Goal: Task Accomplishment & Management: Manage account settings

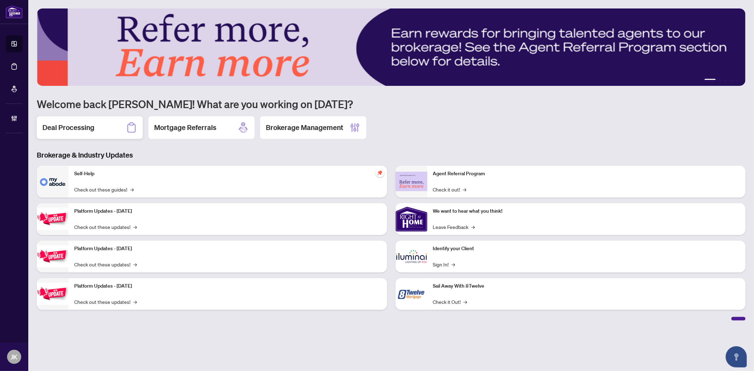
click at [107, 129] on div "Deal Processing" at bounding box center [90, 127] width 106 height 23
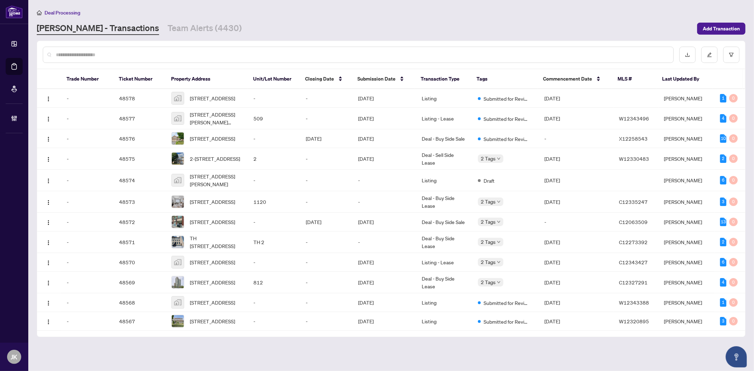
click at [117, 53] on input "text" at bounding box center [362, 55] width 612 height 8
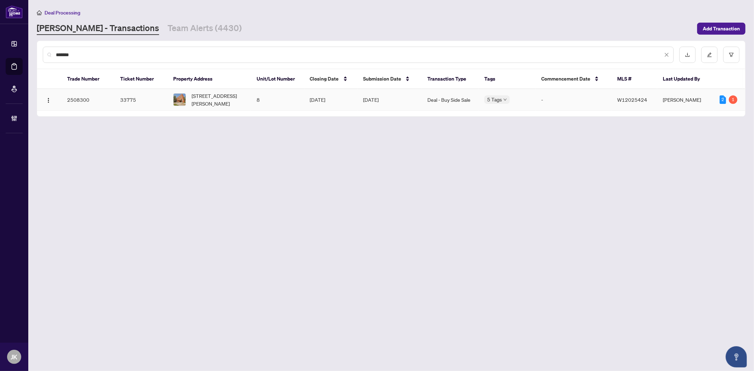
type input "*******"
click at [481, 94] on td "5 Tags" at bounding box center [507, 100] width 57 height 22
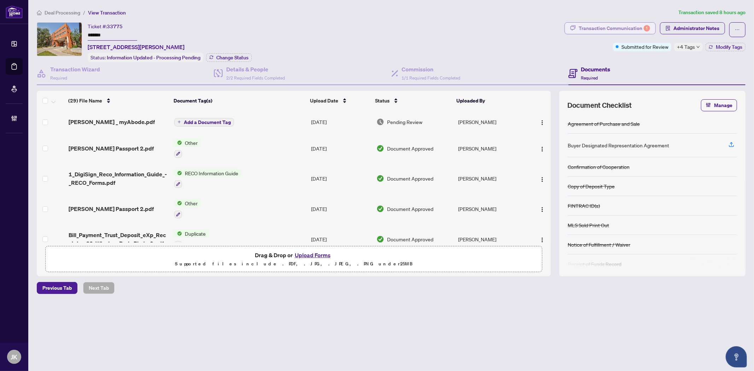
click at [600, 26] on div "Transaction Communication 1" at bounding box center [614, 28] width 71 height 11
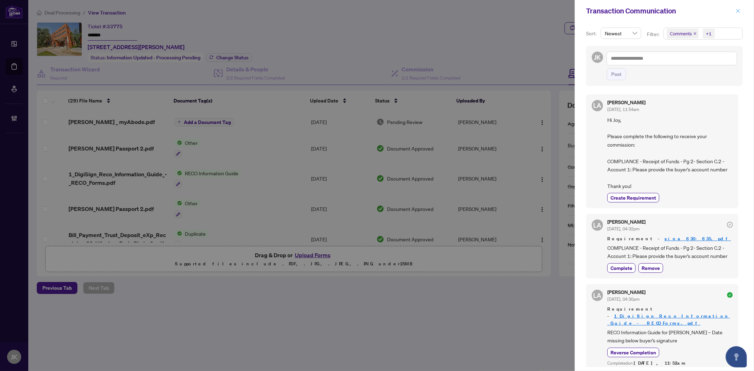
click at [742, 12] on button "button" at bounding box center [737, 11] width 9 height 8
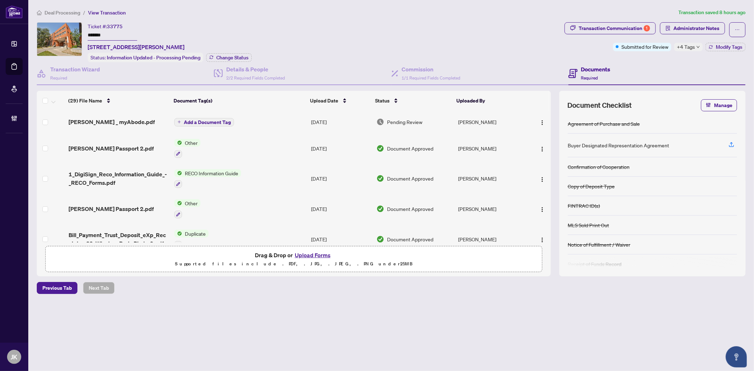
click at [326, 116] on td "Aug/14/2025" at bounding box center [340, 122] width 65 height 23
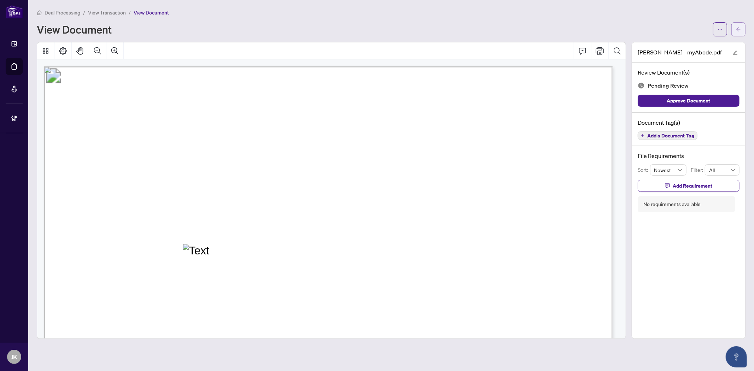
click at [736, 33] on span "button" at bounding box center [738, 29] width 5 height 11
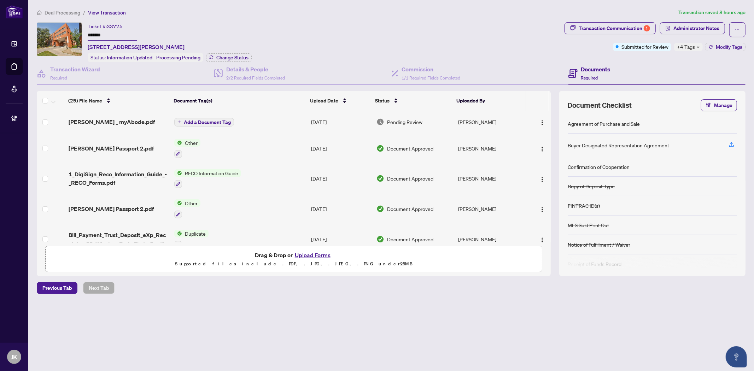
click at [538, 358] on main "Deal Processing / View Transaction Transaction saved 8 hours ago Ticket #: 3377…" at bounding box center [391, 185] width 726 height 371
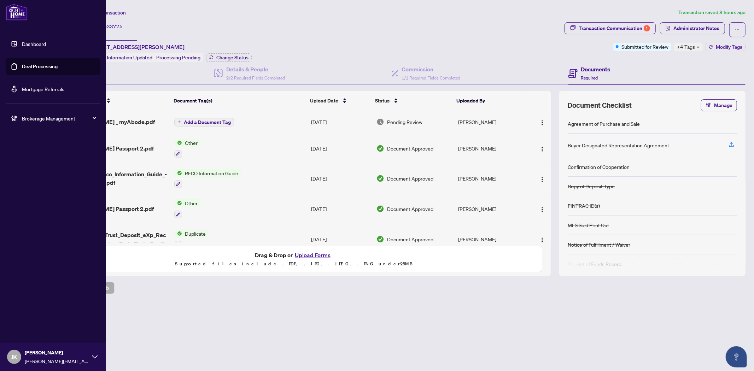
click at [46, 64] on link "Deal Processing" at bounding box center [40, 66] width 36 height 6
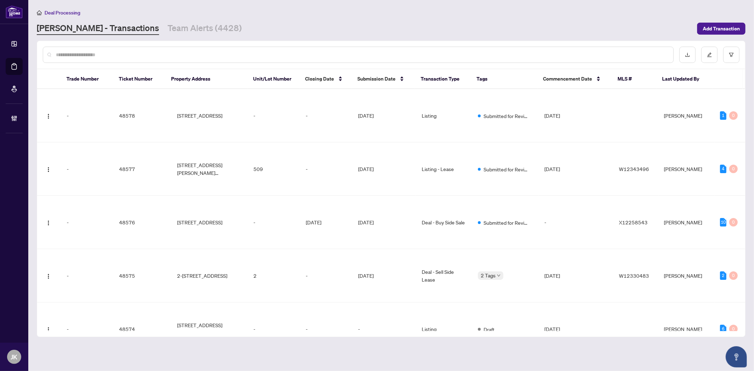
click at [128, 57] on input "text" at bounding box center [362, 55] width 612 height 8
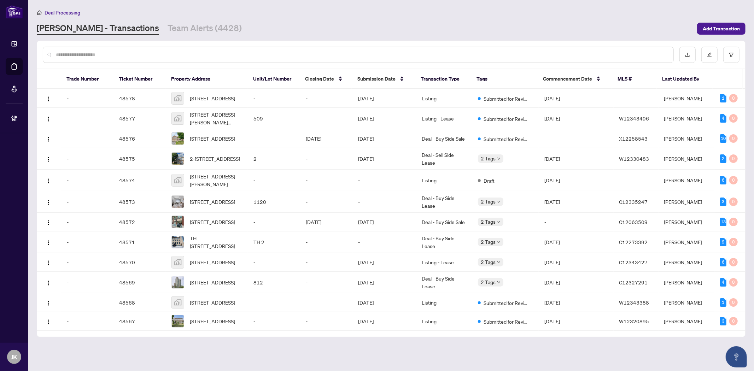
paste input "*******"
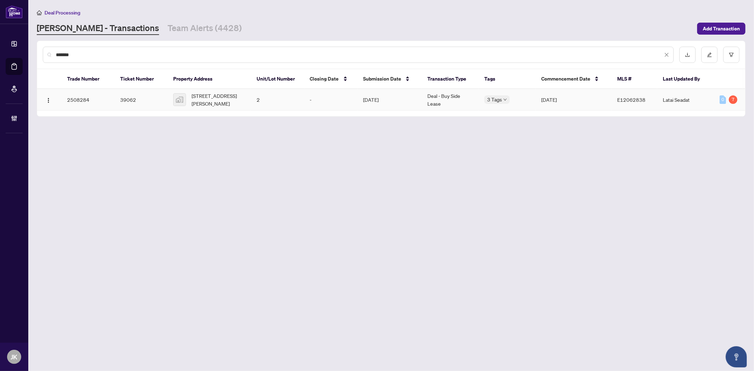
type input "*******"
click at [440, 97] on td "Deal - Buy Side Lease" at bounding box center [450, 100] width 57 height 22
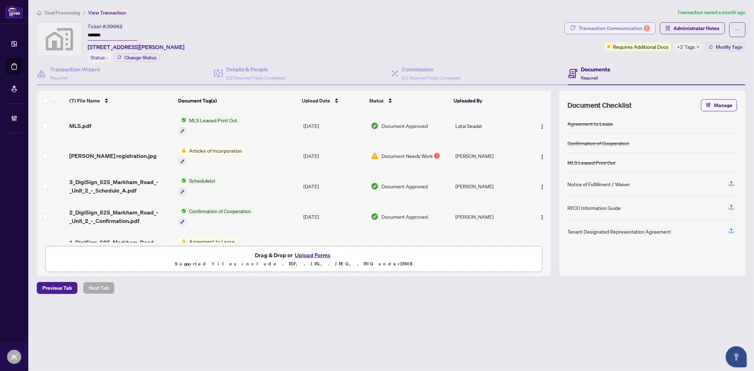
click at [597, 30] on div "Transaction Communication 7" at bounding box center [614, 28] width 71 height 11
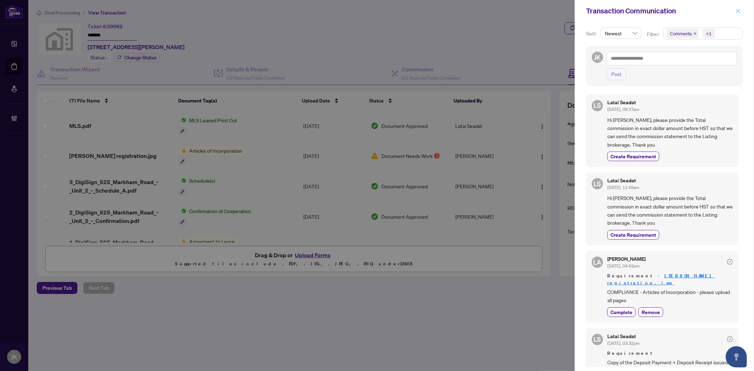
drag, startPoint x: 741, startPoint y: 11, endPoint x: 435, endPoint y: 35, distance: 307.0
click at [741, 11] on button "button" at bounding box center [737, 11] width 9 height 8
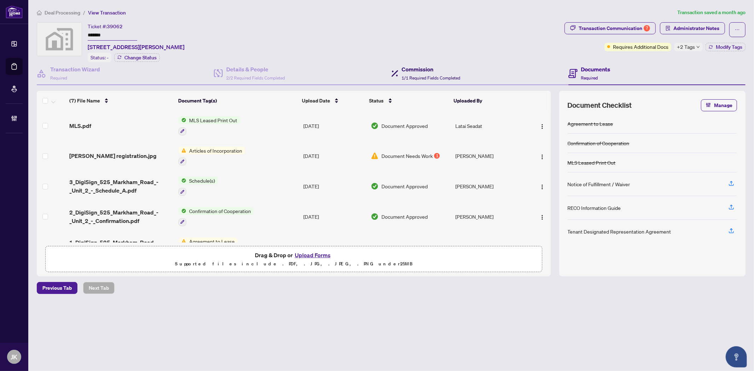
click at [415, 75] on span "1/1 Required Fields Completed" at bounding box center [431, 77] width 59 height 5
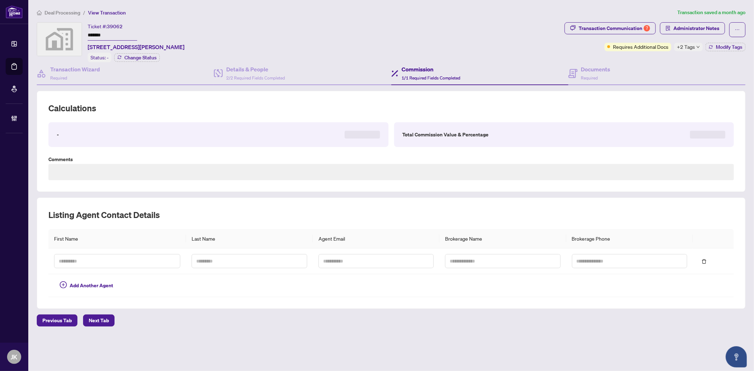
type textarea "**********"
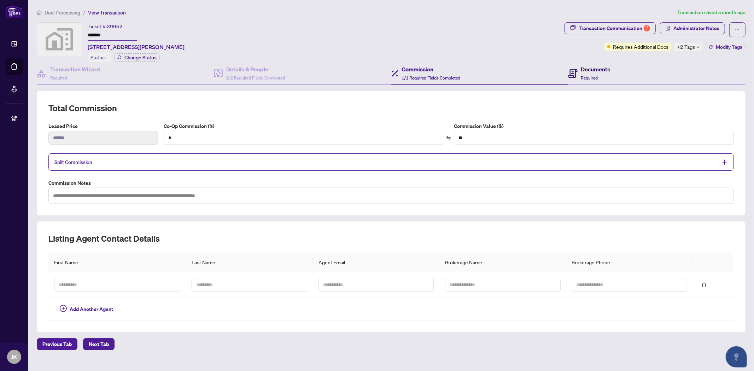
click at [586, 71] on h4 "Documents" at bounding box center [595, 69] width 29 height 8
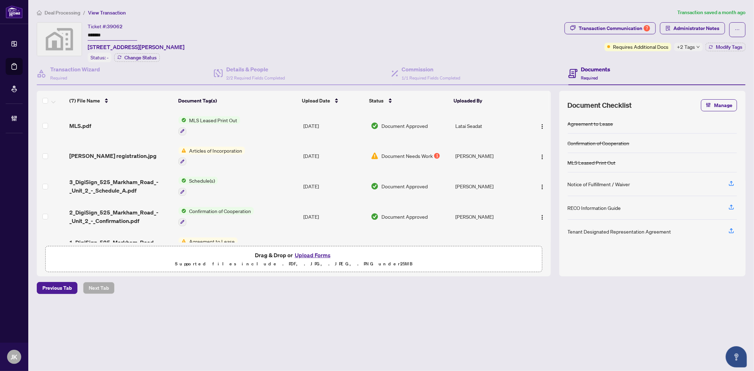
click at [197, 117] on span "MLS Leased Print Out" at bounding box center [213, 120] width 54 height 8
click at [210, 152] on span "MLS Leased Print Out" at bounding box center [204, 153] width 54 height 8
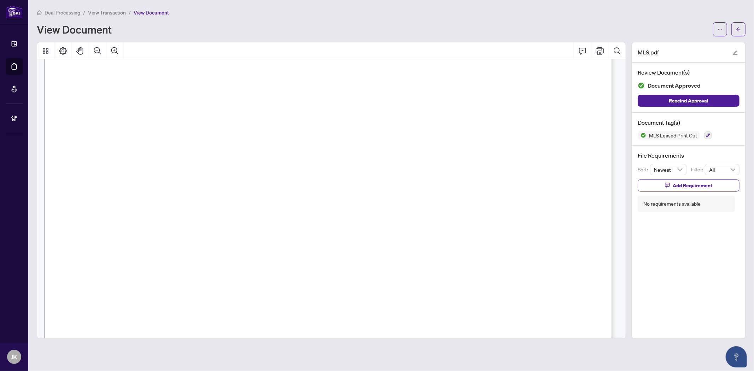
scroll to position [314, 0]
click at [739, 24] on span "button" at bounding box center [738, 29] width 5 height 11
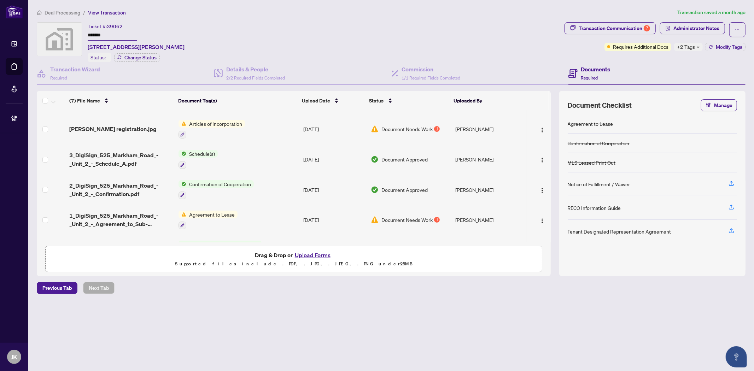
scroll to position [39, 0]
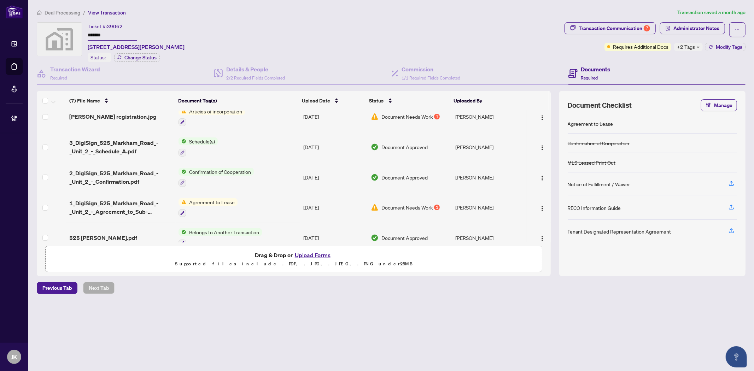
click at [198, 198] on span "Agreement to Lease" at bounding box center [211, 202] width 51 height 8
drag, startPoint x: 198, startPoint y: 232, endPoint x: 204, endPoint y: 231, distance: 5.7
click at [204, 231] on span "Agreement to Lease" at bounding box center [201, 233] width 51 height 8
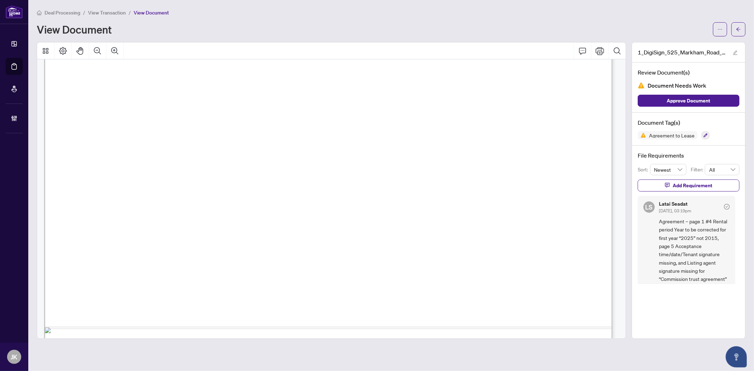
scroll to position [353, 0]
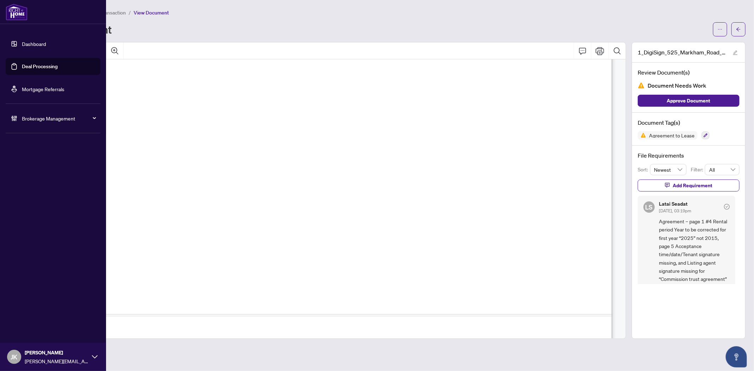
click at [23, 69] on link "Deal Processing" at bounding box center [40, 66] width 36 height 6
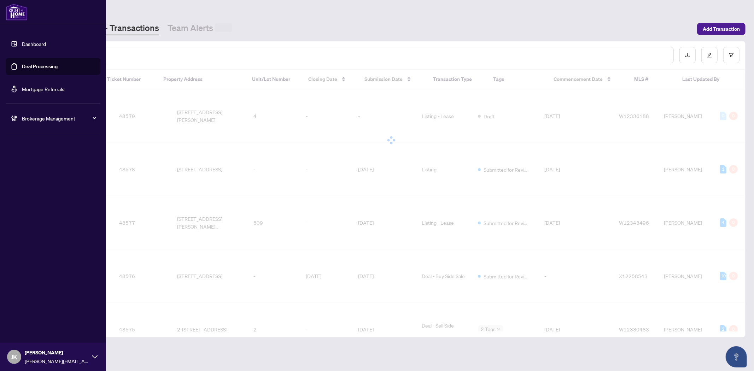
click at [129, 58] on div at bounding box center [358, 55] width 631 height 16
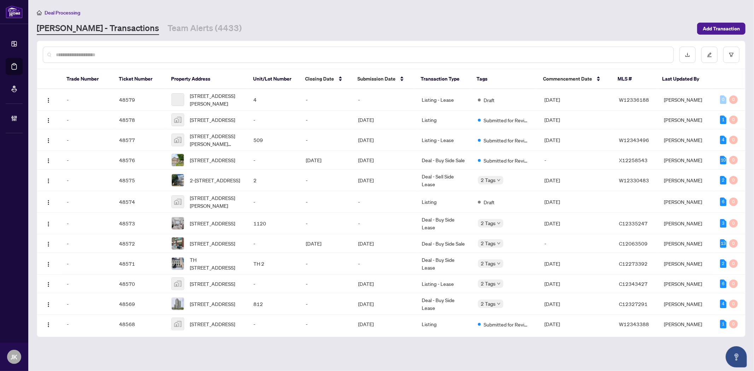
click at [136, 57] on input "text" at bounding box center [362, 55] width 612 height 8
click at [140, 55] on input "text" at bounding box center [362, 55] width 612 height 8
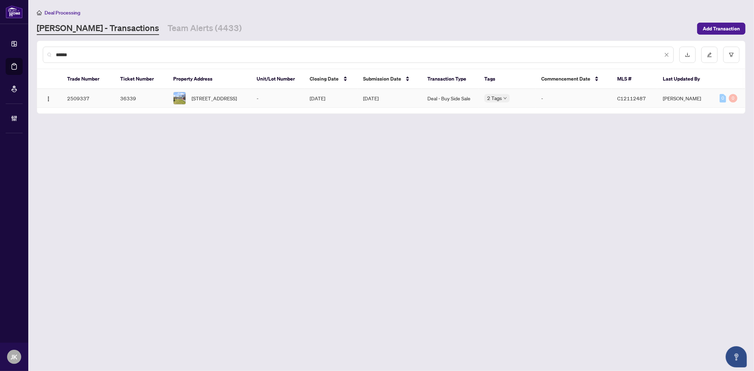
type input "******"
click at [459, 101] on td "Deal - Buy Side Sale" at bounding box center [450, 98] width 57 height 19
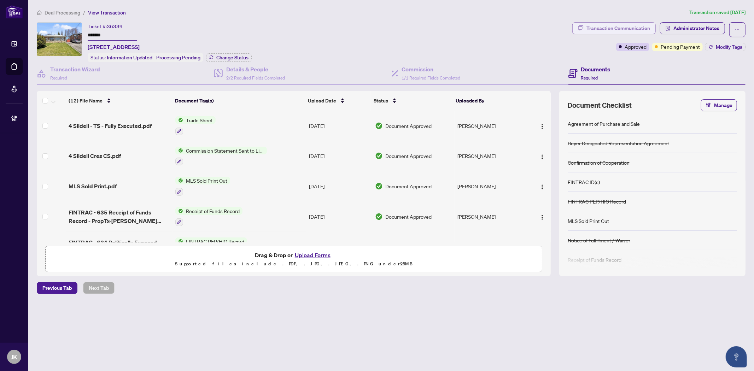
click at [603, 26] on div "Transaction Communication" at bounding box center [618, 28] width 64 height 11
type textarea "**********"
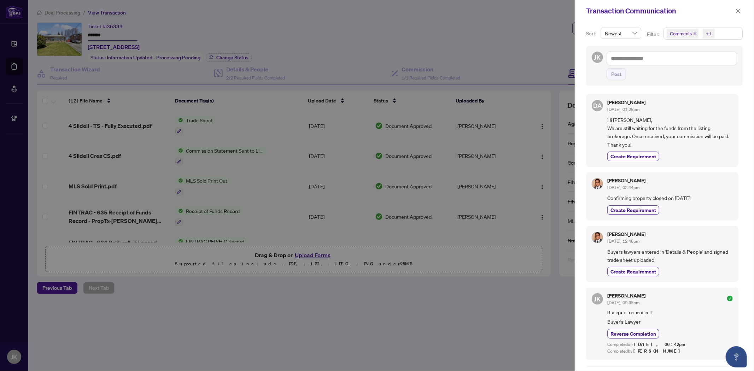
drag, startPoint x: 737, startPoint y: 11, endPoint x: 721, endPoint y: 21, distance: 18.4
click at [738, 11] on icon "close" at bounding box center [738, 10] width 5 height 5
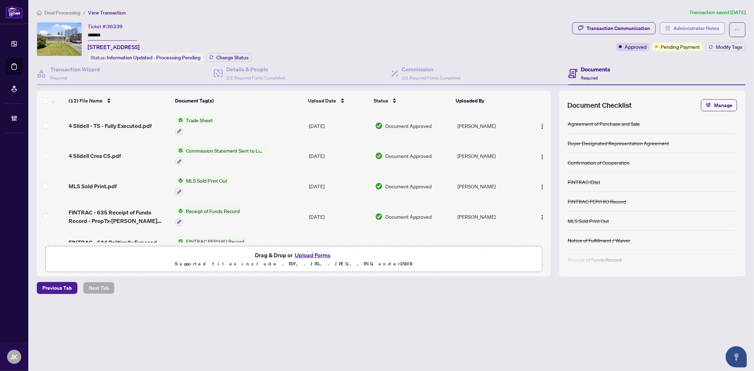
click at [684, 28] on span "Administrator Notes" at bounding box center [696, 28] width 46 height 11
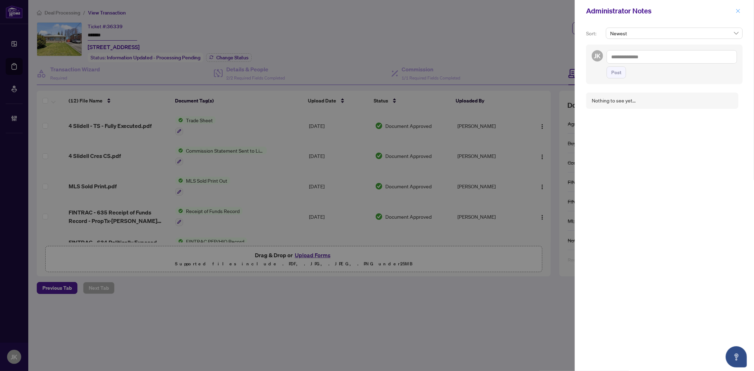
click at [733, 13] on button "button" at bounding box center [737, 11] width 9 height 8
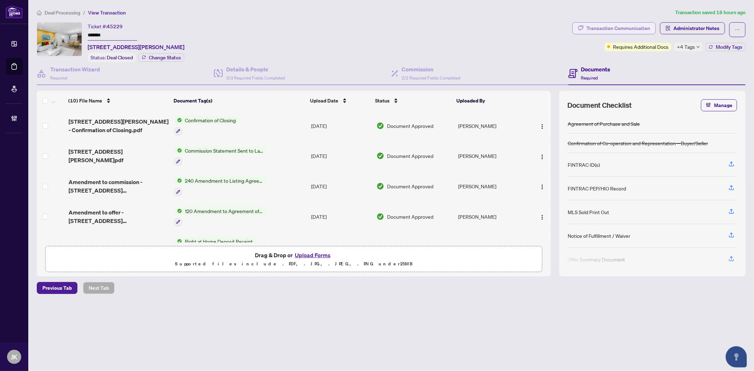
click at [608, 28] on div "Transaction Communication" at bounding box center [618, 28] width 64 height 11
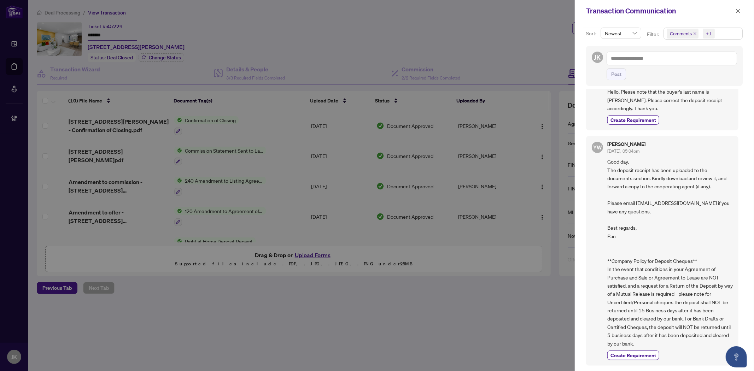
scroll to position [2, 0]
click at [737, 10] on icon "close" at bounding box center [738, 11] width 4 height 4
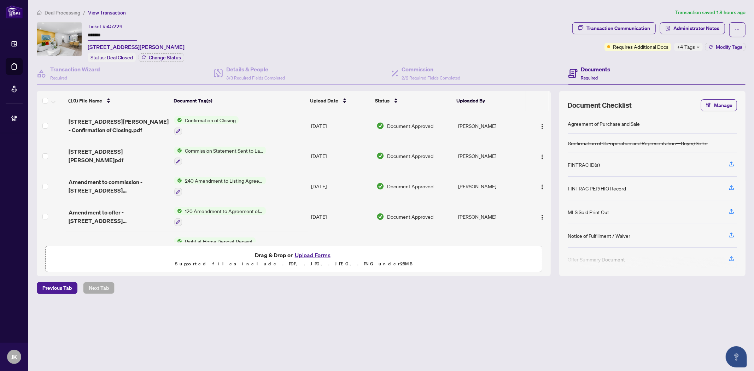
click at [691, 48] on span "+4 Tags" at bounding box center [686, 47] width 18 height 8
drag, startPoint x: 647, startPoint y: 69, endPoint x: 702, endPoint y: 48, distance: 58.3
click at [649, 69] on div "Documents Required" at bounding box center [656, 73] width 177 height 23
click at [712, 30] on span "Administrator Notes" at bounding box center [696, 28] width 46 height 11
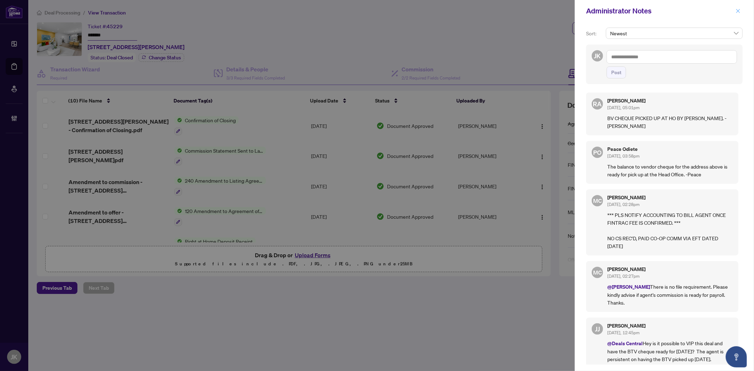
click at [737, 10] on icon "close" at bounding box center [738, 10] width 5 height 5
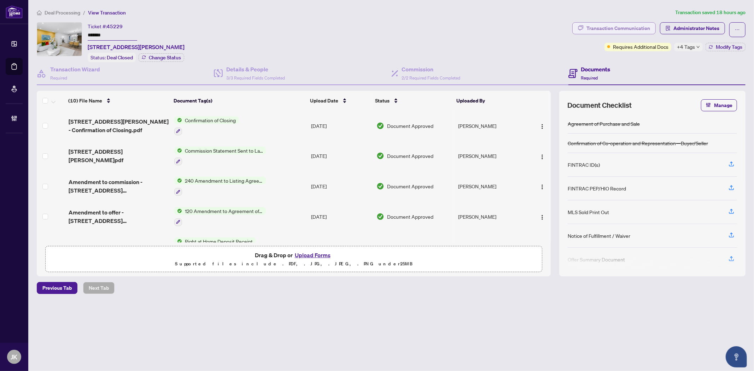
click at [613, 30] on div "Transaction Communication" at bounding box center [618, 28] width 64 height 11
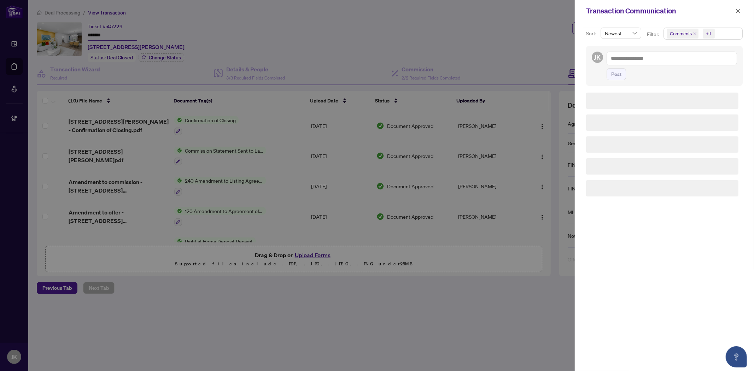
scroll to position [0, 0]
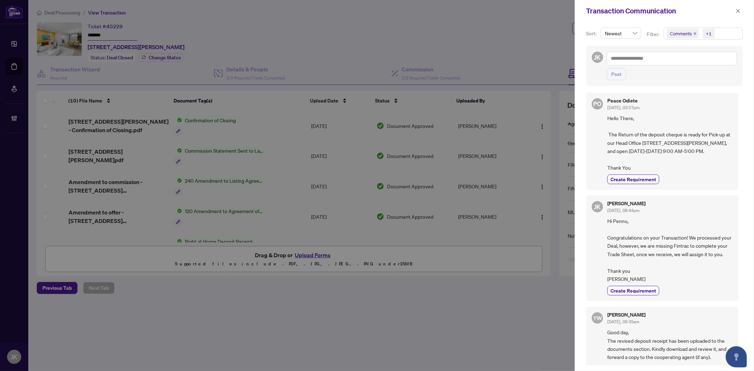
click at [678, 33] on span "Comments" at bounding box center [681, 33] width 22 height 7
click at [669, 62] on span "Select Comments" at bounding box center [671, 63] width 6 height 6
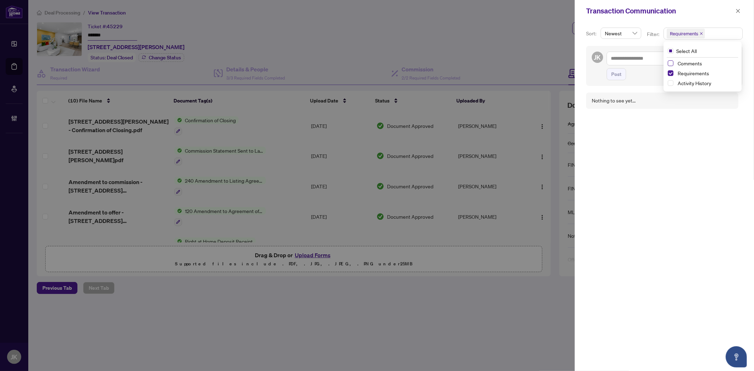
click at [669, 64] on span "Select Comments" at bounding box center [671, 63] width 6 height 6
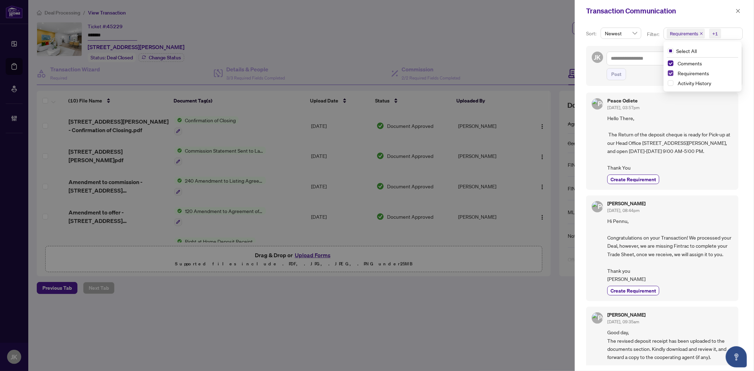
click at [670, 74] on span "Select Requirements" at bounding box center [671, 73] width 6 height 6
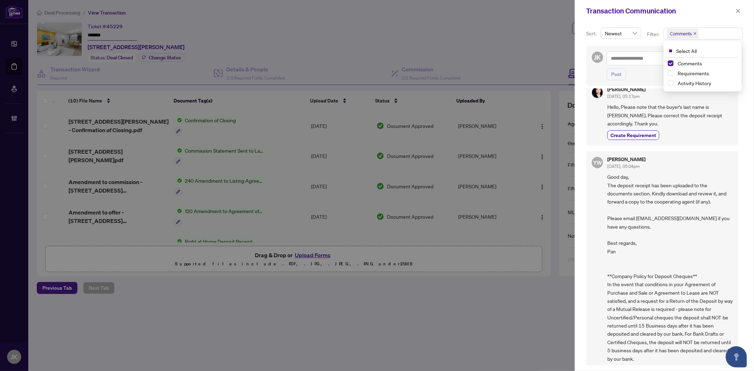
scroll to position [383, 0]
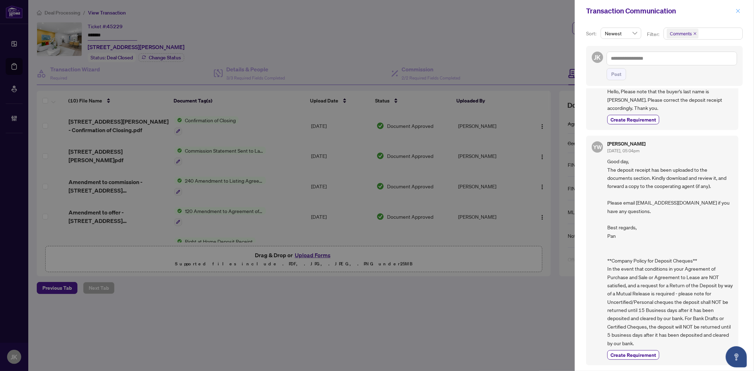
click at [739, 9] on icon "close" at bounding box center [738, 10] width 5 height 5
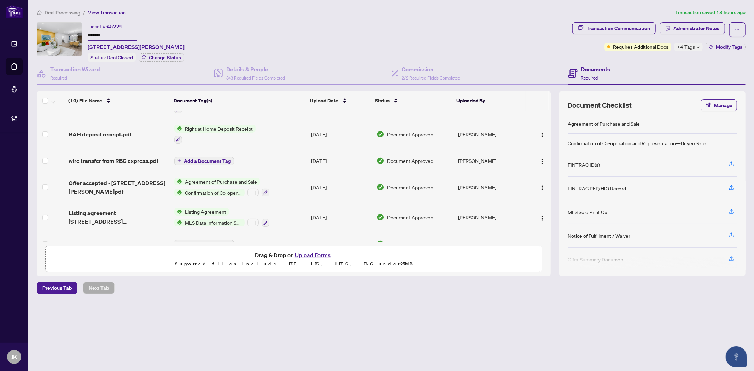
scroll to position [153, 0]
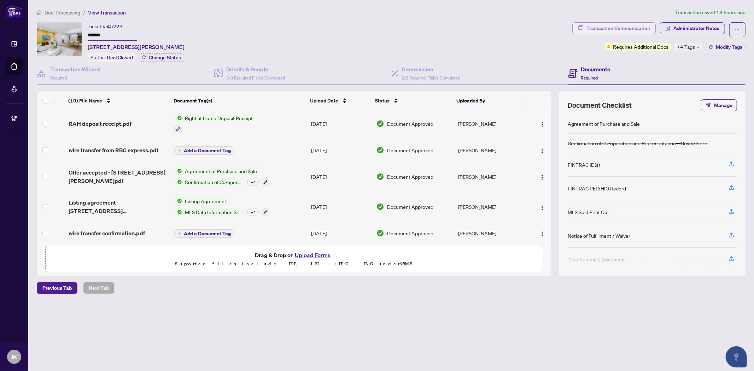
click at [618, 27] on div "Transaction Communication" at bounding box center [618, 28] width 64 height 11
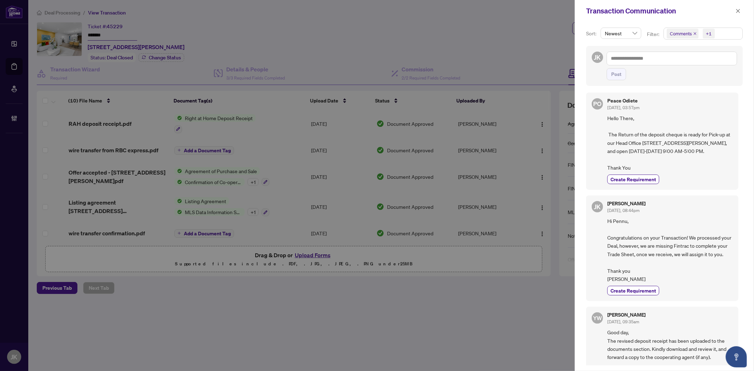
scroll to position [0, 0]
click at [636, 60] on textarea at bounding box center [672, 58] width 130 height 13
type textarea "*"
type textarea "**"
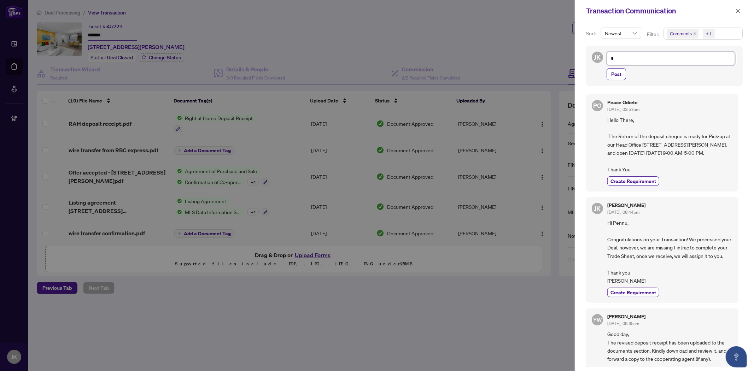
type textarea "**"
type textarea "***"
type textarea "****"
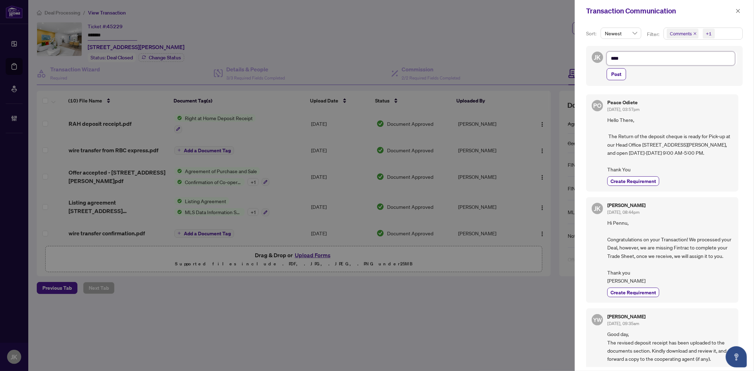
type textarea "*****"
type textarea "******"
type textarea "*******"
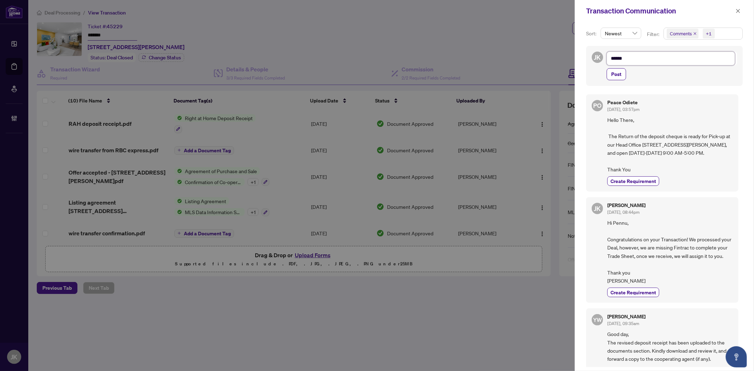
type textarea "*******"
type textarea "********"
type textarea "*********"
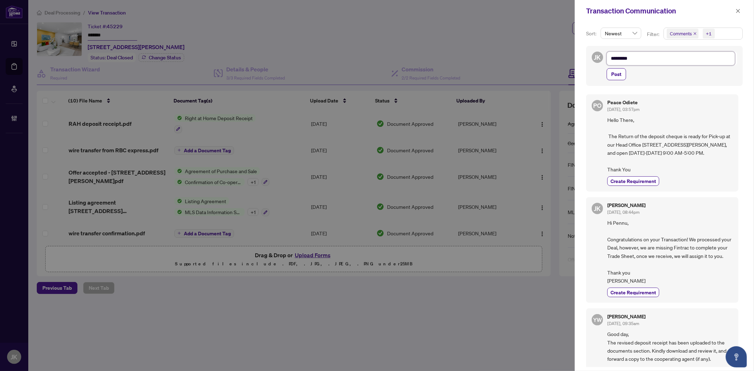
type textarea "**********"
type textarea "*********"
type textarea "**********"
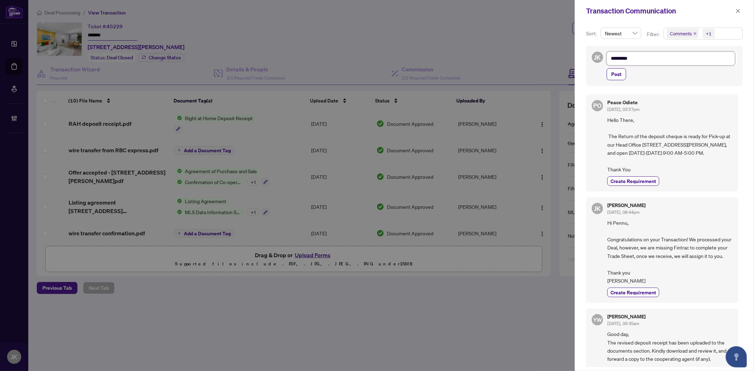
type textarea "**********"
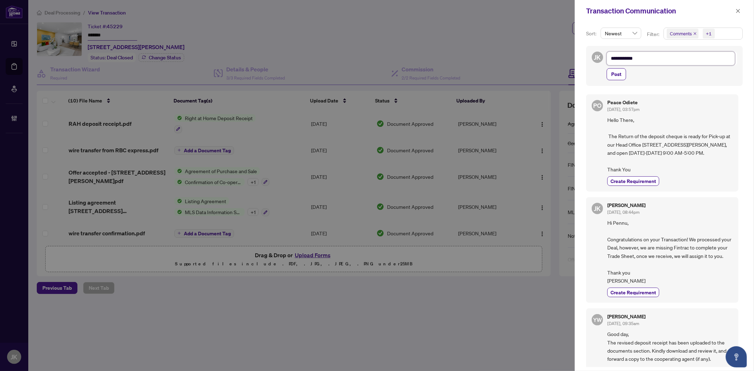
type textarea "**********"
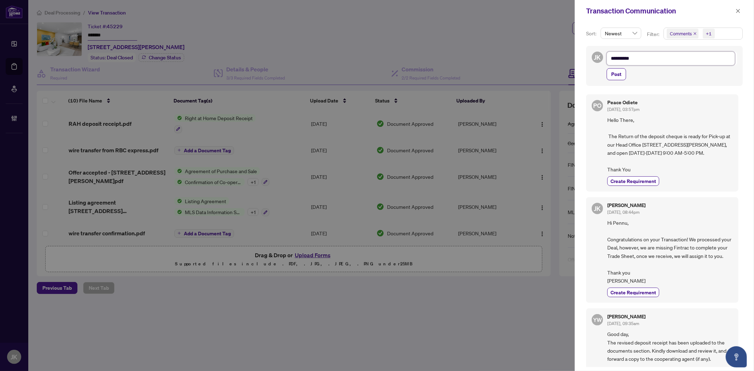
type textarea "**********"
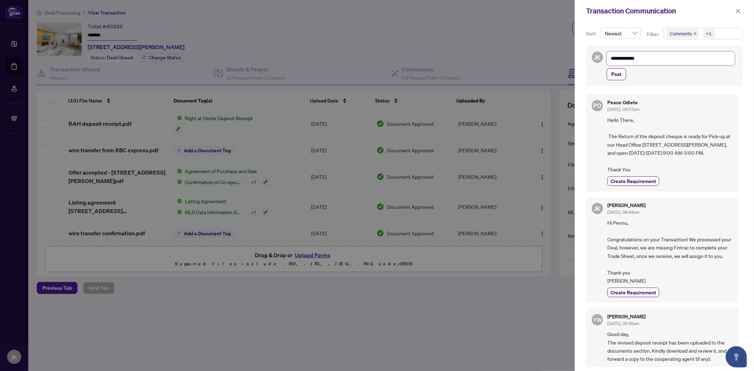
type textarea "**********"
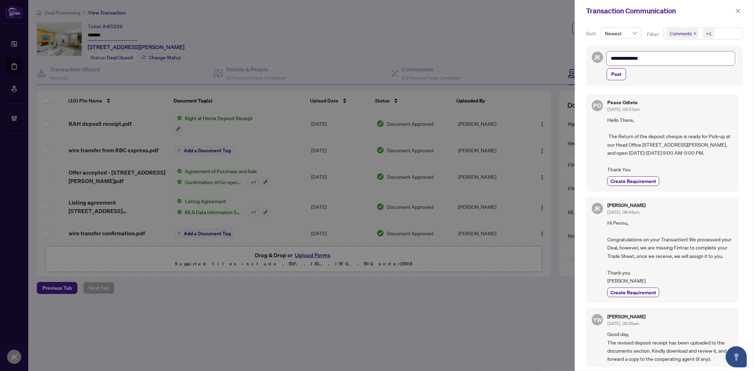
type textarea "**********"
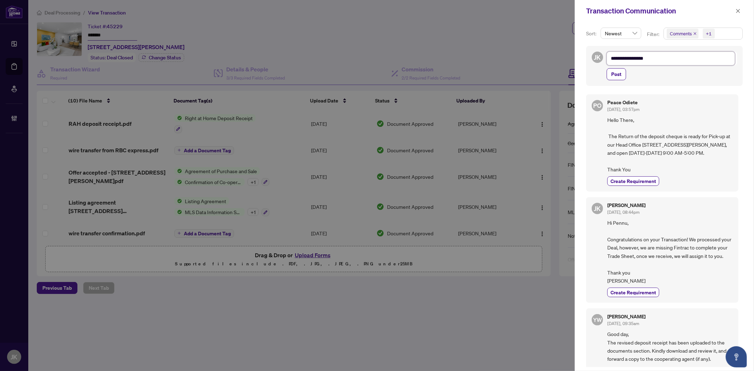
type textarea "**********"
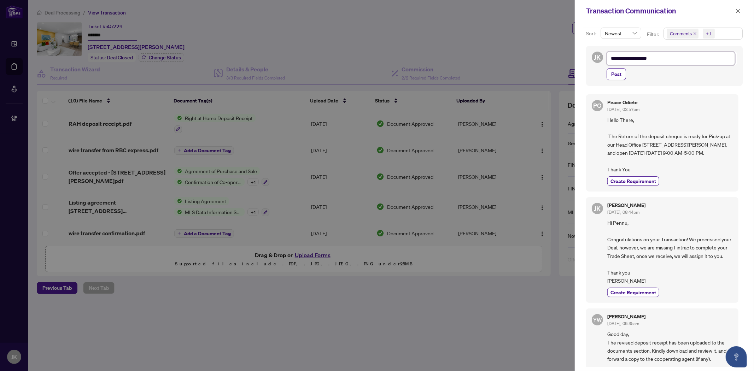
type textarea "**********"
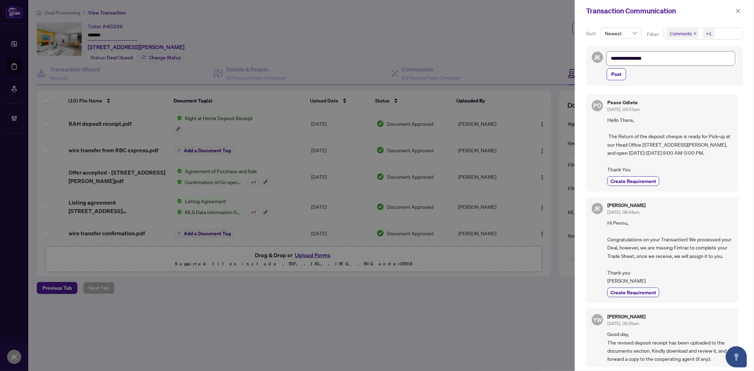
type textarea "**********"
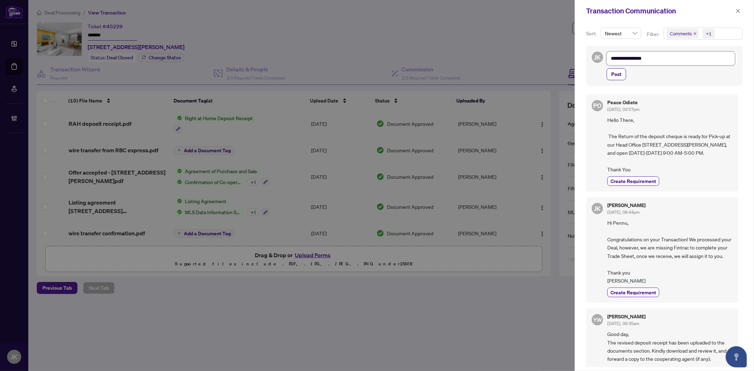
type textarea "**********"
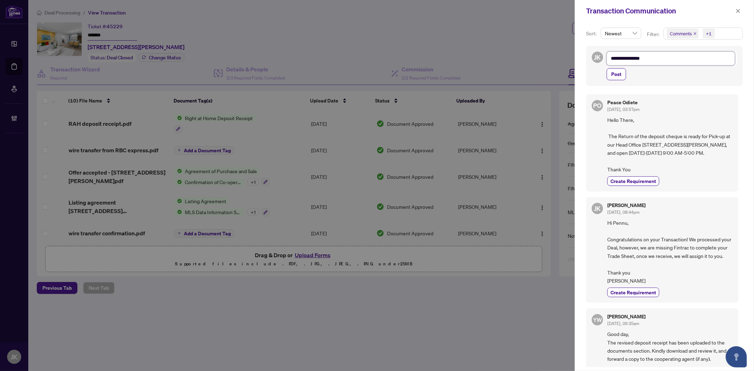
type textarea "**********"
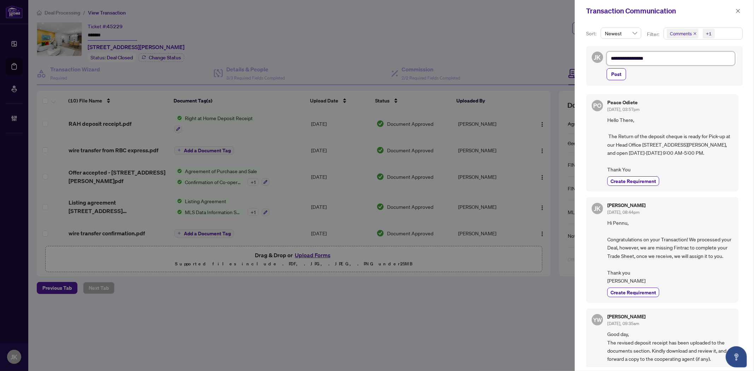
type textarea "**********"
click at [611, 76] on span "Post" at bounding box center [616, 74] width 10 height 11
type textarea "**********"
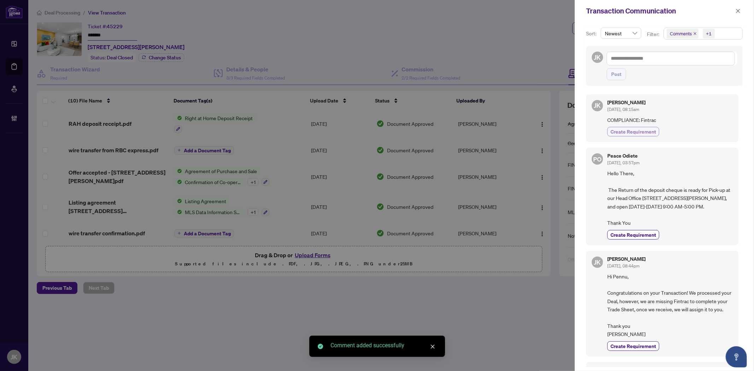
click at [645, 132] on span "Create Requirement" at bounding box center [633, 131] width 46 height 7
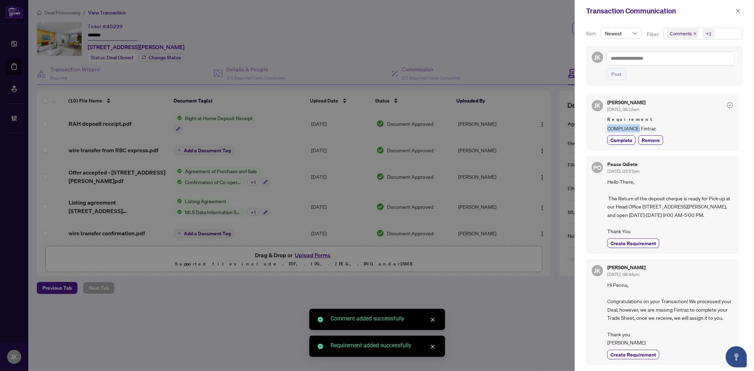
drag, startPoint x: 640, startPoint y: 129, endPoint x: 602, endPoint y: 124, distance: 38.8
click at [602, 124] on div "JK Jaye Khosravi Aug/14/2025, 08:15am Requirement COMPLIANCE: Fintrac Complete …" at bounding box center [662, 122] width 152 height 56
copy span "COMPLIANCE:"
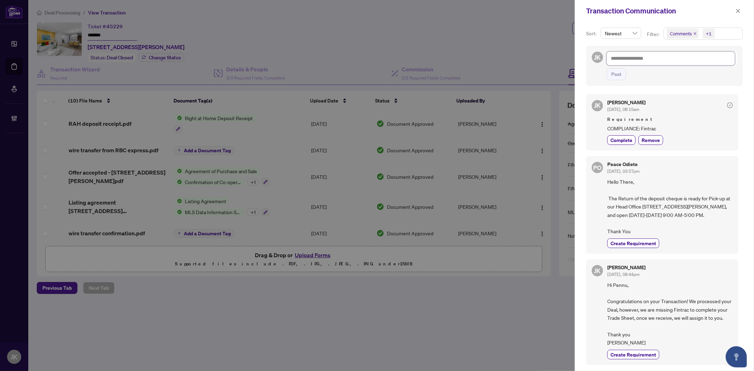
click at [638, 59] on textarea at bounding box center [671, 58] width 128 height 13
paste textarea "**********"
type textarea "**********"
click at [655, 59] on textarea "**********" at bounding box center [671, 58] width 128 height 13
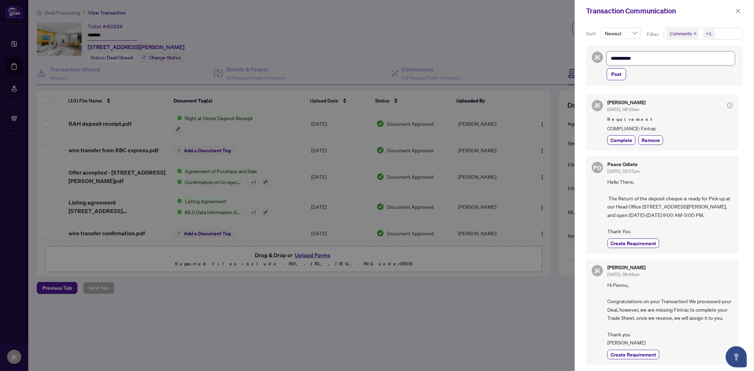
type textarea "**********"
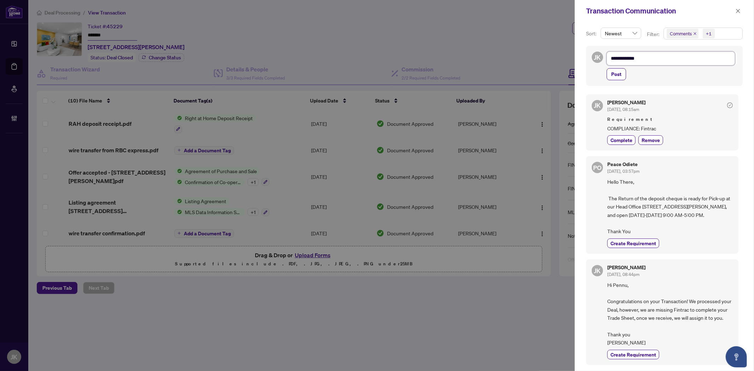
type textarea "**********"
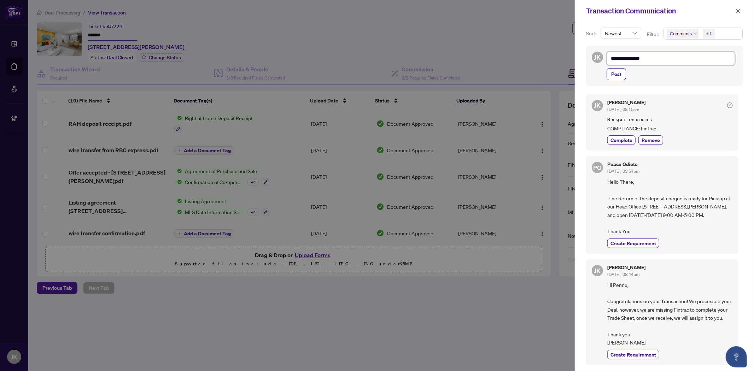
type textarea "**********"
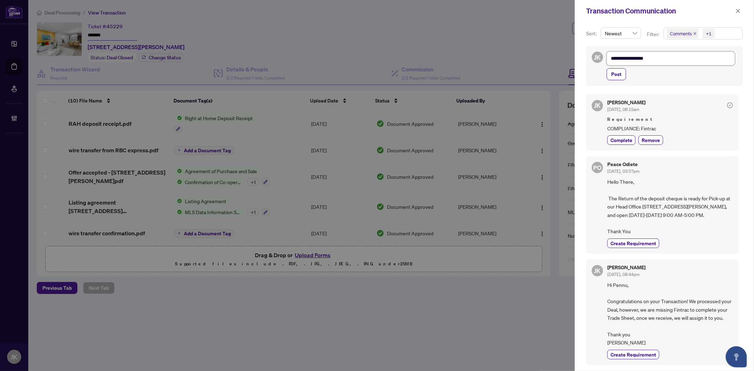
type textarea "**********"
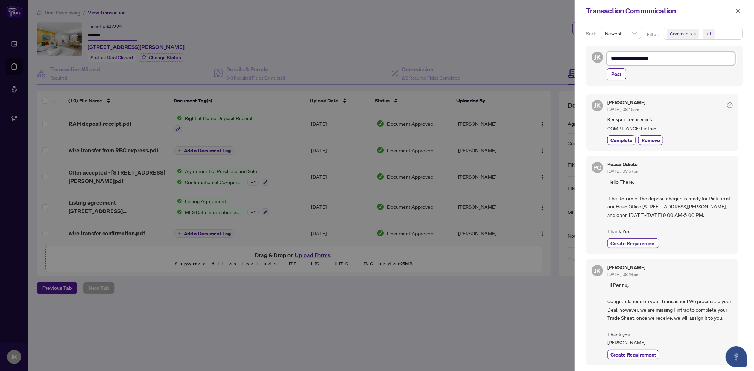
type textarea "**********"
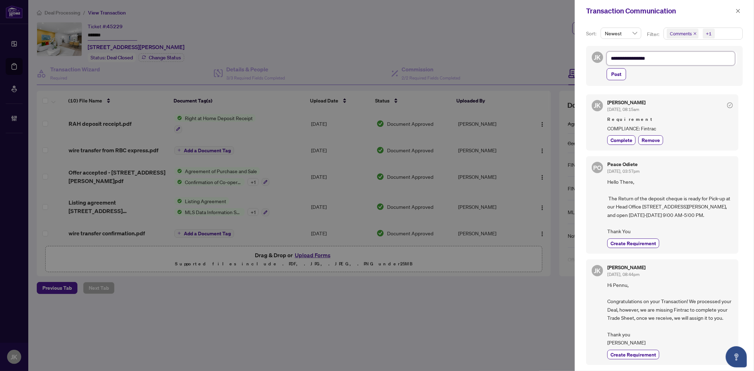
type textarea "**********"
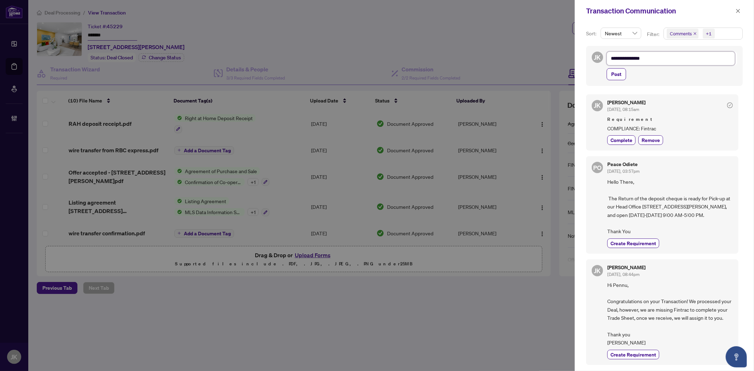
type textarea "**********"
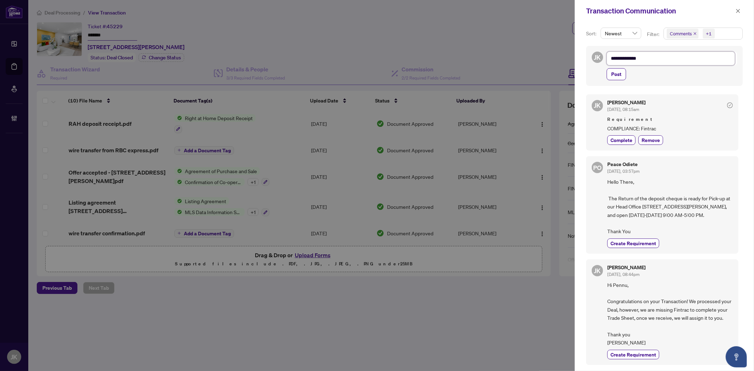
type textarea "**********"
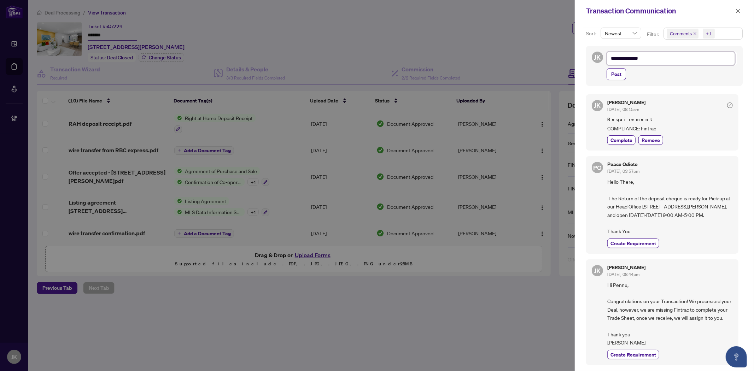
type textarea "**********"
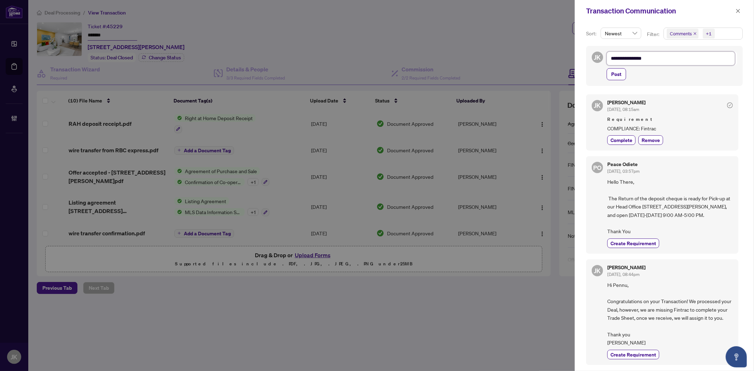
type textarea "**********"
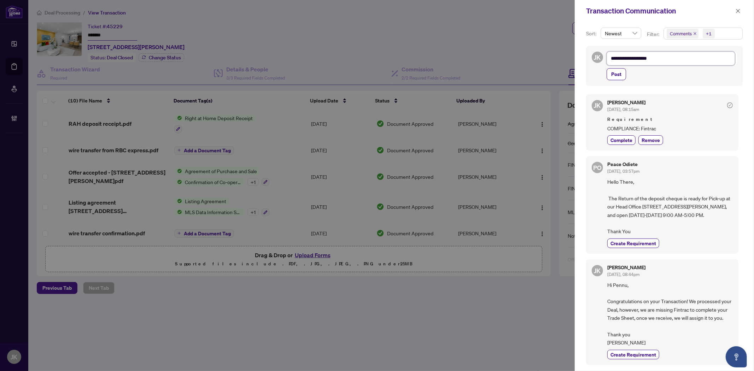
type textarea "**********"
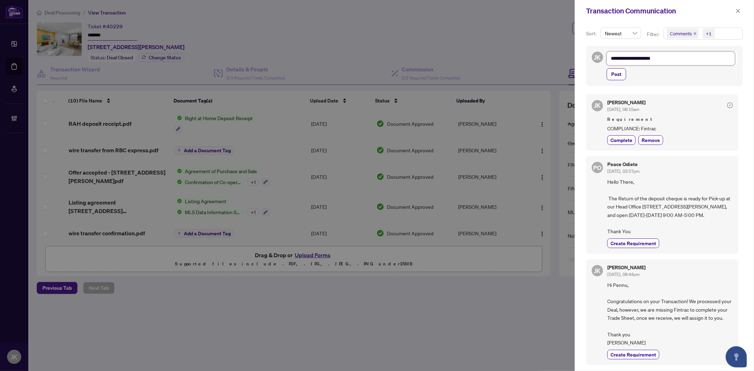
type textarea "**********"
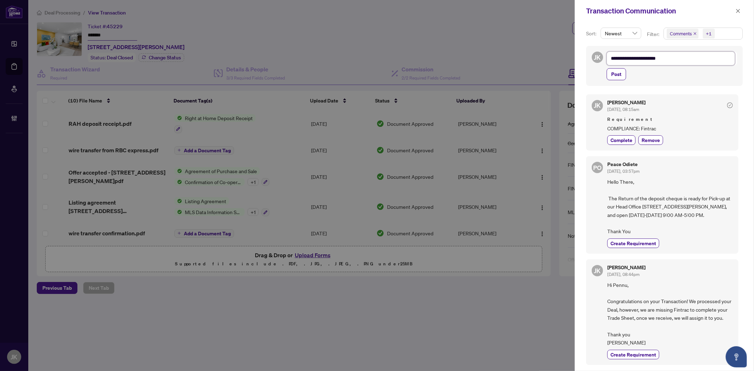
type textarea "**********"
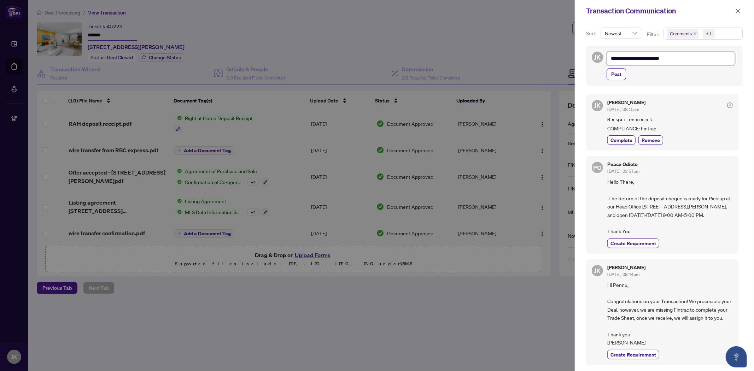
type textarea "**********"
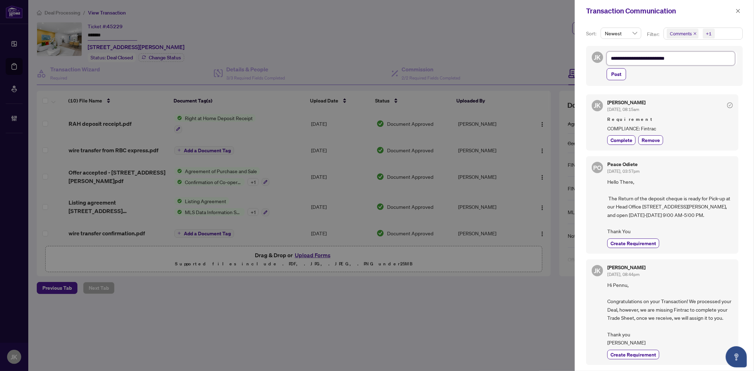
type textarea "**********"
click at [616, 73] on span "Post" at bounding box center [616, 74] width 10 height 11
type textarea "**********"
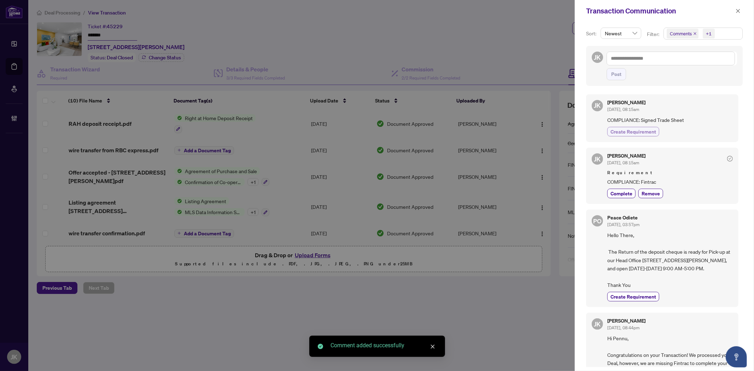
click at [643, 130] on span "Create Requirement" at bounding box center [633, 131] width 46 height 7
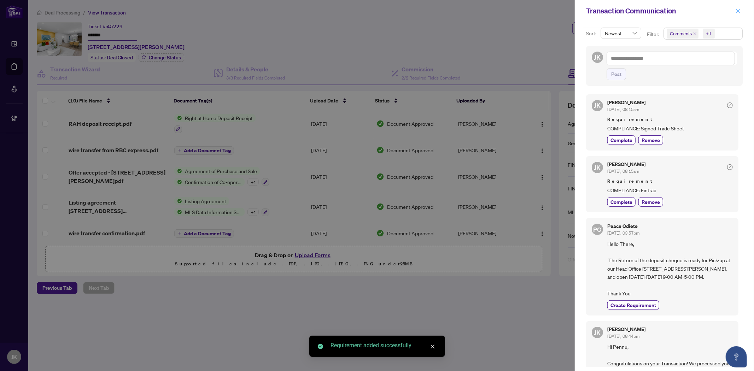
click at [737, 10] on icon "close" at bounding box center [738, 10] width 5 height 5
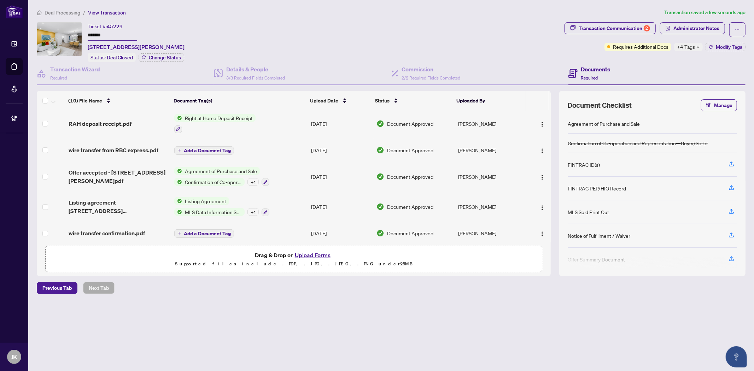
click at [687, 46] on span "+4 Tags" at bounding box center [686, 47] width 18 height 8
click at [638, 65] on div "Documents Required" at bounding box center [656, 73] width 177 height 23
click at [628, 26] on div "Transaction Communication 2" at bounding box center [614, 28] width 71 height 11
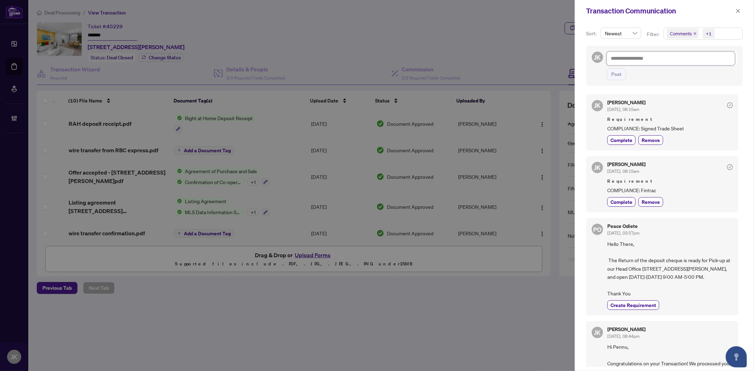
click at [627, 64] on textarea at bounding box center [671, 58] width 128 height 13
type textarea "*"
type textarea "**"
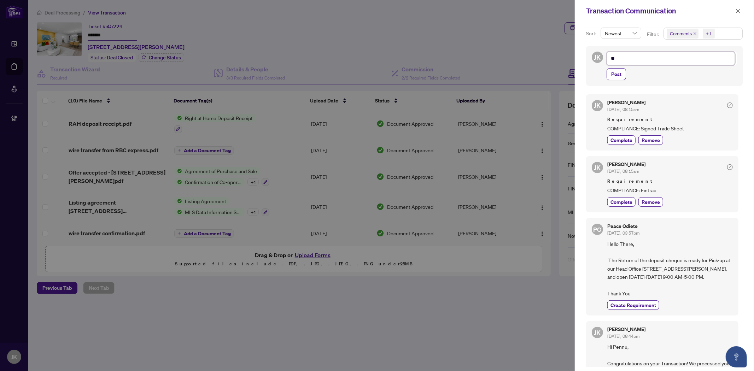
type textarea "**"
type textarea "****"
type textarea "*****"
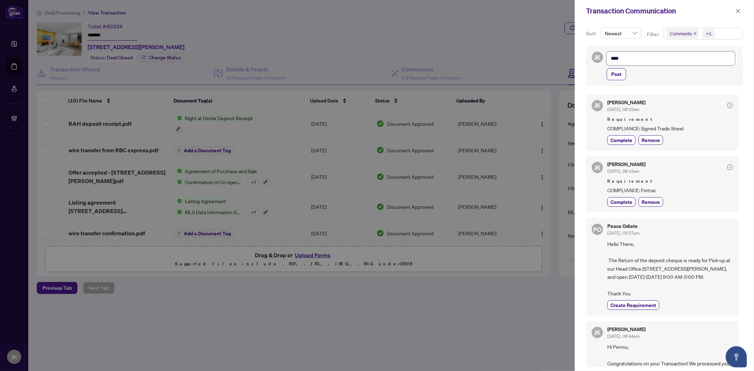
type textarea "*****"
type textarea "******"
type textarea "*******"
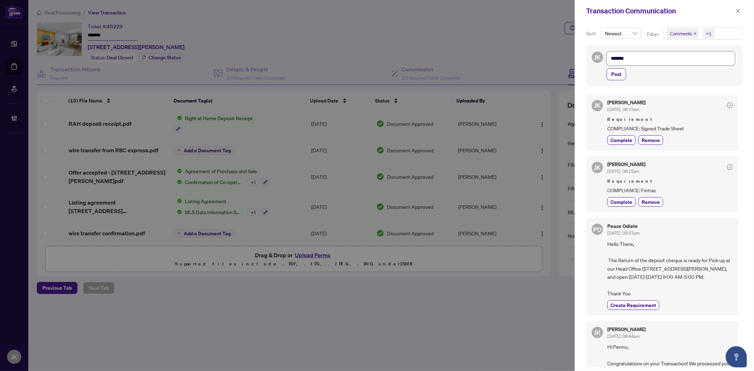
type textarea "********"
type textarea "*********"
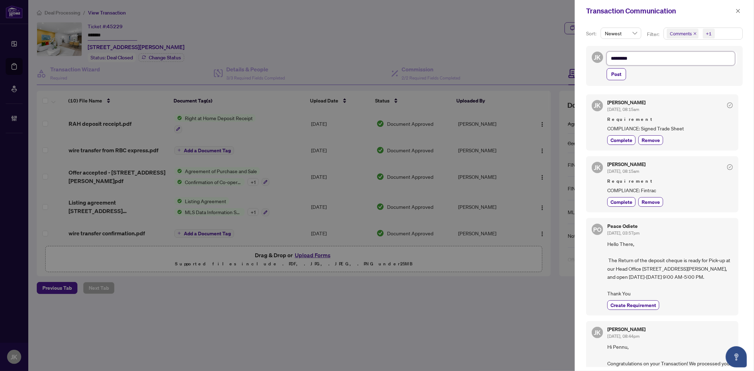
type textarea "*********"
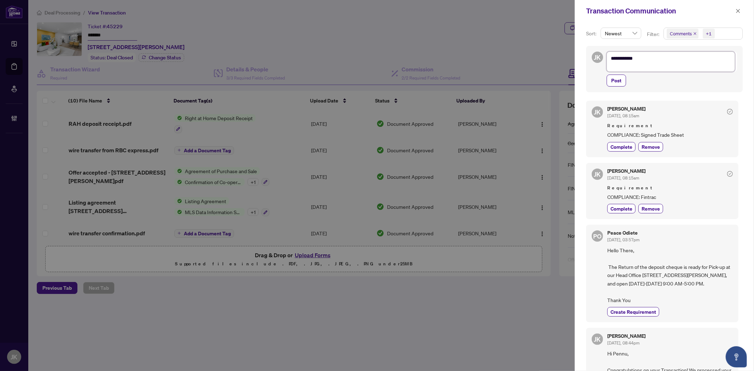
type textarea "**********"
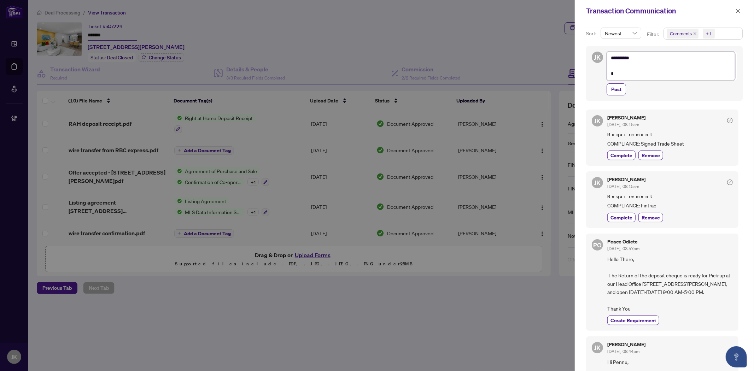
type textarea "**********"
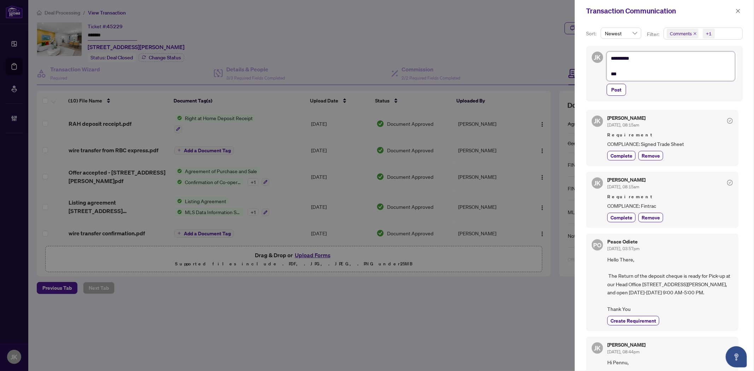
type textarea "**********"
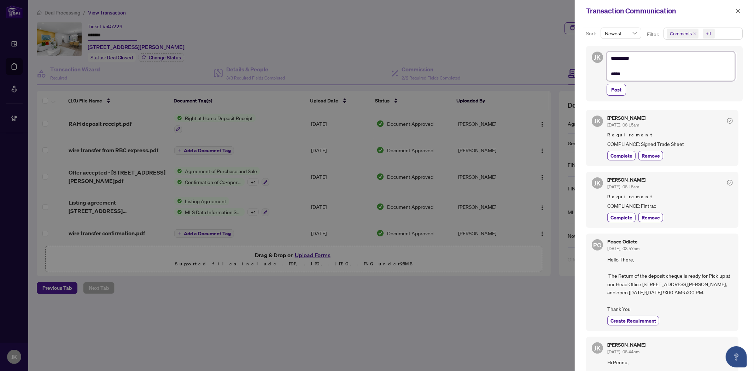
type textarea "**********"
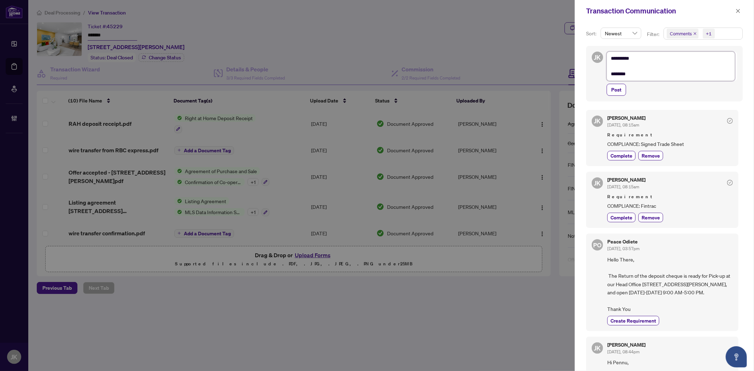
type textarea "**********"
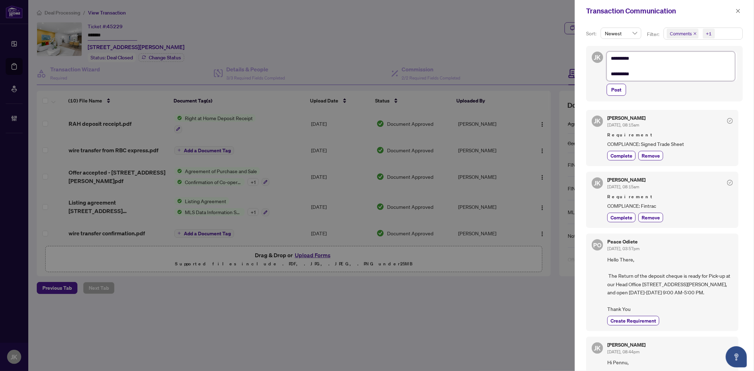
type textarea "**********"
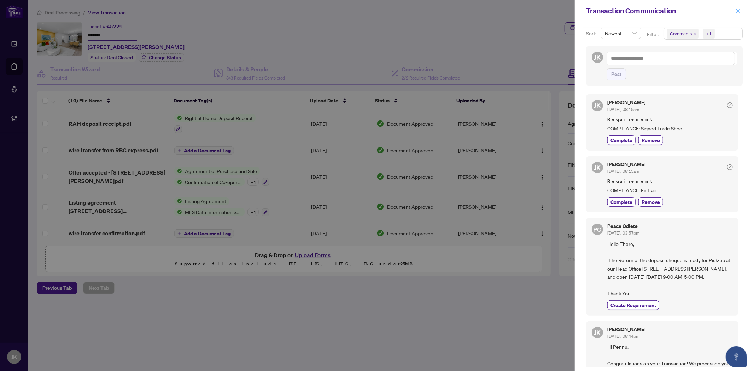
click at [740, 12] on icon "close" at bounding box center [738, 10] width 5 height 5
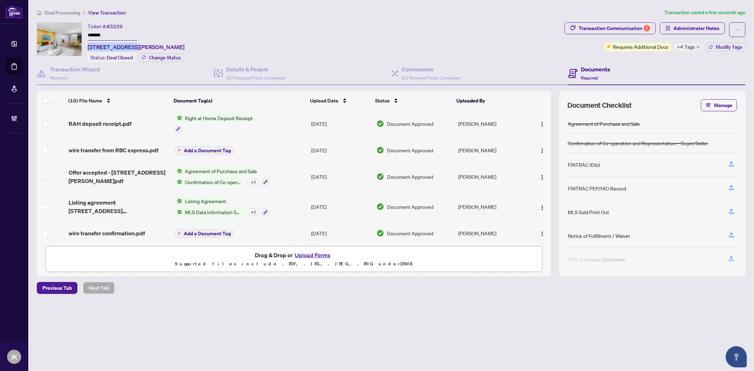
drag, startPoint x: 131, startPoint y: 46, endPoint x: 85, endPoint y: 46, distance: 45.9
click at [85, 46] on div "Ticket #: 45229 ******* 2273 Munn's Ave, Oakville, Ontario L6H 3M4, Canada Stat…" at bounding box center [299, 42] width 525 height 40
copy span "2273 Munn's Ave"
click at [689, 29] on span "Administrator Notes" at bounding box center [696, 28] width 46 height 11
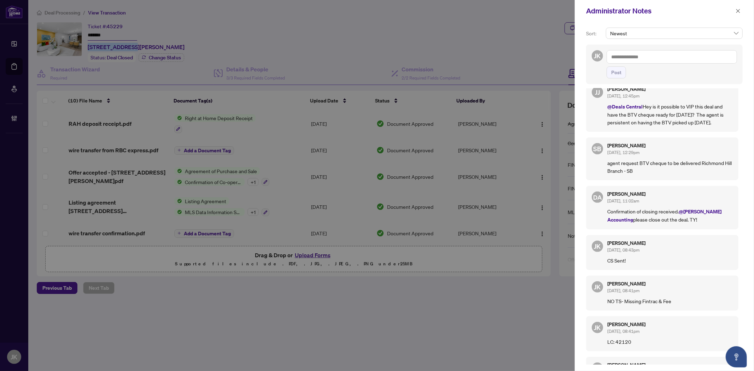
scroll to position [275, 0]
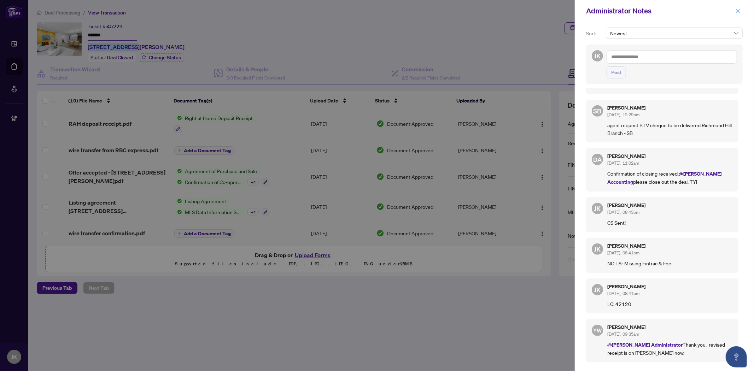
click at [742, 11] on button "button" at bounding box center [737, 11] width 9 height 8
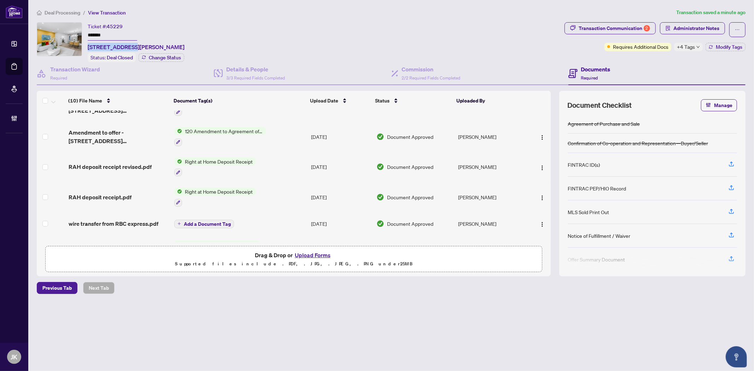
scroll to position [0, 0]
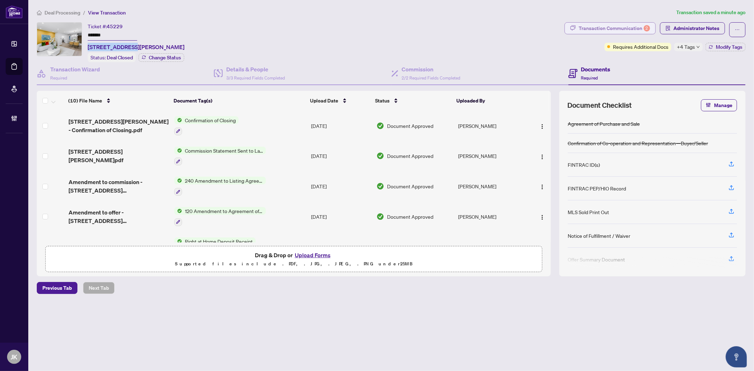
click at [608, 26] on div "Transaction Communication 2" at bounding box center [614, 28] width 71 height 11
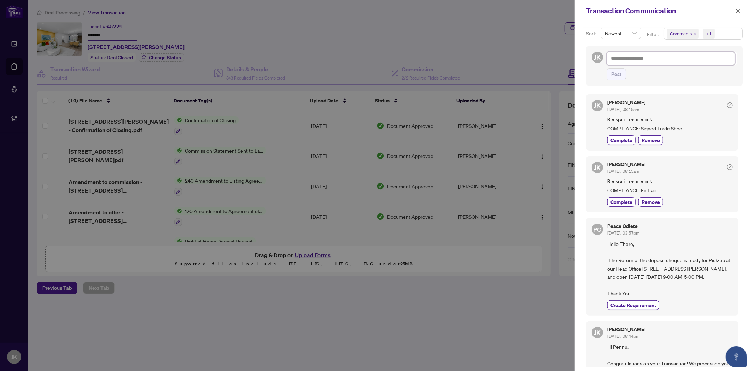
click at [616, 57] on textarea at bounding box center [671, 58] width 128 height 13
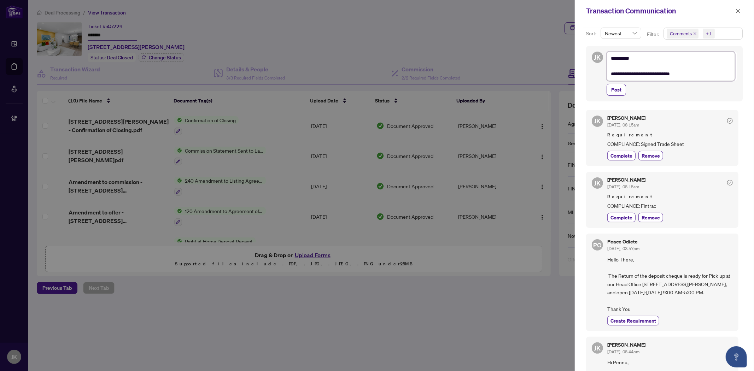
click at [646, 70] on textarea "**********" at bounding box center [671, 66] width 128 height 29
click at [702, 78] on textarea "**********" at bounding box center [671, 66] width 128 height 29
click at [613, 92] on span "Post" at bounding box center [616, 89] width 10 height 11
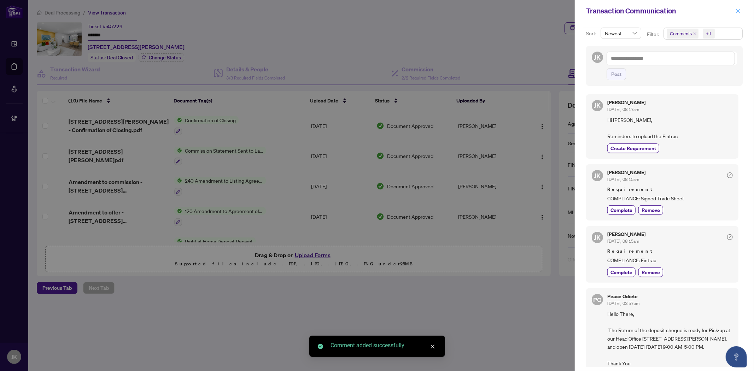
click at [736, 12] on icon "close" at bounding box center [738, 10] width 5 height 5
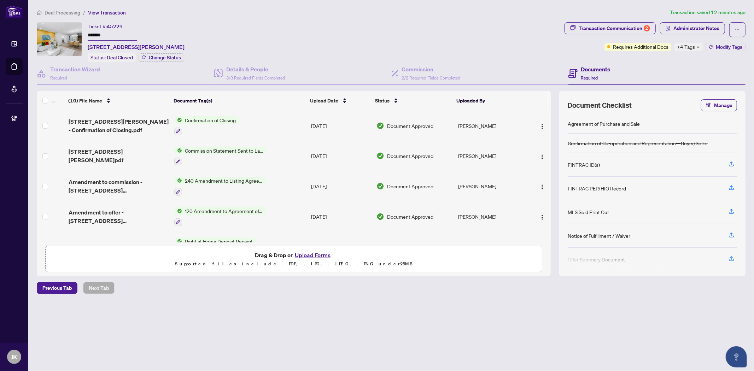
drag, startPoint x: 545, startPoint y: 347, endPoint x: 535, endPoint y: 331, distance: 18.9
click at [545, 347] on main "Deal Processing / View Transaction Transaction saved 12 minutes ago Ticket #: 4…" at bounding box center [391, 185] width 726 height 371
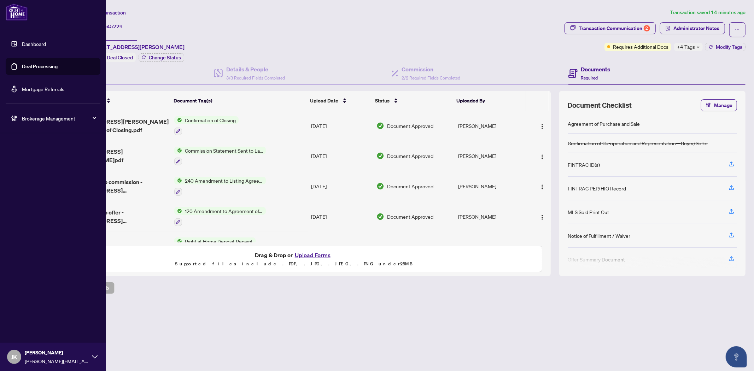
drag, startPoint x: 34, startPoint y: 64, endPoint x: 117, endPoint y: 65, distance: 83.1
click at [34, 64] on link "Deal Processing" at bounding box center [40, 66] width 36 height 6
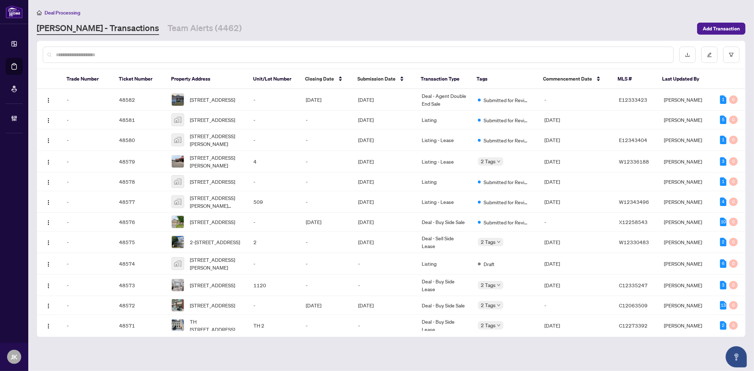
click at [325, 49] on div at bounding box center [358, 55] width 631 height 16
click at [168, 56] on input "text" at bounding box center [362, 55] width 612 height 8
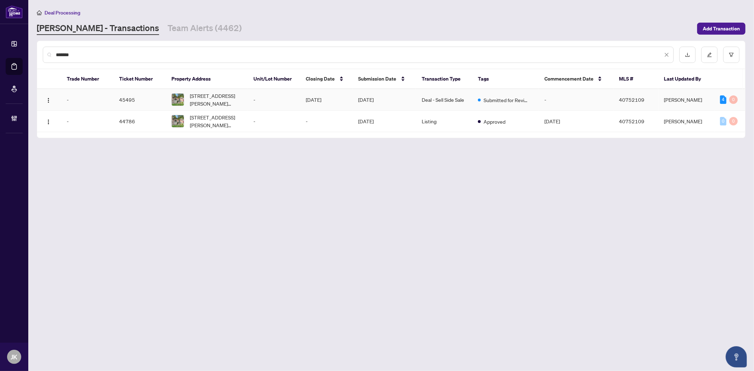
click at [467, 95] on td "Deal - Sell Side Sale" at bounding box center [444, 100] width 56 height 22
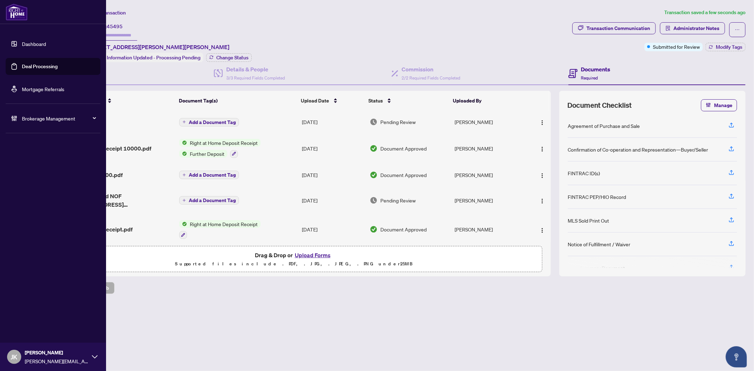
click at [33, 68] on link "Deal Processing" at bounding box center [40, 66] width 36 height 6
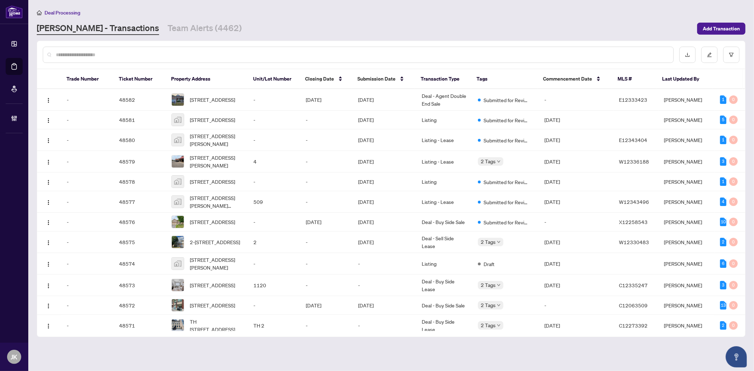
click at [156, 55] on input "text" at bounding box center [362, 55] width 612 height 8
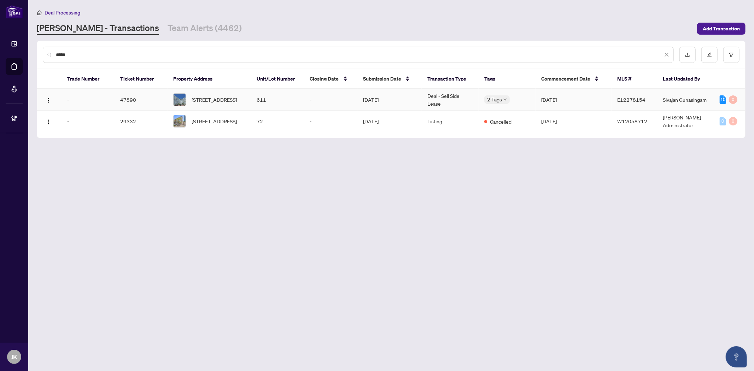
click at [436, 98] on td "Deal - Sell Side Lease" at bounding box center [450, 100] width 57 height 22
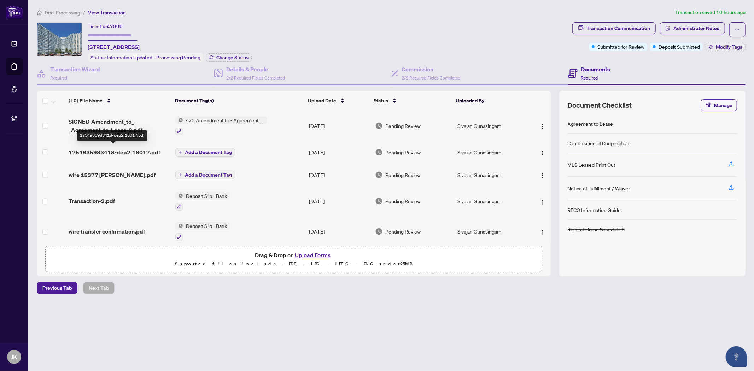
click at [112, 151] on span "1754935983418-dep2 18017.pdf" at bounding box center [115, 152] width 92 height 8
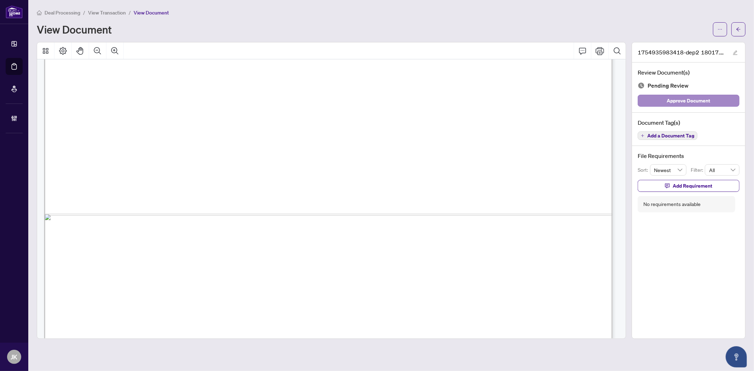
scroll to position [1335, 0]
click at [738, 29] on icon "arrow-left" at bounding box center [738, 29] width 4 height 4
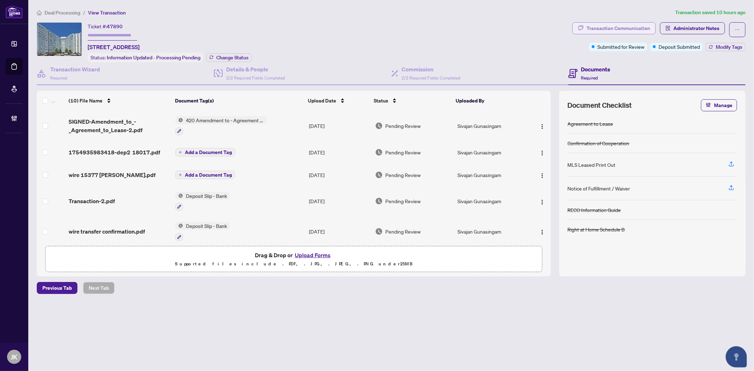
click at [605, 31] on div "Transaction Communication" at bounding box center [618, 28] width 64 height 11
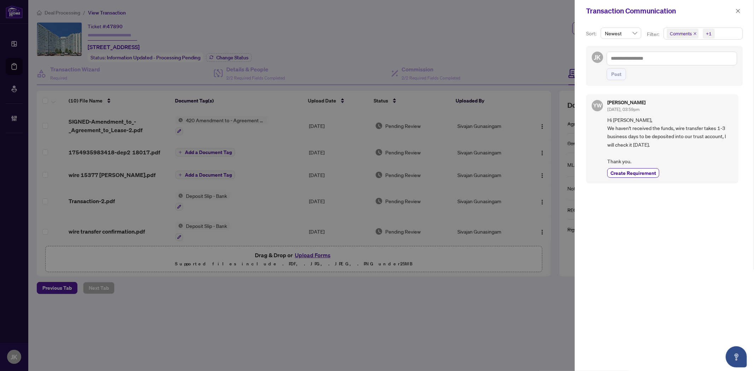
drag, startPoint x: 542, startPoint y: 37, endPoint x: 581, endPoint y: 28, distance: 39.6
click at [543, 37] on div at bounding box center [377, 185] width 754 height 371
click at [741, 11] on button "button" at bounding box center [737, 11] width 9 height 8
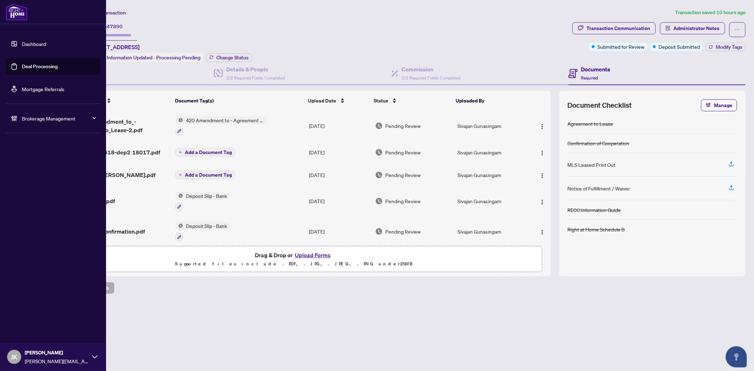
click at [41, 63] on link "Deal Processing" at bounding box center [40, 66] width 36 height 6
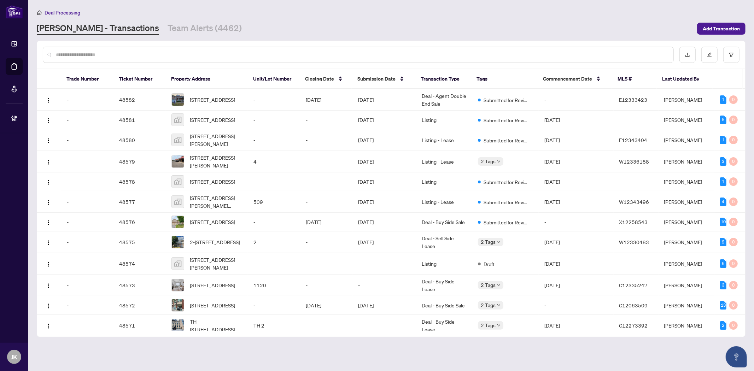
click at [137, 51] on input "text" at bounding box center [362, 55] width 612 height 8
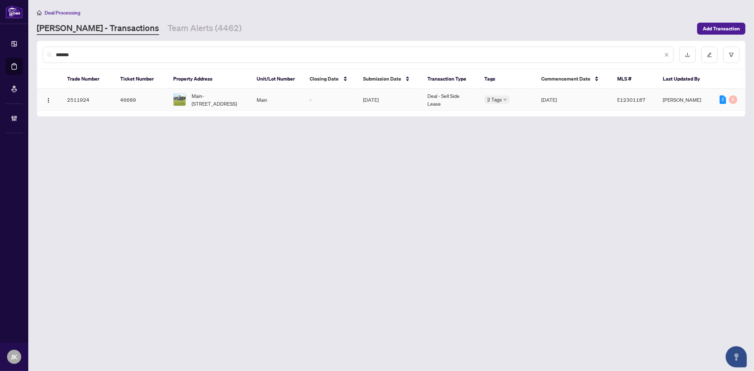
click at [317, 98] on td "-" at bounding box center [330, 100] width 53 height 22
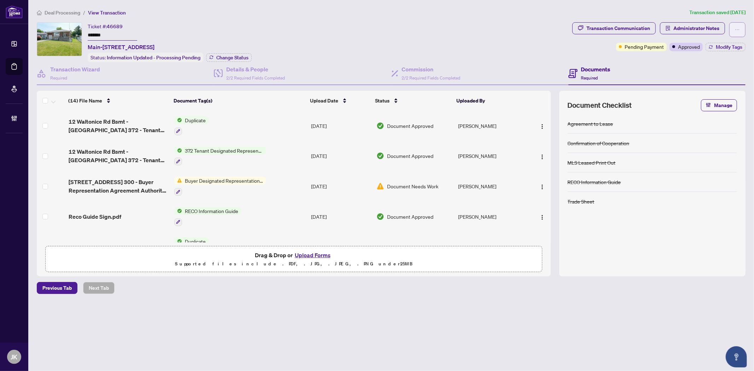
click at [736, 26] on span "button" at bounding box center [737, 29] width 5 height 11
click at [723, 41] on span "Transaction Permissions" at bounding box center [713, 45] width 54 height 8
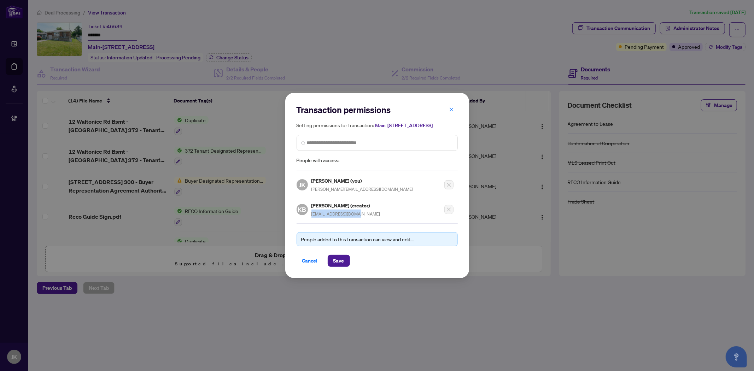
drag, startPoint x: 375, startPoint y: 219, endPoint x: 310, endPoint y: 220, distance: 65.0
click at [310, 218] on div "KB Kankan Bhattacharjee (creator) kankanbd@hotmail.com" at bounding box center [339, 209] width 84 height 16
copy span "kankanbd@hotmail.com"
drag, startPoint x: 304, startPoint y: 264, endPoint x: 567, endPoint y: 157, distance: 283.6
click at [304, 264] on span "Cancel" at bounding box center [310, 260] width 16 height 11
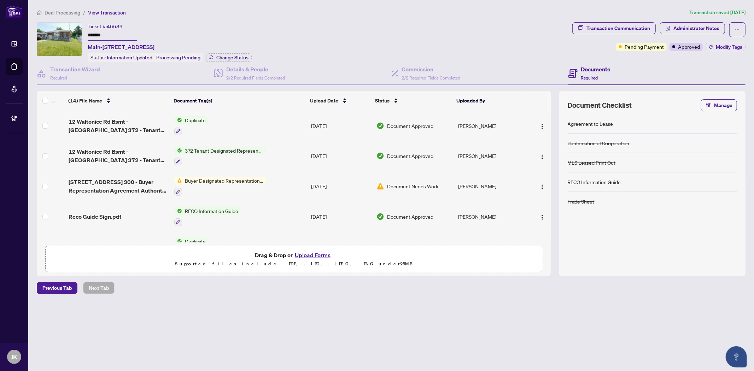
click at [481, 333] on main "Deal Processing / View Transaction Transaction saved 2 days ago Ticket #: 46689…" at bounding box center [391, 185] width 726 height 371
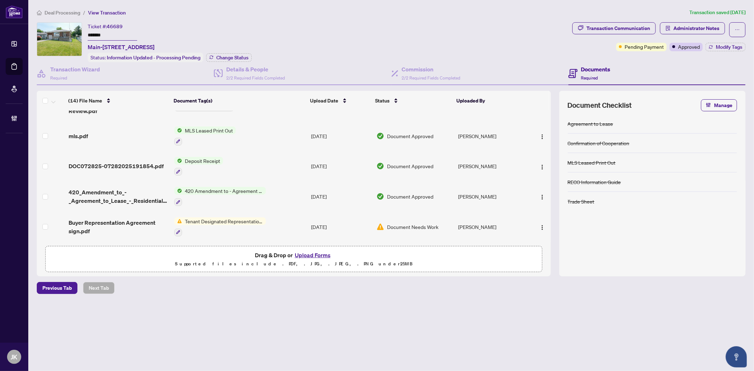
scroll to position [285, 0]
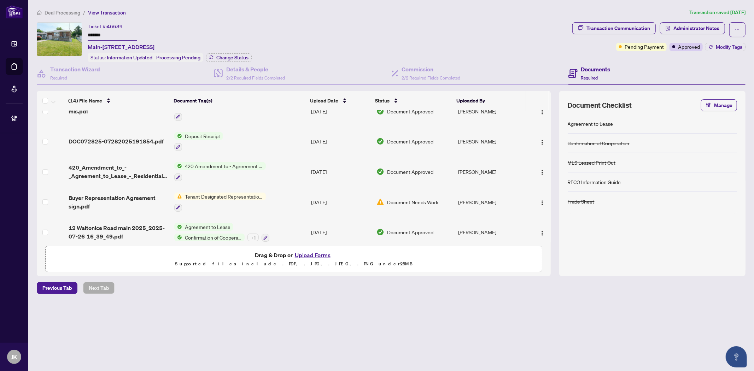
click at [239, 162] on span "420 Amendment to - Agreement to Lease - Residential" at bounding box center [224, 166] width 84 height 8
click at [200, 223] on span "Agreement to Lease" at bounding box center [207, 227] width 51 height 8
click at [206, 252] on span "Agreement to Lease" at bounding box center [212, 253] width 51 height 8
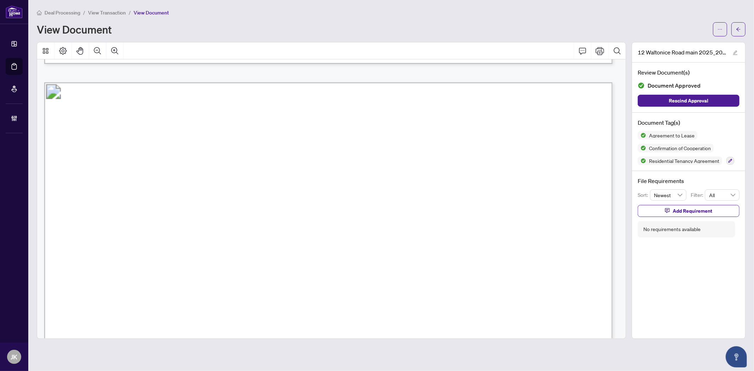
scroll to position [825, 0]
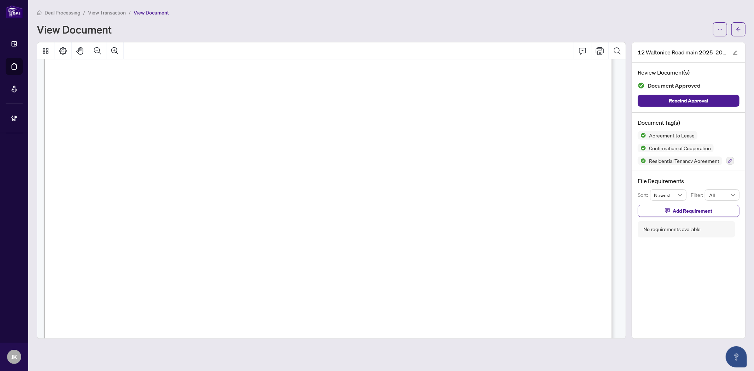
drag, startPoint x: 155, startPoint y: 291, endPoint x: 273, endPoint y: 290, distance: 118.4
click at [273, 290] on span "harigobinda@gmail.com" at bounding box center [224, 289] width 142 height 9
drag, startPoint x: 708, startPoint y: 321, endPoint x: 701, endPoint y: 323, distance: 6.7
click at [708, 321] on div "12 Waltonice Road main 2025_2025-07-26 16_39_49.pdf Review Document(s) Document…" at bounding box center [689, 190] width 114 height 297
click at [715, 302] on div "12 Waltonice Road main 2025_2025-07-26 16_39_49.pdf Review Document(s) Document…" at bounding box center [689, 190] width 114 height 297
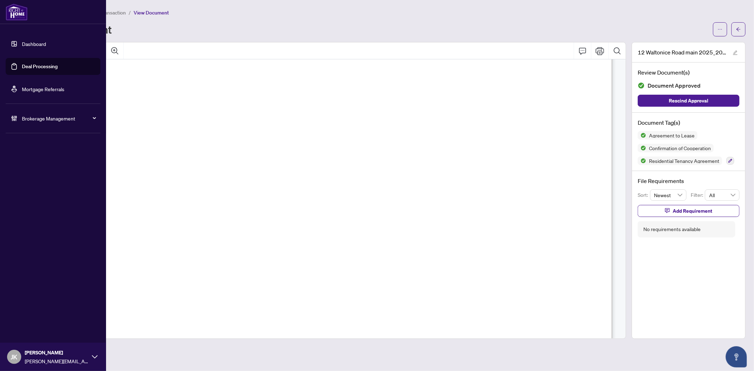
click at [29, 64] on link "Deal Processing" at bounding box center [40, 66] width 36 height 6
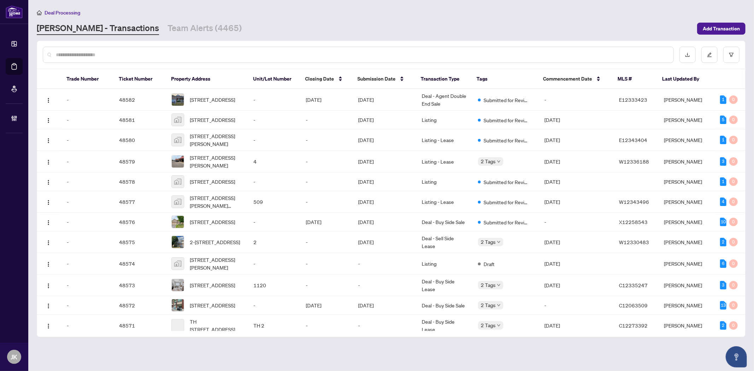
click at [117, 57] on input "text" at bounding box center [362, 55] width 612 height 8
click at [114, 54] on input "text" at bounding box center [362, 55] width 612 height 8
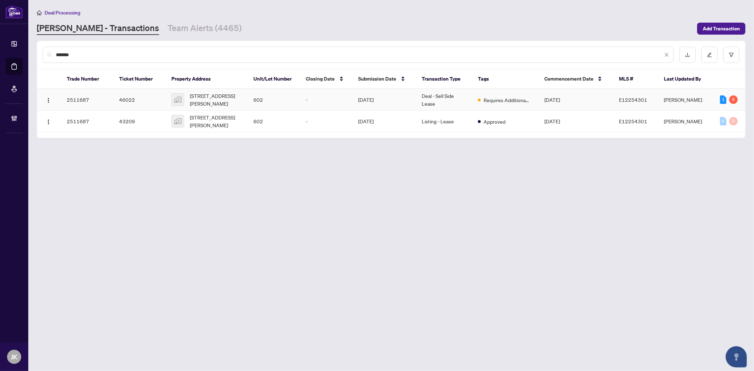
click at [486, 100] on span "Requires Additional Docs" at bounding box center [507, 100] width 46 height 8
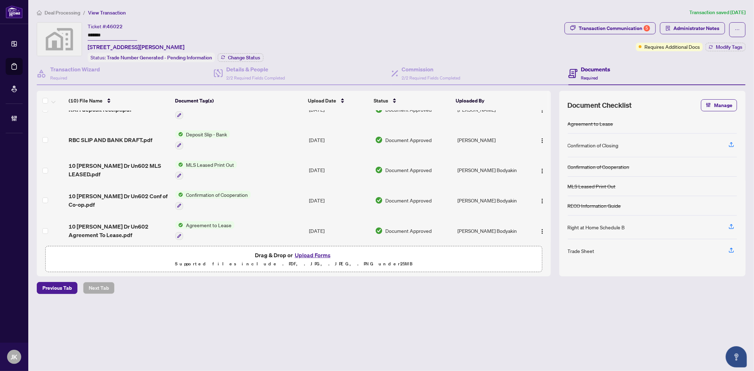
scroll to position [166, 0]
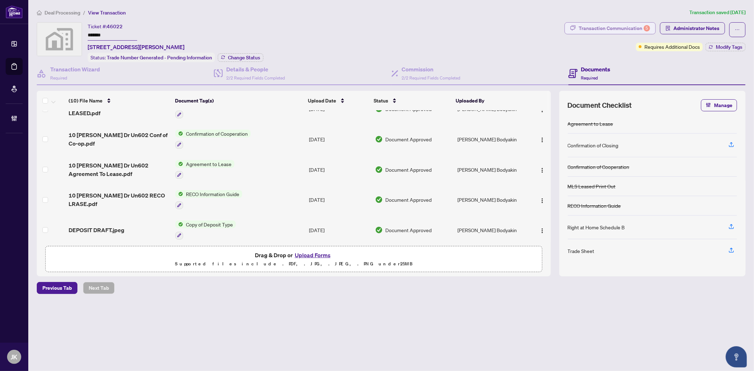
click at [617, 30] on div "Transaction Communication 5" at bounding box center [614, 28] width 71 height 11
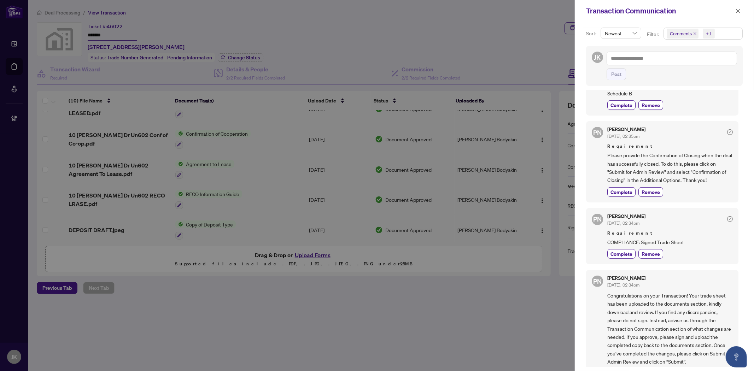
scroll to position [235, 0]
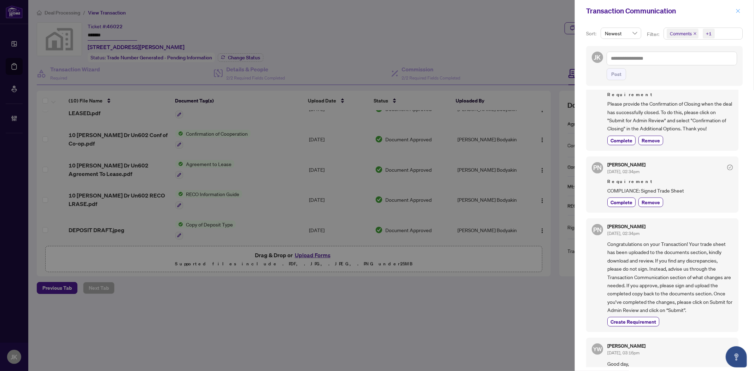
click at [736, 15] on span "button" at bounding box center [738, 10] width 5 height 11
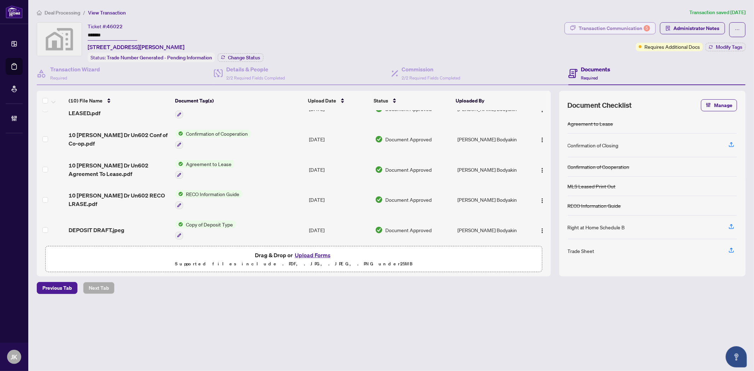
click at [597, 27] on div "Transaction Communication 5" at bounding box center [614, 28] width 71 height 11
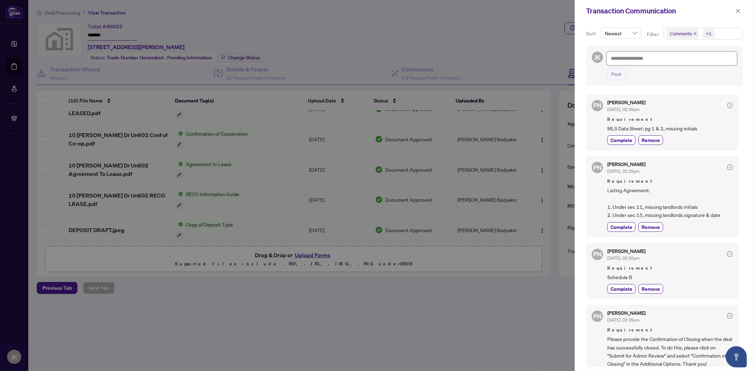
click at [635, 54] on textarea at bounding box center [672, 58] width 130 height 13
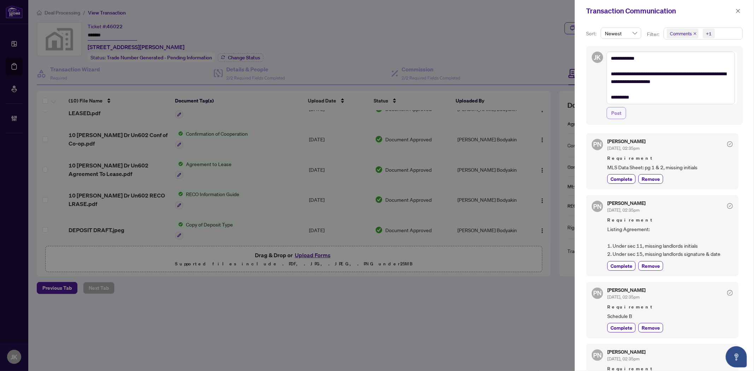
click at [619, 109] on span "Post" at bounding box center [616, 112] width 10 height 11
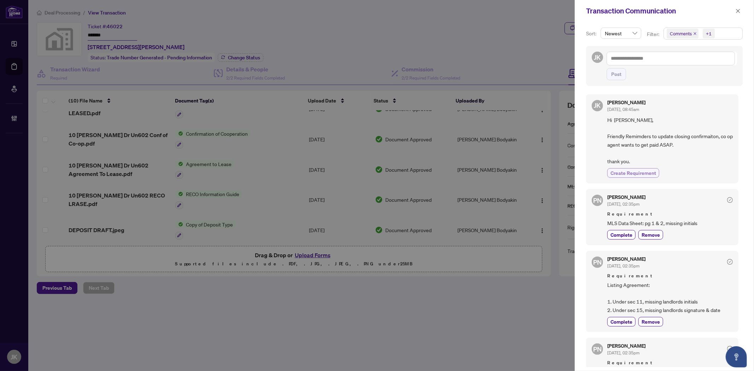
click at [638, 168] on button "Create Requirement" at bounding box center [633, 173] width 52 height 10
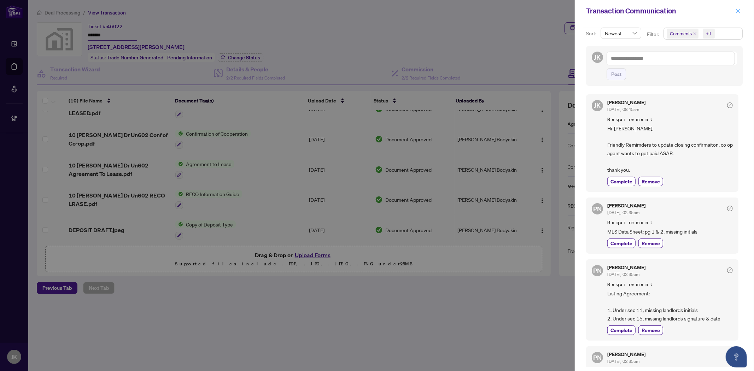
click at [739, 10] on icon "close" at bounding box center [738, 10] width 5 height 5
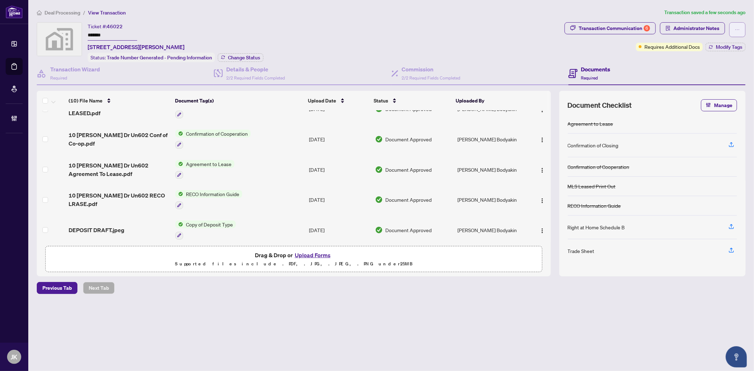
click at [742, 33] on button "button" at bounding box center [737, 29] width 16 height 15
click at [716, 46] on span "Transaction Permissions" at bounding box center [713, 45] width 54 height 8
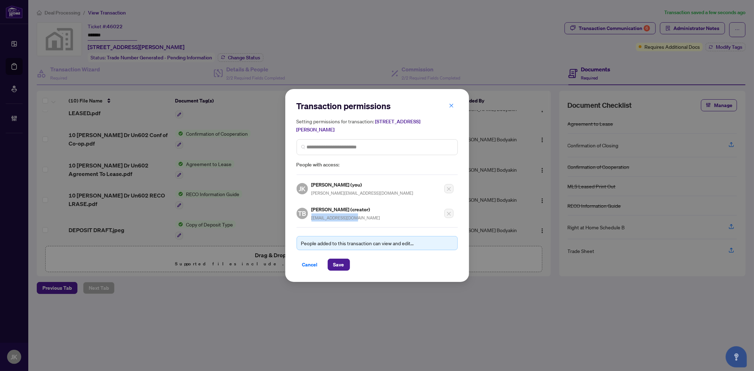
drag, startPoint x: 334, startPoint y: 218, endPoint x: 309, endPoint y: 215, distance: 25.3
click at [309, 215] on div "TB Tatyana Bodyakin (creator) tbodyakin@gmail.com" at bounding box center [375, 211] width 157 height 20
copy span "tbodyakin@gmail.com"
drag, startPoint x: 308, startPoint y: 266, endPoint x: 519, endPoint y: 181, distance: 227.5
click at [308, 266] on span "Cancel" at bounding box center [310, 264] width 16 height 11
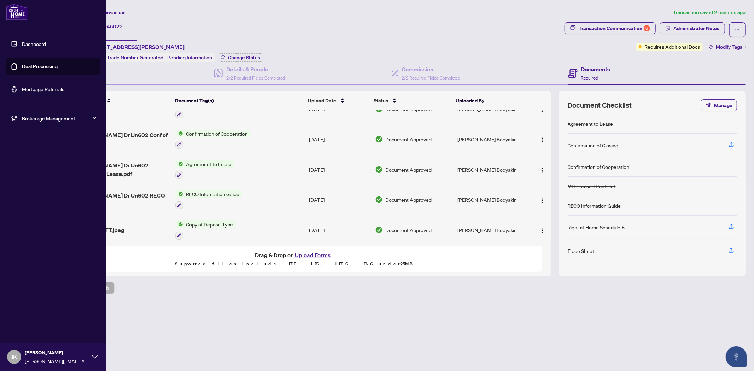
click at [43, 70] on link "Deal Processing" at bounding box center [40, 66] width 36 height 6
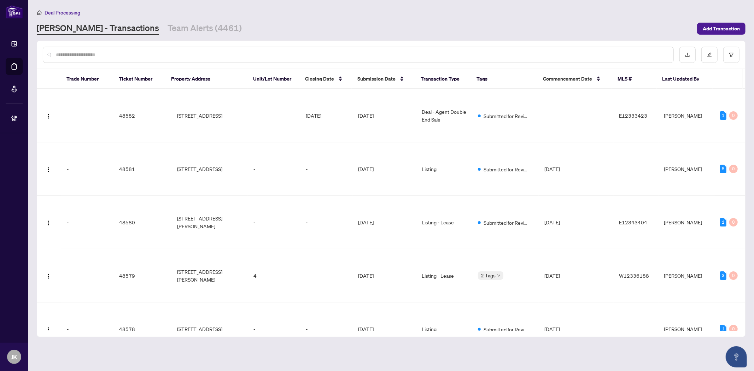
click at [137, 52] on input "text" at bounding box center [362, 55] width 612 height 8
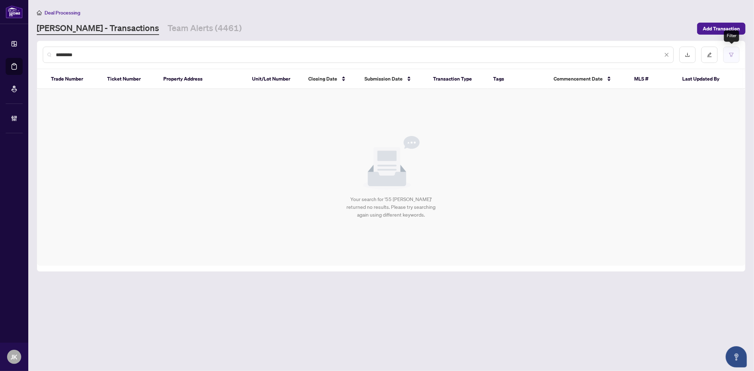
click at [733, 59] on button "button" at bounding box center [731, 55] width 16 height 16
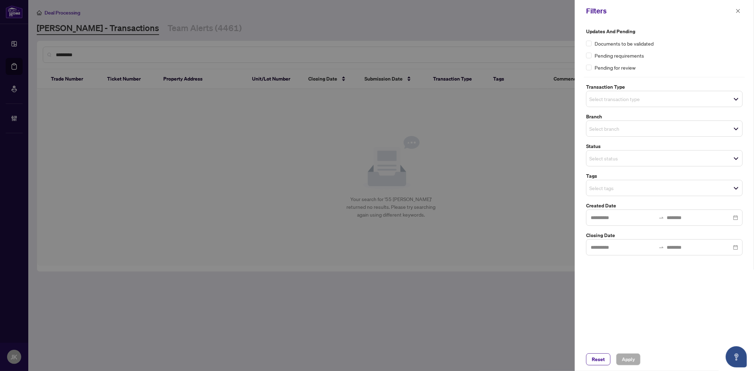
click at [728, 12] on div "Filters" at bounding box center [659, 11] width 147 height 11
click at [737, 12] on icon "close" at bounding box center [738, 10] width 5 height 5
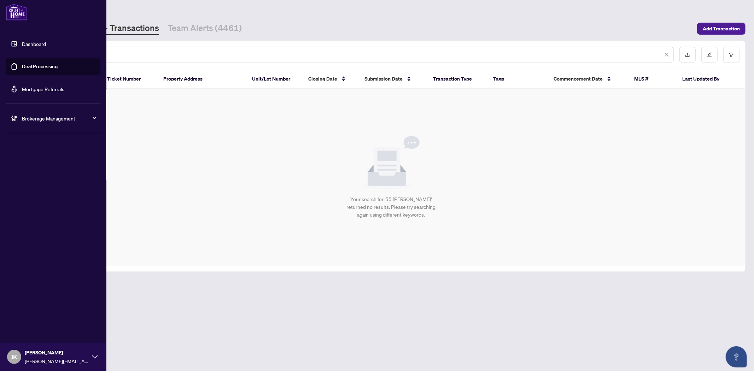
drag, startPoint x: 28, startPoint y: 68, endPoint x: 161, endPoint y: 57, distance: 134.1
click at [29, 68] on link "Deal Processing" at bounding box center [40, 66] width 36 height 6
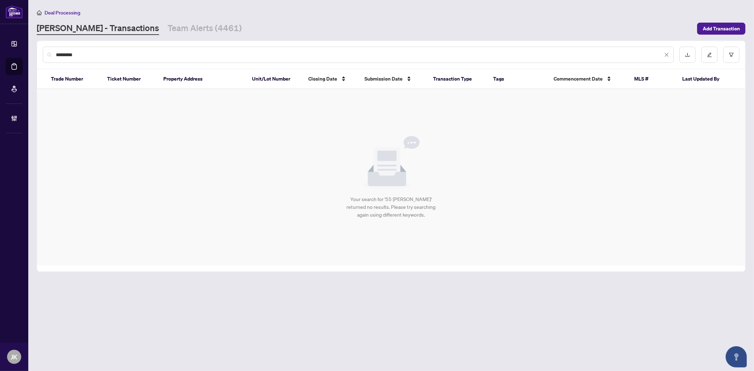
click at [131, 58] on div "*********" at bounding box center [358, 55] width 631 height 16
drag, startPoint x: 118, startPoint y: 53, endPoint x: -10, endPoint y: 53, distance: 128.3
click at [0, 53] on html "Dashboard Deal Processing Mortgage Referrals Brokerage Management JK Jaye Khosr…" at bounding box center [377, 185] width 754 height 371
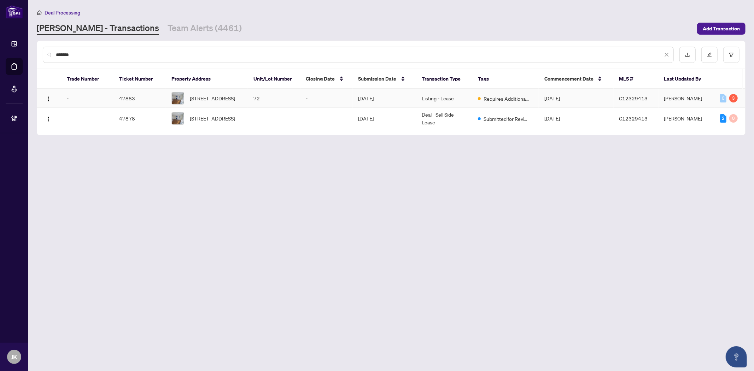
click at [379, 104] on td "[DATE]" at bounding box center [385, 98] width 64 height 19
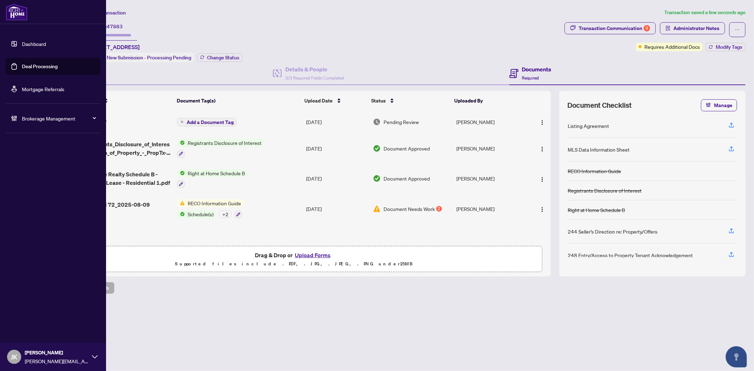
drag, startPoint x: 33, startPoint y: 69, endPoint x: 105, endPoint y: 71, distance: 72.1
click at [33, 69] on link "Deal Processing" at bounding box center [40, 66] width 36 height 6
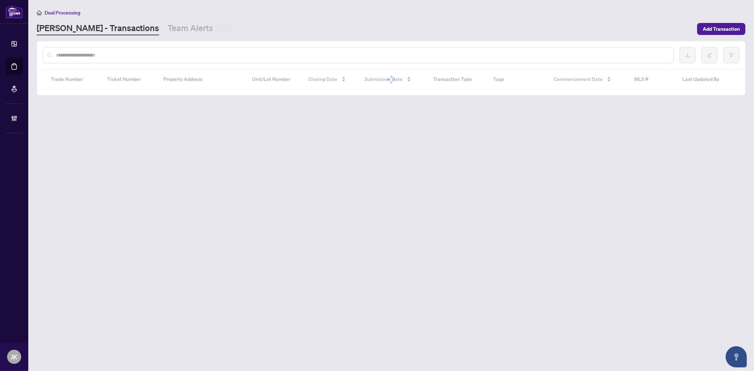
click at [119, 55] on input "text" at bounding box center [362, 55] width 612 height 8
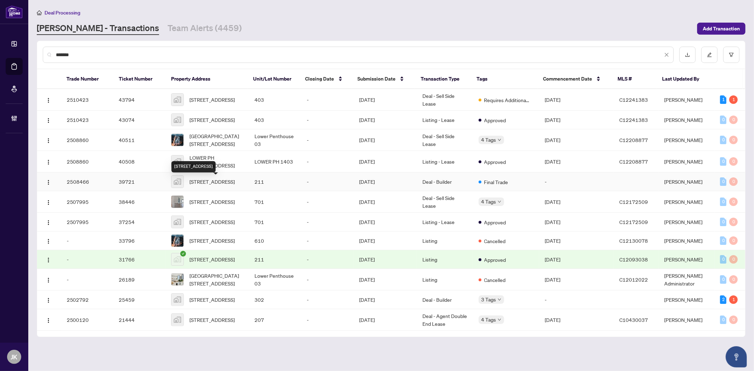
click at [235, 186] on span "211-200 Sudbury Street #211, Toronto, ON, Canada" at bounding box center [211, 182] width 45 height 8
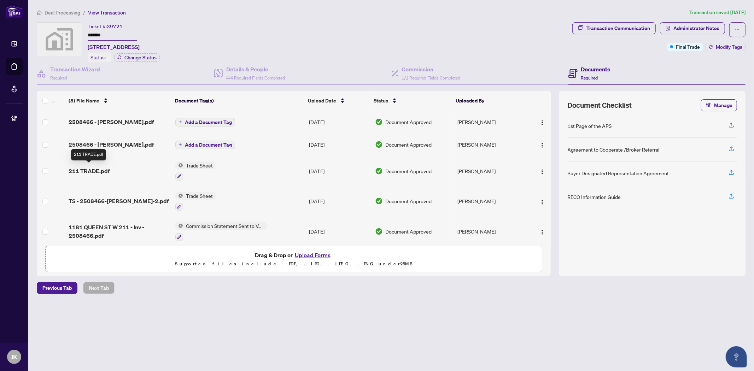
click at [103, 171] on span "211 TRADE.pdf" at bounding box center [89, 171] width 41 height 8
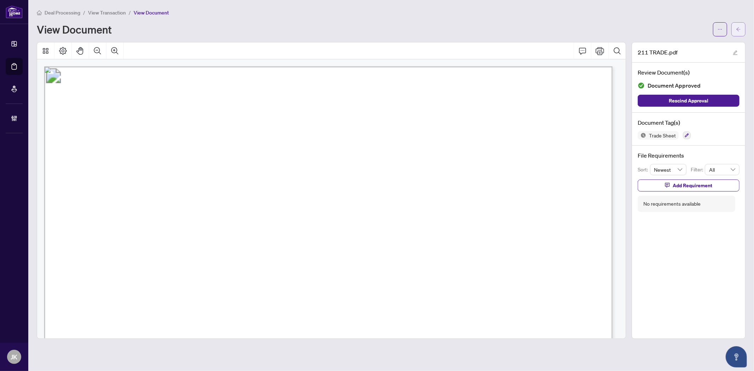
click at [731, 28] on button "button" at bounding box center [738, 29] width 14 height 14
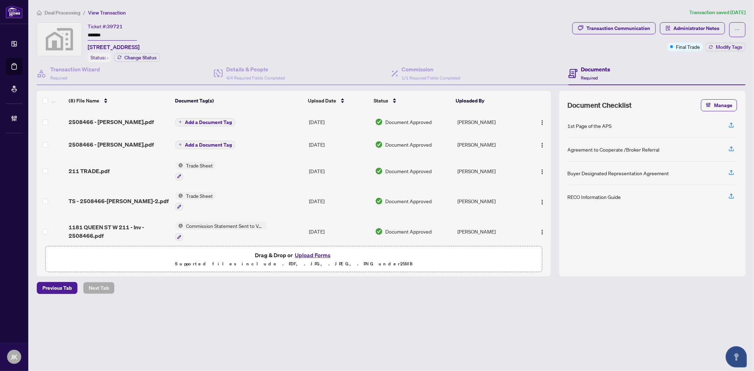
click at [238, 222] on span "Commission Statement Sent to Vendor" at bounding box center [225, 226] width 84 height 8
click at [217, 256] on span "Commission Statement Sent to Vendor" at bounding box center [224, 258] width 91 height 8
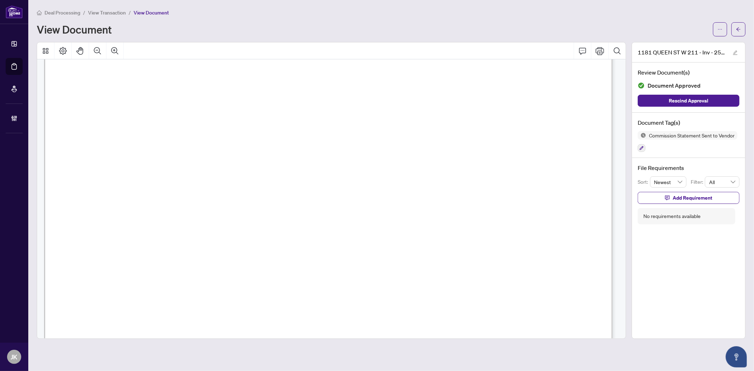
scroll to position [118, 0]
click at [743, 29] on button "button" at bounding box center [738, 29] width 14 height 14
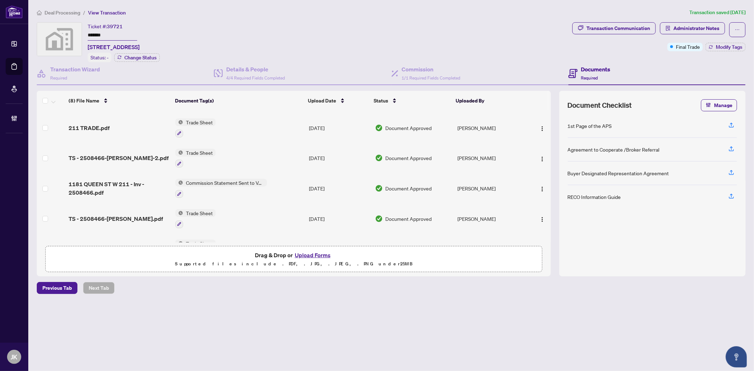
scroll to position [94, 0]
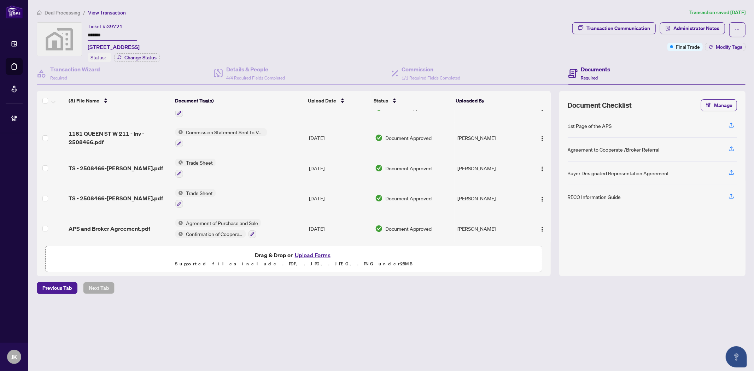
click at [217, 221] on span "Agreement of Purchase and Sale" at bounding box center [222, 223] width 78 height 8
click at [213, 252] on span "Agreement of Purchase and Sale" at bounding box center [222, 253] width 78 height 8
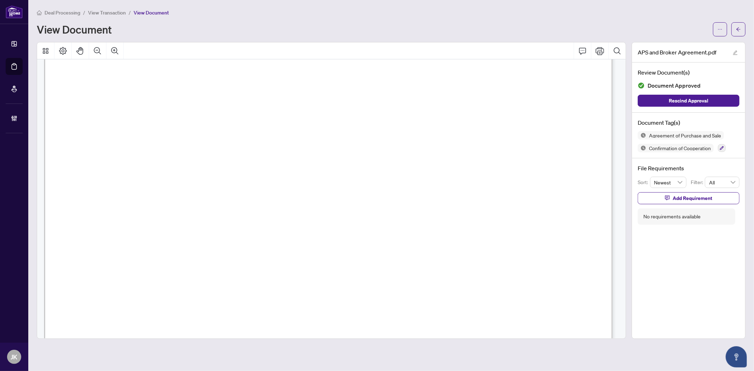
scroll to position [52704, 0]
drag, startPoint x: 618, startPoint y: 224, endPoint x: 615, endPoint y: 301, distance: 77.5
click at [739, 33] on span "button" at bounding box center [738, 29] width 5 height 11
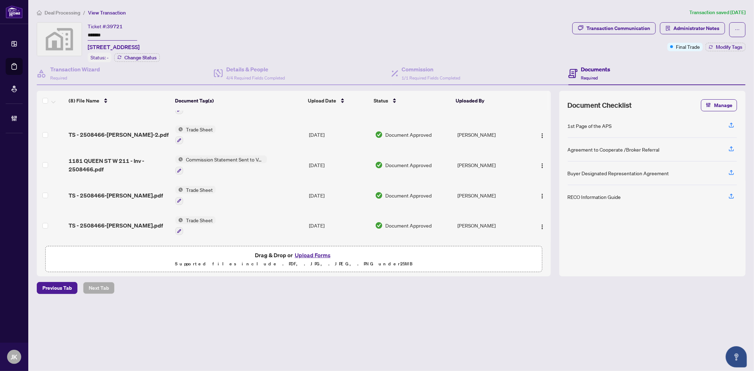
scroll to position [94, 0]
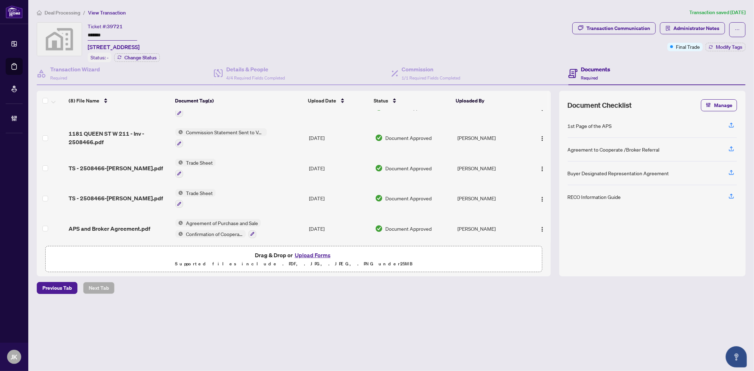
click at [202, 220] on span "Agreement of Purchase and Sale" at bounding box center [222, 223] width 78 height 8
click at [214, 254] on span "Agreement of Purchase and Sale" at bounding box center [222, 253] width 78 height 8
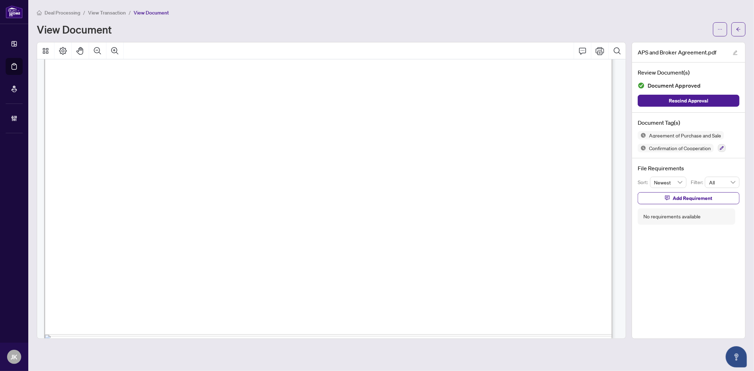
scroll to position [86010, 0]
drag, startPoint x: 742, startPoint y: 26, endPoint x: 751, endPoint y: 29, distance: 9.9
click at [742, 26] on button "button" at bounding box center [738, 29] width 14 height 14
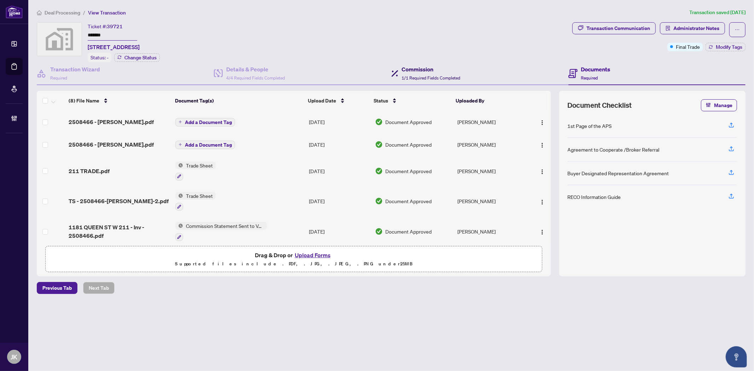
click at [418, 78] on span "1/1 Required Fields Completed" at bounding box center [431, 77] width 59 height 5
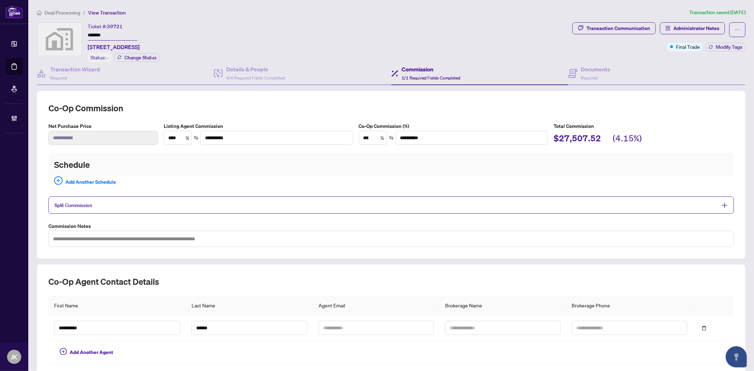
click at [431, 43] on div "Ticket #: 39721 ******* 211-200 Sudbury Street #211, Toronto, ON, Canada Status…" at bounding box center [303, 42] width 533 height 40
click at [701, 28] on span "Administrator Notes" at bounding box center [696, 28] width 46 height 11
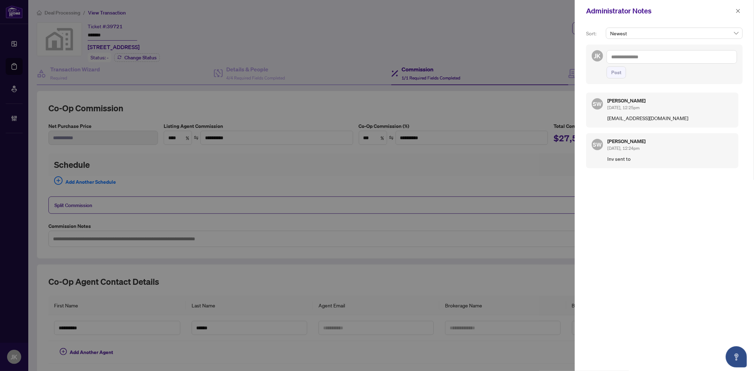
click at [672, 54] on textarea at bounding box center [672, 56] width 130 height 13
click at [642, 61] on span "Sim one Wright" at bounding box center [652, 62] width 56 height 6
click at [669, 55] on textarea "**********" at bounding box center [672, 56] width 130 height 13
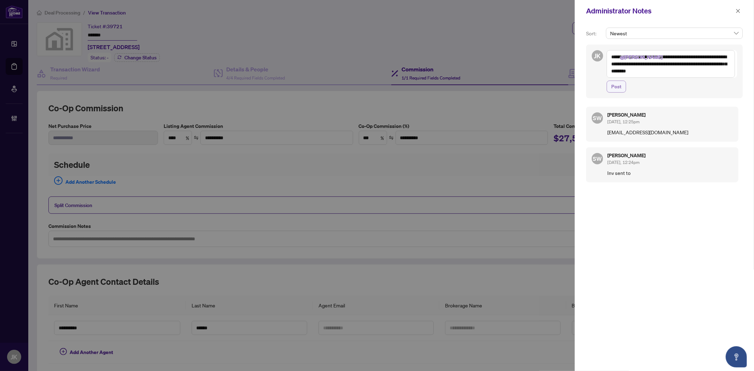
click at [618, 85] on span "Post" at bounding box center [616, 86] width 10 height 11
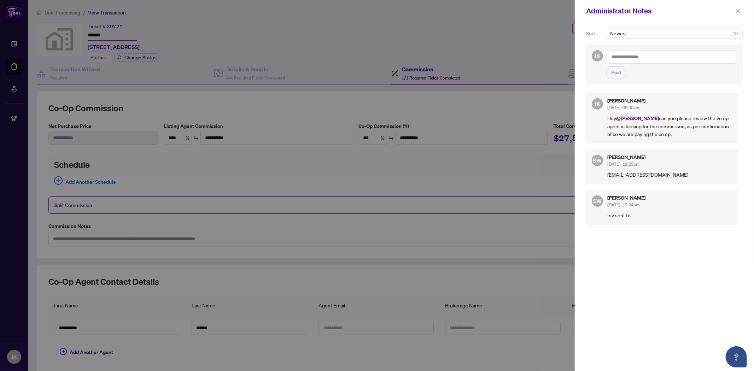
click at [737, 13] on icon "close" at bounding box center [738, 10] width 5 height 5
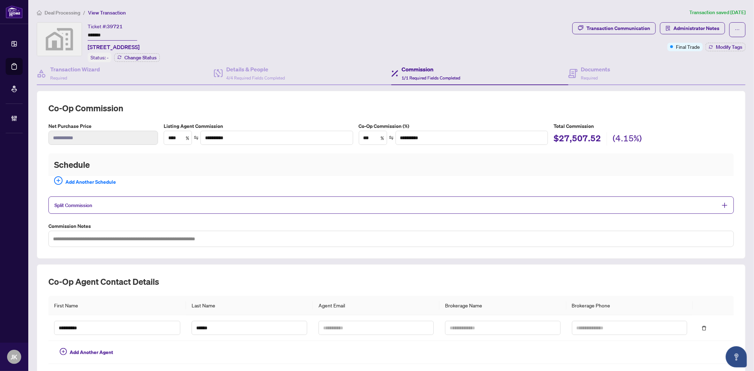
drag, startPoint x: 435, startPoint y: 13, endPoint x: 412, endPoint y: 11, distance: 22.7
click at [435, 13] on ol "Deal Processing / View Transaction" at bounding box center [362, 12] width 650 height 8
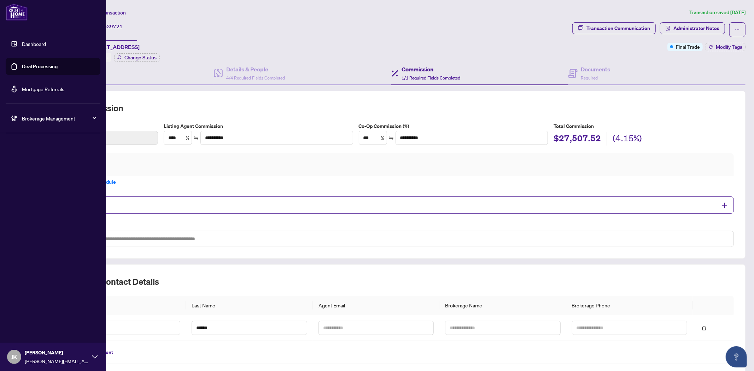
click at [43, 65] on link "Deal Processing" at bounding box center [40, 66] width 36 height 6
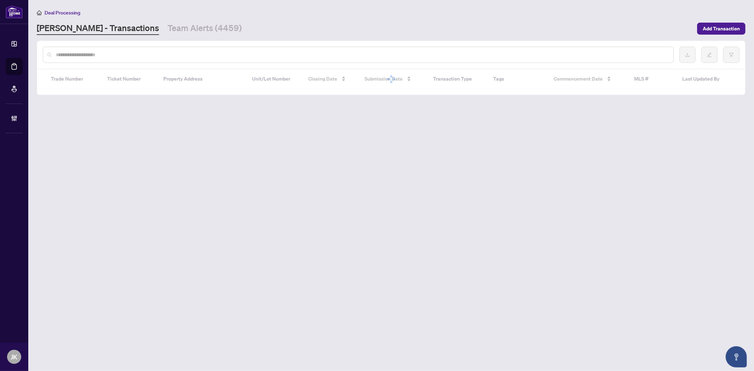
click at [164, 61] on div at bounding box center [358, 55] width 631 height 16
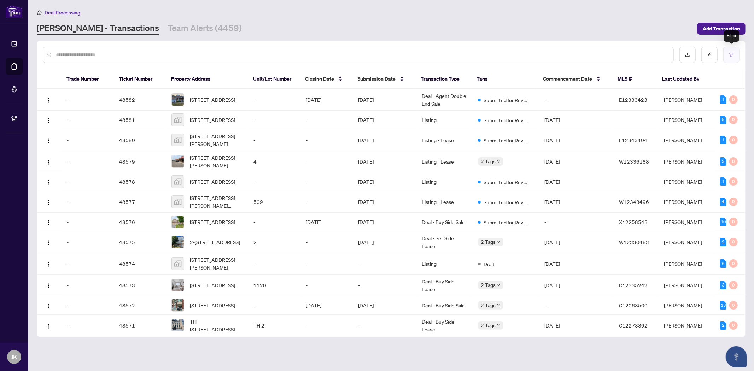
click at [738, 53] on button "button" at bounding box center [731, 55] width 16 height 16
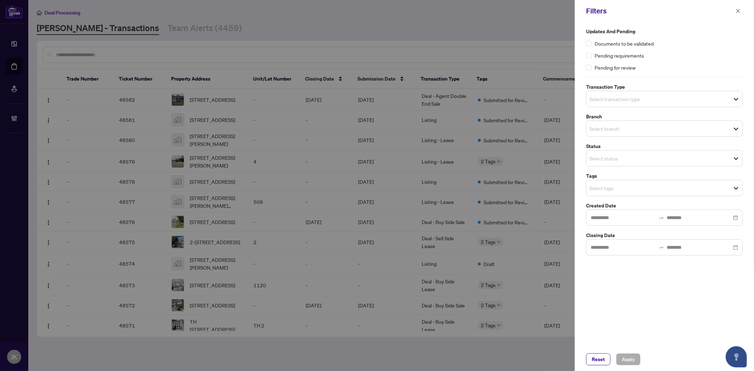
click at [633, 96] on input "search" at bounding box center [613, 99] width 49 height 8
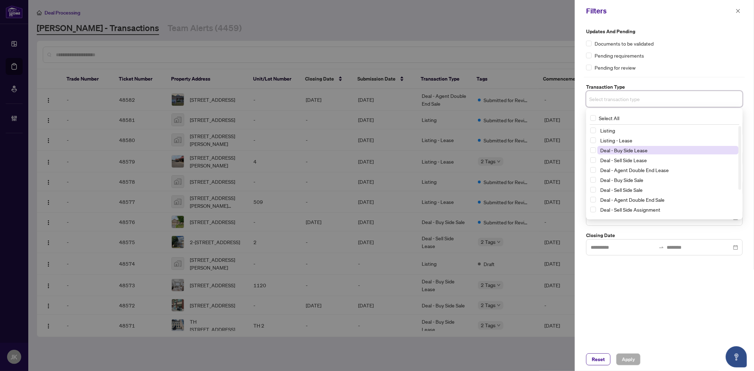
click at [631, 151] on span "Deal - Buy Side Lease" at bounding box center [623, 150] width 47 height 6
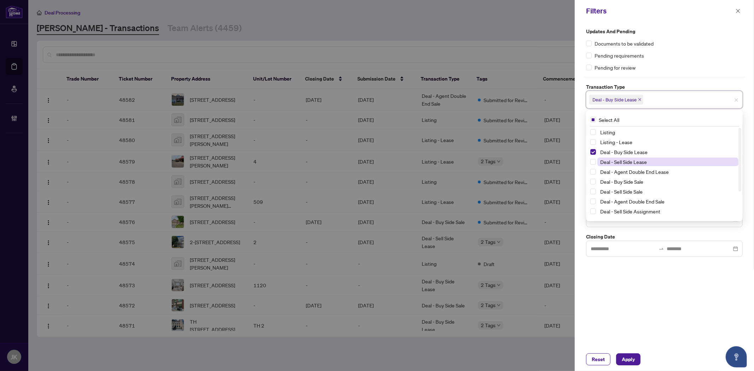
click at [629, 159] on span "Deal - Sell Side Lease" at bounding box center [623, 162] width 47 height 6
click at [641, 172] on span "Deal - Agent Double End Lease" at bounding box center [634, 172] width 69 height 6
click at [630, 179] on span "Deal - Buy Side Sale" at bounding box center [621, 181] width 43 height 6
drag, startPoint x: 627, startPoint y: 191, endPoint x: 628, endPoint y: 199, distance: 8.5
click at [628, 190] on span "Deal - Sell Side Sale" at bounding box center [621, 191] width 42 height 6
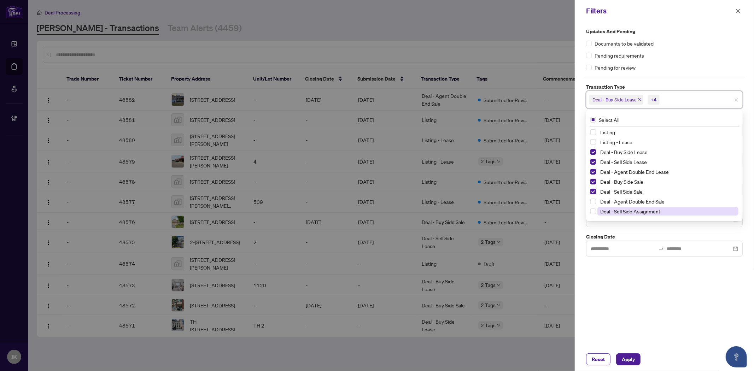
drag, startPoint x: 628, startPoint y: 203, endPoint x: 635, endPoint y: 210, distance: 10.0
click at [628, 203] on span "Deal - Agent Double End Sale" at bounding box center [632, 201] width 64 height 6
click at [635, 211] on span "Deal - Sell Side Assignment" at bounding box center [630, 211] width 60 height 6
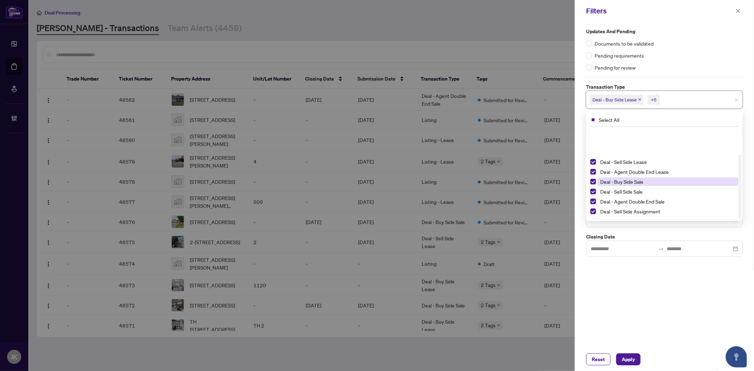
scroll to position [38, 0]
click at [655, 183] on span "Deal - Buy Side Assignment" at bounding box center [630, 183] width 61 height 6
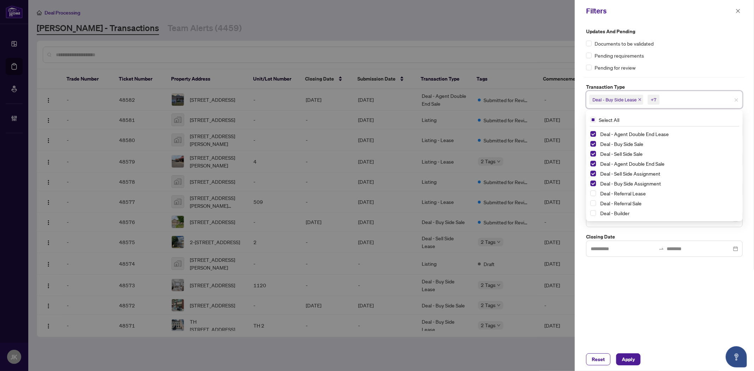
click at [676, 301] on div "Updates and Pending Documents to be validated Pending requirements Pending for …" at bounding box center [664, 185] width 179 height 326
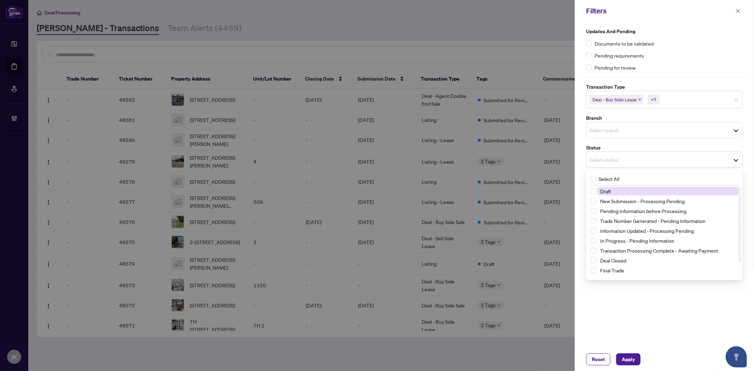
click at [621, 155] on span "Select status" at bounding box center [664, 160] width 156 height 10
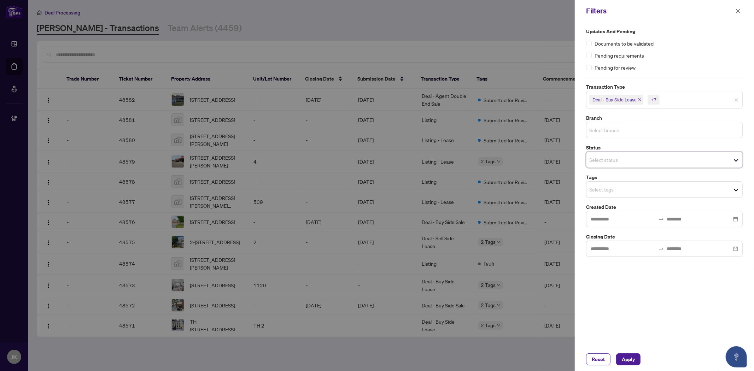
click at [611, 128] on input "search" at bounding box center [613, 130] width 49 height 8
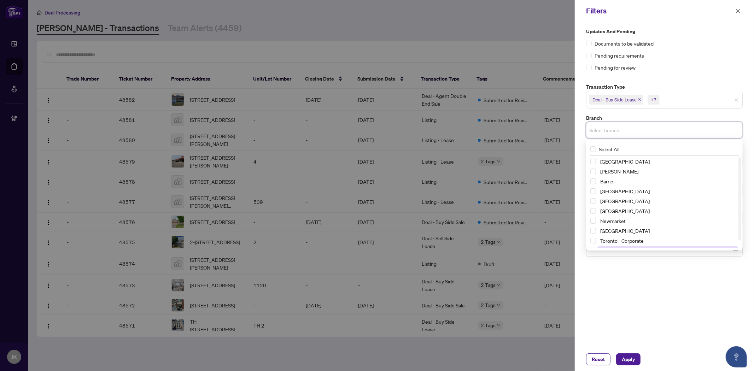
scroll to position [8, 0]
click at [640, 232] on span "Toronto - Corporate" at bounding box center [621, 232] width 43 height 6
drag, startPoint x: 638, startPoint y: 242, endPoint x: 653, endPoint y: 284, distance: 44.4
click at [638, 242] on span "Toronto - Don Mills" at bounding box center [629, 244] width 59 height 6
click at [662, 295] on div "Updates and Pending Documents to be validated Pending requirements Pending for …" at bounding box center [664, 185] width 179 height 326
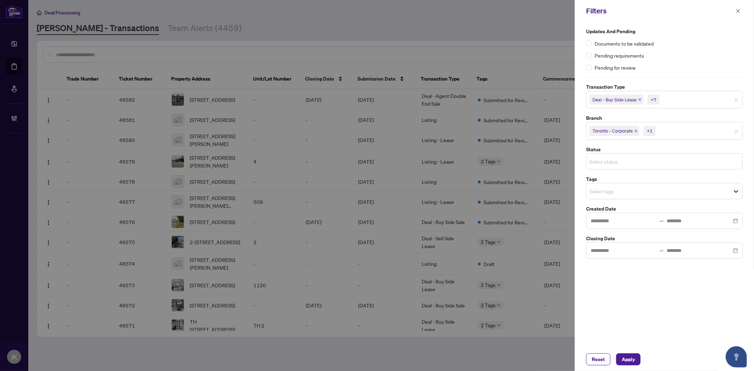
click at [610, 163] on input "search" at bounding box center [613, 161] width 49 height 8
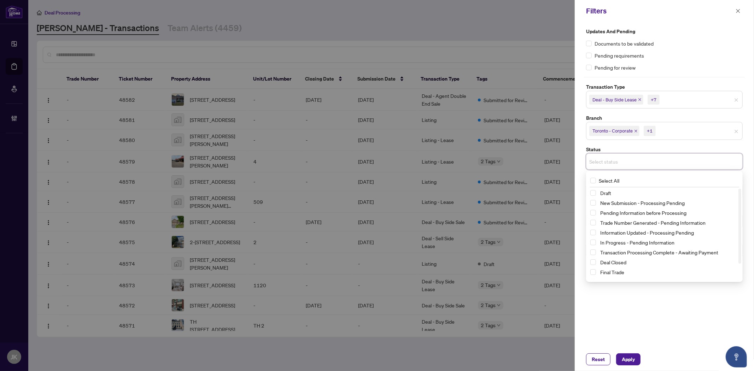
drag, startPoint x: 664, startPoint y: 316, endPoint x: 660, endPoint y: 295, distance: 21.7
click at [664, 312] on div "Updates and Pending Documents to be validated Pending requirements Pending for …" at bounding box center [664, 185] width 179 height 326
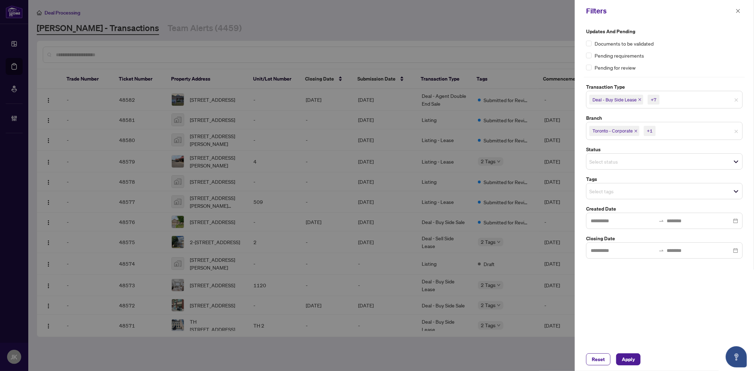
click at [610, 187] on input "search" at bounding box center [613, 191] width 49 height 8
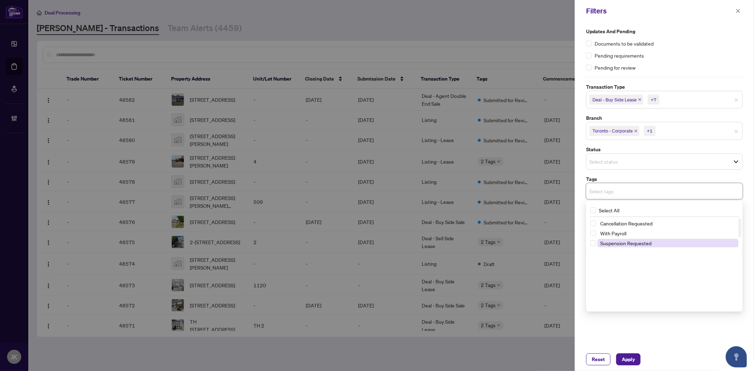
scroll to position [0, 0]
click at [648, 243] on span "Submitted for Review" at bounding box center [667, 242] width 141 height 8
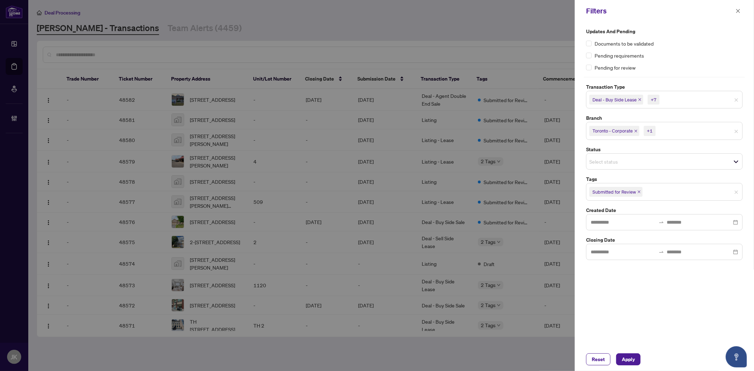
drag, startPoint x: 687, startPoint y: 348, endPoint x: 687, endPoint y: 338, distance: 9.6
click at [688, 341] on div "Filters Updates and Pending Documents to be validated Pending requirements Pend…" at bounding box center [664, 185] width 179 height 371
click at [631, 359] on span "Apply" at bounding box center [628, 359] width 13 height 11
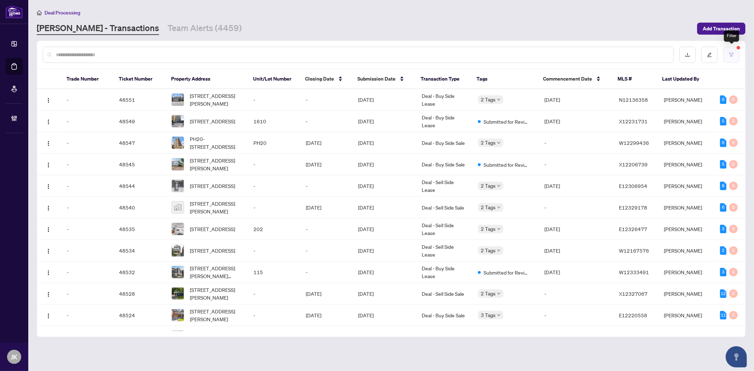
click at [732, 58] on button "button" at bounding box center [731, 55] width 16 height 16
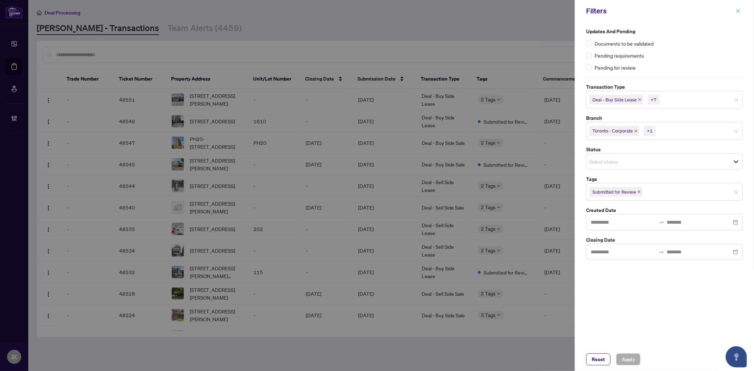
click at [736, 5] on span "button" at bounding box center [738, 10] width 5 height 11
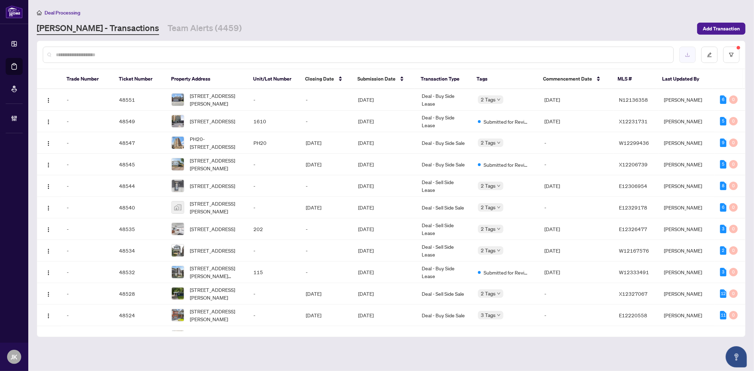
click at [686, 57] on icon "download" at bounding box center [687, 54] width 5 height 5
click at [737, 51] on button "button" at bounding box center [731, 55] width 16 height 16
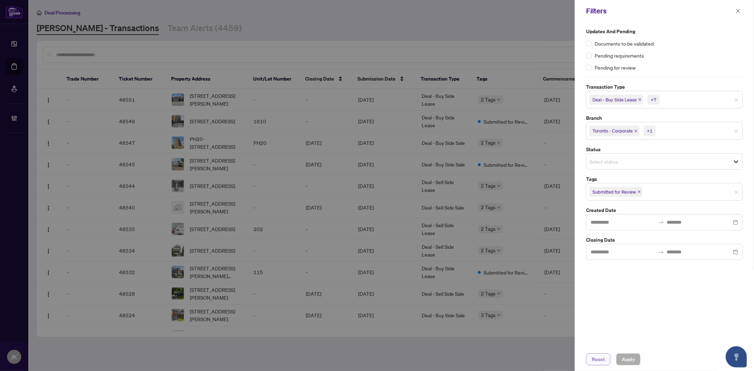
click at [604, 363] on span "Reset" at bounding box center [598, 359] width 13 height 11
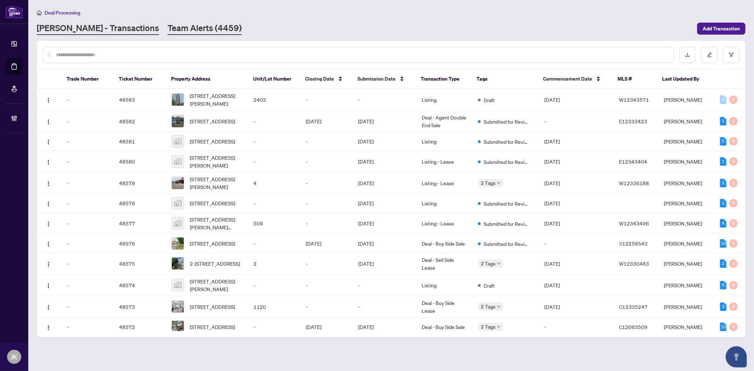
click at [168, 24] on link "Team Alerts (4459)" at bounding box center [205, 28] width 74 height 13
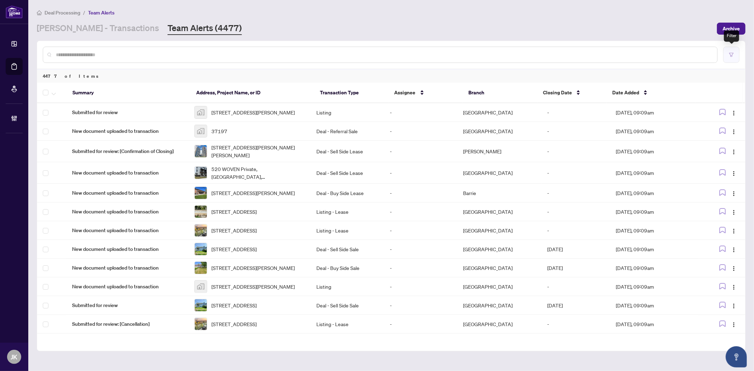
click at [736, 55] on button "button" at bounding box center [731, 55] width 16 height 16
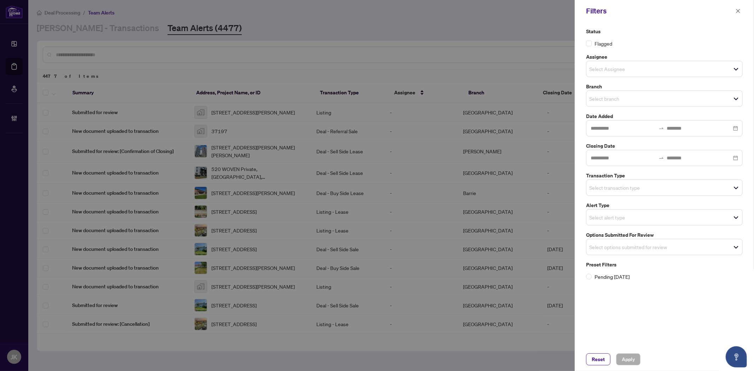
click at [614, 99] on input "search" at bounding box center [613, 98] width 49 height 8
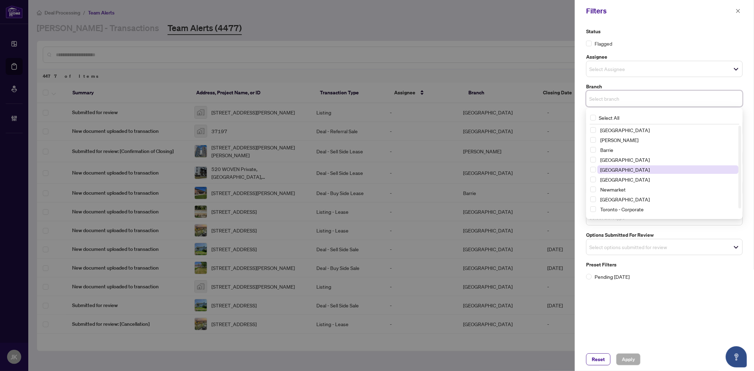
scroll to position [8, 0]
click at [633, 198] on span "Toronto - Corporate" at bounding box center [621, 201] width 43 height 6
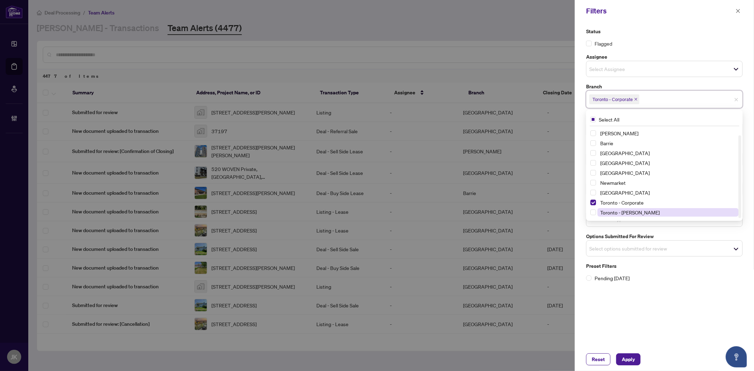
click at [635, 210] on span "Toronto - Don Mills" at bounding box center [629, 212] width 59 height 6
drag, startPoint x: 719, startPoint y: 318, endPoint x: 705, endPoint y: 295, distance: 26.4
click at [720, 318] on div "Status Flagged Assignee Select Assignee Branch Toronto - Corporate +1 Select Al…" at bounding box center [664, 185] width 179 height 326
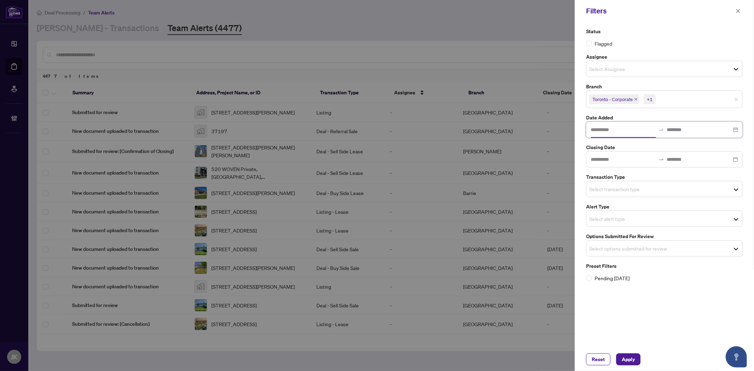
click at [622, 131] on input at bounding box center [623, 130] width 65 height 8
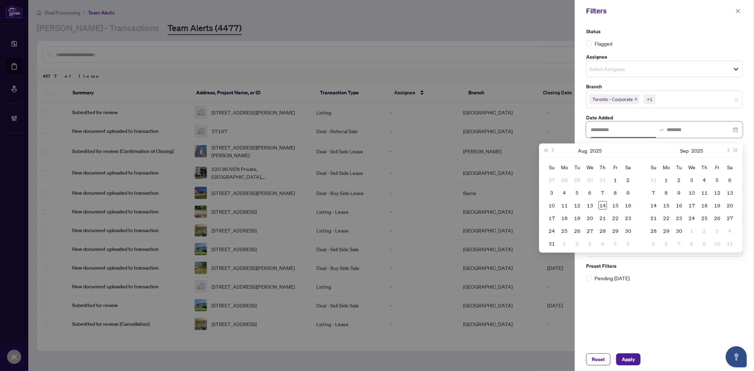
click at [622, 130] on input at bounding box center [623, 130] width 65 height 8
click at [687, 322] on div "Status Flagged Assignee Select Assignee Branch Toronto - Corporate +1 Select Al…" at bounding box center [664, 185] width 179 height 326
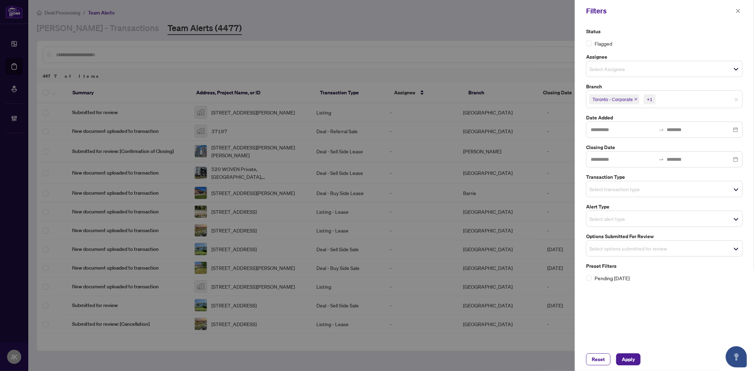
click at [621, 188] on input "search" at bounding box center [613, 189] width 49 height 8
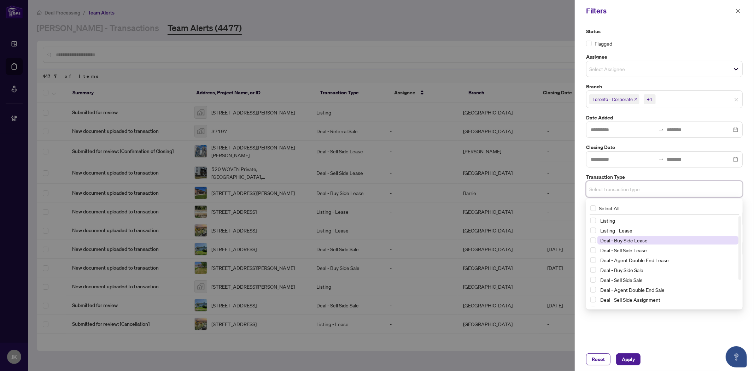
click at [628, 239] on span "Deal - Buy Side Lease" at bounding box center [623, 240] width 47 height 6
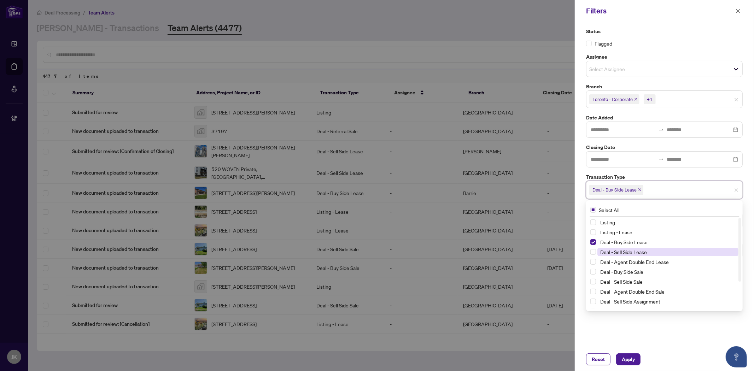
click at [635, 255] on span "Deal - Sell Side Lease" at bounding box center [667, 252] width 141 height 8
drag, startPoint x: 638, startPoint y: 262, endPoint x: 636, endPoint y: 272, distance: 10.0
click at [638, 262] on span "Deal - Agent Double End Lease" at bounding box center [634, 262] width 69 height 6
click at [635, 273] on span "Deal - Buy Side Sale" at bounding box center [621, 272] width 43 height 6
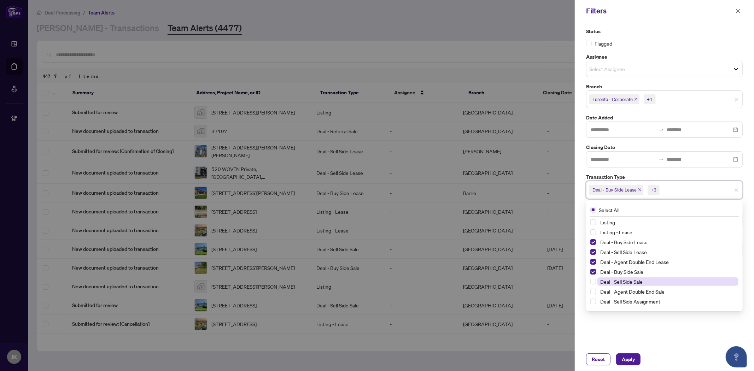
click at [635, 279] on span "Deal - Sell Side Sale" at bounding box center [621, 282] width 42 height 6
click at [634, 292] on span "Deal - Agent Double End Sale" at bounding box center [632, 291] width 64 height 6
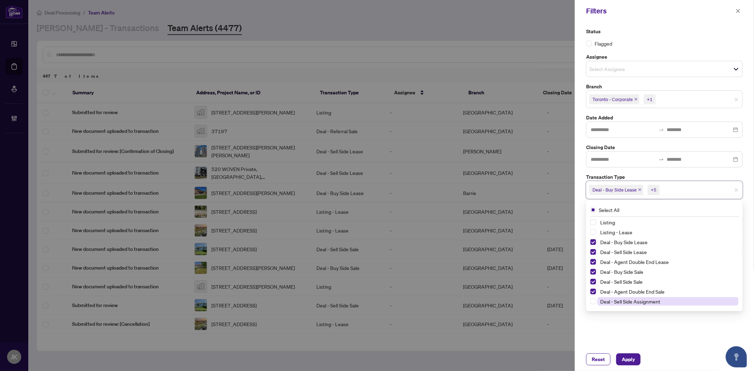
click at [641, 303] on span "Deal - Sell Side Assignment" at bounding box center [630, 301] width 60 height 6
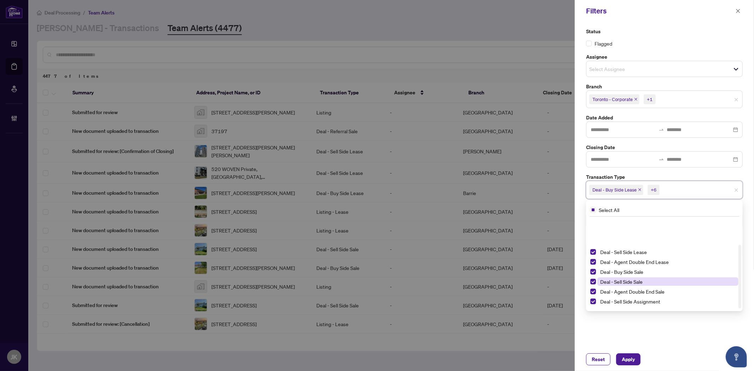
scroll to position [38, 0]
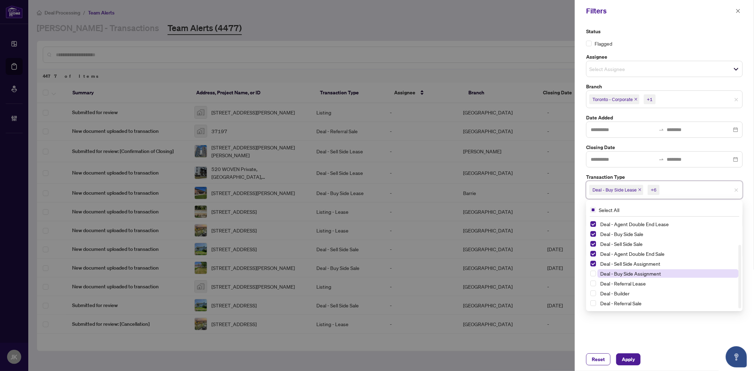
click at [637, 274] on span "Deal - Buy Side Assignment" at bounding box center [630, 273] width 61 height 6
click at [674, 334] on div "Status Flagged Assignee Select Assignee Branch Toronto - Corporate +1 Select Al…" at bounding box center [664, 185] width 179 height 326
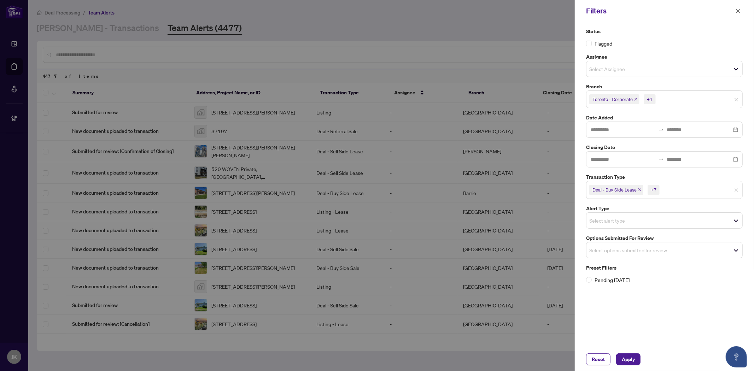
drag, startPoint x: 618, startPoint y: 254, endPoint x: 623, endPoint y: 258, distance: 7.1
click at [618, 253] on input "search" at bounding box center [613, 250] width 49 height 8
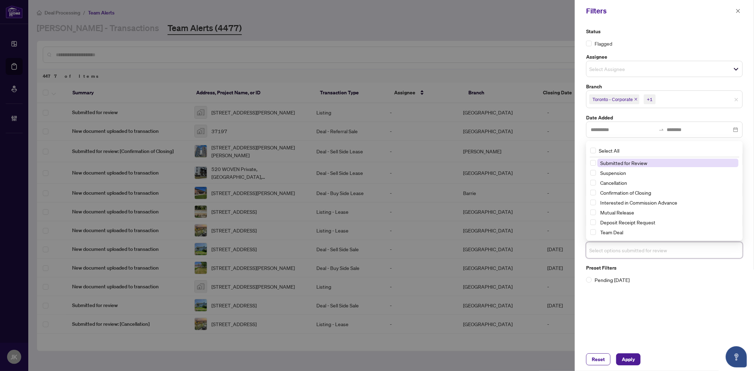
click at [629, 163] on span "Submitted for Review" at bounding box center [623, 163] width 47 height 6
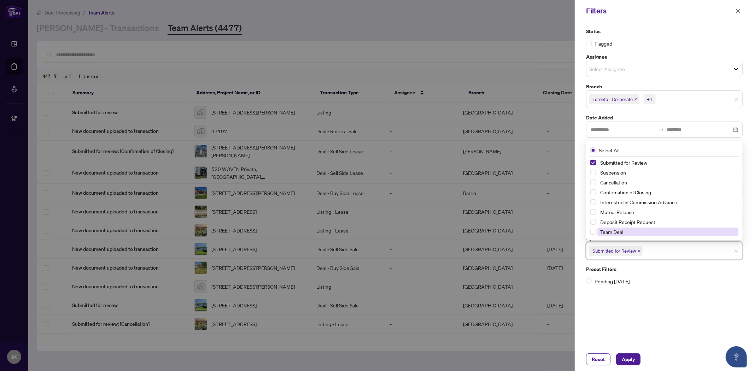
click at [623, 232] on span "Team Deal" at bounding box center [667, 232] width 141 height 8
click at [629, 359] on span "Apply" at bounding box center [628, 359] width 13 height 11
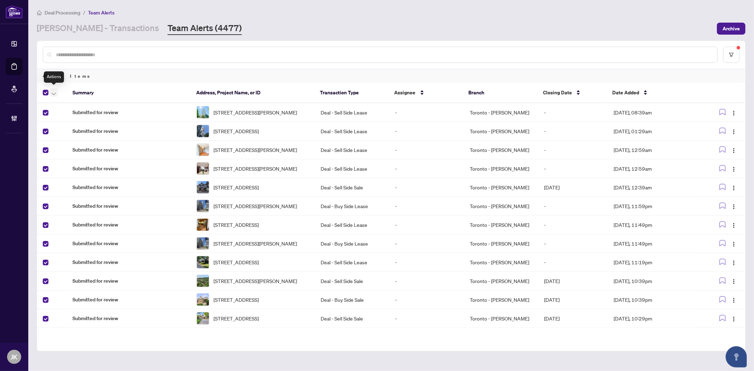
click at [53, 93] on icon "button" at bounding box center [54, 94] width 4 height 3
click at [79, 146] on span "Complete Item" at bounding box center [77, 149] width 44 height 8
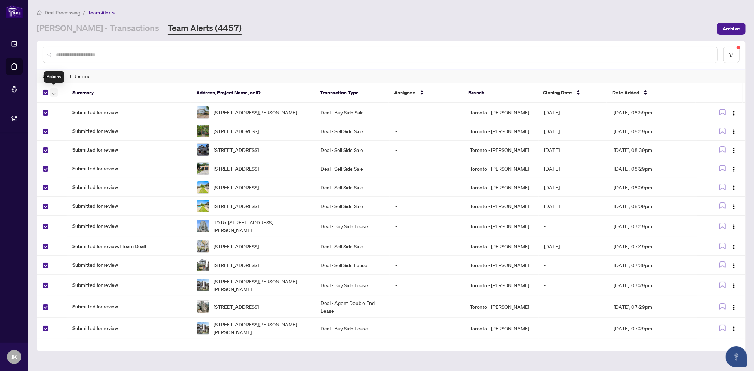
click at [52, 93] on icon "button" at bounding box center [54, 94] width 4 height 3
click at [94, 149] on span "Complete Item" at bounding box center [77, 149] width 44 height 8
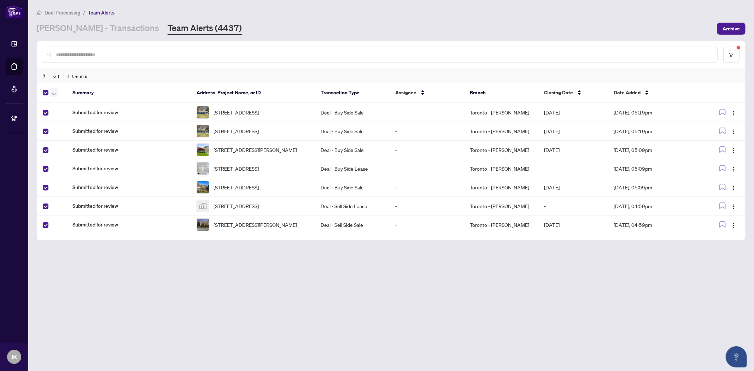
click at [52, 94] on span "button" at bounding box center [54, 93] width 4 height 8
click at [85, 146] on span "Complete Item" at bounding box center [77, 149] width 44 height 8
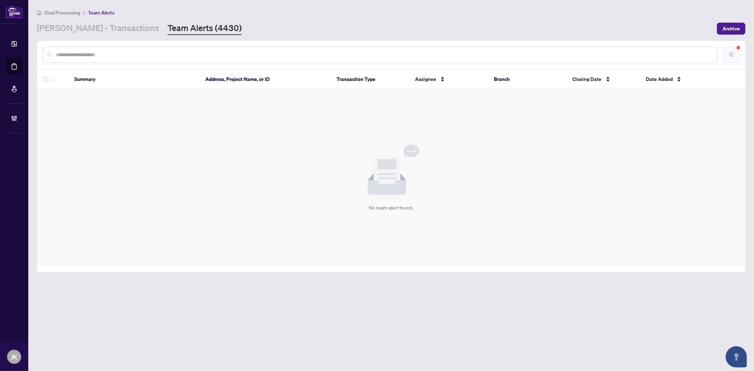
click at [726, 55] on button "button" at bounding box center [731, 55] width 16 height 16
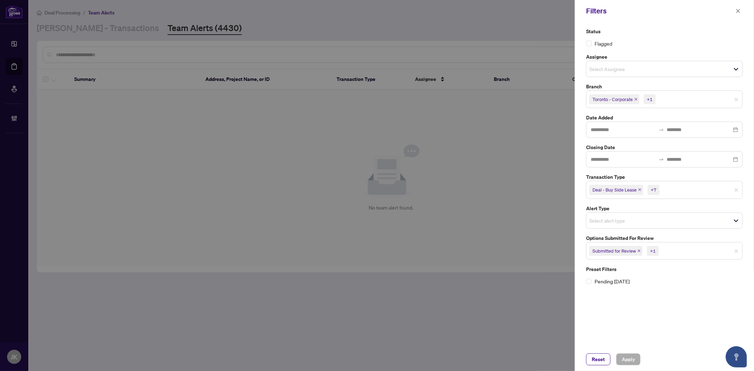
click at [624, 217] on input "search" at bounding box center [613, 220] width 49 height 8
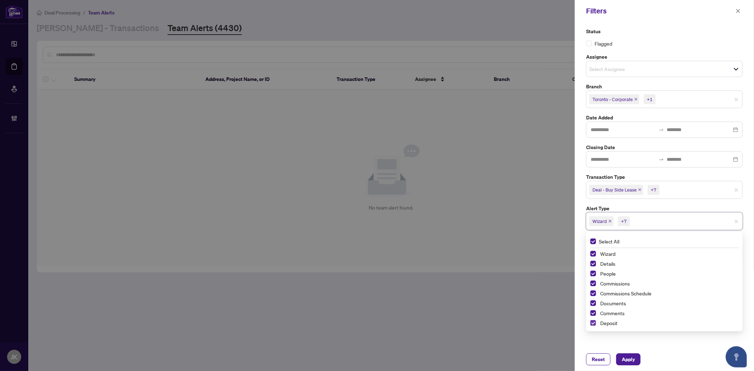
drag, startPoint x: 591, startPoint y: 324, endPoint x: 594, endPoint y: 322, distance: 4.4
click at [591, 324] on span "Select Deposit" at bounding box center [593, 323] width 6 height 6
click at [626, 361] on span "Apply" at bounding box center [628, 359] width 13 height 11
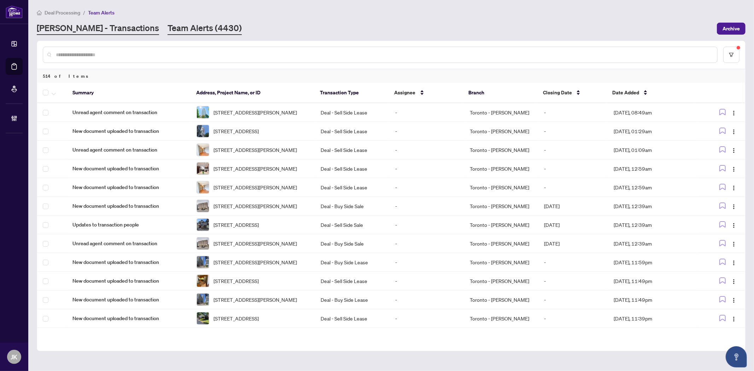
click at [93, 29] on link "RAHR - Transactions" at bounding box center [98, 28] width 122 height 13
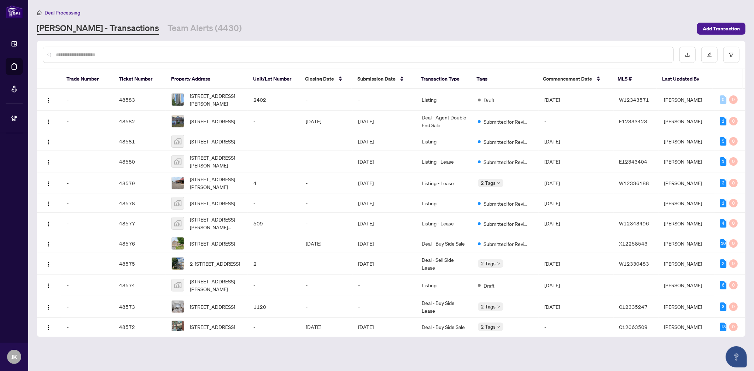
click at [221, 55] on input "text" at bounding box center [362, 55] width 612 height 8
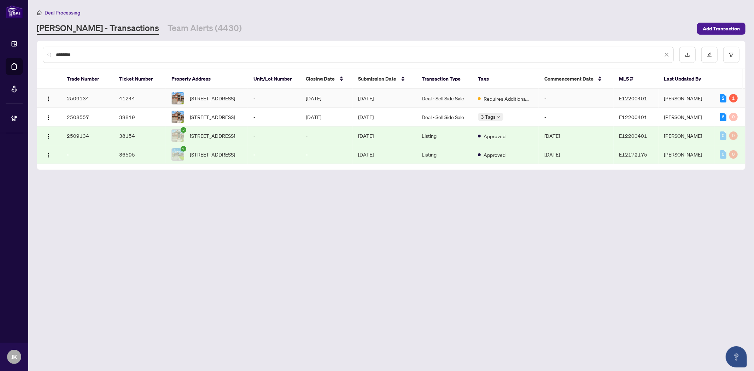
click at [413, 103] on td "Jun/26/2025" at bounding box center [385, 98] width 64 height 19
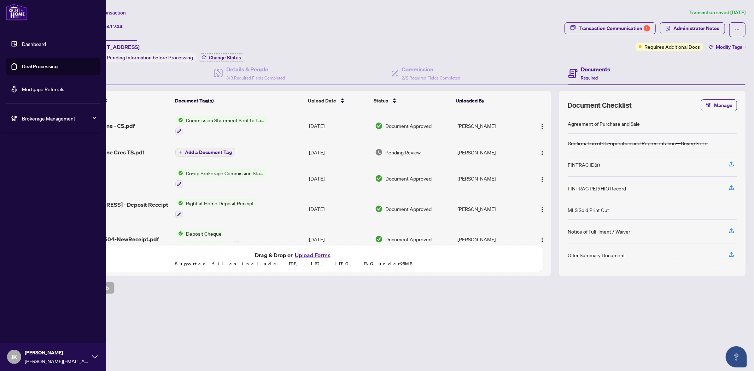
click at [44, 63] on link "Deal Processing" at bounding box center [40, 66] width 36 height 6
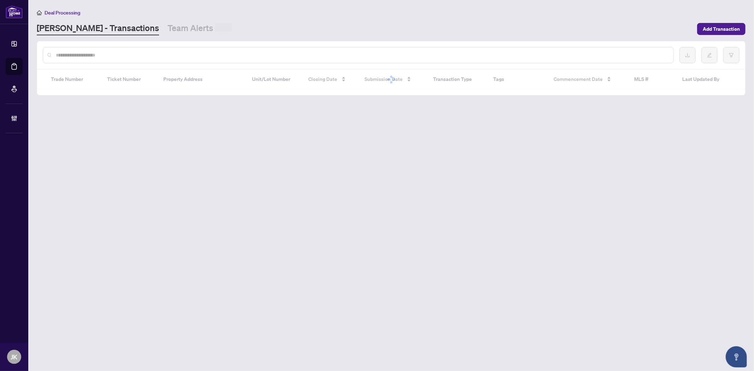
click at [176, 58] on input "text" at bounding box center [362, 55] width 612 height 8
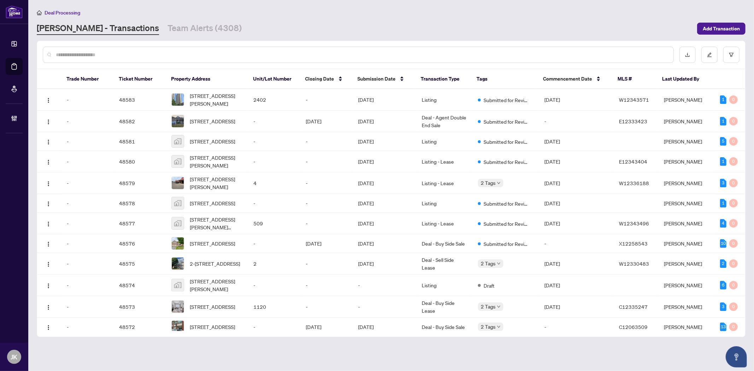
click at [176, 58] on input "text" at bounding box center [362, 55] width 612 height 8
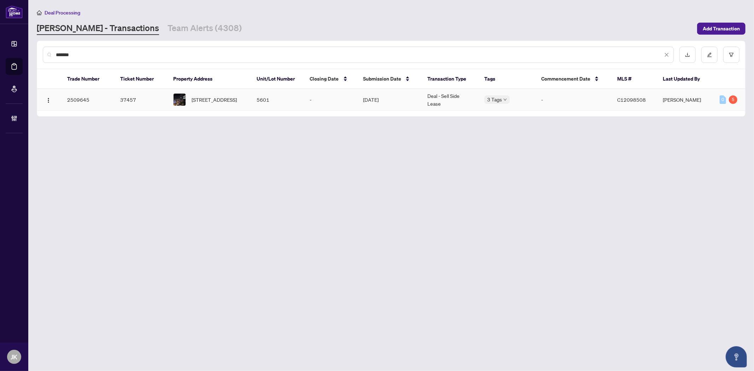
click at [392, 98] on td "Jun/23/2025" at bounding box center [389, 100] width 64 height 22
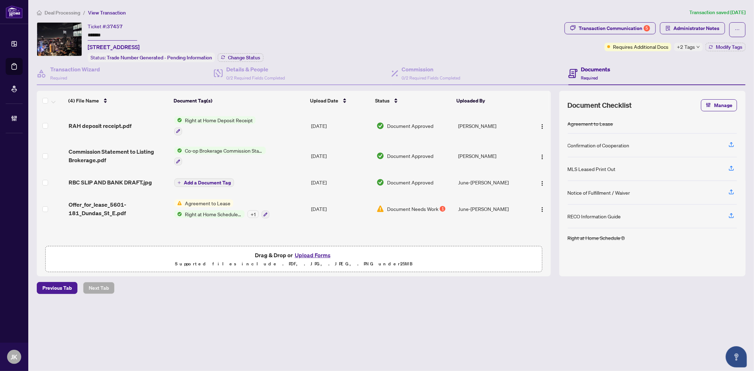
click at [698, 46] on icon "down" at bounding box center [698, 47] width 4 height 4
click at [623, 25] on div "Transaction Communication 5" at bounding box center [614, 28] width 71 height 11
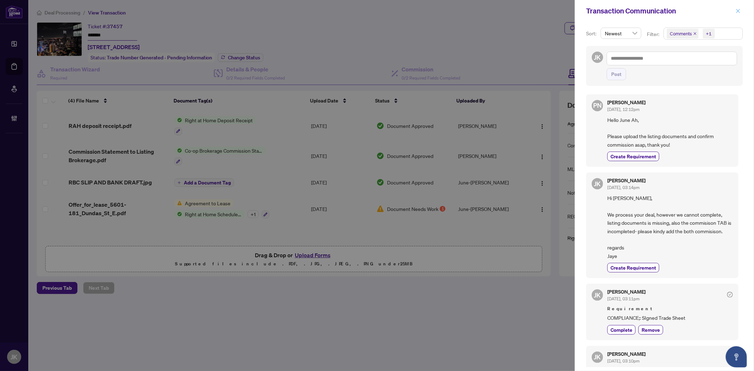
click at [742, 11] on button "button" at bounding box center [737, 11] width 9 height 8
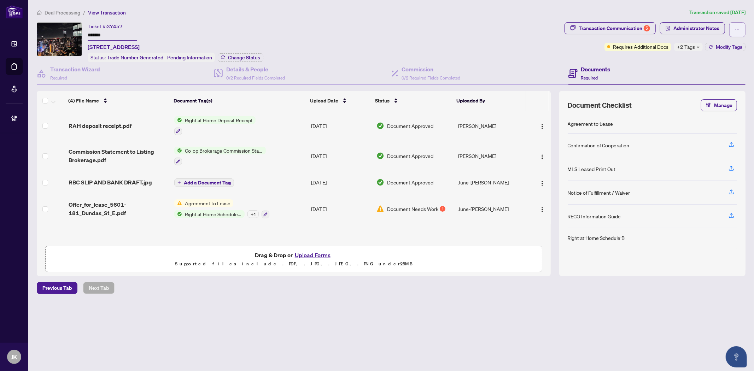
drag, startPoint x: 737, startPoint y: 29, endPoint x: 741, endPoint y: 32, distance: 5.3
click at [738, 29] on icon "ellipsis" at bounding box center [737, 29] width 5 height 5
click at [735, 41] on span "Transaction Permissions" at bounding box center [713, 45] width 54 height 8
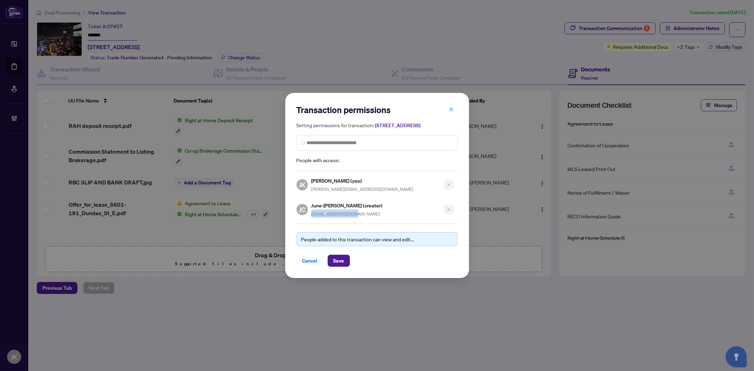
drag, startPoint x: 371, startPoint y: 219, endPoint x: 309, endPoint y: 221, distance: 62.2
click at [309, 221] on div "Transaction permissions Setting permissions for transaction: 5601-181 Dundas St…" at bounding box center [377, 185] width 161 height 162
copy span "juneahcho@gmail.com"
drag, startPoint x: 307, startPoint y: 260, endPoint x: 613, endPoint y: 141, distance: 329.0
click at [307, 260] on span "Cancel" at bounding box center [310, 260] width 16 height 11
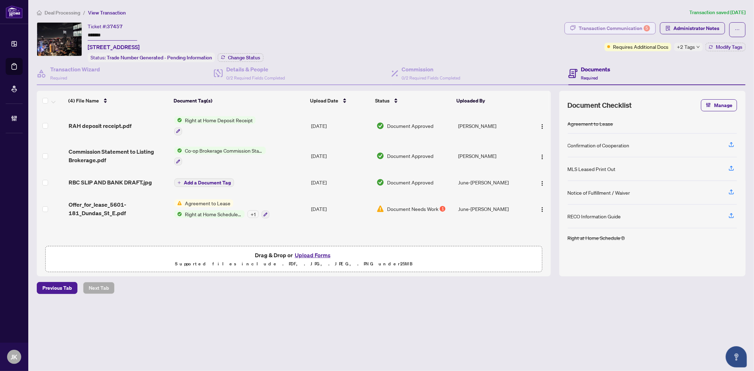
click at [614, 23] on div "Transaction Communication 5" at bounding box center [614, 28] width 71 height 11
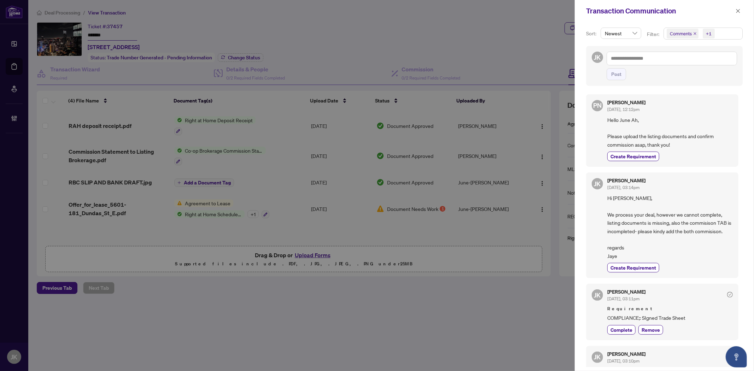
drag, startPoint x: 656, startPoint y: 47, endPoint x: 654, endPoint y: 52, distance: 5.9
click at [656, 49] on div "JK Post" at bounding box center [664, 66] width 157 height 40
click at [649, 58] on textarea at bounding box center [672, 58] width 130 height 13
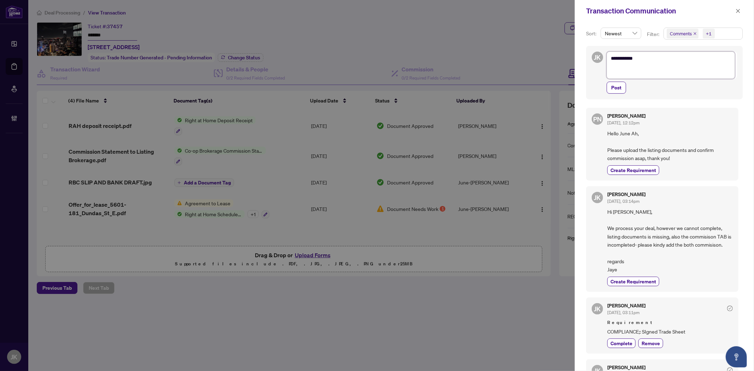
paste textarea "**********"
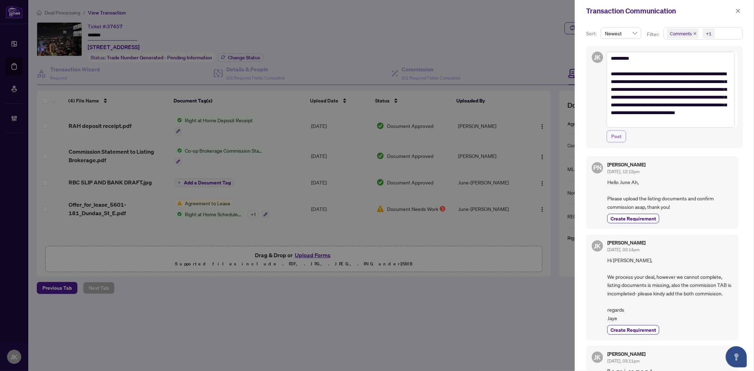
click at [614, 140] on span "Post" at bounding box center [616, 136] width 10 height 11
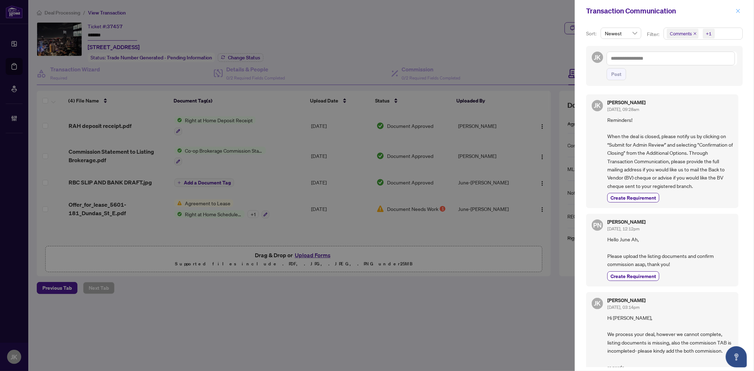
click at [736, 9] on icon "close" at bounding box center [738, 11] width 4 height 4
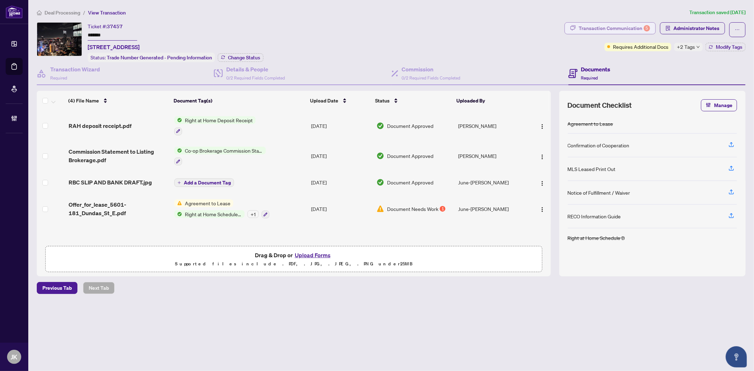
click at [600, 23] on div "Transaction Communication 5" at bounding box center [614, 28] width 71 height 11
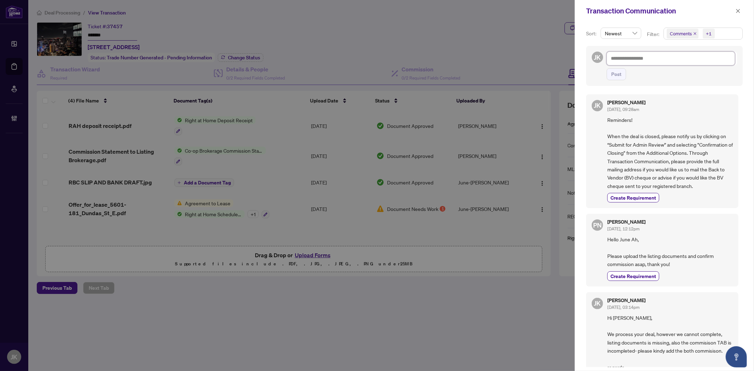
click at [642, 57] on textarea at bounding box center [671, 58] width 128 height 13
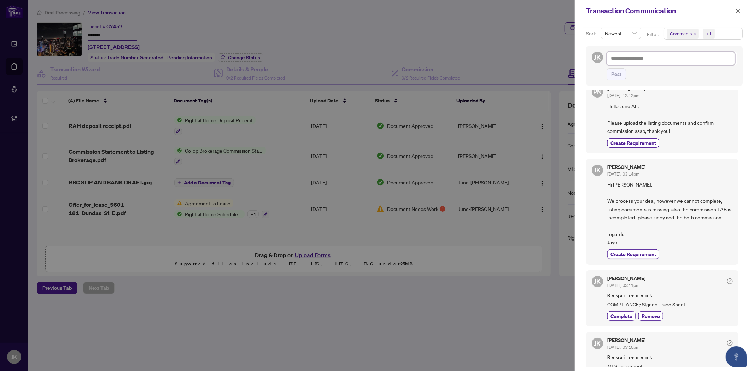
scroll to position [118, 0]
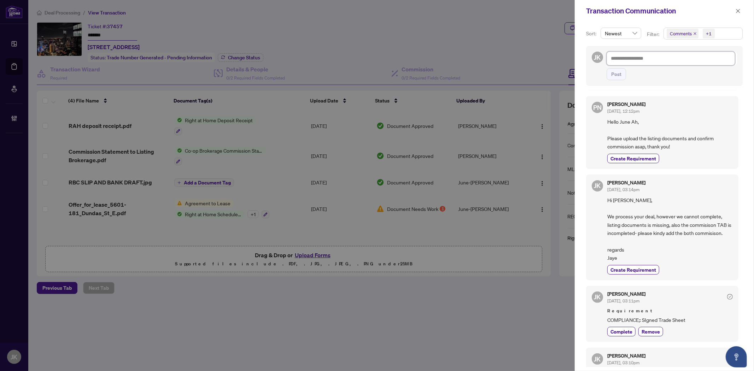
click at [642, 54] on textarea at bounding box center [671, 58] width 128 height 13
click at [615, 71] on span "Post" at bounding box center [616, 74] width 10 height 11
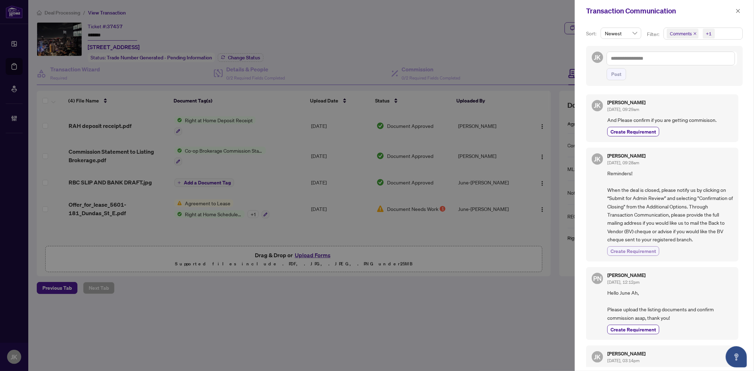
click at [643, 249] on span "Create Requirement" at bounding box center [633, 250] width 46 height 7
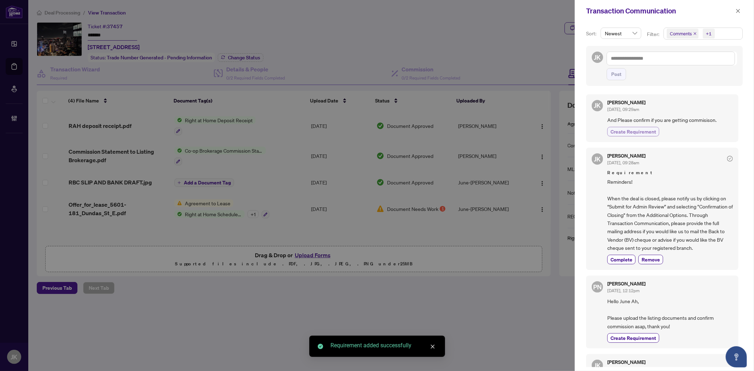
click at [623, 135] on span "Create Requirement" at bounding box center [633, 131] width 46 height 7
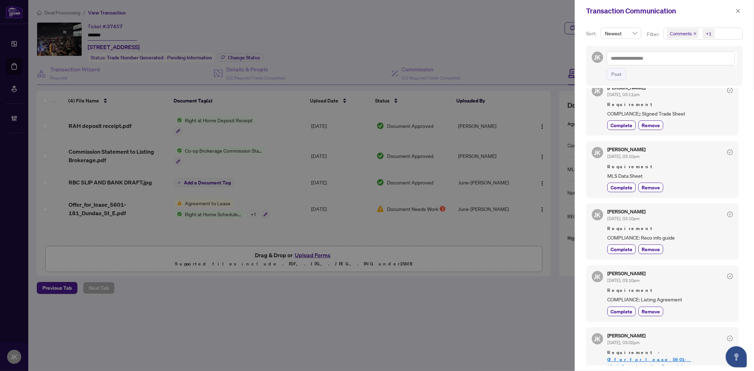
scroll to position [550, 0]
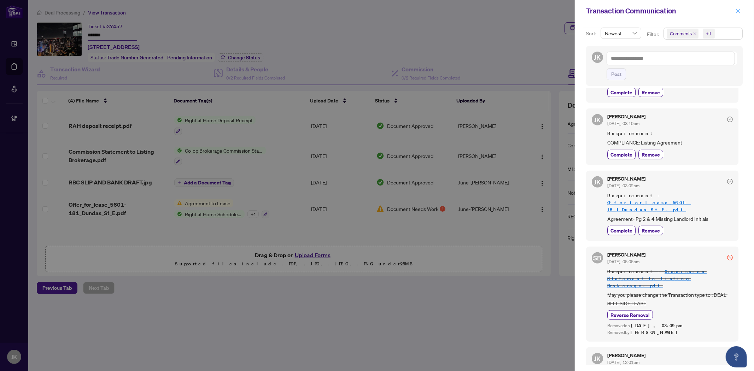
click at [740, 12] on icon "close" at bounding box center [738, 10] width 5 height 5
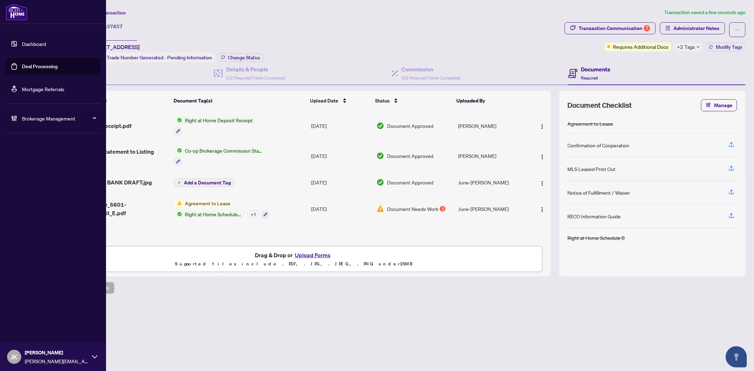
drag, startPoint x: 51, startPoint y: 71, endPoint x: 61, endPoint y: 71, distance: 10.3
click at [51, 70] on link "Deal Processing" at bounding box center [40, 66] width 36 height 6
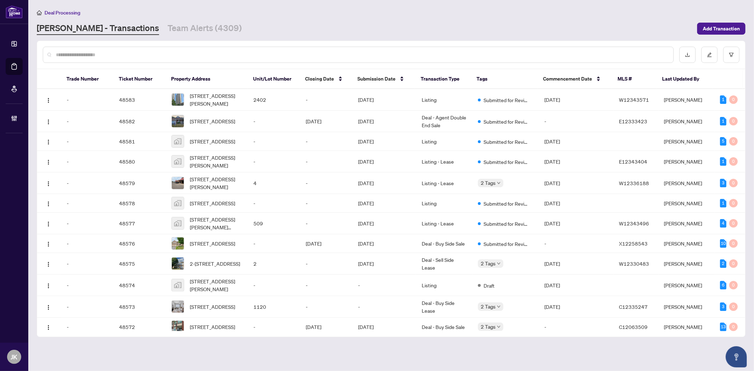
click at [192, 51] on input "text" at bounding box center [362, 55] width 612 height 8
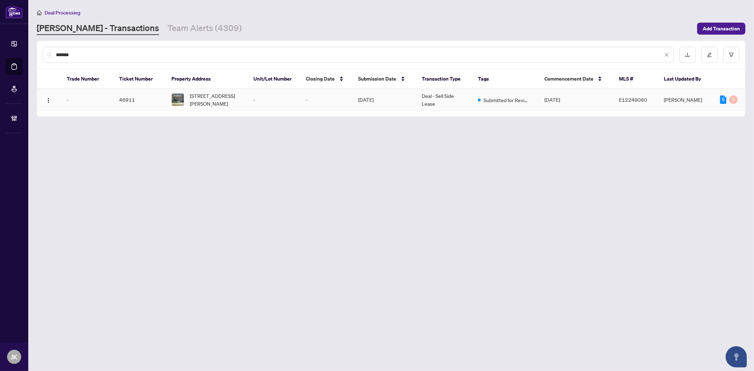
click at [271, 97] on td "-" at bounding box center [274, 100] width 52 height 22
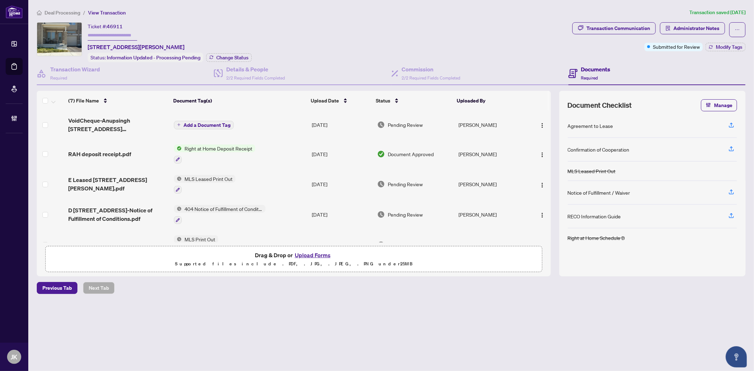
scroll to position [17, 0]
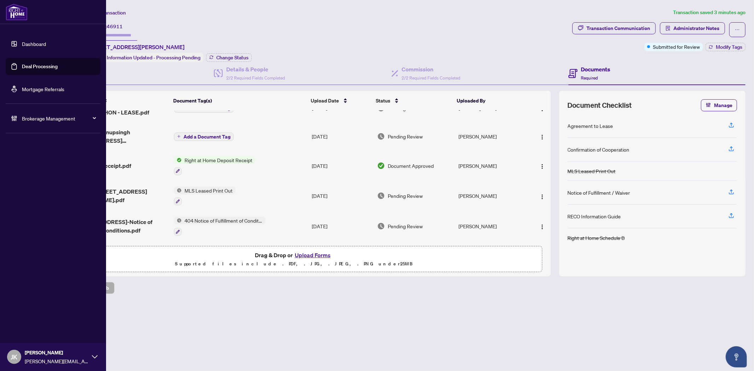
click at [27, 64] on link "Deal Processing" at bounding box center [40, 66] width 36 height 6
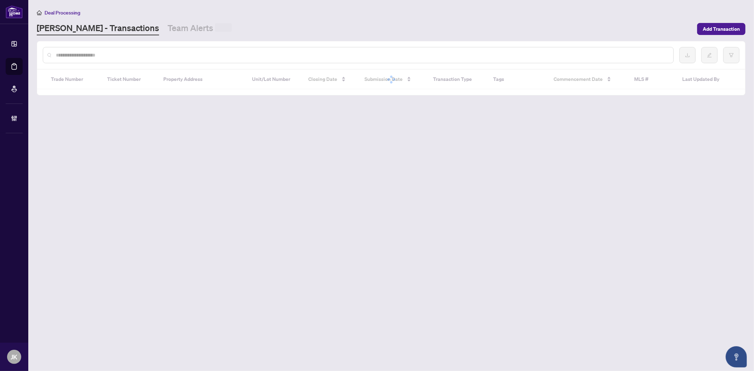
click at [159, 57] on input "text" at bounding box center [362, 55] width 612 height 8
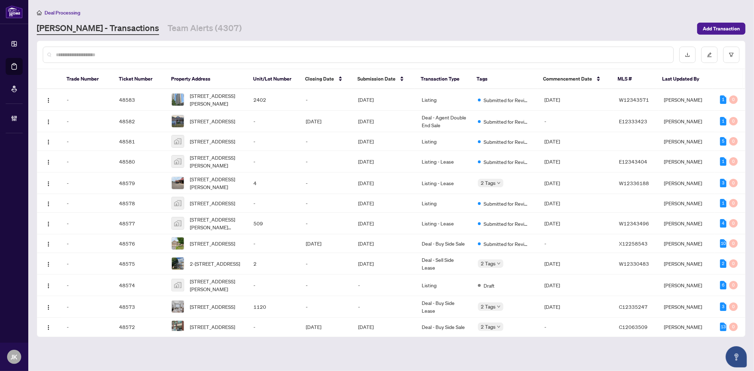
click at [159, 57] on input "text" at bounding box center [362, 55] width 612 height 8
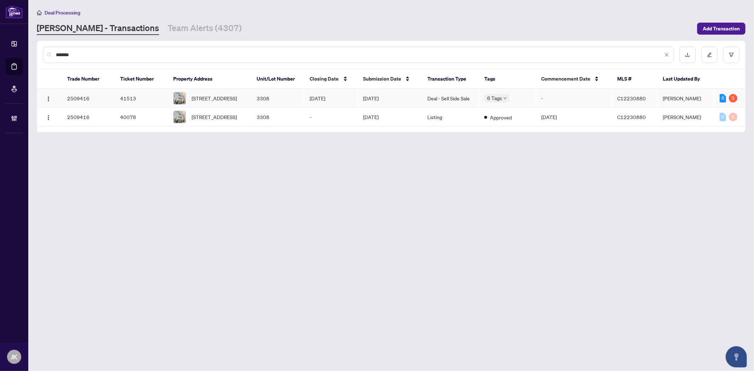
click at [451, 94] on td "Deal - Sell Side Sale" at bounding box center [450, 98] width 57 height 19
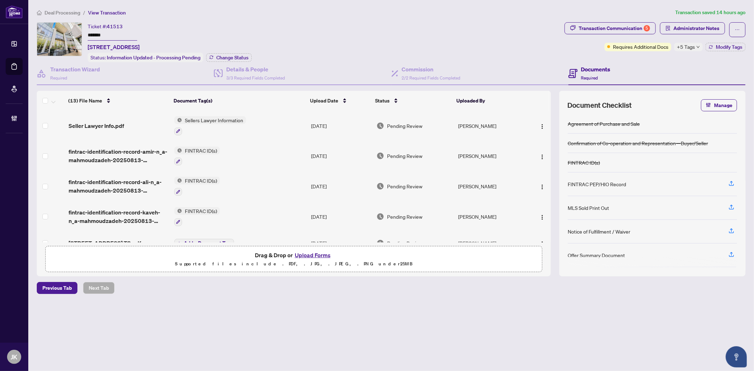
click at [220, 112] on td "Sellers Lawyer Information" at bounding box center [239, 126] width 137 height 30
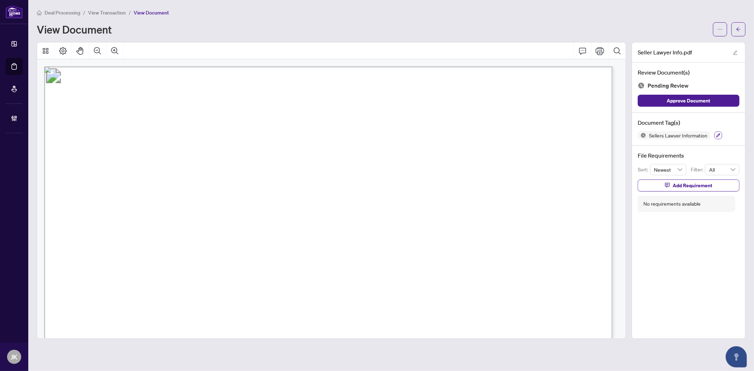
click at [722, 137] on div "Sellers Lawyer Information" at bounding box center [689, 135] width 102 height 8
click at [720, 137] on button "button" at bounding box center [718, 135] width 8 height 8
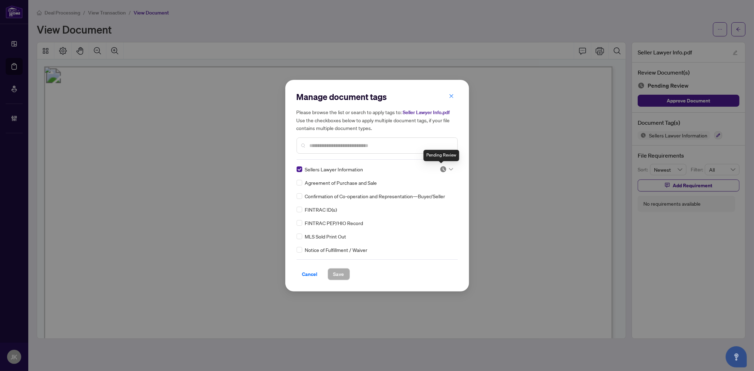
click at [440, 168] on img at bounding box center [443, 169] width 7 height 7
drag, startPoint x: 430, startPoint y: 206, endPoint x: 373, endPoint y: 245, distance: 69.5
click at [432, 206] on div "Approved" at bounding box center [422, 204] width 45 height 8
drag, startPoint x: 337, startPoint y: 269, endPoint x: 387, endPoint y: 224, distance: 67.8
click at [337, 269] on span "Save" at bounding box center [338, 274] width 11 height 11
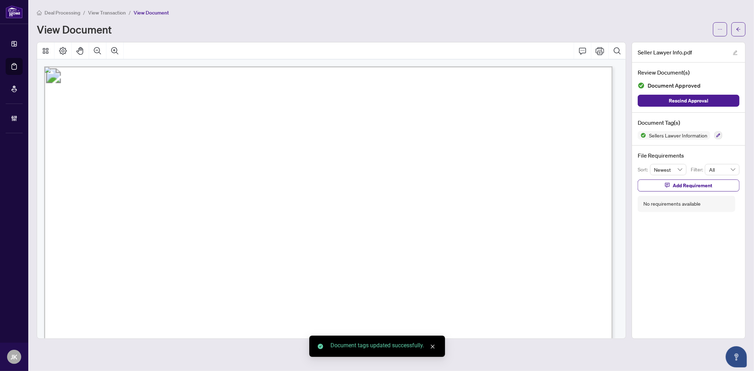
click at [739, 30] on icon "arrow-left" at bounding box center [738, 29] width 5 height 5
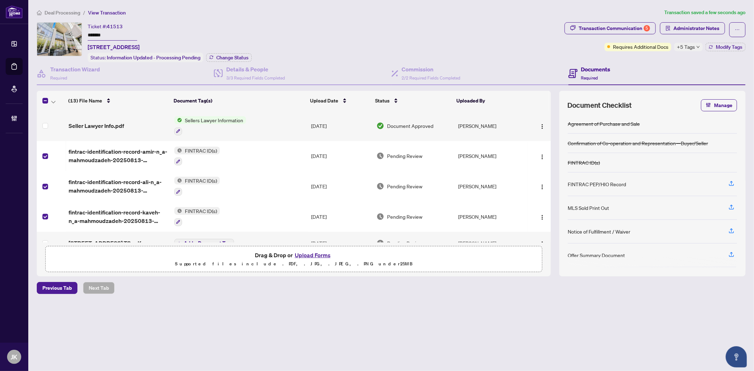
scroll to position [78, 0]
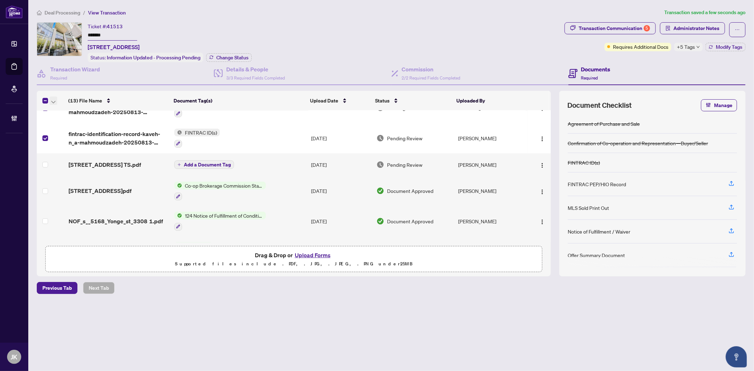
click at [54, 101] on icon "button" at bounding box center [53, 102] width 4 height 3
click at [98, 113] on span "Open Selected in New Tab(s)" at bounding box center [86, 112] width 63 height 8
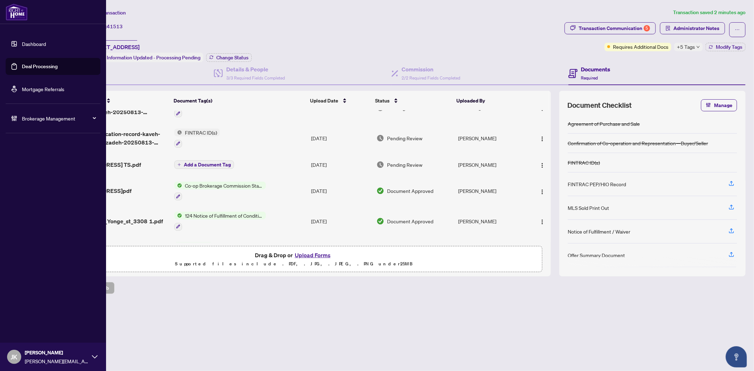
click at [40, 65] on link "Deal Processing" at bounding box center [40, 66] width 36 height 6
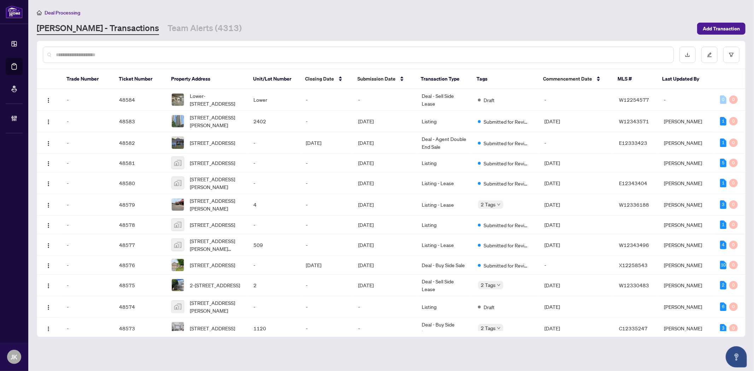
click at [123, 54] on input "text" at bounding box center [362, 55] width 612 height 8
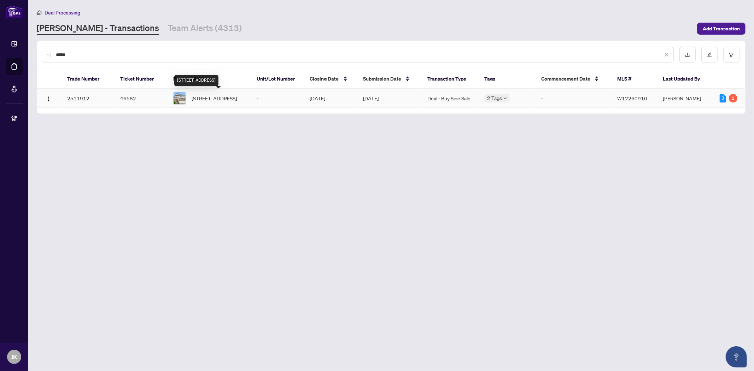
click at [201, 102] on span "3414 Post Rd, Oakville, Ontario L6H 0Z2, Canada" at bounding box center [214, 98] width 45 height 8
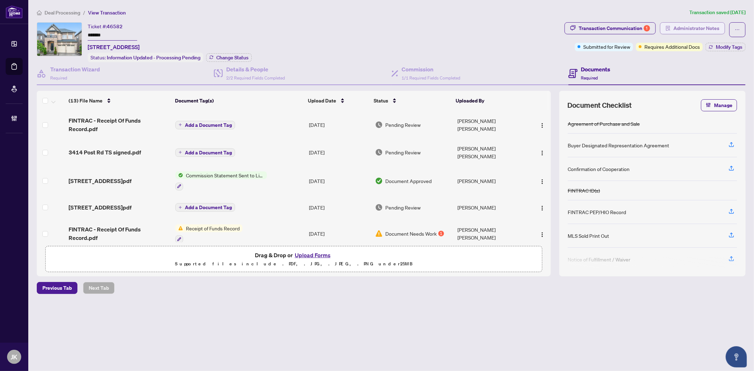
click at [699, 23] on span "Administrator Notes" at bounding box center [696, 28] width 46 height 11
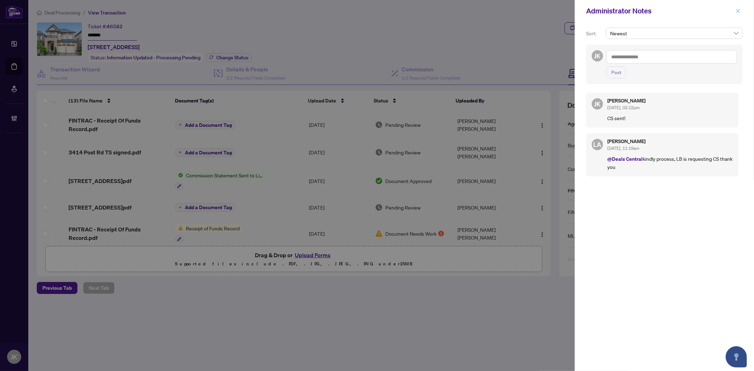
click at [736, 10] on icon "close" at bounding box center [738, 10] width 5 height 5
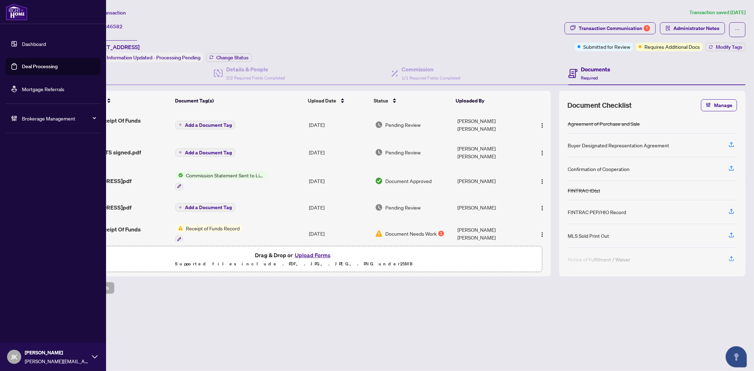
drag, startPoint x: 50, startPoint y: 64, endPoint x: 90, endPoint y: 67, distance: 40.4
click at [50, 64] on link "Deal Processing" at bounding box center [40, 66] width 36 height 6
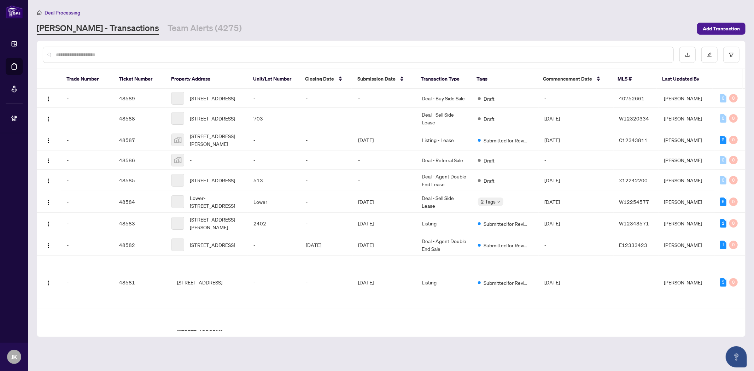
click at [149, 57] on input "text" at bounding box center [362, 55] width 612 height 8
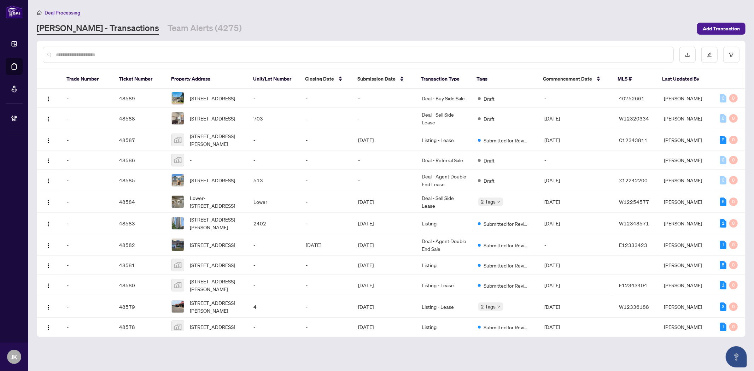
drag, startPoint x: 149, startPoint y: 57, endPoint x: 737, endPoint y: 69, distance: 587.9
click at [157, 57] on input "text" at bounding box center [362, 55] width 612 height 8
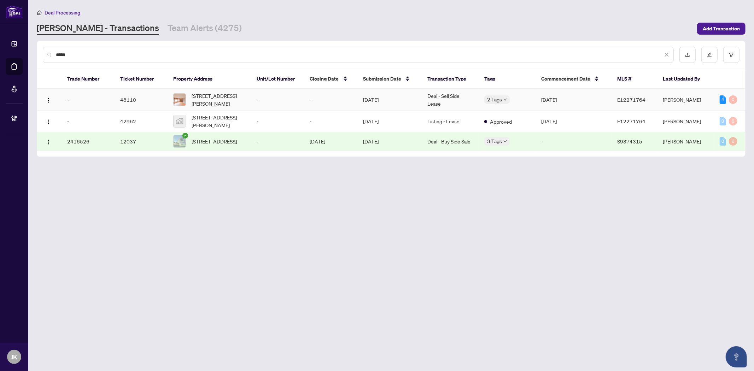
click at [452, 102] on td "Deal - Sell Side Lease" at bounding box center [450, 100] width 57 height 22
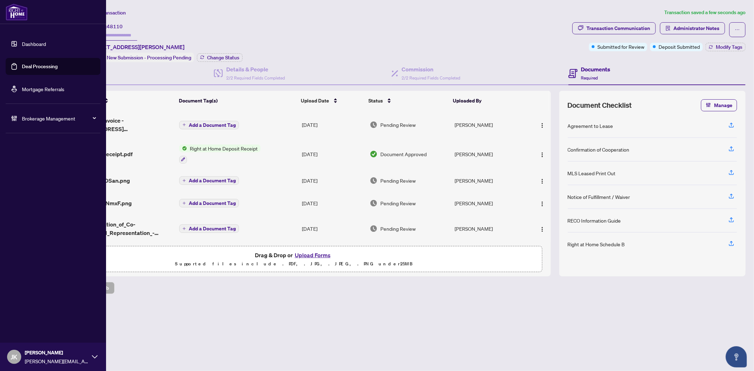
drag, startPoint x: 48, startPoint y: 68, endPoint x: 81, endPoint y: 64, distance: 33.1
click at [48, 68] on link "Deal Processing" at bounding box center [40, 66] width 36 height 6
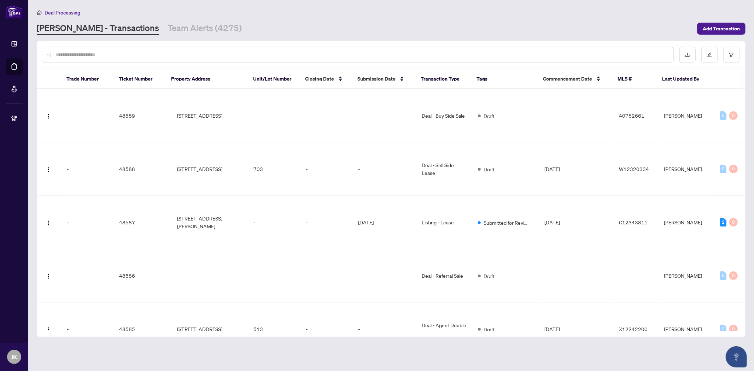
click at [134, 58] on div at bounding box center [358, 55] width 631 height 16
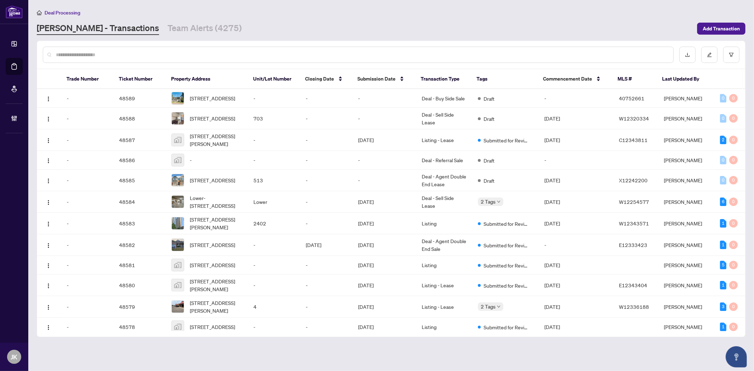
click at [119, 49] on div at bounding box center [358, 55] width 631 height 16
click at [116, 54] on input "text" at bounding box center [362, 55] width 612 height 8
paste input "*****"
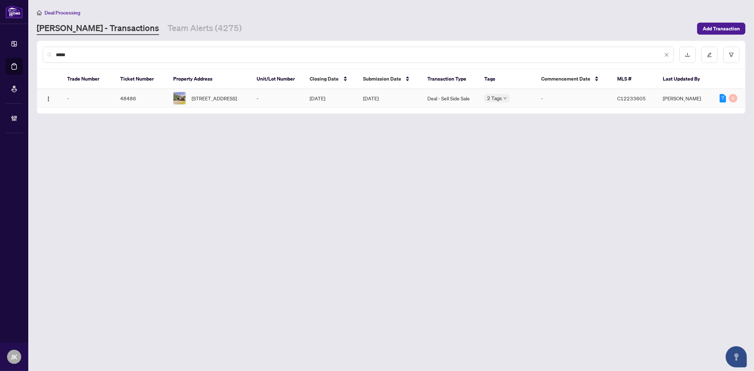
click at [437, 100] on td "Deal - Sell Side Sale" at bounding box center [450, 98] width 57 height 19
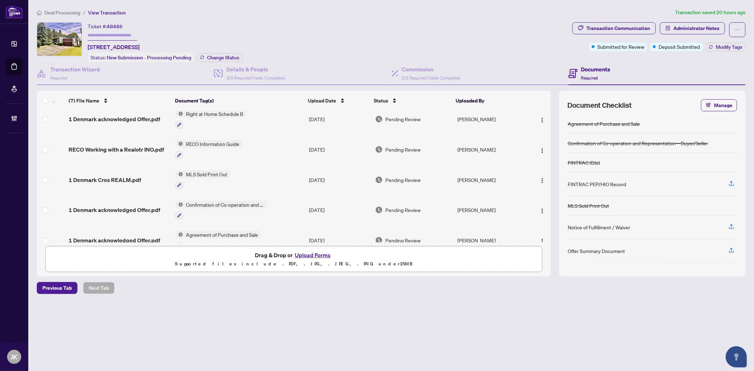
scroll to position [71, 0]
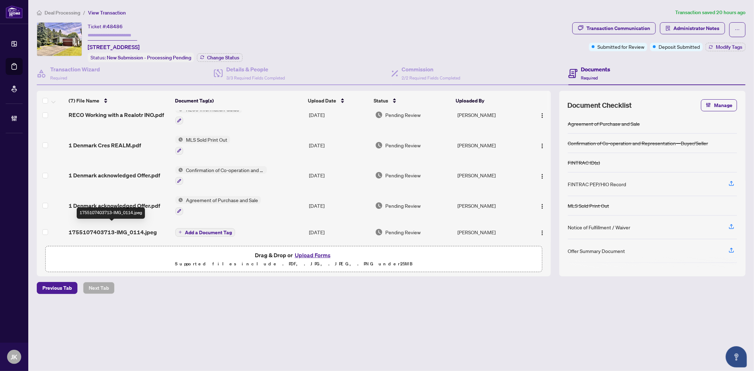
click at [91, 228] on span "1755107403713-IMG_0114.jpeg" at bounding box center [113, 232] width 88 height 8
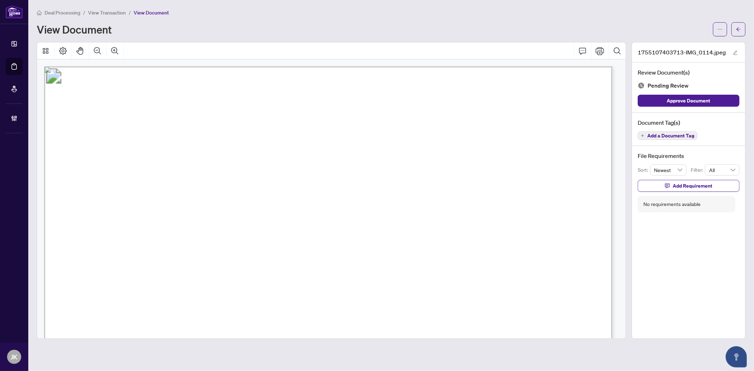
scroll to position [196, 0]
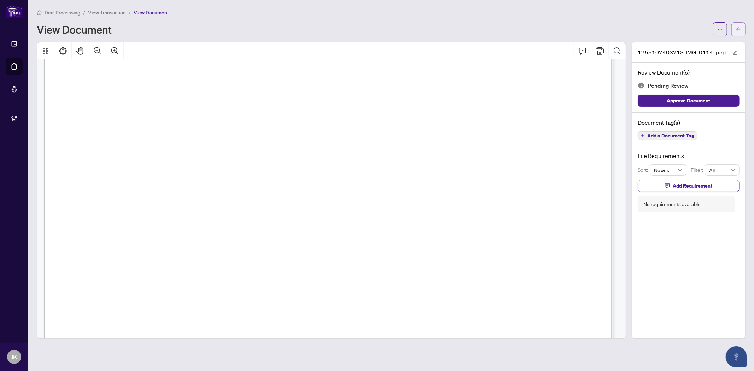
click at [744, 32] on button "button" at bounding box center [738, 29] width 14 height 14
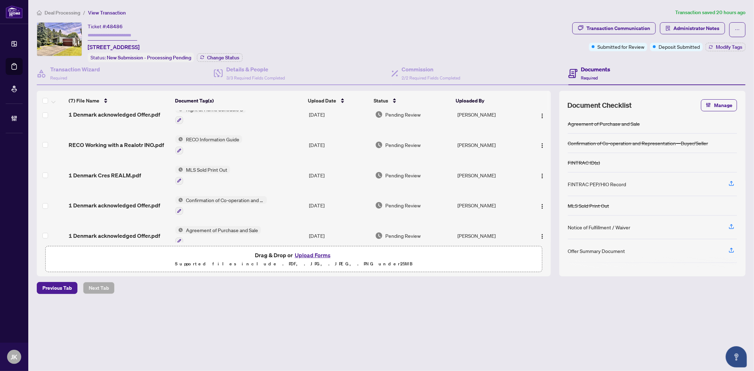
scroll to position [71, 0]
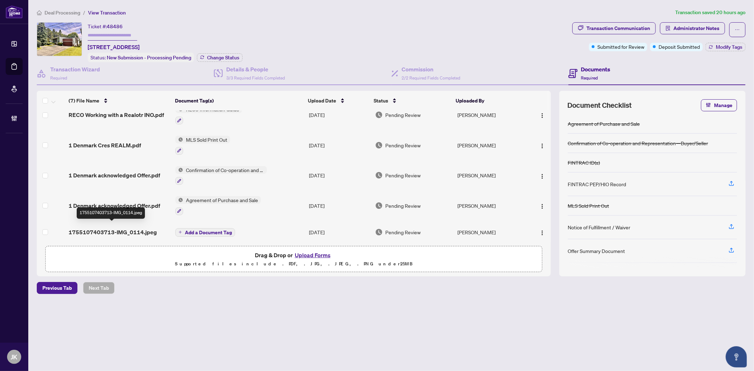
click at [109, 228] on span "1755107403713-IMG_0114.jpeg" at bounding box center [113, 232] width 88 height 8
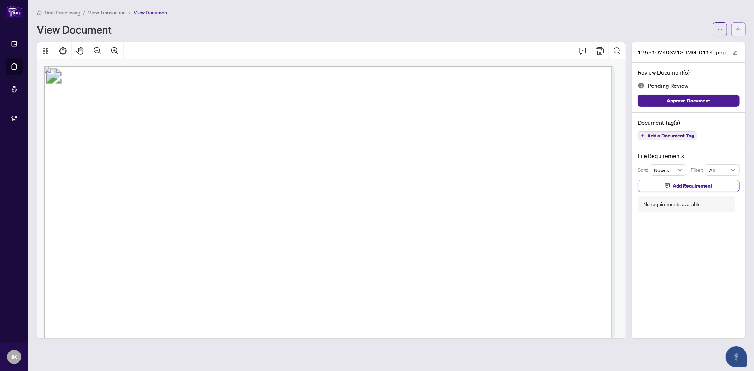
click at [740, 27] on icon "arrow-left" at bounding box center [738, 29] width 5 height 5
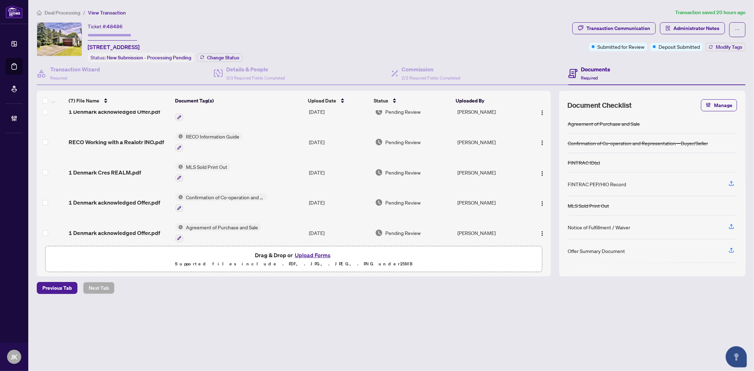
scroll to position [71, 0]
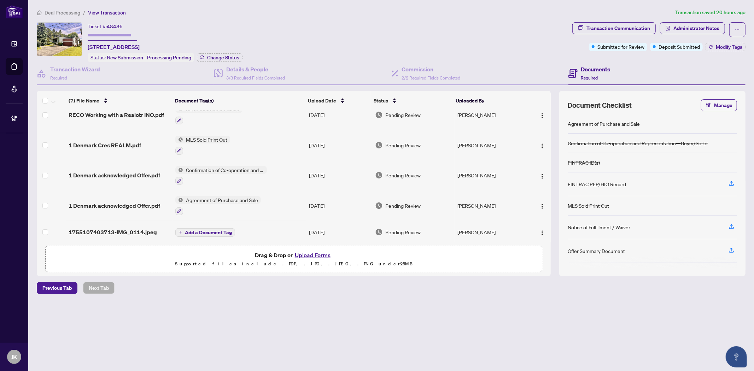
click at [111, 228] on span "1755107403713-IMG_0114.jpeg" at bounding box center [113, 232] width 88 height 8
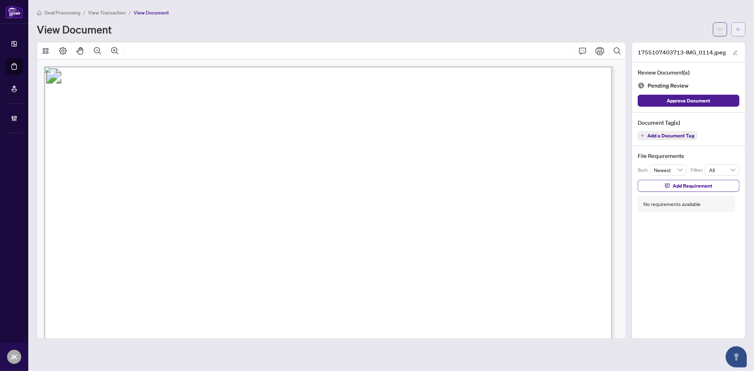
click at [739, 27] on icon "arrow-left" at bounding box center [738, 29] width 5 height 5
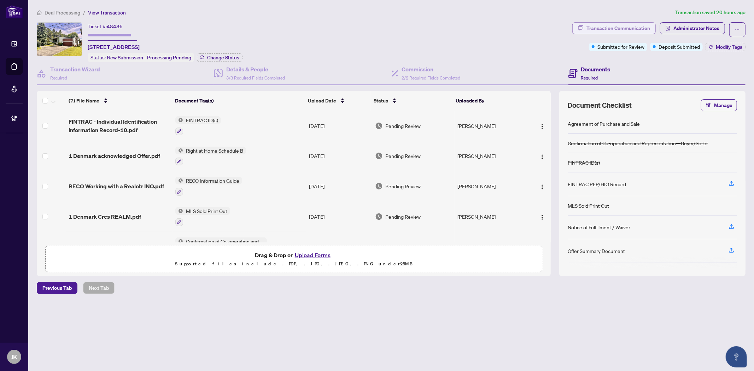
click at [604, 27] on div "Transaction Communication" at bounding box center [618, 28] width 64 height 11
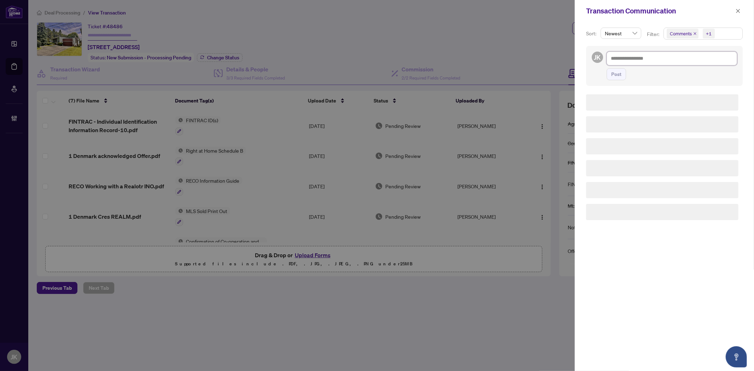
click at [634, 57] on textarea at bounding box center [672, 58] width 130 height 13
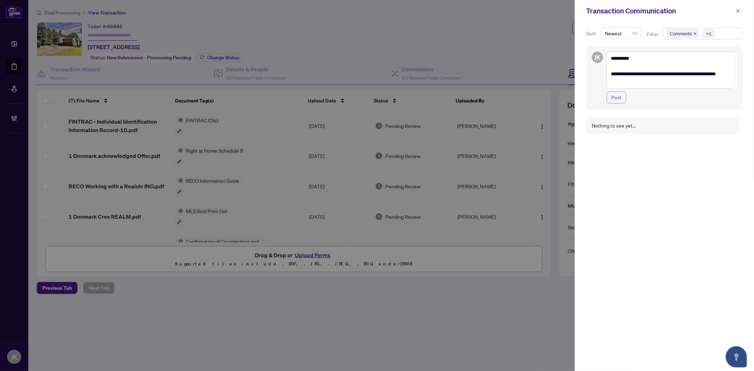
click at [607, 97] on button "Post" at bounding box center [616, 98] width 19 height 12
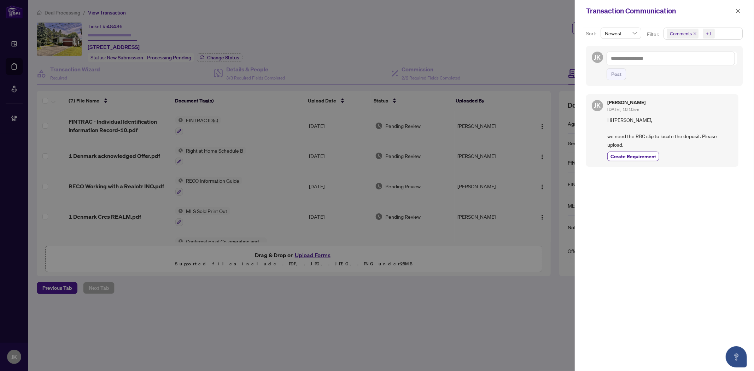
drag, startPoint x: 457, startPoint y: 46, endPoint x: 746, endPoint y: 33, distance: 289.4
click at [497, 46] on div at bounding box center [377, 185] width 754 height 371
drag, startPoint x: 738, startPoint y: 12, endPoint x: 751, endPoint y: 20, distance: 15.3
click at [738, 12] on icon "close" at bounding box center [738, 10] width 5 height 5
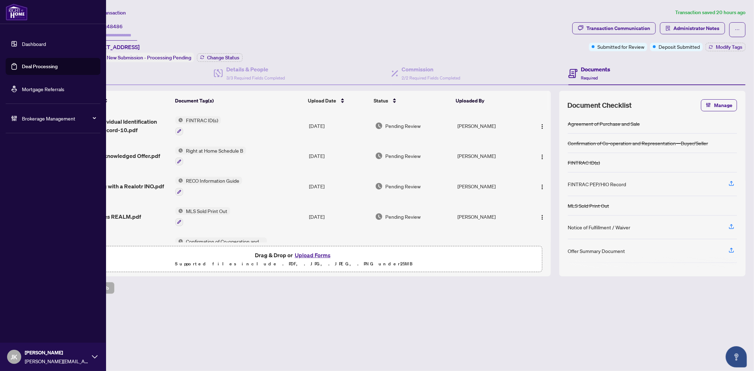
click at [51, 68] on link "Deal Processing" at bounding box center [40, 66] width 36 height 6
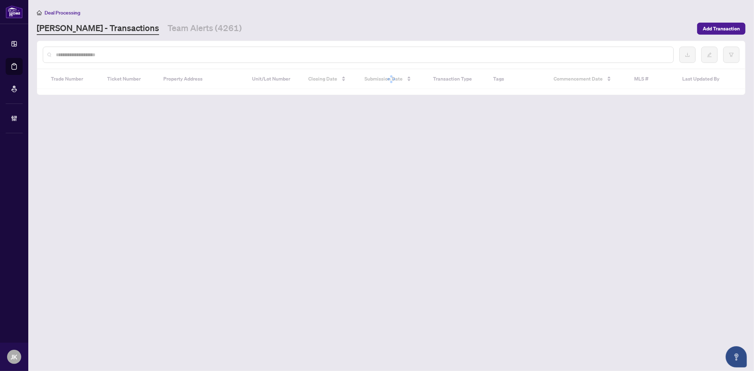
click at [156, 63] on div at bounding box center [391, 55] width 708 height 28
click at [153, 54] on input "text" at bounding box center [362, 55] width 612 height 8
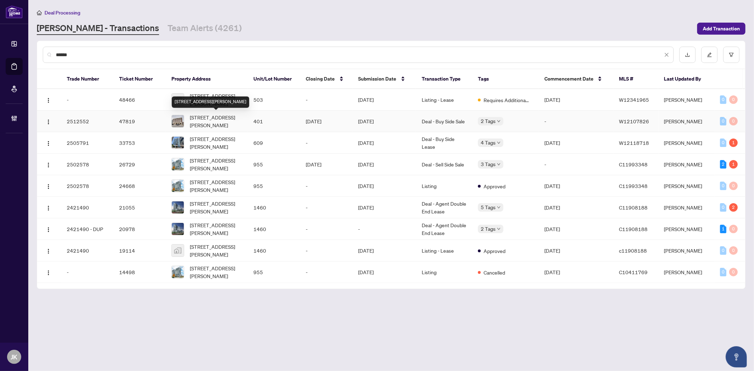
click at [210, 121] on span "401-60 Ann St, Caledon, Ontario L7C 4G5, Canada" at bounding box center [216, 121] width 53 height 16
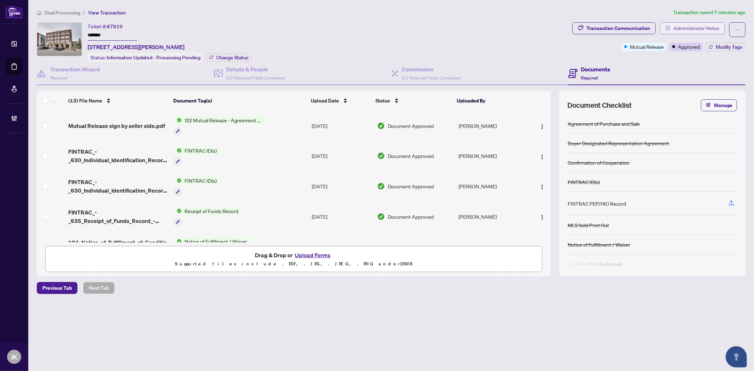
click at [695, 29] on span "Administrator Notes" at bounding box center [696, 28] width 46 height 11
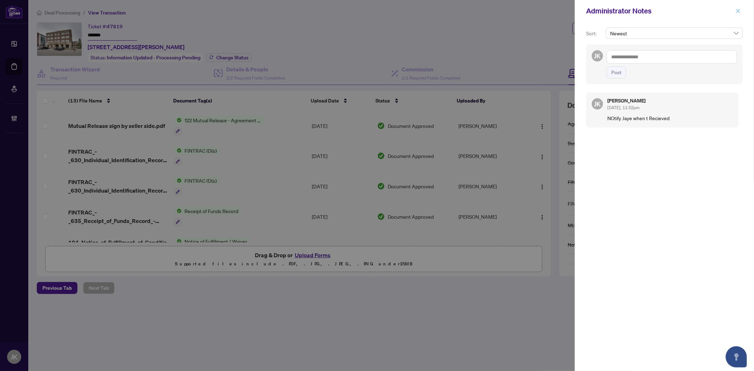
click at [740, 9] on icon "close" at bounding box center [738, 10] width 5 height 5
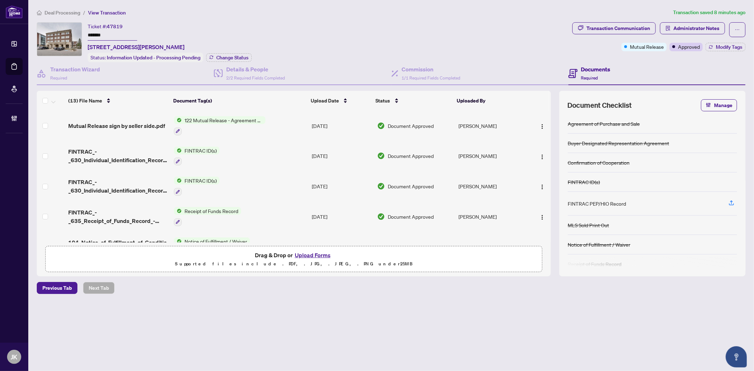
click at [112, 35] on input "*******" at bounding box center [112, 35] width 49 height 10
click at [607, 31] on div "Transaction Communication" at bounding box center [618, 28] width 64 height 11
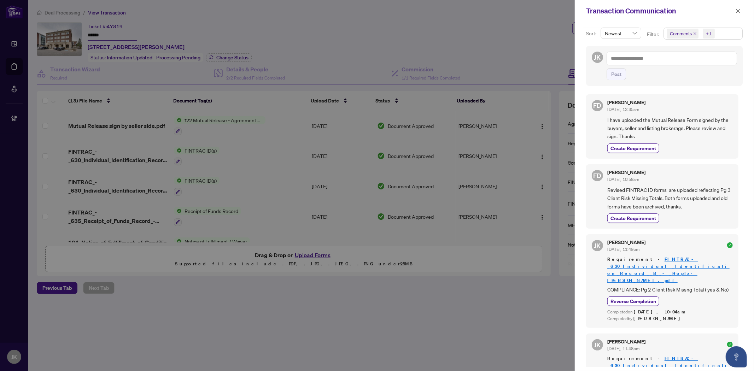
drag, startPoint x: 734, startPoint y: 11, endPoint x: 750, endPoint y: 7, distance: 15.5
click at [734, 11] on button "button" at bounding box center [737, 11] width 9 height 8
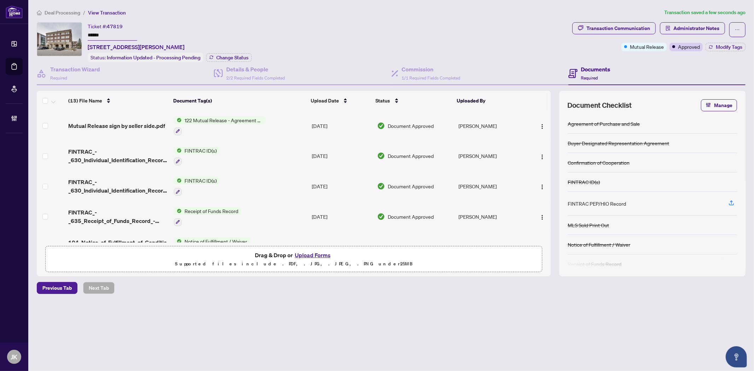
click at [731, 51] on div "Transaction Communication Administrator Notes Mutual Release Approved Modify Ta…" at bounding box center [659, 42] width 176 height 40
click at [730, 49] on button "Modify Tags" at bounding box center [725, 47] width 40 height 8
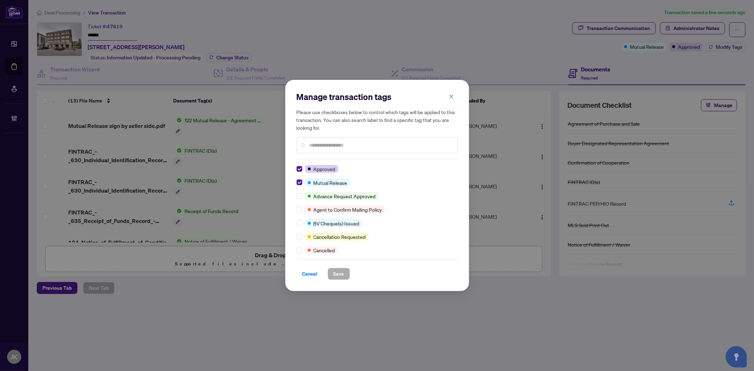
click at [303, 182] on div at bounding box center [301, 182] width 8 height 8
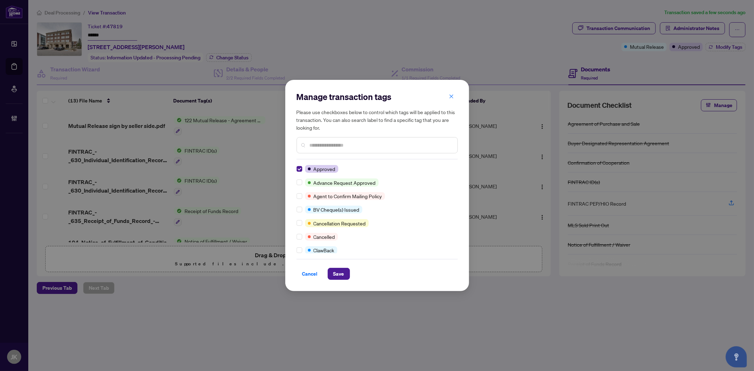
click at [326, 152] on div at bounding box center [377, 145] width 161 height 16
click at [324, 142] on input "text" at bounding box center [381, 145] width 142 height 8
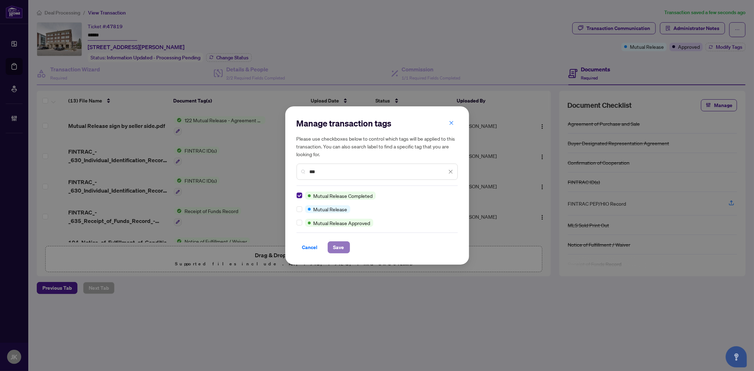
click at [333, 244] on span "Save" at bounding box center [338, 247] width 11 height 11
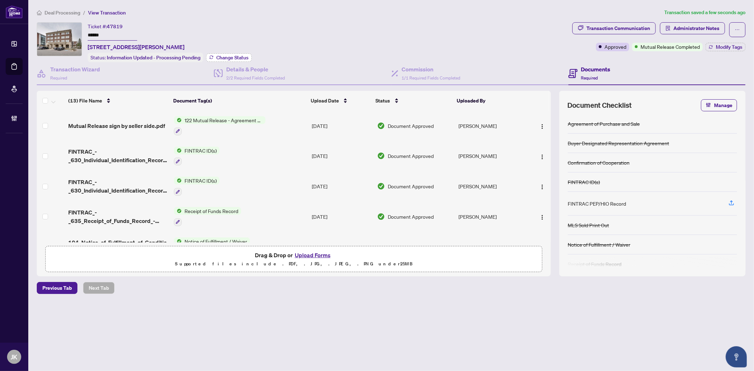
click at [238, 58] on span "Change Status" at bounding box center [232, 57] width 32 height 5
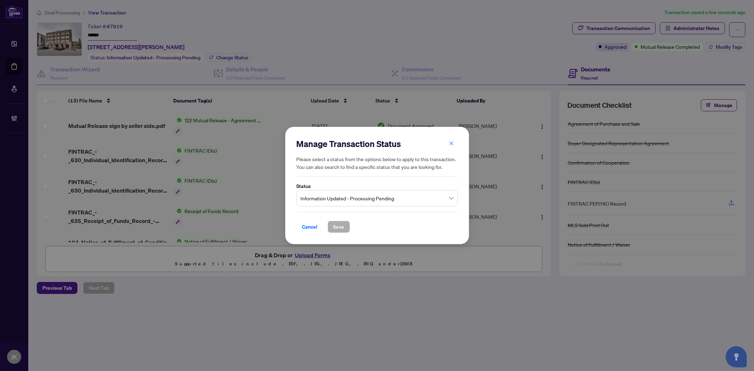
click at [346, 201] on span "Information Updated - Processing Pending" at bounding box center [377, 198] width 153 height 13
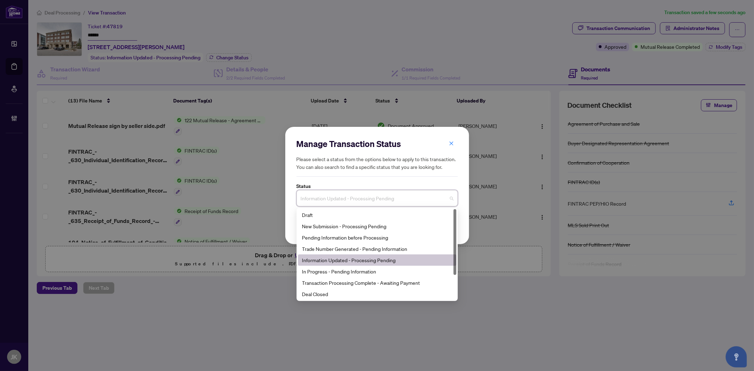
scroll to position [34, 0]
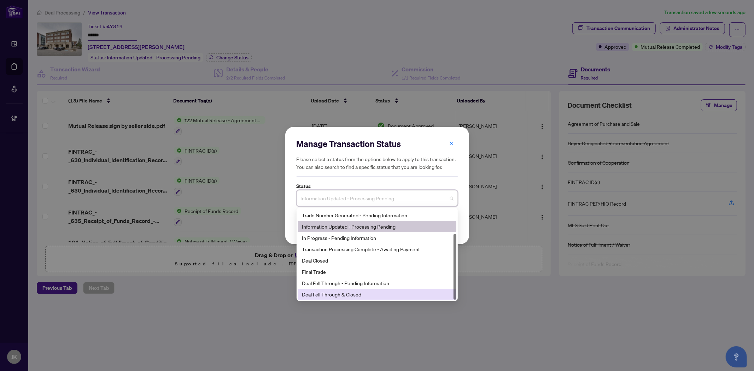
drag, startPoint x: 351, startPoint y: 295, endPoint x: 369, endPoint y: 288, distance: 20.0
click at [351, 295] on div "Deal Fell Through & Closed" at bounding box center [377, 295] width 150 height 8
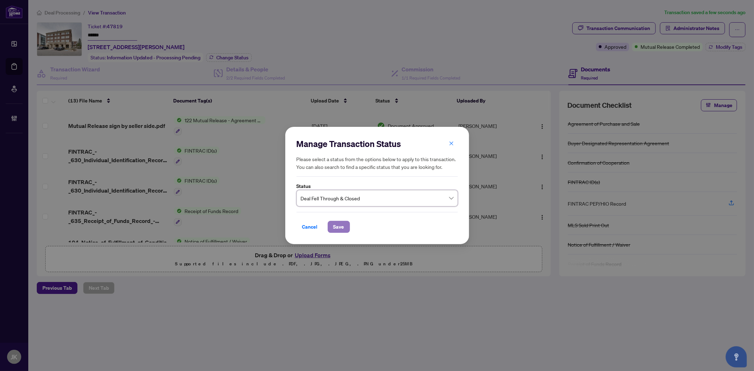
click at [335, 228] on span "Save" at bounding box center [338, 226] width 11 height 11
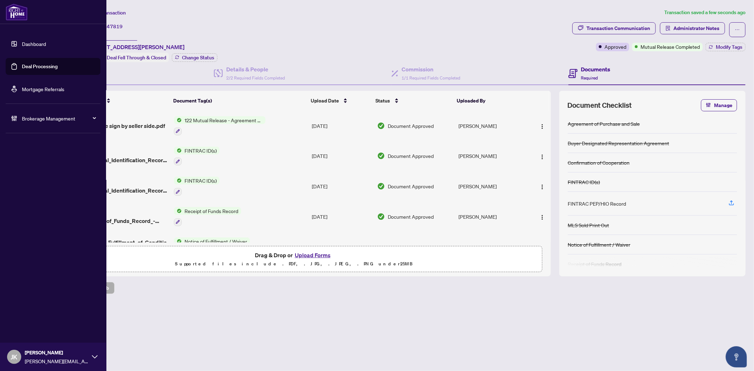
click at [52, 66] on link "Deal Processing" at bounding box center [40, 66] width 36 height 6
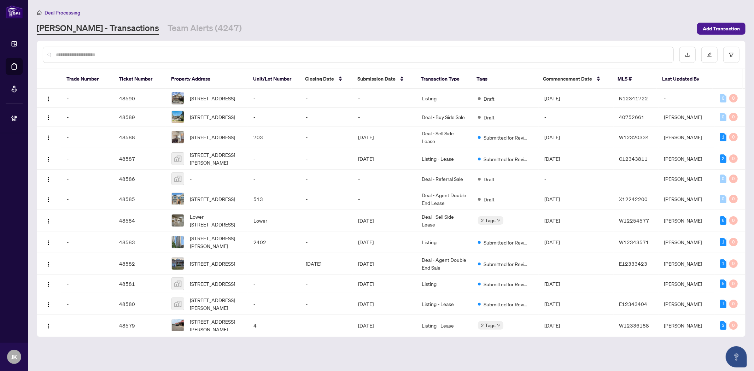
click at [143, 52] on input "text" at bounding box center [362, 55] width 612 height 8
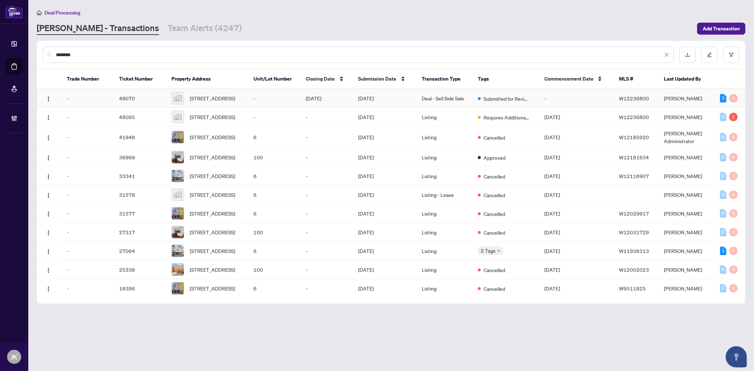
click at [320, 98] on td "Sep/24/2025" at bounding box center [326, 98] width 52 height 19
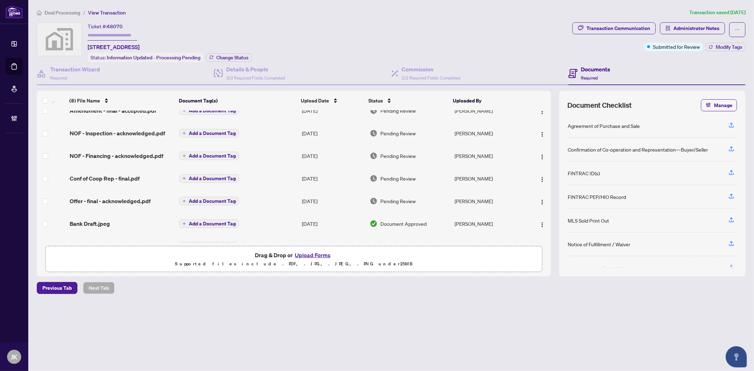
scroll to position [58, 0]
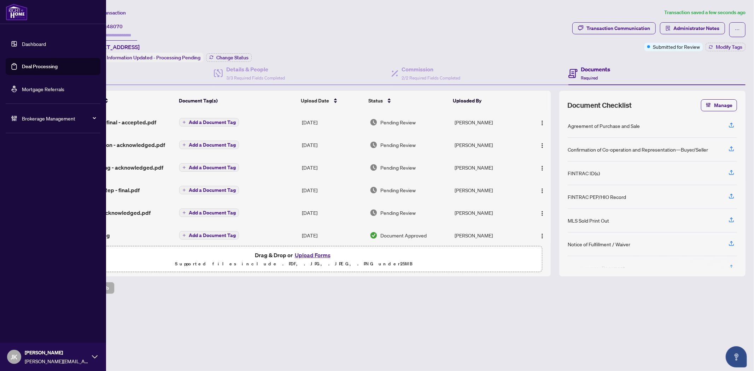
click at [50, 65] on link "Deal Processing" at bounding box center [40, 66] width 36 height 6
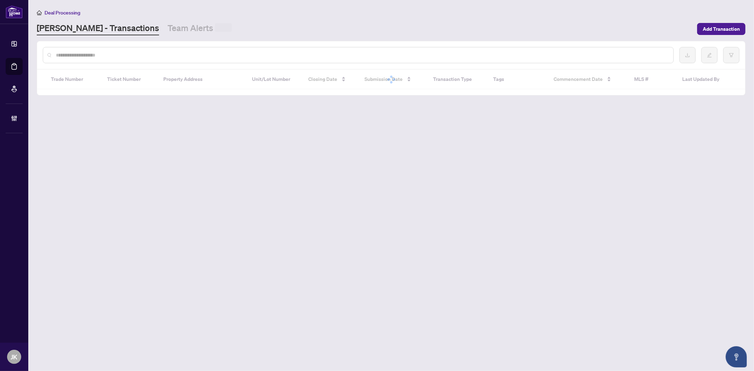
click at [150, 52] on input "text" at bounding box center [362, 55] width 612 height 8
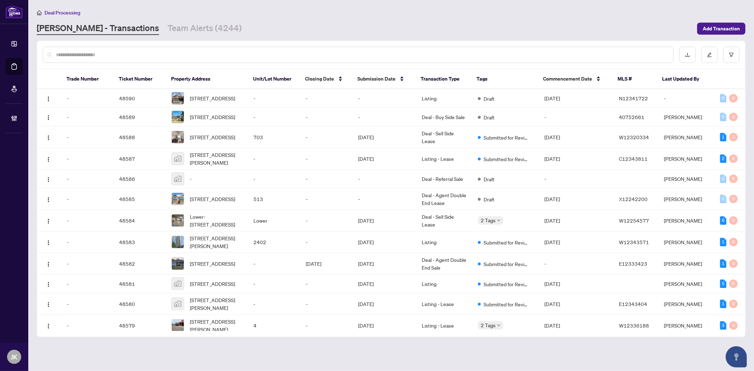
click at [150, 52] on input "text" at bounding box center [362, 55] width 612 height 8
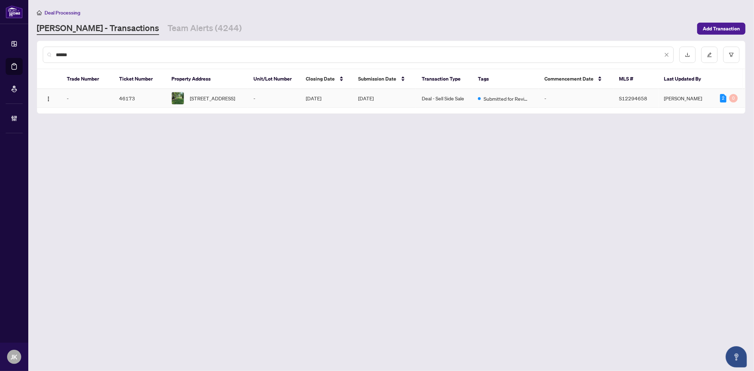
click at [243, 103] on td "29 Niagara St, Collingwood, Ontario L9W 3X1, Canada" at bounding box center [207, 98] width 82 height 19
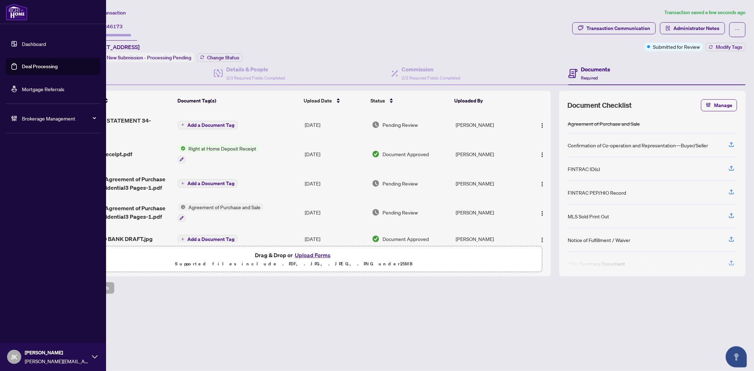
click at [26, 68] on link "Deal Processing" at bounding box center [40, 66] width 36 height 6
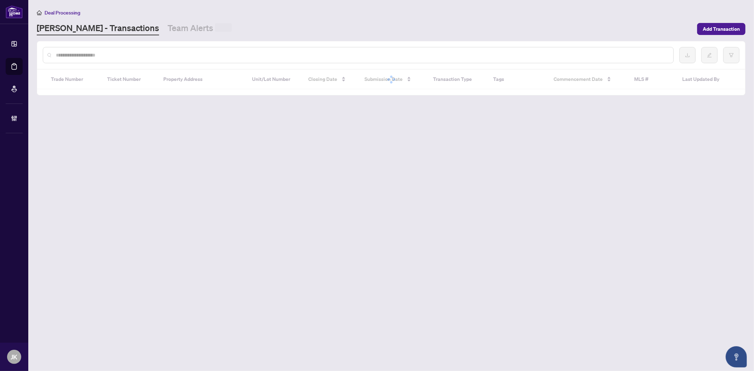
click at [130, 56] on input "text" at bounding box center [362, 55] width 612 height 8
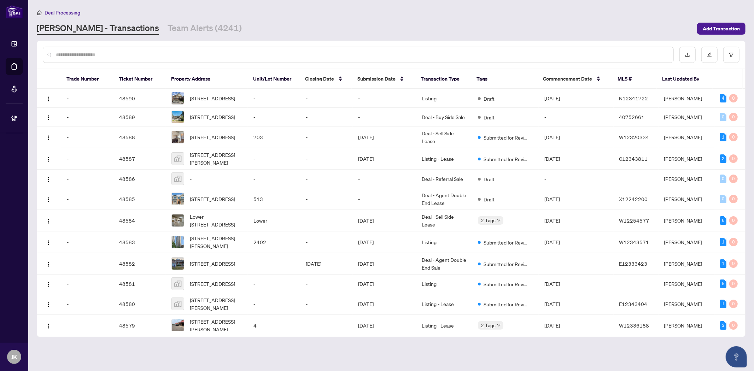
click at [128, 57] on input "text" at bounding box center [362, 55] width 612 height 8
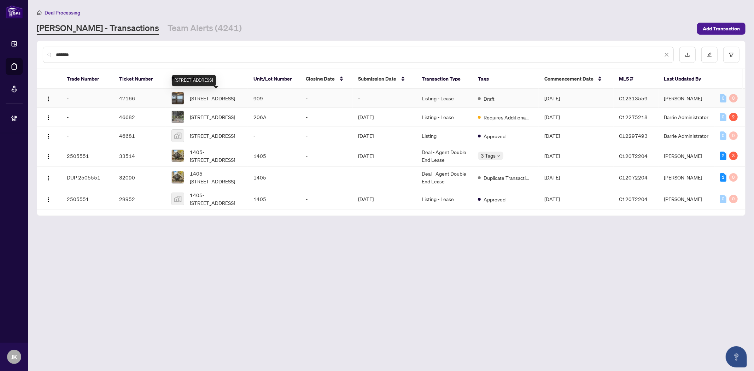
click at [204, 100] on span "909-280 Simcoe St, Toronto, Ontario M5T 2Y5, Canada" at bounding box center [212, 98] width 45 height 8
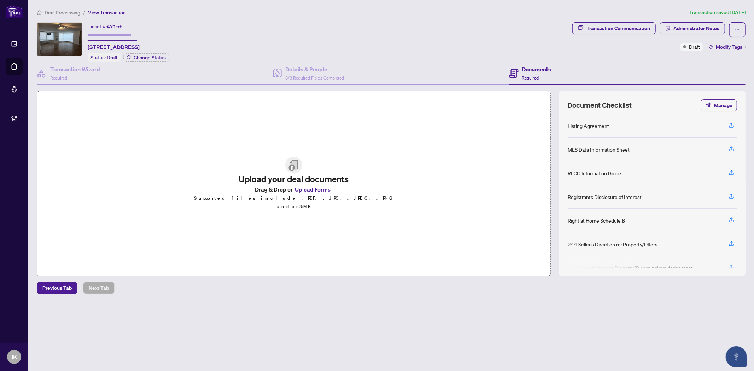
click at [543, 71] on h4 "Documents" at bounding box center [536, 69] width 29 height 8
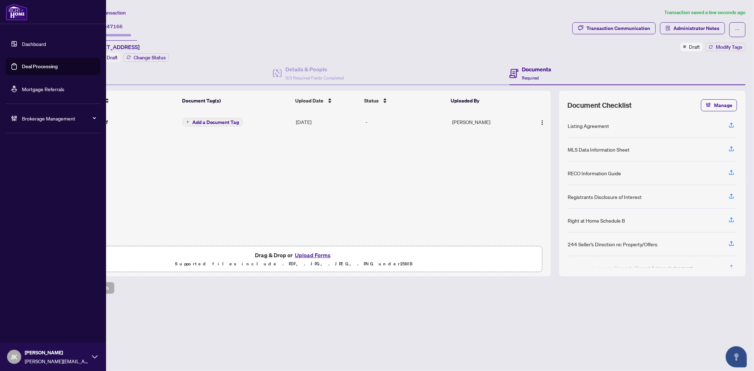
click at [33, 65] on link "Deal Processing" at bounding box center [40, 66] width 36 height 6
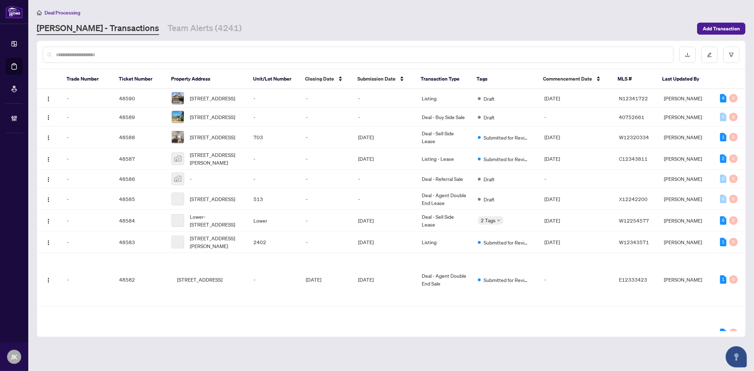
click at [151, 58] on input "text" at bounding box center [362, 55] width 612 height 8
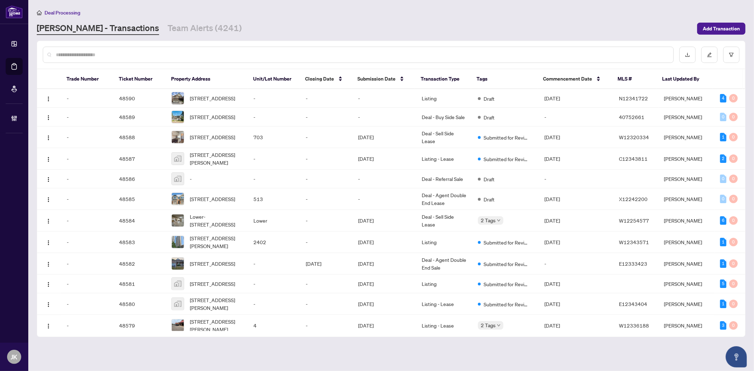
click at [150, 58] on input "text" at bounding box center [362, 55] width 612 height 8
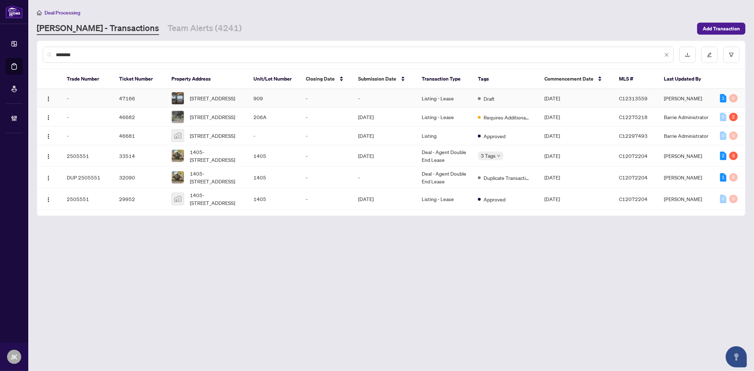
click at [327, 97] on td "-" at bounding box center [326, 98] width 52 height 19
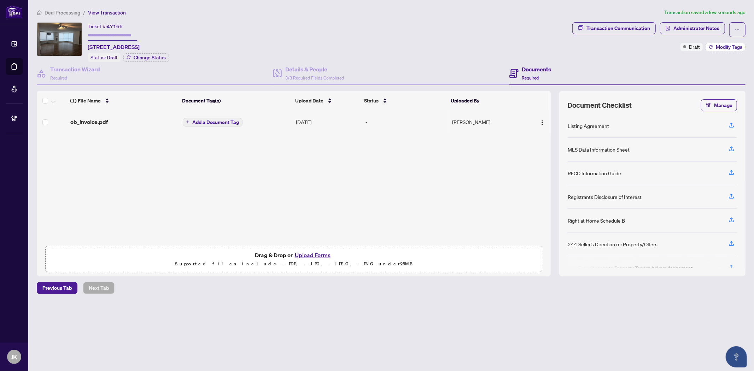
click at [737, 47] on span "Modify Tags" at bounding box center [729, 47] width 27 height 5
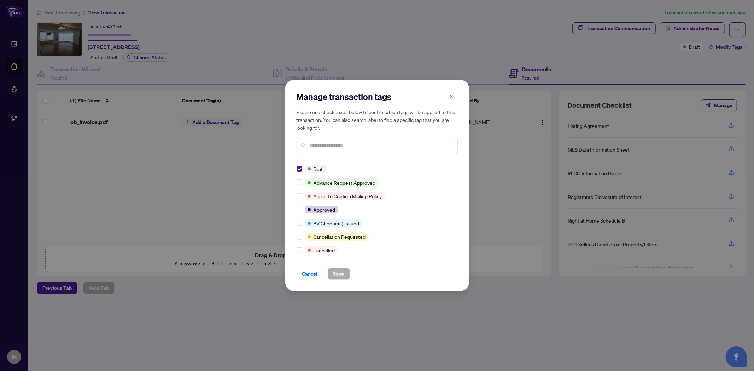
drag, startPoint x: 450, startPoint y: 94, endPoint x: 485, endPoint y: 78, distance: 39.4
click at [456, 92] on button "button" at bounding box center [451, 96] width 14 height 12
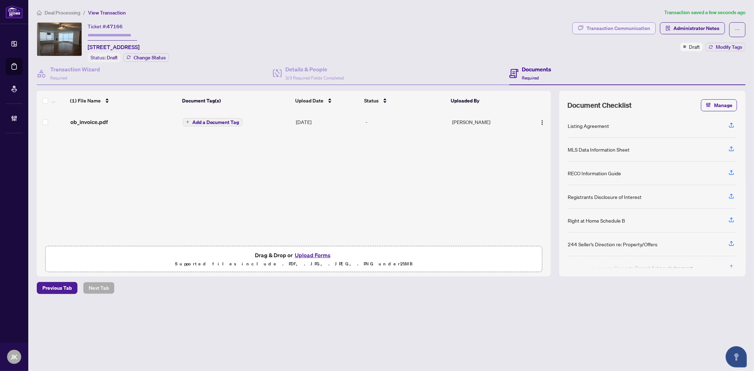
click at [619, 23] on div "Transaction Communication" at bounding box center [618, 28] width 64 height 11
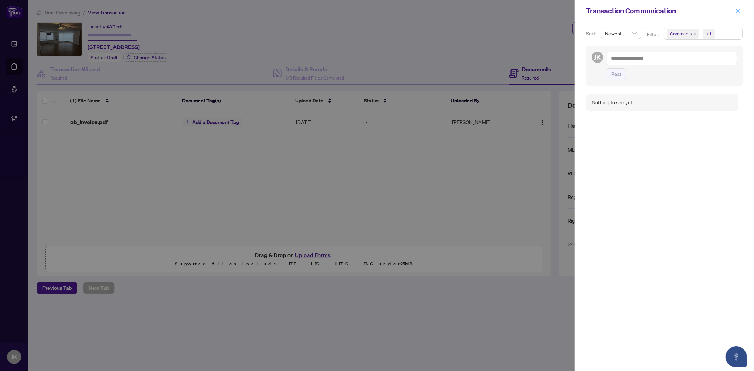
click at [736, 11] on icon "close" at bounding box center [738, 10] width 5 height 5
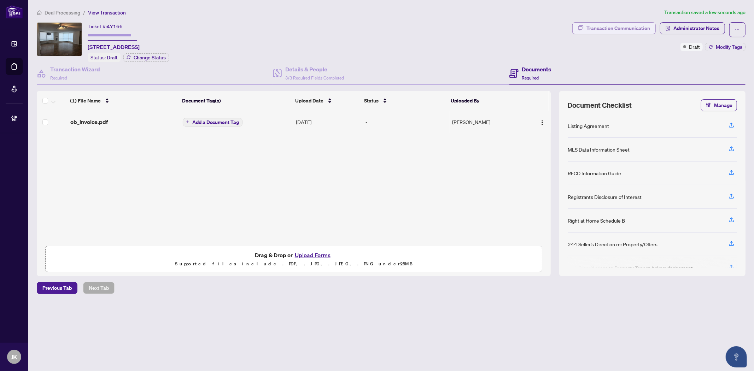
click at [628, 27] on div "Transaction Communication" at bounding box center [618, 28] width 64 height 11
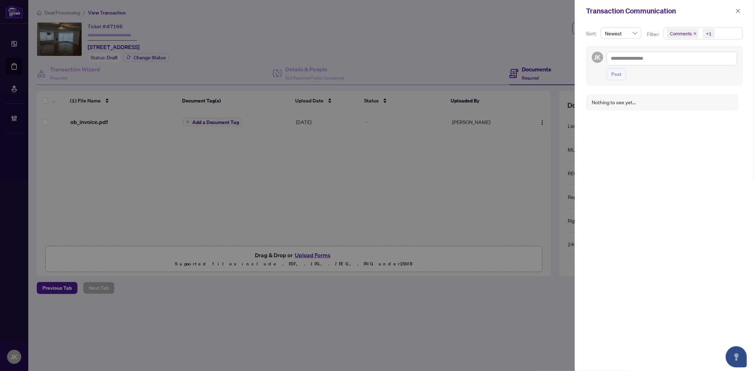
click at [730, 33] on span "Comments +1" at bounding box center [703, 33] width 78 height 11
click at [695, 81] on span "Activity History" at bounding box center [695, 83] width 34 height 6
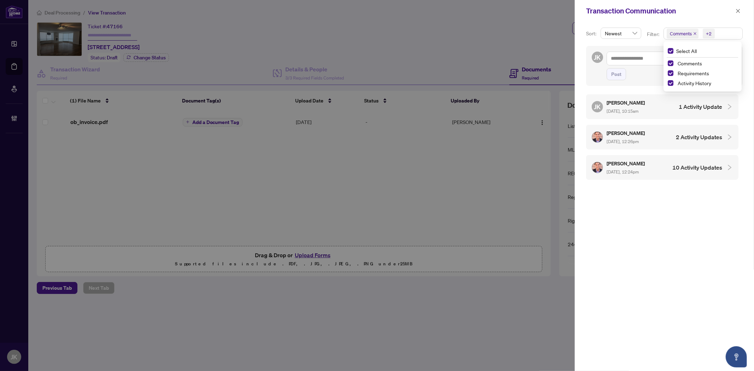
click at [743, 8] on div "Transaction Communication" at bounding box center [664, 11] width 179 height 22
click at [738, 10] on icon "close" at bounding box center [738, 10] width 5 height 5
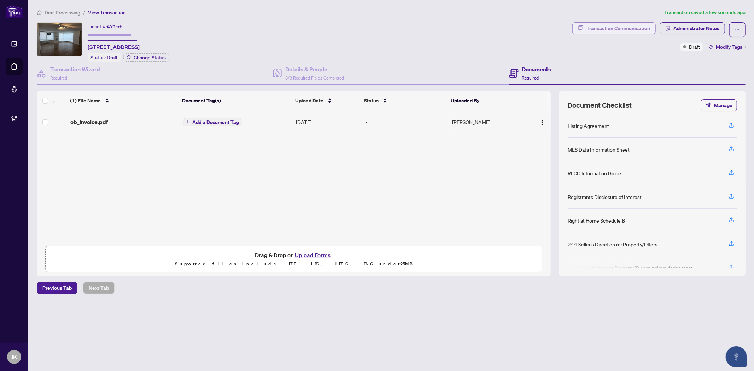
click at [604, 26] on div "Transaction Communication" at bounding box center [618, 28] width 64 height 11
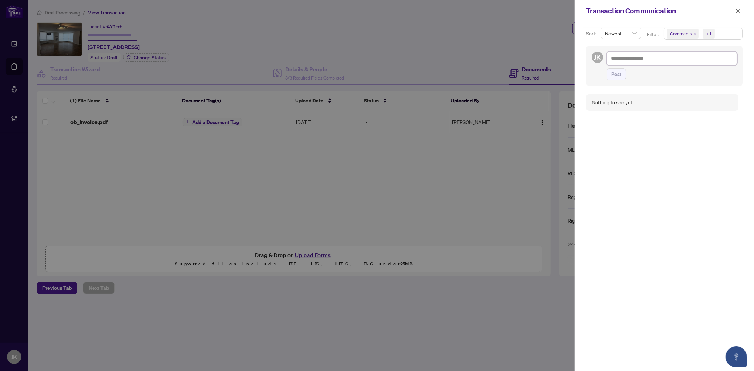
click at [652, 64] on textarea at bounding box center [672, 58] width 130 height 13
click at [742, 13] on button "button" at bounding box center [737, 11] width 9 height 8
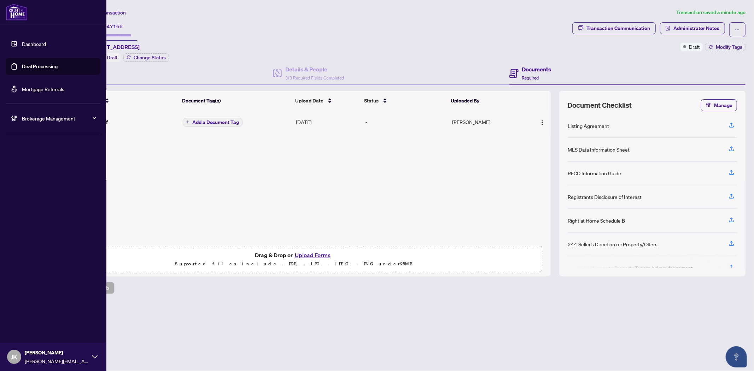
click at [34, 64] on link "Deal Processing" at bounding box center [40, 66] width 36 height 6
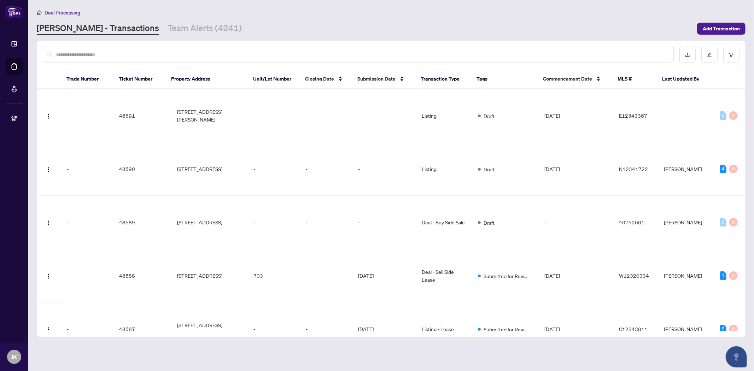
click at [110, 55] on input "text" at bounding box center [362, 55] width 612 height 8
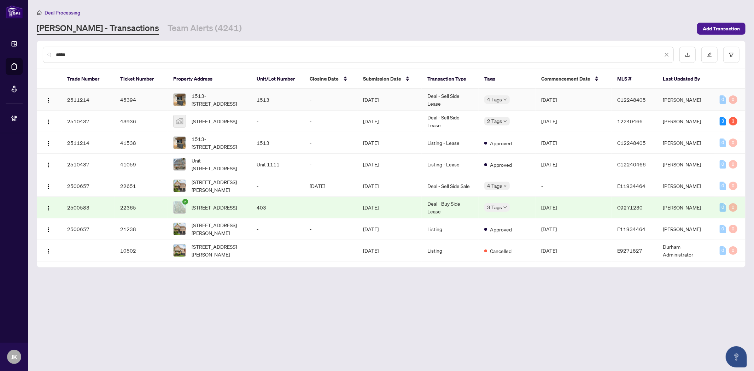
click at [443, 103] on td "Deal - Sell Side Lease" at bounding box center [450, 100] width 57 height 22
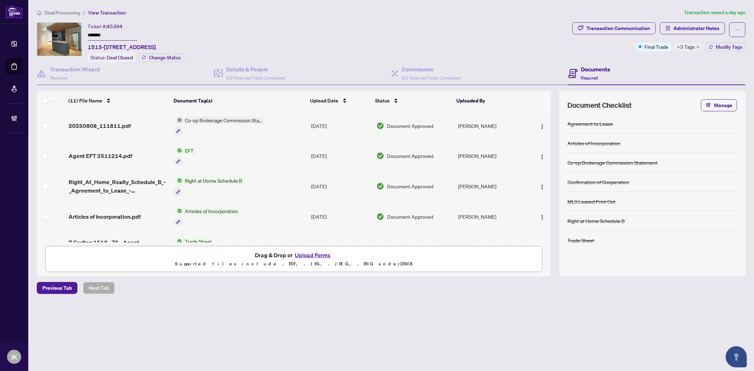
drag, startPoint x: 690, startPoint y: 16, endPoint x: 691, endPoint y: 22, distance: 6.1
click at [690, 17] on div "Deal Processing / View Transaction Transaction saved a day ago Ticket #: 45394 …" at bounding box center [391, 163] width 714 height 310
click at [690, 25] on span "Administrator Notes" at bounding box center [696, 28] width 46 height 11
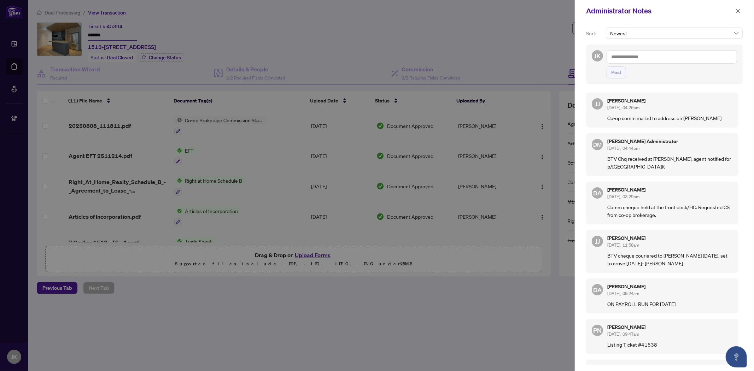
drag, startPoint x: 740, startPoint y: 11, endPoint x: 725, endPoint y: 19, distance: 17.7
click at [741, 11] on button "button" at bounding box center [737, 11] width 9 height 8
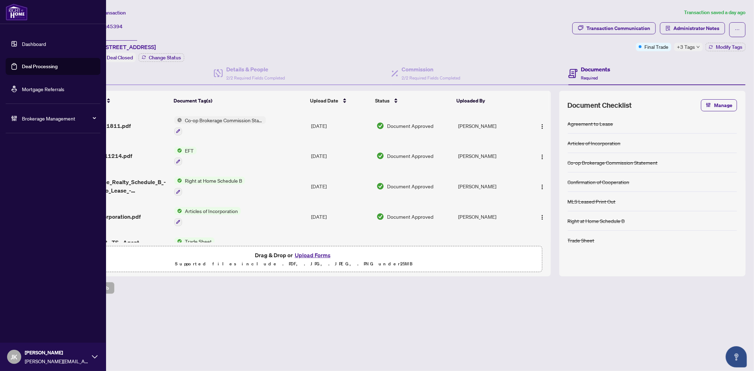
click at [30, 64] on link "Deal Processing" at bounding box center [40, 66] width 36 height 6
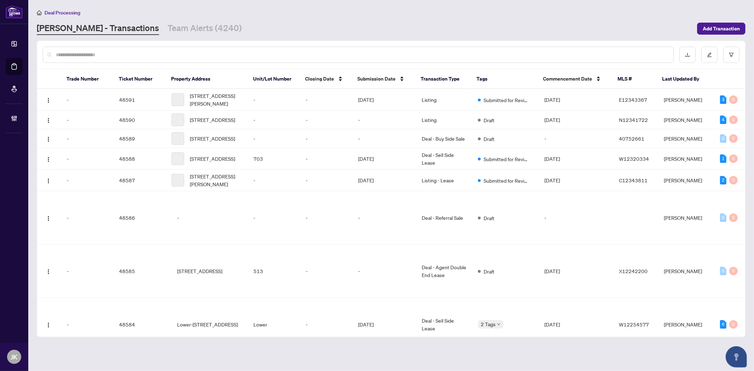
click at [168, 60] on div at bounding box center [358, 55] width 631 height 16
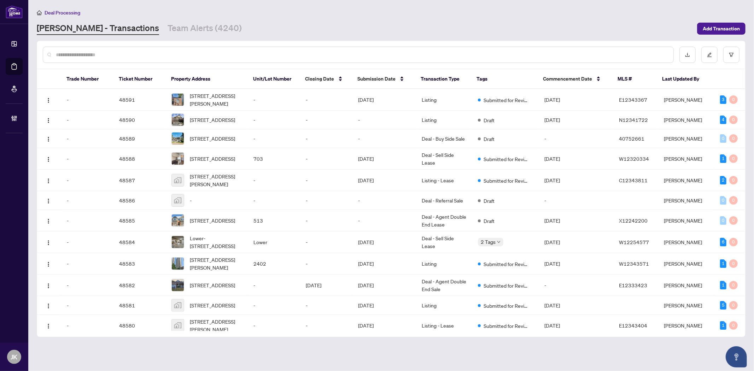
click at [168, 60] on div at bounding box center [358, 55] width 631 height 16
click at [132, 57] on input "text" at bounding box center [362, 55] width 612 height 8
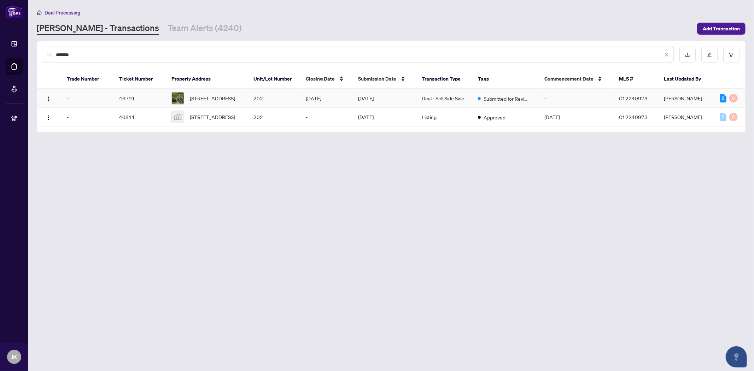
click at [435, 102] on td "Deal - Sell Side Sale" at bounding box center [444, 98] width 56 height 19
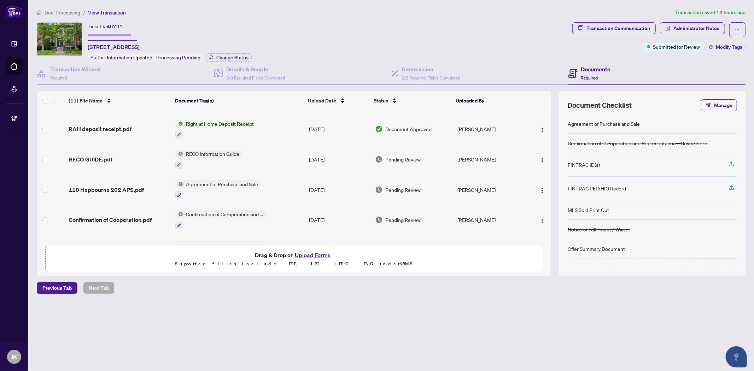
scroll to position [157, 0]
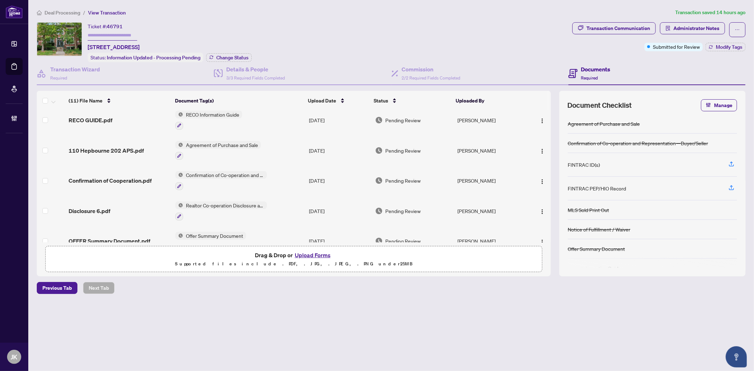
click at [229, 141] on span "Agreement of Purchase and Sale" at bounding box center [222, 145] width 78 height 8
click at [229, 172] on span "Agreement of Purchase and Sale" at bounding box center [222, 174] width 78 height 8
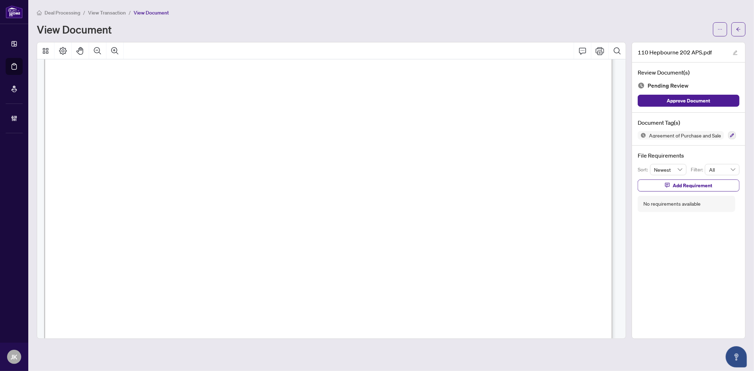
scroll to position [432, 0]
click at [741, 30] on button "button" at bounding box center [738, 29] width 14 height 14
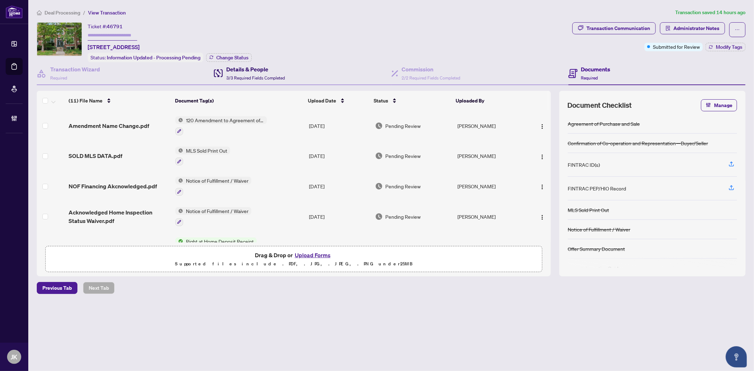
click at [262, 73] on div "Details & People 3/3 Required Fields Completed" at bounding box center [255, 73] width 59 height 17
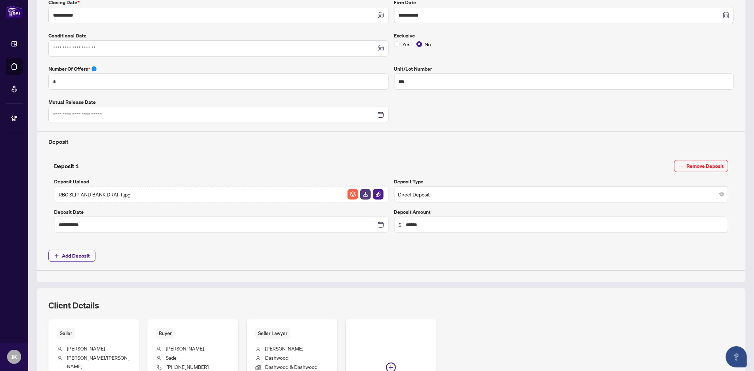
scroll to position [274, 0]
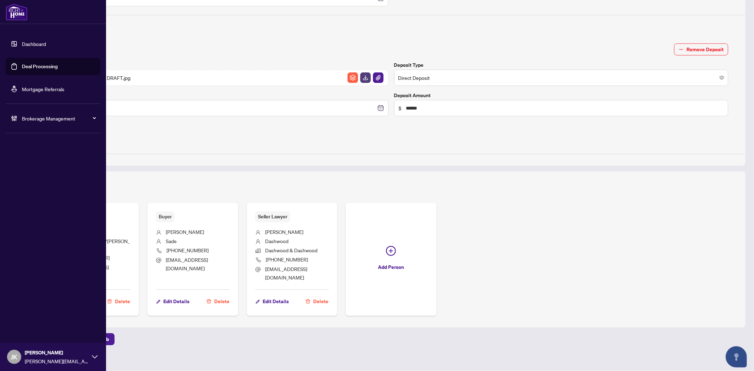
click at [35, 63] on link "Deal Processing" at bounding box center [40, 66] width 36 height 6
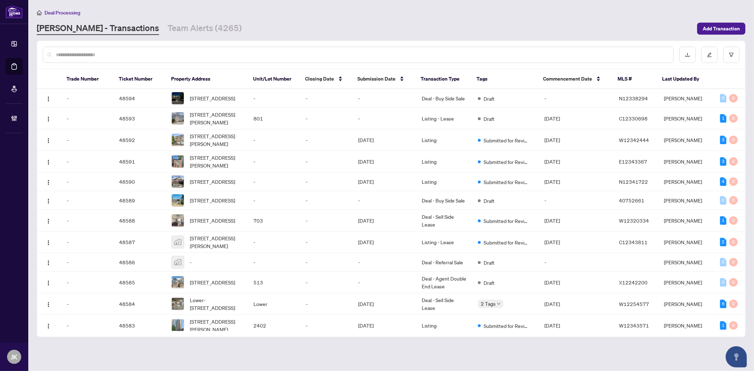
click at [146, 52] on input "text" at bounding box center [362, 55] width 612 height 8
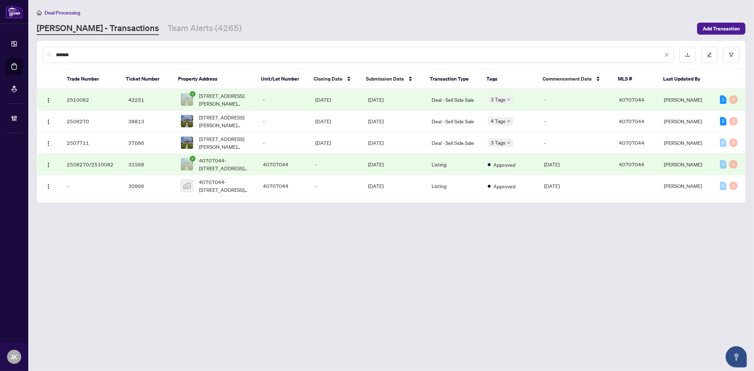
click at [393, 99] on td "Jul/03/2025" at bounding box center [394, 100] width 64 height 22
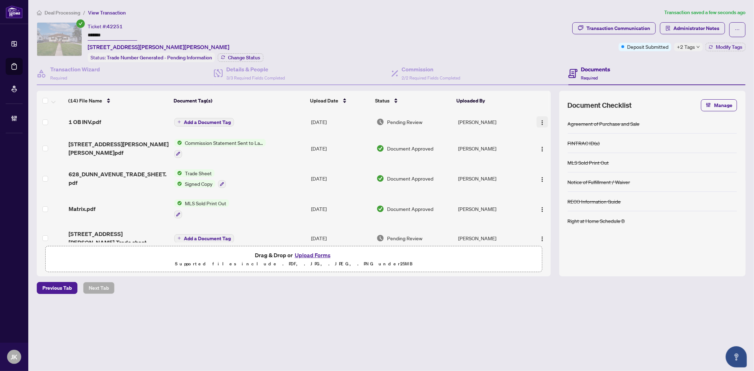
drag, startPoint x: 545, startPoint y: 117, endPoint x: 545, endPoint y: 122, distance: 5.0
click at [545, 117] on button "button" at bounding box center [542, 121] width 11 height 11
click at [569, 179] on span "Document Permissions" at bounding box center [574, 180] width 68 height 8
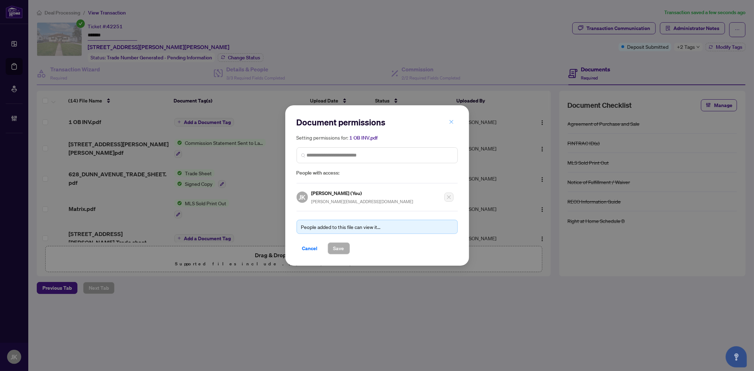
click at [448, 121] on button "button" at bounding box center [451, 122] width 14 height 12
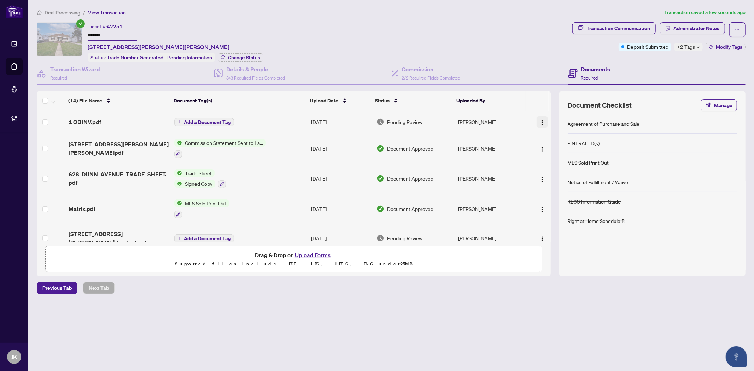
click at [539, 120] on img "button" at bounding box center [542, 123] width 6 height 6
click at [557, 171] on span "Manage Document Tags" at bounding box center [574, 168] width 68 height 8
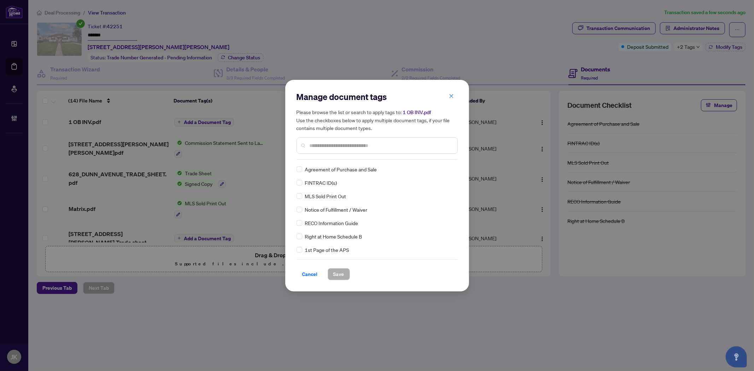
click at [331, 140] on div at bounding box center [377, 145] width 161 height 16
click at [330, 142] on input "text" at bounding box center [381, 146] width 142 height 8
click at [295, 170] on div "Manage document tags Please browse the list or search to apply tags to: 1 OB IN…" at bounding box center [377, 186] width 184 height 212
click at [440, 170] on img at bounding box center [443, 169] width 7 height 7
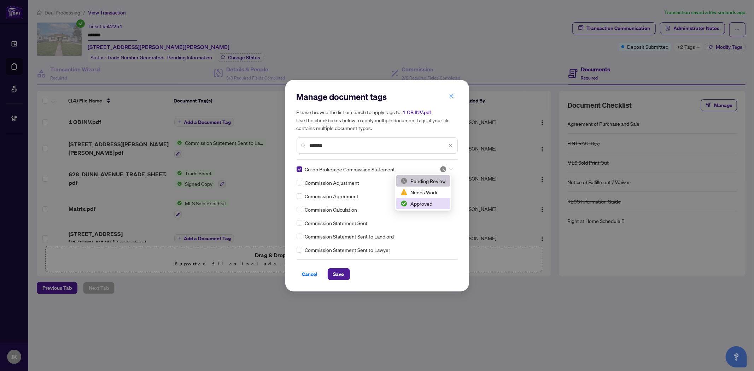
click at [429, 204] on div "Approved" at bounding box center [422, 204] width 45 height 8
click at [337, 273] on span "Save" at bounding box center [338, 274] width 11 height 11
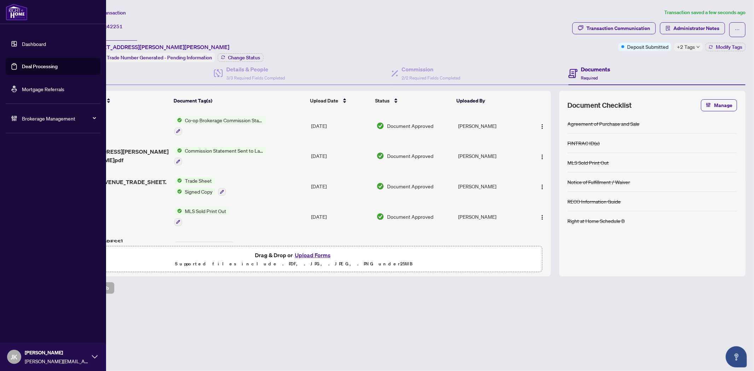
click at [47, 63] on link "Deal Processing" at bounding box center [40, 66] width 36 height 6
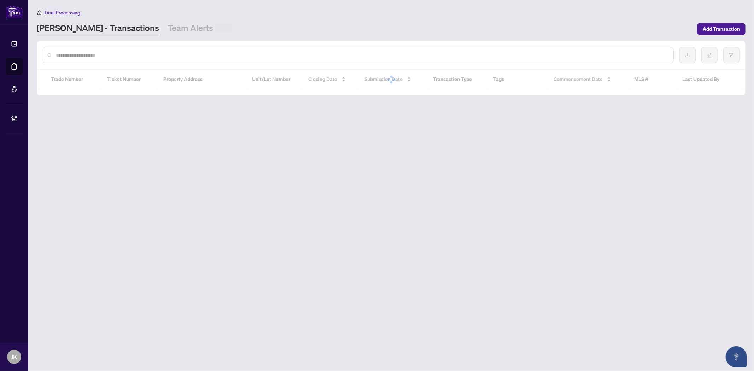
click at [131, 62] on div at bounding box center [358, 55] width 631 height 16
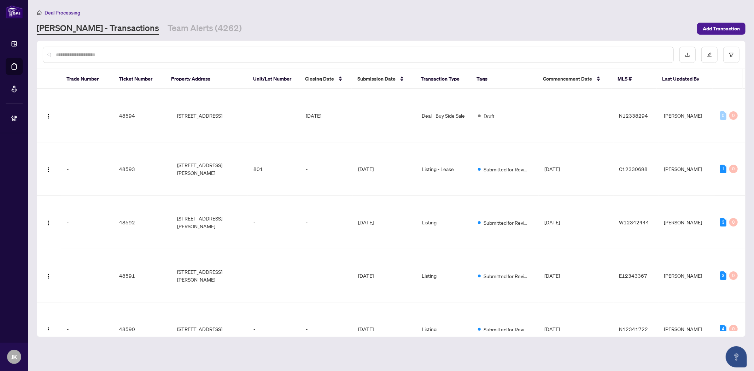
click at [127, 55] on input "text" at bounding box center [362, 55] width 612 height 8
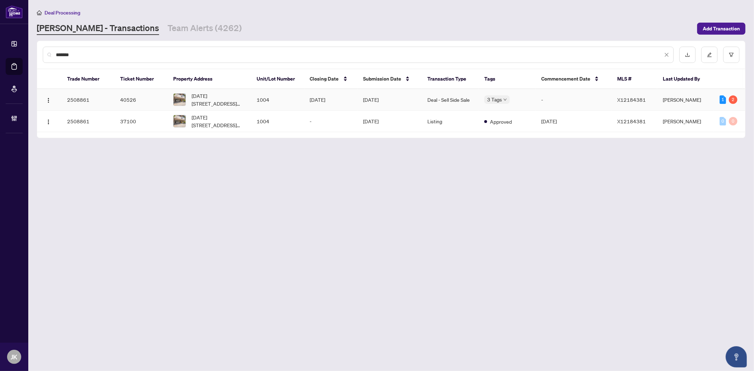
click at [410, 101] on td "Jun/21/2025" at bounding box center [389, 100] width 64 height 22
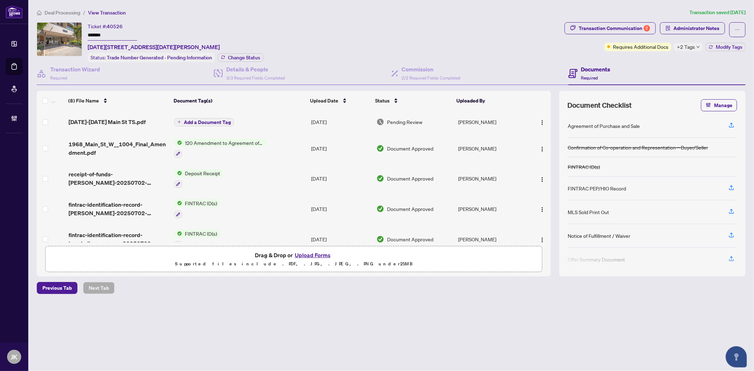
click at [691, 43] on div "+2 Tags" at bounding box center [688, 47] width 29 height 8
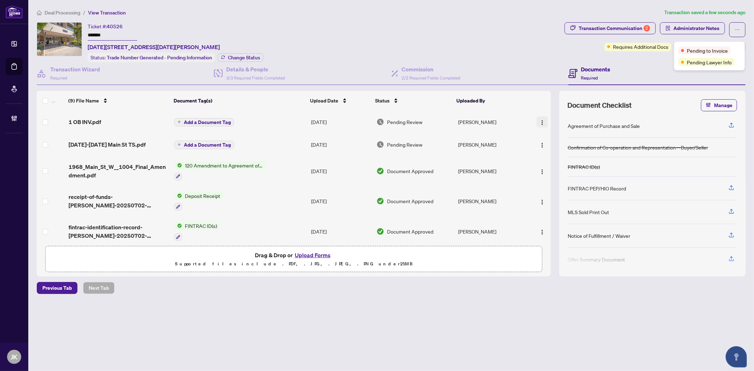
drag, startPoint x: 541, startPoint y: 119, endPoint x: 543, endPoint y: 131, distance: 11.6
click at [541, 120] on img "button" at bounding box center [542, 123] width 6 height 6
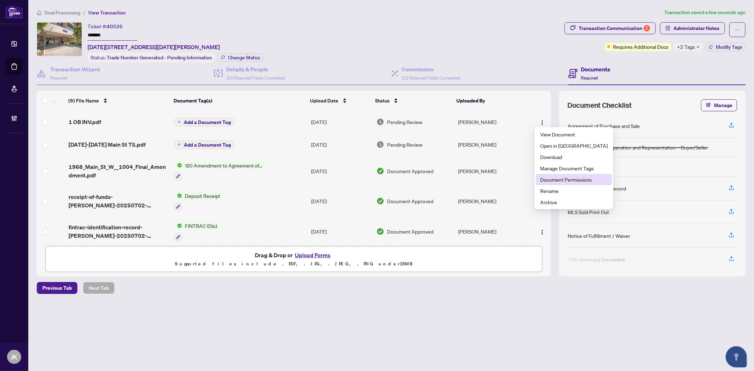
click at [559, 180] on span "Document Permissions" at bounding box center [574, 180] width 68 height 8
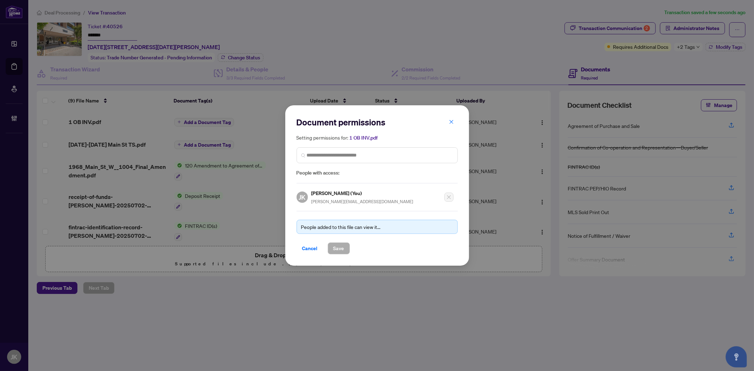
drag, startPoint x: 452, startPoint y: 125, endPoint x: 486, endPoint y: 112, distance: 36.1
click at [453, 124] on icon "close" at bounding box center [451, 121] width 5 height 5
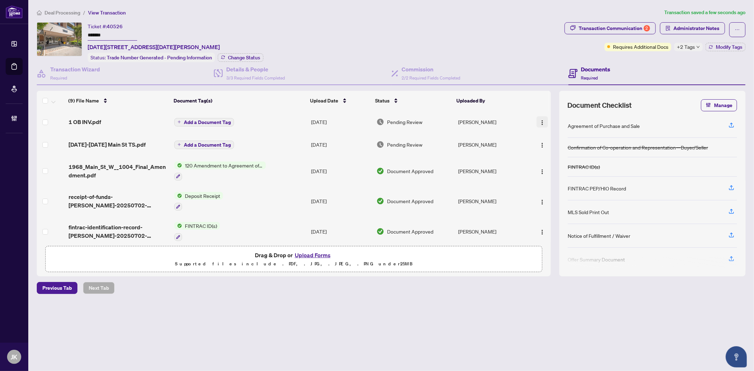
click at [539, 120] on img "button" at bounding box center [542, 123] width 6 height 6
click at [565, 171] on span "Manage Document Tags" at bounding box center [574, 168] width 68 height 8
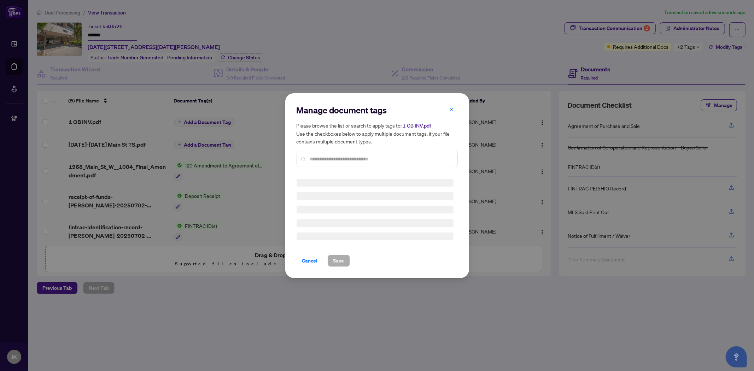
click at [317, 152] on div at bounding box center [377, 159] width 161 height 16
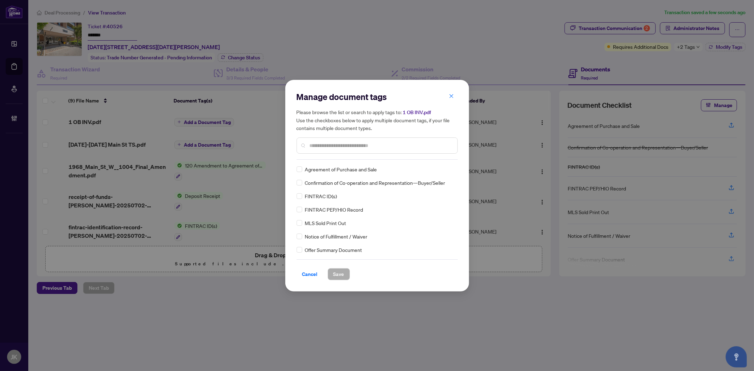
drag, startPoint x: 320, startPoint y: 146, endPoint x: 322, endPoint y: 142, distance: 4.7
click at [322, 143] on input "text" at bounding box center [381, 146] width 142 height 8
click at [302, 171] on div "Co-op Brokerage Commission Statement" at bounding box center [375, 169] width 157 height 8
drag, startPoint x: 447, startPoint y: 168, endPoint x: 446, endPoint y: 171, distance: 3.6
click at [449, 168] on icon at bounding box center [451, 169] width 4 height 2
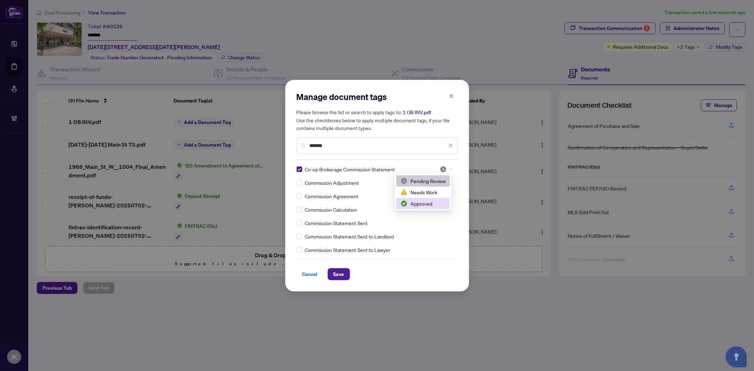
click at [433, 204] on div "Approved" at bounding box center [422, 204] width 45 height 8
drag, startPoint x: 347, startPoint y: 273, endPoint x: 594, endPoint y: 115, distance: 293.7
click at [348, 273] on button "Save" at bounding box center [339, 274] width 22 height 12
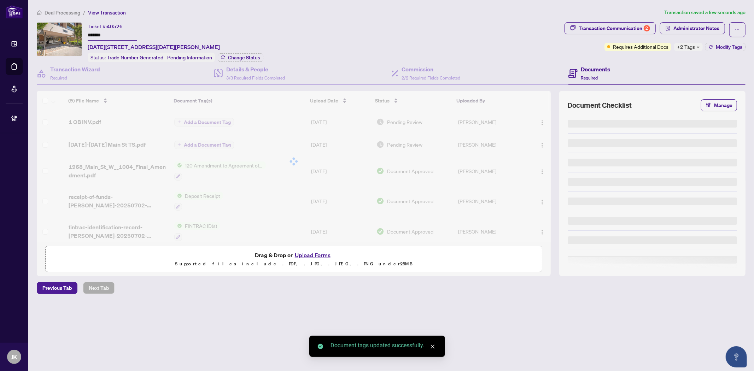
click at [615, 29] on div "Transaction Communication 2" at bounding box center [614, 28] width 71 height 11
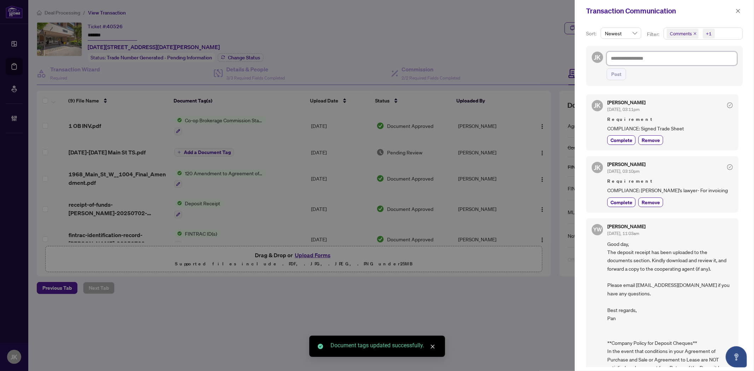
click at [656, 62] on textarea at bounding box center [672, 58] width 130 height 13
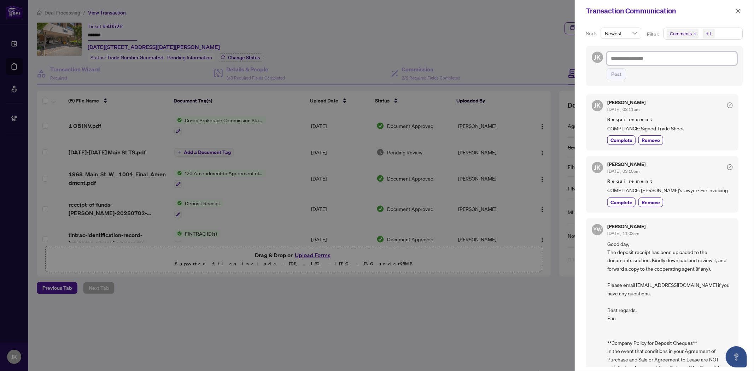
click at [648, 57] on textarea at bounding box center [672, 58] width 130 height 13
drag, startPoint x: 642, startPoint y: 57, endPoint x: 629, endPoint y: 52, distance: 13.5
click at [642, 57] on textarea at bounding box center [672, 58] width 130 height 13
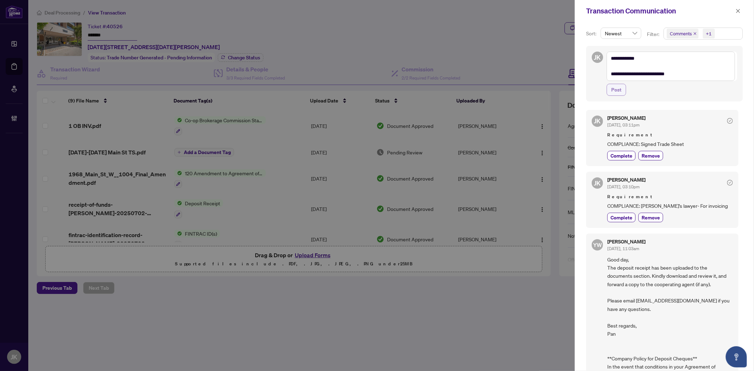
click at [607, 88] on button "Post" at bounding box center [616, 90] width 19 height 12
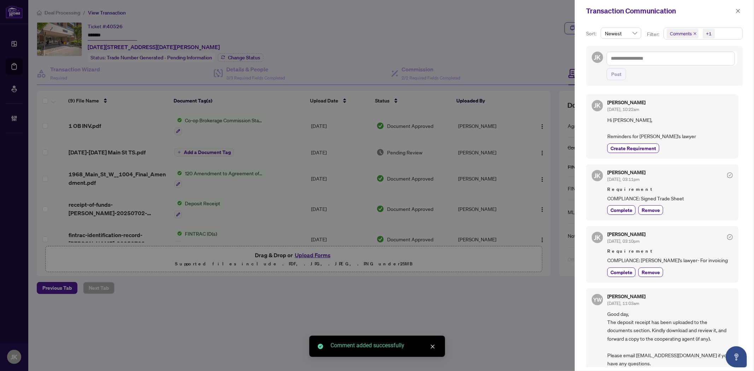
drag, startPoint x: 637, startPoint y: 150, endPoint x: 587, endPoint y: 131, distance: 53.2
click at [637, 149] on span "Create Requirement" at bounding box center [633, 148] width 46 height 7
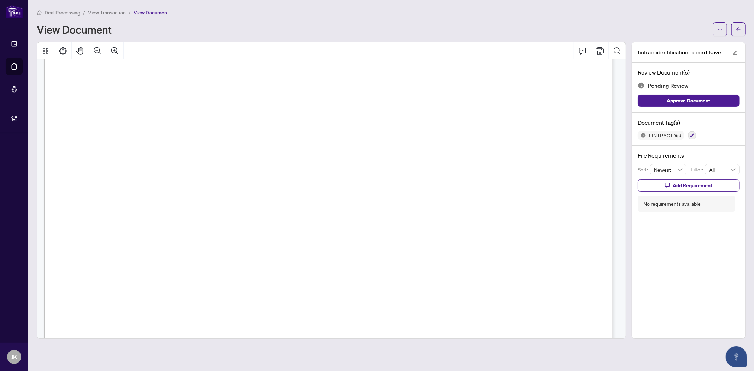
scroll to position [4995, 0]
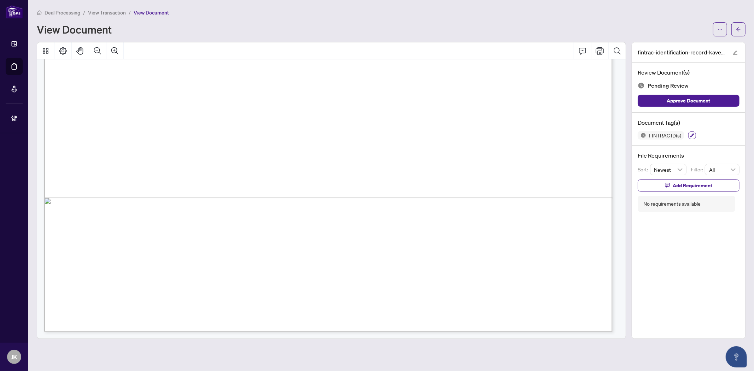
click at [690, 131] on button "button" at bounding box center [692, 135] width 8 height 8
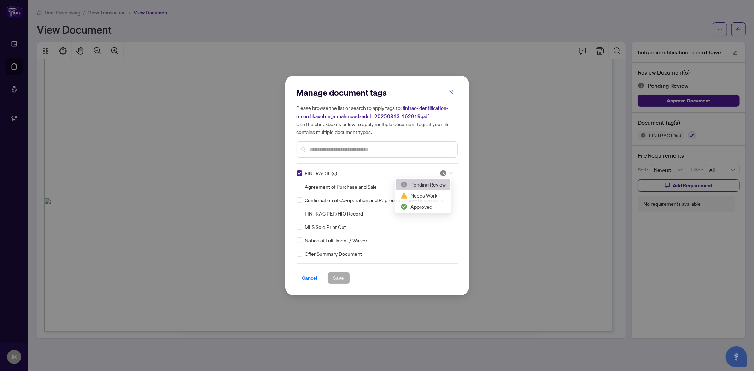
click at [445, 172] on div at bounding box center [446, 173] width 13 height 7
click at [429, 206] on div "Approved" at bounding box center [422, 208] width 45 height 8
drag, startPoint x: 342, startPoint y: 274, endPoint x: 423, endPoint y: 152, distance: 146.0
click at [341, 274] on span "Save" at bounding box center [338, 278] width 11 height 11
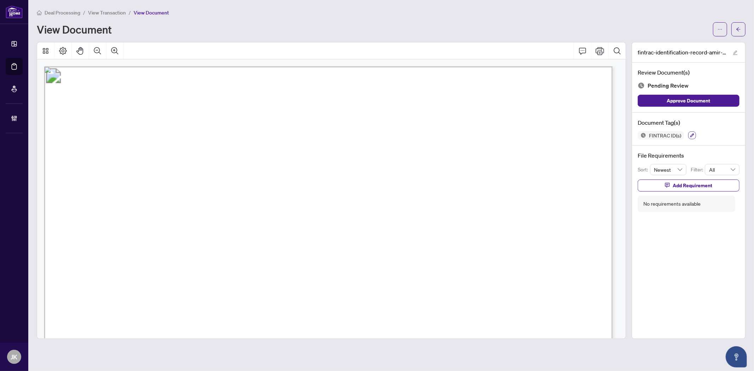
drag, startPoint x: 696, startPoint y: 133, endPoint x: 691, endPoint y: 133, distance: 5.0
click at [678, 133] on div "FINTRAC ID(s)" at bounding box center [689, 135] width 102 height 8
click at [678, 133] on icon "button" at bounding box center [692, 135] width 4 height 4
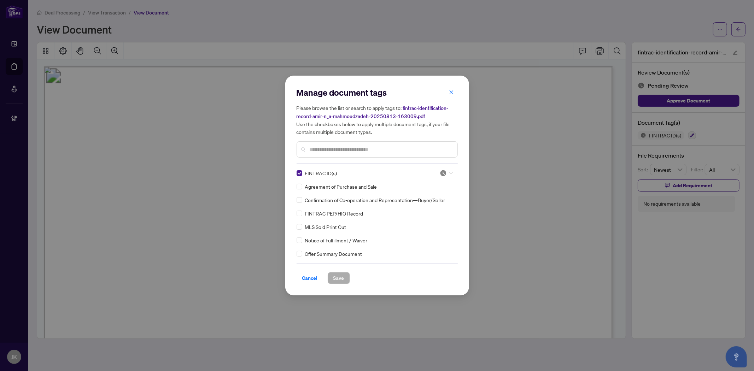
click at [440, 173] on img at bounding box center [443, 173] width 7 height 7
click at [423, 210] on div "Approved" at bounding box center [422, 208] width 45 height 8
drag, startPoint x: 341, startPoint y: 276, endPoint x: 607, endPoint y: 244, distance: 267.7
click at [342, 276] on span "Save" at bounding box center [338, 278] width 11 height 11
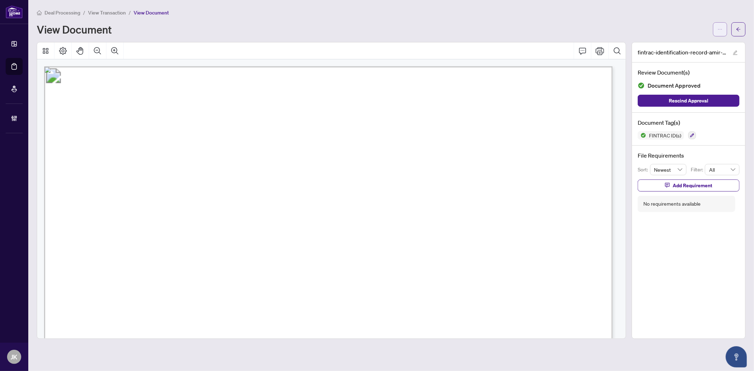
click at [678, 27] on icon "ellipsis" at bounding box center [719, 29] width 5 height 5
click at [678, 30] on button "button" at bounding box center [738, 29] width 14 height 14
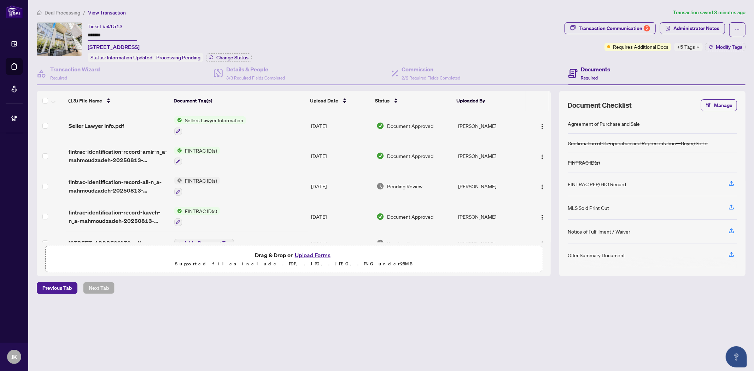
click at [678, 48] on span "+5 Tags" at bounding box center [686, 47] width 18 height 8
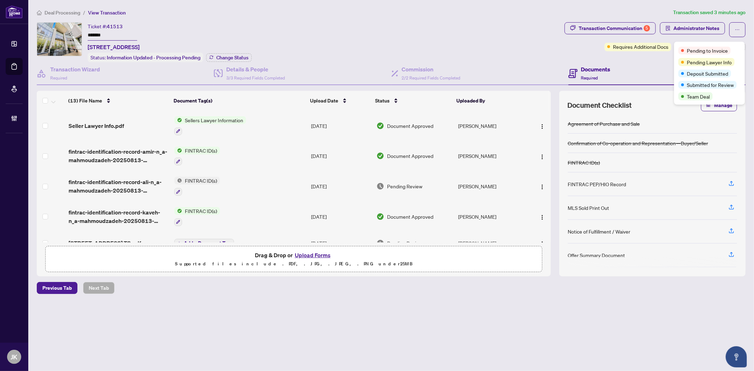
click at [643, 64] on div "Documents Required" at bounding box center [656, 73] width 177 height 23
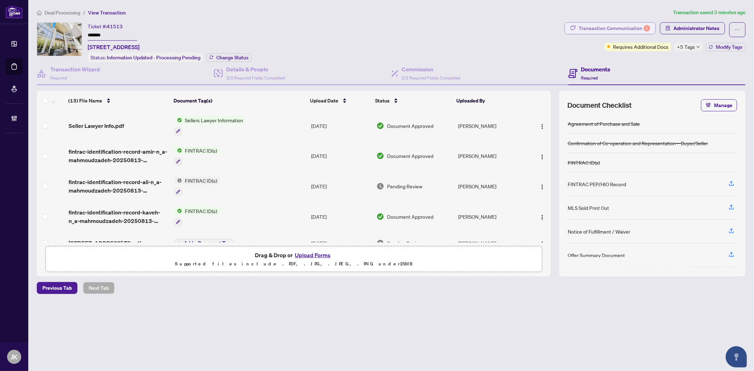
click at [621, 27] on div "Transaction Communication 5" at bounding box center [614, 28] width 71 height 11
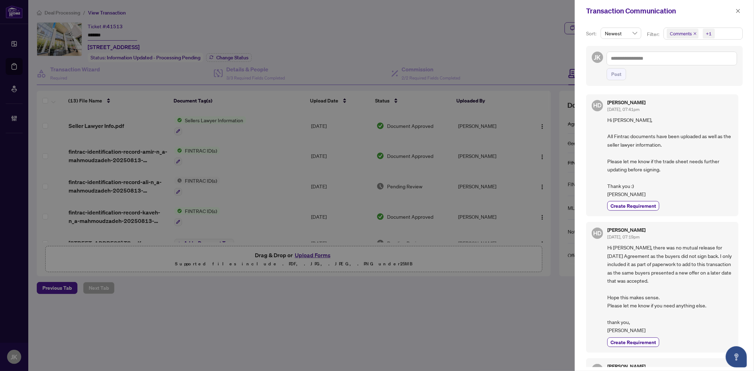
click at [678, 34] on span "Comments" at bounding box center [681, 33] width 22 height 7
click at [670, 62] on span "Select Comments" at bounding box center [671, 63] width 6 height 6
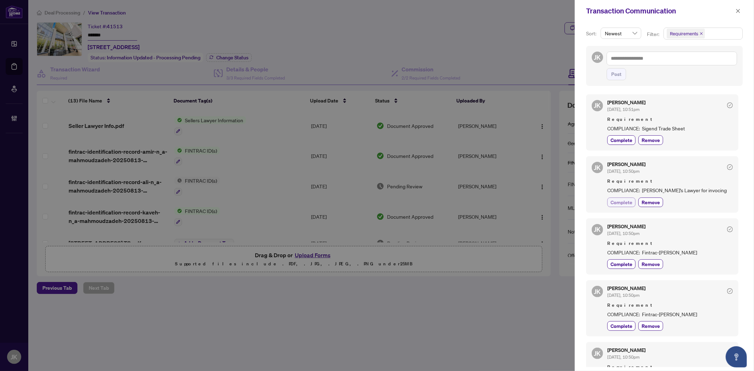
click at [627, 202] on span "Complete" at bounding box center [621, 202] width 22 height 7
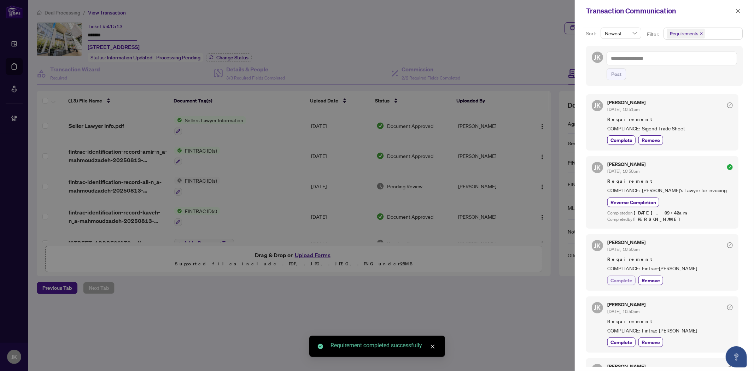
click at [613, 277] on span "Complete" at bounding box center [621, 280] width 22 height 7
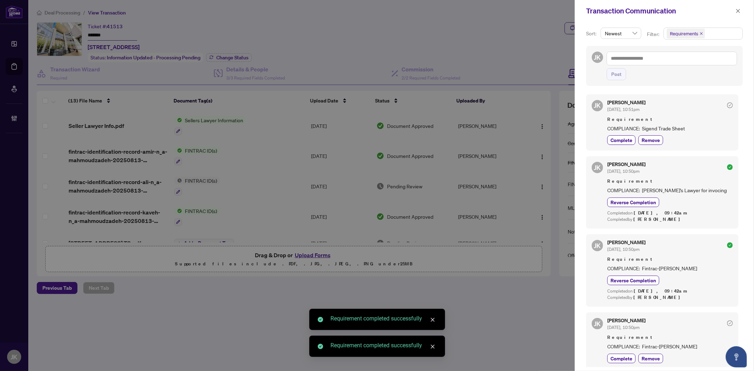
drag, startPoint x: 620, startPoint y: 357, endPoint x: 626, endPoint y: 349, distance: 10.1
click at [620, 334] on span "Complete" at bounding box center [621, 358] width 22 height 7
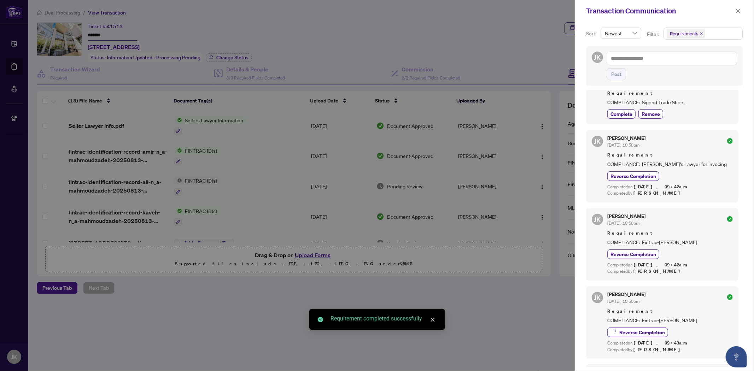
scroll to position [118, 0]
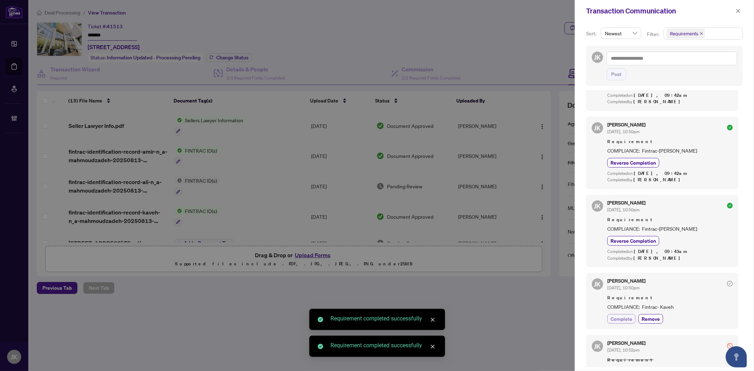
click at [620, 320] on span "Complete" at bounding box center [621, 318] width 22 height 7
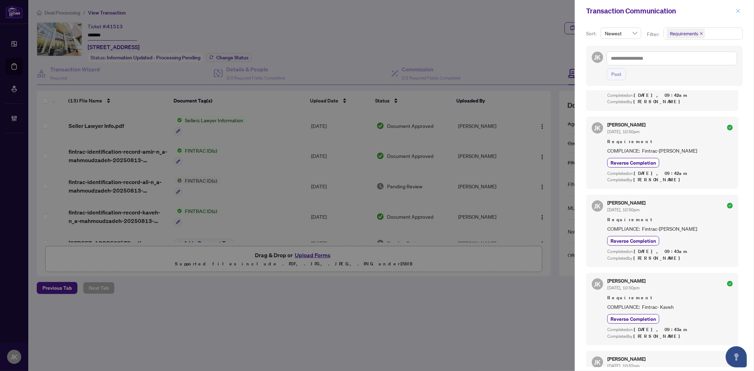
click at [678, 10] on icon "close" at bounding box center [738, 11] width 4 height 4
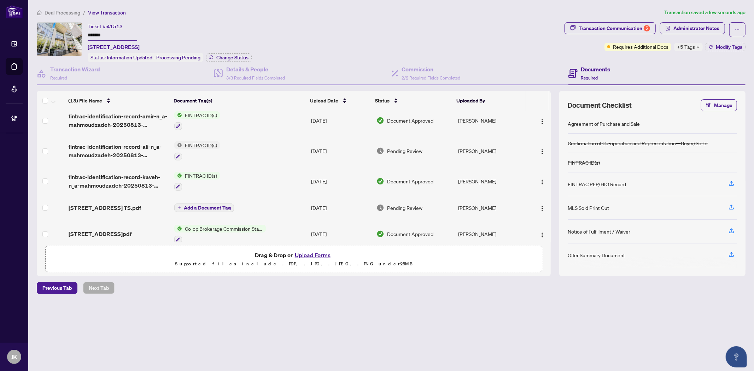
scroll to position [78, 0]
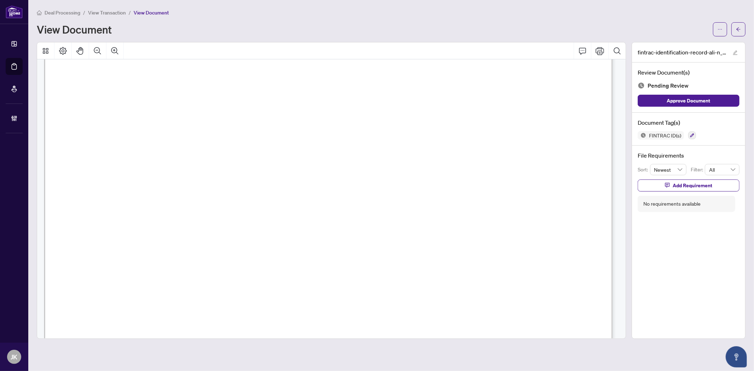
scroll to position [39, 0]
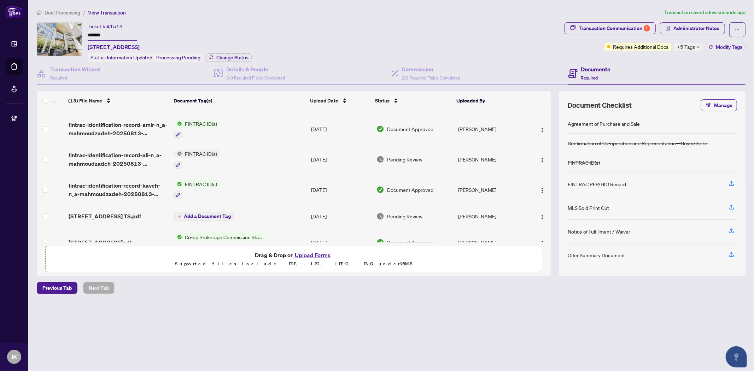
scroll to position [39, 0]
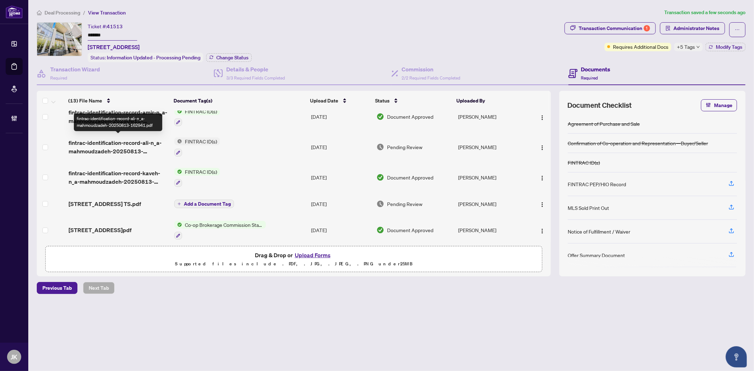
click at [135, 140] on span "fintrac-identification-record-ali-n_a-mahmoudzadeh-20250813-162941.pdf" at bounding box center [119, 147] width 100 height 17
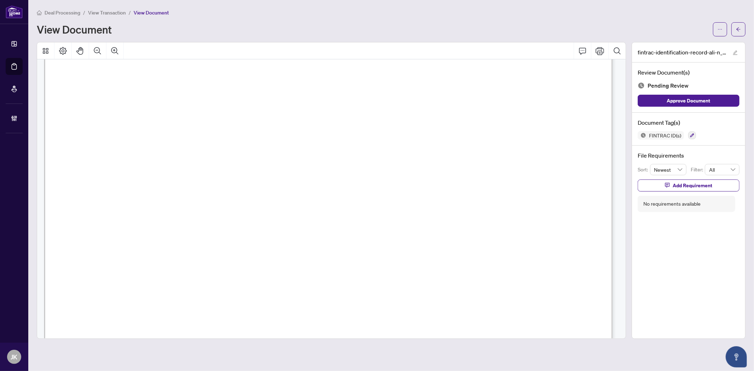
scroll to position [78, 0]
click at [696, 135] on div "FINTRAC ID(s)" at bounding box center [689, 135] width 102 height 8
click at [695, 134] on button "button" at bounding box center [692, 135] width 8 height 8
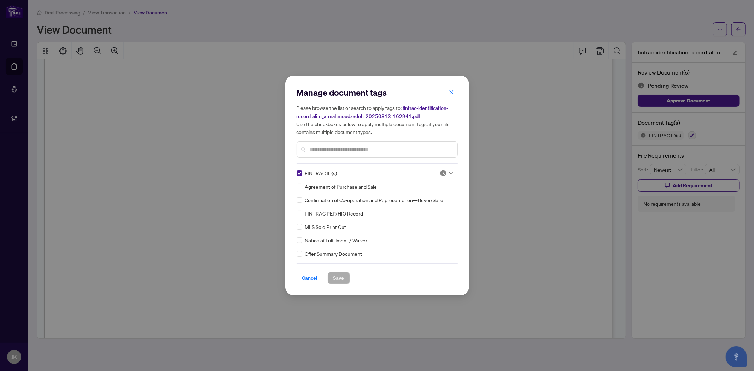
click at [436, 174] on div at bounding box center [444, 173] width 18 height 7
click at [433, 206] on div "Approved" at bounding box center [422, 208] width 45 height 8
drag, startPoint x: 334, startPoint y: 277, endPoint x: 606, endPoint y: 175, distance: 290.7
click at [334, 277] on span "Save" at bounding box center [338, 278] width 11 height 11
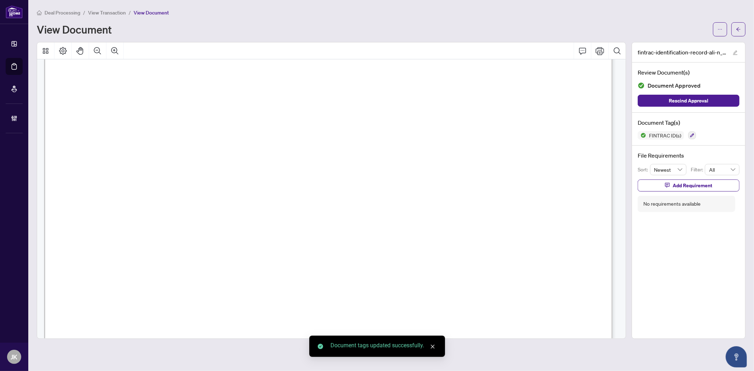
click at [734, 27] on button "button" at bounding box center [738, 29] width 14 height 14
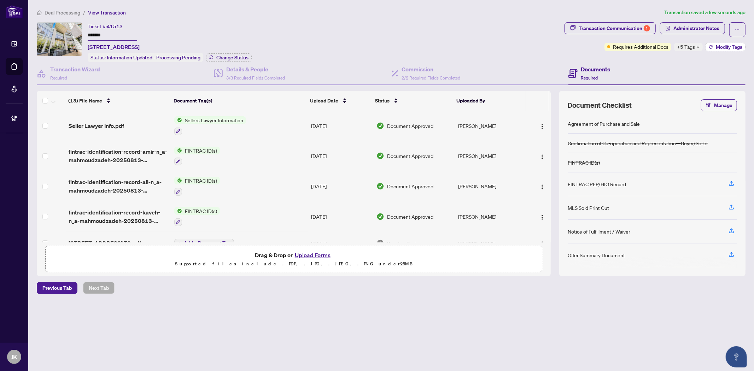
click at [716, 48] on span "Modify Tags" at bounding box center [729, 47] width 27 height 5
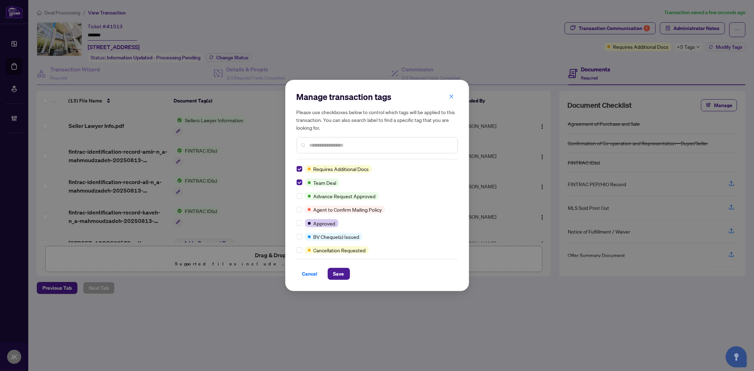
click at [294, 185] on div "Manage transaction tags Please use checkboxes below to control which tags will …" at bounding box center [377, 185] width 184 height 211
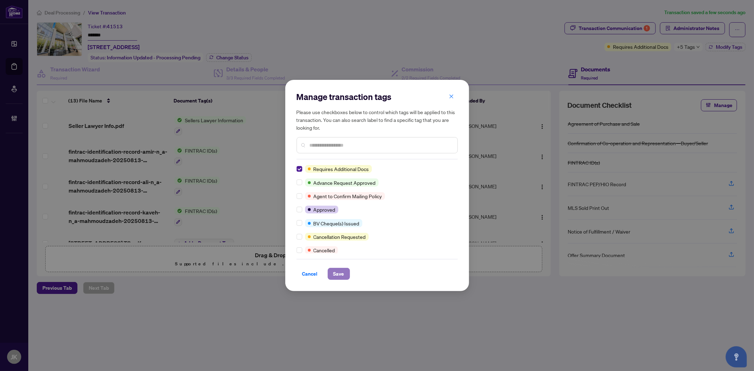
click at [338, 276] on span "Save" at bounding box center [338, 273] width 11 height 11
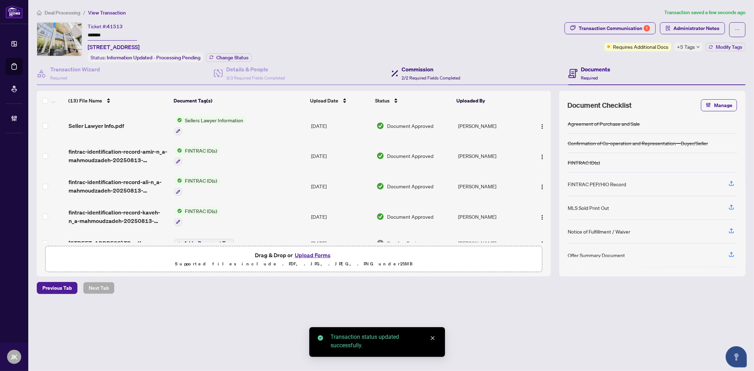
click at [430, 69] on h4 "Commission" at bounding box center [431, 69] width 59 height 8
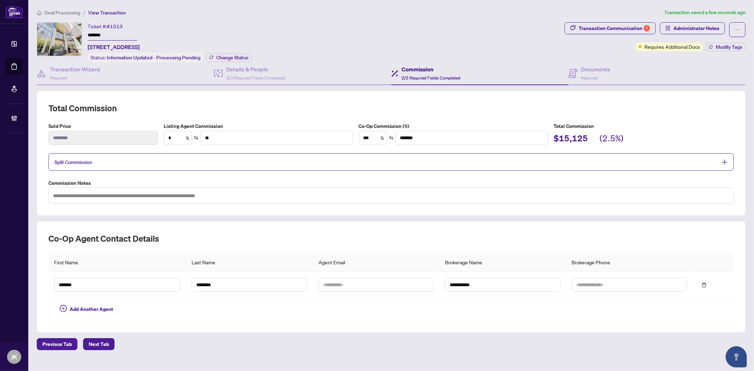
click at [338, 161] on span "Split Commission" at bounding box center [385, 162] width 663 height 8
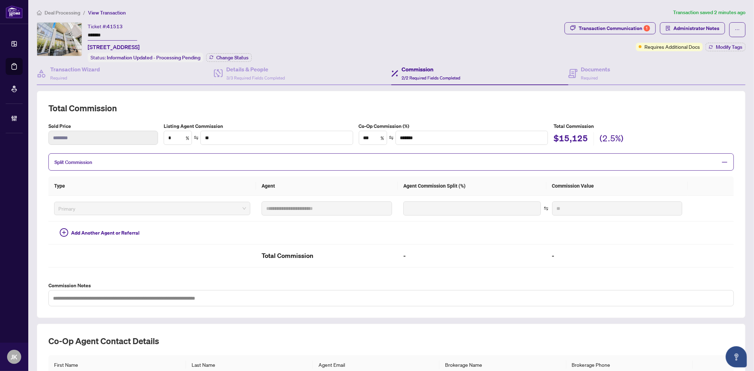
drag, startPoint x: 140, startPoint y: 45, endPoint x: 86, endPoint y: 50, distance: 54.7
click at [86, 50] on div "Ticket #: 41513 ******* 3308-5168 Yonge St, Toronto, Ontario M2N 0G1, Canada St…" at bounding box center [299, 42] width 525 height 40
copy span "3308-5168 Yonge St"
drag, startPoint x: 725, startPoint y: 28, endPoint x: 748, endPoint y: 36, distance: 23.8
click at [729, 28] on button "button" at bounding box center [737, 29] width 16 height 15
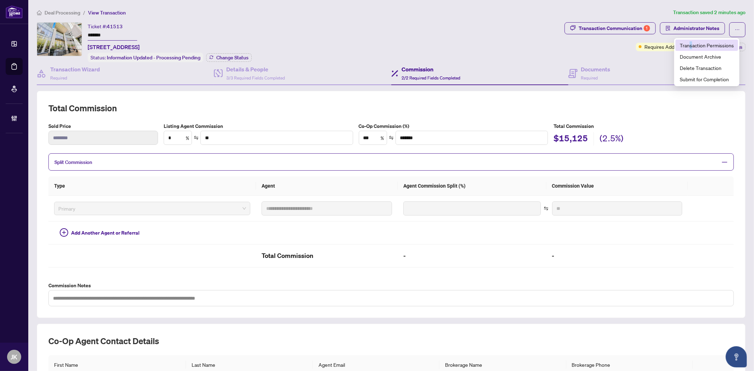
click at [692, 45] on span "Transaction Permissions" at bounding box center [707, 45] width 54 height 8
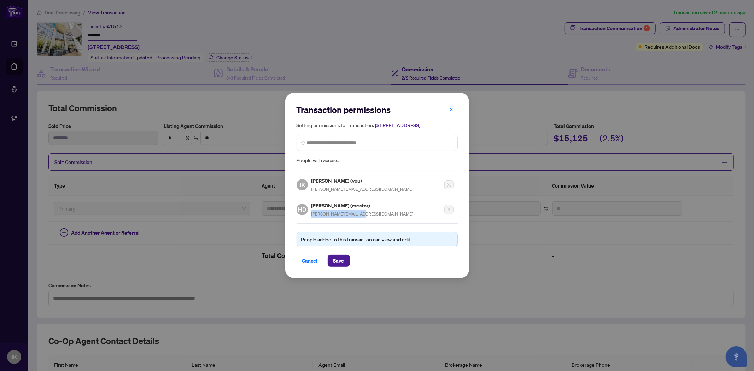
drag, startPoint x: 380, startPoint y: 217, endPoint x: 310, endPoint y: 221, distance: 69.8
click at [310, 221] on div "Transaction permissions Setting permissions for transaction: 3308-5168 Yonge St…" at bounding box center [377, 185] width 161 height 162
copy span "hanna.dmpour@gmail.com"
drag, startPoint x: 501, startPoint y: 57, endPoint x: 465, endPoint y: 100, distance: 55.8
click at [502, 57] on div "Transaction permissions Setting permissions for transaction: 3308-5168 Yonge St…" at bounding box center [377, 185] width 754 height 371
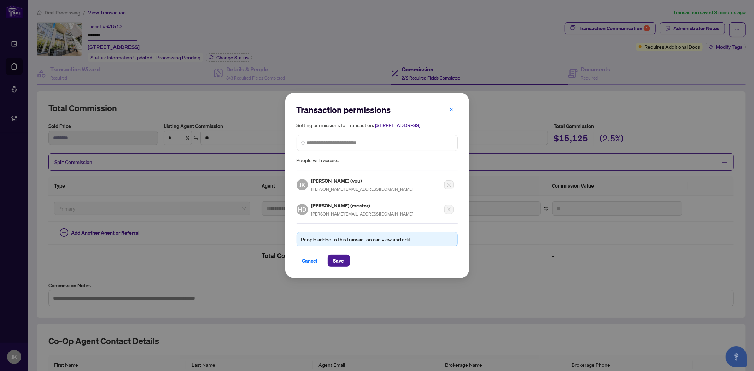
drag, startPoint x: 310, startPoint y: 262, endPoint x: 374, endPoint y: 234, distance: 70.1
click at [310, 262] on span "Cancel" at bounding box center [310, 260] width 16 height 11
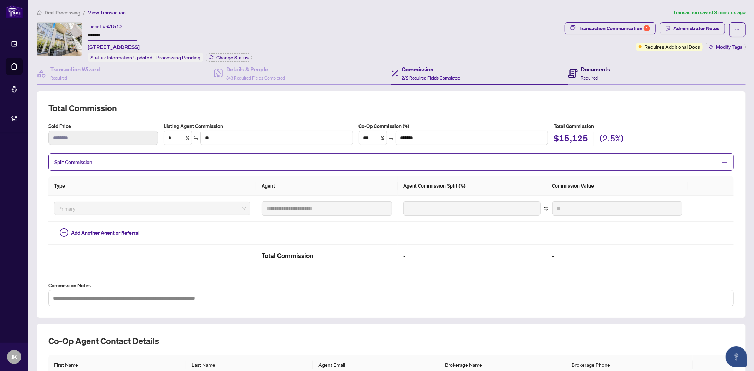
click at [592, 71] on h4 "Documents" at bounding box center [595, 69] width 29 height 8
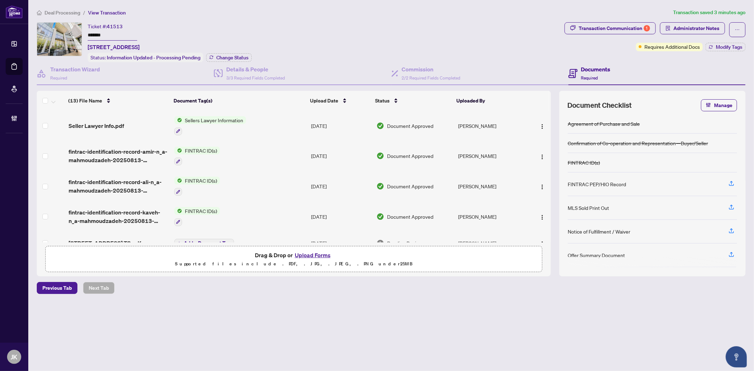
click at [316, 251] on button "Upload Forms" at bounding box center [313, 255] width 40 height 9
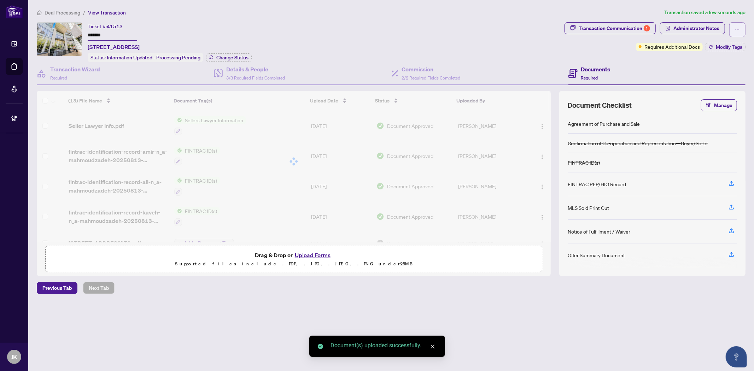
click at [740, 27] on button "button" at bounding box center [737, 29] width 16 height 15
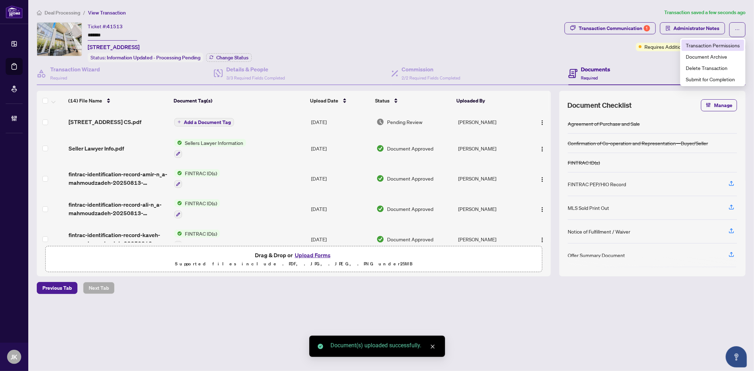
click at [712, 42] on span "Transaction Permissions" at bounding box center [713, 45] width 54 height 8
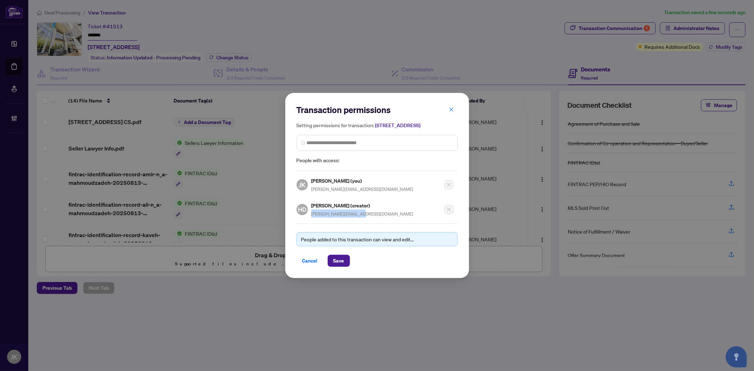
drag, startPoint x: 346, startPoint y: 214, endPoint x: 310, endPoint y: 217, distance: 36.8
click at [310, 217] on div "HD Hannaneh Din Mohammad Pour (creator) hanna.dmpour@gmail.com" at bounding box center [355, 209] width 117 height 16
copy span "hanna.dmpour@gmail.com"
click at [313, 266] on span "Cancel" at bounding box center [310, 260] width 16 height 11
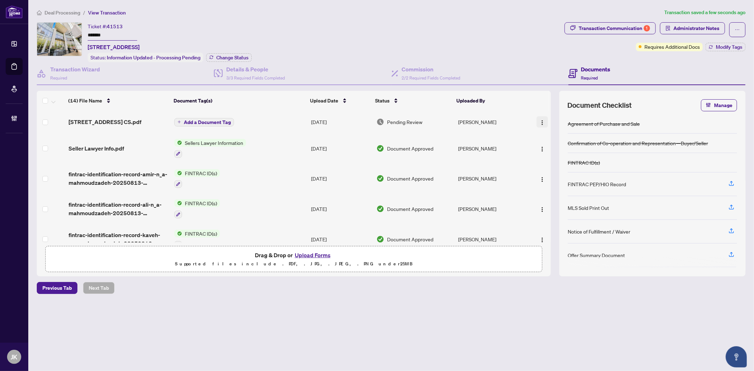
click at [539, 120] on img "button" at bounding box center [542, 123] width 6 height 6
click at [572, 177] on span "Document Permissions" at bounding box center [574, 180] width 68 height 8
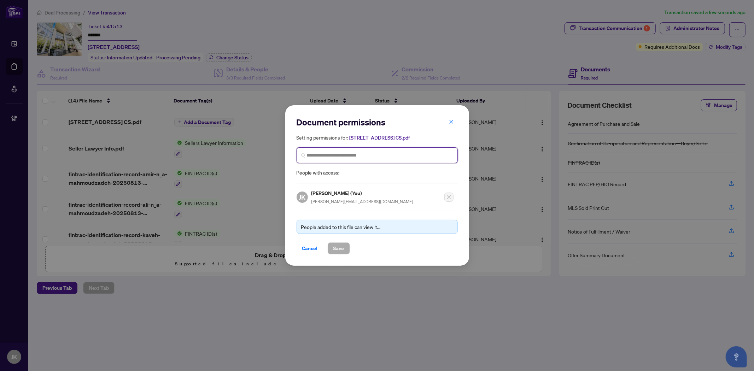
click at [350, 156] on input "search" at bounding box center [380, 155] width 146 height 7
paste input "**********"
type input "**********"
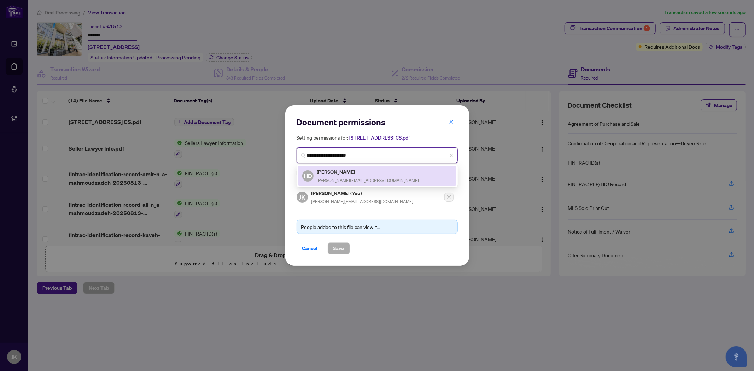
click at [342, 178] on span "hanna.dmpour@gmail.com" at bounding box center [368, 180] width 102 height 5
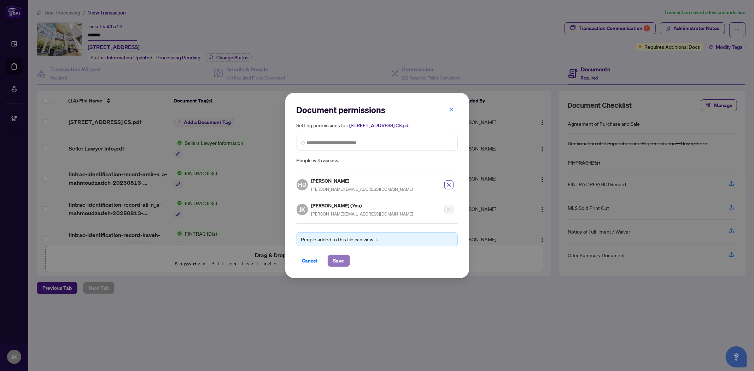
click at [340, 260] on span "Save" at bounding box center [338, 260] width 11 height 11
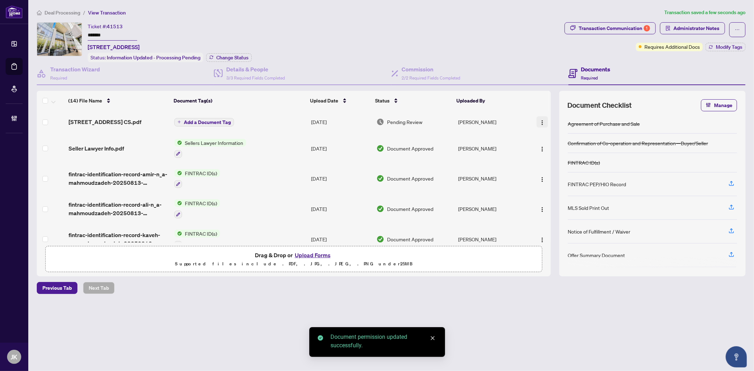
click at [541, 121] on img "button" at bounding box center [542, 123] width 6 height 6
click at [578, 167] on span "Manage Document Tags" at bounding box center [574, 168] width 68 height 8
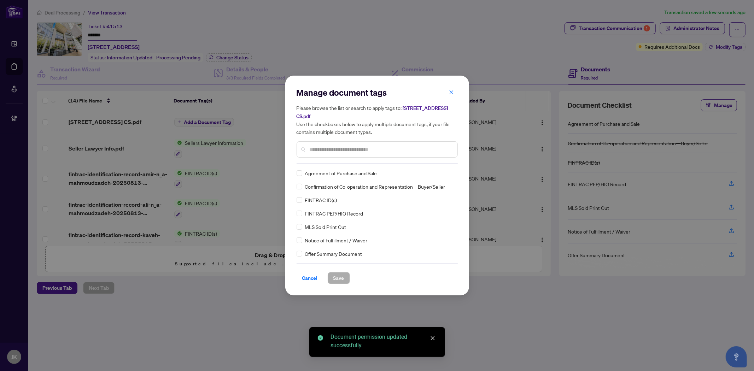
click at [327, 163] on div "Manage document tags Please browse the list or search to apply tags to: 3308-51…" at bounding box center [377, 125] width 161 height 77
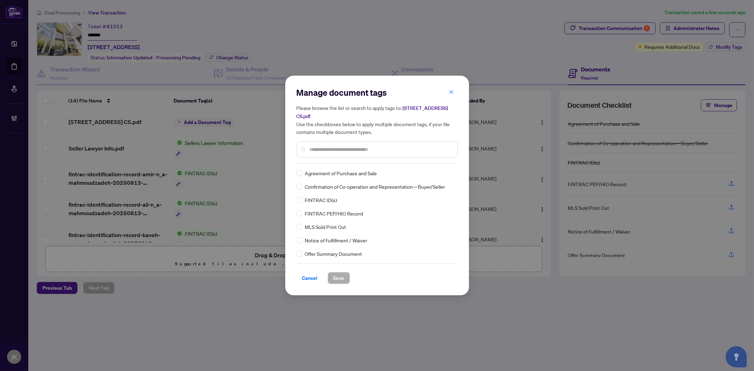
click at [318, 146] on input "text" at bounding box center [381, 150] width 142 height 8
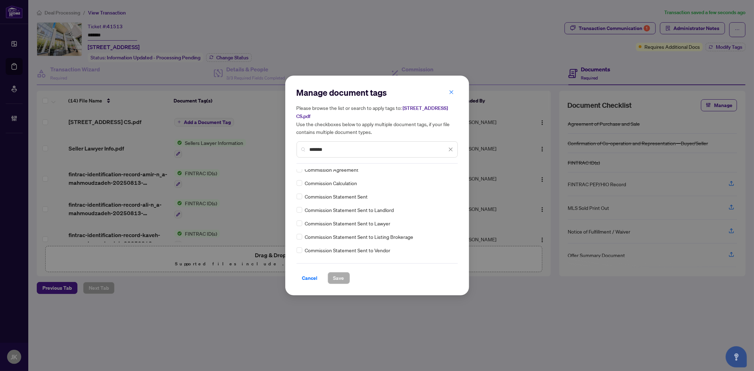
scroll to position [39, 0]
type input "*******"
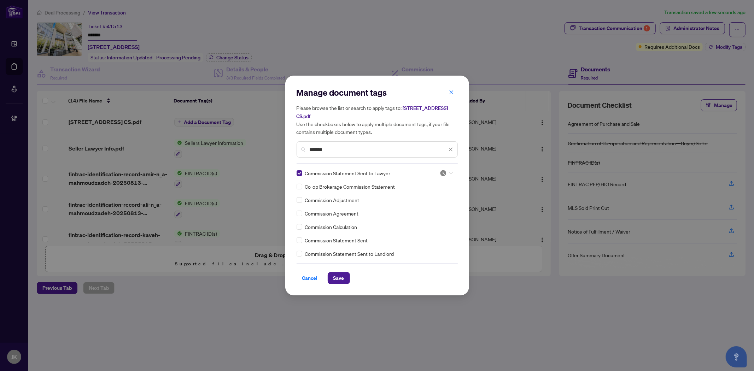
click at [437, 175] on div at bounding box center [444, 173] width 18 height 7
click at [437, 211] on div "Approved" at bounding box center [422, 208] width 45 height 8
drag, startPoint x: 334, startPoint y: 275, endPoint x: 354, endPoint y: 250, distance: 31.6
click at [338, 273] on span "Save" at bounding box center [338, 278] width 11 height 11
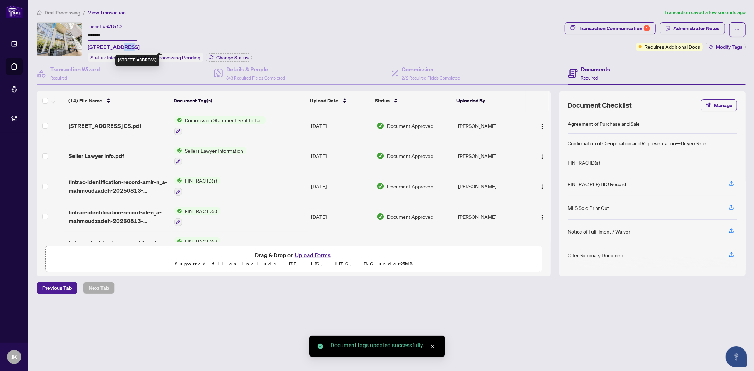
drag, startPoint x: 132, startPoint y: 47, endPoint x: 121, endPoint y: 48, distance: 11.0
click at [123, 47] on span "3308-5168 Yonge St, Toronto, Ontario M2N 0G1, Canada" at bounding box center [114, 47] width 52 height 8
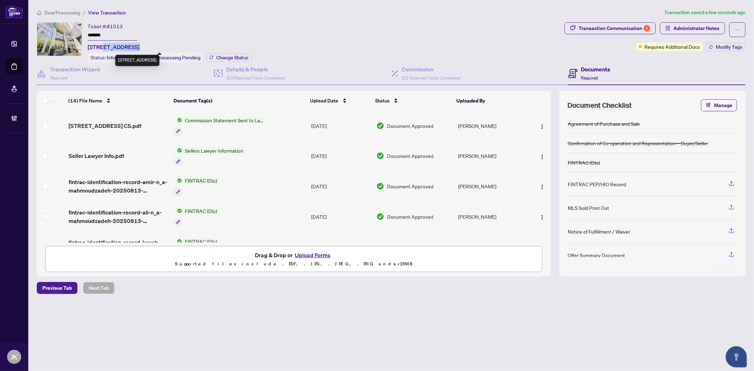
drag, startPoint x: 135, startPoint y: 46, endPoint x: 105, endPoint y: 44, distance: 30.5
click at [105, 44] on span "3308-5168 Yonge St, Toronto, Ontario M2N 0G1, Canada" at bounding box center [114, 47] width 52 height 8
copy span "5168 Yonge"
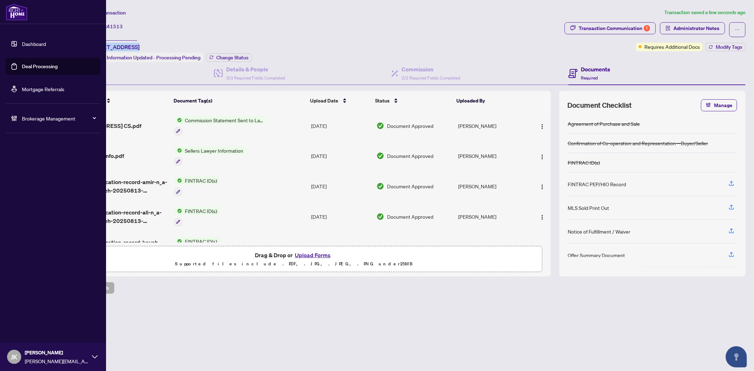
click at [38, 64] on link "Deal Processing" at bounding box center [40, 66] width 36 height 6
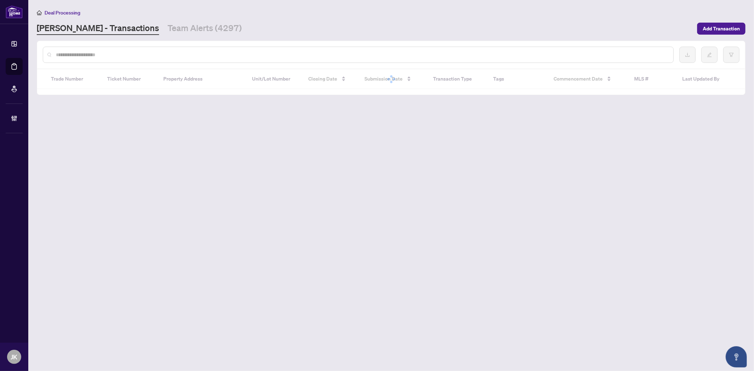
click at [168, 25] on link "Team Alerts (4297)" at bounding box center [205, 28] width 74 height 13
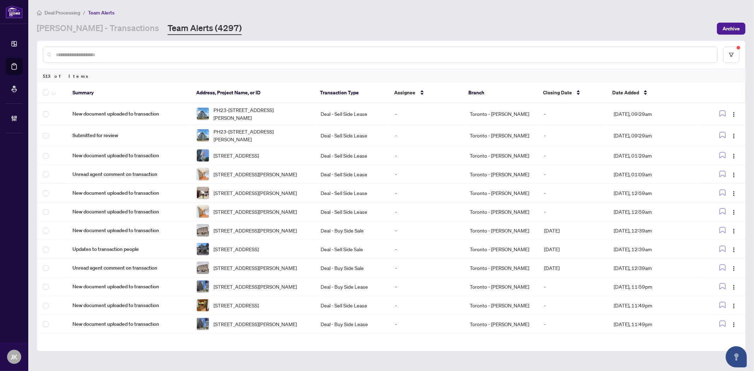
click at [119, 52] on input "text" at bounding box center [384, 55] width 656 height 8
paste input "**********"
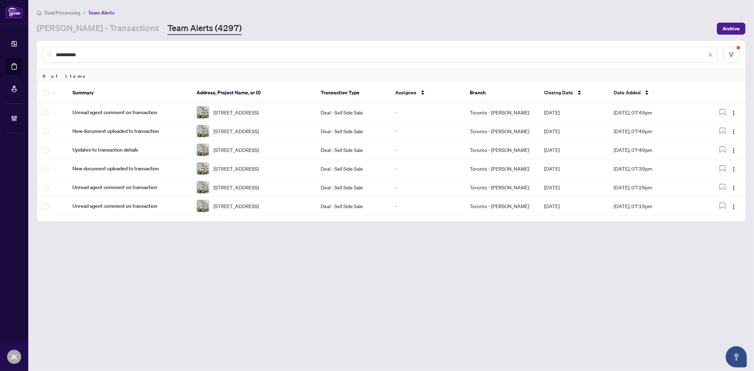
type input "**********"
click at [53, 93] on icon "button" at bounding box center [54, 94] width 4 height 3
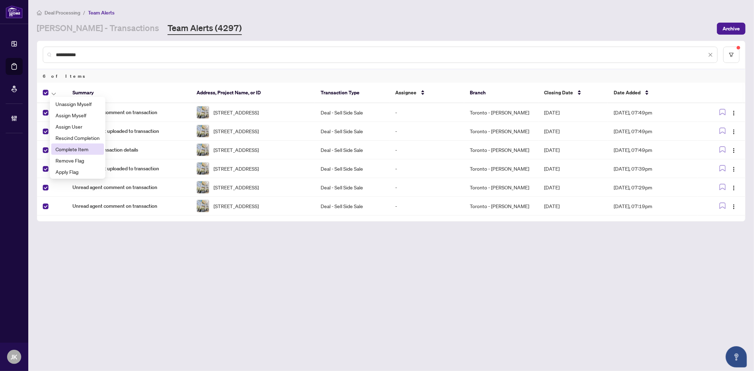
click at [88, 149] on span "Complete Item" at bounding box center [77, 149] width 44 height 8
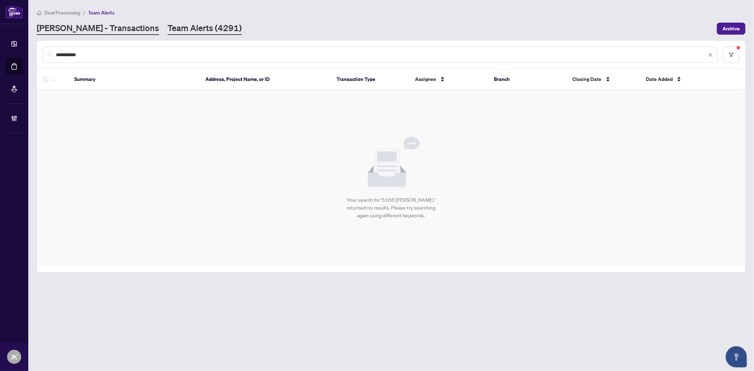
click at [97, 23] on link "RAHR - Transactions" at bounding box center [98, 28] width 122 height 13
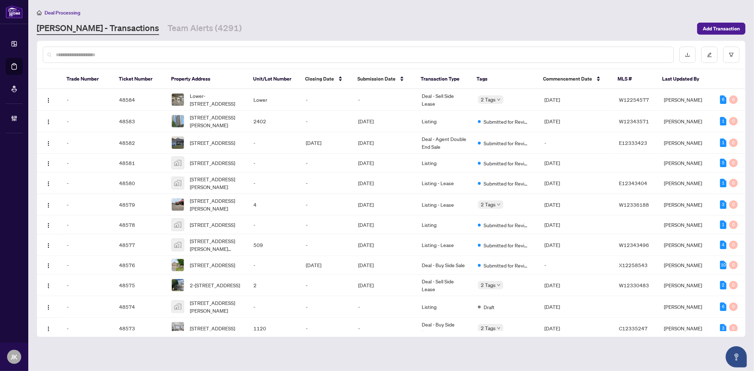
click at [151, 51] on input "text" at bounding box center [362, 55] width 612 height 8
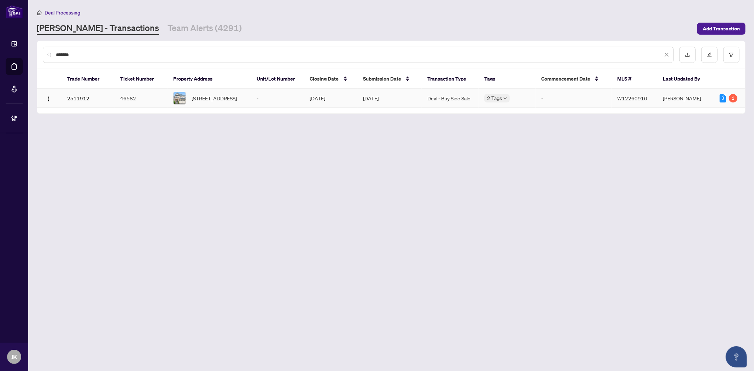
type input "*******"
click at [386, 98] on td "[DATE]" at bounding box center [389, 98] width 64 height 19
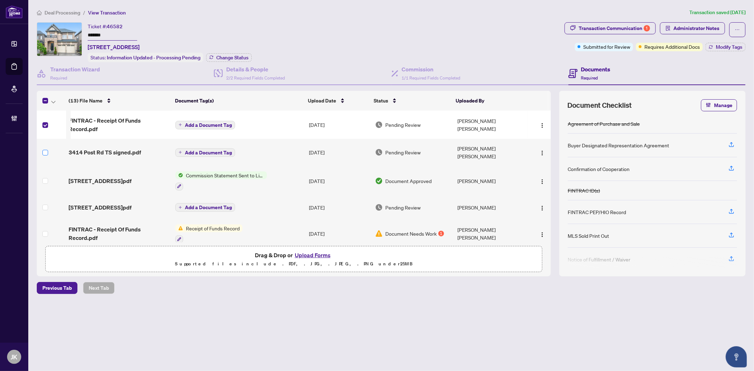
click at [42, 151] on td at bounding box center [51, 152] width 29 height 27
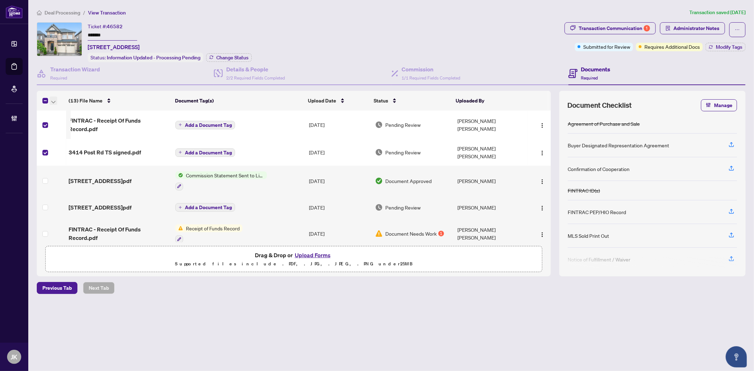
click at [52, 98] on span "button" at bounding box center [53, 101] width 4 height 8
click at [61, 111] on span "Open Selected in New Tab(s)" at bounding box center [86, 112] width 63 height 8
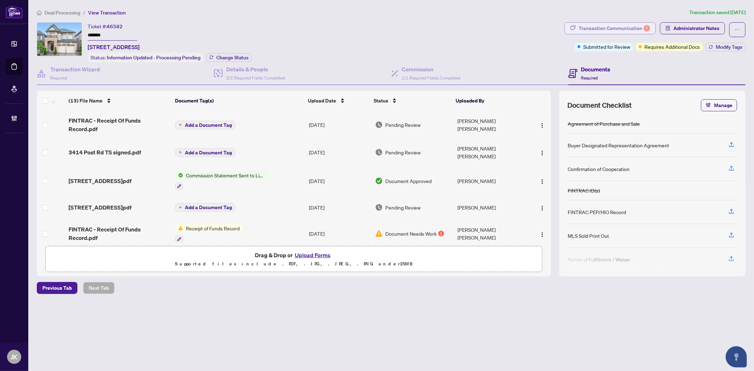
click at [622, 25] on div "Transaction Communication 1" at bounding box center [614, 28] width 71 height 11
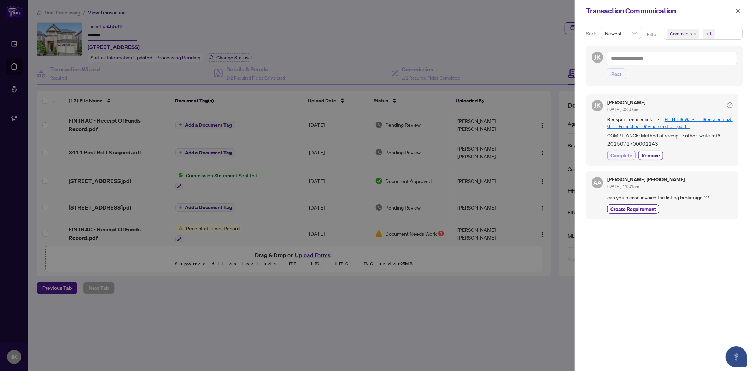
click at [627, 152] on span "Complete" at bounding box center [621, 155] width 22 height 7
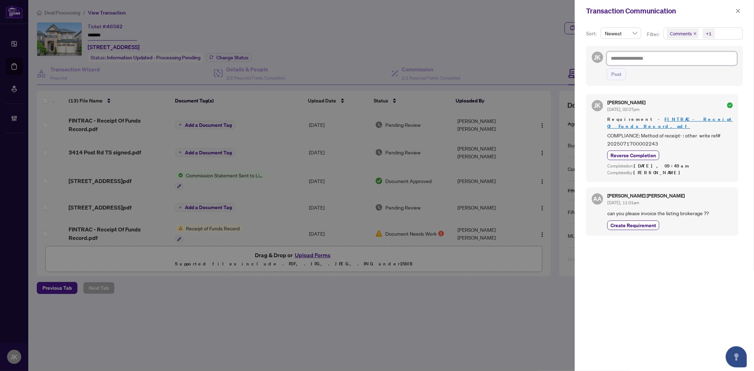
click at [662, 58] on textarea at bounding box center [672, 58] width 130 height 13
click at [679, 32] on span "Comments" at bounding box center [681, 33] width 22 height 7
click at [621, 59] on textarea at bounding box center [672, 58] width 130 height 13
click at [627, 60] on textarea at bounding box center [672, 58] width 130 height 13
type textarea "*"
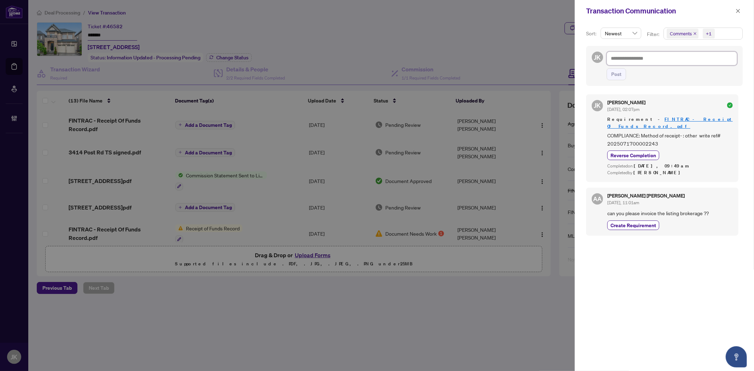
type textarea "*"
type textarea "**"
type textarea "***"
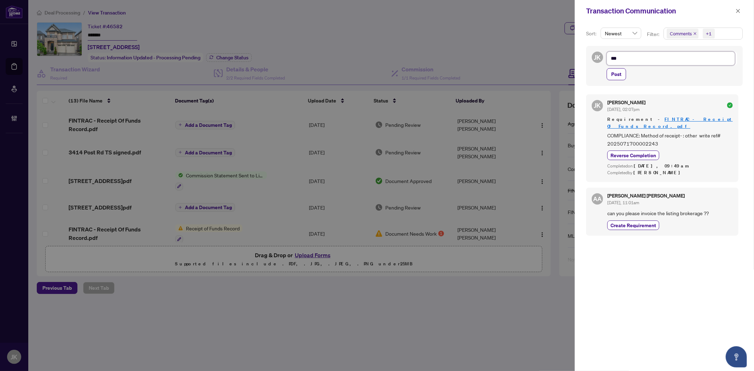
type textarea "****"
type textarea "*****"
type textarea "******"
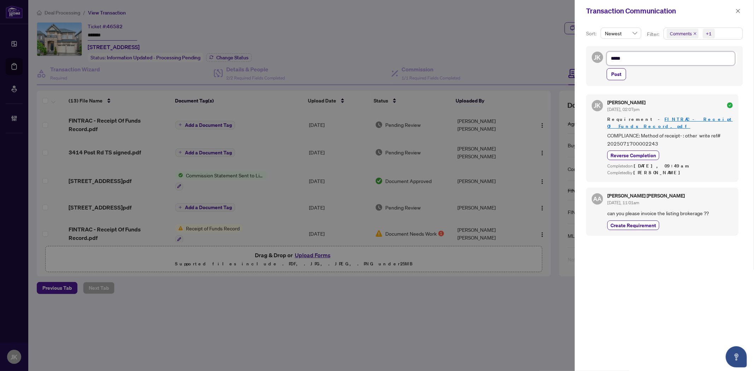
type textarea "******"
type textarea "*******"
type textarea "********"
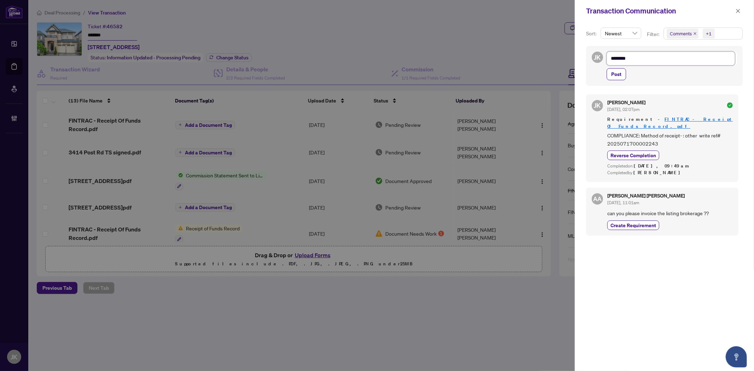
type textarea "*********"
type textarea "**********"
type textarea "*********"
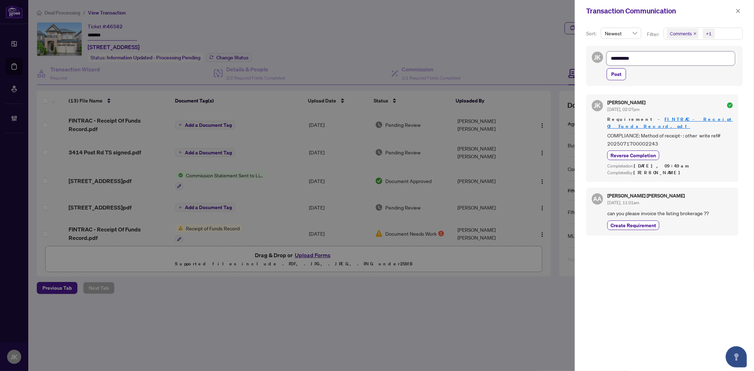
type textarea "*********"
type textarea "**********"
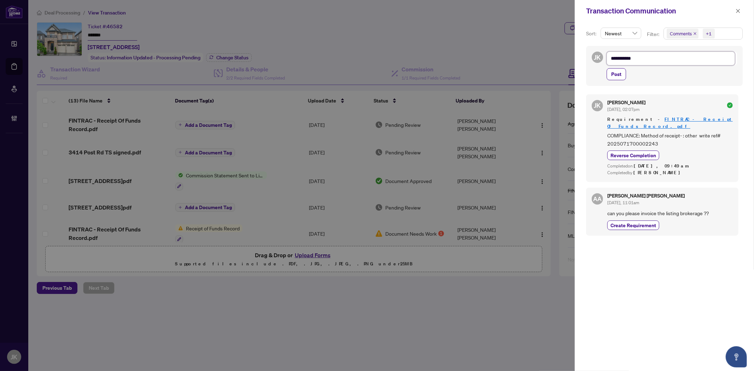
type textarea "**********"
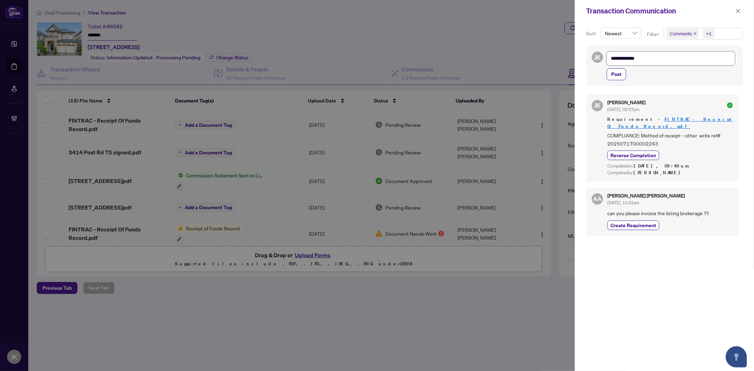
type textarea "**********"
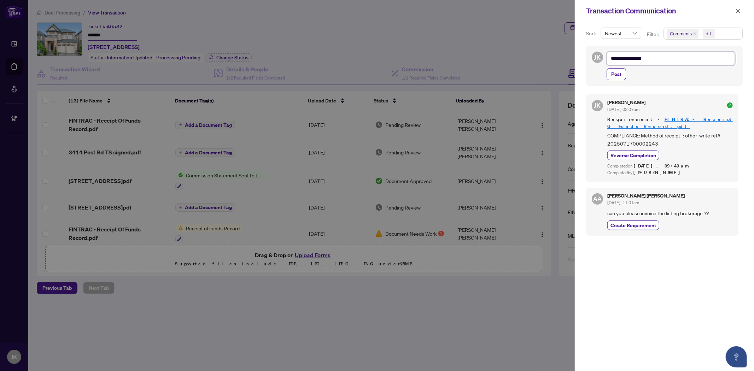
type textarea "**********"
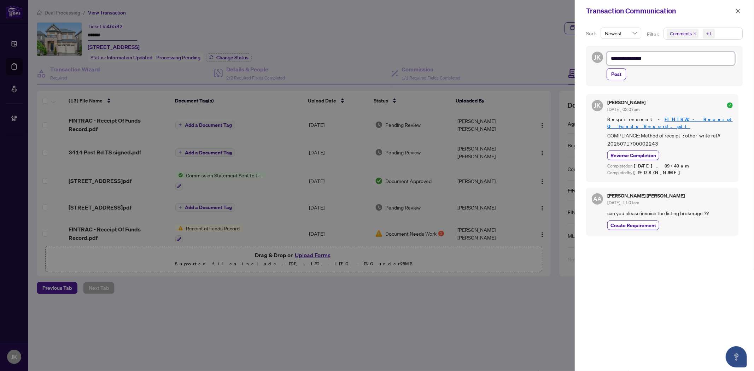
type textarea "**********"
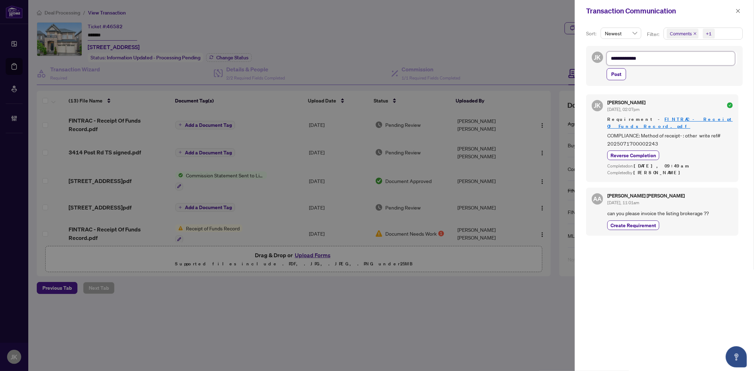
type textarea "**********"
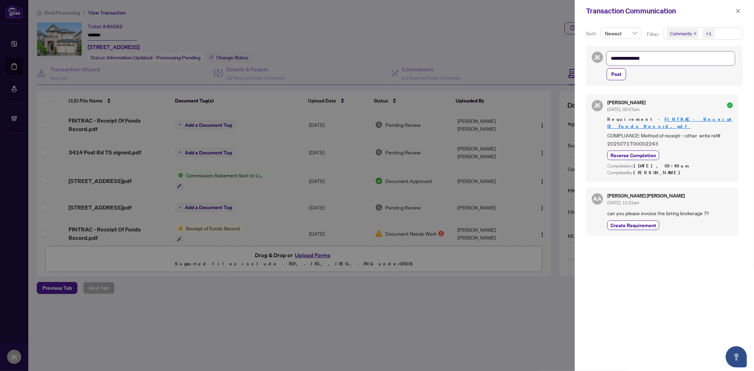
type textarea "**********"
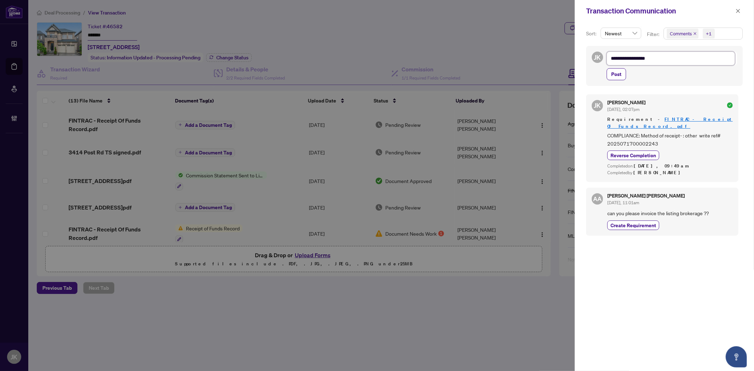
type textarea "**********"
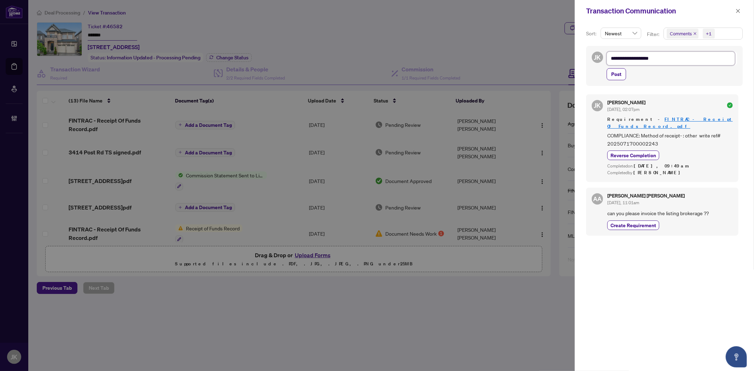
type textarea "**********"
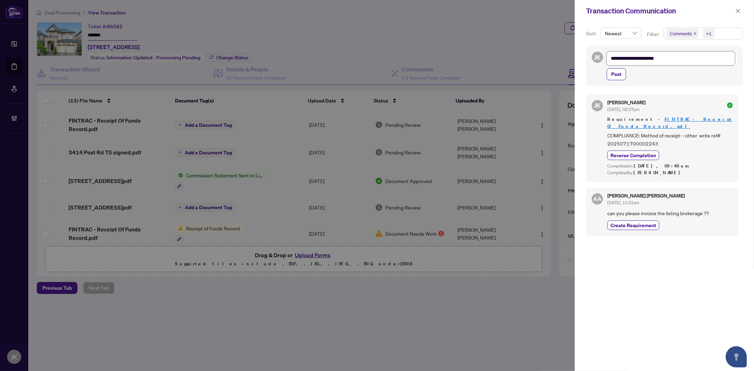
type textarea "**********"
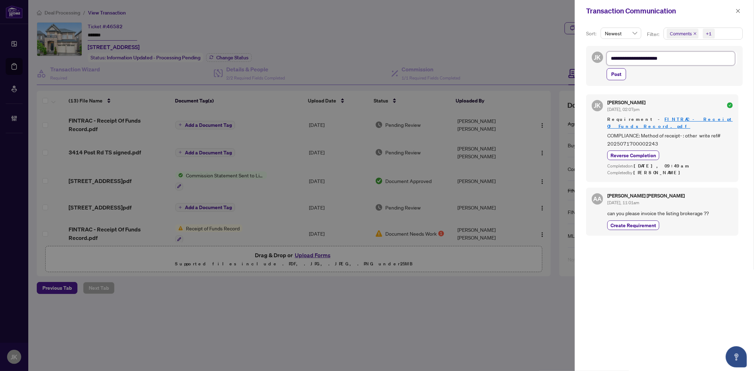
type textarea "**********"
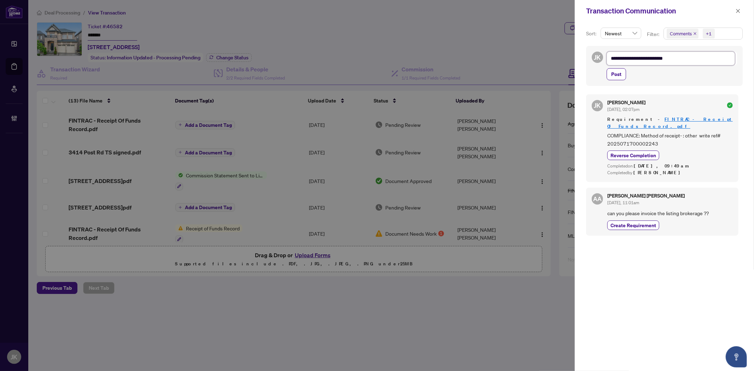
type textarea "**********"
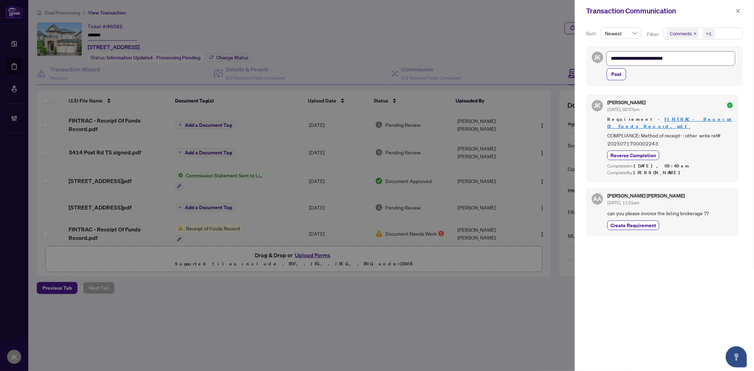
type textarea "**********"
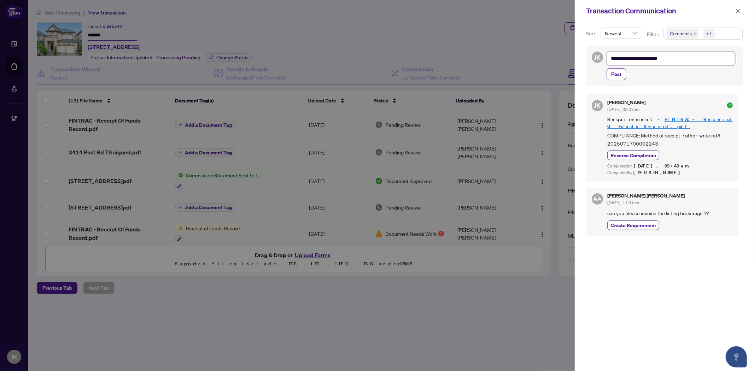
type textarea "**********"
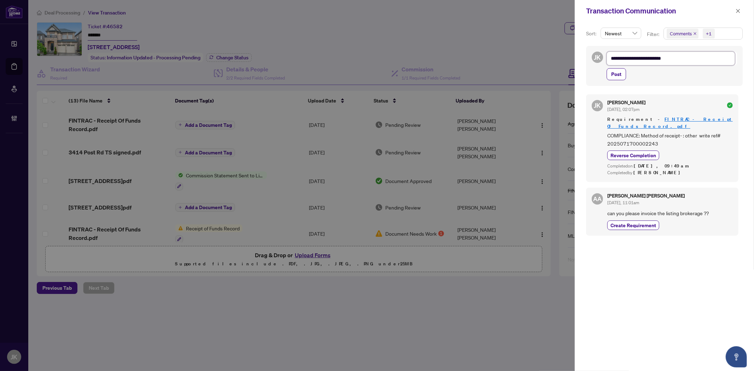
type textarea "**********"
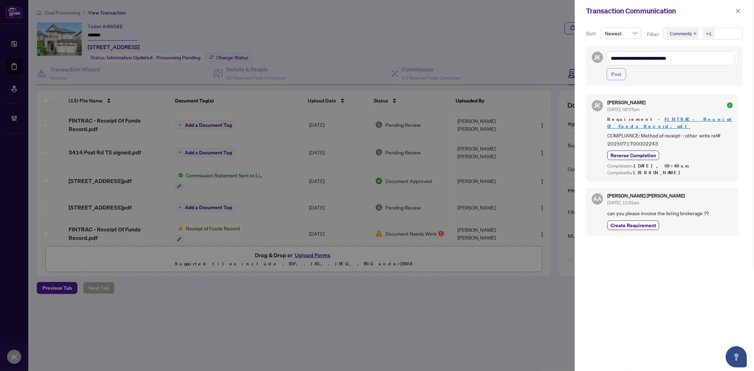
click at [619, 75] on span "Post" at bounding box center [616, 74] width 10 height 11
type textarea "**********"
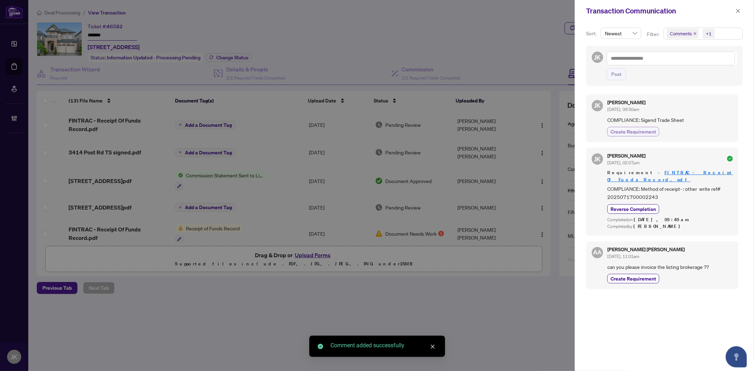
click at [638, 135] on span "Create Requirement" at bounding box center [633, 131] width 46 height 7
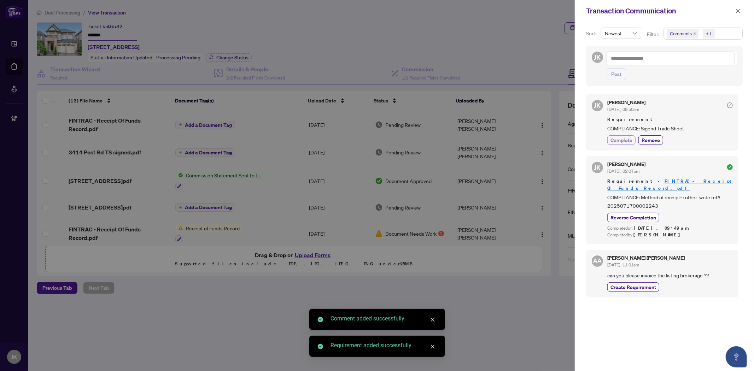
click at [620, 142] on span "Complete" at bounding box center [621, 139] width 22 height 7
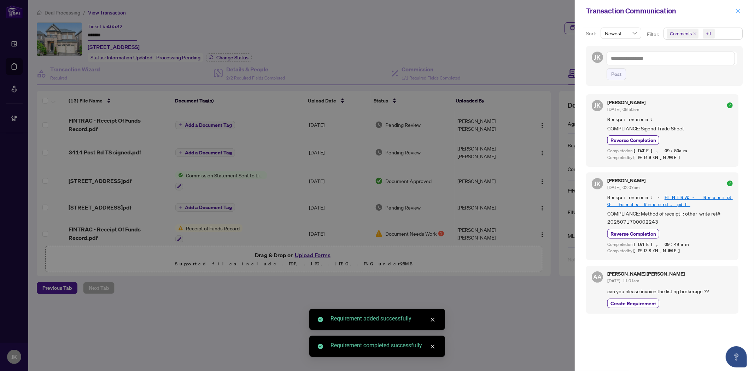
click at [738, 10] on icon "close" at bounding box center [738, 10] width 5 height 5
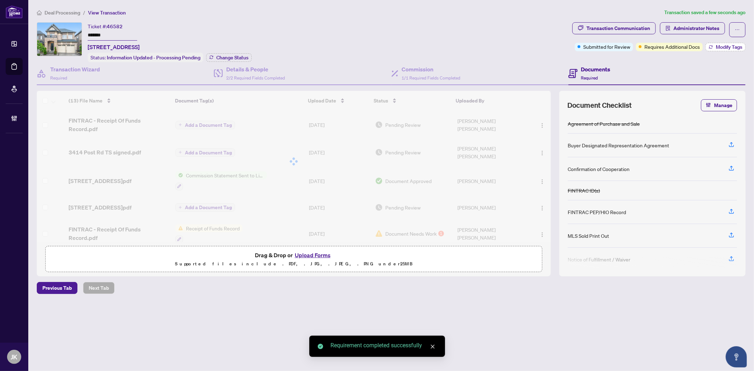
click at [726, 47] on span "Modify Tags" at bounding box center [729, 47] width 27 height 5
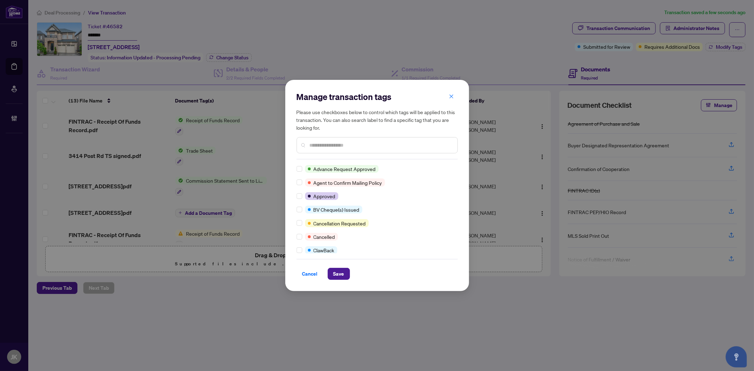
click at [303, 197] on div at bounding box center [301, 196] width 8 height 8
click at [334, 139] on div at bounding box center [377, 145] width 161 height 16
click at [336, 149] on input "text" at bounding box center [381, 145] width 142 height 8
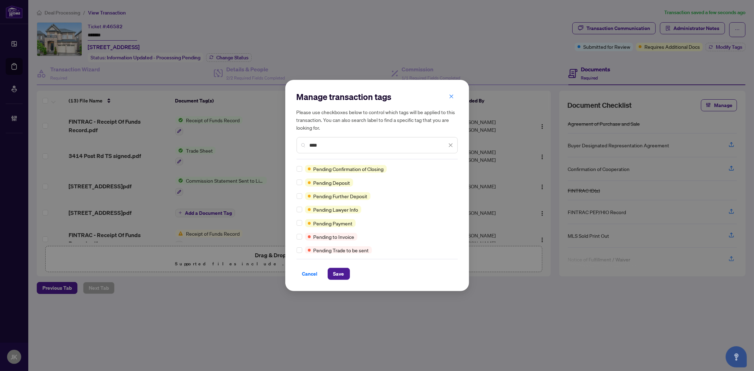
type input "****"
click at [337, 275] on span "Save" at bounding box center [338, 273] width 11 height 11
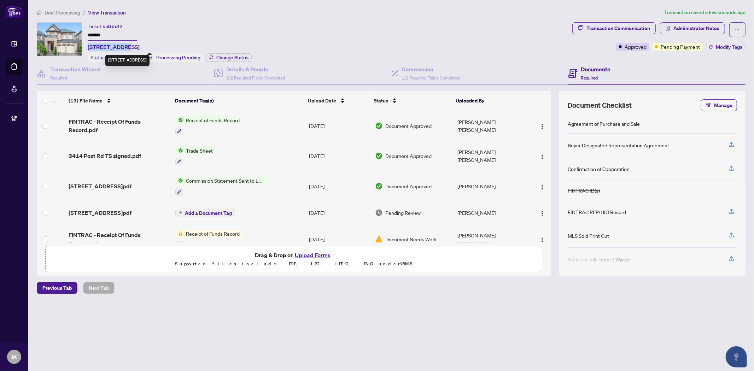
drag, startPoint x: 123, startPoint y: 45, endPoint x: 87, endPoint y: 46, distance: 35.4
click at [88, 46] on span "3414 Post Rd, Oakville, Ontario L6H 0Z2, Canada" at bounding box center [114, 47] width 52 height 8
copy span "3414 Post Rd,"
drag, startPoint x: 722, startPoint y: 46, endPoint x: 726, endPoint y: 48, distance: 4.1
click at [722, 46] on span "Modify Tags" at bounding box center [729, 47] width 27 height 5
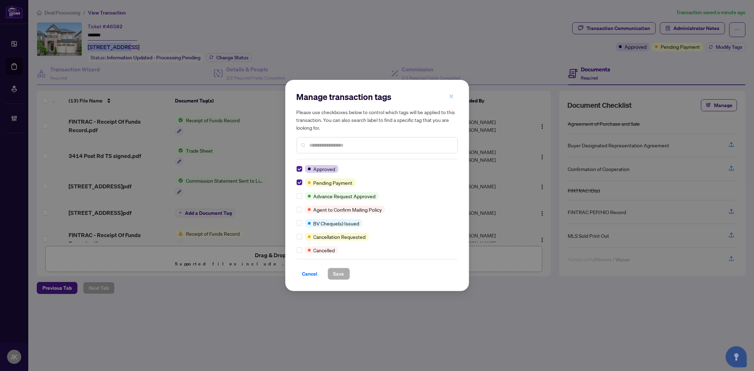
click at [447, 94] on button "button" at bounding box center [451, 96] width 14 height 12
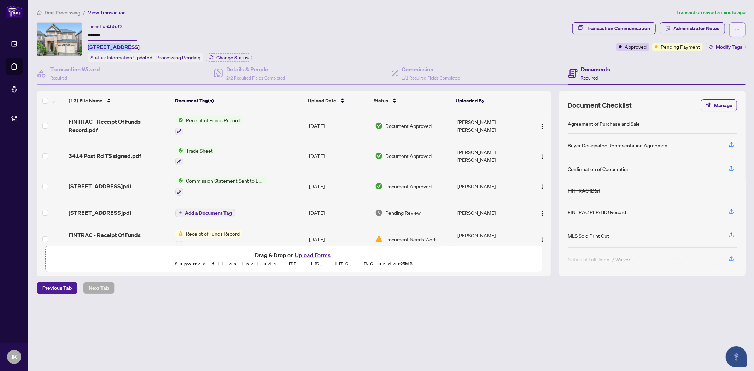
click at [739, 23] on button "button" at bounding box center [737, 29] width 16 height 15
click at [717, 47] on span "Transaction Permissions" at bounding box center [713, 45] width 54 height 8
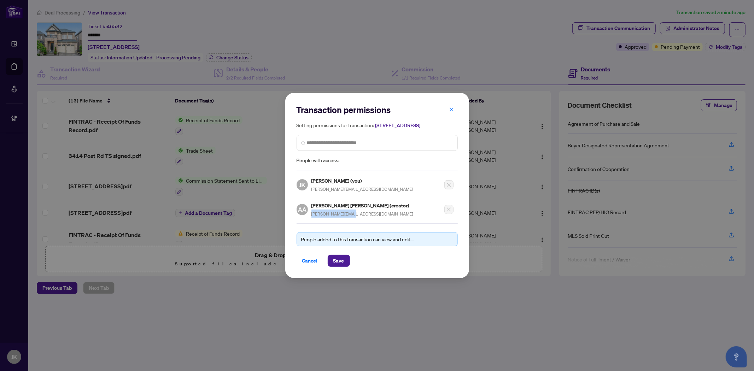
drag, startPoint x: 374, startPoint y: 221, endPoint x: 311, endPoint y: 217, distance: 62.4
click at [311, 217] on div "Transaction permissions Setting permissions for transaction: 3414 Post Rd, Oakv…" at bounding box center [377, 185] width 161 height 162
copy span "ahmed@ahmedamin.ca"
click at [507, 323] on div "Transaction permissions Setting permissions for transaction: 3414 Post Rd, Oakv…" at bounding box center [377, 185] width 754 height 371
click at [309, 265] on span "Cancel" at bounding box center [310, 260] width 16 height 11
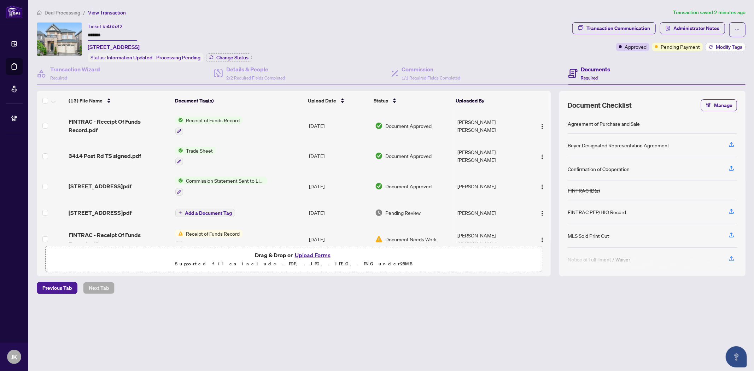
click at [737, 45] on span "Modify Tags" at bounding box center [729, 47] width 27 height 5
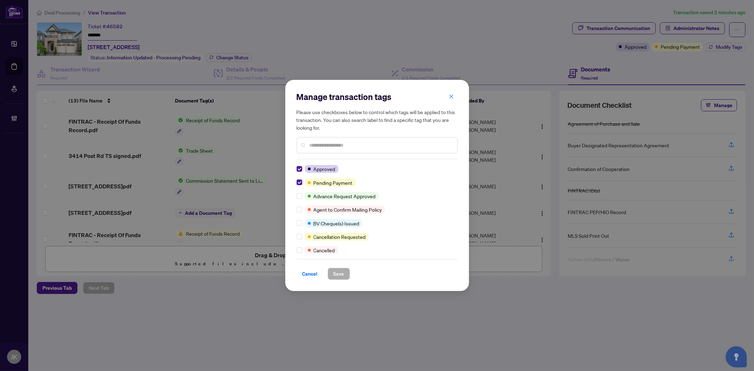
click at [345, 140] on div at bounding box center [377, 145] width 161 height 16
click at [342, 146] on input "text" at bounding box center [381, 145] width 142 height 8
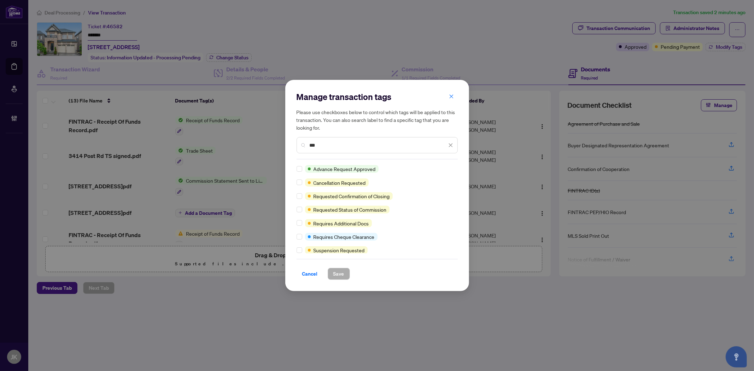
type input "***"
click at [343, 276] on span "Save" at bounding box center [338, 273] width 11 height 11
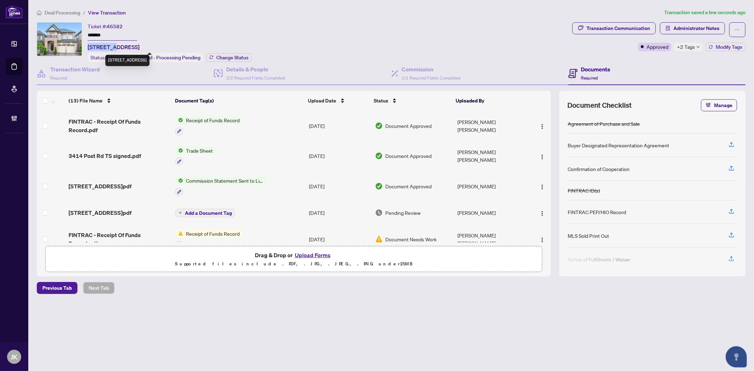
drag, startPoint x: 113, startPoint y: 47, endPoint x: 87, endPoint y: 47, distance: 26.2
click at [88, 47] on span "3414 Post Rd, Oakville, Ontario L6H 0Z2, Canada" at bounding box center [114, 47] width 52 height 8
copy span "3414 Post"
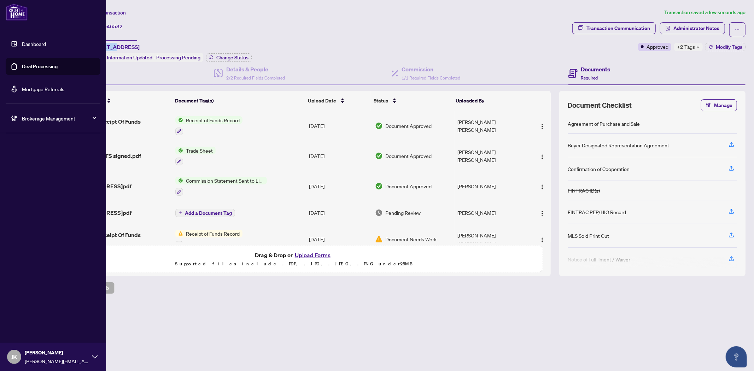
drag, startPoint x: 30, startPoint y: 69, endPoint x: 82, endPoint y: 63, distance: 52.7
click at [30, 69] on link "Deal Processing" at bounding box center [40, 66] width 36 height 6
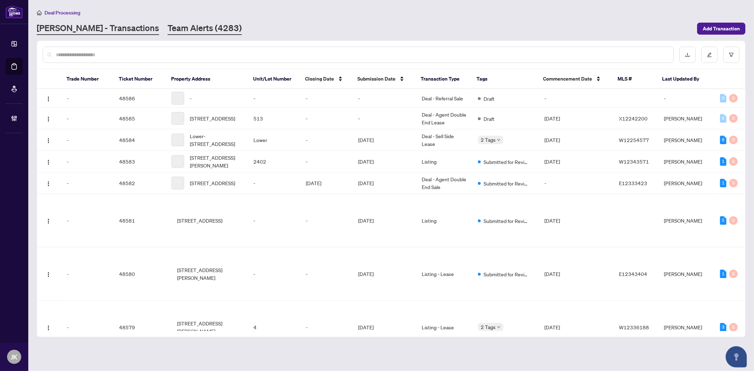
click at [168, 31] on link "Team Alerts (4283)" at bounding box center [205, 28] width 74 height 13
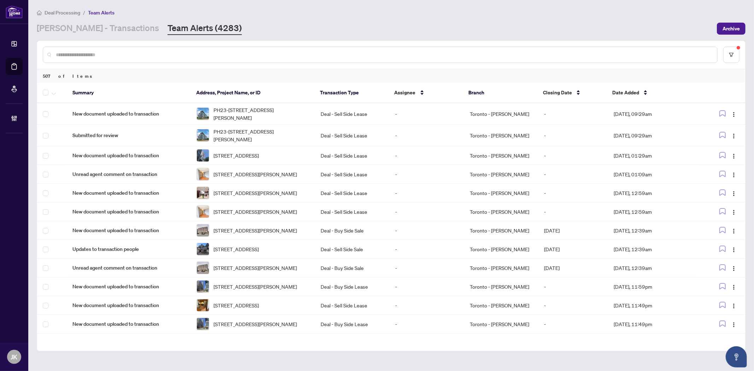
click at [178, 57] on input "text" at bounding box center [384, 55] width 656 height 8
paste input "*********"
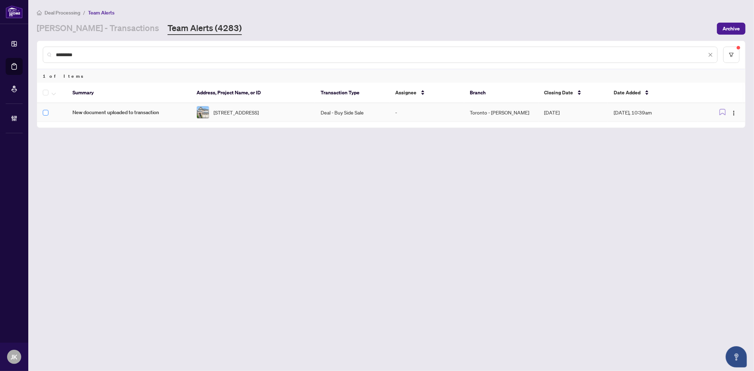
click at [45, 115] on label at bounding box center [46, 113] width 6 height 8
click at [55, 93] on icon "button" at bounding box center [54, 94] width 4 height 3
click at [87, 147] on span "Complete Item" at bounding box center [77, 149] width 44 height 8
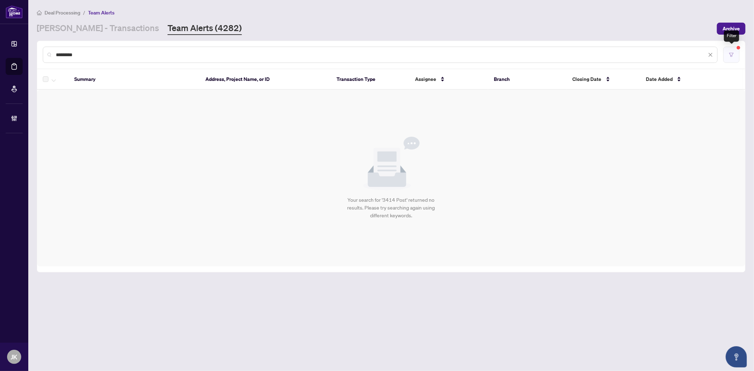
click at [733, 56] on icon "filter" at bounding box center [731, 54] width 5 height 5
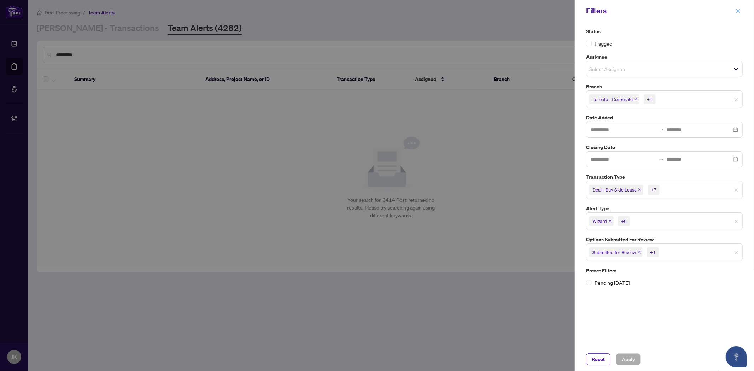
click at [740, 13] on icon "close" at bounding box center [738, 10] width 5 height 5
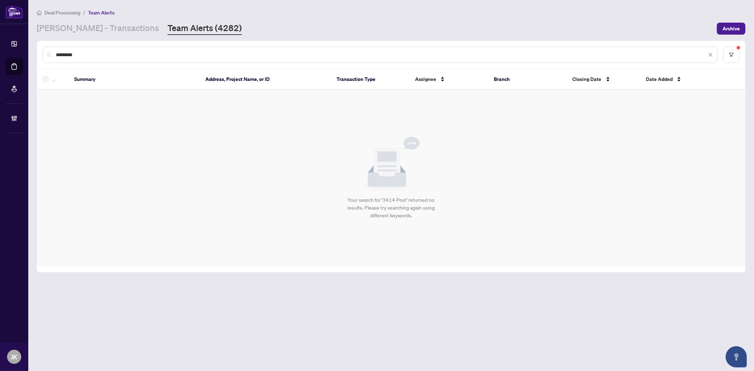
drag, startPoint x: 97, startPoint y: 55, endPoint x: 99, endPoint y: 48, distance: 7.6
click at [99, 48] on div "*********" at bounding box center [380, 55] width 675 height 16
type input "*"
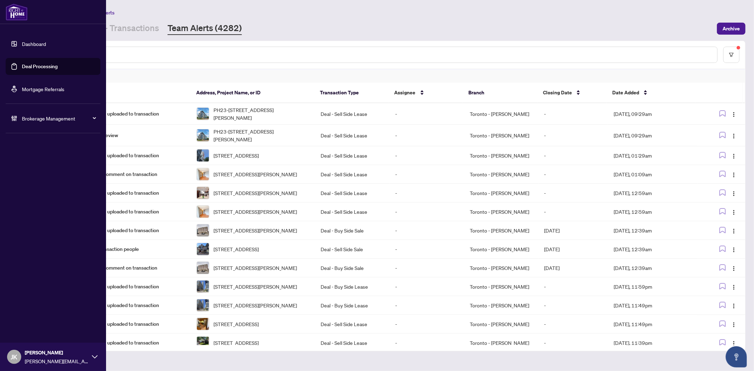
click at [51, 63] on link "Deal Processing" at bounding box center [40, 66] width 36 height 6
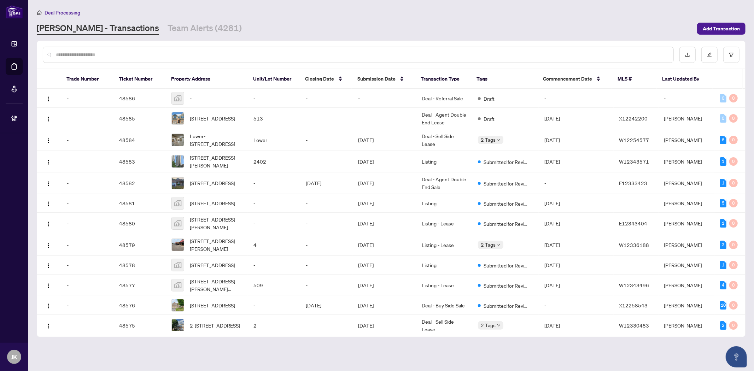
click at [143, 58] on div at bounding box center [358, 55] width 631 height 16
click at [143, 53] on input "text" at bounding box center [362, 55] width 612 height 8
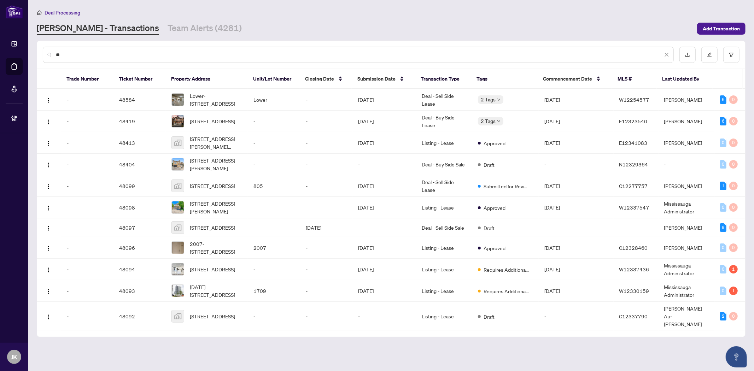
type input "*"
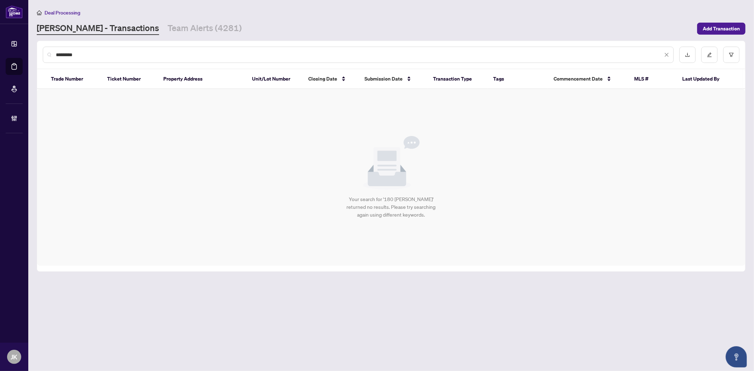
click at [171, 65] on div "*********" at bounding box center [391, 55] width 708 height 28
click at [106, 58] on input "*********" at bounding box center [359, 55] width 607 height 8
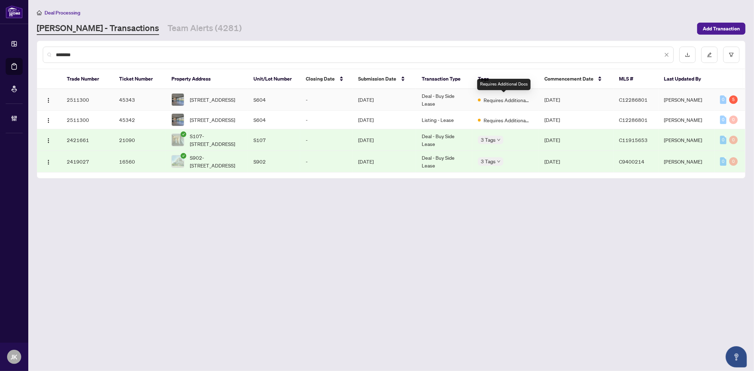
type input "********"
click at [529, 98] on span "Requires Additional Docs" at bounding box center [507, 100] width 46 height 8
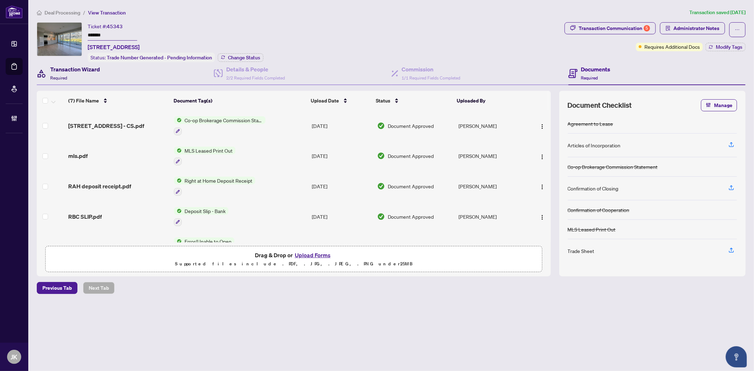
click at [68, 72] on div "Transaction Wizard Required" at bounding box center [75, 73] width 50 height 17
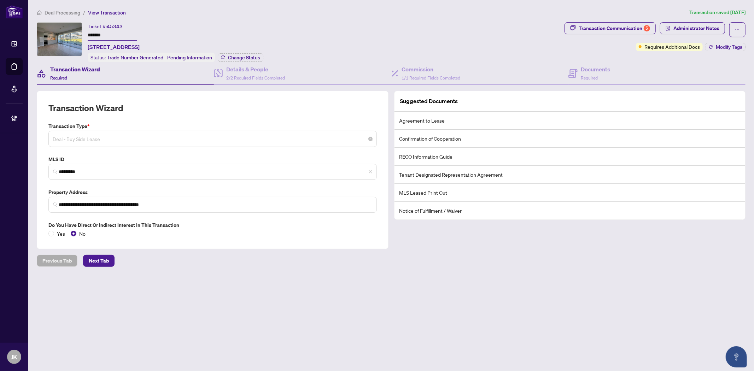
click at [112, 141] on span "Deal - Buy Side Lease" at bounding box center [213, 138] width 320 height 13
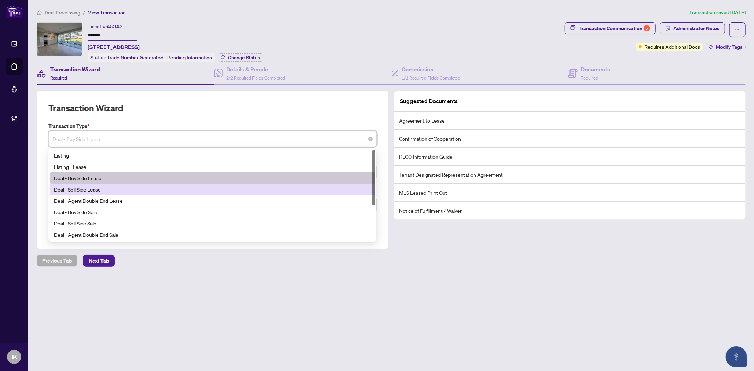
drag, startPoint x: 100, startPoint y: 163, endPoint x: 98, endPoint y: 186, distance: 23.1
click at [98, 186] on div "Listing Listing - Lease Deal - Buy Side Lease Deal - Sell Side Lease Deal - Age…" at bounding box center [212, 206] width 325 height 113
click at [98, 188] on div "Deal - Sell Side Lease" at bounding box center [212, 190] width 317 height 8
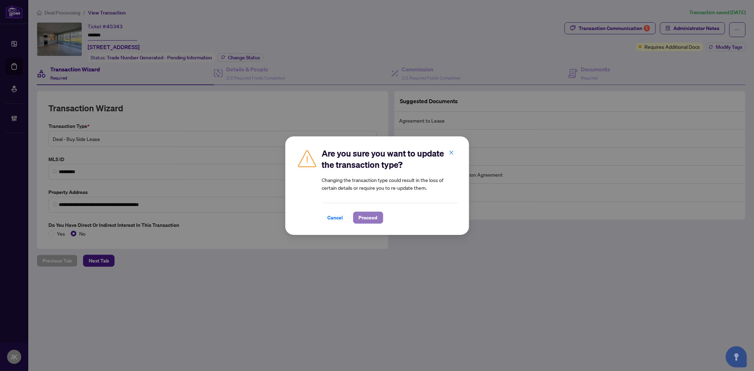
click at [363, 218] on span "Proceed" at bounding box center [368, 217] width 19 height 11
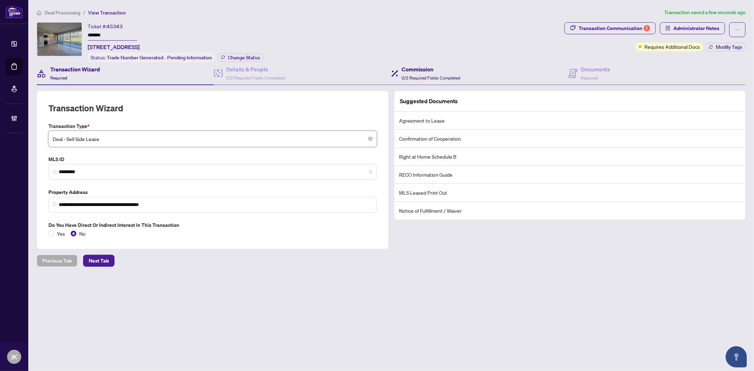
click at [416, 69] on h4 "Commission" at bounding box center [431, 69] width 59 height 8
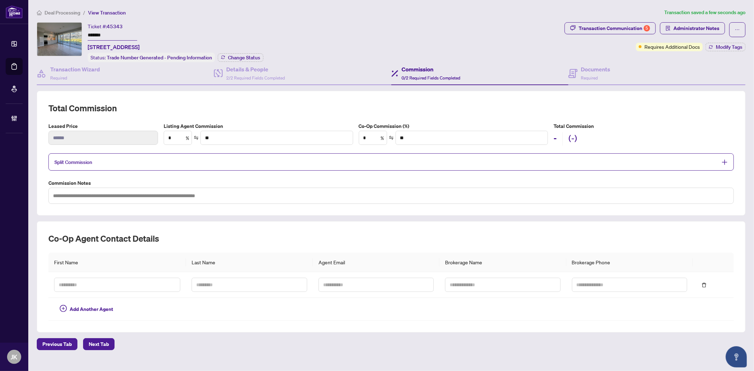
scroll to position [11, 0]
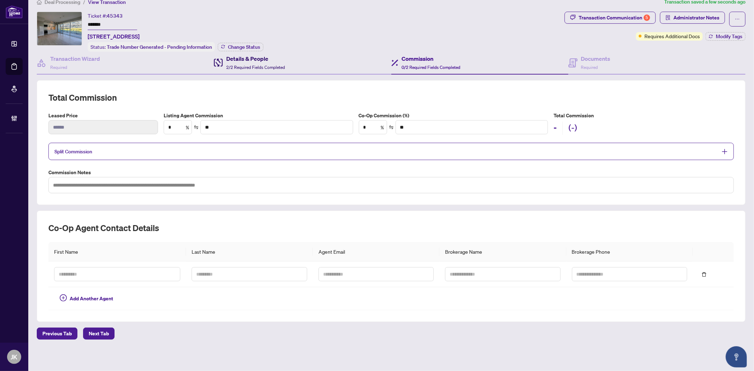
click at [253, 65] on span "2/2 Required Fields Completed" at bounding box center [255, 67] width 59 height 5
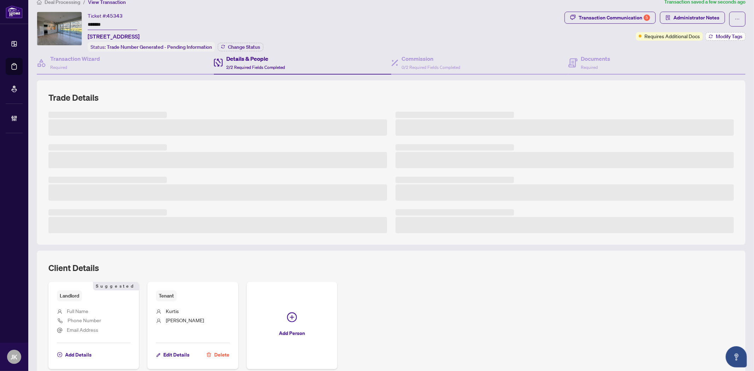
click at [716, 37] on span "Modify Tags" at bounding box center [729, 36] width 27 height 5
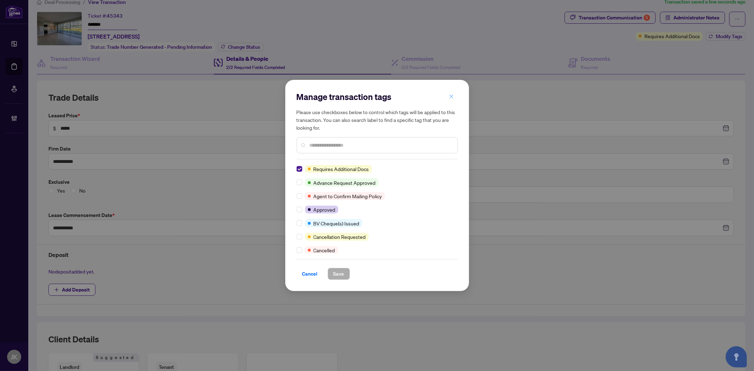
click at [455, 96] on button "button" at bounding box center [451, 96] width 14 height 12
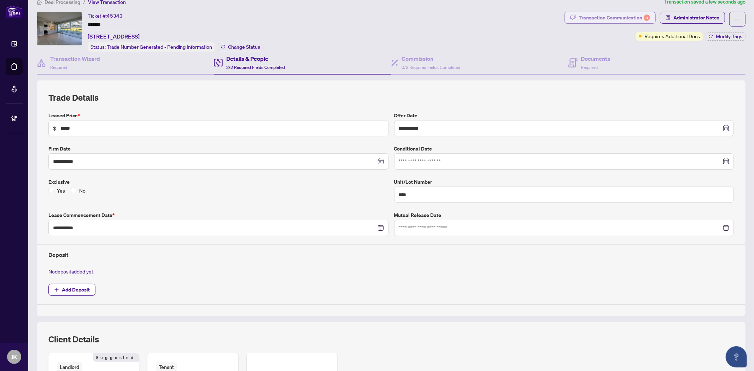
click at [604, 22] on div "Transaction Communication 5" at bounding box center [614, 17] width 71 height 11
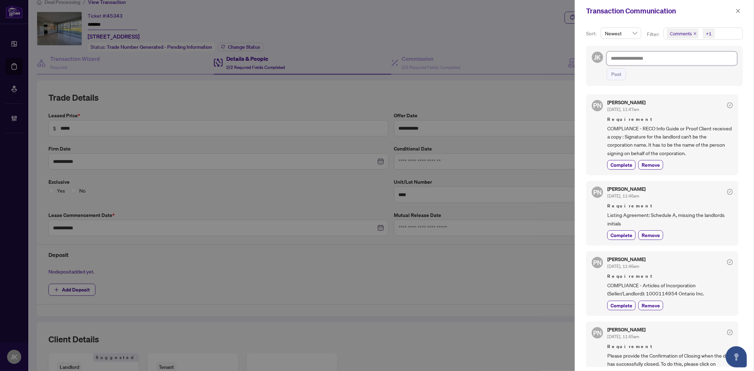
click at [627, 55] on textarea at bounding box center [672, 58] width 130 height 13
type textarea "*"
type textarea "**"
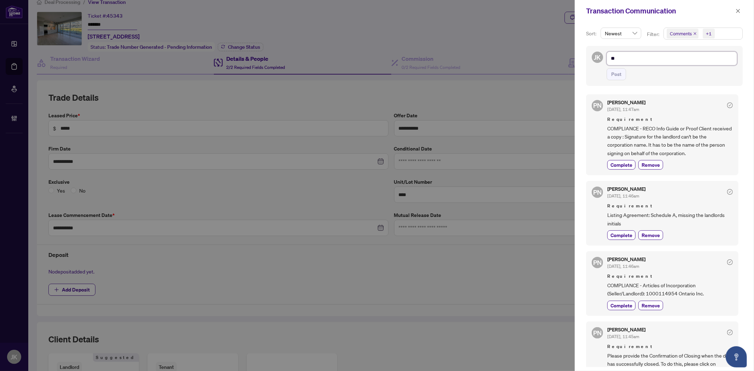
type textarea "**"
type textarea "****"
type textarea "*****"
type textarea "******"
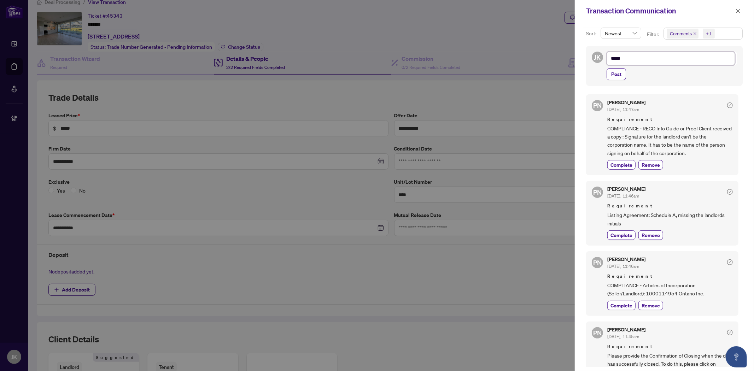
type textarea "******"
type textarea "*******"
type textarea "********"
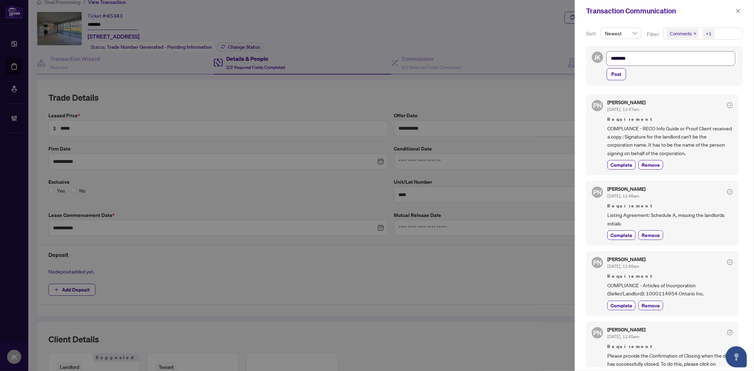
type textarea "*********"
type textarea "**********"
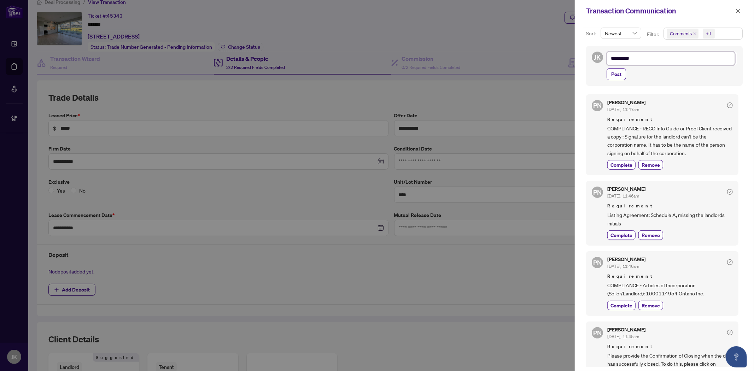
type textarea "**********"
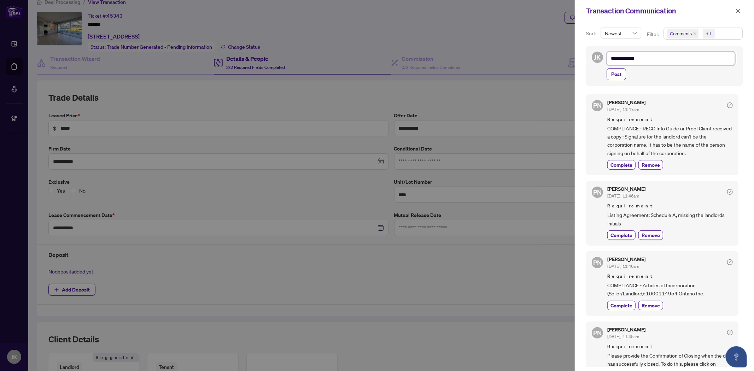
type textarea "**********"
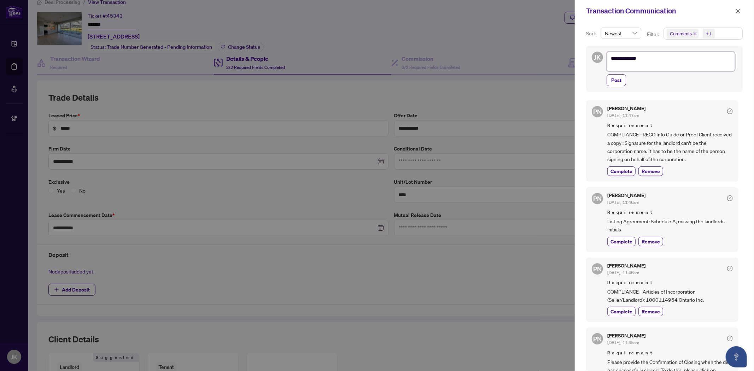
scroll to position [1, 0]
type textarea "**********"
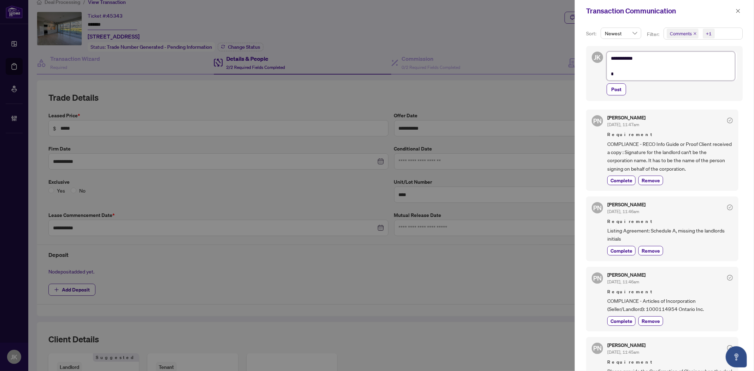
scroll to position [0, 0]
type textarea "**********"
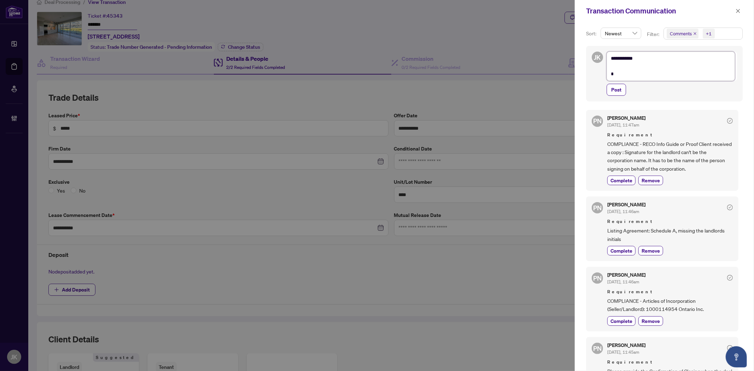
type textarea "**********"
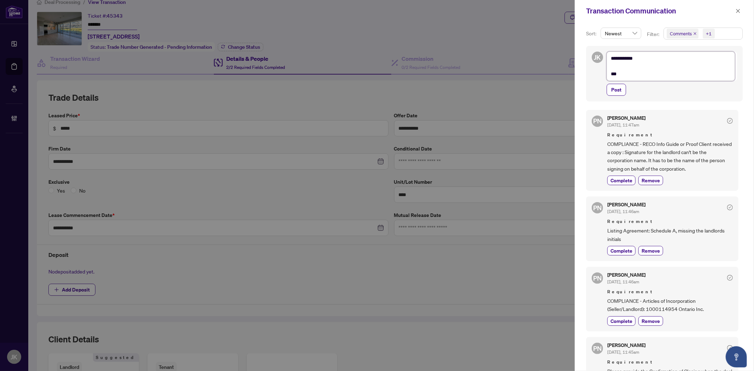
type textarea "**********"
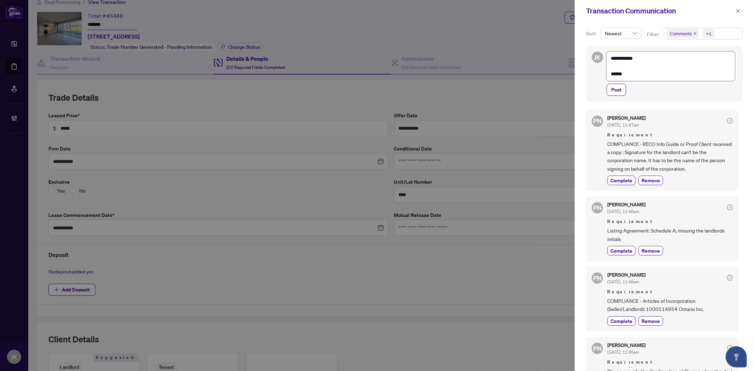
type textarea "**********"
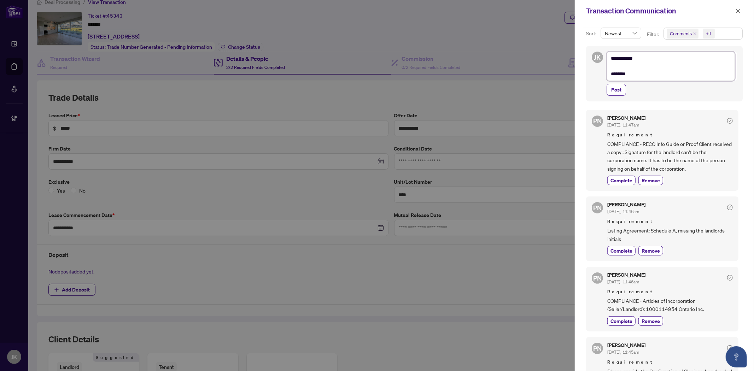
type textarea "**********"
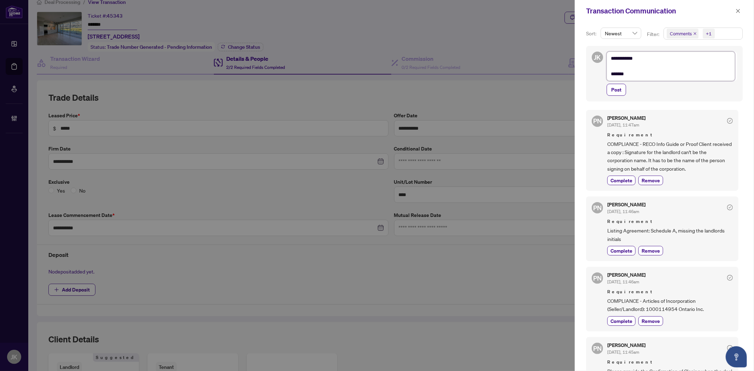
type textarea "**********"
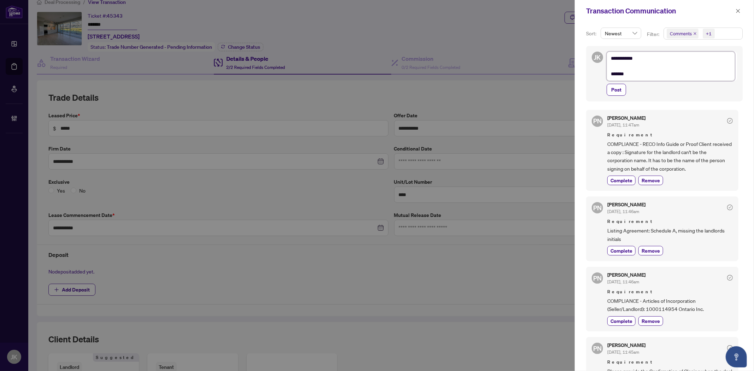
type textarea "**********"
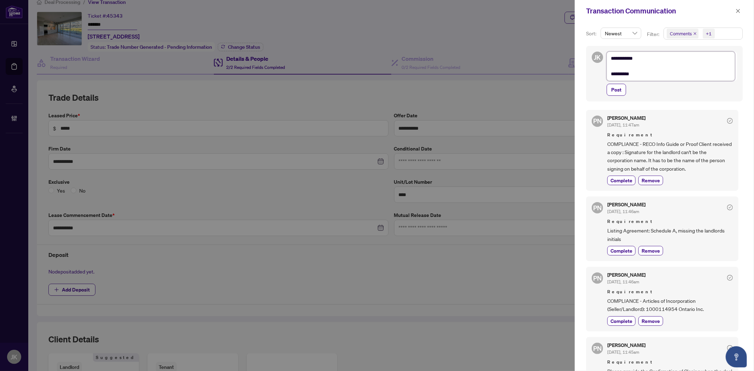
type textarea "**********"
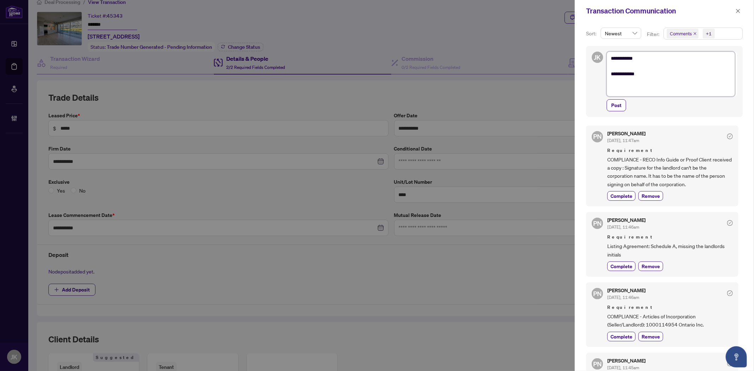
type textarea "**********"
click at [636, 83] on textarea "**********" at bounding box center [671, 74] width 128 height 45
paste textarea "**********"
type textarea "**********"
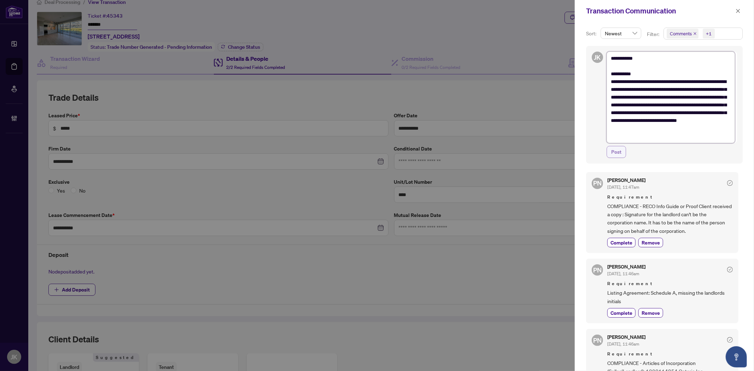
type textarea "**********"
click at [618, 153] on span "Post" at bounding box center [616, 151] width 10 height 11
type textarea "**********"
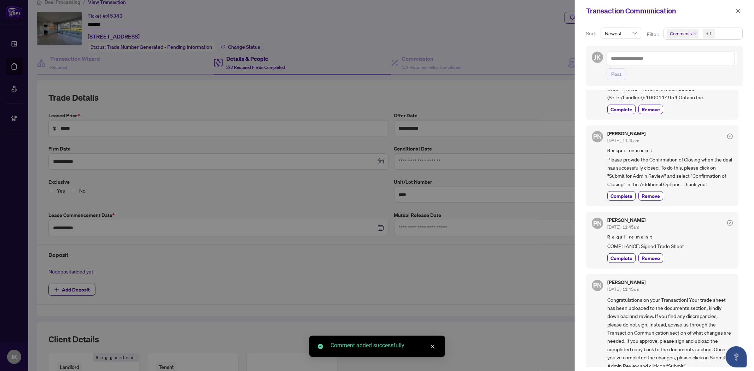
scroll to position [340, 0]
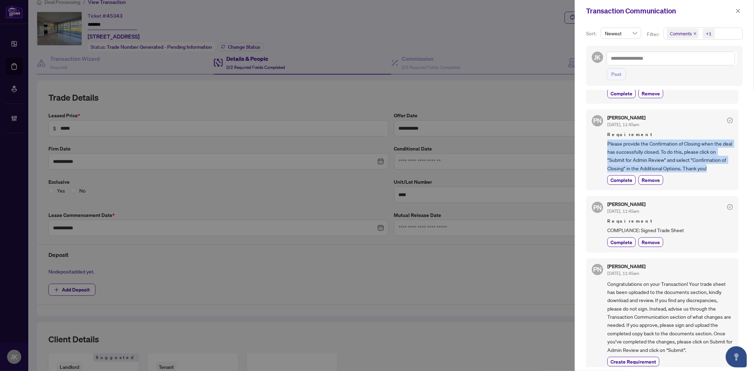
drag, startPoint x: 605, startPoint y: 142, endPoint x: 721, endPoint y: 171, distance: 119.2
click at [721, 171] on div "PN Paula Nguyen Aug/01/2025, 11:45am Requirement Please provide the Confirmatio…" at bounding box center [662, 150] width 152 height 81
copy span "Please provide the Confirmation of Closing when the deal has successfully close…"
click at [742, 9] on button "button" at bounding box center [737, 11] width 9 height 8
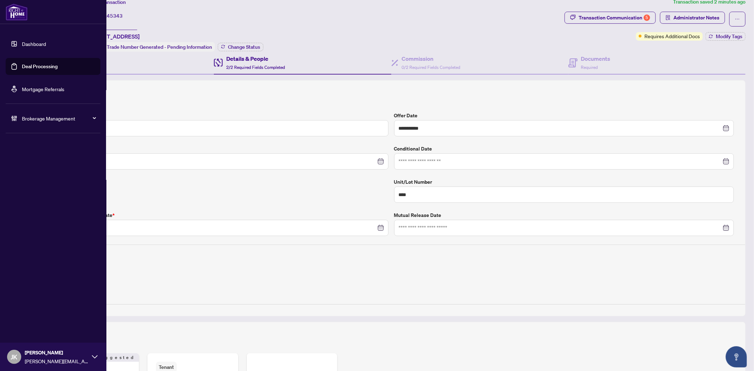
click at [32, 64] on link "Deal Processing" at bounding box center [40, 66] width 36 height 6
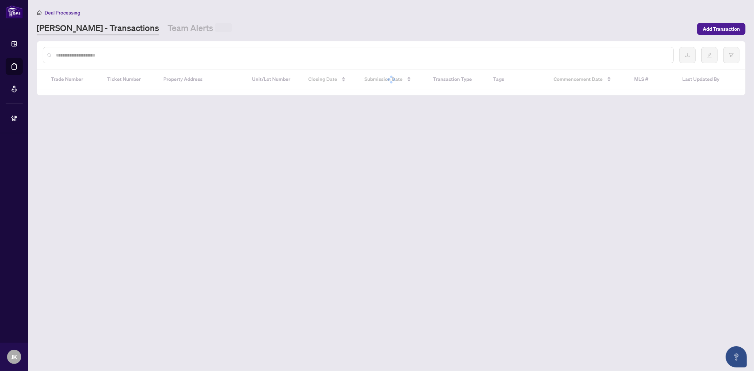
click at [128, 55] on input "text" at bounding box center [362, 55] width 612 height 8
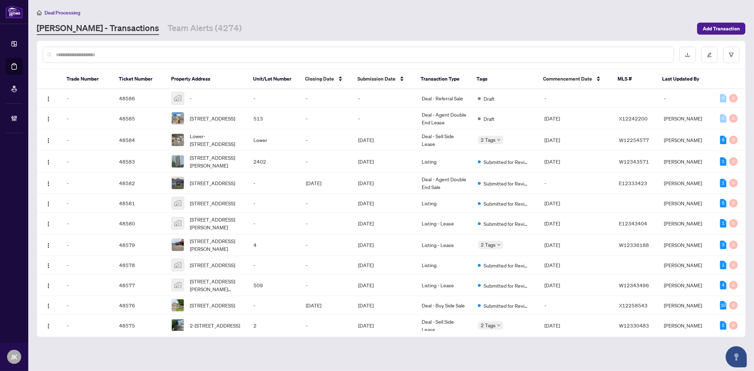
click at [128, 55] on input "text" at bounding box center [362, 55] width 612 height 8
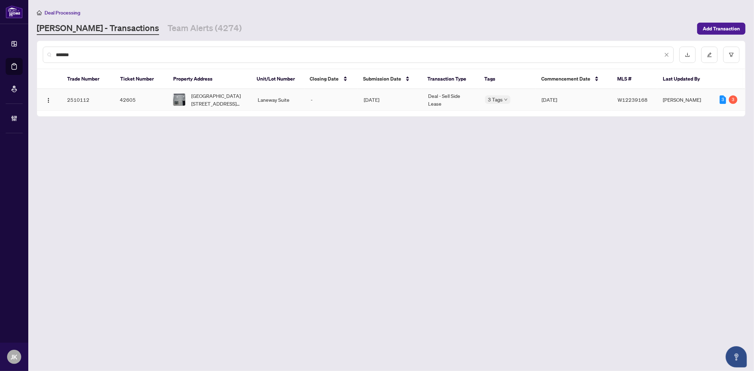
type input "*******"
click at [421, 103] on td "Jul/07/2025" at bounding box center [390, 100] width 64 height 22
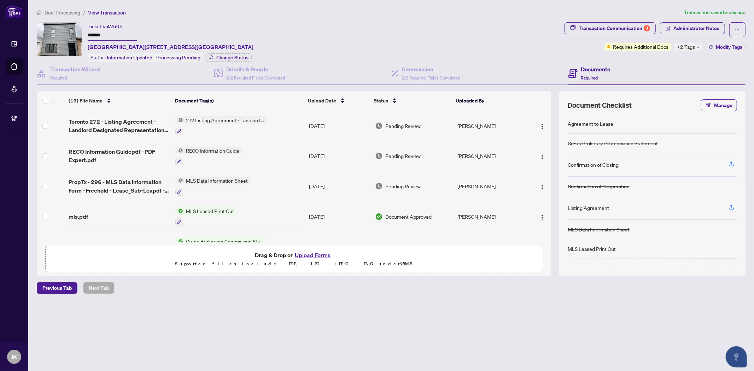
click at [690, 49] on span "+2 Tags" at bounding box center [686, 47] width 18 height 8
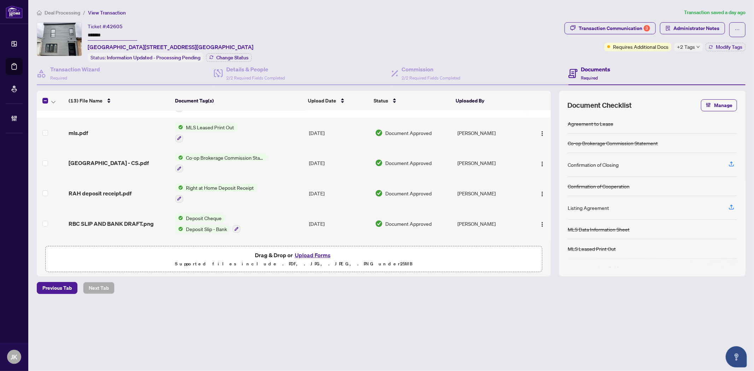
scroll to position [60, 0]
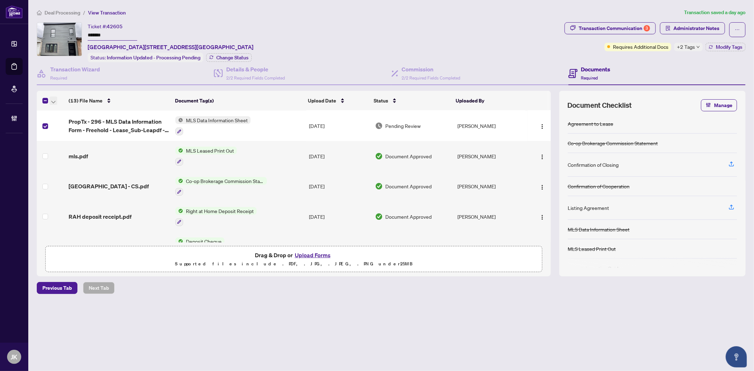
click at [55, 101] on icon "button" at bounding box center [53, 102] width 4 height 3
click at [85, 112] on span "Open Selected in New Tab(s)" at bounding box center [86, 112] width 63 height 8
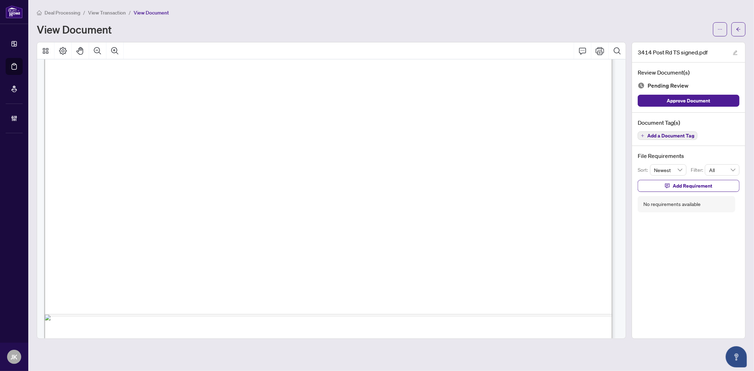
scroll to position [470, 0]
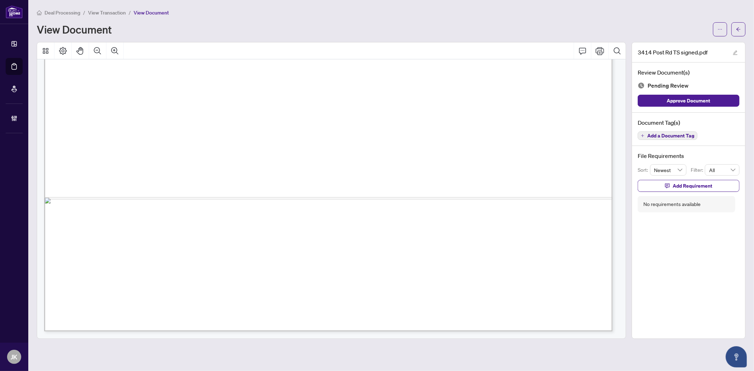
click at [683, 137] on span "Add a Document Tag" at bounding box center [670, 135] width 47 height 5
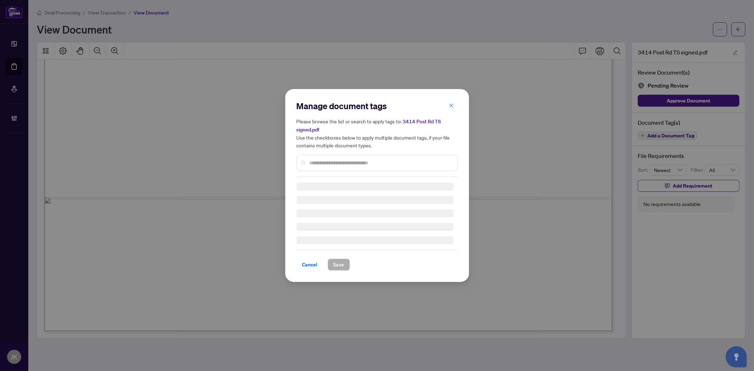
click at [390, 167] on div "Manage document tags Please browse the list or search to apply tags to: [STREET…" at bounding box center [377, 185] width 161 height 170
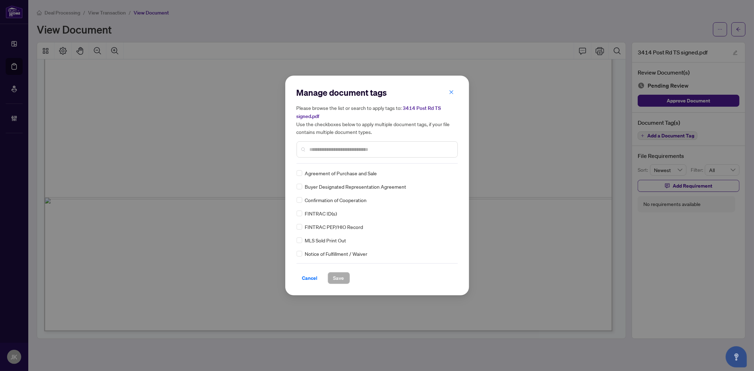
click at [344, 144] on div at bounding box center [377, 149] width 161 height 16
click at [367, 142] on div at bounding box center [377, 149] width 161 height 16
click at [369, 151] on input "text" at bounding box center [381, 150] width 142 height 8
type input "*****"
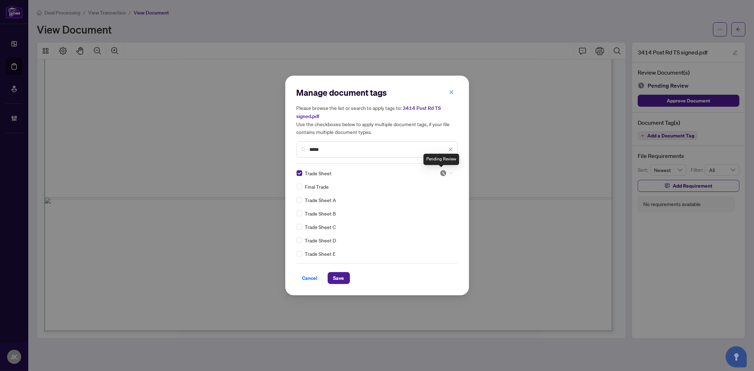
click at [443, 172] on img at bounding box center [443, 173] width 7 height 7
click at [427, 211] on div "Approved" at bounding box center [422, 208] width 45 height 8
click at [343, 275] on span "Save" at bounding box center [338, 278] width 11 height 11
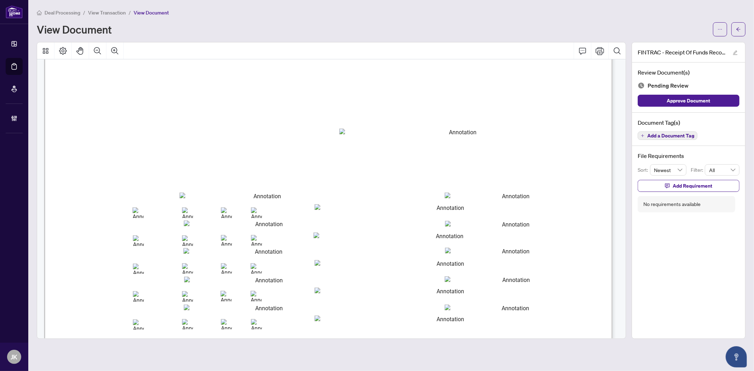
scroll to position [785, 0]
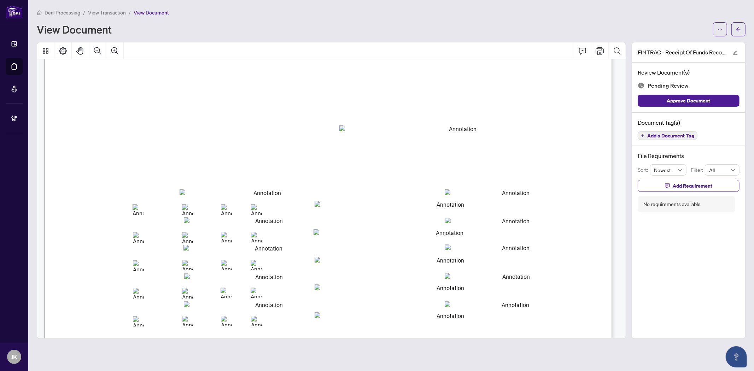
click at [674, 135] on span "Add a Document Tag" at bounding box center [670, 135] width 47 height 5
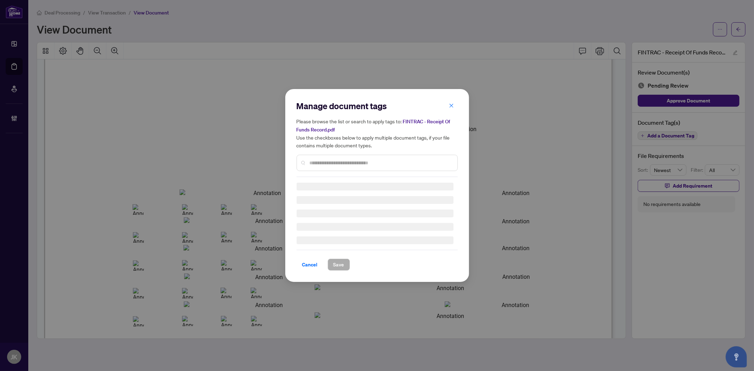
click at [348, 157] on div "Manage document tags Please browse the list or search to apply tags to: FINTRAC…" at bounding box center [377, 138] width 161 height 77
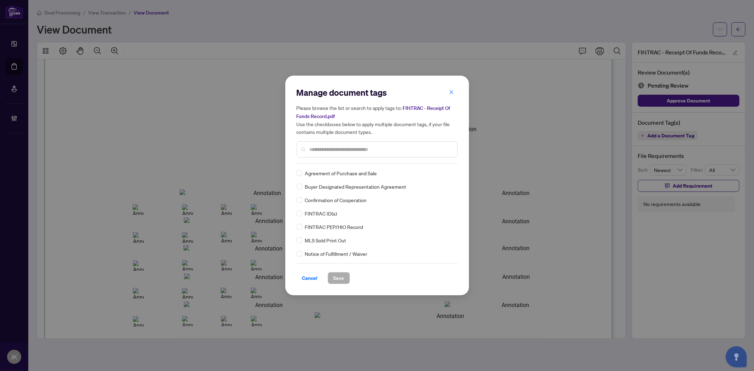
click at [330, 148] on input "text" at bounding box center [381, 150] width 142 height 8
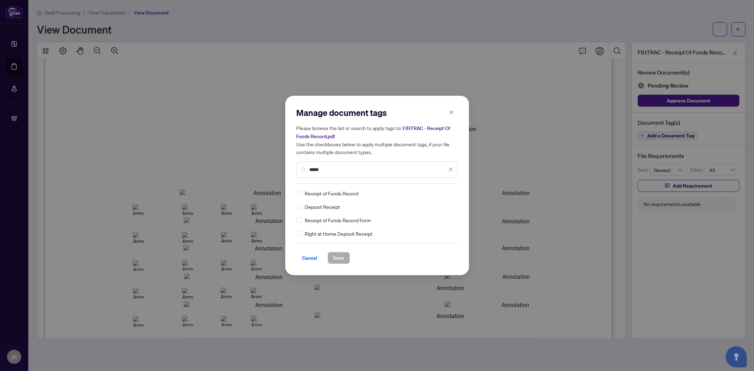
type input "*****"
click at [441, 191] on img at bounding box center [443, 193] width 7 height 7
click at [430, 229] on div "Approved" at bounding box center [424, 228] width 45 height 8
click at [347, 258] on button "Save" at bounding box center [339, 258] width 22 height 12
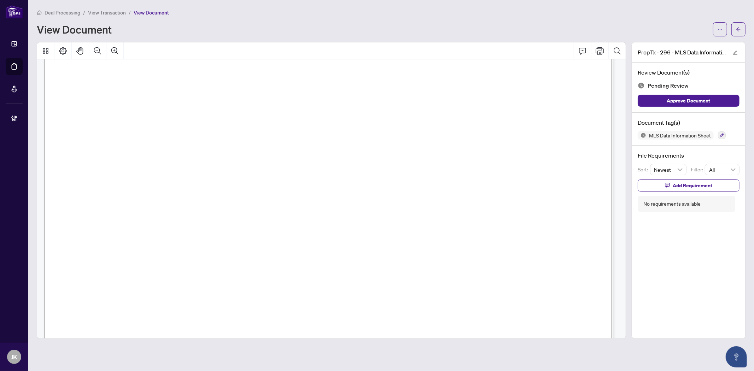
scroll to position [4436, 0]
click at [723, 135] on icon "button" at bounding box center [722, 135] width 4 height 4
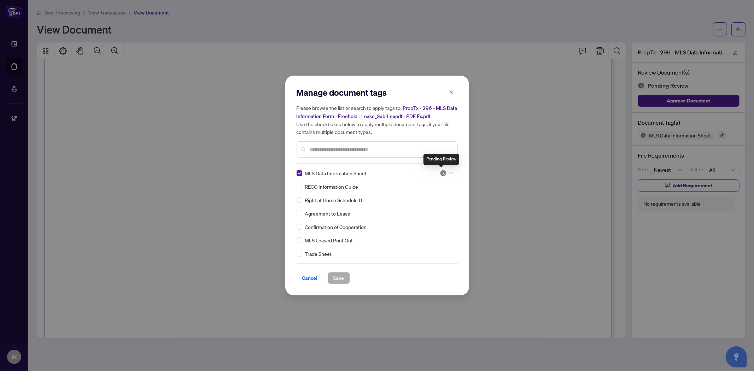
click at [442, 172] on img at bounding box center [443, 173] width 7 height 7
click at [435, 208] on div "Approved" at bounding box center [422, 208] width 45 height 8
drag, startPoint x: 345, startPoint y: 276, endPoint x: 387, endPoint y: 195, distance: 90.3
click at [347, 269] on div "Cancel Save" at bounding box center [377, 273] width 161 height 21
click at [342, 278] on span "Save" at bounding box center [338, 278] width 11 height 11
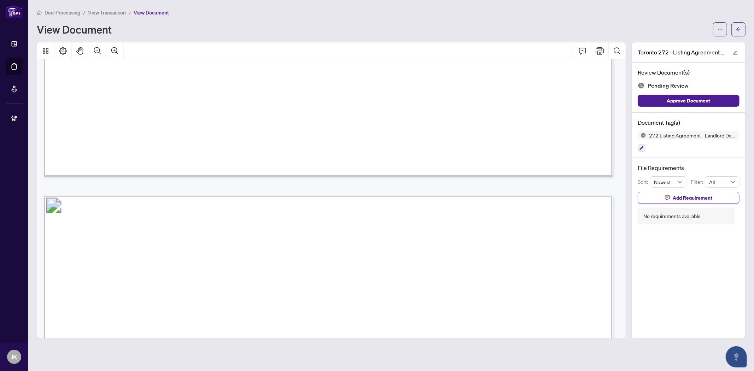
scroll to position [811, 0]
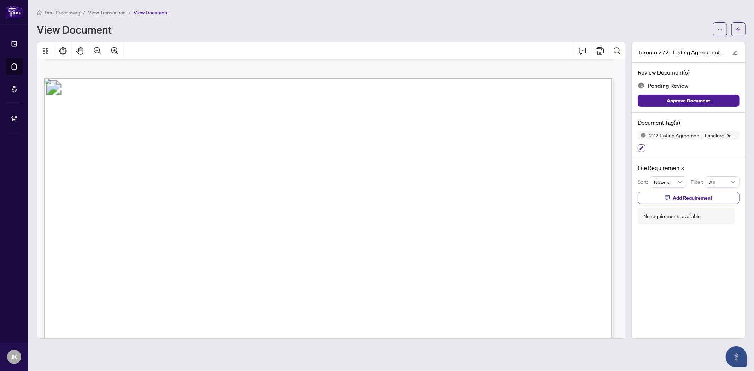
click at [641, 149] on icon "button" at bounding box center [641, 148] width 4 height 4
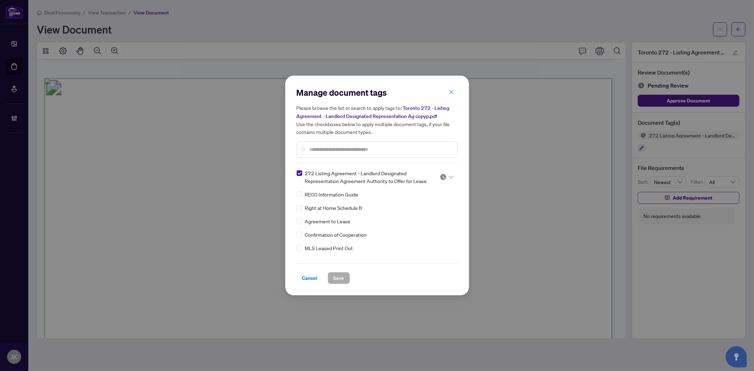
click at [441, 174] on img at bounding box center [443, 177] width 7 height 7
click at [435, 212] on div "Approved" at bounding box center [422, 211] width 45 height 8
click at [342, 274] on span "Save" at bounding box center [338, 278] width 11 height 11
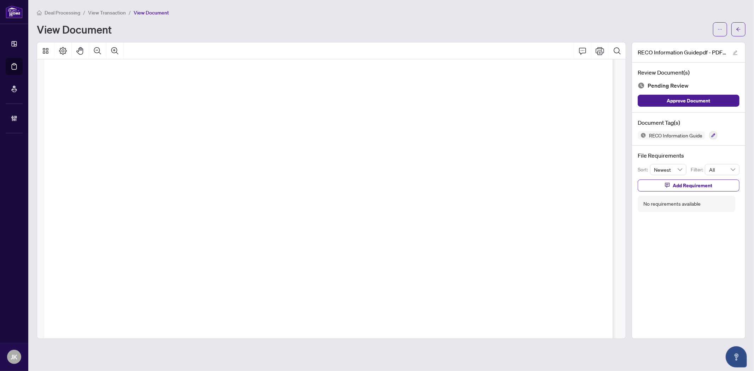
scroll to position [8131, 0]
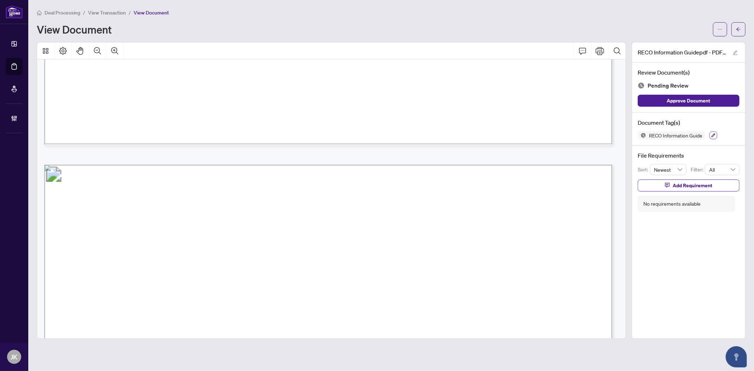
click at [678, 131] on button "button" at bounding box center [713, 135] width 8 height 8
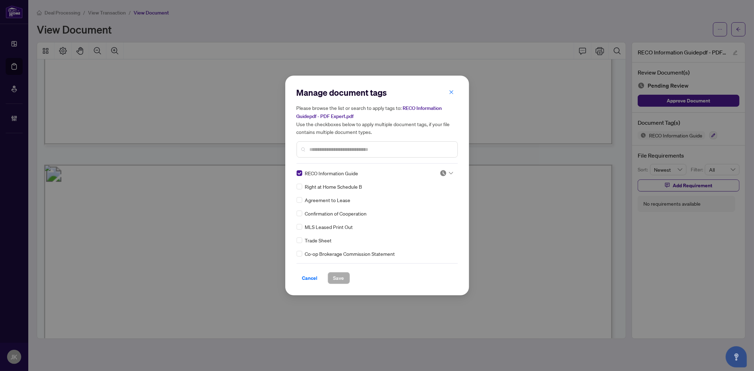
click at [440, 172] on img at bounding box center [443, 173] width 7 height 7
click at [430, 211] on div "Approved" at bounding box center [423, 207] width 54 height 11
drag, startPoint x: 343, startPoint y: 283, endPoint x: 608, endPoint y: 161, distance: 291.8
click at [345, 278] on button "Save" at bounding box center [339, 278] width 22 height 12
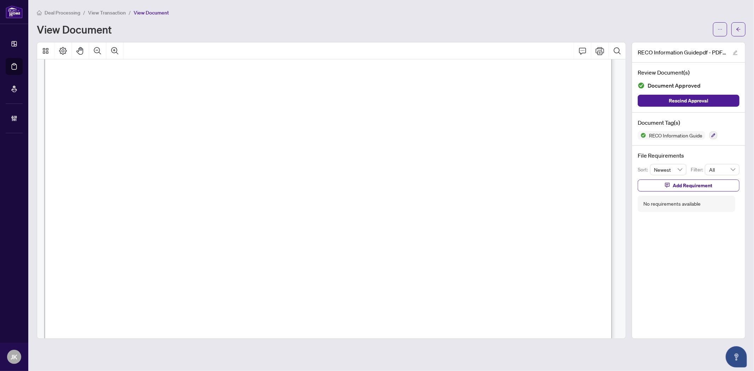
scroll to position [0, 0]
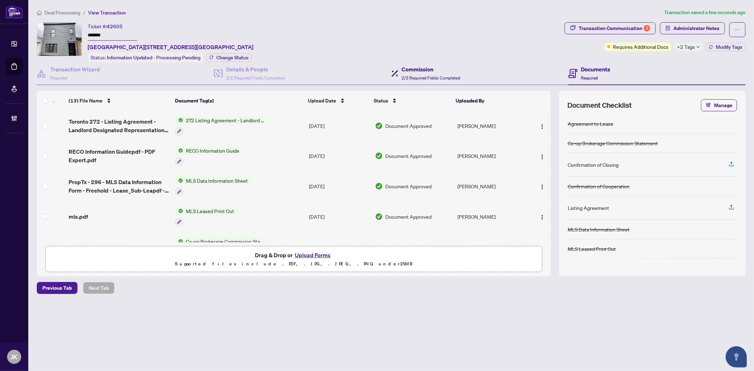
click at [417, 68] on h4 "Commission" at bounding box center [431, 69] width 59 height 8
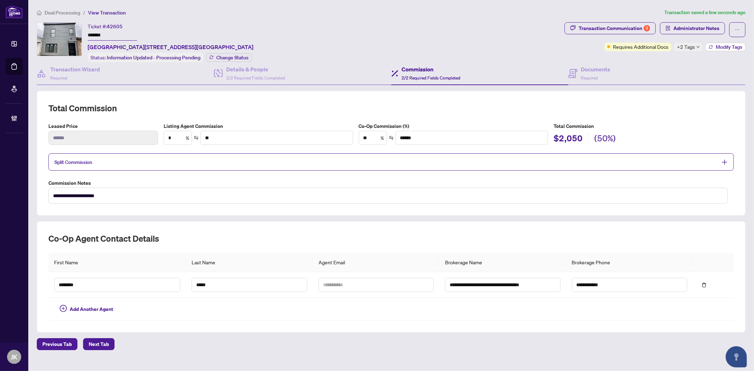
click at [716, 46] on span "Modify Tags" at bounding box center [729, 47] width 27 height 5
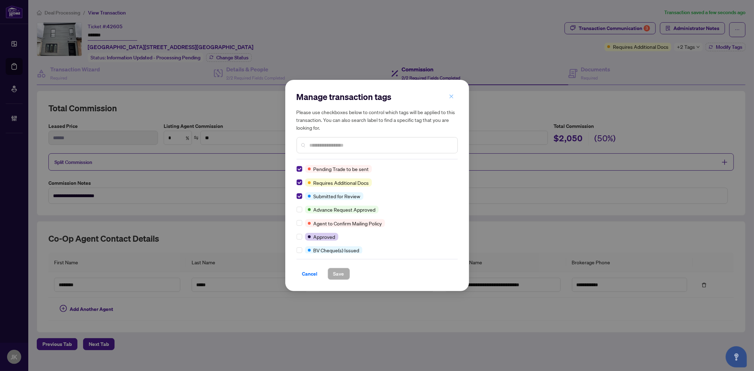
click at [447, 100] on button "button" at bounding box center [451, 96] width 14 height 12
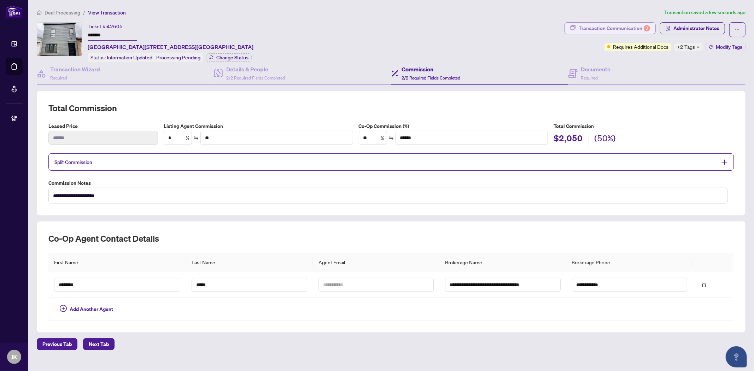
click at [615, 24] on div "Transaction Communication 3" at bounding box center [614, 28] width 71 height 11
type textarea "**********"
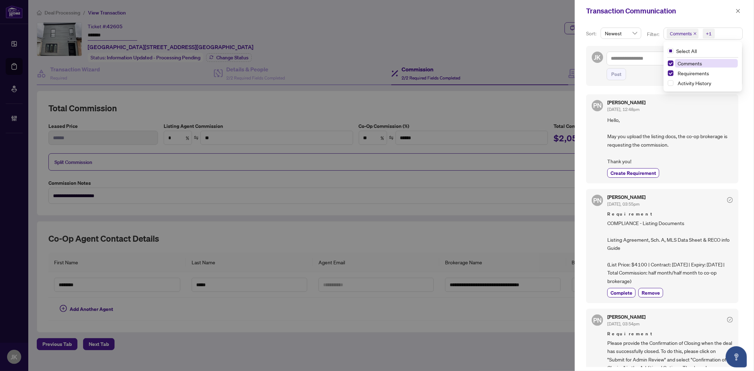
click at [682, 31] on span "Comments" at bounding box center [681, 33] width 22 height 7
click at [670, 61] on span "Select Comments" at bounding box center [671, 63] width 6 height 6
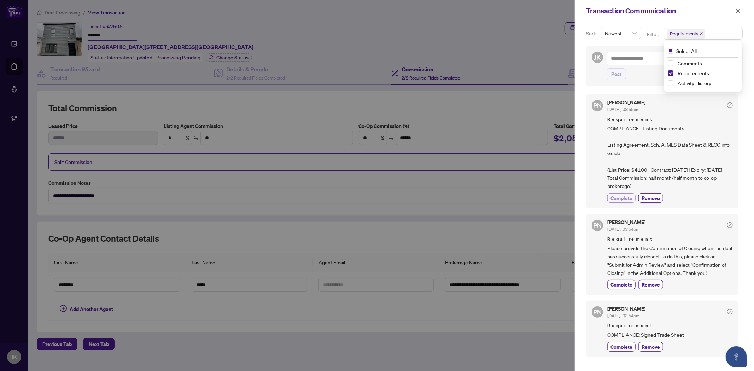
click at [617, 200] on span "Complete" at bounding box center [621, 197] width 22 height 7
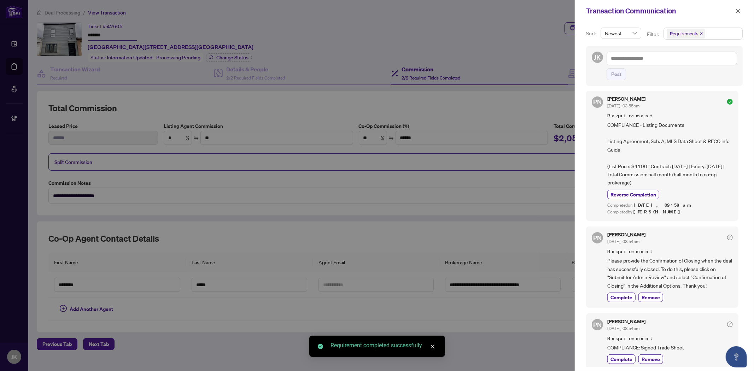
scroll to position [5, 0]
click at [739, 14] on span "button" at bounding box center [738, 10] width 5 height 11
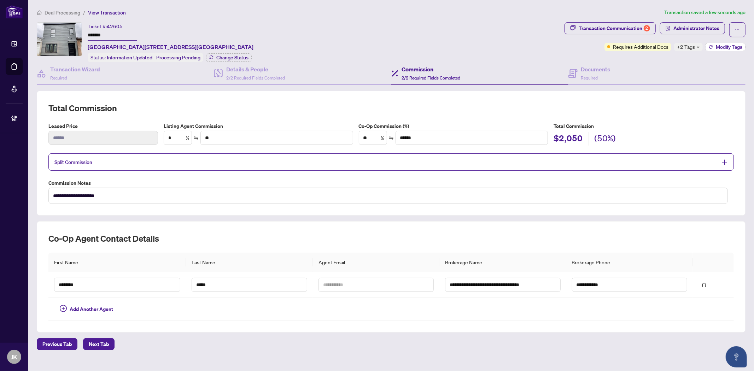
click at [719, 43] on button "Modify Tags" at bounding box center [725, 47] width 40 height 8
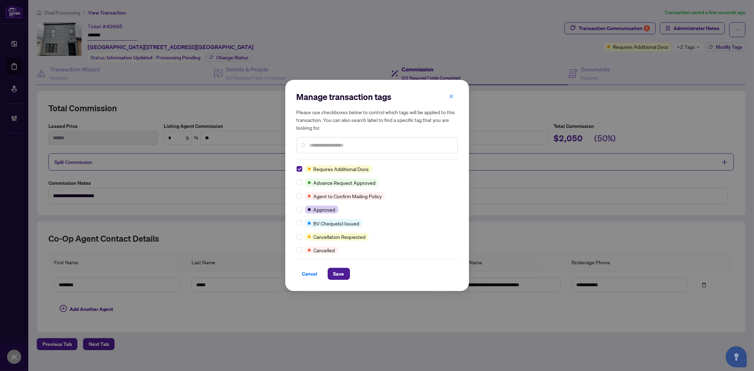
scroll to position [0, 0]
click at [319, 146] on input "text" at bounding box center [381, 145] width 142 height 8
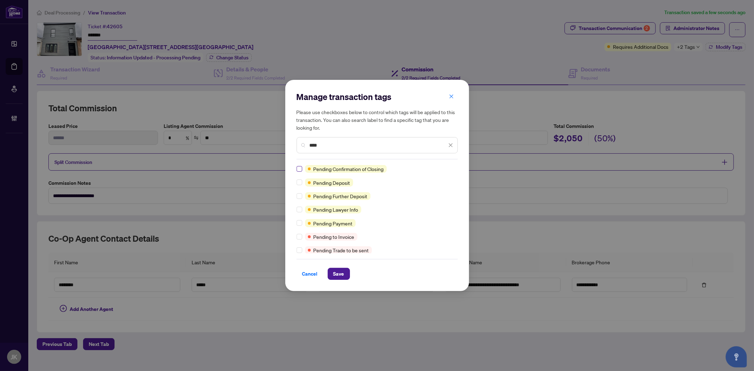
type input "****"
click at [339, 277] on span "Save" at bounding box center [338, 273] width 11 height 11
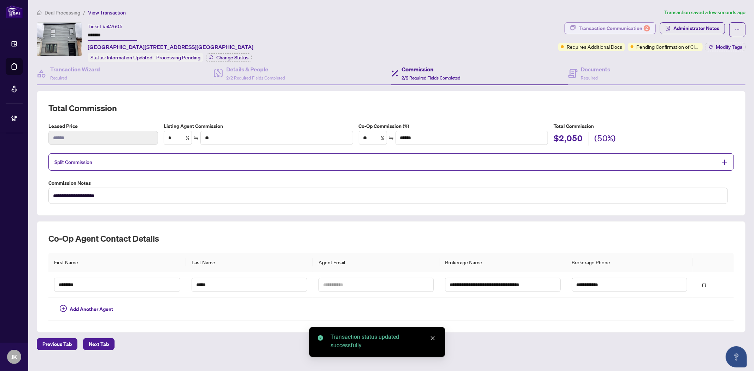
click at [610, 23] on div "Transaction Communication 2" at bounding box center [614, 28] width 71 height 11
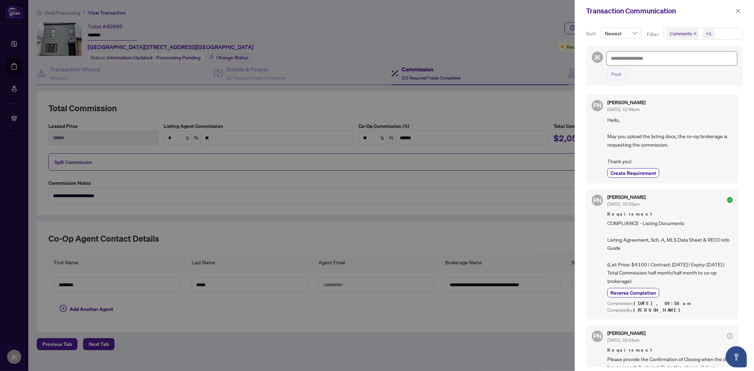
click at [654, 57] on textarea at bounding box center [672, 58] width 130 height 13
drag, startPoint x: 666, startPoint y: 59, endPoint x: 670, endPoint y: 59, distance: 4.9
click at [666, 59] on textarea at bounding box center [672, 58] width 130 height 13
paste textarea "**********"
type textarea "**********"
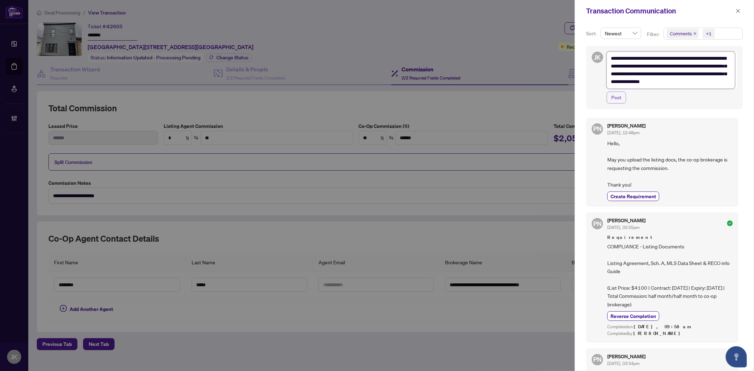
type textarea "**********"
click at [613, 94] on span "Post" at bounding box center [616, 97] width 10 height 11
type textarea "**********"
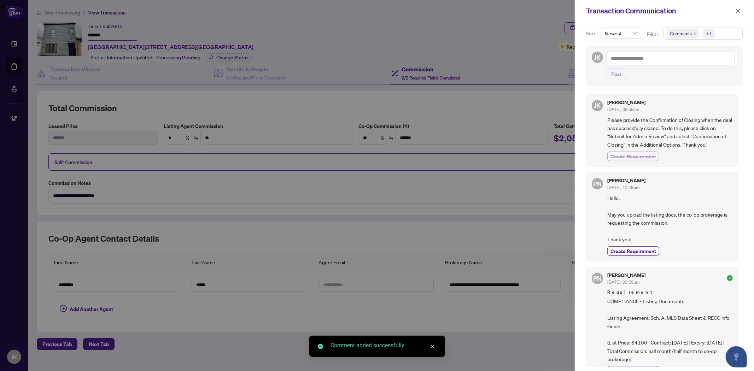
click at [647, 154] on span "Create Requirement" at bounding box center [633, 156] width 46 height 7
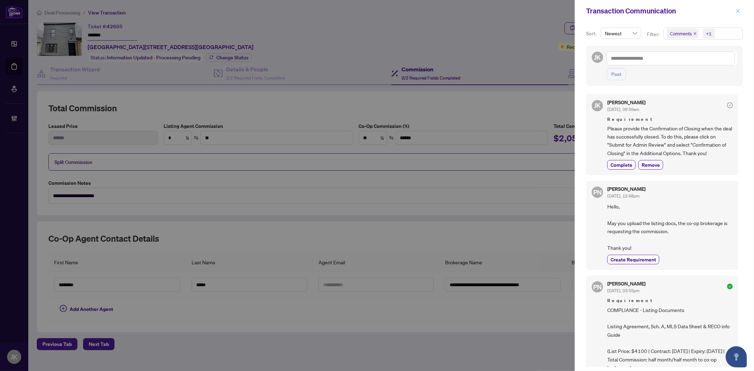
click at [740, 11] on icon "close" at bounding box center [738, 10] width 5 height 5
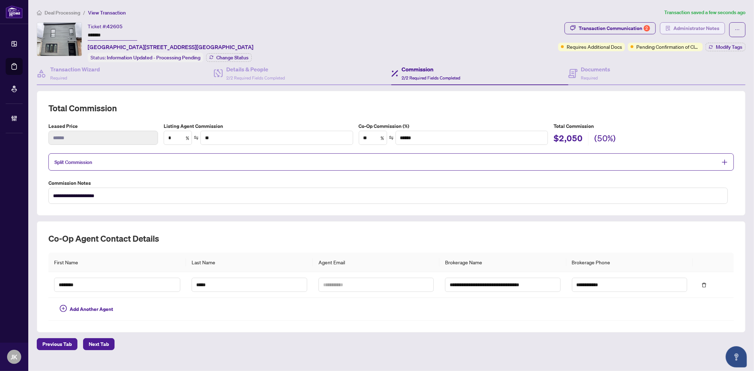
click at [690, 28] on span "Administrator Notes" at bounding box center [696, 28] width 46 height 11
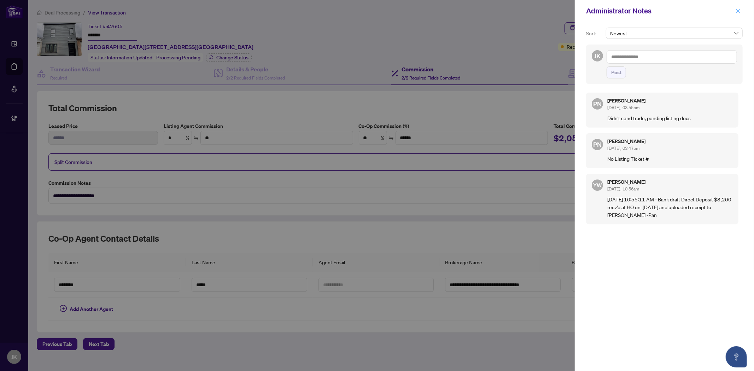
click at [737, 6] on span "button" at bounding box center [738, 10] width 5 height 11
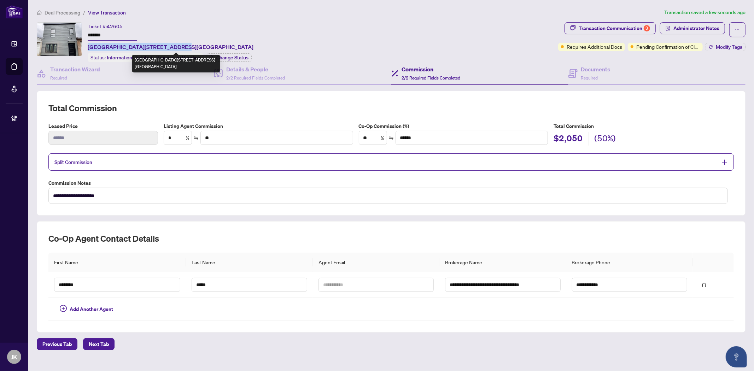
drag, startPoint x: 153, startPoint y: 46, endPoint x: 89, endPoint y: 49, distance: 64.0
click at [89, 49] on span "Laneway Suite-980 Ossington Ave, Toronto, Ontario M6G 3V7, Canada" at bounding box center [171, 47] width 166 height 8
copy span "Laneway Suite-980 Ossington Ave"
click at [586, 70] on h4 "Documents" at bounding box center [595, 69] width 29 height 8
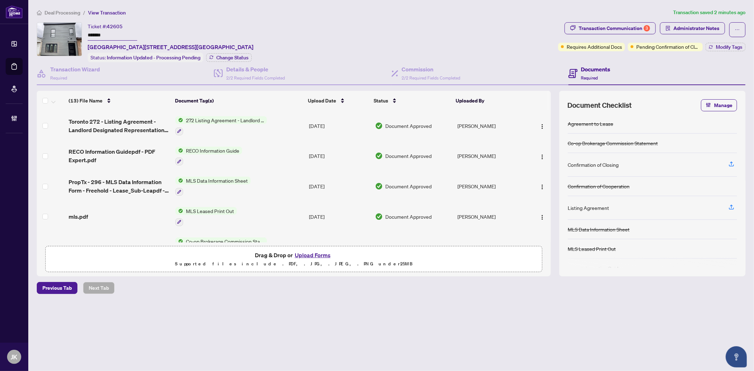
click at [306, 251] on button "Upload Forms" at bounding box center [313, 255] width 40 height 9
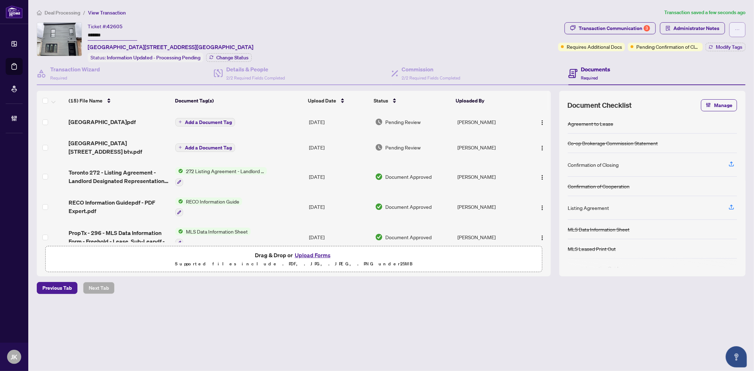
click at [735, 26] on span "button" at bounding box center [737, 29] width 5 height 11
click at [710, 44] on span "Transaction Permissions" at bounding box center [713, 45] width 54 height 8
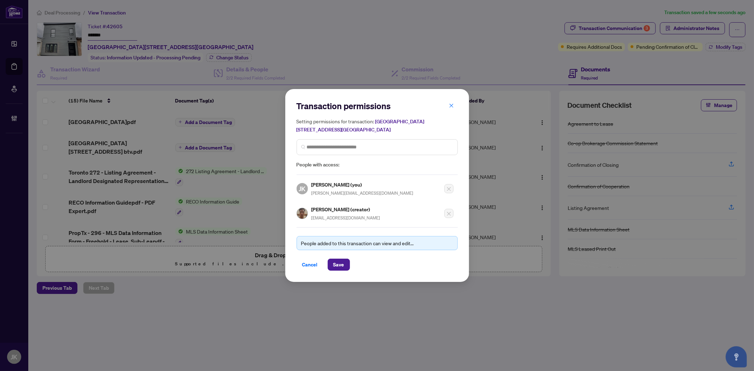
drag, startPoint x: 382, startPoint y: 215, endPoint x: 307, endPoint y: 216, distance: 74.6
click at [307, 216] on div "George Chiang (creator) rightathomewithgeorge@gmail.com" at bounding box center [375, 211] width 157 height 20
copy div "George Chiang (creator) rightathomewithgeorge@gmail.com"
drag, startPoint x: 309, startPoint y: 262, endPoint x: 395, endPoint y: 206, distance: 102.6
click at [314, 259] on span "Cancel" at bounding box center [310, 264] width 16 height 11
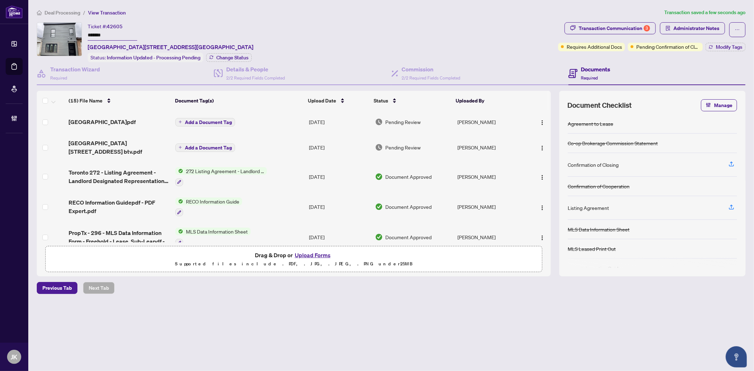
drag, startPoint x: 539, startPoint y: 152, endPoint x: 543, endPoint y: 157, distance: 6.8
click at [539, 151] on img "button" at bounding box center [542, 148] width 6 height 6
click at [569, 209] on span "Document Permissions" at bounding box center [574, 211] width 68 height 8
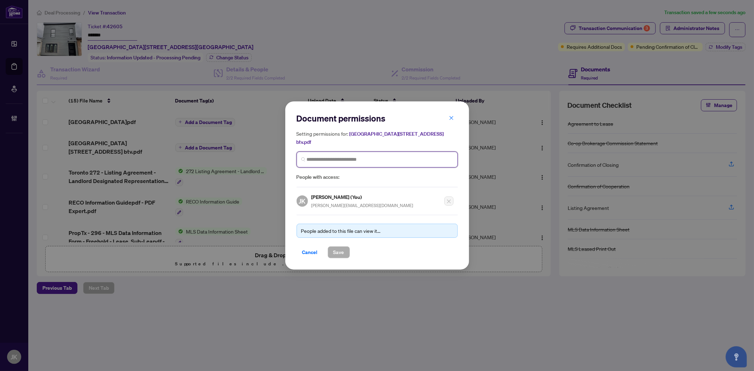
click at [329, 156] on input "search" at bounding box center [380, 159] width 146 height 7
paste input "**********"
drag, startPoint x: 363, startPoint y: 154, endPoint x: 239, endPoint y: 156, distance: 124.4
click at [239, 156] on div "**********" at bounding box center [377, 185] width 754 height 371
type input "**********"
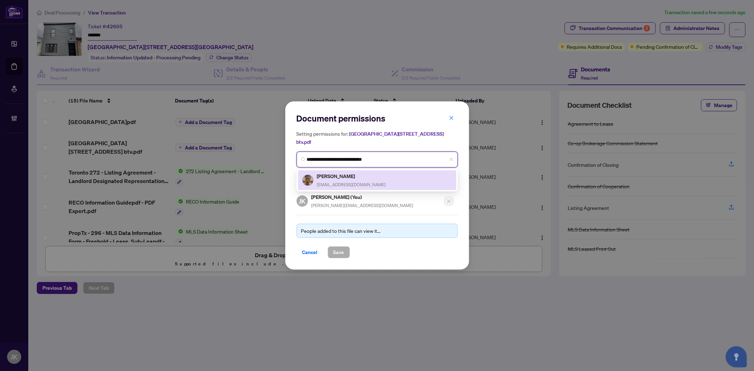
click at [357, 182] on span "rightathomewithgeorge@gmail.com" at bounding box center [351, 184] width 69 height 5
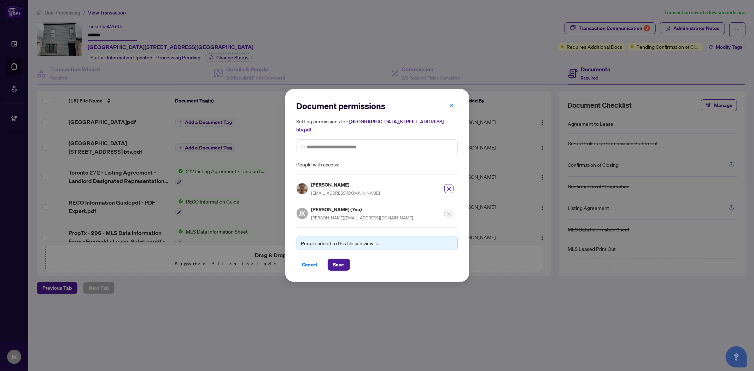
click at [333, 259] on button "Save" at bounding box center [339, 265] width 22 height 12
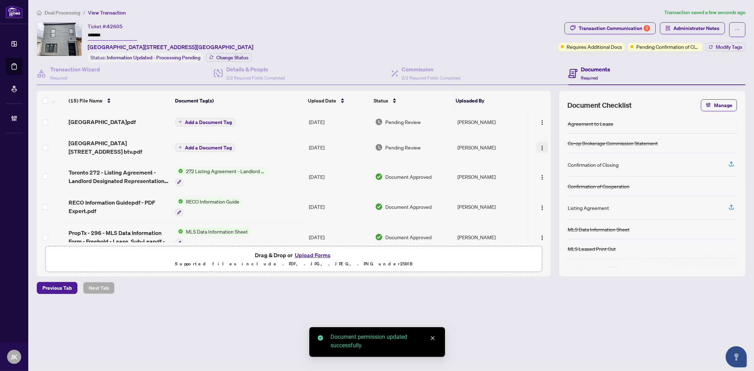
click at [540, 151] on img "button" at bounding box center [542, 148] width 6 height 6
click at [568, 200] on span "Manage Document Tags" at bounding box center [574, 199] width 68 height 8
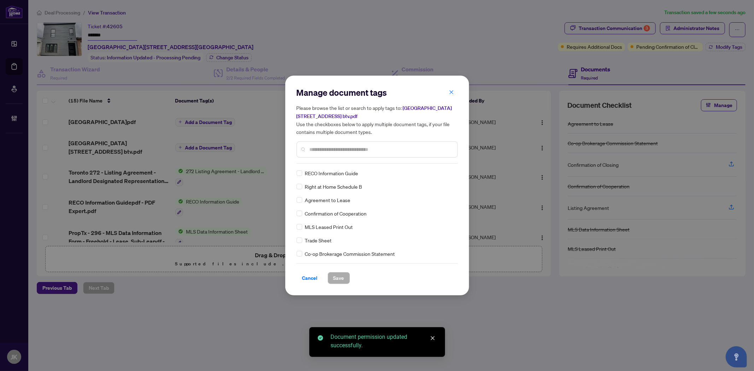
click at [322, 160] on div "Manage document tags Please browse the list or search to apply tags to: Laneway…" at bounding box center [377, 125] width 161 height 77
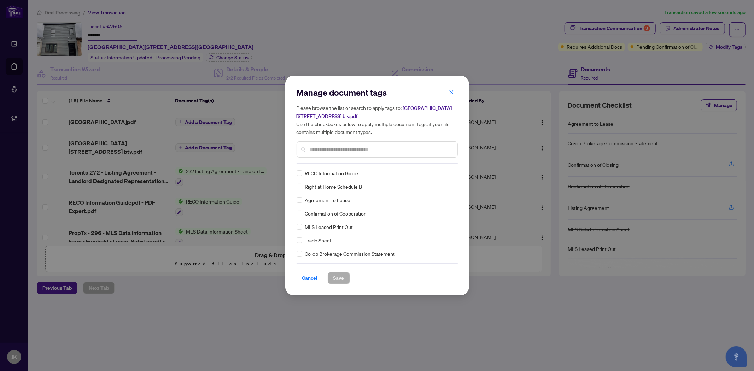
drag, startPoint x: 312, startPoint y: 148, endPoint x: 315, endPoint y: 149, distance: 3.8
click at [315, 148] on input "text" at bounding box center [381, 150] width 142 height 8
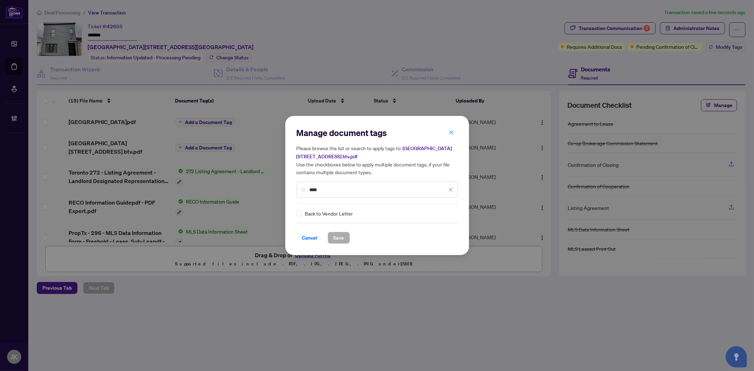
type input "****"
click at [443, 215] on img at bounding box center [443, 213] width 7 height 7
drag, startPoint x: 424, startPoint y: 245, endPoint x: 417, endPoint y: 249, distance: 8.5
click at [423, 248] on div "Approved" at bounding box center [422, 248] width 45 height 8
click at [336, 239] on span "Save" at bounding box center [338, 237] width 11 height 11
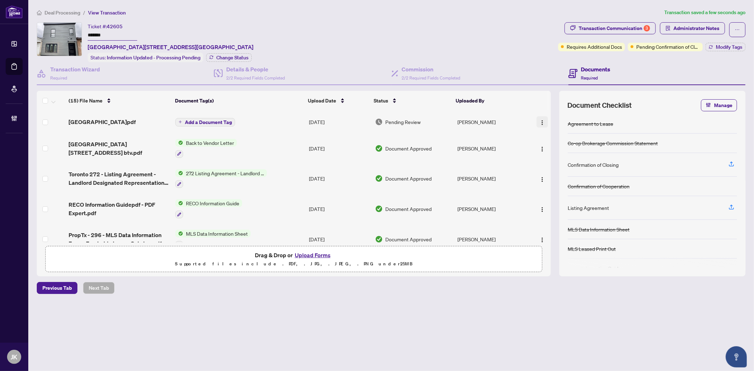
click at [541, 120] on img "button" at bounding box center [542, 123] width 6 height 6
click at [564, 182] on span "Document Permissions" at bounding box center [574, 182] width 68 height 8
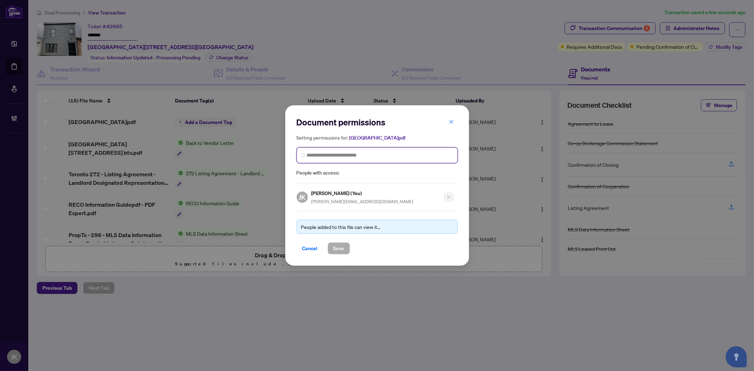
click at [0, 0] on input "search" at bounding box center [0, 0] width 0 height 0
paste input "**********"
drag, startPoint x: 363, startPoint y: 157, endPoint x: 238, endPoint y: 154, distance: 124.4
click at [238, 154] on div "**********" at bounding box center [377, 185] width 754 height 371
type input "**********"
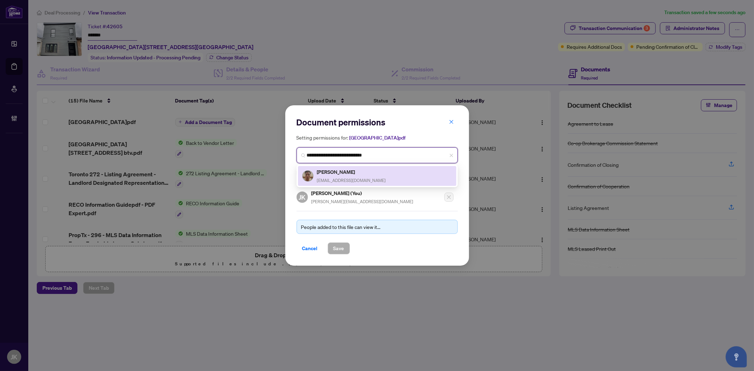
click at [372, 174] on h5 "George Chiang" at bounding box center [351, 172] width 69 height 8
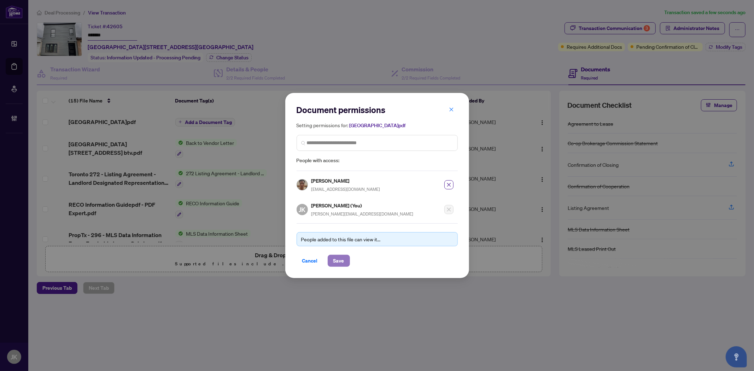
click at [338, 260] on span "Save" at bounding box center [338, 260] width 11 height 11
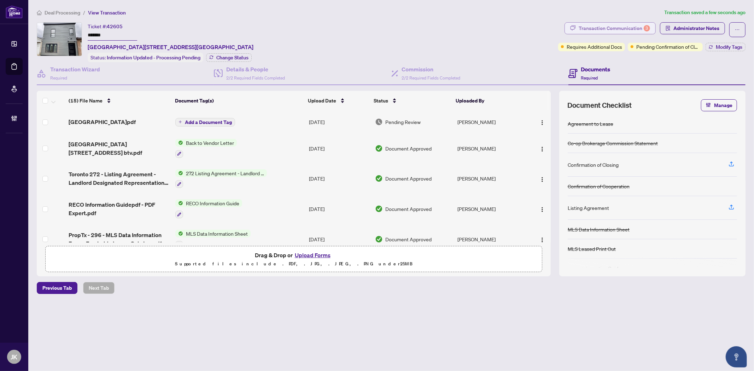
click at [602, 25] on div "Transaction Communication 3" at bounding box center [614, 28] width 71 height 11
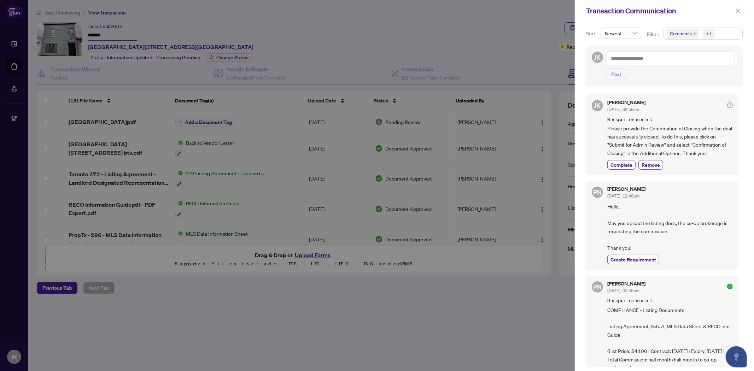
click at [736, 9] on icon "close" at bounding box center [738, 11] width 4 height 4
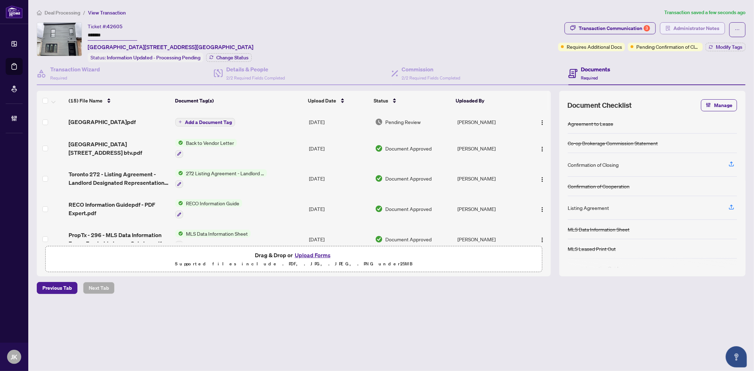
click at [673, 31] on span "Administrator Notes" at bounding box center [696, 28] width 46 height 11
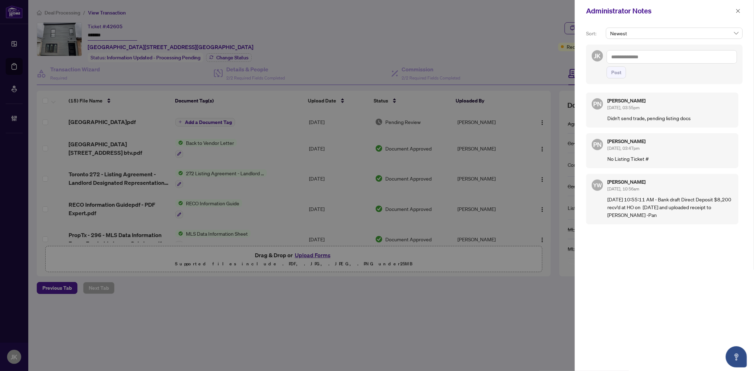
drag, startPoint x: 734, startPoint y: 9, endPoint x: 751, endPoint y: 20, distance: 20.8
click at [734, 9] on button "button" at bounding box center [737, 11] width 9 height 8
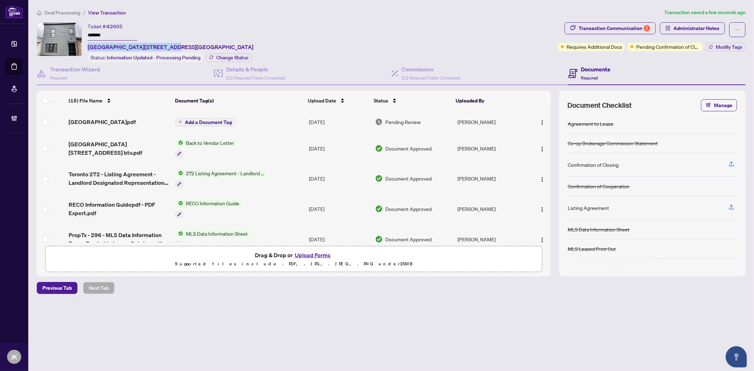
drag, startPoint x: 165, startPoint y: 45, endPoint x: 86, endPoint y: 47, distance: 78.5
click at [86, 47] on div "Ticket #: 42605 ******* Laneway Suite-980 Ossington Ave, Toronto, Ontario M6G 3…" at bounding box center [296, 42] width 519 height 40
copy span "Laneway Suite-980 Ossington"
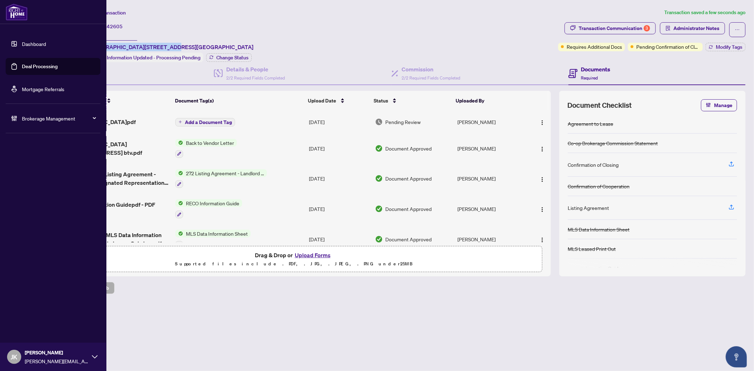
click at [40, 65] on link "Deal Processing" at bounding box center [40, 66] width 36 height 6
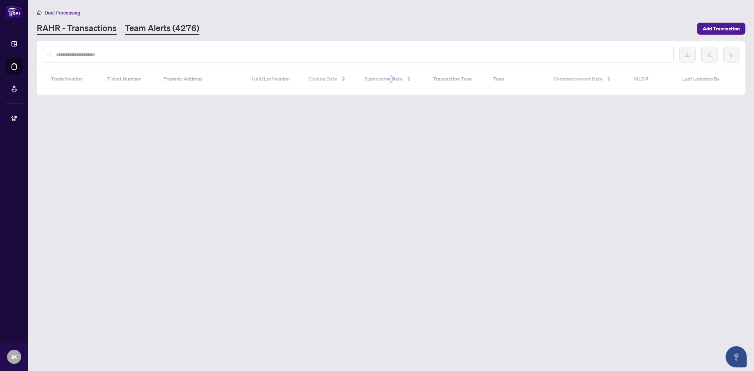
click at [142, 29] on link "Team Alerts (4276)" at bounding box center [162, 28] width 74 height 13
click at [178, 51] on input "text" at bounding box center [384, 55] width 656 height 8
paste input "**********"
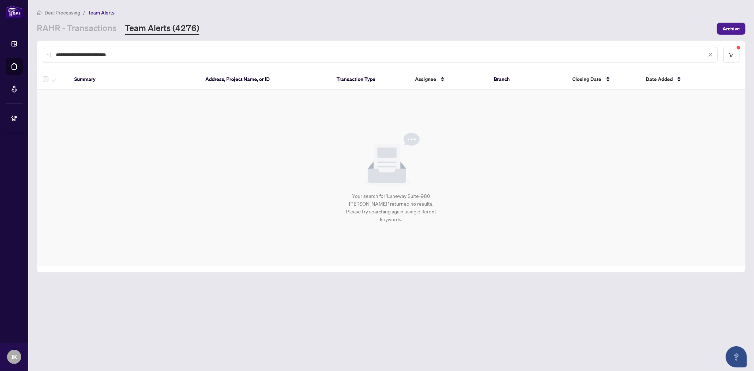
drag, startPoint x: 90, startPoint y: 54, endPoint x: 48, endPoint y: 49, distance: 42.0
click at [48, 49] on div "**********" at bounding box center [380, 55] width 675 height 16
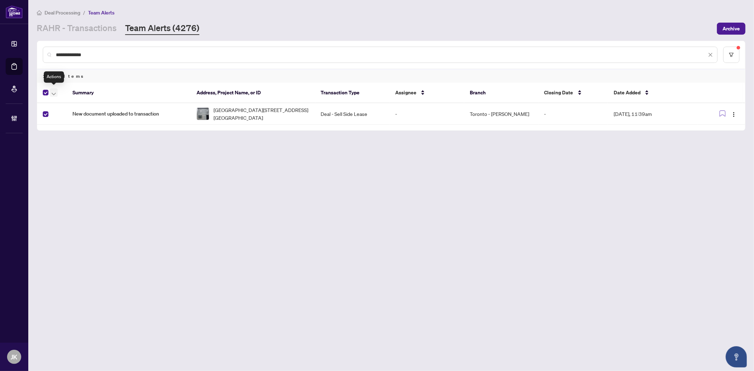
click at [55, 93] on icon "button" at bounding box center [54, 94] width 4 height 3
click at [94, 149] on span "Complete Item" at bounding box center [77, 149] width 44 height 8
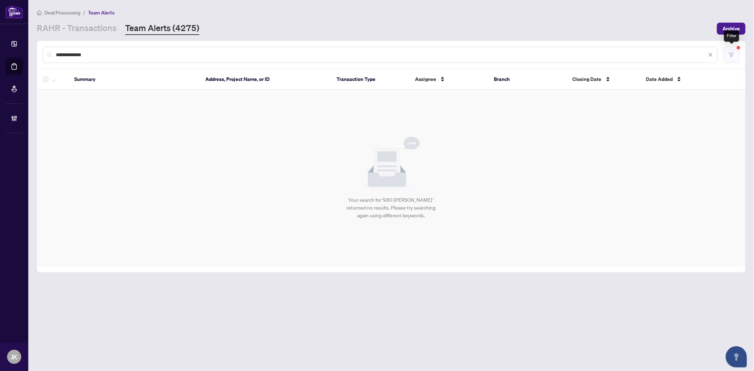
click at [727, 51] on button "button" at bounding box center [731, 55] width 16 height 16
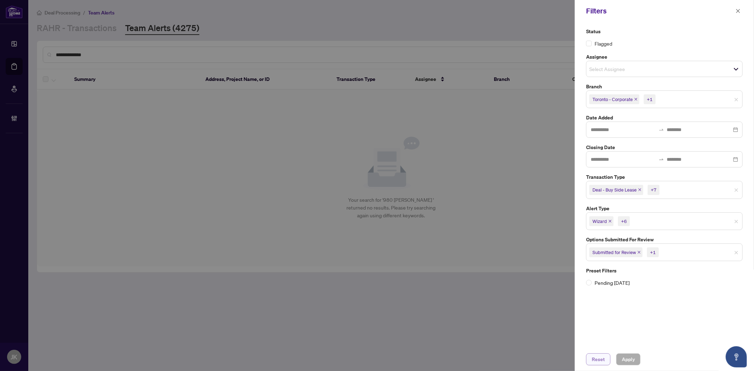
click at [593, 355] on span "Reset" at bounding box center [598, 359] width 13 height 11
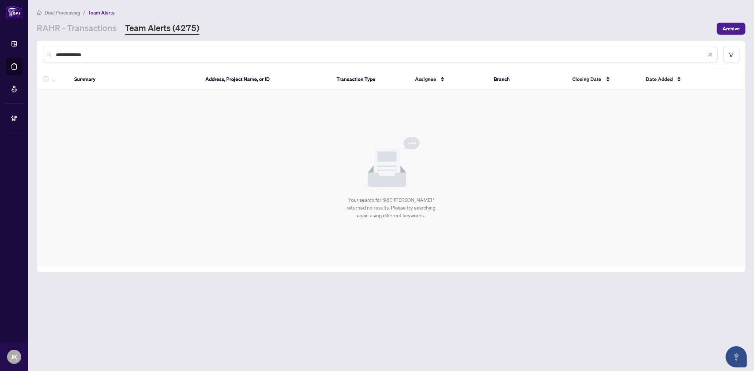
drag, startPoint x: 110, startPoint y: 56, endPoint x: -16, endPoint y: 48, distance: 126.8
click at [0, 48] on html "**********" at bounding box center [377, 185] width 754 height 371
paste input "**********"
drag, startPoint x: 89, startPoint y: 52, endPoint x: -14, endPoint y: 46, distance: 103.0
click at [0, 46] on html "**********" at bounding box center [377, 185] width 754 height 371
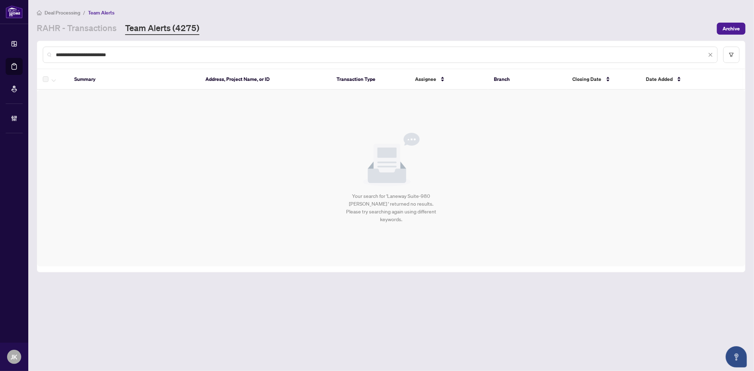
type input "**********"
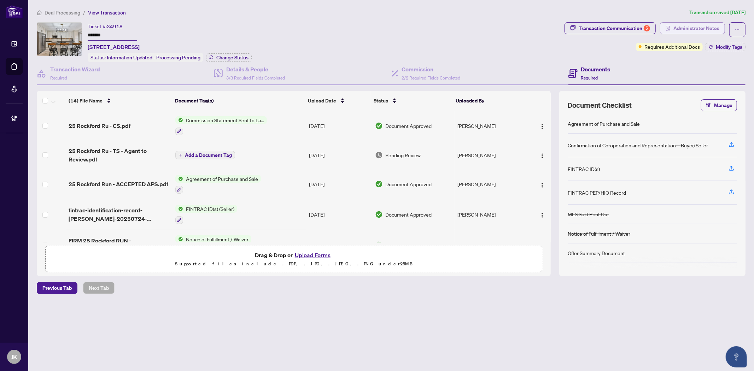
click at [698, 28] on span "Administrator Notes" at bounding box center [696, 28] width 46 height 11
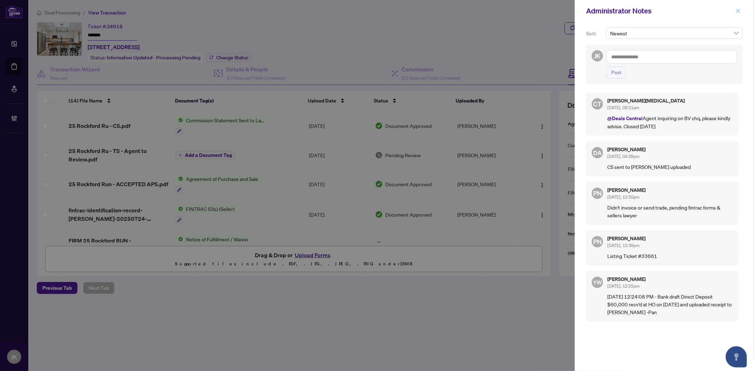
click at [736, 12] on icon "close" at bounding box center [738, 10] width 5 height 5
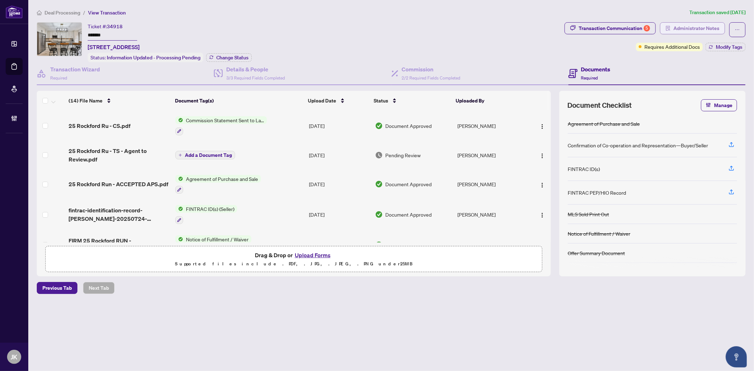
click at [685, 27] on span "Administrator Notes" at bounding box center [696, 28] width 46 height 11
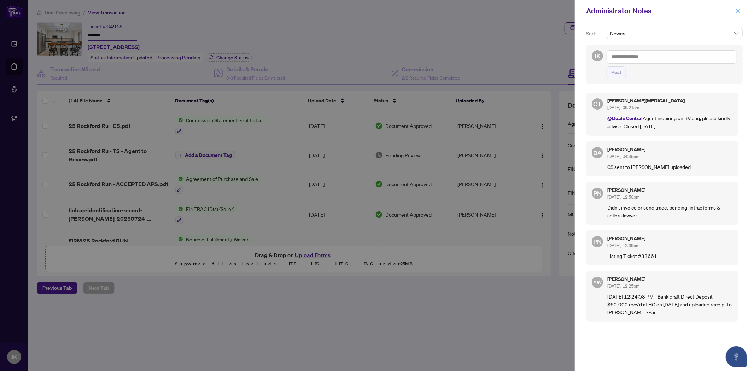
click at [738, 13] on icon "close" at bounding box center [738, 10] width 5 height 5
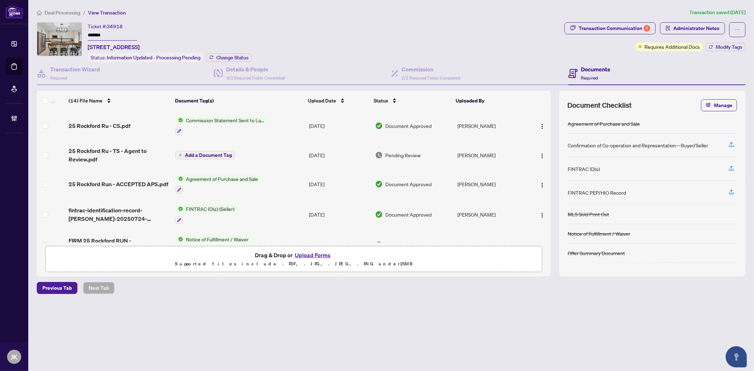
drag, startPoint x: 733, startPoint y: 27, endPoint x: 748, endPoint y: 32, distance: 15.5
click at [733, 27] on button "button" at bounding box center [737, 29] width 16 height 15
click at [730, 45] on span "Transaction Permissions" at bounding box center [713, 45] width 54 height 8
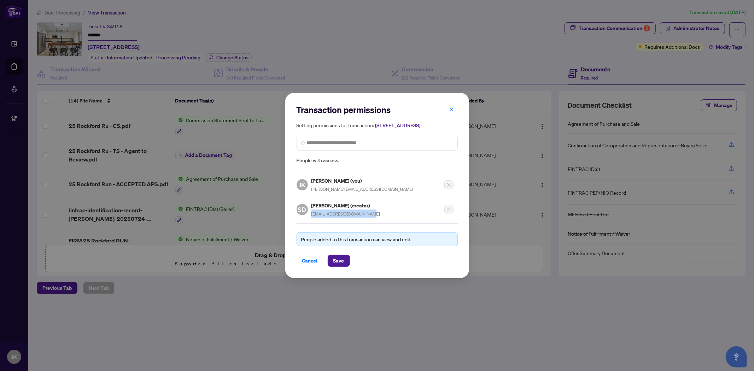
drag, startPoint x: 396, startPoint y: 219, endPoint x: 309, endPoint y: 220, distance: 87.3
click at [309, 218] on div "SD [PERSON_NAME] (creator) [EMAIL_ADDRESS][DOMAIN_NAME]" at bounding box center [375, 207] width 157 height 20
copy span "[EMAIL_ADDRESS][DOMAIN_NAME]"
click at [454, 107] on button "button" at bounding box center [451, 110] width 14 height 12
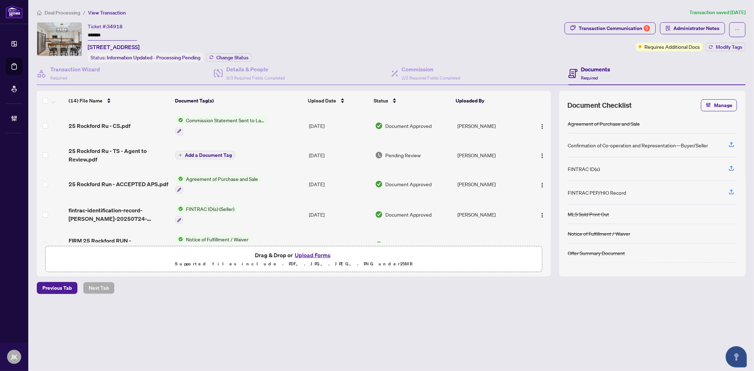
drag, startPoint x: 150, startPoint y: 19, endPoint x: 112, endPoint y: 44, distance: 44.9
click at [150, 19] on div "Deal Processing / View Transaction Transaction saved [DATE] Ticket #: 34918 ***…" at bounding box center [391, 163] width 714 height 310
click at [130, 46] on div "Information Updated - Processing Pending" at bounding box center [145, 41] width 86 height 11
drag, startPoint x: 132, startPoint y: 46, endPoint x: 85, endPoint y: 45, distance: 46.7
click at [85, 45] on div "Ticket #: 34918 ******* [STREET_ADDRESS] Status: Information Updated - Processi…" at bounding box center [299, 42] width 525 height 40
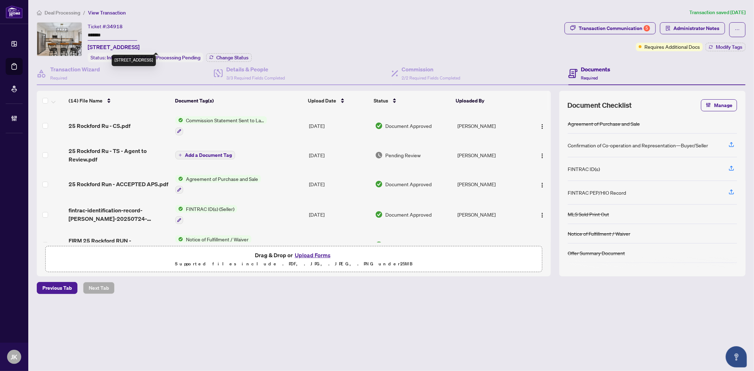
copy span "25 Rockford Run,"
click at [230, 118] on span "Commission Statement Sent to Lawyer" at bounding box center [225, 120] width 84 height 8
click at [210, 143] on div "Document Tags" at bounding box center [220, 143] width 99 height 8
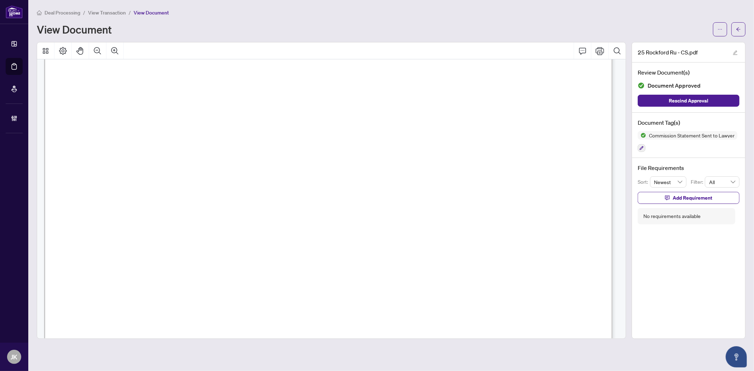
scroll to position [78, 0]
click at [741, 28] on button "button" at bounding box center [738, 29] width 14 height 14
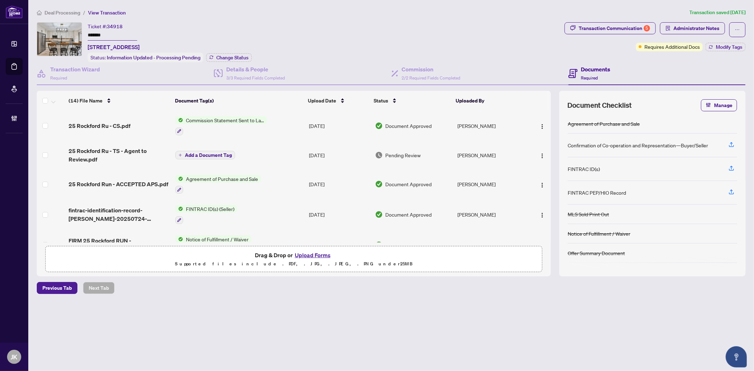
click at [206, 177] on span "Agreement of Purchase and Sale" at bounding box center [222, 179] width 78 height 8
click at [212, 205] on div "Document Tags Agreement of Purchase and Sale" at bounding box center [218, 206] width 86 height 18
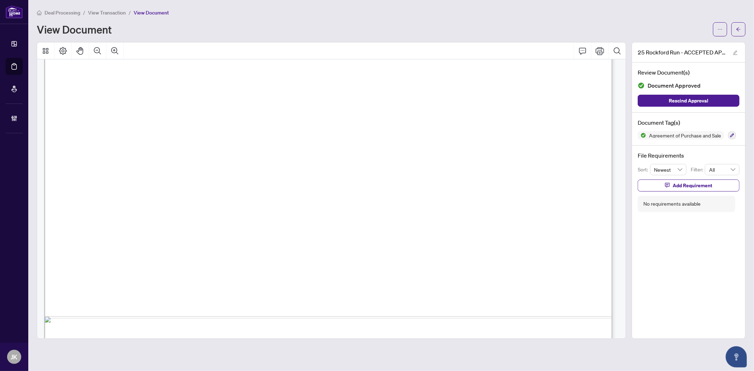
scroll to position [1872, 0]
click at [739, 29] on icon "arrow-left" at bounding box center [738, 29] width 4 height 4
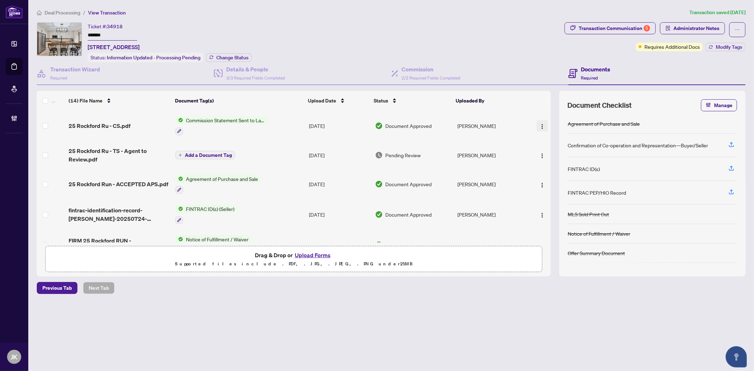
click at [540, 124] on img "button" at bounding box center [542, 127] width 6 height 6
click at [563, 163] on span "Download" at bounding box center [574, 161] width 68 height 8
click at [249, 68] on h4 "Details & People" at bounding box center [255, 69] width 59 height 8
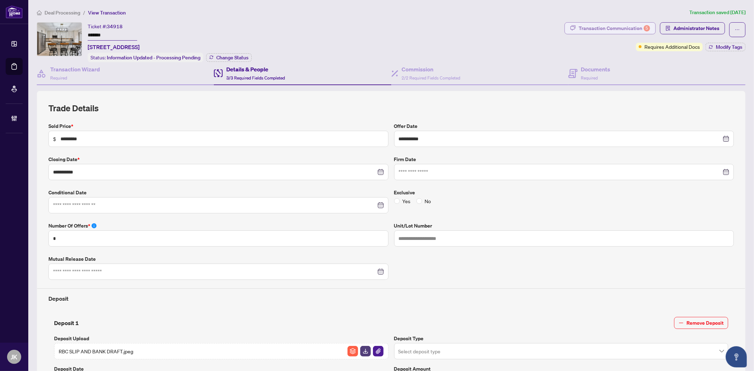
click at [612, 32] on div "Transaction Communication 5" at bounding box center [614, 28] width 71 height 11
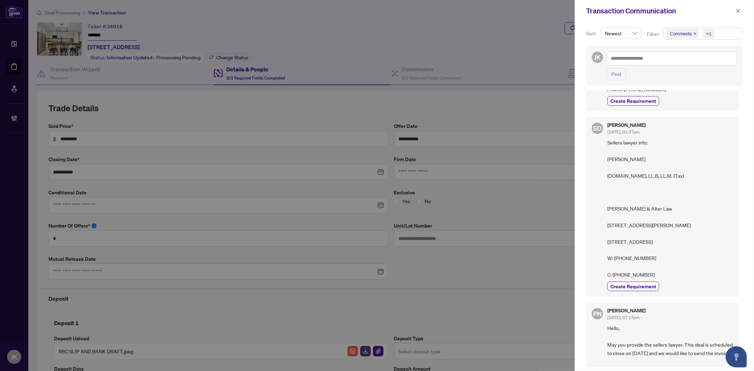
scroll to position [196, 0]
click at [738, 10] on icon "close" at bounding box center [738, 10] width 5 height 5
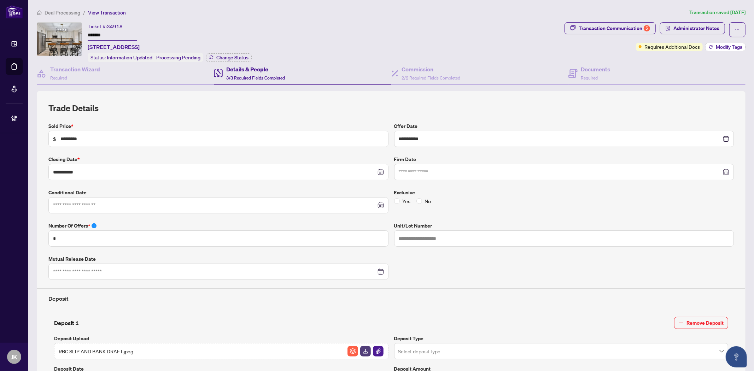
click at [720, 50] on button "Modify Tags" at bounding box center [725, 47] width 40 height 8
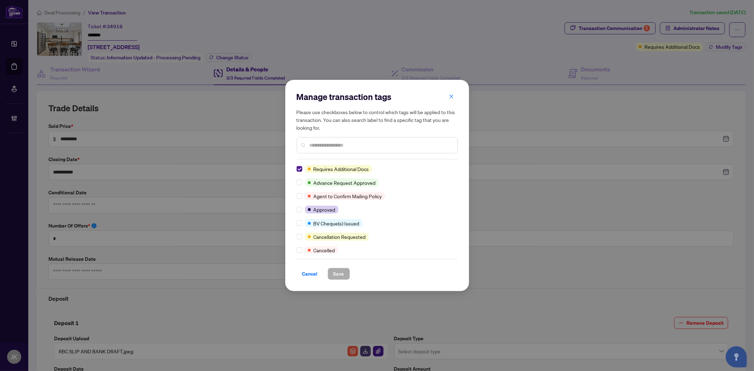
click at [326, 148] on input "text" at bounding box center [381, 145] width 142 height 8
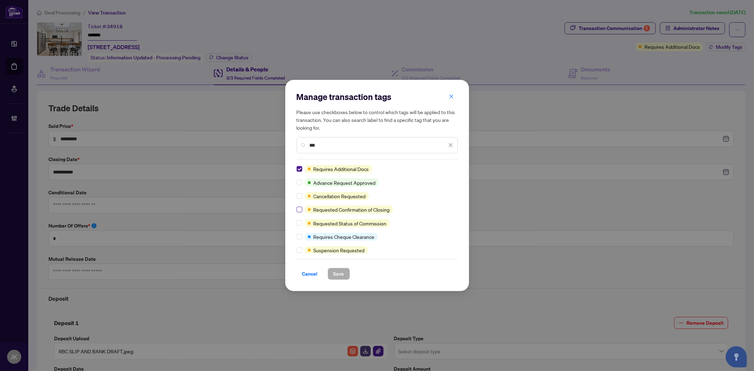
type input "***"
click at [301, 212] on label at bounding box center [300, 210] width 6 height 8
click at [347, 270] on button "Save" at bounding box center [339, 274] width 22 height 12
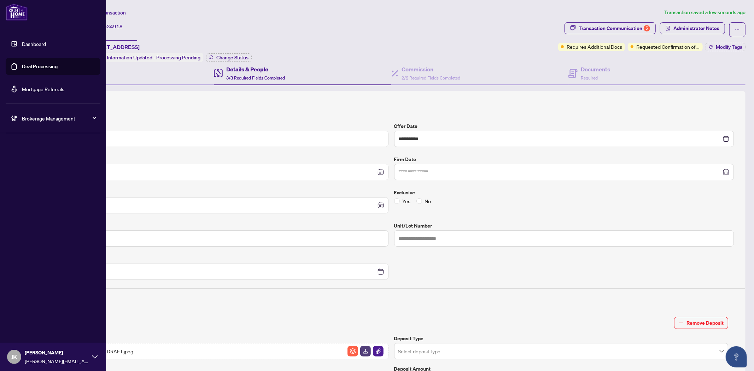
drag, startPoint x: 27, startPoint y: 66, endPoint x: 79, endPoint y: 64, distance: 52.7
click at [28, 66] on link "Deal Processing" at bounding box center [40, 66] width 36 height 6
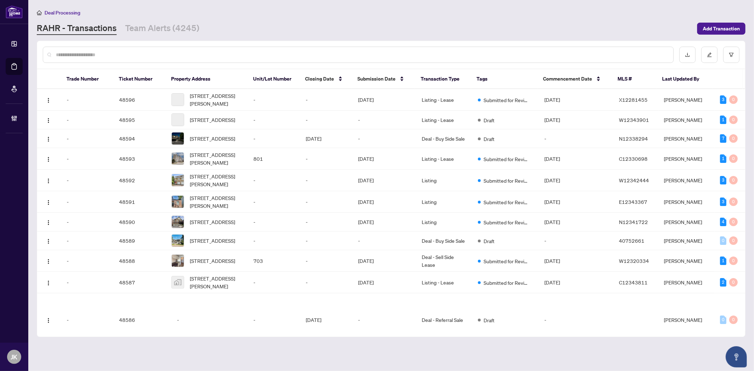
click at [111, 51] on input "text" at bounding box center [362, 55] width 612 height 8
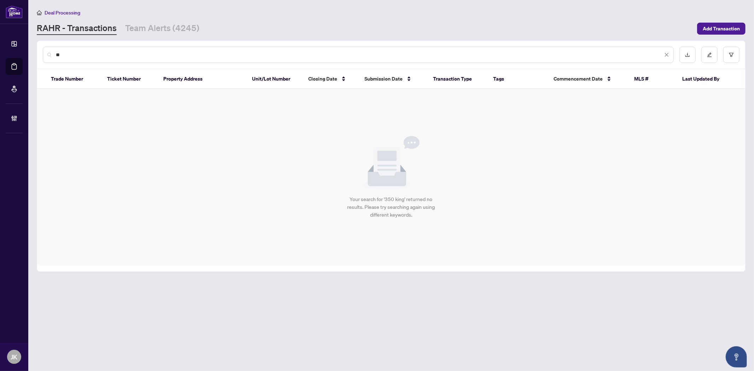
type input "*"
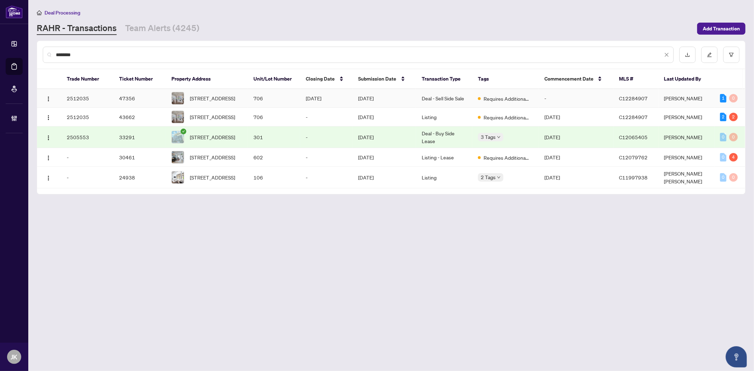
type input "********"
click at [443, 100] on td "Deal - Sell Side Sale" at bounding box center [444, 98] width 56 height 19
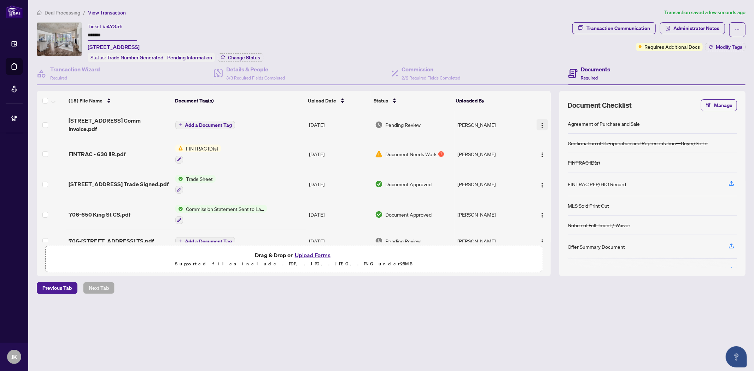
click at [540, 123] on img "button" at bounding box center [542, 126] width 6 height 6
click at [564, 180] on span "Document Permissions" at bounding box center [574, 180] width 68 height 8
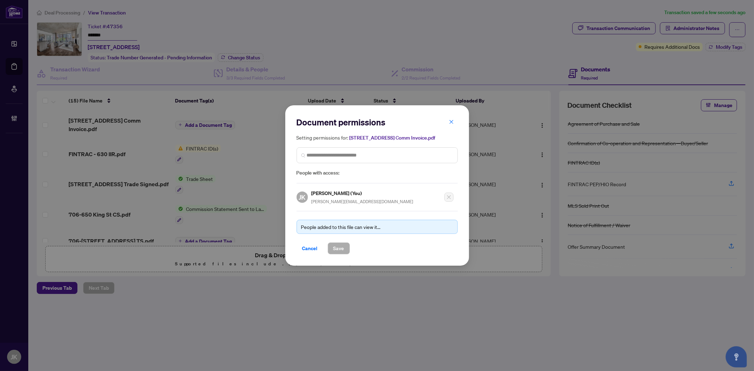
drag, startPoint x: 452, startPoint y: 123, endPoint x: 484, endPoint y: 122, distance: 32.5
click at [453, 123] on icon "close" at bounding box center [451, 121] width 5 height 5
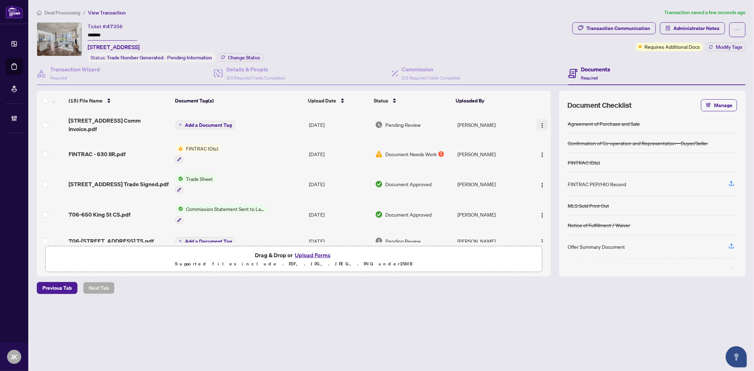
click at [543, 121] on button "button" at bounding box center [542, 124] width 11 height 11
click at [577, 171] on span "Manage Document Tags" at bounding box center [574, 168] width 68 height 8
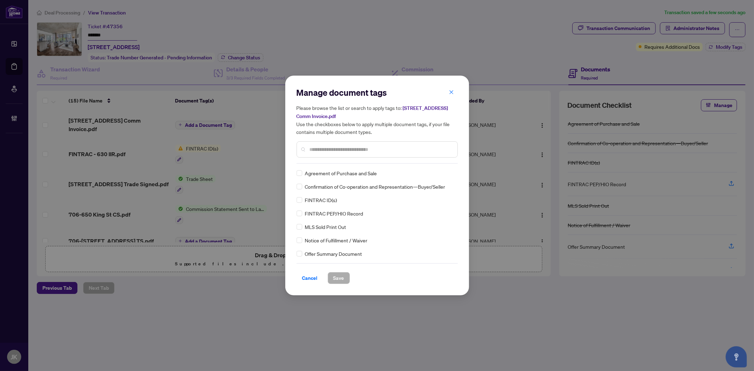
click at [340, 160] on div "Manage document tags Please browse the list or search to apply tags to: [STREET…" at bounding box center [377, 125] width 161 height 77
click at [339, 152] on input "text" at bounding box center [381, 150] width 142 height 8
type input "*******"
drag, startPoint x: 443, startPoint y: 170, endPoint x: 440, endPoint y: 181, distance: 11.2
click at [443, 171] on img at bounding box center [443, 173] width 7 height 7
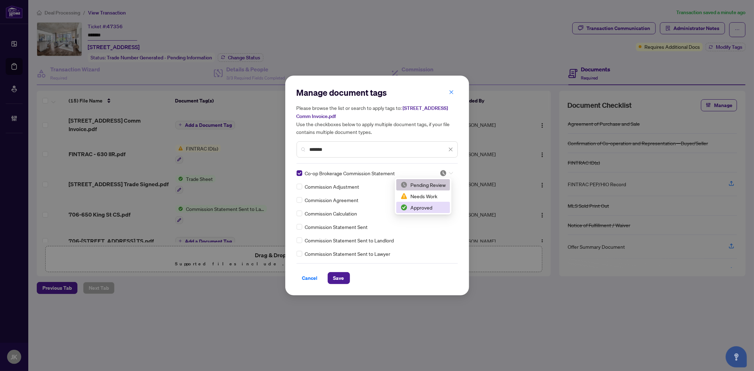
click at [426, 209] on div "Approved" at bounding box center [422, 208] width 45 height 8
drag, startPoint x: 341, startPoint y: 280, endPoint x: 529, endPoint y: 211, distance: 200.8
click at [341, 280] on span "Save" at bounding box center [338, 278] width 11 height 11
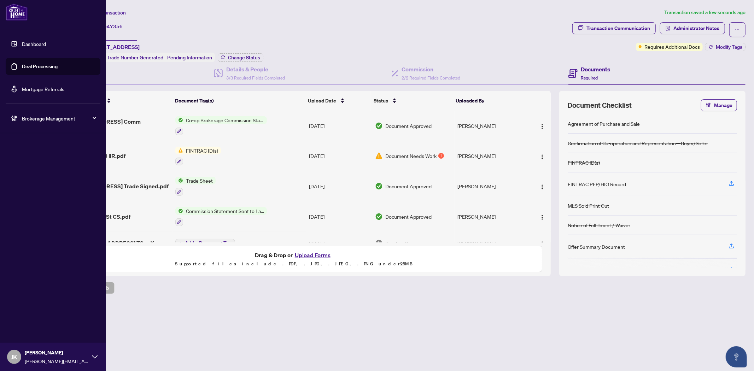
drag, startPoint x: 38, startPoint y: 68, endPoint x: 45, endPoint y: 66, distance: 7.1
click at [39, 68] on link "Deal Processing" at bounding box center [40, 66] width 36 height 6
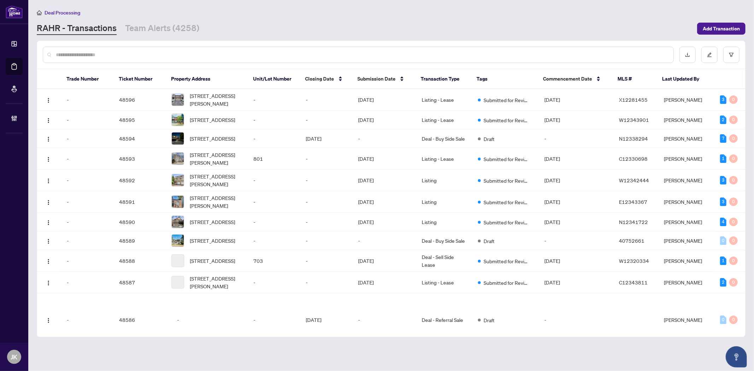
click at [154, 51] on input "text" at bounding box center [362, 55] width 612 height 8
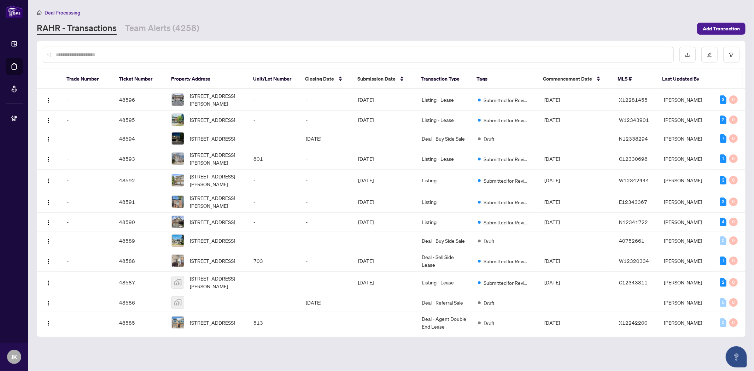
click at [156, 51] on input "text" at bounding box center [362, 55] width 612 height 8
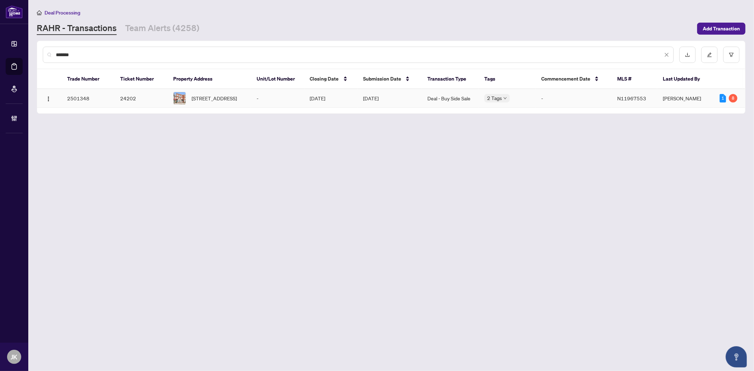
type input "*******"
click at [416, 101] on td "[DATE]" at bounding box center [389, 98] width 64 height 19
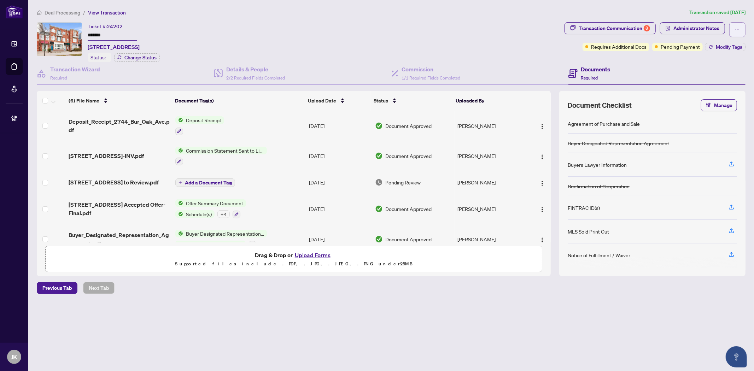
drag, startPoint x: 730, startPoint y: 31, endPoint x: 752, endPoint y: 29, distance: 22.7
click at [730, 31] on button "button" at bounding box center [737, 29] width 16 height 15
click at [725, 51] on li "Document Archive" at bounding box center [712, 56] width 63 height 11
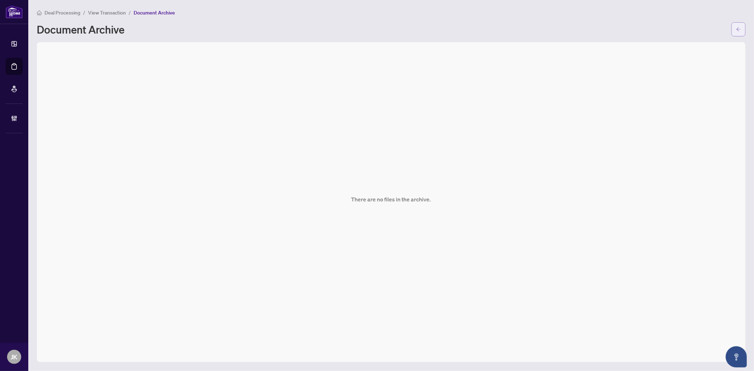
click at [737, 28] on icon "arrow-left" at bounding box center [738, 29] width 5 height 5
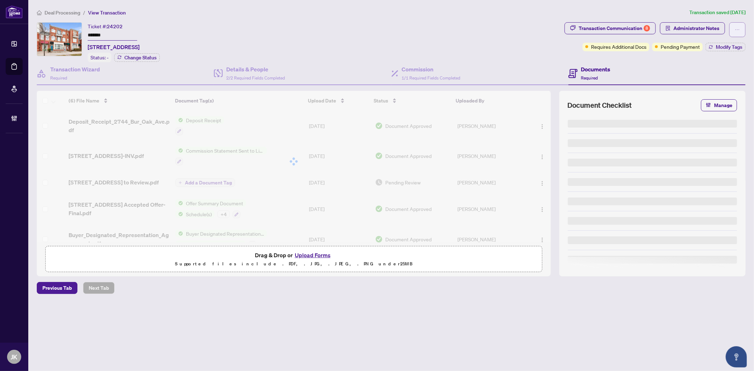
click at [736, 33] on span "button" at bounding box center [737, 29] width 5 height 11
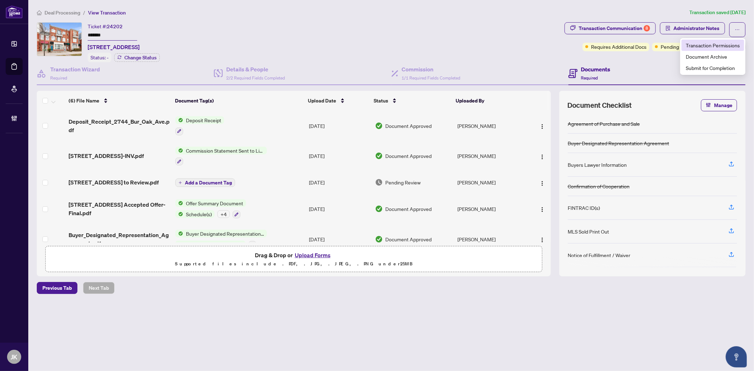
click at [732, 44] on span "Transaction Permissions" at bounding box center [713, 45] width 54 height 8
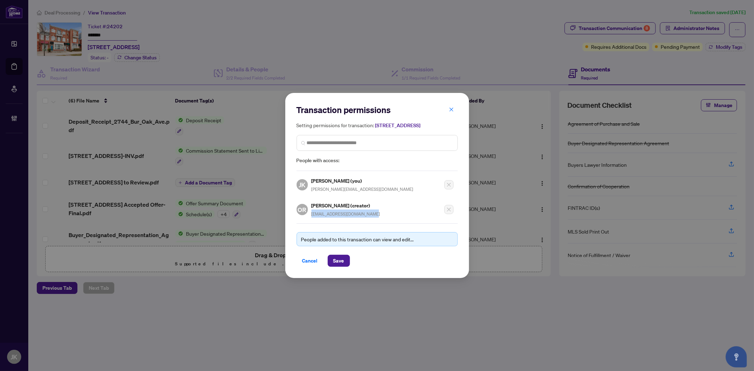
drag, startPoint x: 378, startPoint y: 218, endPoint x: 310, endPoint y: 218, distance: 67.9
click at [310, 218] on div "OR [PERSON_NAME] (creator) [EMAIL_ADDRESS][DOMAIN_NAME]" at bounding box center [375, 207] width 157 height 20
copy span "[EMAIL_ADDRESS][DOMAIN_NAME]"
click at [313, 260] on span "Cancel" at bounding box center [310, 260] width 16 height 11
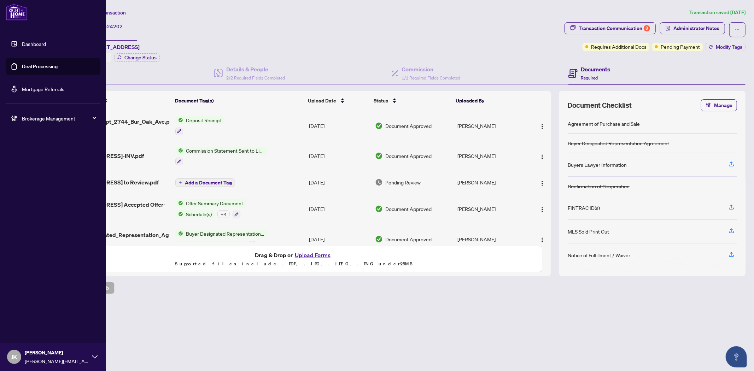
drag, startPoint x: 28, startPoint y: 65, endPoint x: 98, endPoint y: 64, distance: 70.7
click at [28, 65] on link "Deal Processing" at bounding box center [40, 66] width 36 height 6
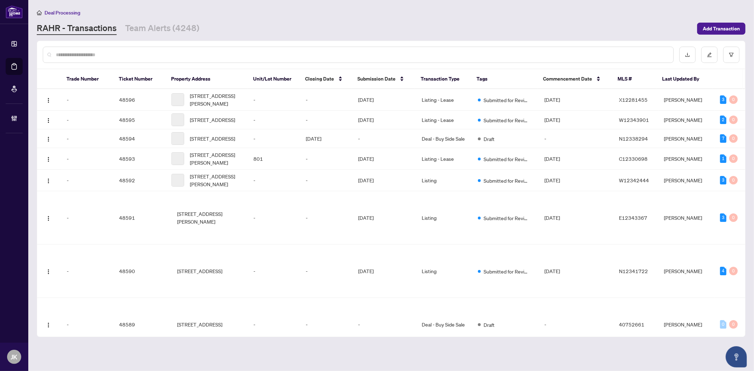
click at [112, 56] on input "text" at bounding box center [362, 55] width 612 height 8
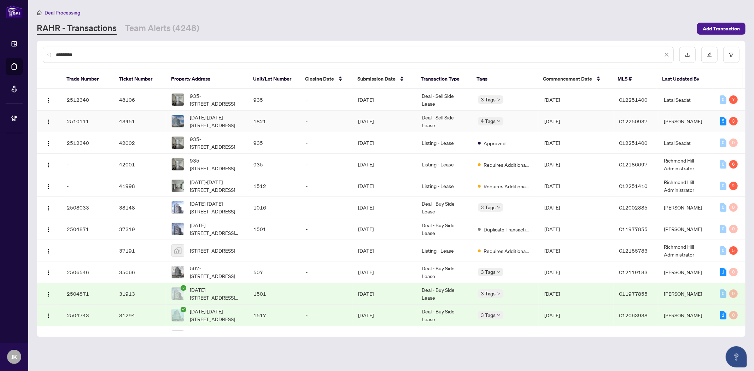
type input "*********"
click at [402, 113] on td "[DATE]" at bounding box center [385, 122] width 64 height 22
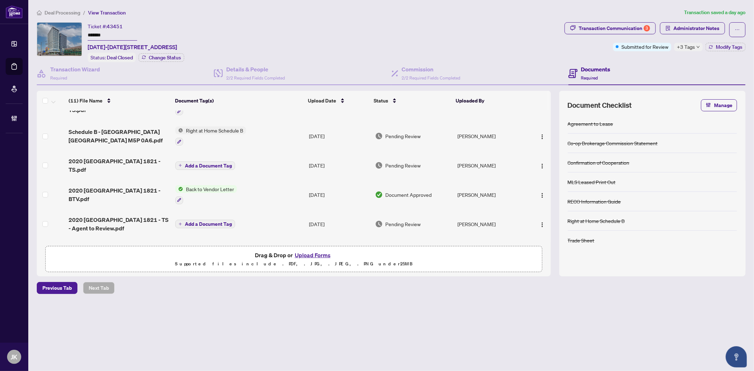
scroll to position [155, 0]
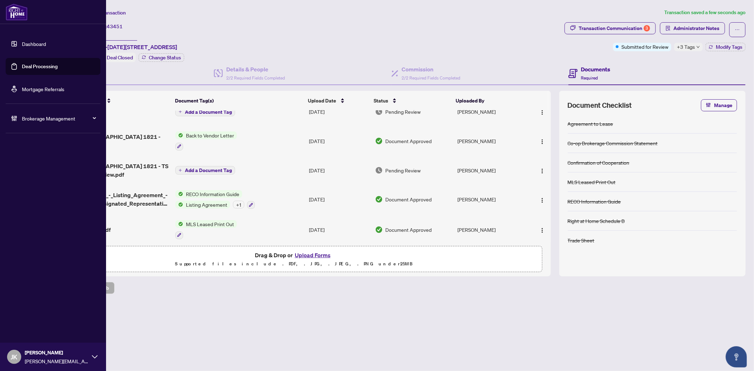
click at [33, 65] on link "Deal Processing" at bounding box center [40, 66] width 36 height 6
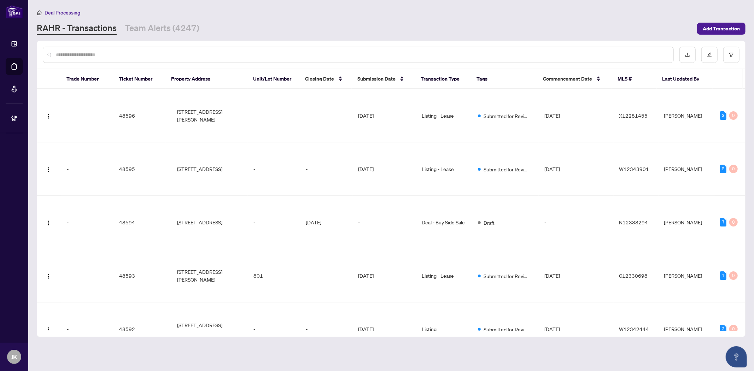
click at [143, 54] on input "text" at bounding box center [362, 55] width 612 height 8
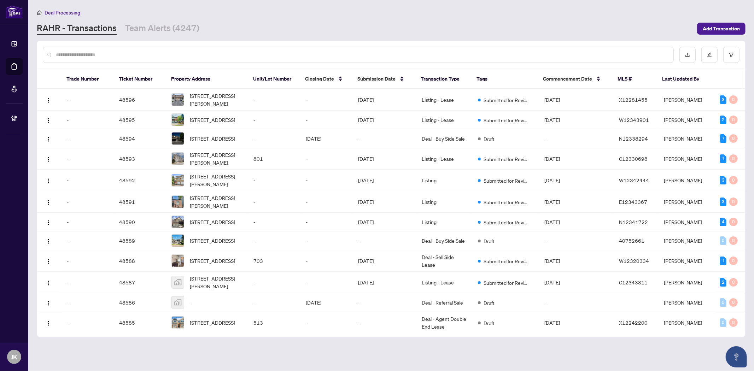
click at [143, 54] on input "text" at bounding box center [362, 55] width 612 height 8
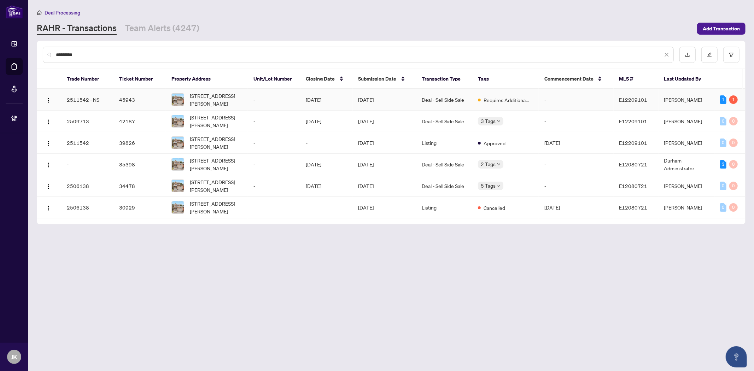
type input "*********"
click at [426, 92] on td "Deal - Sell Side Sale" at bounding box center [444, 100] width 56 height 22
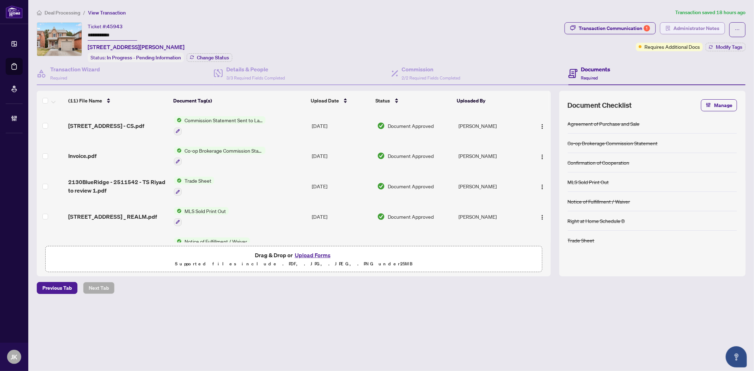
click at [680, 27] on span "Administrator Notes" at bounding box center [696, 28] width 46 height 11
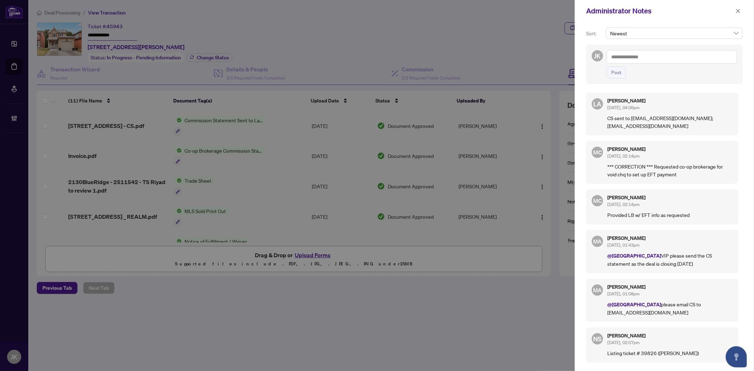
click at [746, 8] on div "Administrator Notes" at bounding box center [664, 11] width 179 height 22
drag, startPoint x: 740, startPoint y: 9, endPoint x: 605, endPoint y: 27, distance: 136.6
click at [740, 9] on icon "close" at bounding box center [738, 10] width 5 height 5
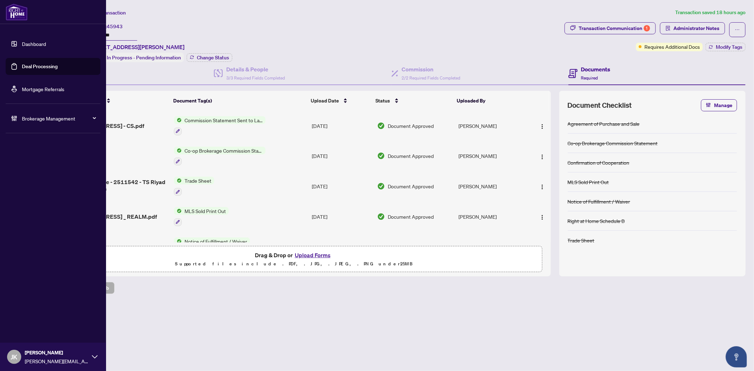
drag, startPoint x: 58, startPoint y: 62, endPoint x: 79, endPoint y: 69, distance: 22.6
click at [58, 63] on link "Deal Processing" at bounding box center [40, 66] width 36 height 6
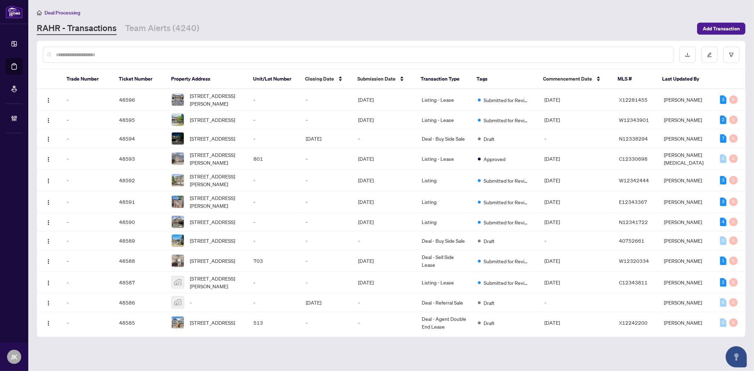
click at [132, 56] on input "text" at bounding box center [362, 55] width 612 height 8
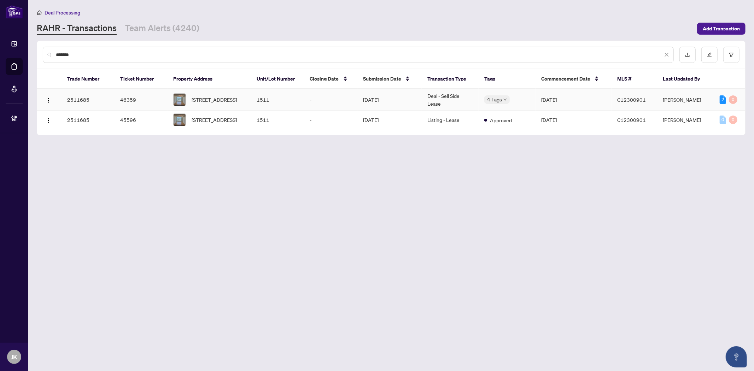
type input "*******"
click at [466, 103] on td "Deal - Sell Side Lease" at bounding box center [450, 100] width 57 height 22
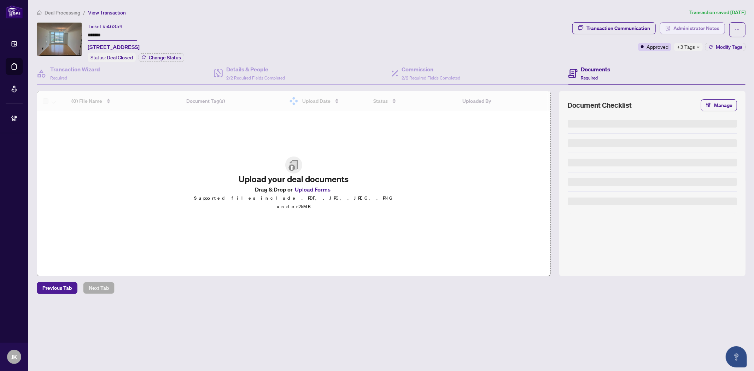
click at [712, 28] on span "Administrator Notes" at bounding box center [696, 28] width 46 height 11
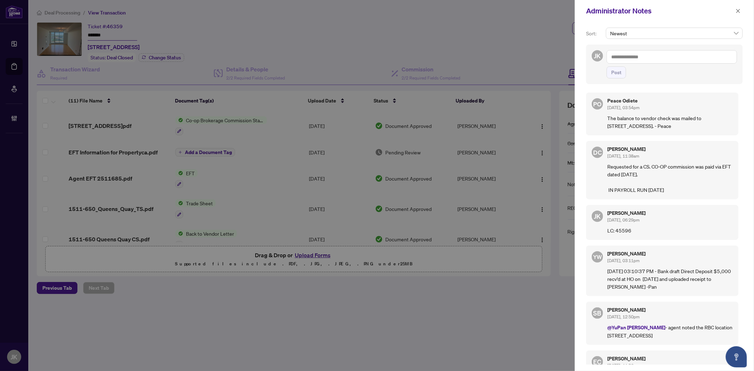
drag, startPoint x: 738, startPoint y: 1, endPoint x: 742, endPoint y: 17, distance: 16.4
click at [740, 15] on div "Administrator Notes" at bounding box center [664, 11] width 179 height 22
drag, startPoint x: 740, startPoint y: 10, endPoint x: 733, endPoint y: 12, distance: 7.5
click at [740, 10] on icon "close" at bounding box center [738, 10] width 5 height 5
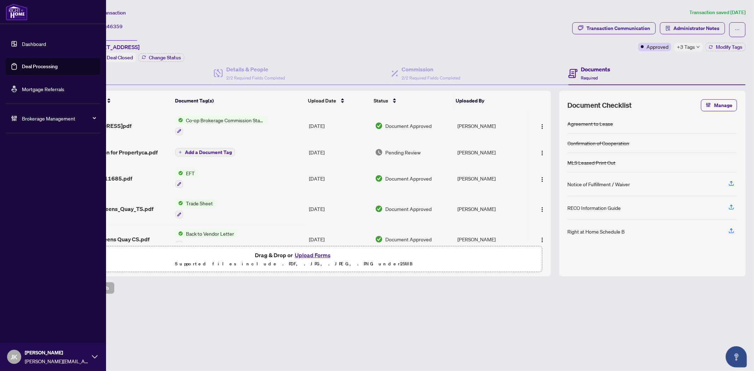
click at [26, 65] on link "Deal Processing" at bounding box center [40, 66] width 36 height 6
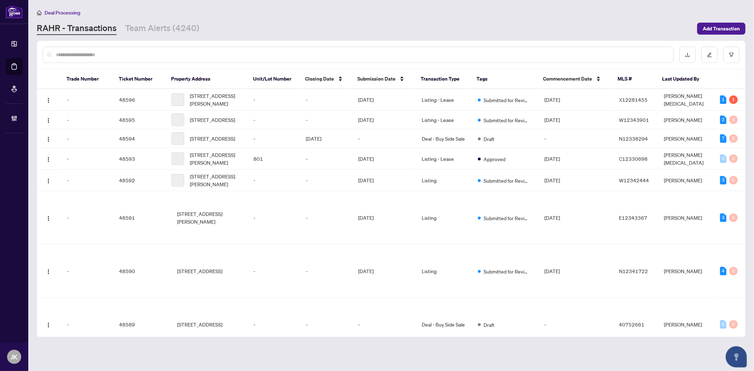
click at [138, 51] on input "text" at bounding box center [362, 55] width 612 height 8
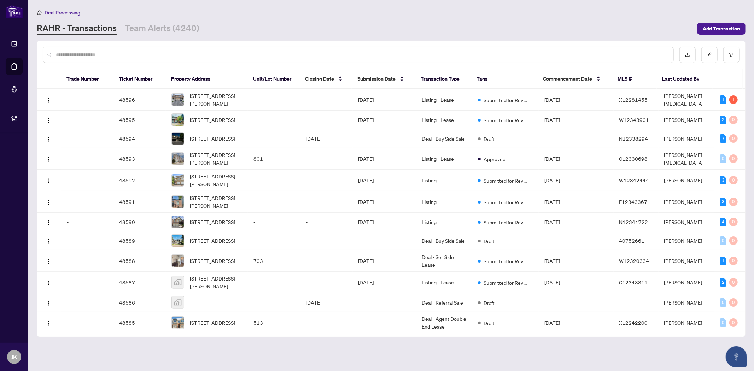
click at [138, 51] on input "text" at bounding box center [362, 55] width 612 height 8
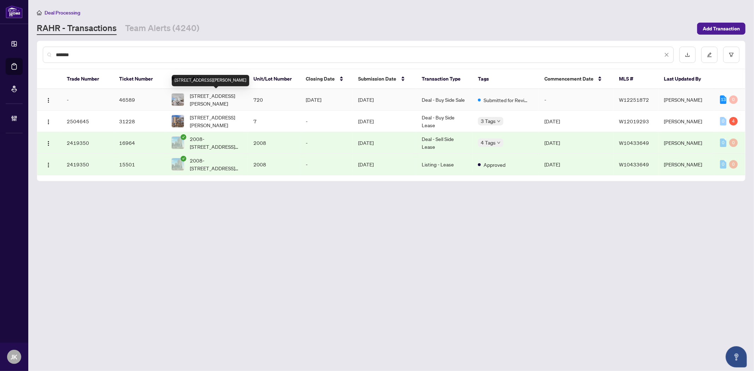
type input "*******"
click at [235, 96] on span "[STREET_ADDRESS][PERSON_NAME]" at bounding box center [216, 100] width 53 height 16
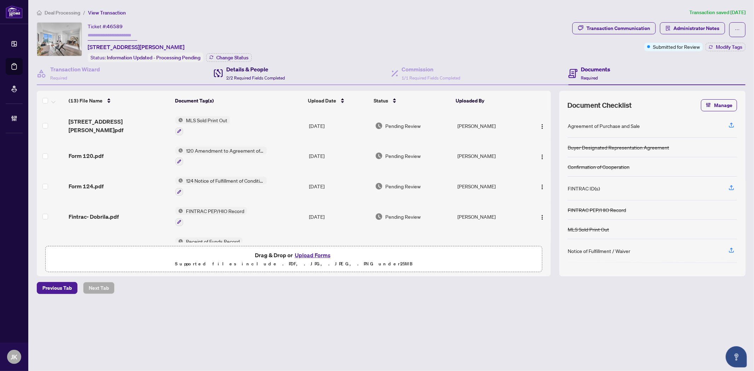
click at [260, 65] on h4 "Details & People" at bounding box center [255, 69] width 59 height 8
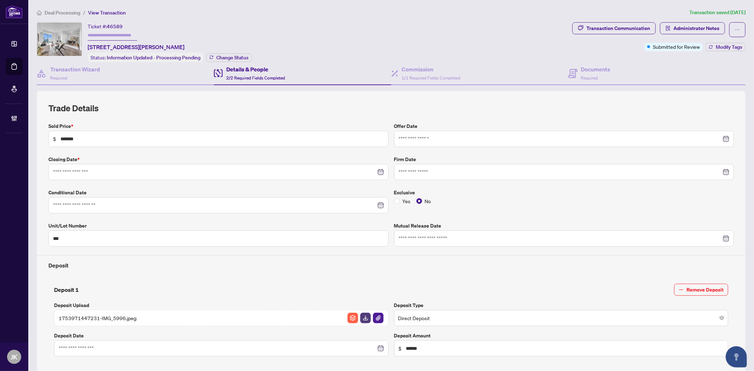
type input "**********"
drag, startPoint x: 129, startPoint y: 45, endPoint x: 87, endPoint y: 47, distance: 42.5
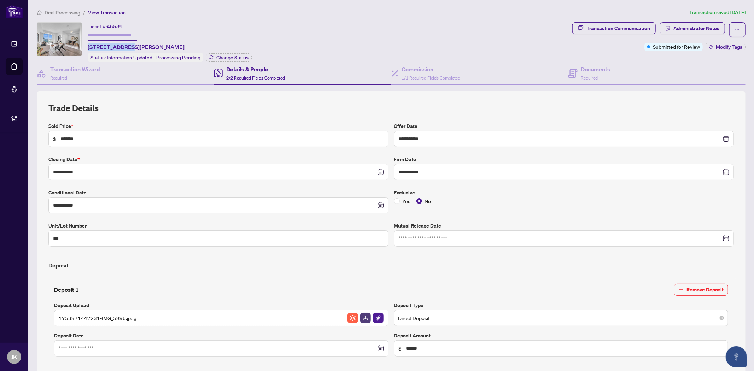
click at [87, 47] on div "Ticket #: 46589 [STREET_ADDRESS][PERSON_NAME] Status: Information Updated - Pro…" at bounding box center [303, 42] width 533 height 40
copy span "720-50 [PERSON_NAME]"
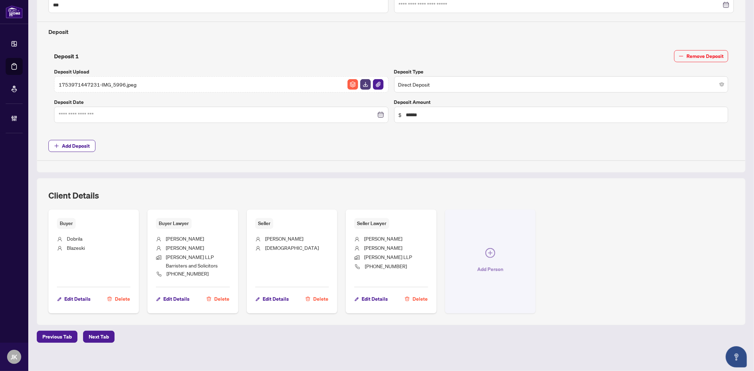
scroll to position [238, 0]
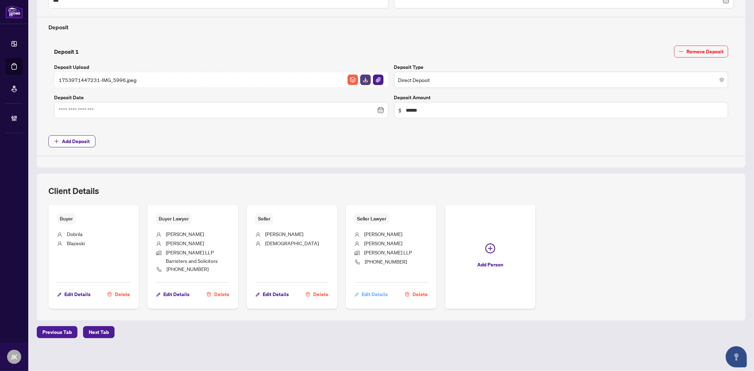
click at [373, 295] on span "Edit Details" at bounding box center [375, 294] width 26 height 11
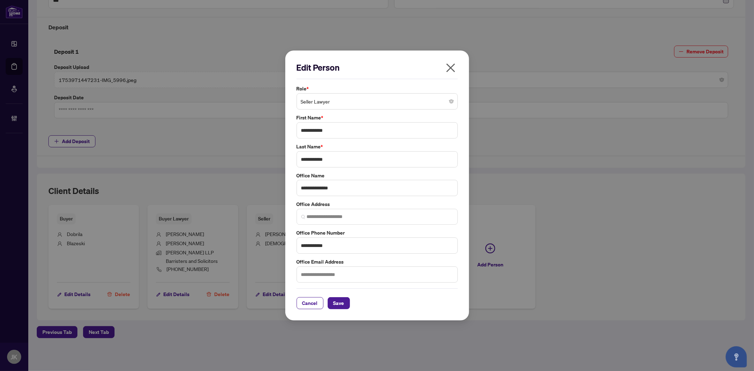
type input "**********"
click at [339, 278] on input "text" at bounding box center [377, 274] width 161 height 16
paste input "**********"
type input "**********"
click at [345, 305] on button "Save" at bounding box center [339, 303] width 22 height 12
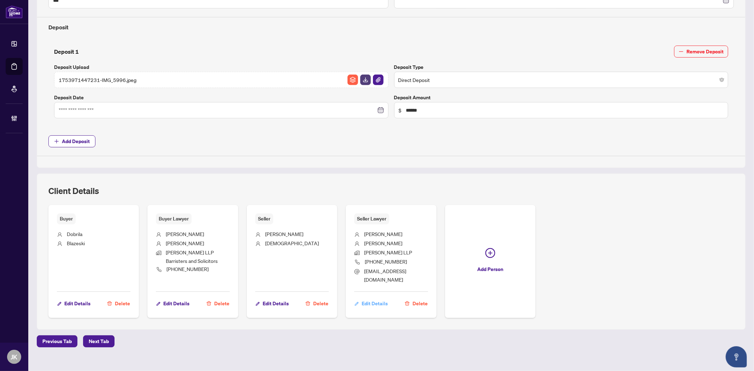
click at [372, 298] on span "Edit Details" at bounding box center [375, 303] width 26 height 11
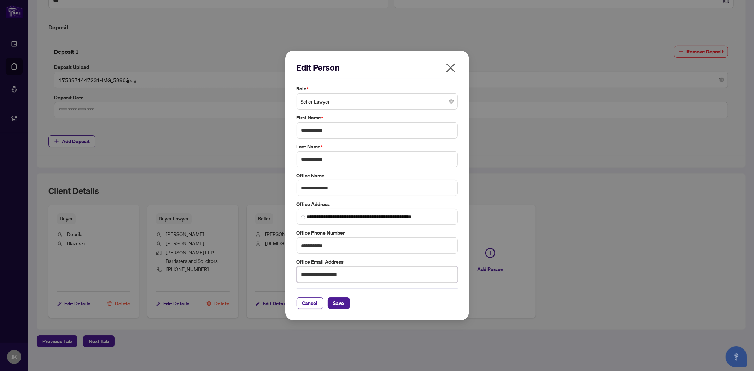
drag, startPoint x: 357, startPoint y: 275, endPoint x: 245, endPoint y: 273, distance: 112.1
click at [245, 273] on div "**********" at bounding box center [377, 185] width 754 height 371
click at [341, 307] on span "Save" at bounding box center [338, 303] width 11 height 11
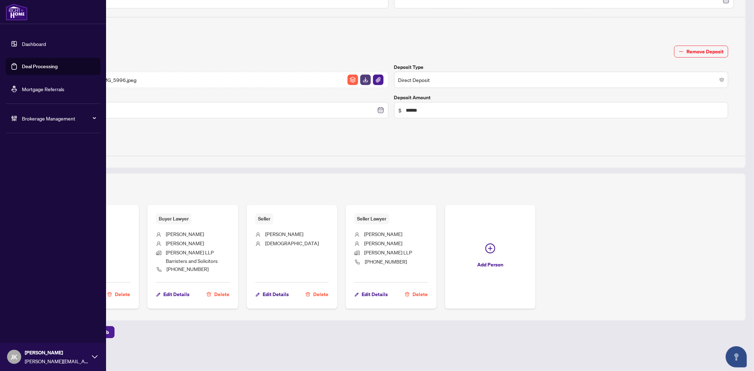
drag, startPoint x: 33, startPoint y: 68, endPoint x: 259, endPoint y: 143, distance: 238.2
click at [33, 68] on link "Deal Processing" at bounding box center [40, 66] width 36 height 6
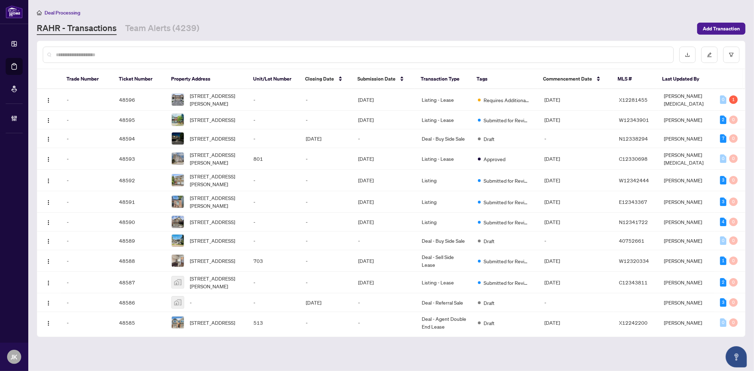
click at [99, 57] on input "text" at bounding box center [362, 55] width 612 height 8
click at [172, 49] on div at bounding box center [358, 55] width 631 height 16
click at [172, 58] on div at bounding box center [358, 55] width 631 height 16
click at [170, 53] on input "text" at bounding box center [362, 55] width 612 height 8
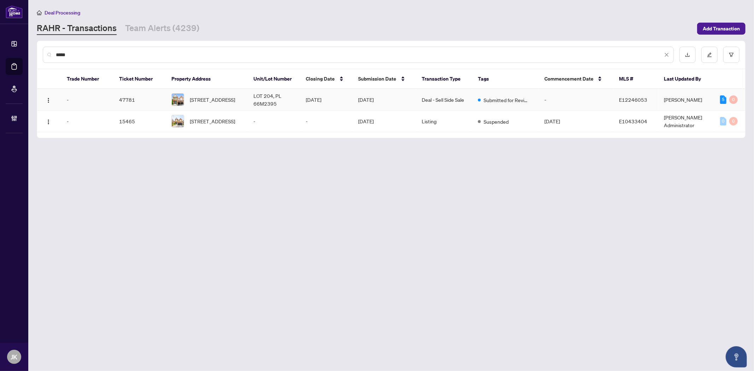
type input "*****"
click at [254, 103] on td "LOT 204, PL 66M2395" at bounding box center [274, 100] width 52 height 22
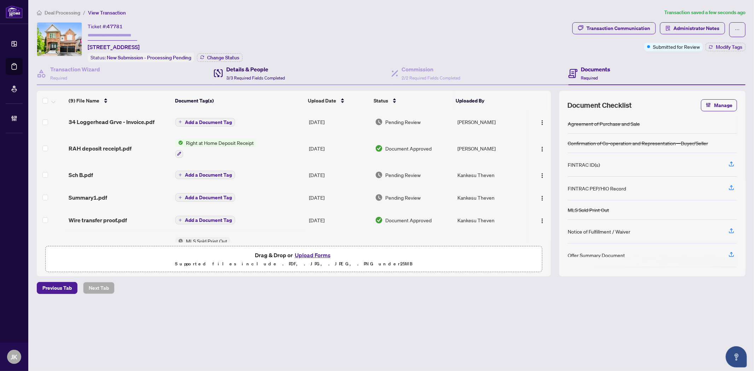
click at [232, 75] on span "3/3 Required Fields Completed" at bounding box center [255, 77] width 59 height 5
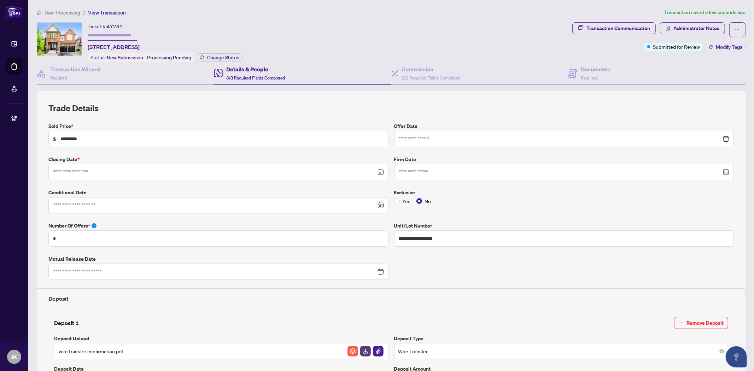
type input "**********"
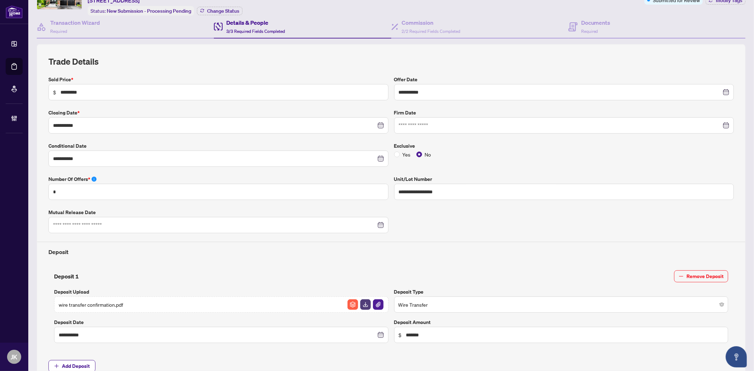
scroll to position [78, 0]
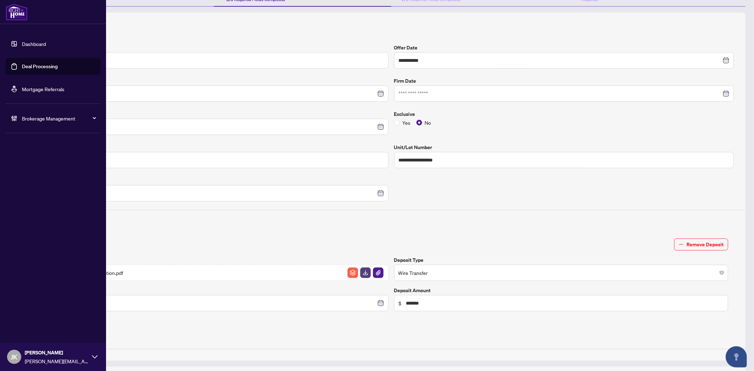
drag, startPoint x: 34, startPoint y: 66, endPoint x: 47, endPoint y: 65, distance: 13.8
click at [34, 66] on link "Deal Processing" at bounding box center [40, 66] width 36 height 6
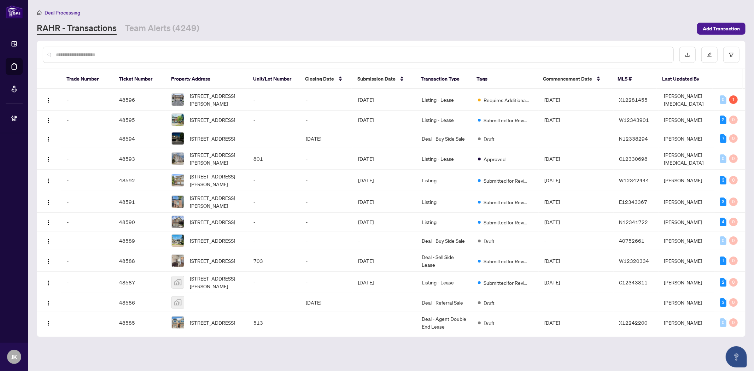
click at [149, 52] on input "text" at bounding box center [362, 55] width 612 height 8
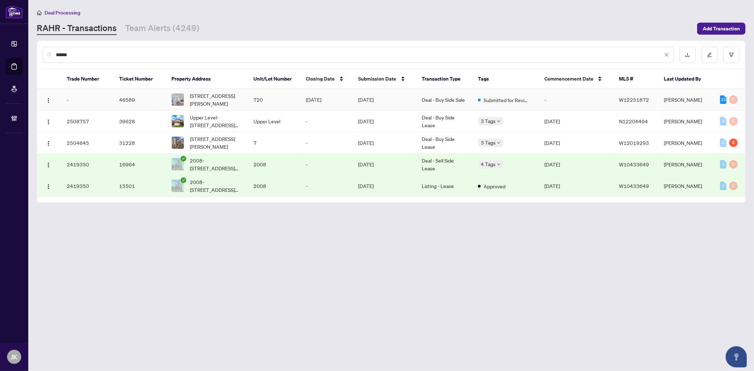
type input "******"
click at [251, 96] on td "720" at bounding box center [274, 100] width 52 height 22
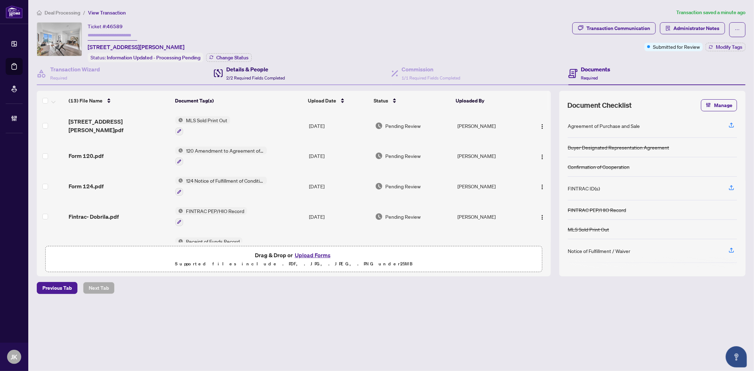
click at [249, 75] on span "2/2 Required Fields Completed" at bounding box center [255, 77] width 59 height 5
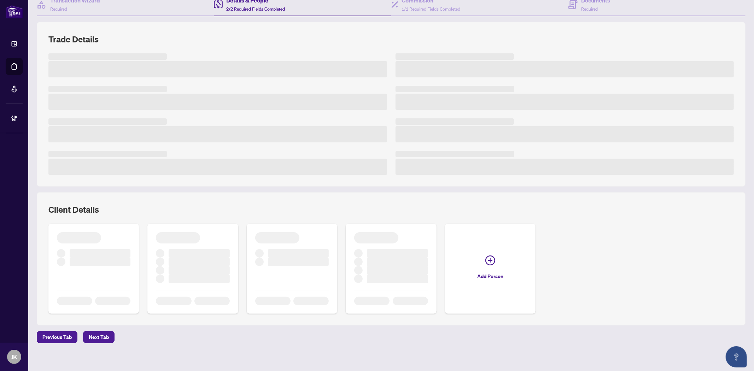
scroll to position [72, 0]
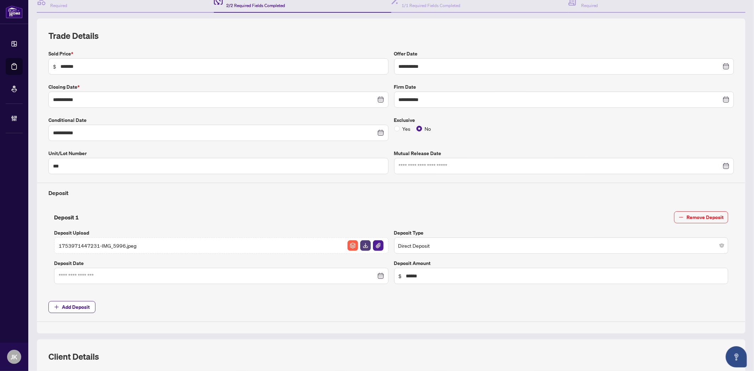
click at [378, 305] on span "Add Deposit" at bounding box center [390, 307] width 685 height 12
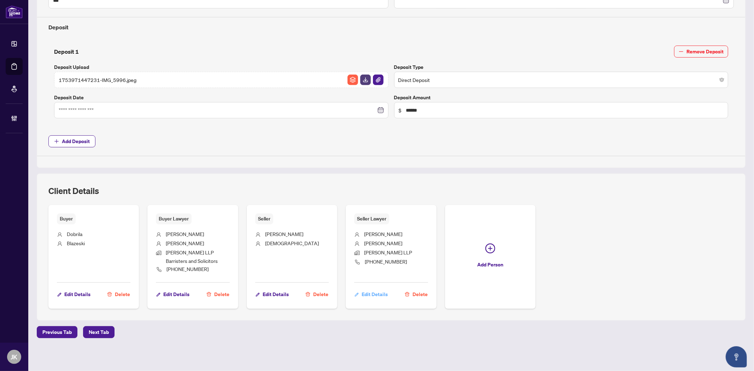
click at [370, 292] on span "Edit Details" at bounding box center [375, 294] width 26 height 11
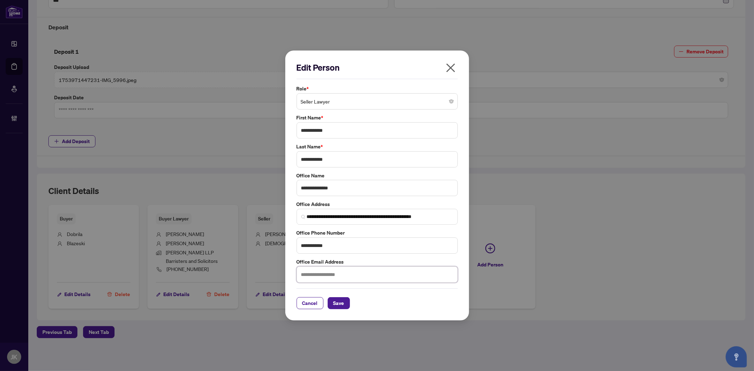
click at [311, 273] on input "text" at bounding box center [377, 274] width 161 height 16
paste input "**********"
type input "**********"
click at [342, 299] on span "Save" at bounding box center [338, 303] width 11 height 11
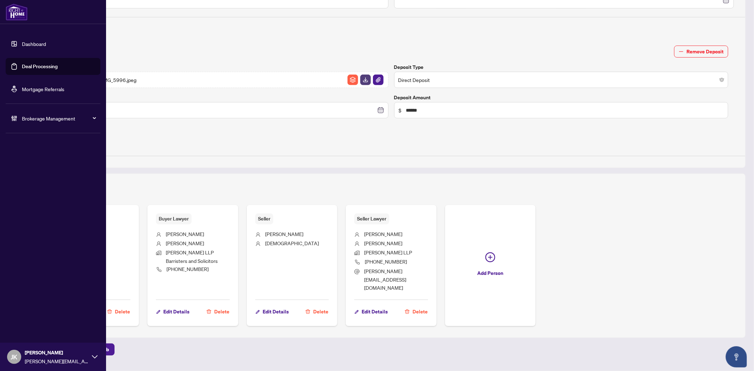
drag, startPoint x: 44, startPoint y: 66, endPoint x: 100, endPoint y: 72, distance: 56.6
click at [44, 66] on link "Deal Processing" at bounding box center [40, 66] width 36 height 6
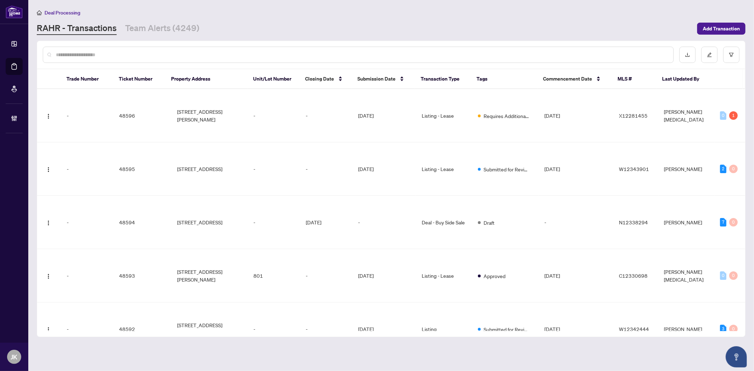
click at [127, 60] on div at bounding box center [358, 55] width 631 height 16
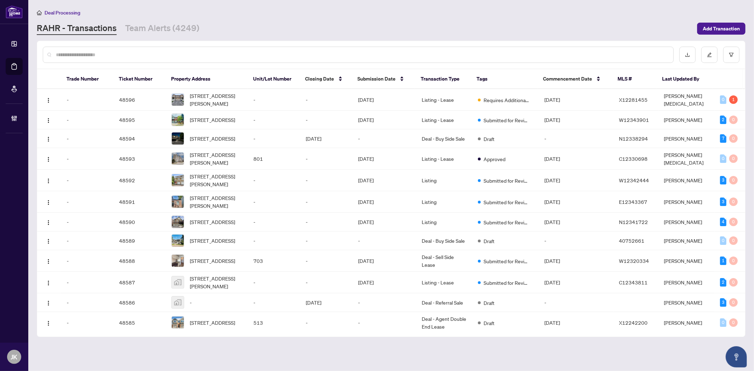
click at [127, 59] on div at bounding box center [358, 55] width 631 height 16
click at [108, 56] on input "text" at bounding box center [362, 55] width 612 height 8
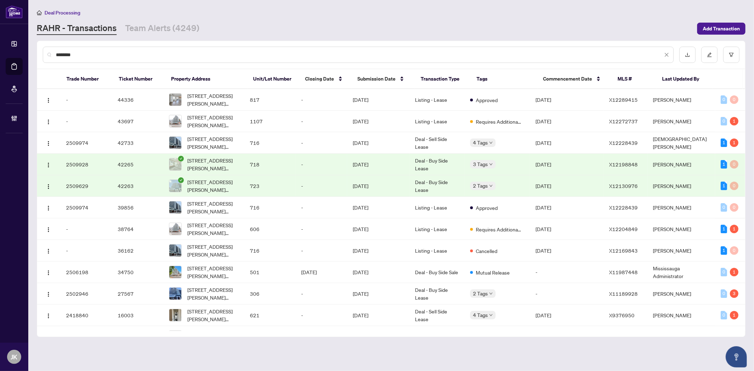
type input "********"
click at [432, 146] on td "Deal - Sell Side Lease" at bounding box center [436, 143] width 55 height 22
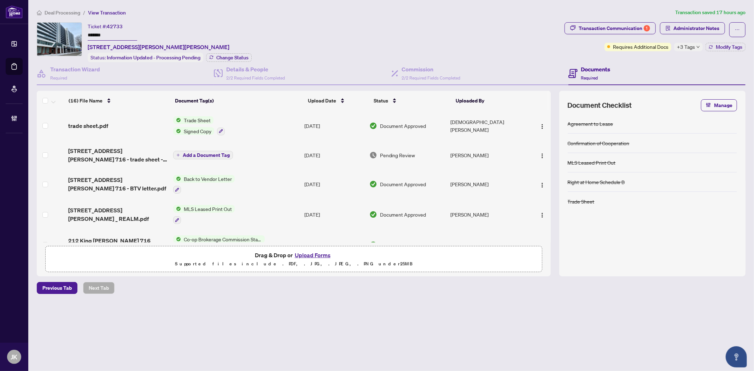
click at [690, 48] on span "+3 Tags" at bounding box center [686, 47] width 18 height 8
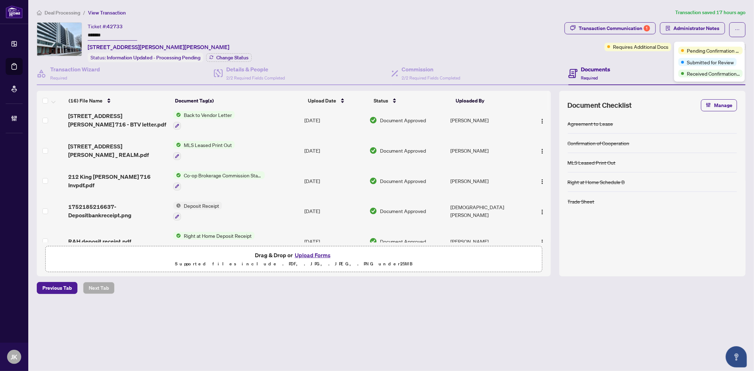
scroll to position [118, 0]
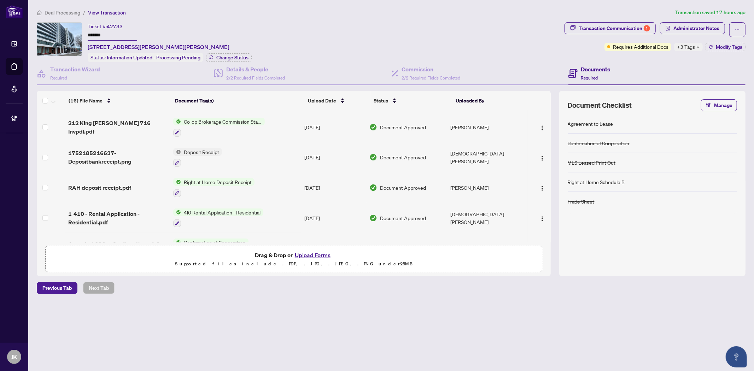
drag, startPoint x: 673, startPoint y: 338, endPoint x: 710, endPoint y: 37, distance: 303.4
click at [673, 338] on main "Deal Processing / View Transaction Transaction saved 17 hours ago Ticket #: 427…" at bounding box center [391, 185] width 726 height 371
click at [713, 33] on span "Administrator Notes" at bounding box center [696, 28] width 46 height 11
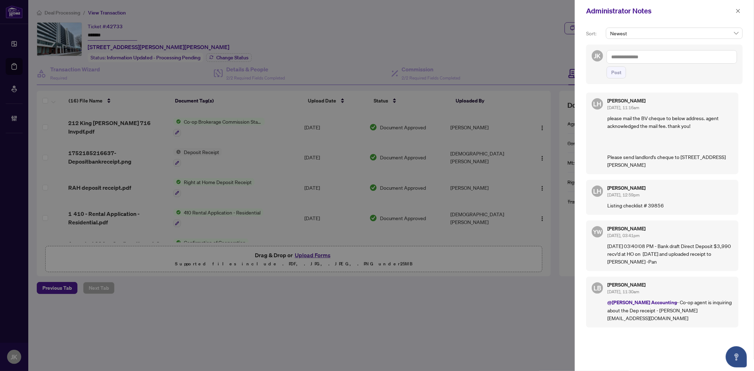
drag, startPoint x: 646, startPoint y: 51, endPoint x: 650, endPoint y: 52, distance: 4.0
click at [649, 52] on textarea at bounding box center [672, 56] width 130 height 13
click at [632, 65] on li "[PERSON_NAME] Acc ounting" at bounding box center [656, 62] width 72 height 12
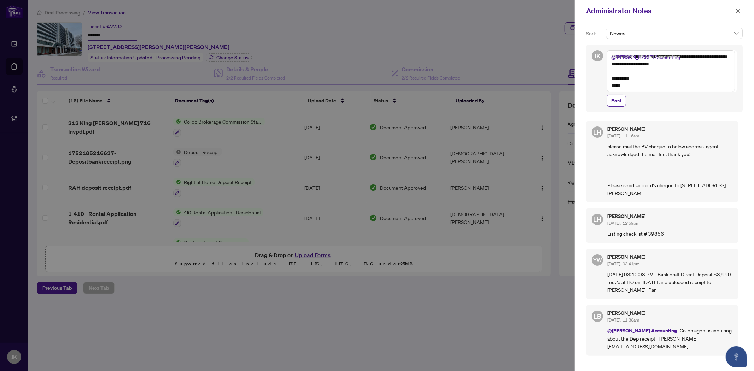
click at [658, 55] on textarea "**********" at bounding box center [671, 71] width 128 height 42
type textarea "**********"
click at [613, 104] on span "Post" at bounding box center [616, 100] width 10 height 11
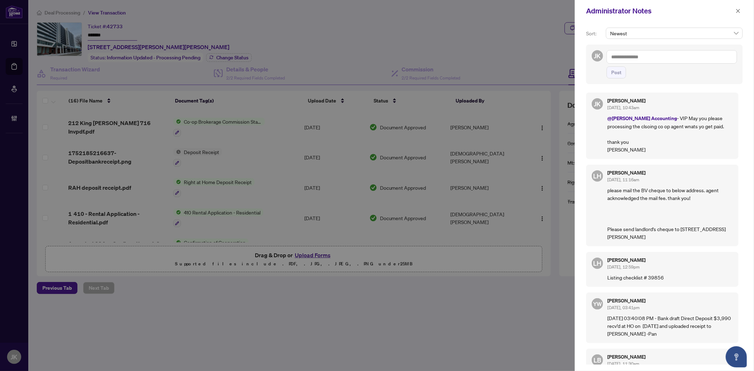
click at [738, 13] on span "button" at bounding box center [738, 10] width 5 height 11
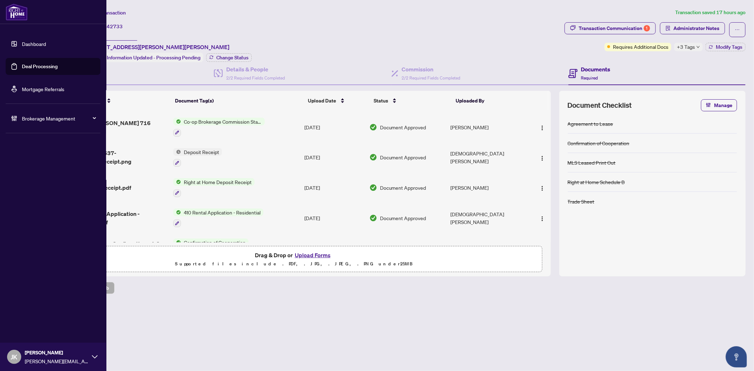
click at [32, 63] on link "Deal Processing" at bounding box center [40, 66] width 36 height 6
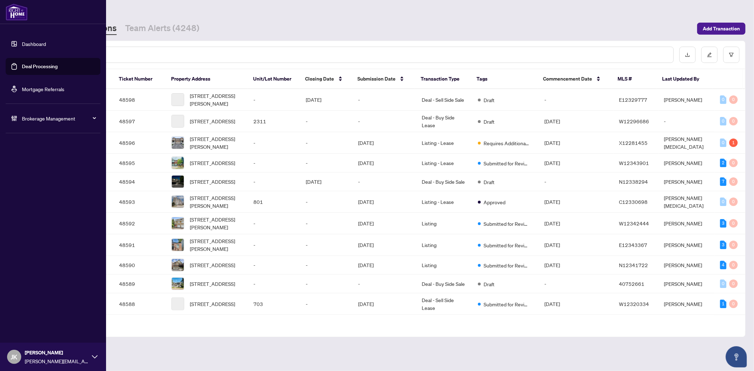
click at [49, 68] on link "Deal Processing" at bounding box center [40, 66] width 36 height 6
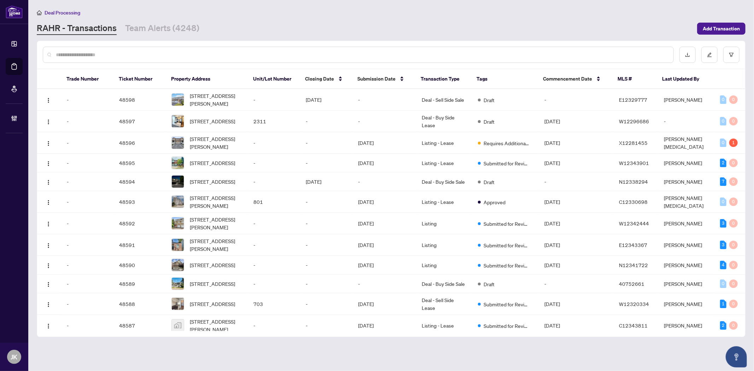
click at [138, 54] on input "text" at bounding box center [362, 55] width 612 height 8
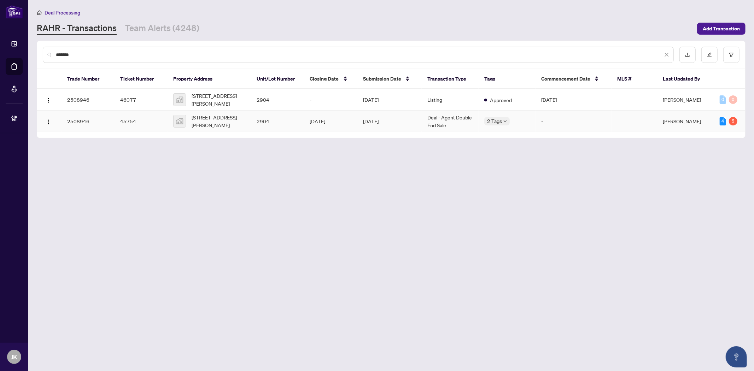
type input "*******"
click at [373, 125] on td "[DATE]" at bounding box center [389, 122] width 64 height 22
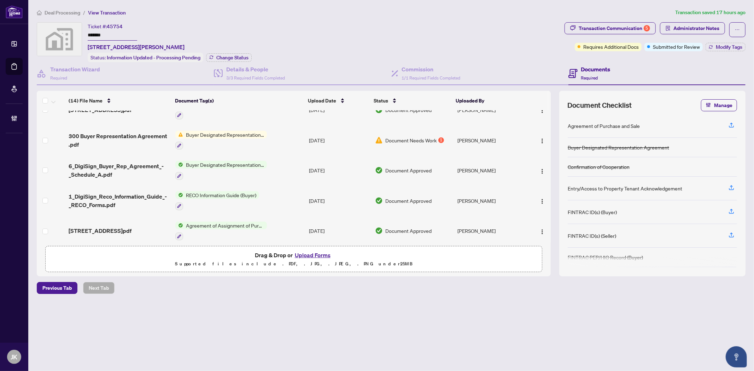
scroll to position [275, 0]
click at [113, 226] on span "[STREET_ADDRESS]pdf" at bounding box center [100, 230] width 63 height 8
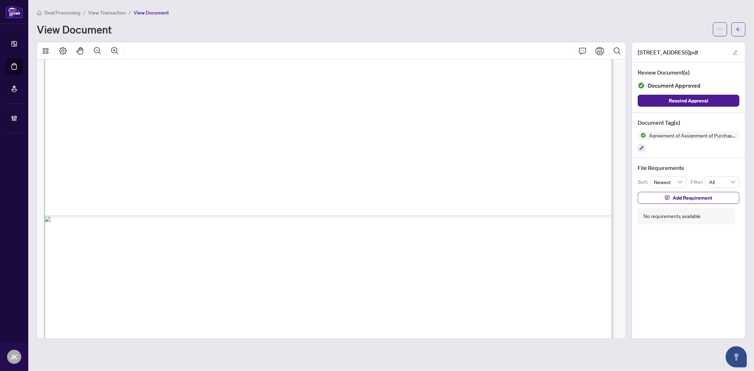
scroll to position [4995, 0]
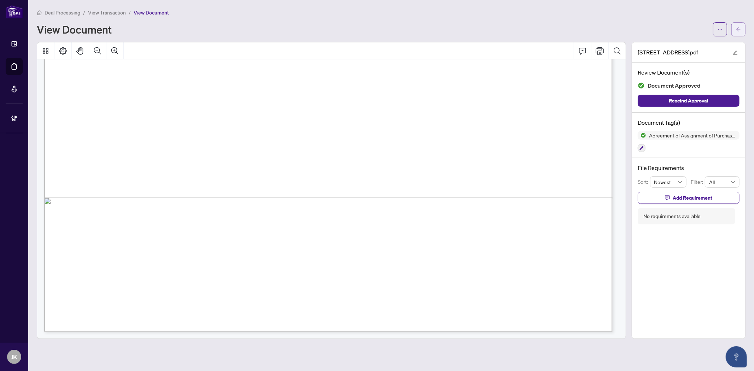
click at [740, 29] on icon "arrow-left" at bounding box center [738, 29] width 5 height 5
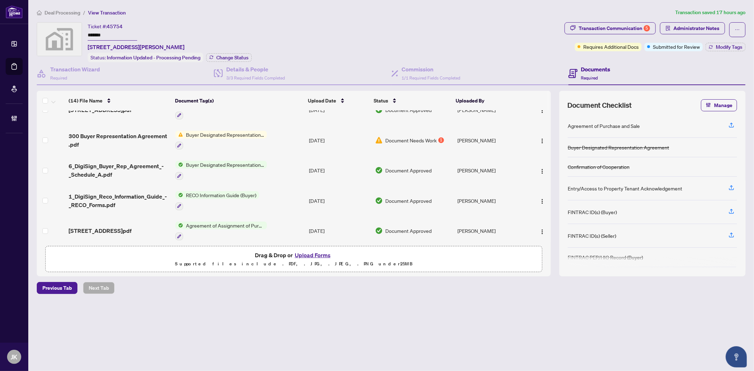
scroll to position [275, 0]
click at [241, 222] on span "Agreement of Assignment of Purchase and Sale" at bounding box center [225, 225] width 84 height 8
click at [237, 252] on span "Agreement of Assignment of Purchase and Sale" at bounding box center [224, 257] width 105 height 16
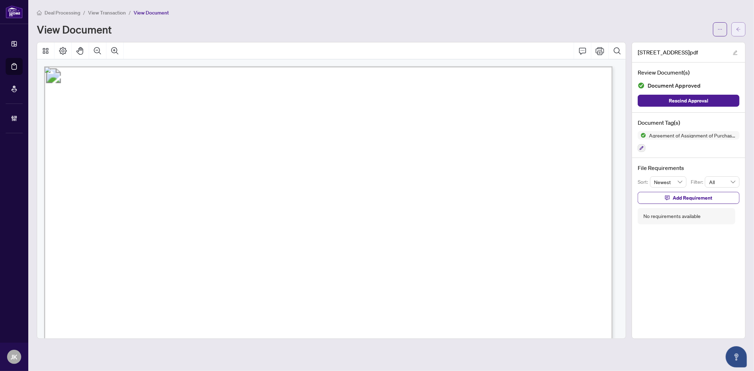
click at [740, 25] on span "button" at bounding box center [738, 29] width 5 height 11
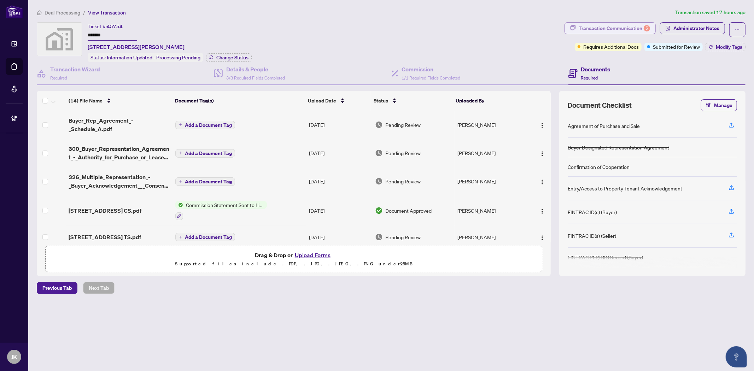
click at [622, 22] on button "Transaction Communication 5" at bounding box center [609, 28] width 91 height 12
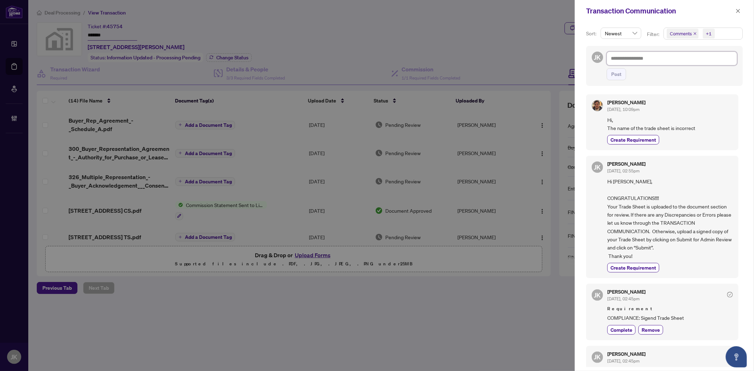
click at [628, 59] on textarea at bounding box center [672, 58] width 130 height 13
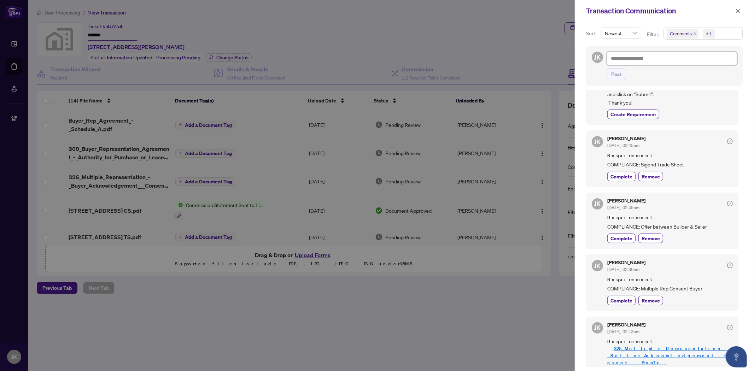
scroll to position [157, 0]
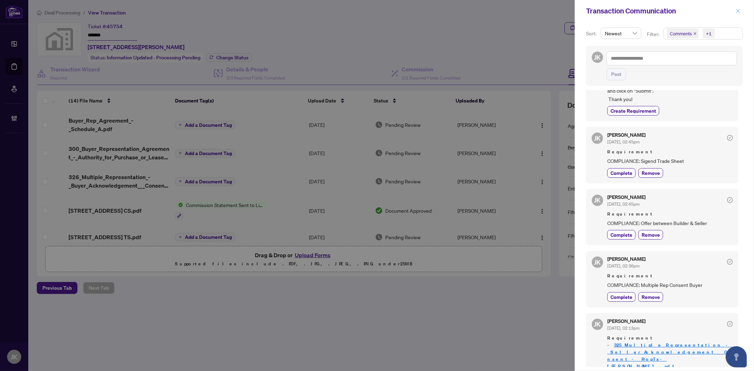
click at [740, 12] on button "button" at bounding box center [737, 11] width 9 height 8
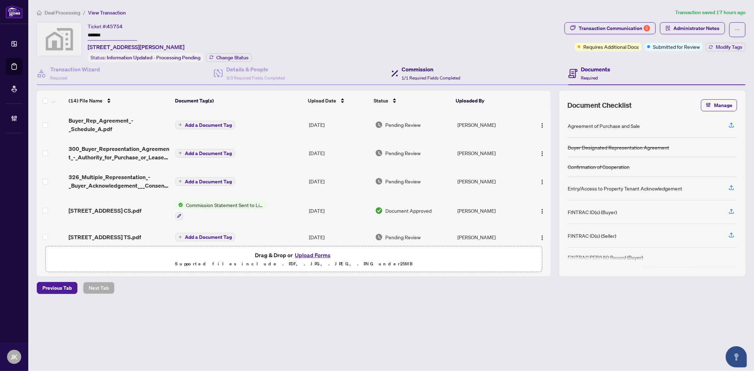
click at [430, 70] on h4 "Commission" at bounding box center [431, 69] width 59 height 8
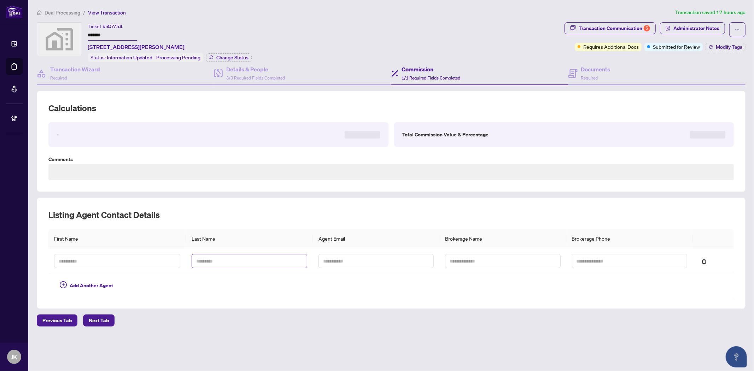
type textarea "**********"
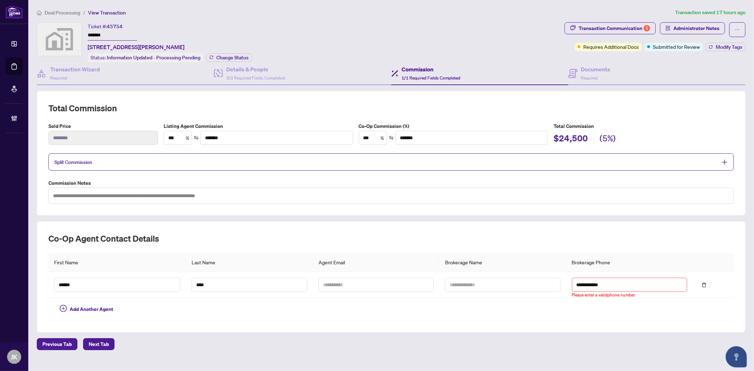
click at [320, 158] on span "Split Commission" at bounding box center [385, 162] width 663 height 8
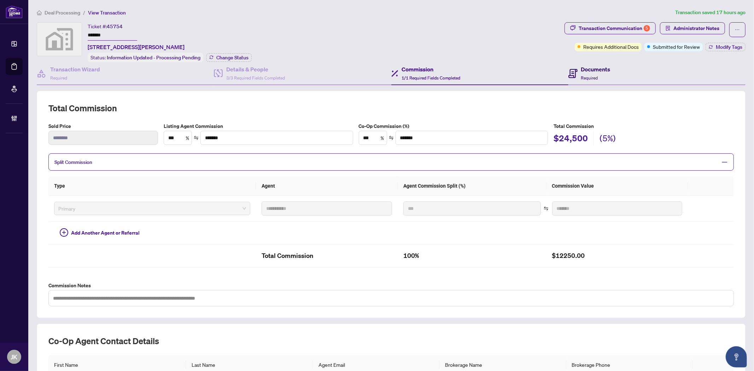
drag, startPoint x: 577, startPoint y: 69, endPoint x: 381, endPoint y: 84, distance: 196.8
click at [581, 69] on h4 "Documents" at bounding box center [595, 69] width 29 height 8
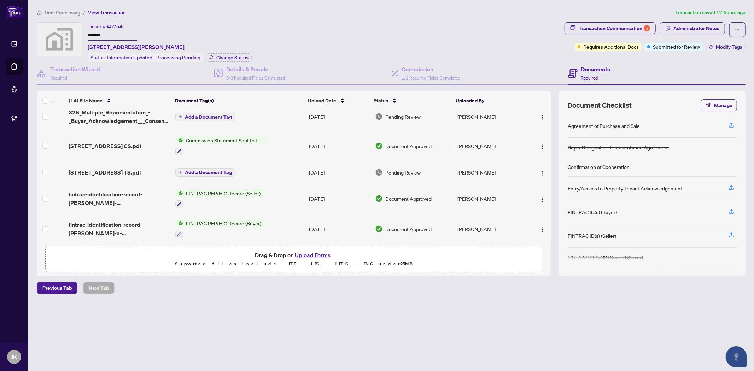
scroll to position [78, 0]
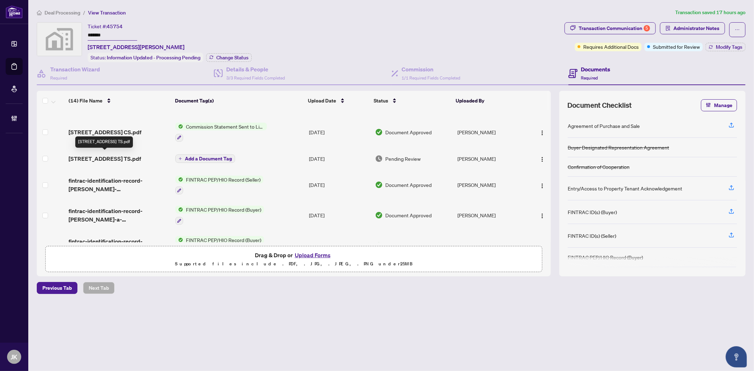
click at [125, 159] on span "[STREET_ADDRESS] TS.pdf" at bounding box center [105, 158] width 72 height 8
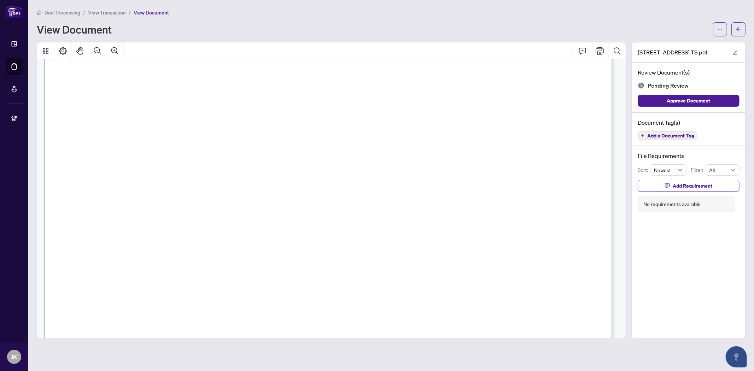
scroll to position [235, 0]
drag, startPoint x: 739, startPoint y: 27, endPoint x: 750, endPoint y: 34, distance: 13.0
click at [739, 27] on icon "arrow-left" at bounding box center [738, 29] width 5 height 5
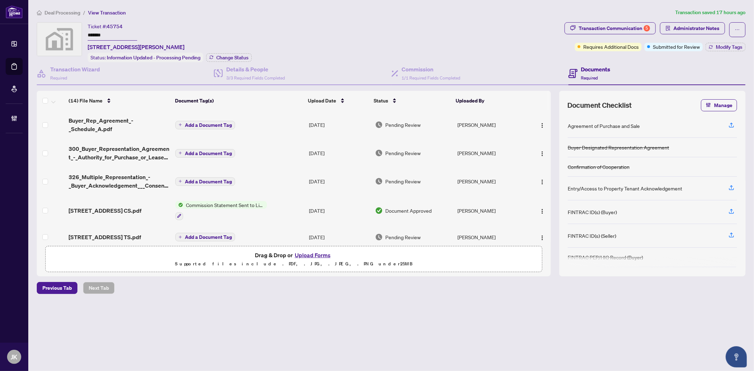
drag, startPoint x: 541, startPoint y: 236, endPoint x: 546, endPoint y: 231, distance: 7.0
click at [541, 236] on img "button" at bounding box center [542, 238] width 6 height 6
click at [557, 316] on span "Archive" at bounding box center [574, 317] width 68 height 8
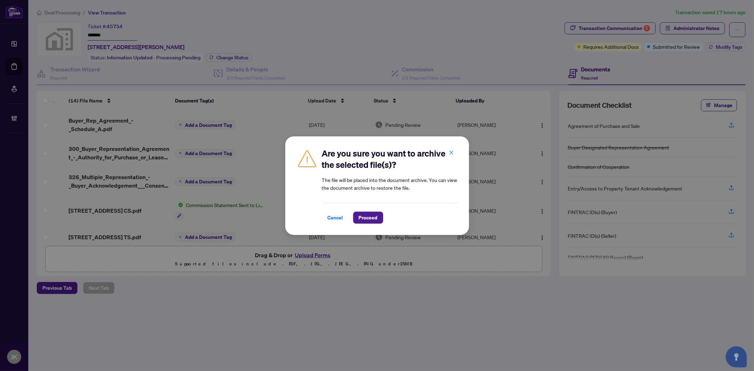
drag, startPoint x: 361, startPoint y: 216, endPoint x: 725, endPoint y: 204, distance: 365.0
click at [365, 216] on span "Proceed" at bounding box center [368, 217] width 19 height 11
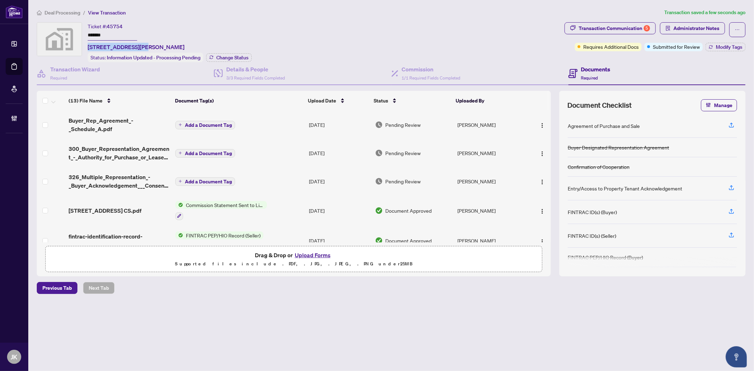
drag, startPoint x: 142, startPoint y: 43, endPoint x: 85, endPoint y: 48, distance: 57.1
click at [85, 48] on div "Ticket #: 45754 ******* [STREET_ADDRESS][PERSON_NAME] Status: Information Updat…" at bounding box center [299, 42] width 525 height 40
copy span "[STREET_ADDRESS]"
click at [419, 66] on h4 "Commission" at bounding box center [431, 69] width 59 height 8
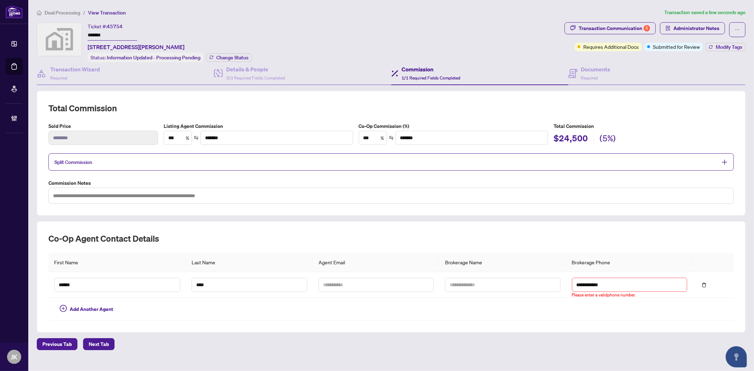
click at [414, 68] on h4 "Commission" at bounding box center [431, 69] width 59 height 8
click at [575, 68] on div "Documents Required" at bounding box center [589, 73] width 42 height 17
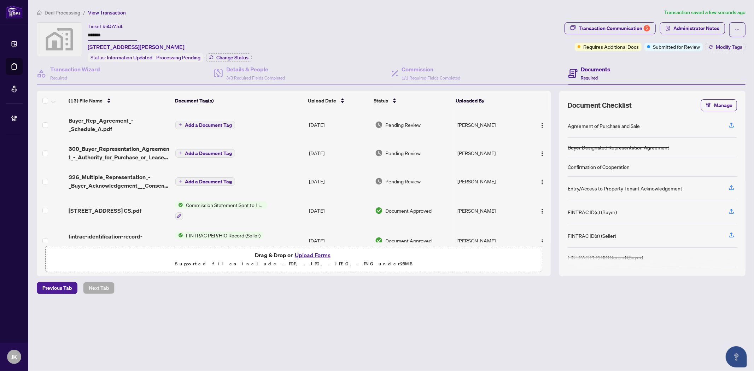
click at [327, 253] on button "Upload Forms" at bounding box center [313, 255] width 40 height 9
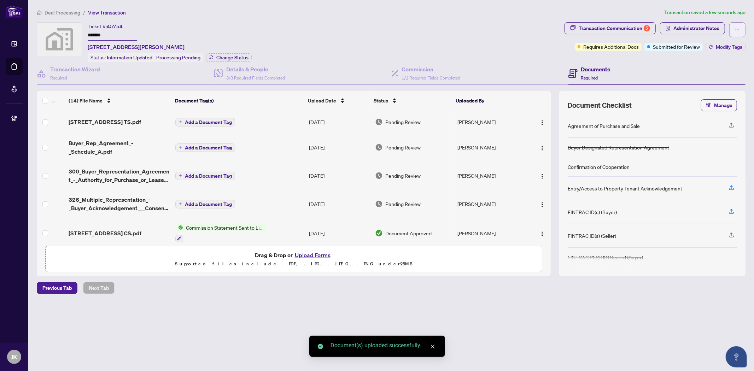
click at [740, 23] on button "button" at bounding box center [737, 29] width 16 height 15
click at [728, 45] on span "Transaction Permissions" at bounding box center [713, 45] width 54 height 8
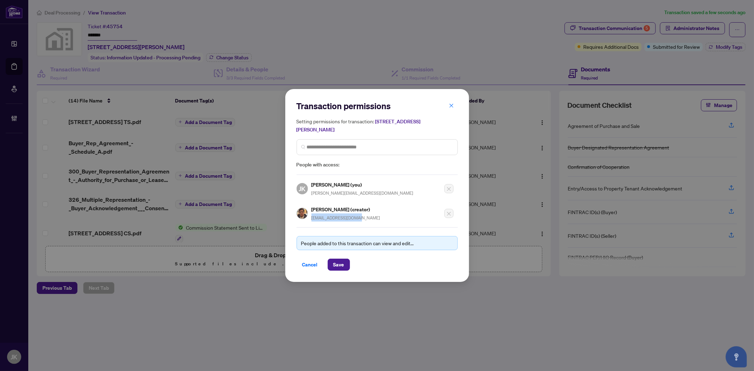
drag, startPoint x: 380, startPoint y: 223, endPoint x: 311, endPoint y: 216, distance: 69.6
click at [311, 216] on div "Transaction permissions Setting permissions for transaction: [STREET_ADDRESS][P…" at bounding box center [377, 185] width 161 height 170
copy span "[EMAIL_ADDRESS][DOMAIN_NAME]"
click at [313, 262] on span "Cancel" at bounding box center [310, 264] width 16 height 11
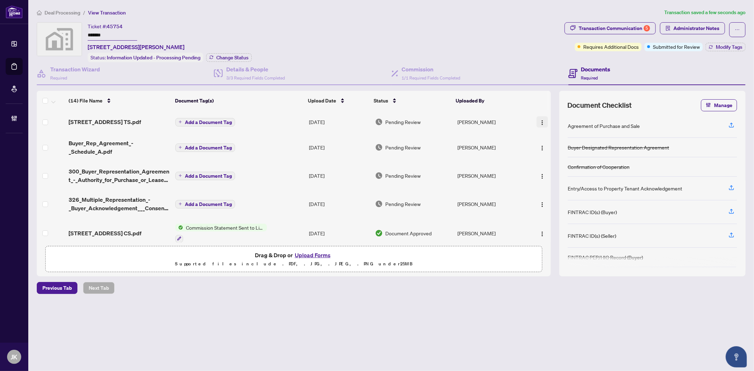
click at [541, 120] on img "button" at bounding box center [542, 123] width 6 height 6
click at [569, 177] on span "Document Permissions" at bounding box center [574, 180] width 68 height 8
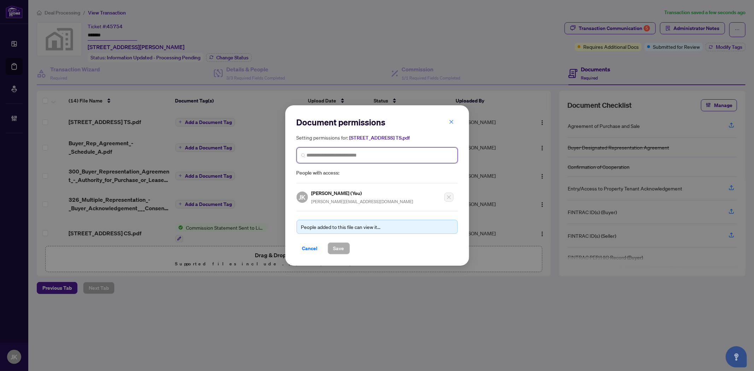
click at [375, 157] on input "search" at bounding box center [380, 155] width 146 height 7
paste input "**********"
type input "**********"
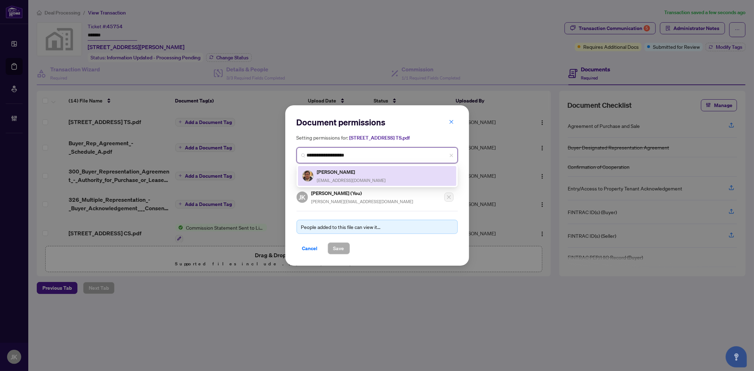
click at [342, 178] on span "[EMAIL_ADDRESS][DOMAIN_NAME]" at bounding box center [351, 180] width 69 height 5
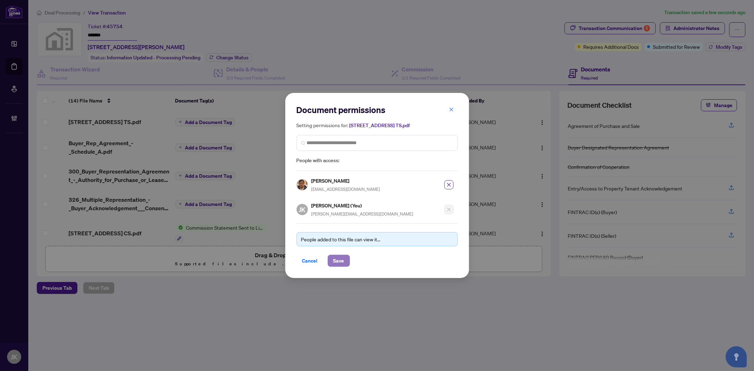
click at [340, 260] on span "Save" at bounding box center [338, 260] width 11 height 11
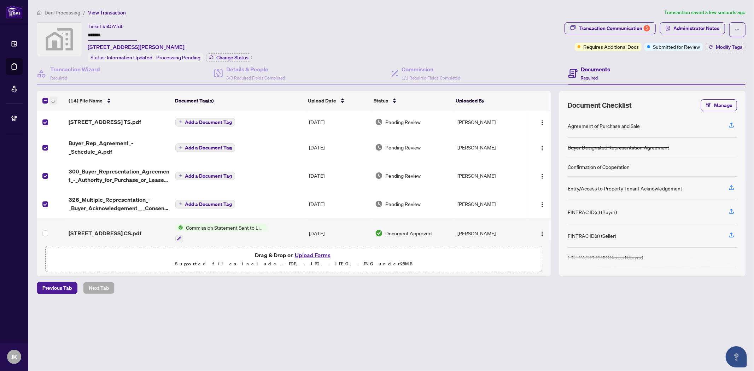
click at [55, 101] on icon "button" at bounding box center [53, 102] width 4 height 3
click at [79, 112] on span "Open Selected in New Tab(s)" at bounding box center [86, 112] width 63 height 8
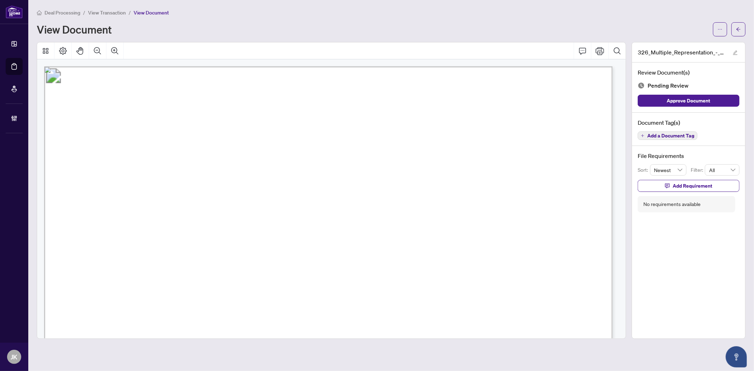
click at [659, 134] on span "Add a Document Tag" at bounding box center [670, 135] width 47 height 5
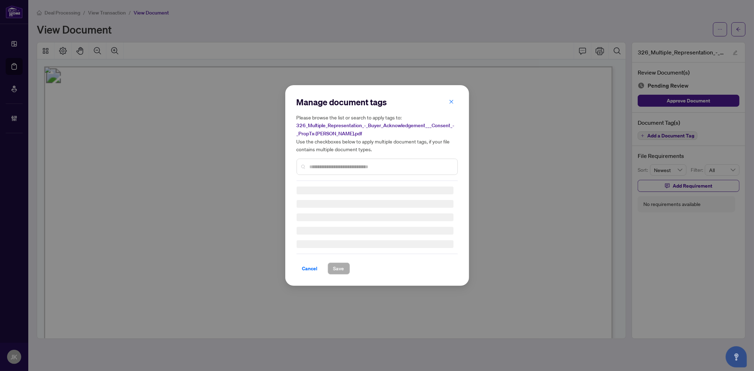
click at [350, 165] on input "text" at bounding box center [381, 167] width 142 height 8
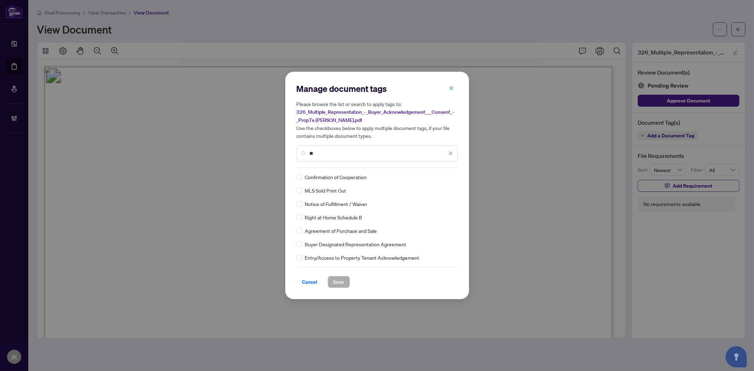
type input "*"
type input "****"
click at [452, 90] on icon "close" at bounding box center [451, 88] width 4 height 4
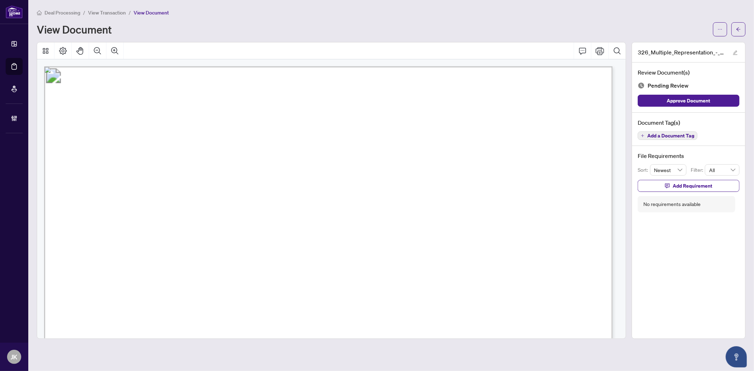
click at [680, 135] on span "Add a Document Tag" at bounding box center [670, 135] width 47 height 5
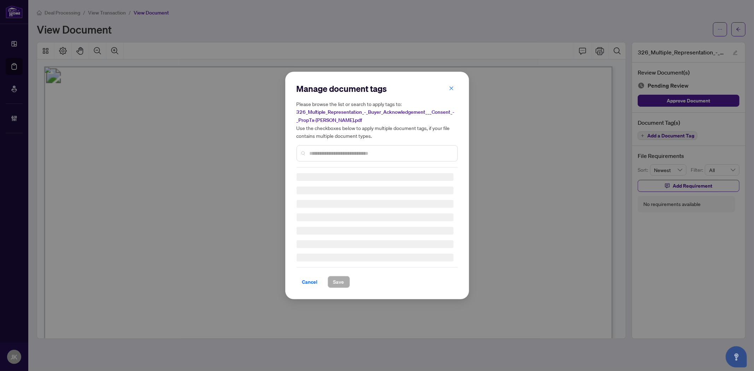
click at [356, 151] on input "text" at bounding box center [381, 154] width 142 height 8
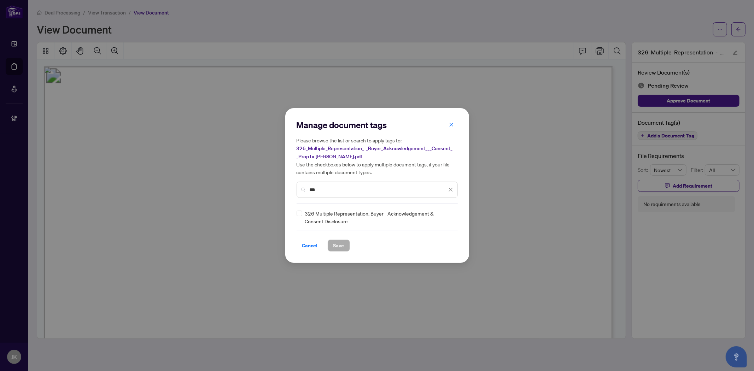
type input "***"
click at [303, 215] on div "326 Multiple Representation, Buyer - Acknowledgement & Consent Disclosure" at bounding box center [375, 218] width 157 height 16
click at [445, 219] on img at bounding box center [443, 217] width 7 height 7
click at [436, 251] on div "Approved" at bounding box center [424, 252] width 45 height 8
click at [335, 240] on span "Save" at bounding box center [338, 245] width 11 height 11
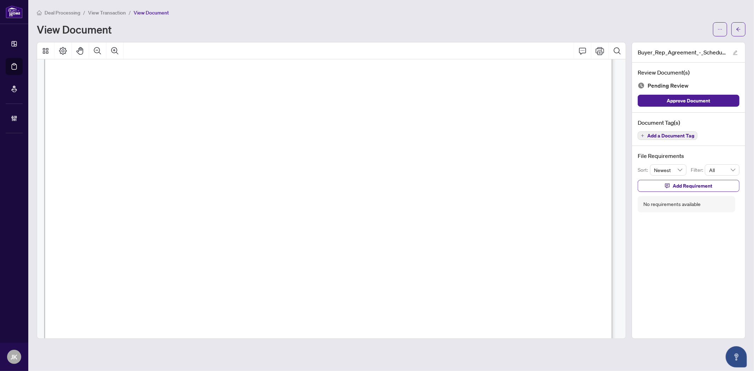
scroll to position [314, 0]
click at [670, 138] on button "Add a Document Tag" at bounding box center [668, 135] width 60 height 8
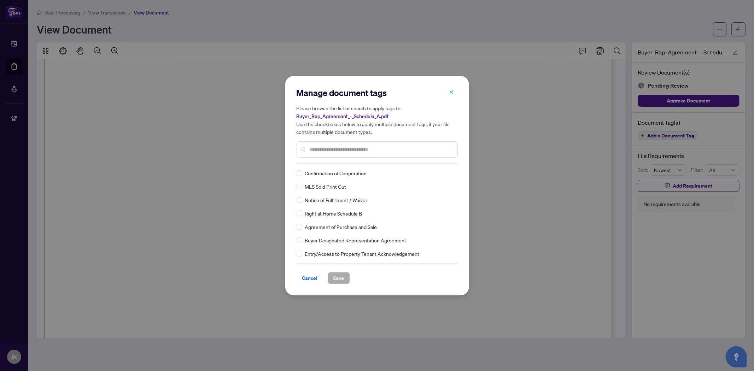
click at [343, 160] on div "Manage document tags Please browse the list or search to apply tags to: Buyer_R…" at bounding box center [377, 125] width 161 height 76
click at [324, 147] on input "text" at bounding box center [381, 150] width 142 height 8
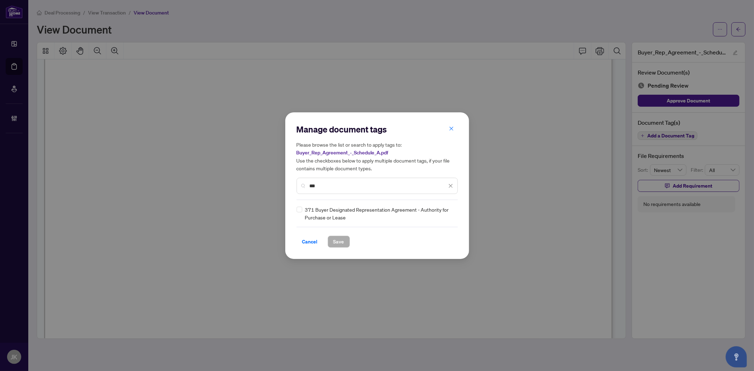
click at [303, 208] on div "371 Buyer Designated Representation Agreement - Authority for Purchase or Lease" at bounding box center [375, 214] width 157 height 16
click at [278, 182] on div "Manage document tags Please browse the list or search to apply tags to: Buyer_R…" at bounding box center [377, 185] width 754 height 371
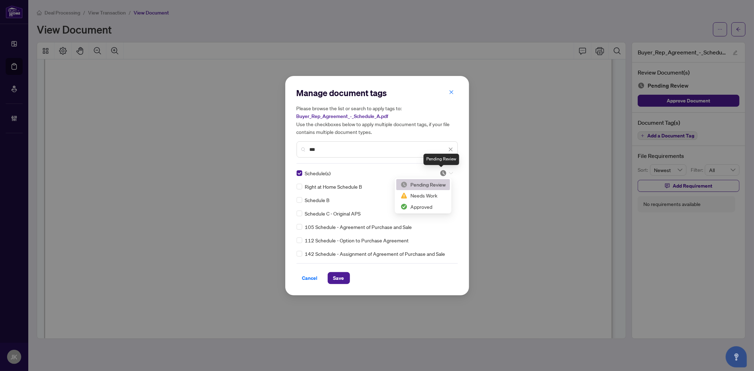
click at [441, 172] on img at bounding box center [443, 173] width 7 height 7
click at [428, 206] on div "Approved" at bounding box center [422, 208] width 45 height 8
drag, startPoint x: 335, startPoint y: 153, endPoint x: 277, endPoint y: 143, distance: 58.8
click at [277, 143] on div "Manage document tags Please browse the list or search to apply tags to: Buyer_R…" at bounding box center [377, 185] width 754 height 371
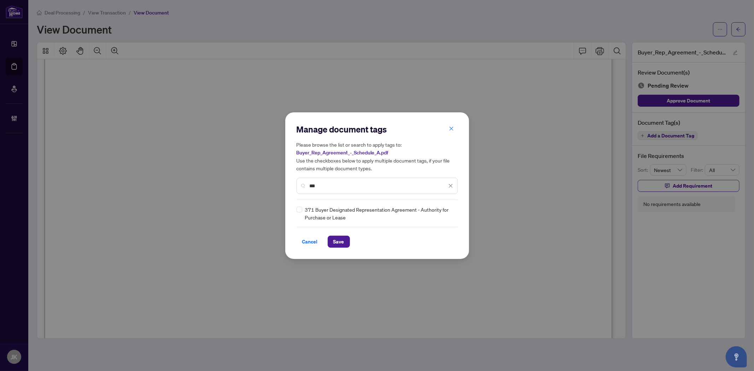
type input "***"
click at [446, 216] on img at bounding box center [443, 213] width 7 height 7
drag, startPoint x: 439, startPoint y: 243, endPoint x: 377, endPoint y: 245, distance: 61.9
click at [439, 244] on div "Approved" at bounding box center [424, 248] width 45 height 8
drag, startPoint x: 343, startPoint y: 242, endPoint x: 354, endPoint y: 230, distance: 16.5
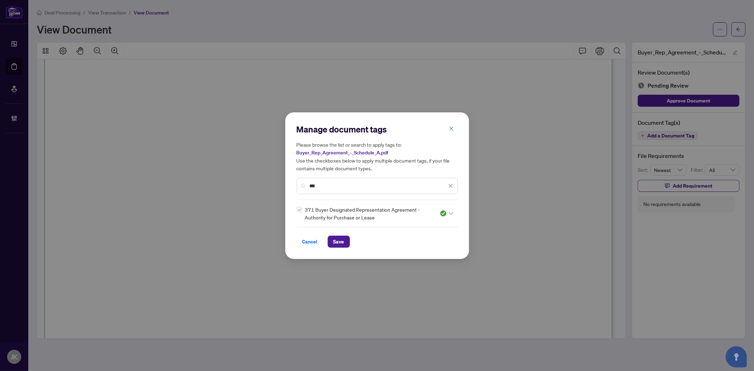
click at [344, 242] on button "Save" at bounding box center [339, 242] width 22 height 12
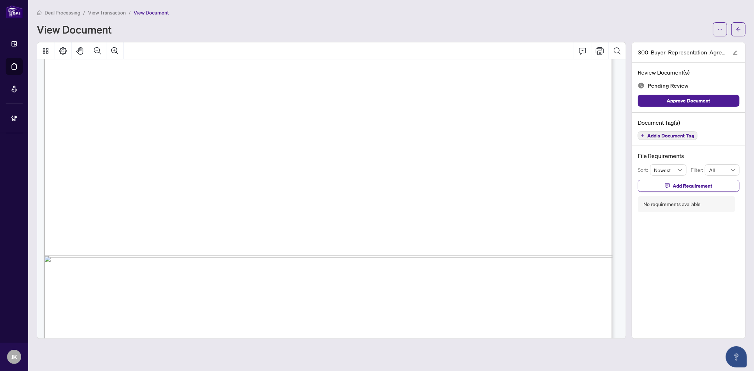
scroll to position [2657, 0]
click at [678, 133] on span "Add a Document Tag" at bounding box center [670, 135] width 47 height 5
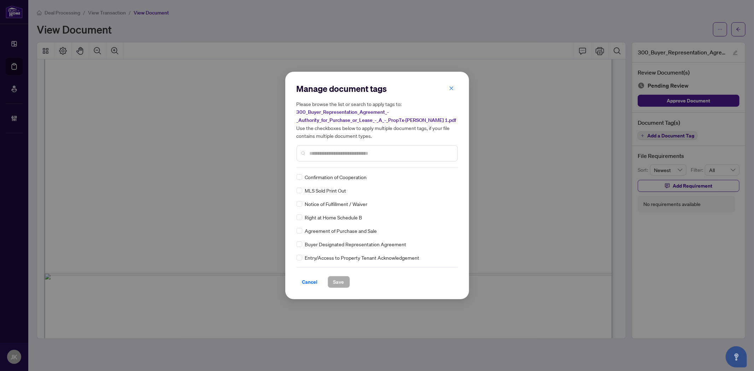
click at [361, 164] on div "Manage document tags Please browse the list or search to apply tags to: 300_Buy…" at bounding box center [377, 125] width 161 height 84
click at [353, 156] on input "text" at bounding box center [381, 154] width 142 height 8
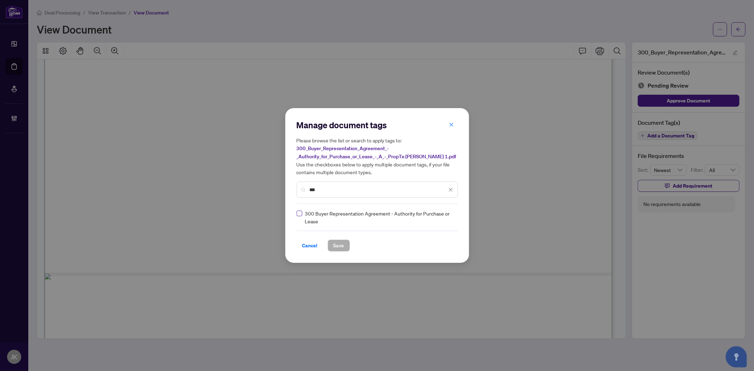
type input "***"
click at [446, 216] on img at bounding box center [443, 217] width 7 height 7
click at [435, 241] on div "Needs Work" at bounding box center [424, 240] width 45 height 8
drag, startPoint x: 333, startPoint y: 243, endPoint x: 610, endPoint y: 220, distance: 278.4
click at [334, 243] on button "Save" at bounding box center [339, 246] width 22 height 12
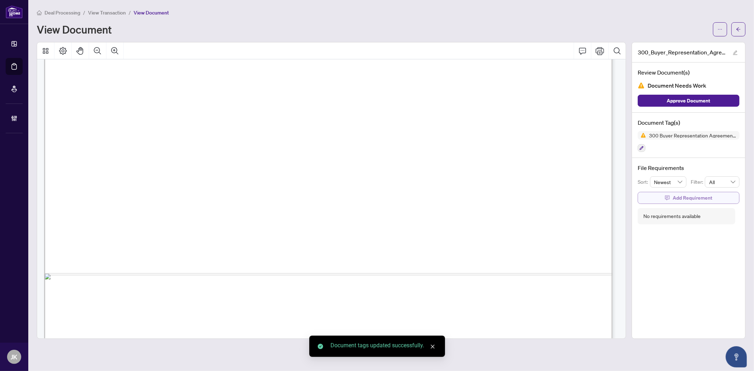
click at [678, 195] on span "Add Requirement" at bounding box center [693, 197] width 40 height 11
drag, startPoint x: 673, startPoint y: 206, endPoint x: 676, endPoint y: 204, distance: 4.0
click at [677, 204] on textarea at bounding box center [696, 204] width 76 height 13
type textarea "*"
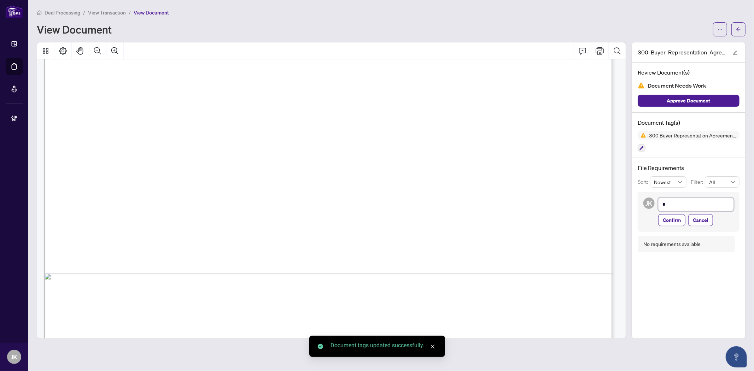
type textarea "**"
type textarea "***"
type textarea "****"
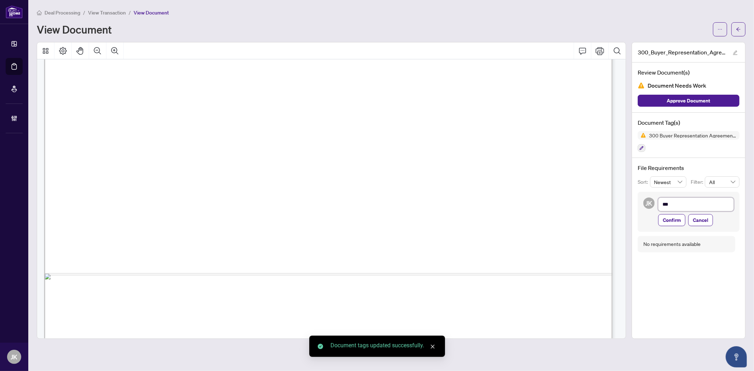
type textarea "****"
type textarea "*****"
type textarea "******"
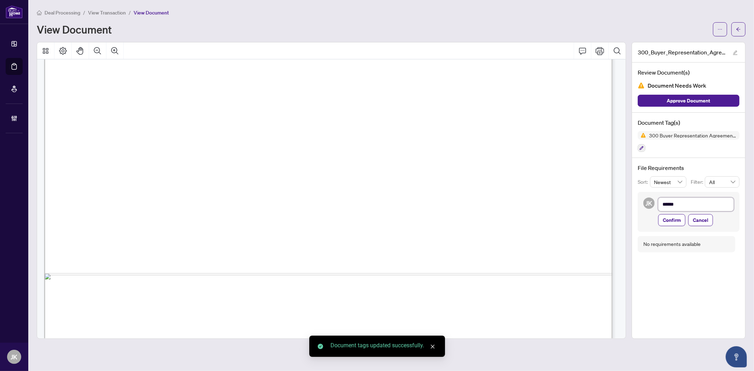
type textarea "*******"
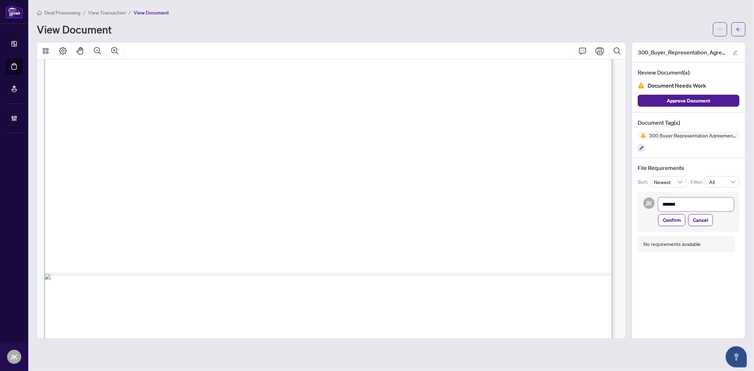
type textarea "********"
type textarea "**********"
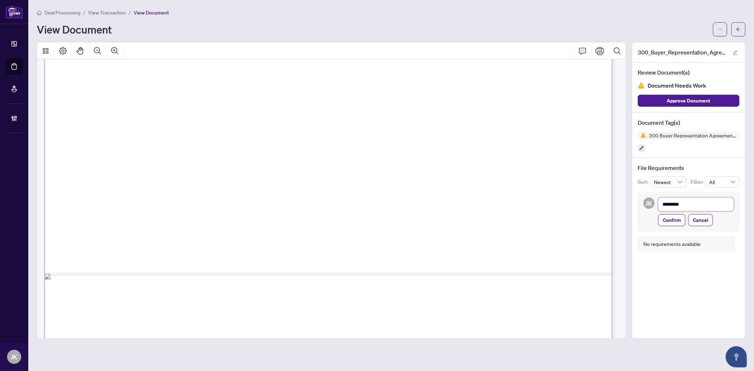
type textarea "**********"
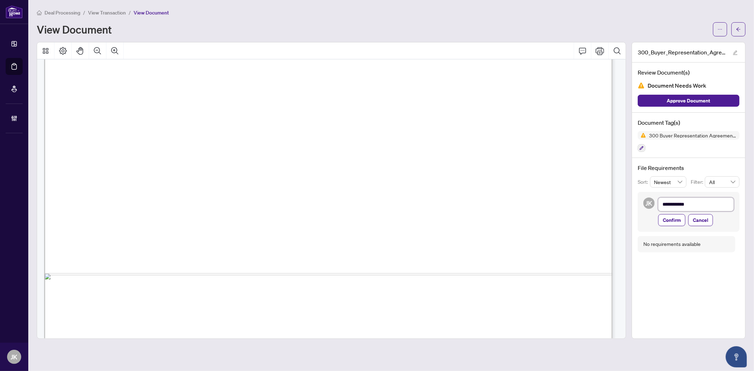
type textarea "**********"
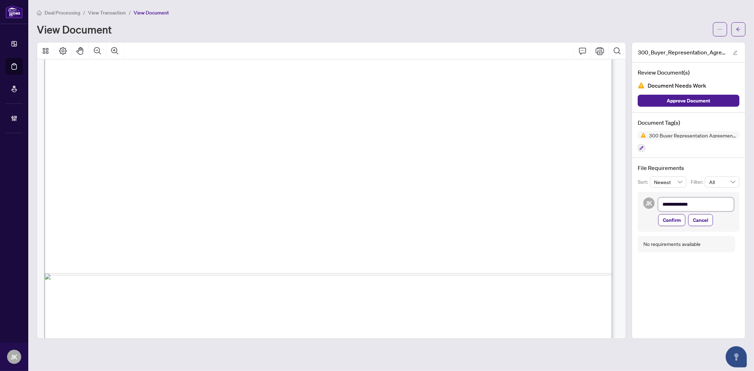
type textarea "**********"
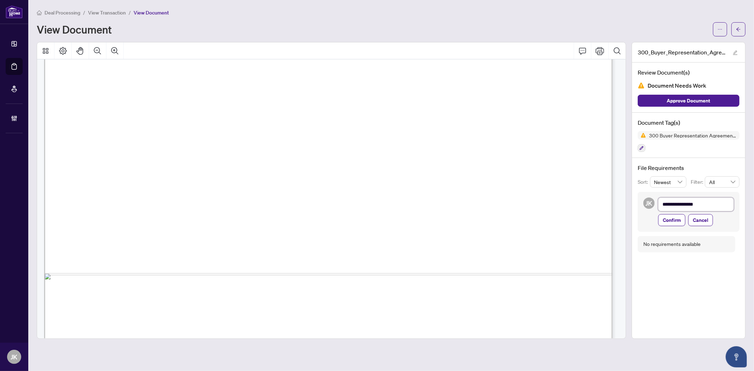
type textarea "**********"
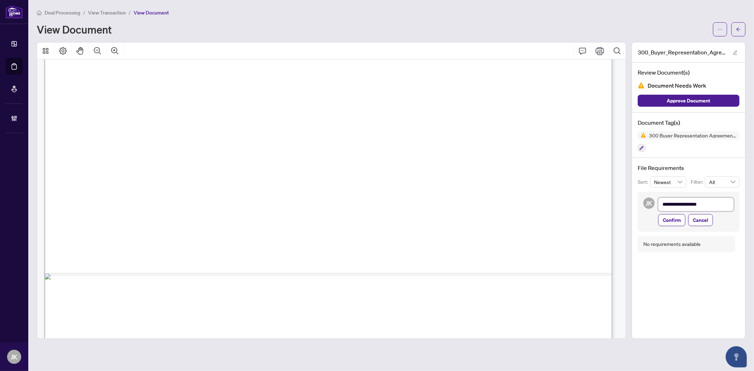
type textarea "**********"
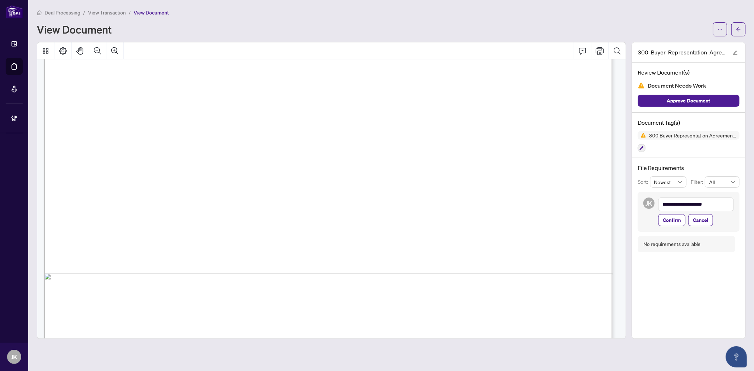
click at [640, 149] on icon "button" at bounding box center [642, 148] width 4 height 4
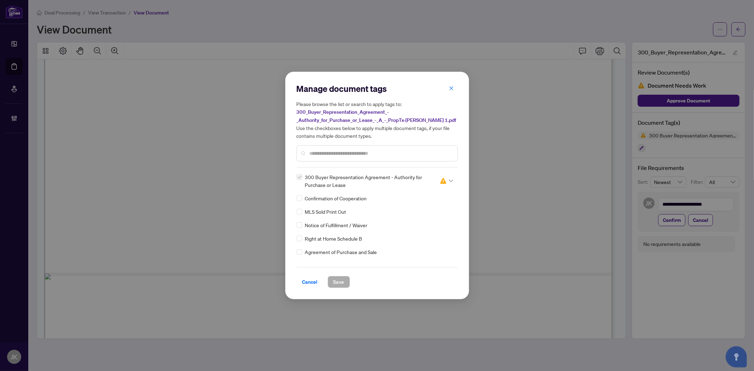
click at [344, 161] on div "Manage document tags Please browse the list or search to apply tags to: 300_Buy…" at bounding box center [377, 125] width 161 height 84
click at [344, 156] on input "text" at bounding box center [381, 154] width 142 height 8
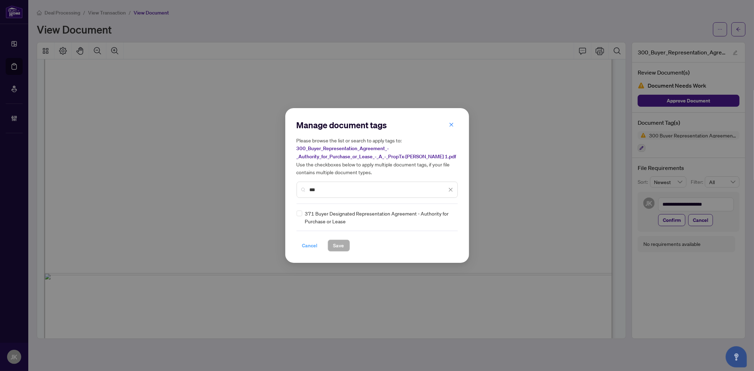
type input "***"
drag, startPoint x: 314, startPoint y: 245, endPoint x: 574, endPoint y: 227, distance: 261.1
click at [315, 245] on span "Cancel" at bounding box center [310, 245] width 16 height 11
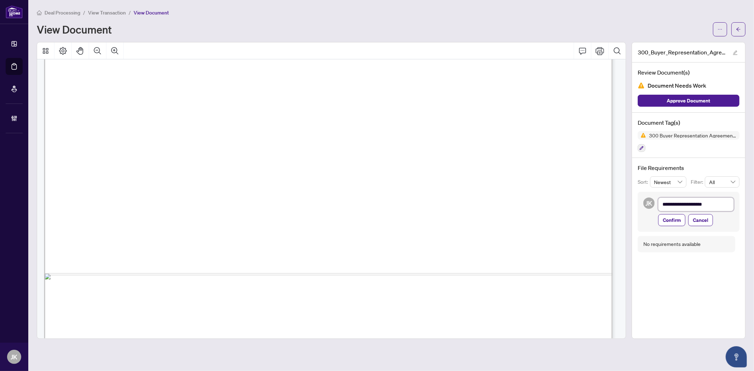
click at [678, 206] on textarea "**********" at bounding box center [696, 204] width 76 height 13
type textarea "**********"
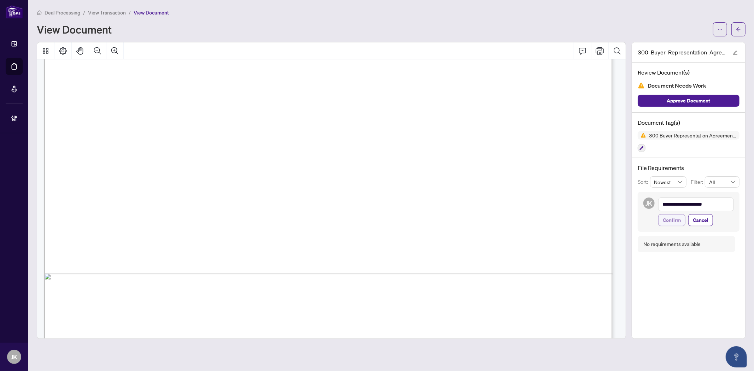
click at [677, 224] on span "Confirm" at bounding box center [672, 220] width 18 height 11
type textarea "**********"
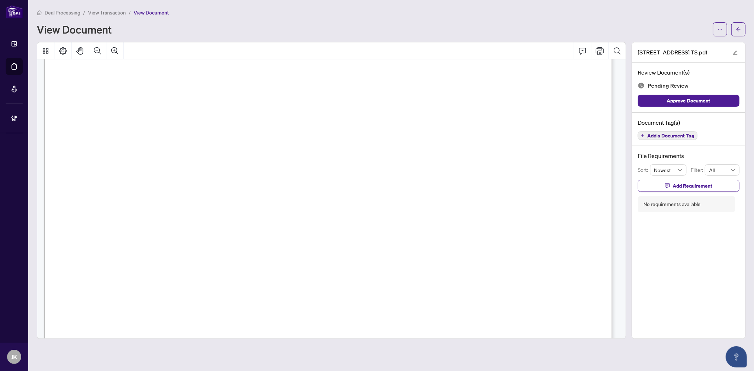
scroll to position [274, 0]
click at [678, 26] on button "button" at bounding box center [738, 29] width 14 height 14
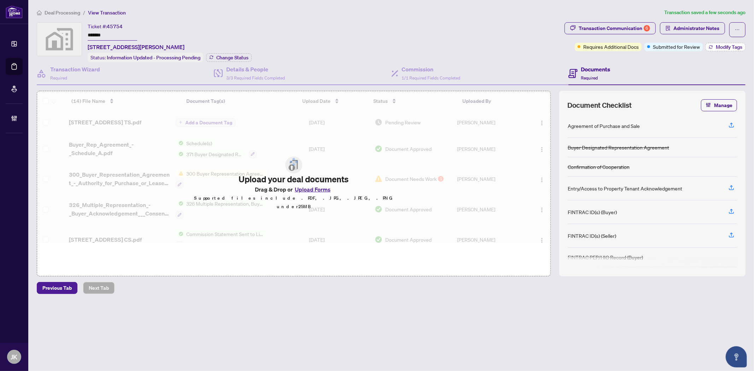
click at [734, 46] on span "Modify Tags" at bounding box center [729, 47] width 27 height 5
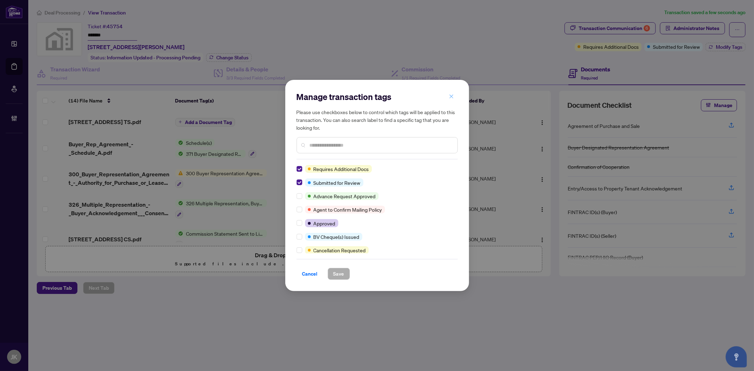
click at [446, 92] on button "button" at bounding box center [451, 96] width 14 height 12
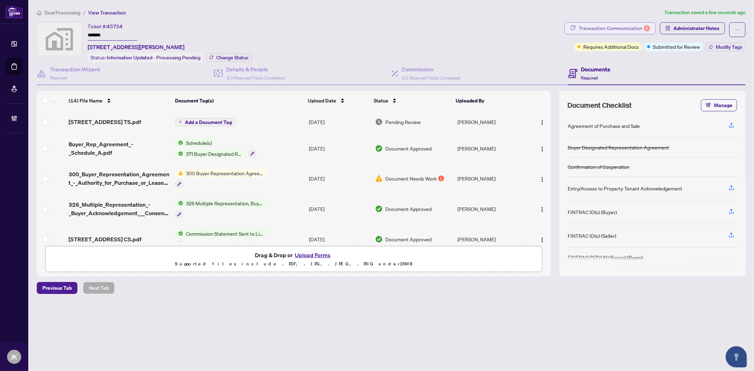
click at [607, 29] on div "Transaction Communication 6" at bounding box center [614, 28] width 71 height 11
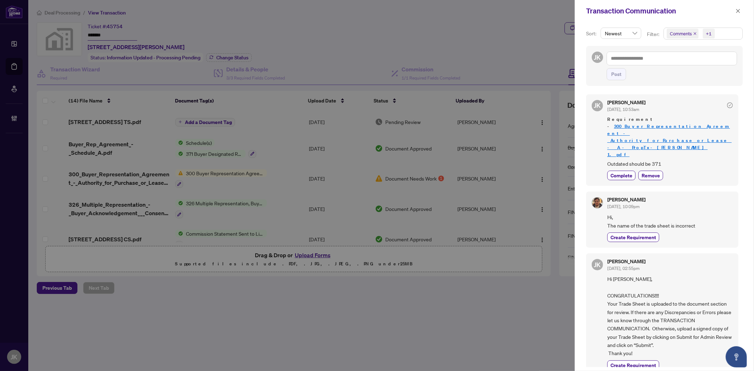
click at [677, 30] on span "Comments" at bounding box center [681, 33] width 22 height 7
click at [670, 63] on span "Select Comments" at bounding box center [671, 63] width 6 height 6
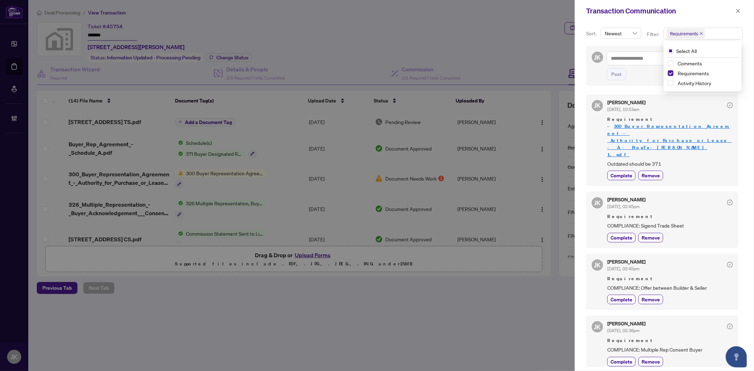
scroll to position [39, 0]
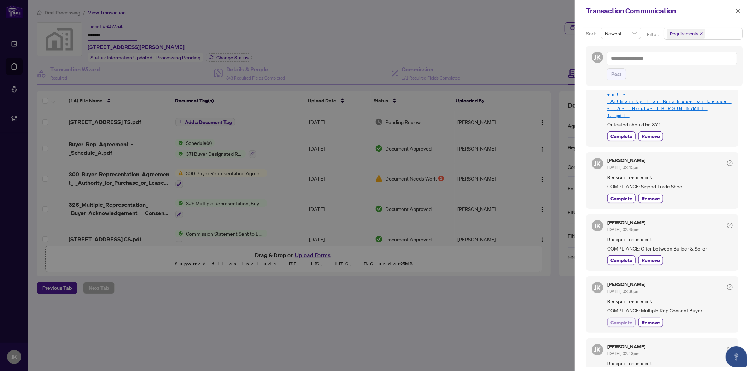
click at [615, 319] on span "Complete" at bounding box center [621, 322] width 22 height 7
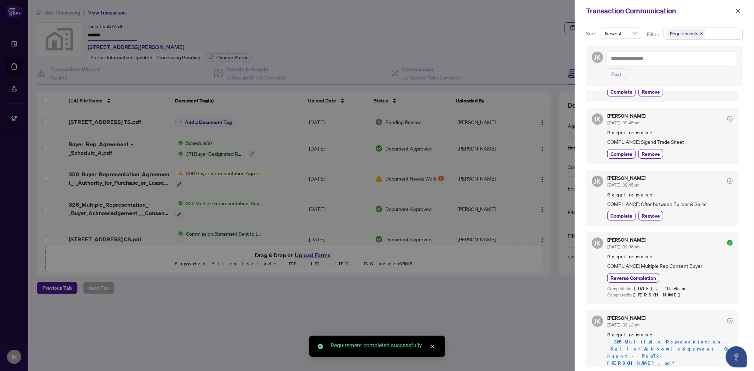
scroll to position [118, 0]
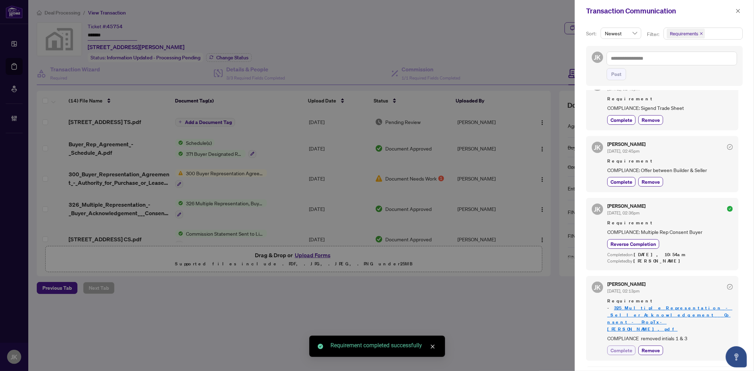
click at [623, 347] on span "Complete" at bounding box center [621, 350] width 22 height 7
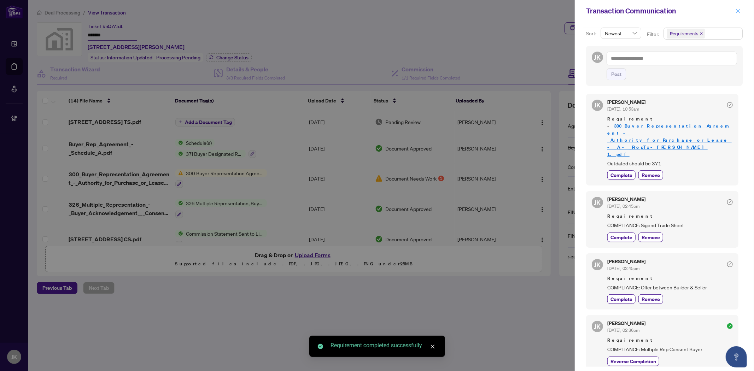
scroll to position [0, 0]
click at [741, 8] on button "button" at bounding box center [737, 11] width 9 height 8
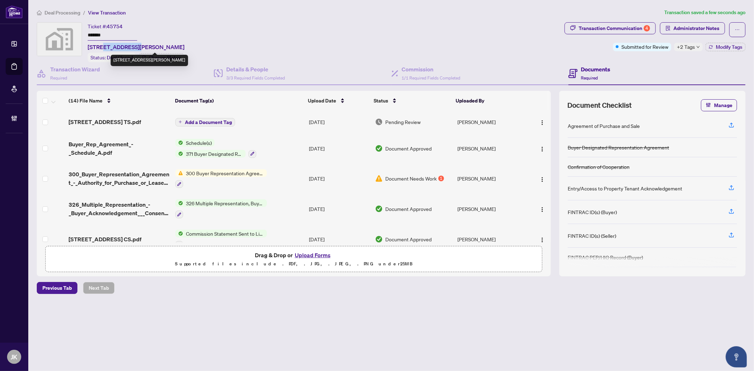
drag, startPoint x: 135, startPoint y: 46, endPoint x: 102, endPoint y: 48, distance: 32.2
click at [102, 48] on span "2904-498 Caldari Rd, Vaughan, ON L4K 0A4, Canada" at bounding box center [136, 47] width 97 height 8
copy span "498 Caldari"
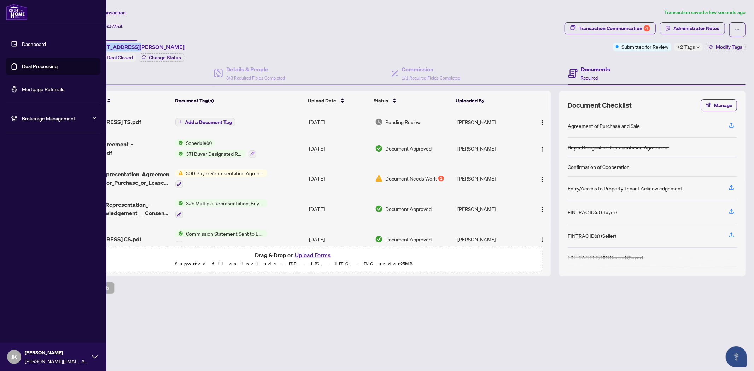
drag, startPoint x: 48, startPoint y: 66, endPoint x: 75, endPoint y: 64, distance: 26.2
click at [48, 66] on link "Deal Processing" at bounding box center [40, 66] width 36 height 6
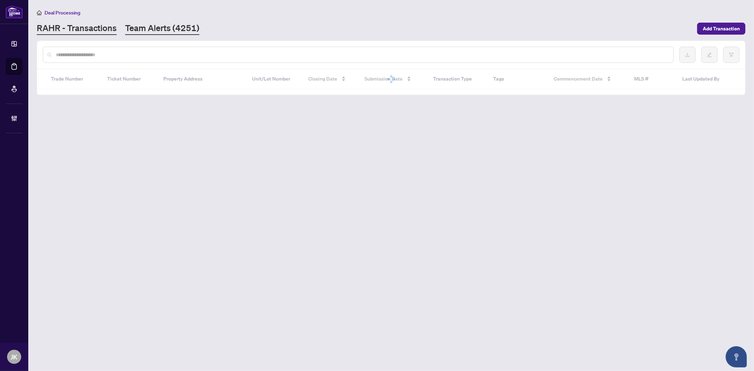
click at [148, 25] on link "Team Alerts (4251)" at bounding box center [162, 28] width 74 height 13
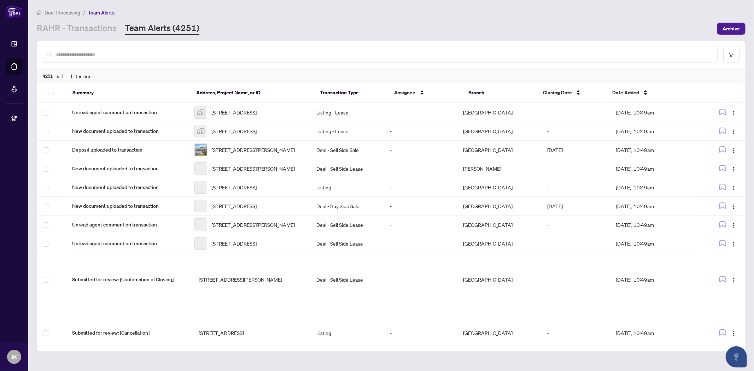
click at [190, 54] on input "text" at bounding box center [384, 55] width 656 height 8
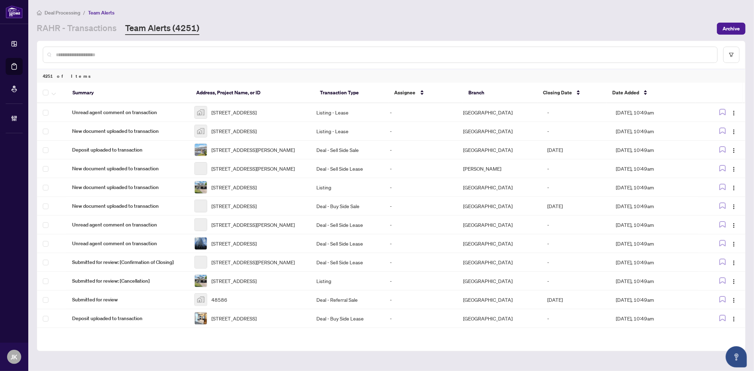
paste input "**********"
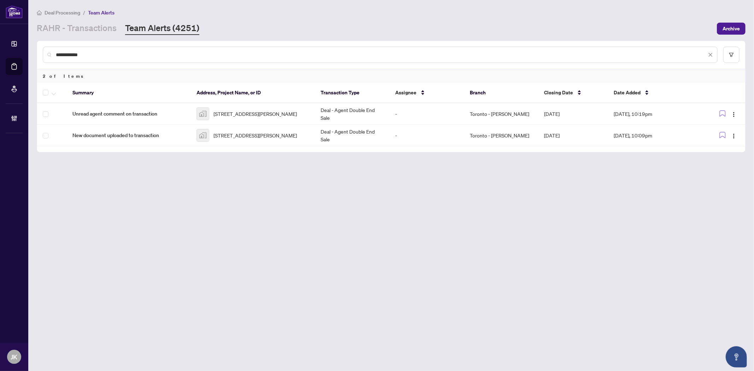
type input "**********"
drag, startPoint x: 52, startPoint y: 91, endPoint x: 56, endPoint y: 96, distance: 6.0
click at [52, 93] on icon "button" at bounding box center [54, 94] width 4 height 3
click at [79, 151] on span "Complete Item" at bounding box center [77, 149] width 44 height 8
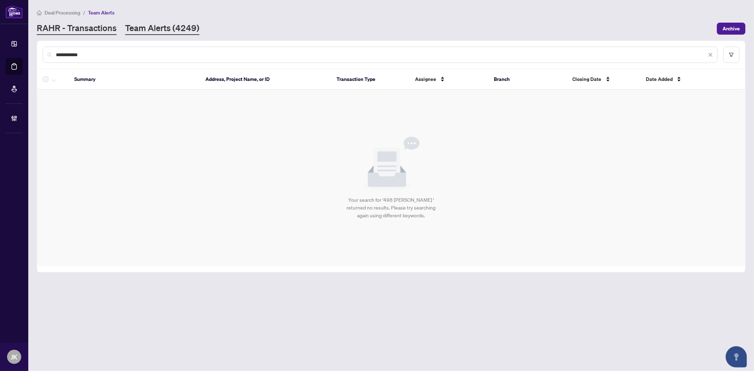
click at [95, 30] on link "RAHR - Transactions" at bounding box center [77, 28] width 80 height 13
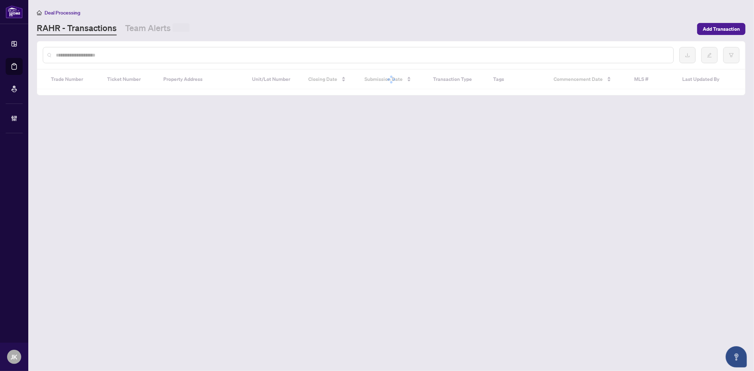
click at [143, 58] on input "text" at bounding box center [362, 55] width 612 height 8
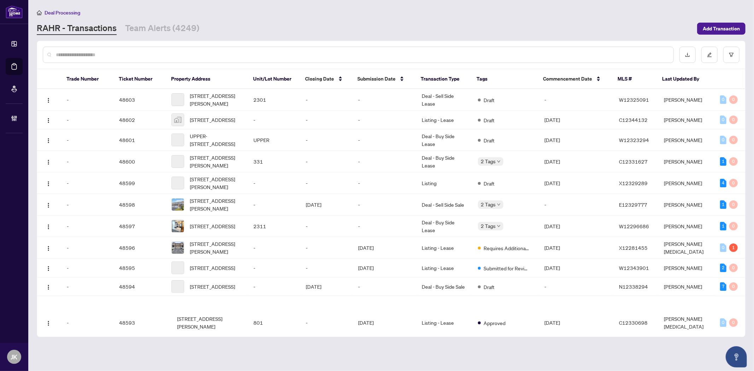
click at [143, 58] on input "text" at bounding box center [362, 55] width 612 height 8
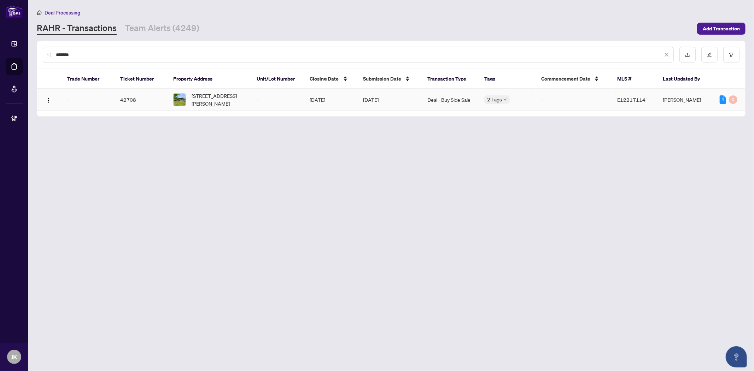
type input "*******"
click at [317, 100] on td "Sep/08/2025" at bounding box center [330, 100] width 53 height 22
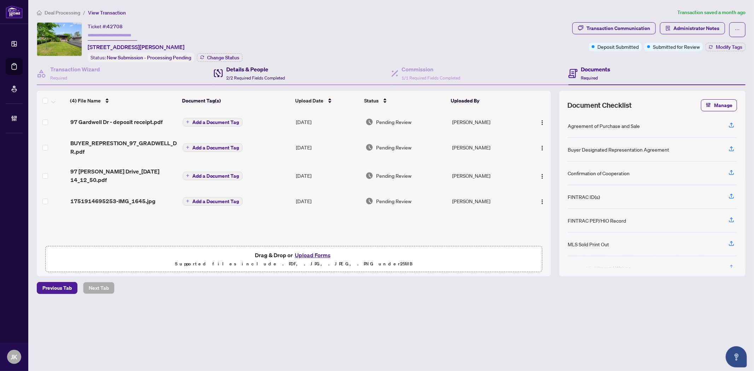
click at [269, 69] on h4 "Details & People" at bounding box center [255, 69] width 59 height 8
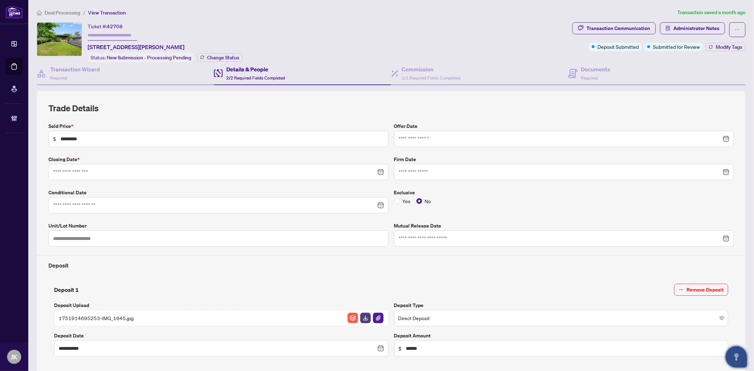
type input "**********"
drag, startPoint x: 278, startPoint y: 72, endPoint x: 286, endPoint y: 71, distance: 7.5
click at [278, 72] on div "Details & People 2/2 Required Fields Completed" at bounding box center [255, 73] width 59 height 17
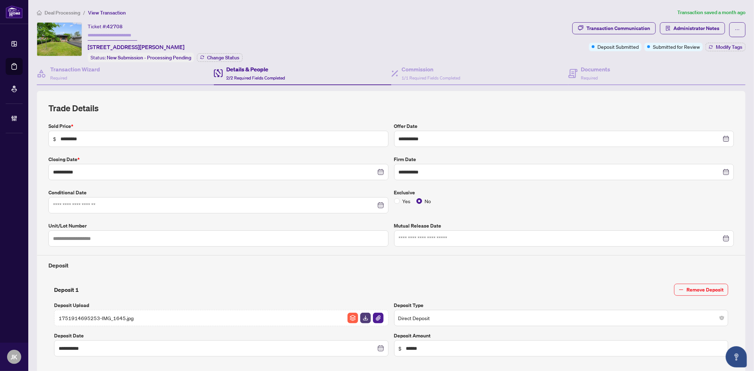
click at [248, 72] on div "Details & People 2/2 Required Fields Completed" at bounding box center [255, 73] width 59 height 17
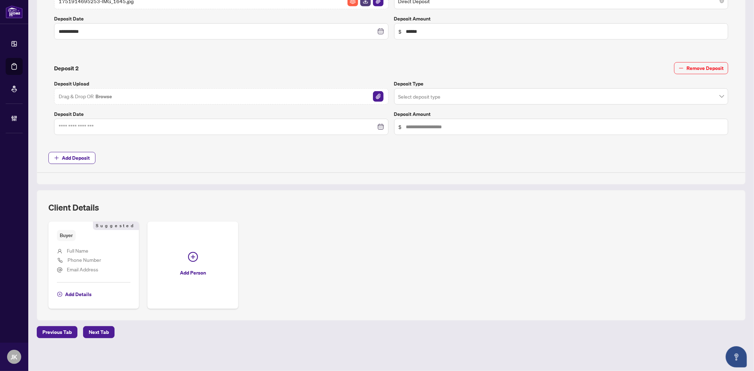
scroll to position [317, 0]
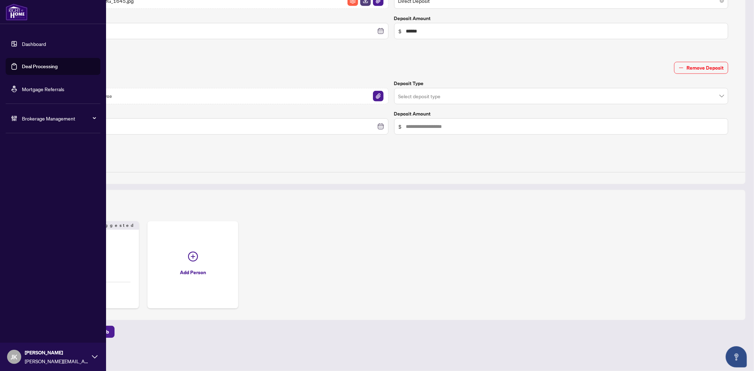
drag, startPoint x: 53, startPoint y: 67, endPoint x: 83, endPoint y: 65, distance: 30.1
click at [54, 67] on link "Deal Processing" at bounding box center [40, 66] width 36 height 6
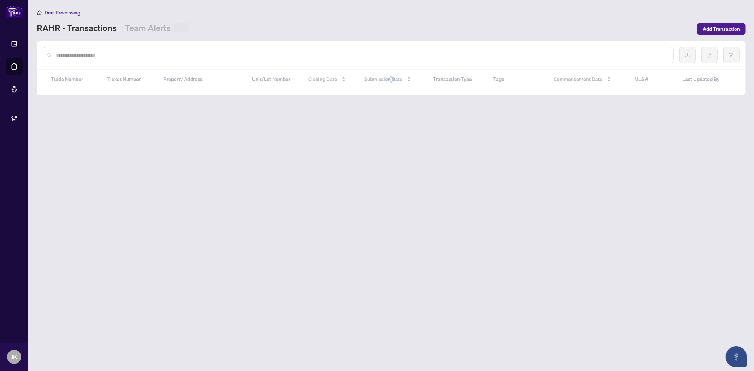
click at [122, 55] on input "text" at bounding box center [362, 55] width 612 height 8
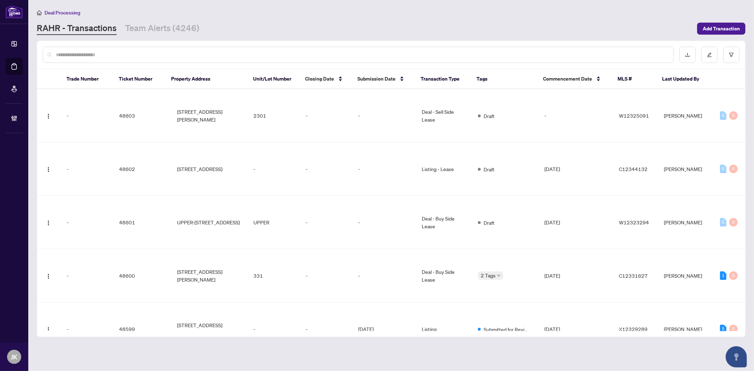
paste input "*****"
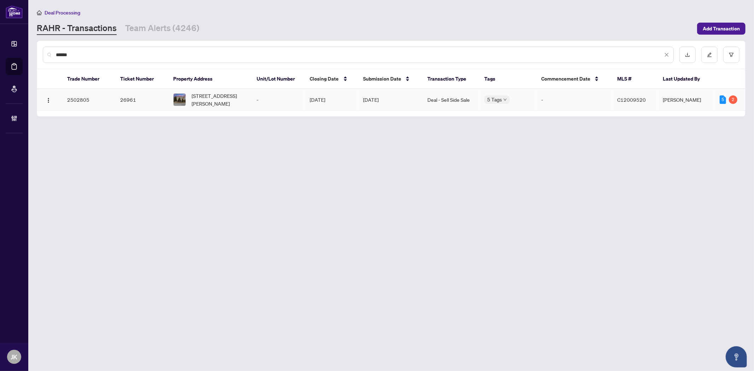
type input "*****"
click at [257, 102] on td "-" at bounding box center [277, 100] width 53 height 22
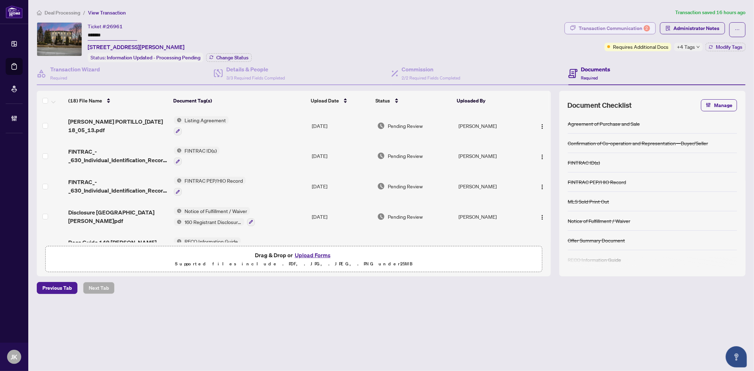
click at [601, 25] on div "Transaction Communication 2" at bounding box center [614, 28] width 71 height 11
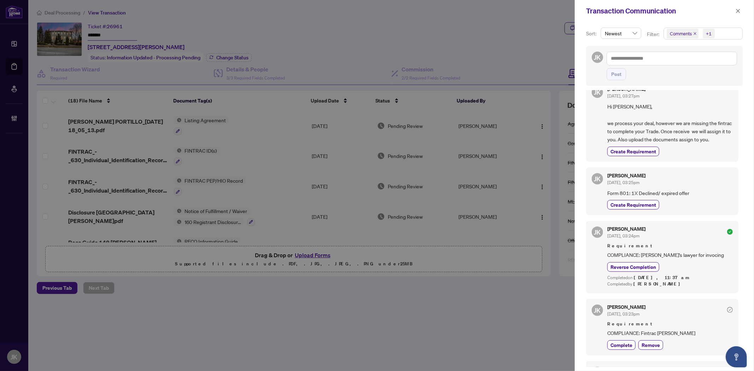
scroll to position [432, 0]
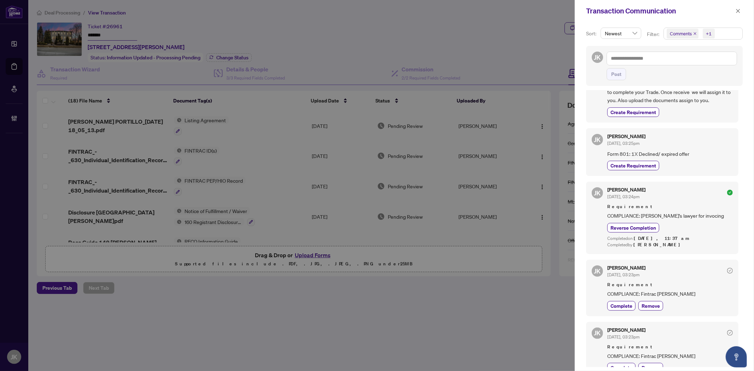
drag, startPoint x: 739, startPoint y: 11, endPoint x: 678, endPoint y: 27, distance: 62.8
click at [739, 11] on icon "close" at bounding box center [738, 10] width 5 height 5
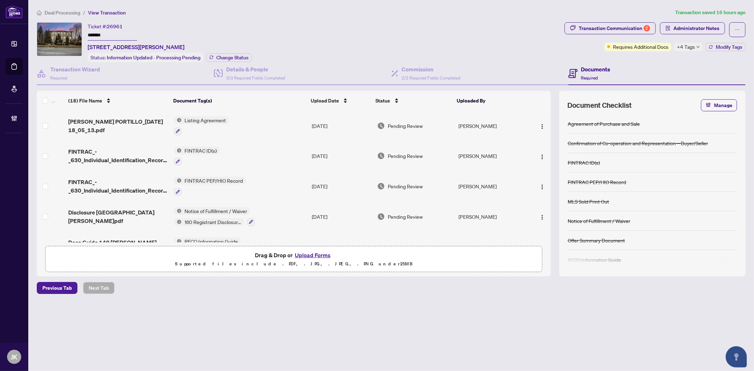
click at [206, 147] on span "FINTRAC ID(s)" at bounding box center [201, 151] width 38 height 8
click at [197, 177] on div "Document Tags FINTRAC ID(s)" at bounding box center [196, 177] width 78 height 18
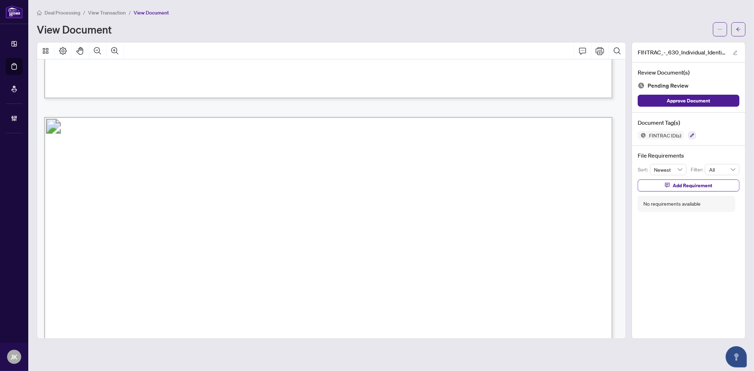
scroll to position [2319, 0]
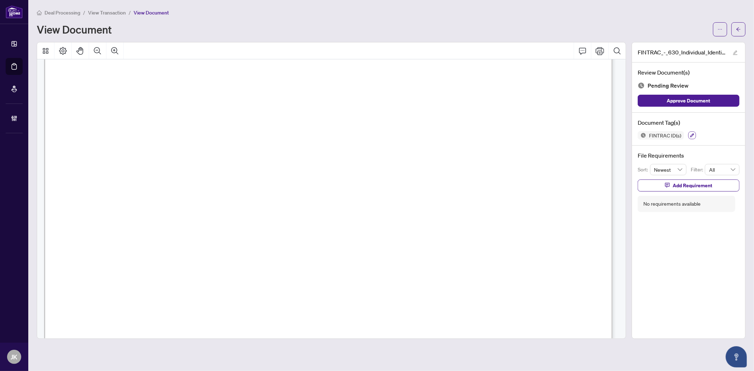
click at [690, 131] on button "button" at bounding box center [692, 135] width 8 height 8
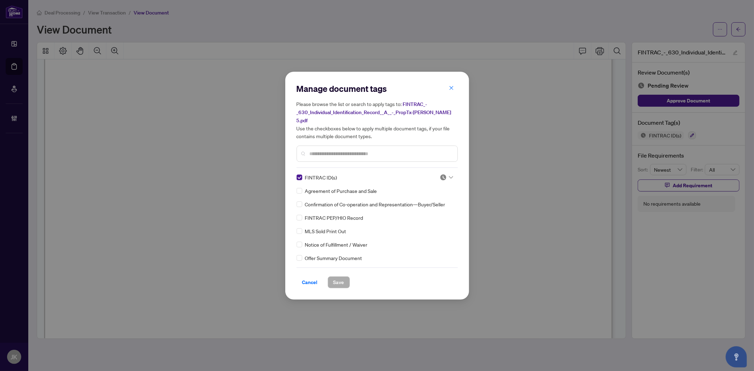
drag, startPoint x: 441, startPoint y: 174, endPoint x: 438, endPoint y: 176, distance: 4.0
click at [441, 174] on img at bounding box center [443, 177] width 7 height 7
click at [432, 208] on div "Approved" at bounding box center [422, 208] width 45 height 8
drag, startPoint x: 340, startPoint y: 283, endPoint x: 529, endPoint y: 186, distance: 212.0
click at [341, 282] on span "Save" at bounding box center [338, 282] width 11 height 11
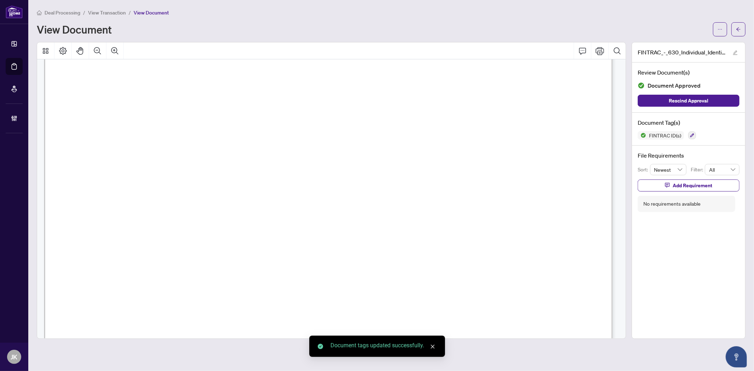
drag, startPoint x: 746, startPoint y: 30, endPoint x: 750, endPoint y: 29, distance: 4.5
click at [746, 30] on main "Deal Processing / View Transaction / View Document View Document FINTRAC_-_630_…" at bounding box center [391, 185] width 726 height 371
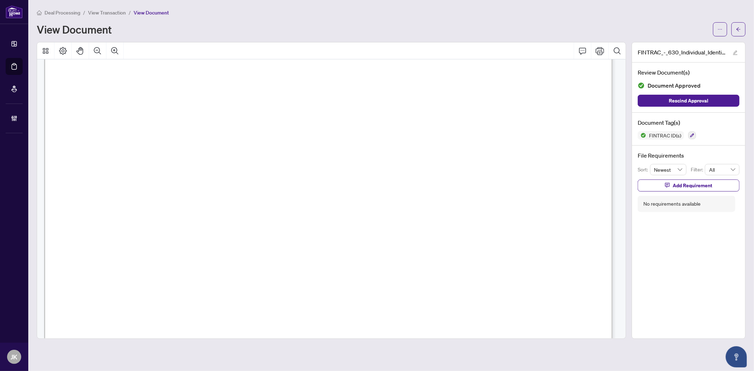
drag, startPoint x: 744, startPoint y: 29, endPoint x: 748, endPoint y: 29, distance: 4.6
click at [744, 29] on button "button" at bounding box center [738, 29] width 14 height 14
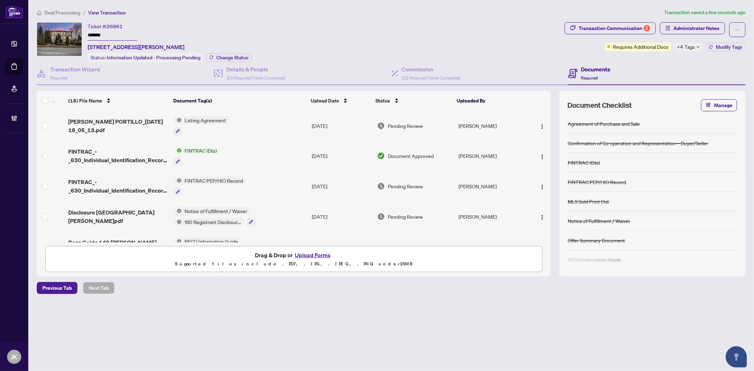
click at [225, 177] on span "FINTRAC PEP/HIO Record" at bounding box center [214, 181] width 64 height 8
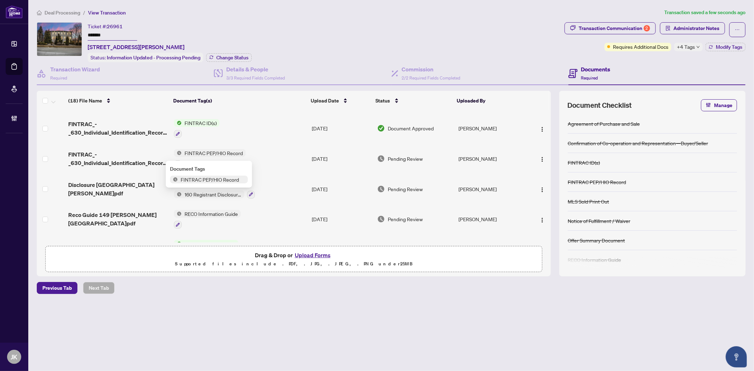
scroll to position [39, 0]
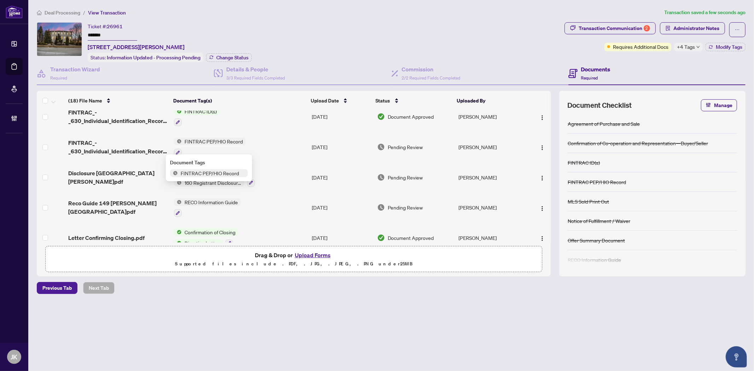
drag, startPoint x: 52, startPoint y: 202, endPoint x: 46, endPoint y: 198, distance: 6.6
click at [52, 202] on td at bounding box center [51, 208] width 29 height 30
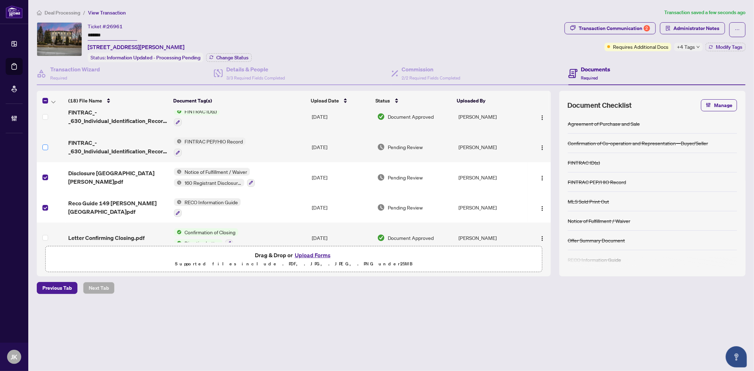
click at [42, 143] on label at bounding box center [45, 147] width 6 height 8
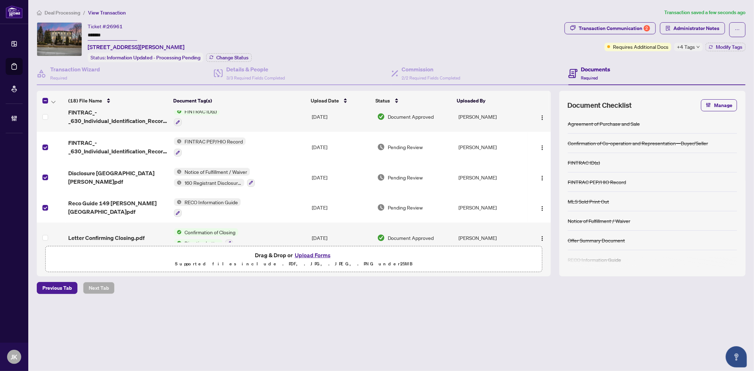
drag, startPoint x: 44, startPoint y: 110, endPoint x: 57, endPoint y: 118, distance: 15.1
click at [44, 113] on label at bounding box center [45, 117] width 6 height 8
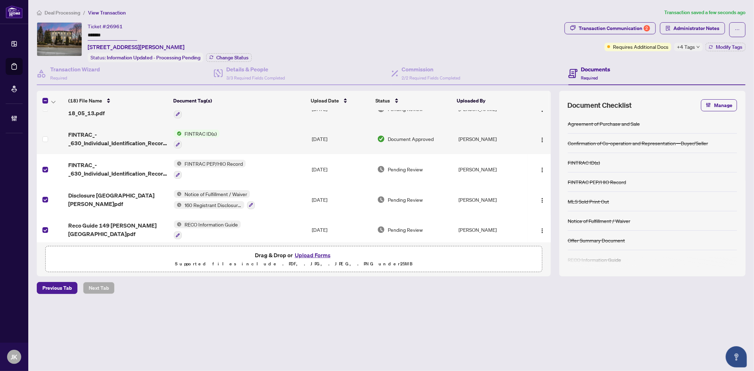
scroll to position [0, 0]
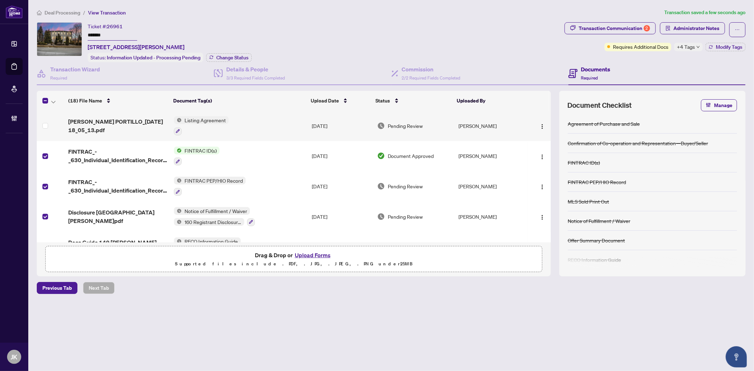
click at [41, 121] on td at bounding box center [51, 126] width 29 height 30
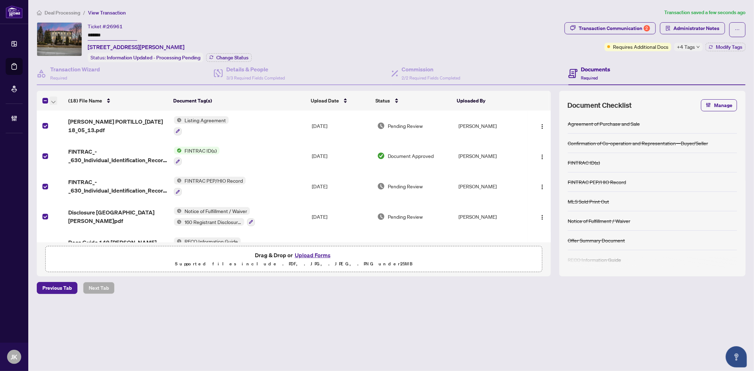
click at [53, 101] on icon "button" at bounding box center [53, 102] width 4 height 3
click at [73, 111] on span "Open Selected in New Tab(s)" at bounding box center [86, 112] width 63 height 8
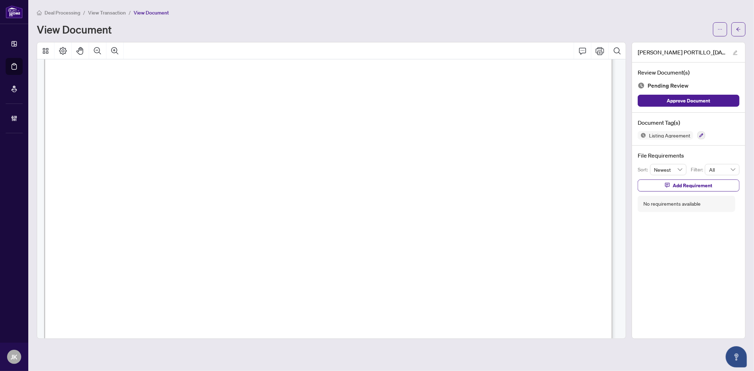
scroll to position [118, 0]
drag, startPoint x: 626, startPoint y: 69, endPoint x: 626, endPoint y: 95, distance: 26.2
click at [626, 95] on div "Form 271 Revised 2025 Page 1 of 4 The trademarks REALTOR®, REALTORS®, MLS®, Mul…" at bounding box center [331, 198] width 588 height 279
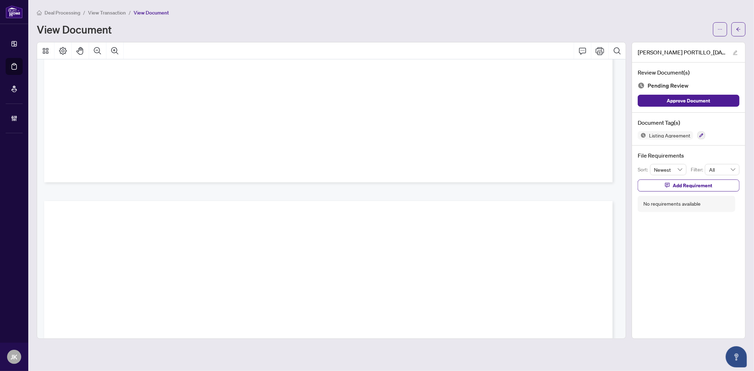
scroll to position [24584, 0]
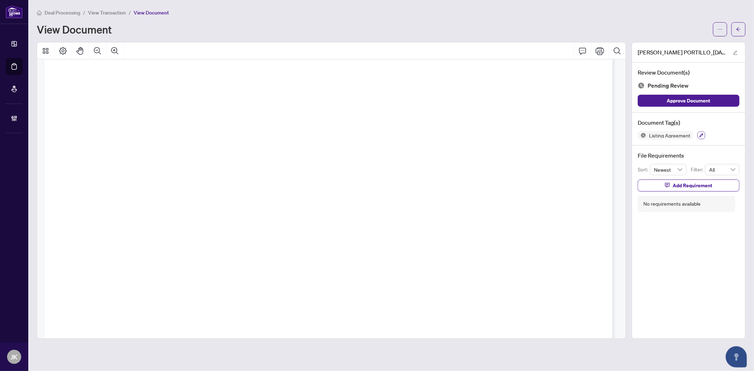
click at [700, 136] on icon "button" at bounding box center [701, 135] width 4 height 4
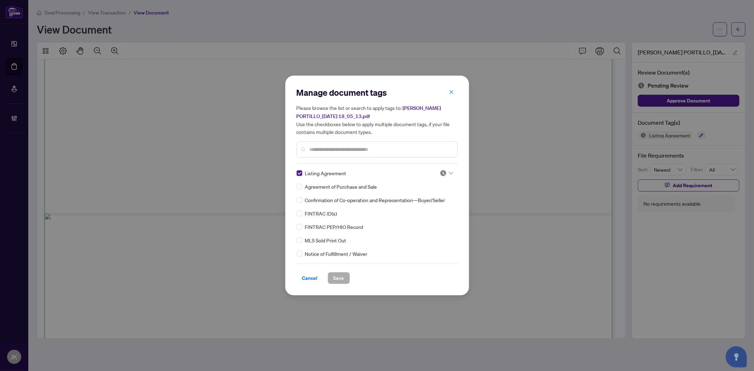
drag, startPoint x: 438, startPoint y: 172, endPoint x: 438, endPoint y: 178, distance: 6.1
click at [440, 172] on img at bounding box center [443, 173] width 7 height 7
click at [423, 207] on div "Approved" at bounding box center [422, 208] width 45 height 8
click at [347, 147] on input "text" at bounding box center [381, 150] width 142 height 8
click at [440, 171] on img at bounding box center [443, 173] width 7 height 7
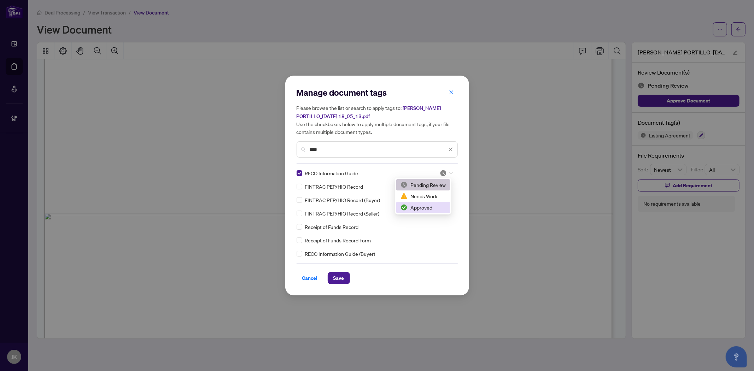
click at [434, 209] on div "Approved" at bounding box center [422, 208] width 45 height 8
drag, startPoint x: 329, startPoint y: 151, endPoint x: 236, endPoint y: 147, distance: 93.4
click at [236, 147] on div "Manage document tags Please browse the list or search to apply tags to: [PERSON…" at bounding box center [377, 185] width 754 height 371
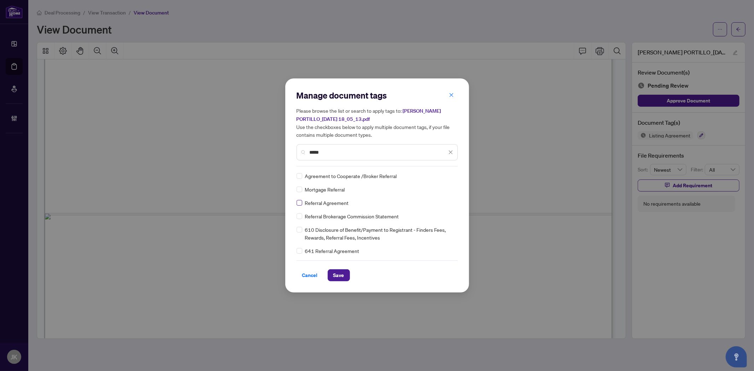
type input "*****"
click at [444, 177] on img at bounding box center [443, 175] width 7 height 7
click at [436, 214] on div "Approved" at bounding box center [425, 210] width 54 height 11
click at [341, 277] on span "Save" at bounding box center [338, 275] width 11 height 11
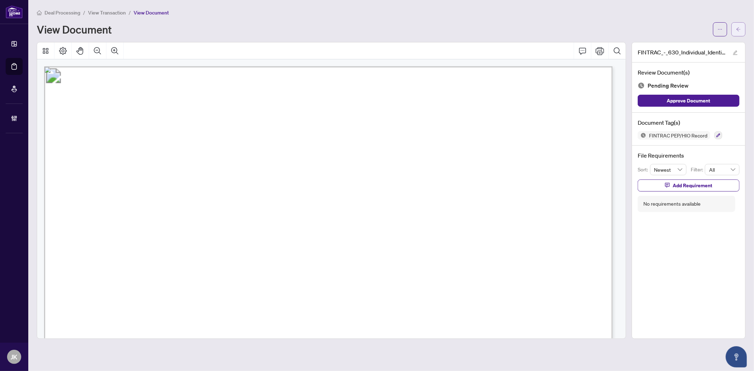
click at [678, 26] on button "button" at bounding box center [738, 29] width 14 height 14
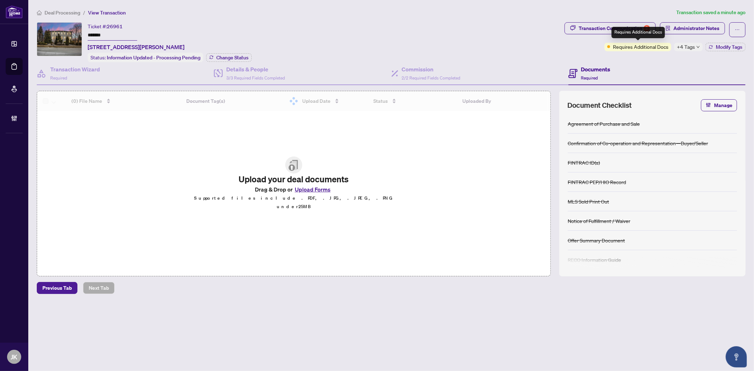
click at [616, 32] on div "Requires Additional Docs" at bounding box center [637, 32] width 53 height 11
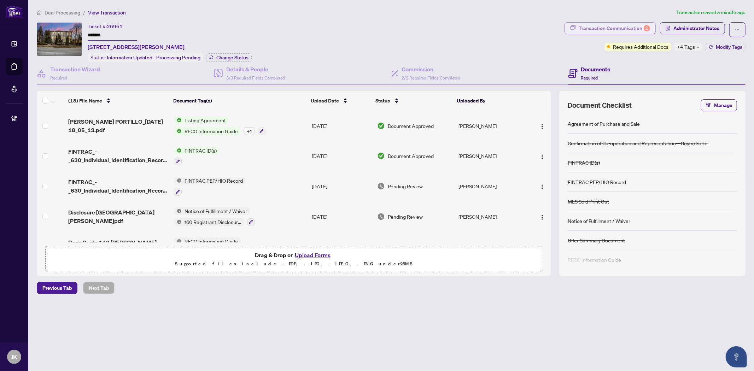
click at [590, 25] on div "Transaction Communication 2" at bounding box center [614, 28] width 71 height 11
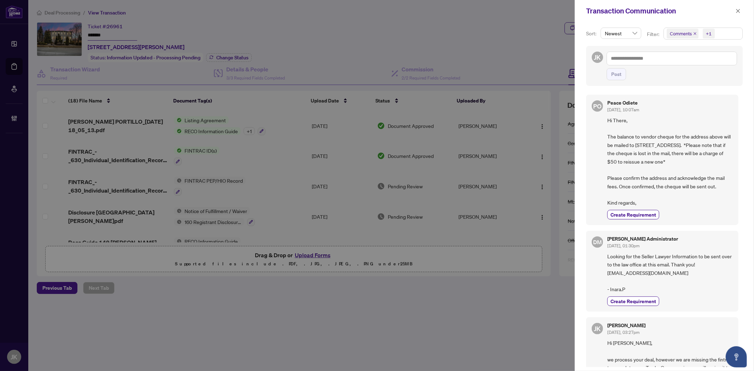
scroll to position [157, 0]
drag, startPoint x: 493, startPoint y: 315, endPoint x: 705, endPoint y: 24, distance: 359.8
click at [501, 302] on div at bounding box center [377, 185] width 754 height 371
click at [678, 9] on icon "close" at bounding box center [738, 10] width 5 height 5
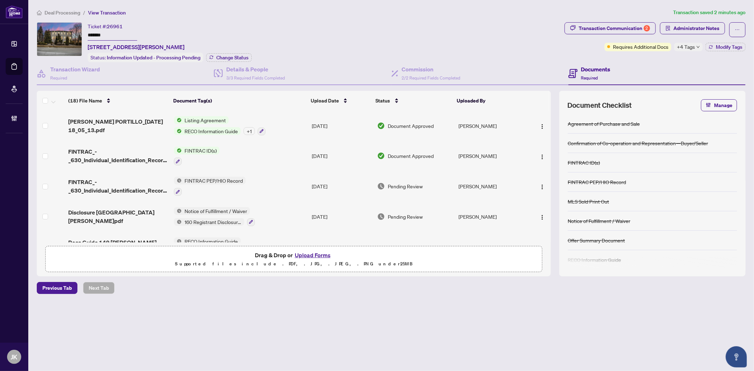
click at [191, 177] on span "FINTRAC PEP/HIO Record" at bounding box center [214, 181] width 64 height 8
click at [220, 211] on span "FINTRAC PEP/HIO Record" at bounding box center [210, 213] width 64 height 8
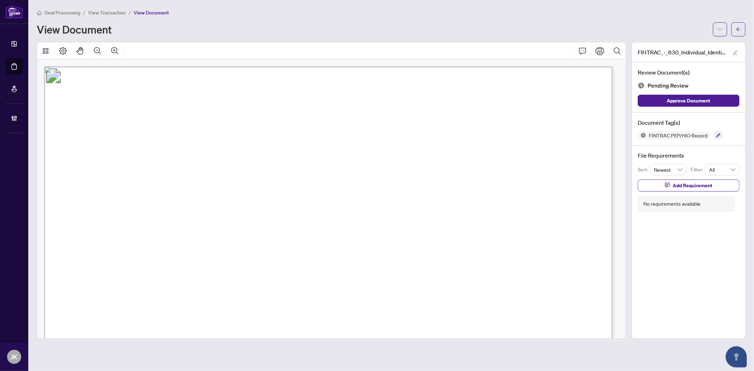
scroll to position [157, 0]
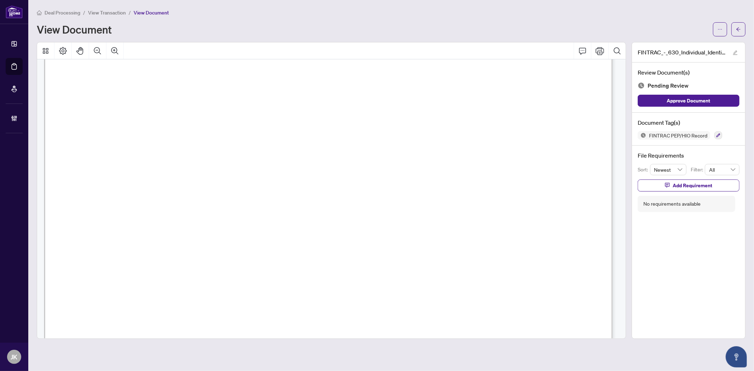
click at [678, 135] on div "FINTRAC PEP/HIO Record" at bounding box center [689, 135] width 102 height 8
click at [678, 135] on button "button" at bounding box center [718, 135] width 8 height 8
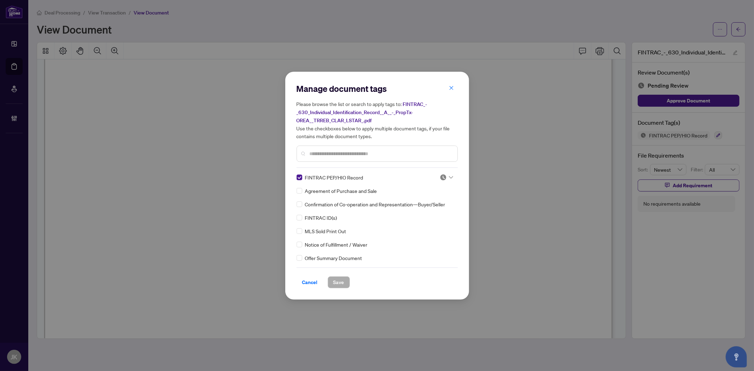
click at [440, 175] on img at bounding box center [443, 177] width 7 height 7
drag, startPoint x: 435, startPoint y: 199, endPoint x: 383, endPoint y: 230, distance: 61.2
click at [435, 198] on div "Needs Work" at bounding box center [422, 200] width 45 height 8
click at [338, 283] on span "Save" at bounding box center [338, 282] width 11 height 11
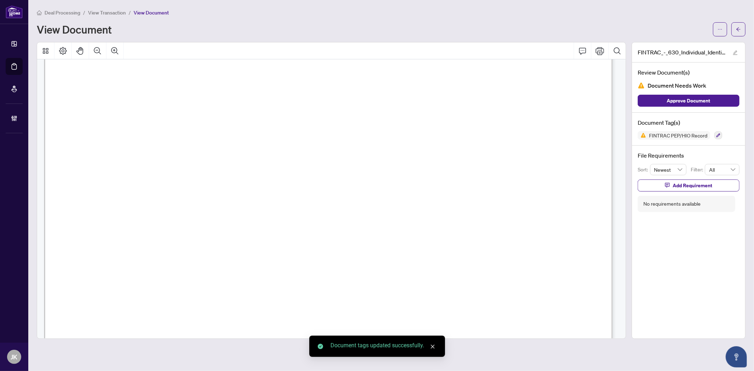
click at [678, 185] on span "Add Requirement" at bounding box center [693, 185] width 40 height 11
click at [675, 196] on textarea at bounding box center [696, 191] width 76 height 13
type textarea "*"
type textarea "**"
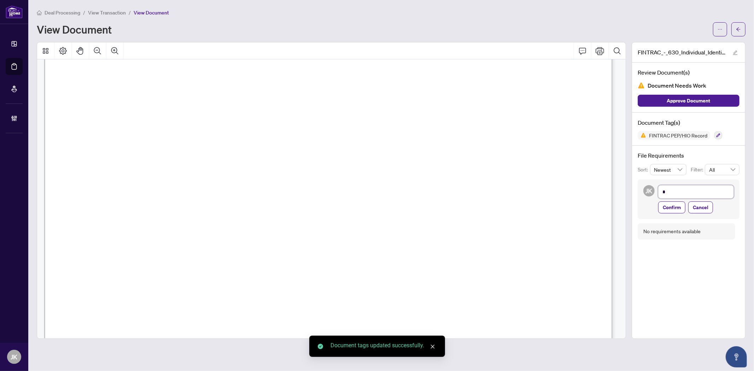
type textarea "**"
type textarea "***"
type textarea "**"
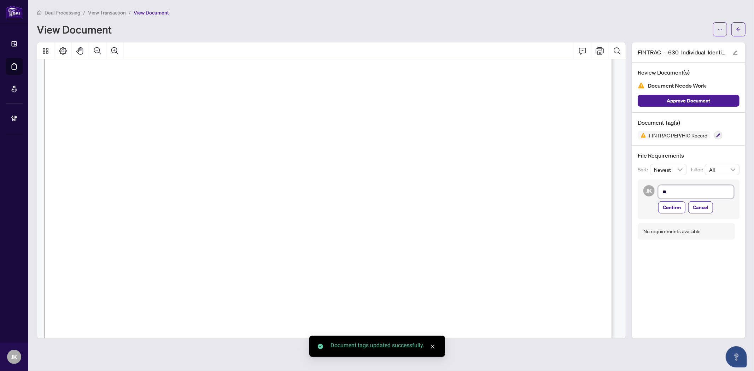
type textarea "*"
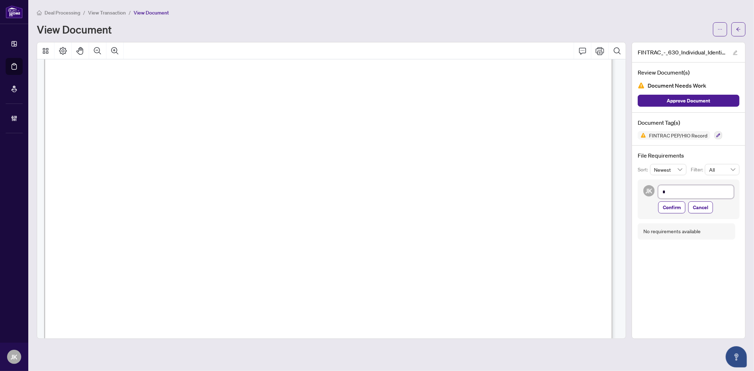
type textarea "**********"
type textarea "*"
type textarea "**"
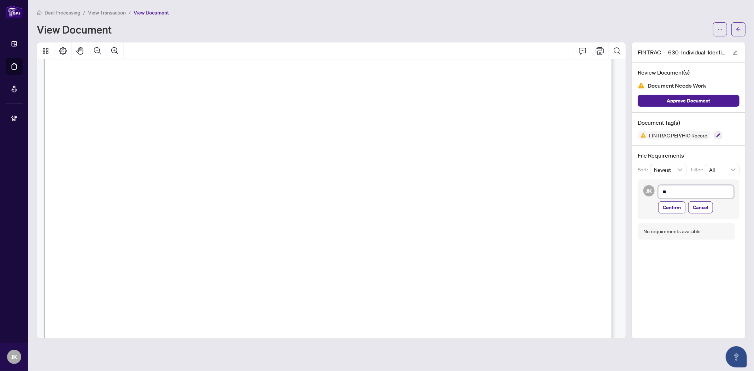
type textarea "***"
type textarea "****"
type textarea "*****"
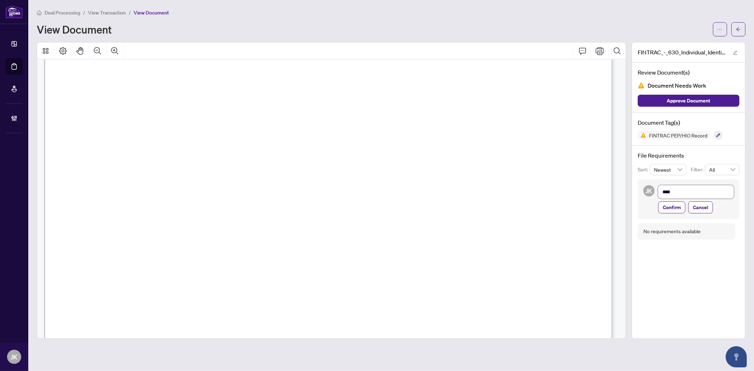
type textarea "*****"
type textarea "******"
type textarea "*******"
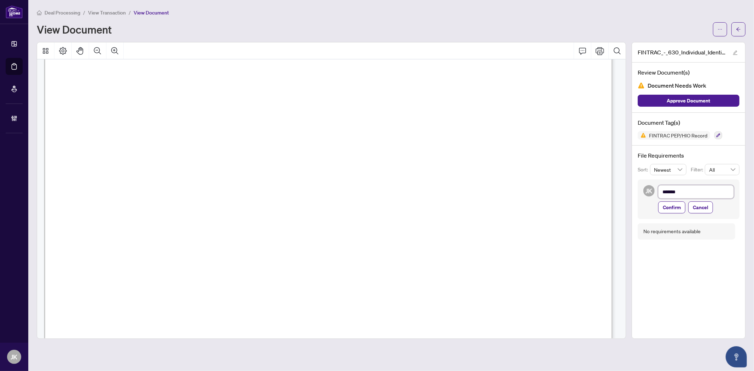
type textarea "********"
type textarea "*********"
type textarea "**********"
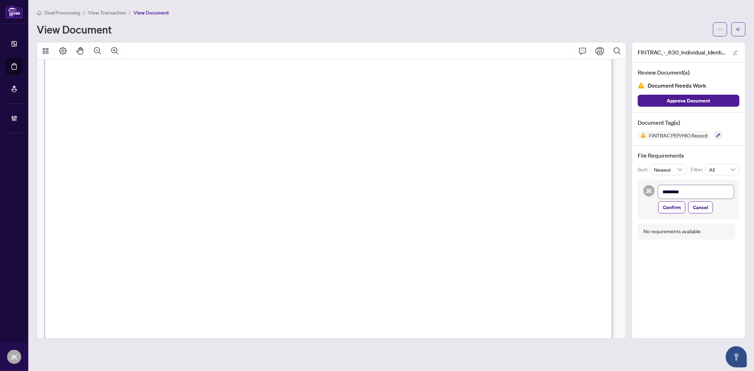
type textarea "**********"
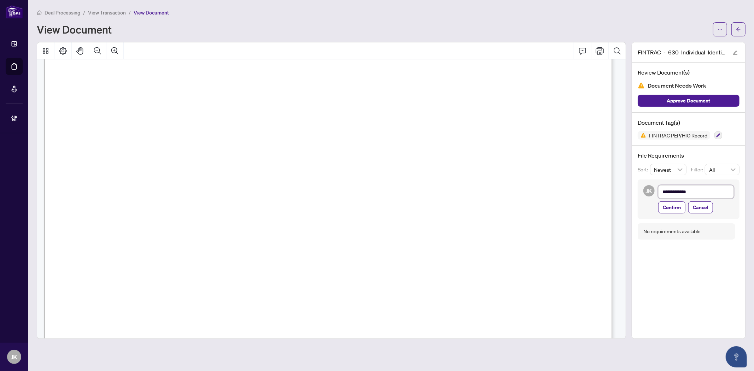
type textarea "**********"
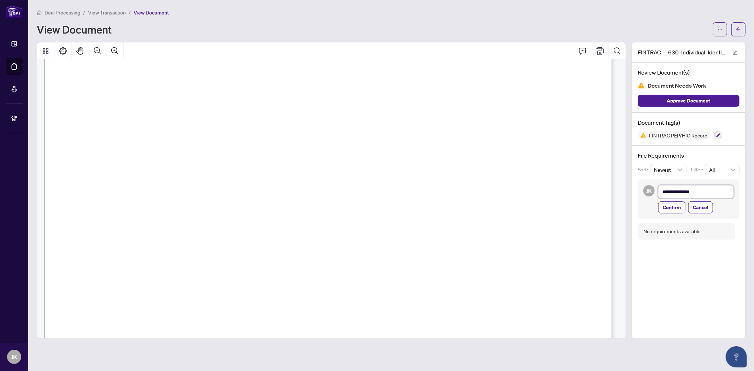
type textarea "**********"
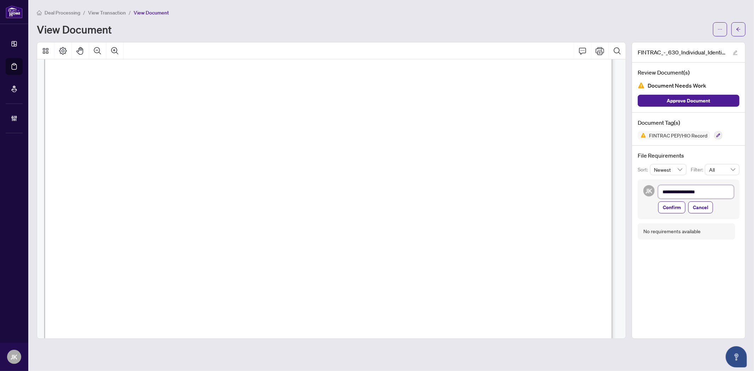
type textarea "**********"
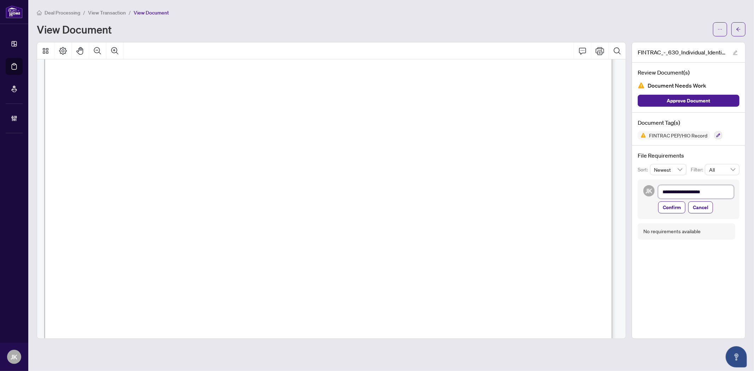
type textarea "**********"
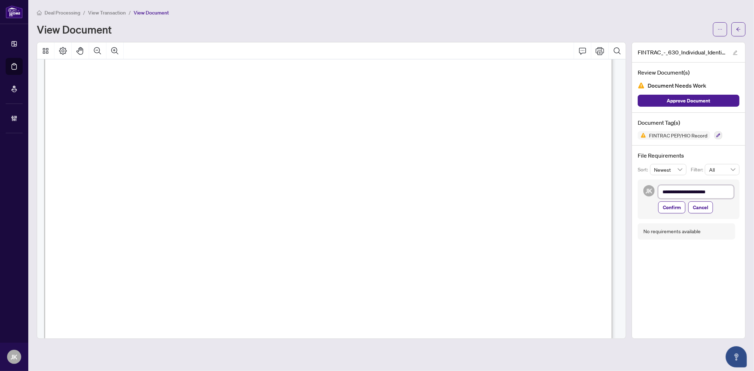
type textarea "**********"
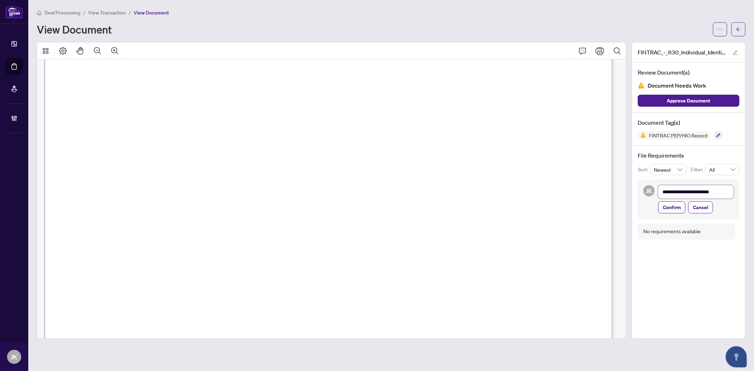
type textarea "**********"
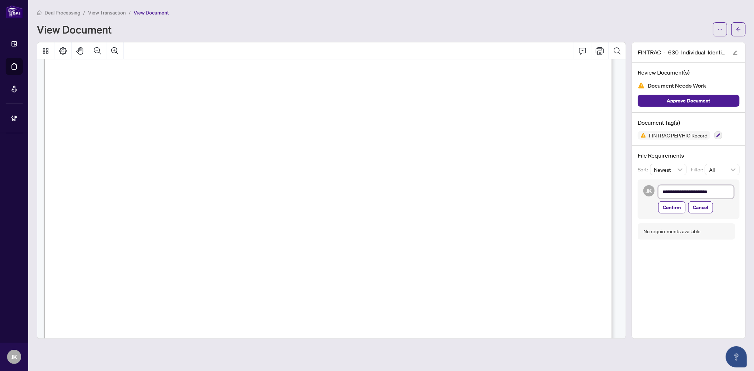
type textarea "**********"
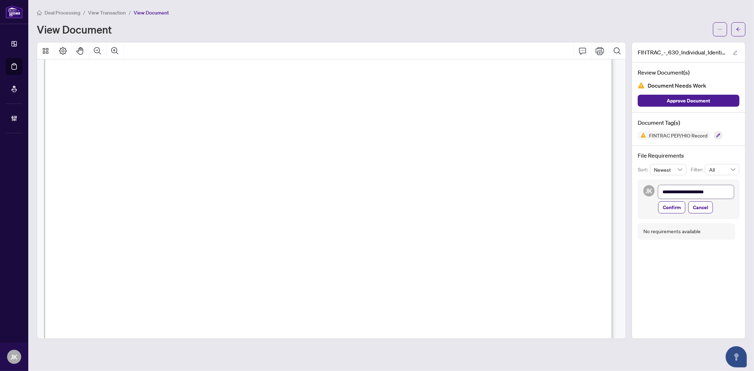
type textarea "**********"
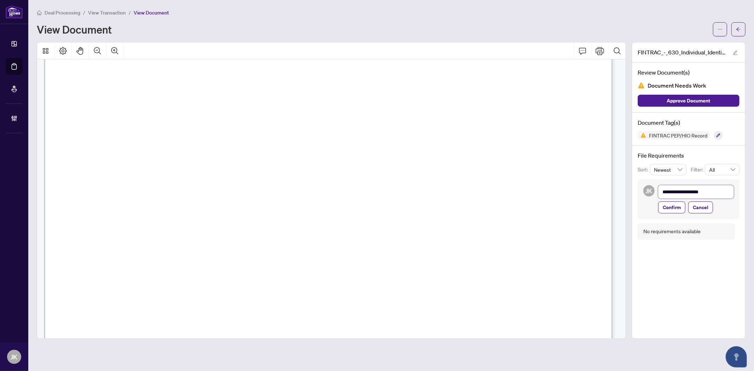
type textarea "**********"
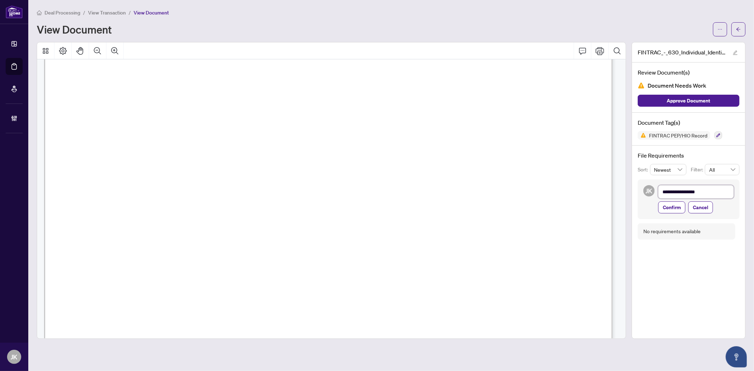
type textarea "**********"
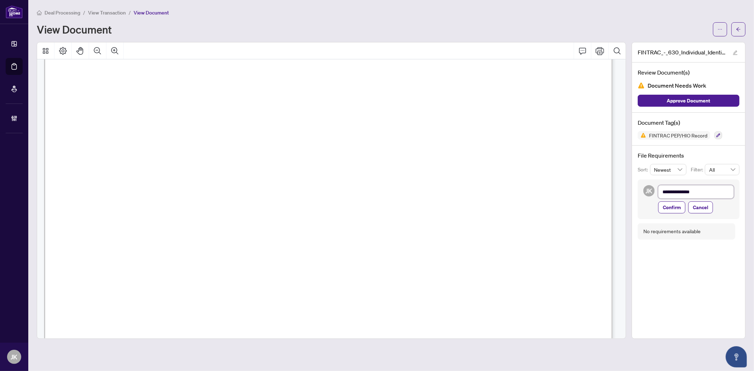
type textarea "**********"
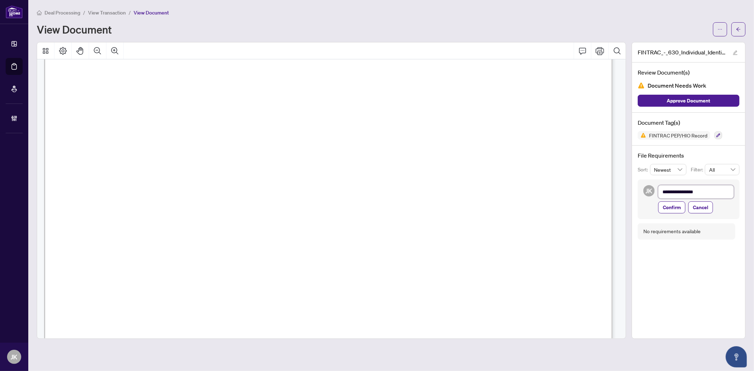
type textarea "**********"
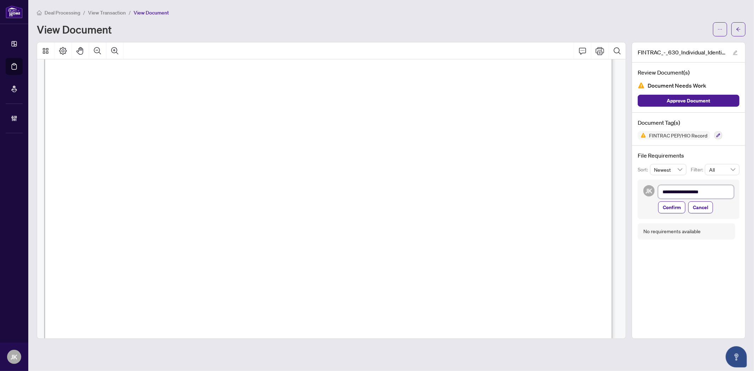
type textarea "**********"
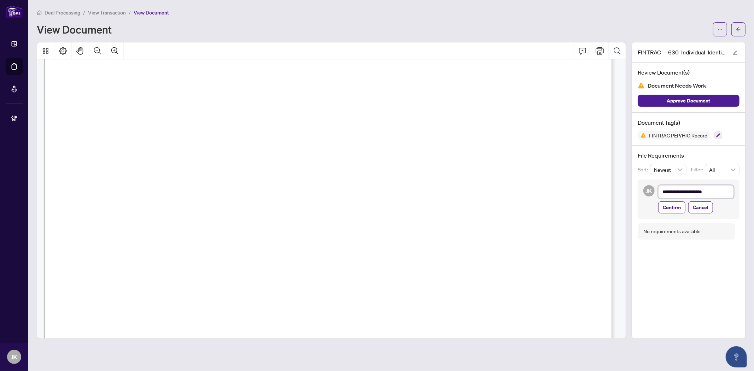
type textarea "**********"
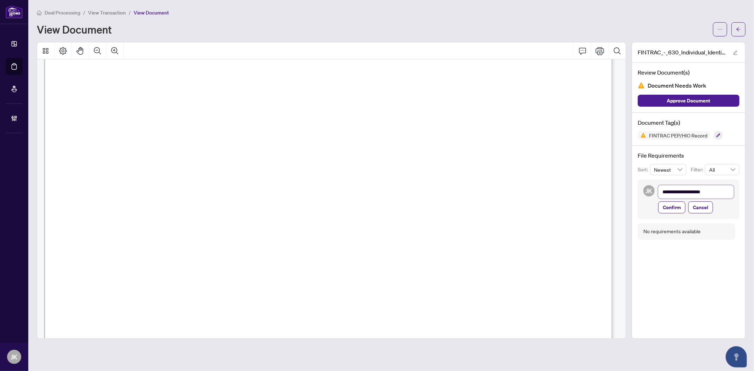
type textarea "**********"
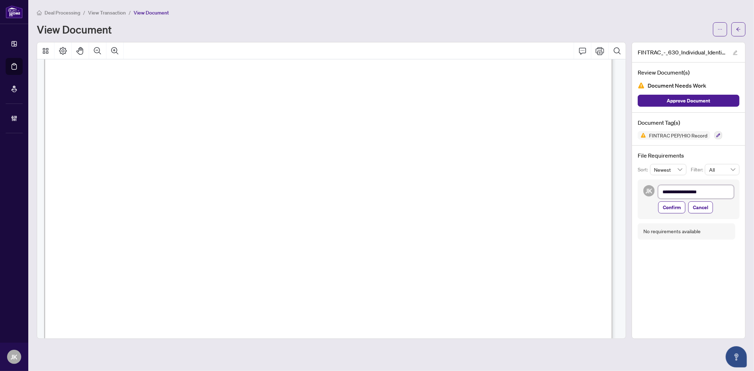
type textarea "**********"
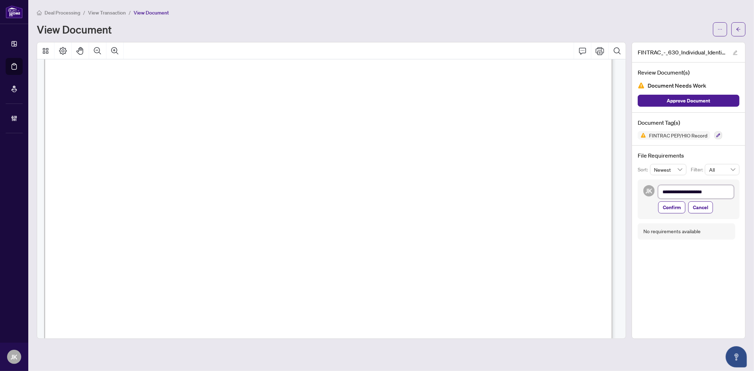
type textarea "**********"
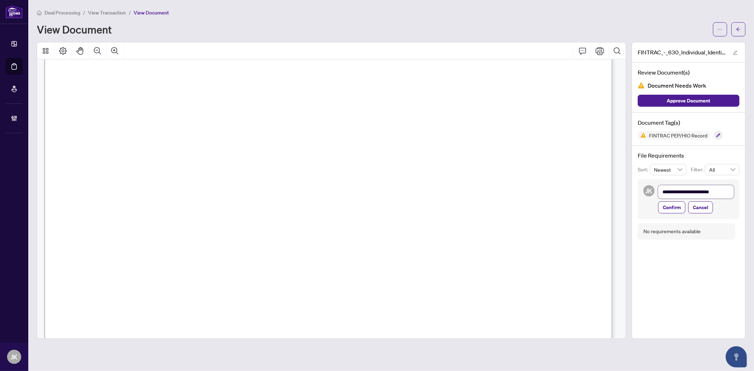
type textarea "**********"
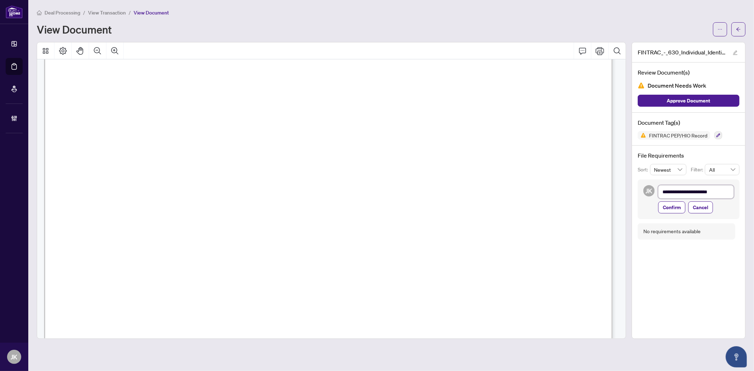
type textarea "**********"
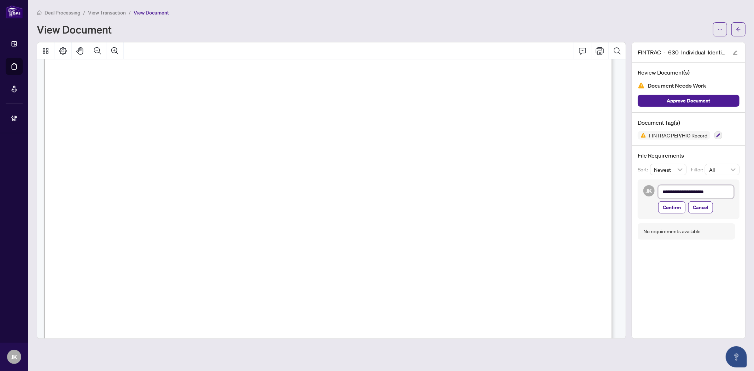
type textarea "**********"
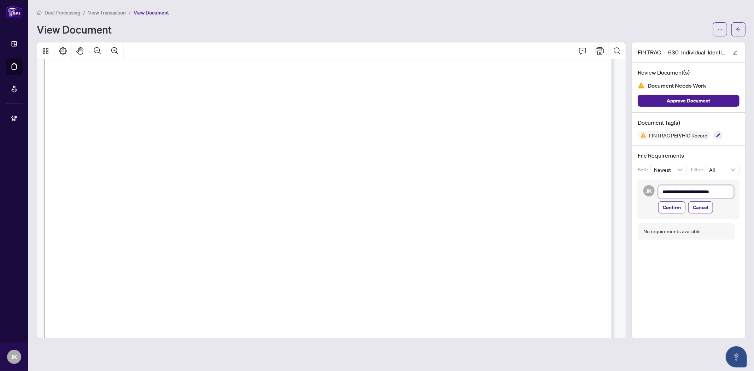
type textarea "**********"
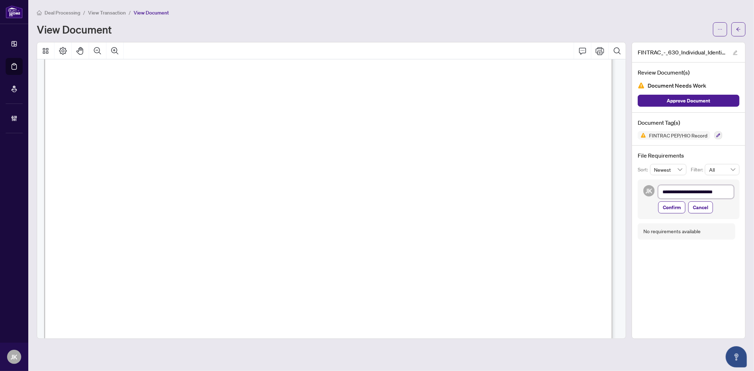
type textarea "**********"
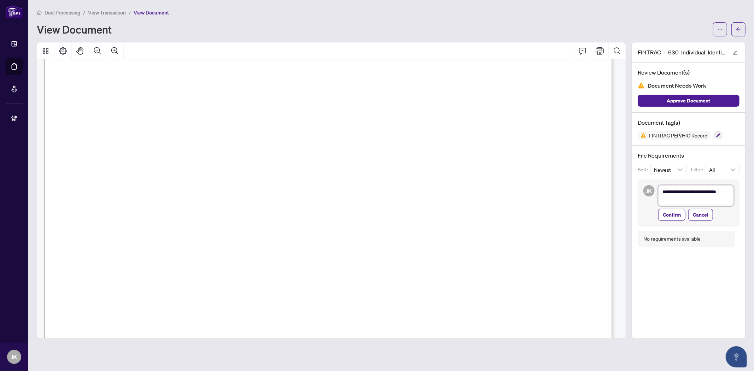
type textarea "**********"
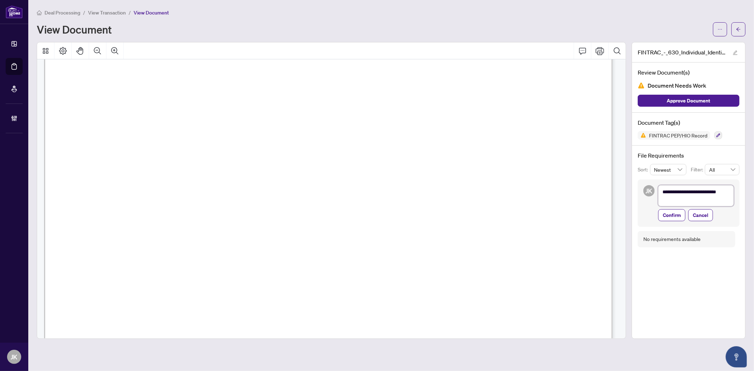
type textarea "**********"
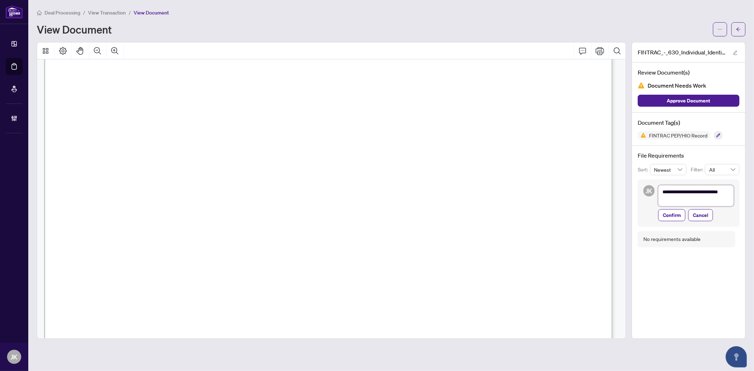
type textarea "**********"
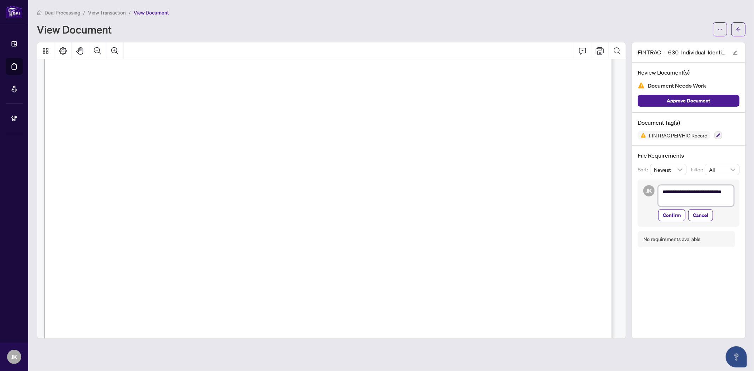
type textarea "**********"
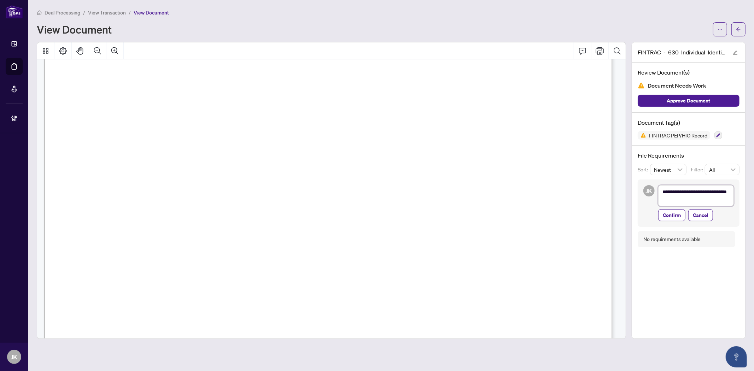
type textarea "**********"
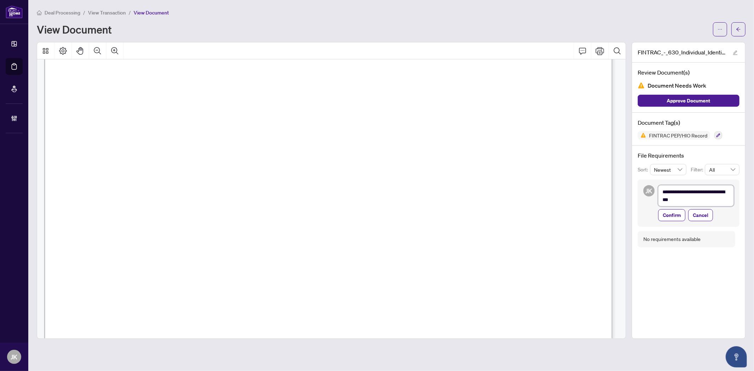
type textarea "**********"
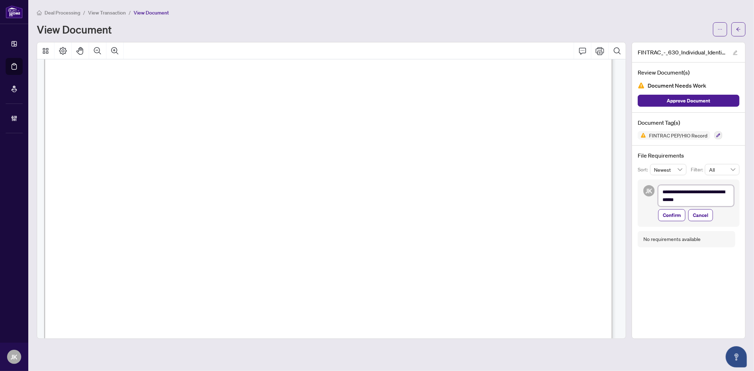
type textarea "**********"
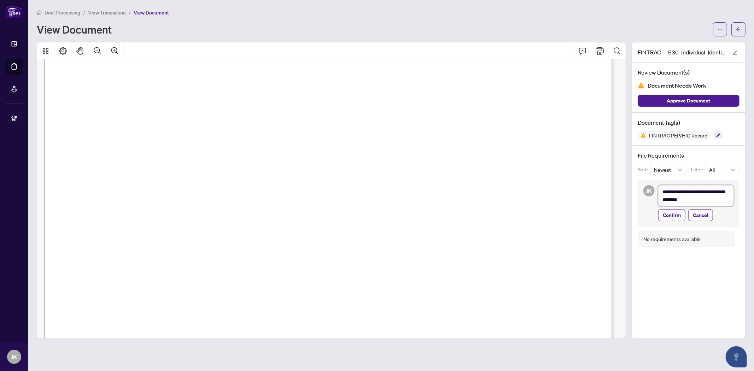
type textarea "**********"
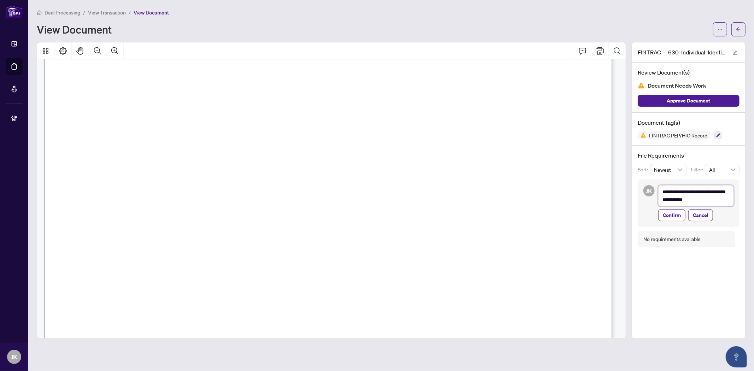
type textarea "**********"
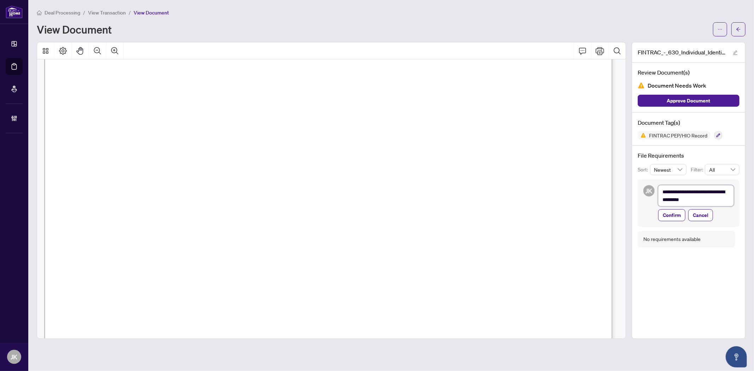
type textarea "**********"
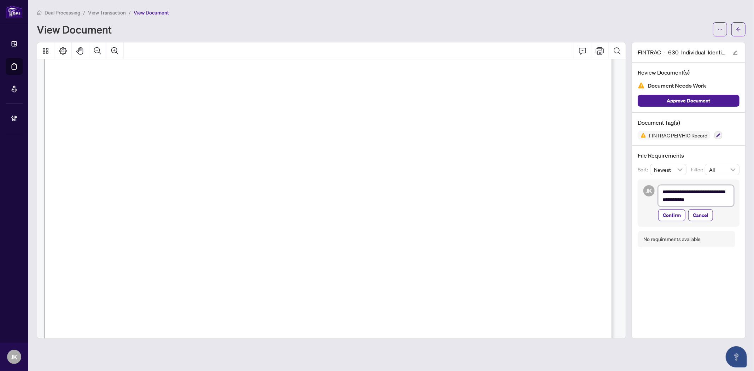
type textarea "**********"
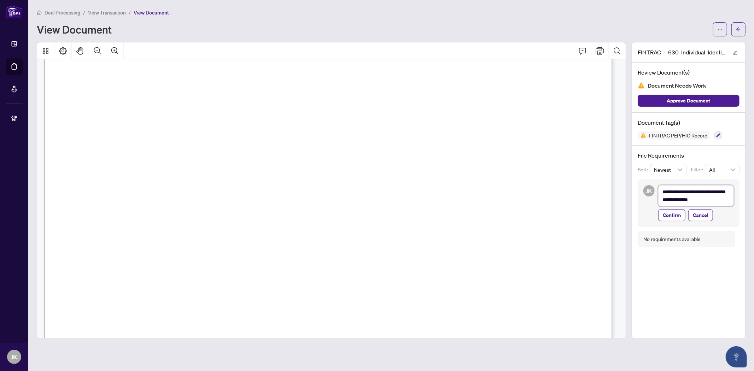
type textarea "**********"
click at [667, 231] on span "Confirm" at bounding box center [672, 230] width 18 height 11
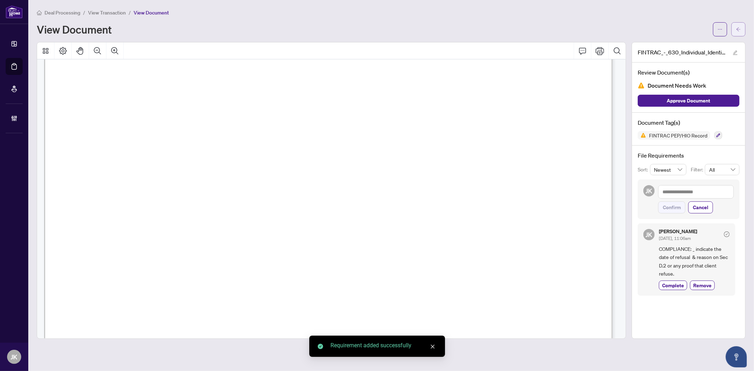
click at [678, 24] on button "button" at bounding box center [738, 29] width 14 height 14
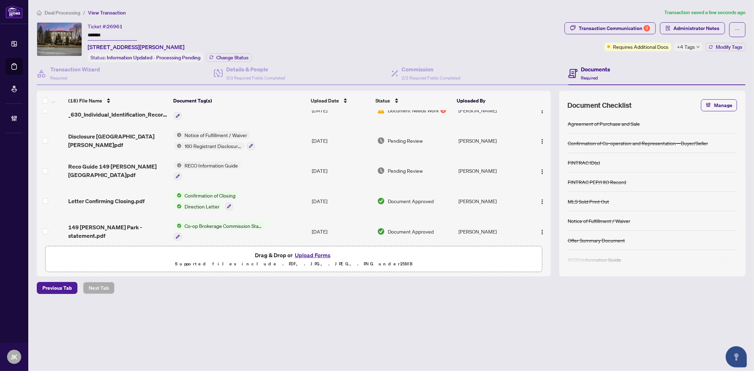
scroll to position [78, 0]
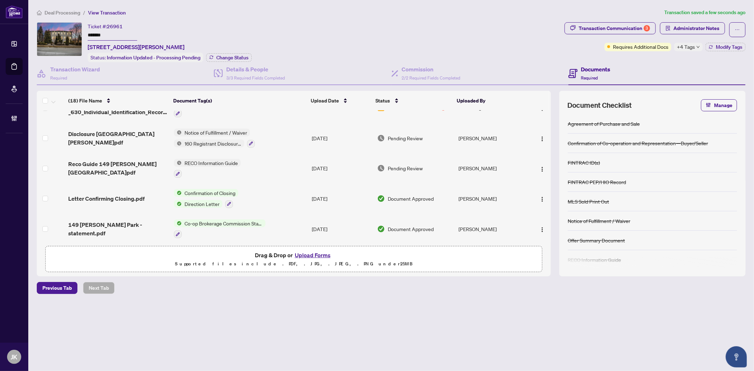
click at [217, 130] on span "Notice of Fulfillment / Waiver" at bounding box center [216, 133] width 68 height 8
click at [217, 163] on span "Notice of Fulfillment / Waiver" at bounding box center [199, 164] width 68 height 8
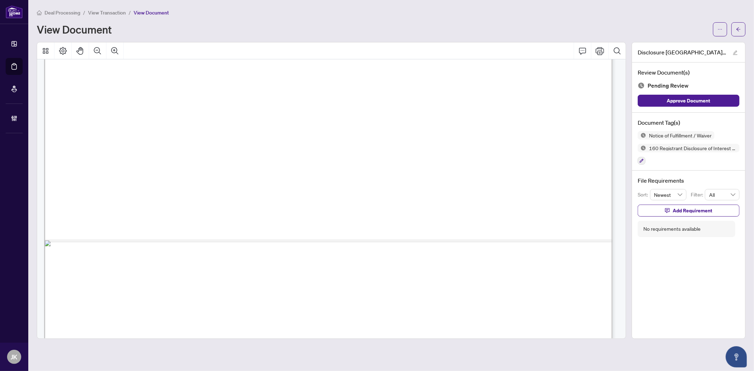
scroll to position [470, 0]
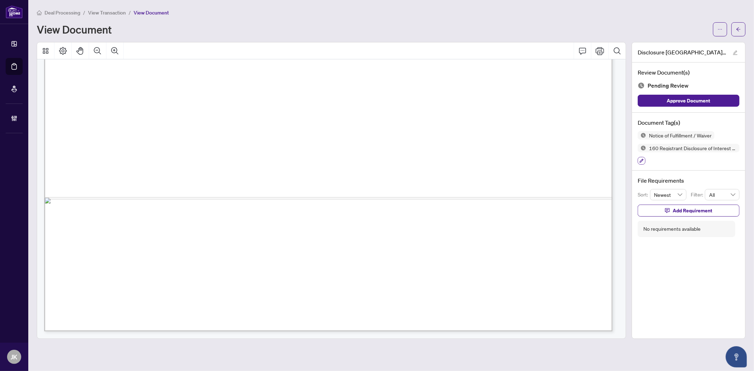
click at [643, 160] on icon "button" at bounding box center [642, 161] width 4 height 4
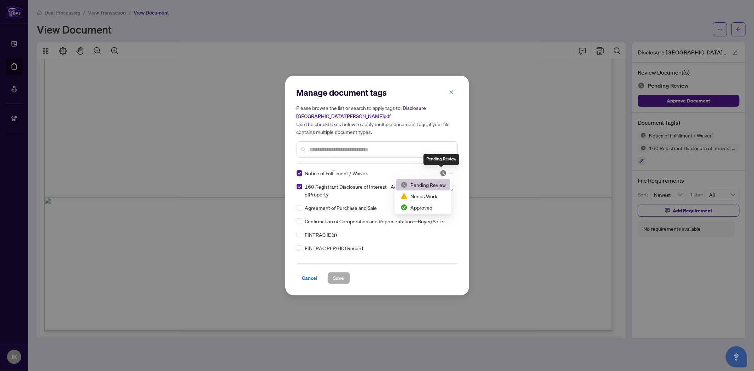
click at [444, 170] on img at bounding box center [443, 173] width 7 height 7
click at [432, 207] on div "Approved" at bounding box center [422, 208] width 45 height 8
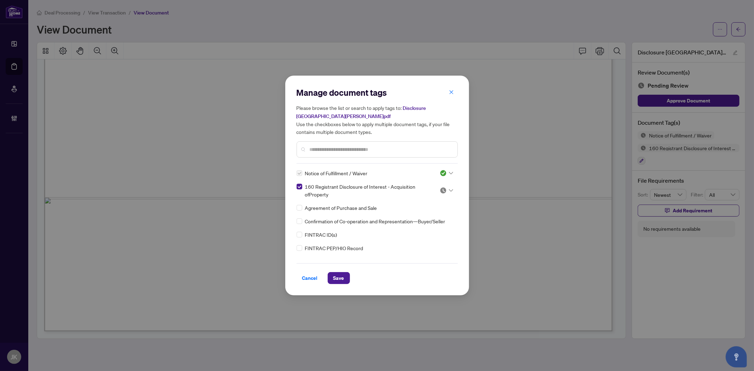
click at [443, 186] on input "search" at bounding box center [443, 190] width 7 height 11
click at [421, 223] on div "Approved" at bounding box center [422, 225] width 45 height 8
click at [440, 170] on img at bounding box center [443, 173] width 7 height 7
click at [428, 184] on div "Pending Review" at bounding box center [422, 185] width 45 height 8
drag, startPoint x: 332, startPoint y: 278, endPoint x: 573, endPoint y: 295, distance: 241.3
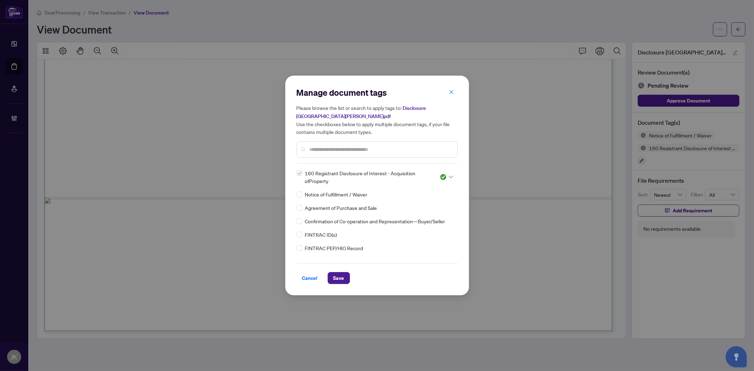
click at [338, 278] on button "Save" at bounding box center [339, 278] width 22 height 12
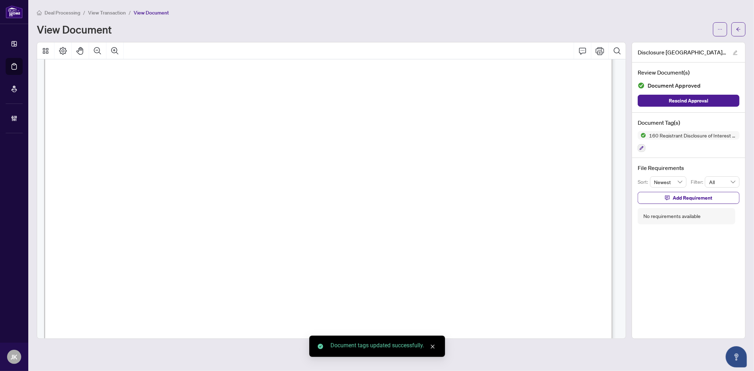
scroll to position [0, 0]
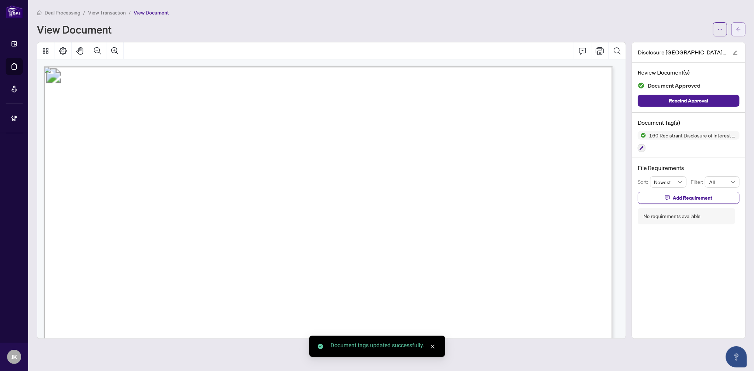
click at [678, 25] on button "button" at bounding box center [738, 29] width 14 height 14
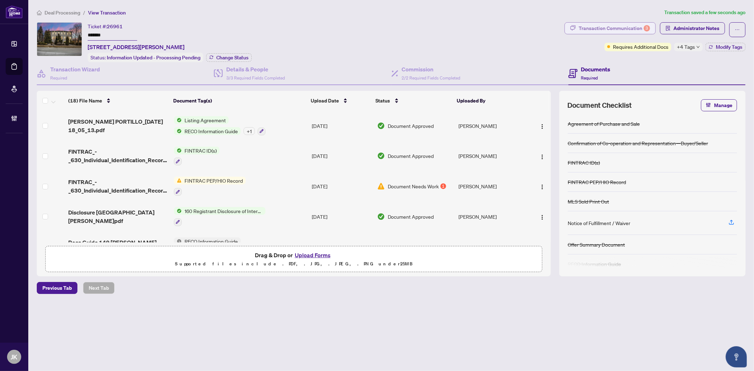
click at [598, 27] on div "Transaction Communication 3" at bounding box center [614, 28] width 71 height 11
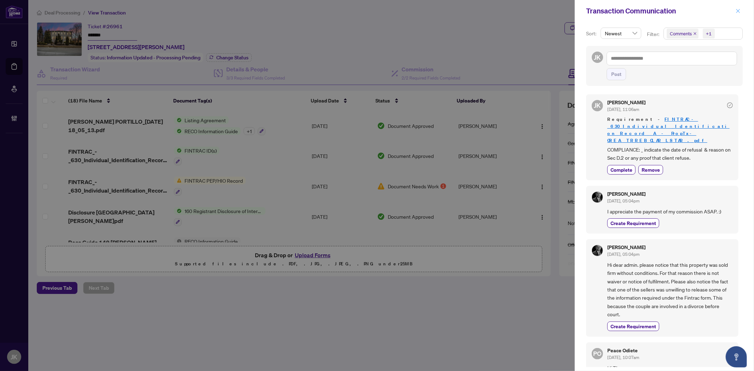
click at [678, 11] on icon "close" at bounding box center [738, 10] width 5 height 5
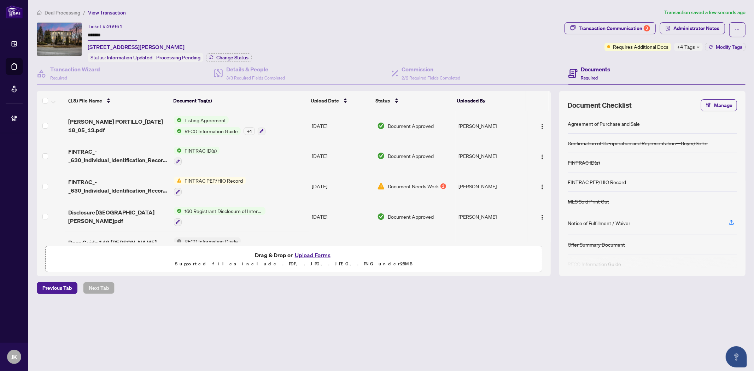
scroll to position [78, 0]
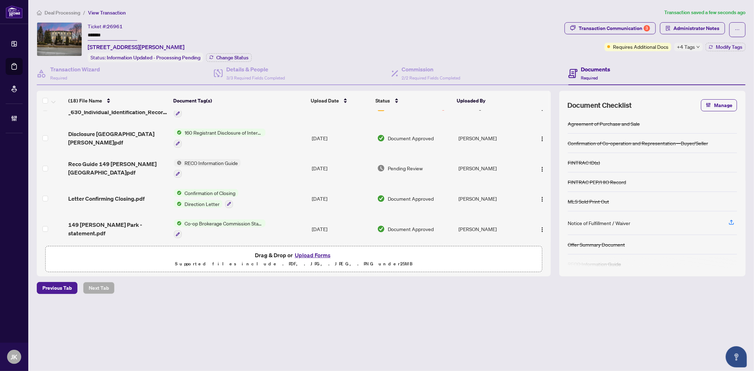
click at [107, 161] on span "Reco Guide 149 Glen Park.pdf" at bounding box center [118, 168] width 100 height 17
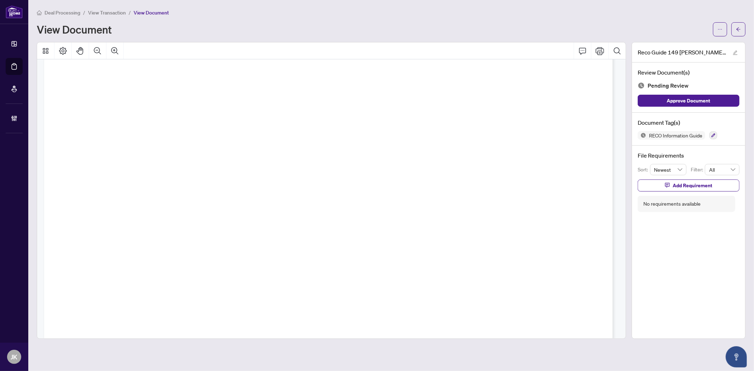
scroll to position [8598, 0]
click at [678, 135] on icon "button" at bounding box center [713, 135] width 4 height 4
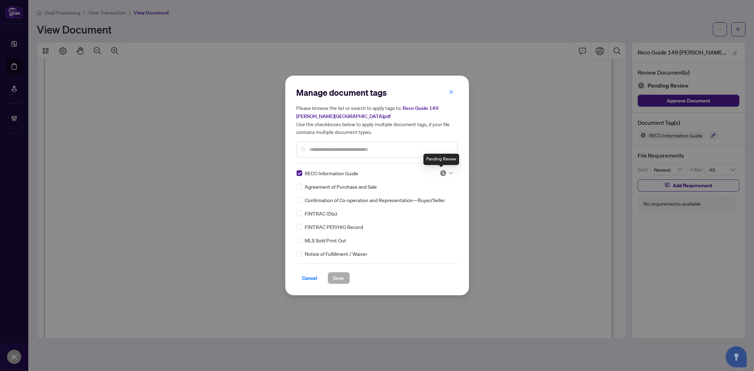
click at [444, 172] on img at bounding box center [443, 173] width 7 height 7
click at [429, 207] on div "Approved" at bounding box center [422, 208] width 45 height 8
drag, startPoint x: 347, startPoint y: 276, endPoint x: 560, endPoint y: 178, distance: 234.2
click at [349, 276] on button "Save" at bounding box center [339, 278] width 22 height 12
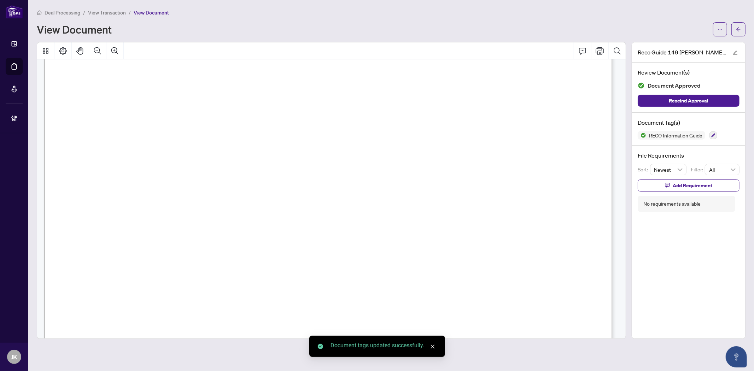
click at [678, 27] on icon "arrow-left" at bounding box center [738, 29] width 5 height 5
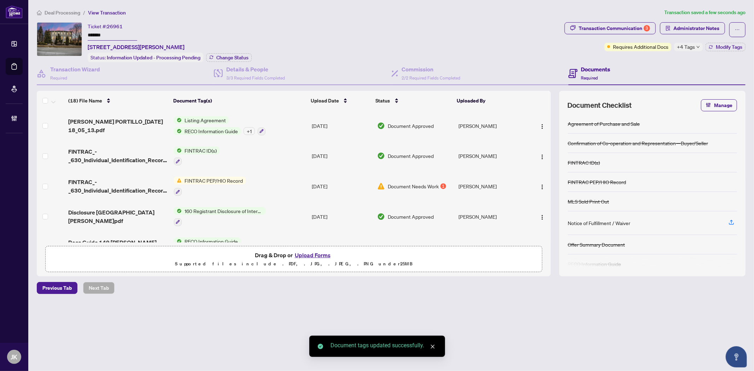
click at [678, 48] on span "+4 Tags" at bounding box center [686, 47] width 18 height 8
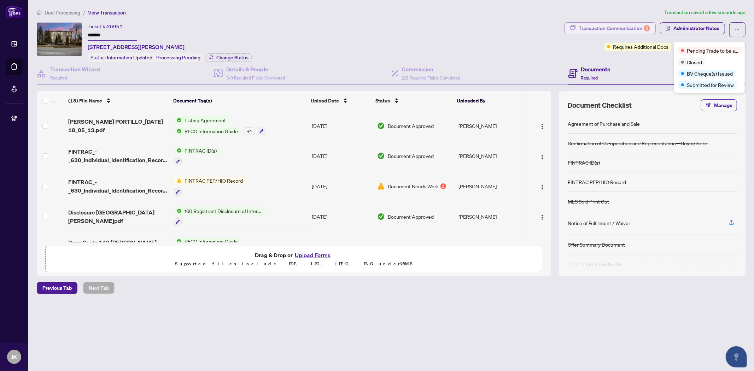
click at [621, 29] on div "Transaction Communication 3" at bounding box center [614, 28] width 71 height 11
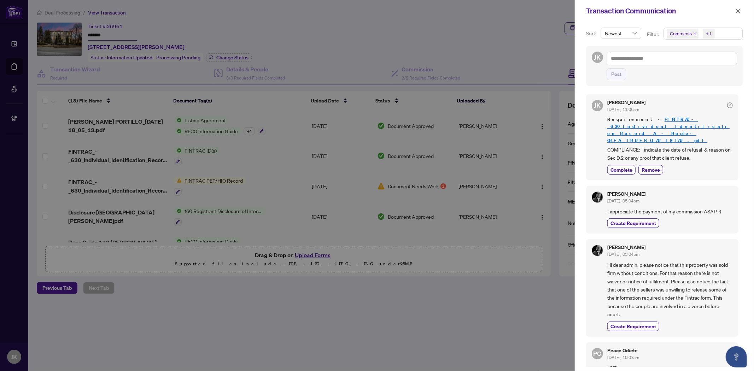
click at [678, 33] on span "Comments" at bounding box center [681, 33] width 22 height 7
click at [678, 62] on span "Comments" at bounding box center [690, 63] width 24 height 6
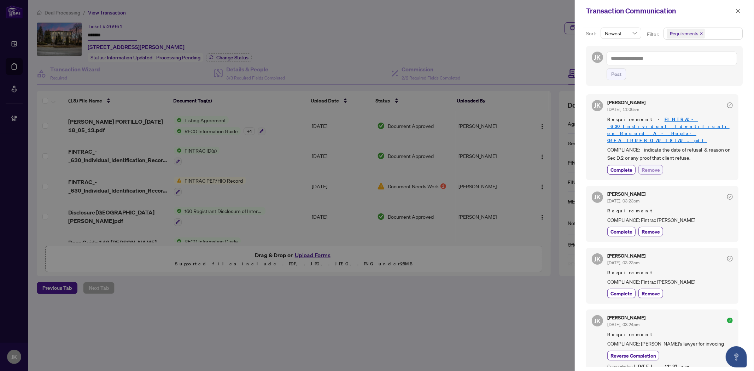
click at [655, 166] on span "Remove" at bounding box center [651, 169] width 18 height 7
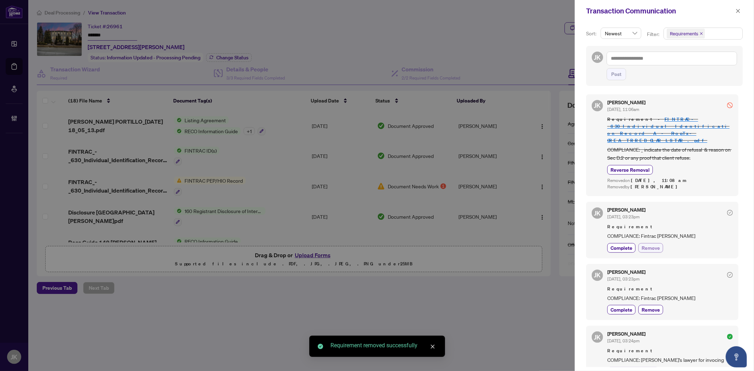
click at [649, 244] on span "Remove" at bounding box center [651, 247] width 18 height 7
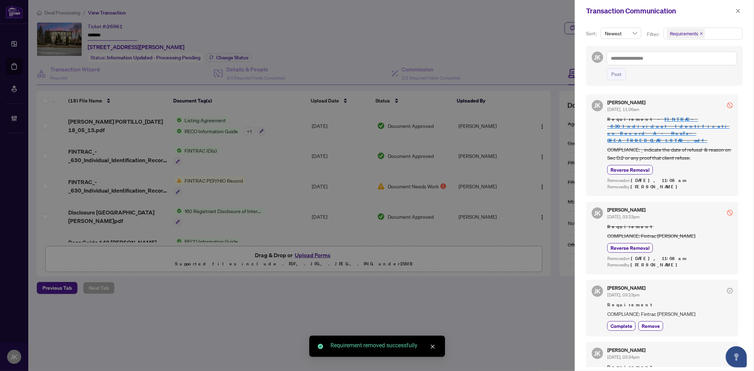
drag, startPoint x: 622, startPoint y: 317, endPoint x: 663, endPoint y: 291, distance: 48.9
click at [622, 322] on span "Complete" at bounding box center [621, 325] width 22 height 7
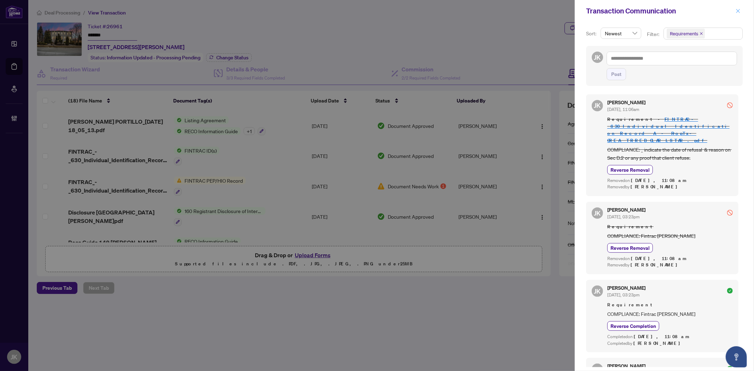
click at [678, 12] on icon "close" at bounding box center [738, 10] width 5 height 5
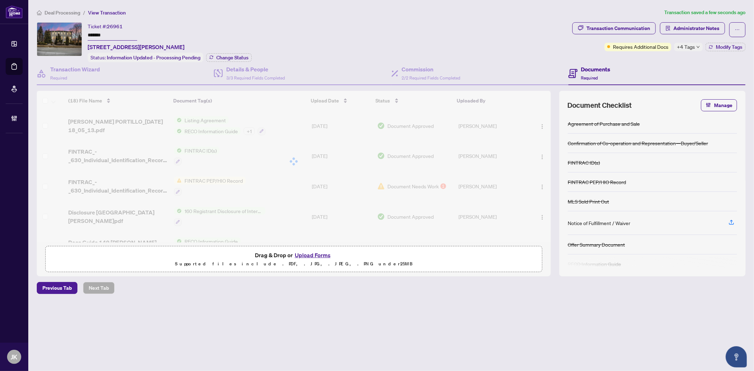
click at [678, 50] on span "+4 Tags" at bounding box center [686, 47] width 18 height 8
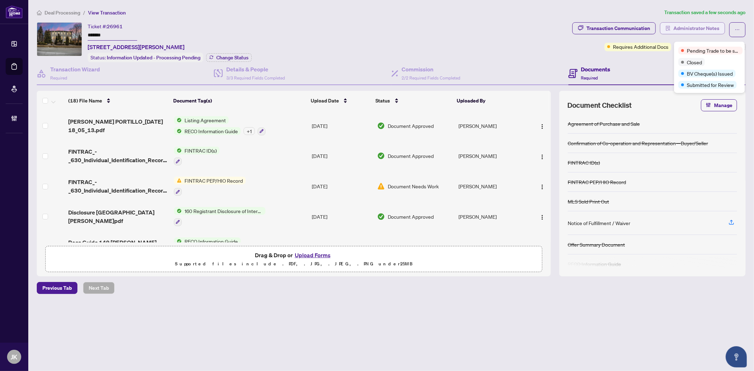
click at [678, 27] on span "Administrator Notes" at bounding box center [696, 28] width 46 height 11
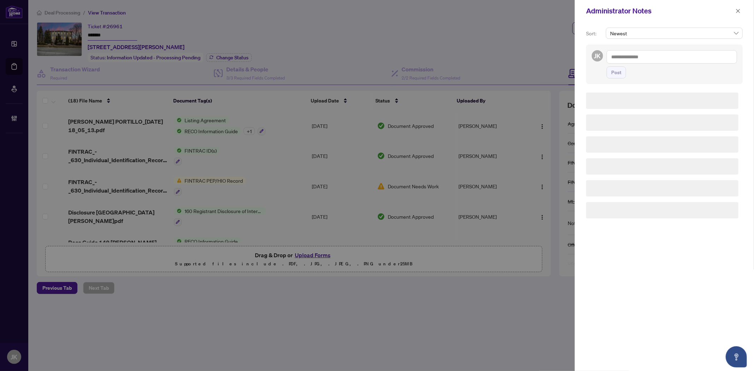
click at [637, 56] on textarea at bounding box center [672, 56] width 130 height 13
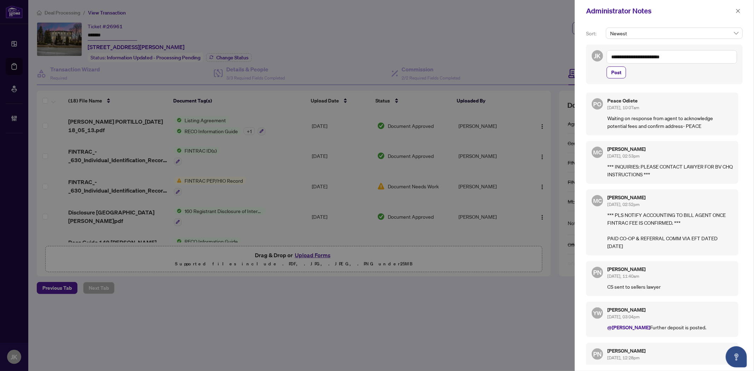
click at [678, 61] on textarea "**********" at bounding box center [672, 56] width 130 height 13
click at [615, 72] on span "Post" at bounding box center [616, 72] width 10 height 11
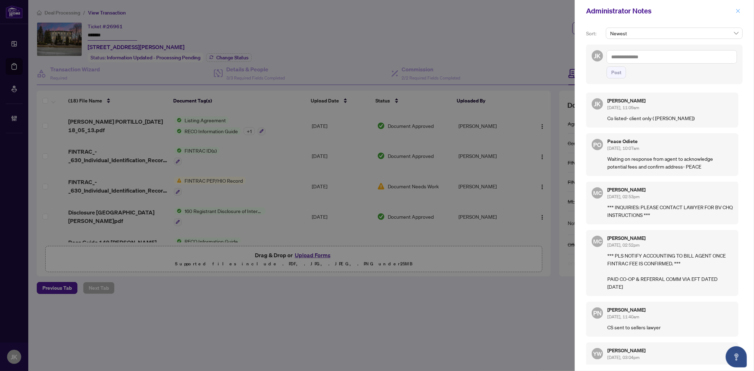
click at [678, 11] on icon "close" at bounding box center [738, 10] width 5 height 5
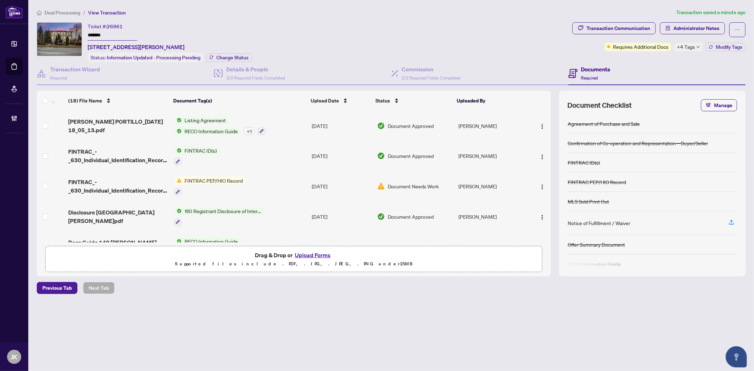
drag, startPoint x: 196, startPoint y: 148, endPoint x: 206, endPoint y: 147, distance: 10.0
click at [196, 148] on span "FINTRAC ID(s)" at bounding box center [201, 151] width 38 height 8
click at [214, 183] on span "FINTRAC ID(s)" at bounding box center [196, 183] width 78 height 8
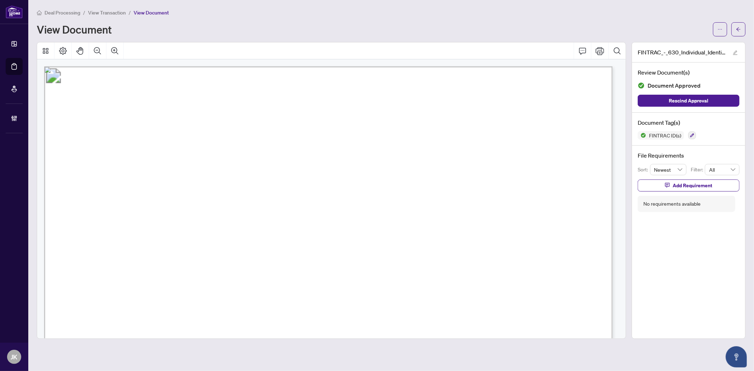
click at [678, 31] on main "Deal Processing / View Transaction / View Document View Document FINTRAC_-_630_…" at bounding box center [391, 185] width 726 height 371
click at [678, 27] on button "button" at bounding box center [738, 29] width 14 height 14
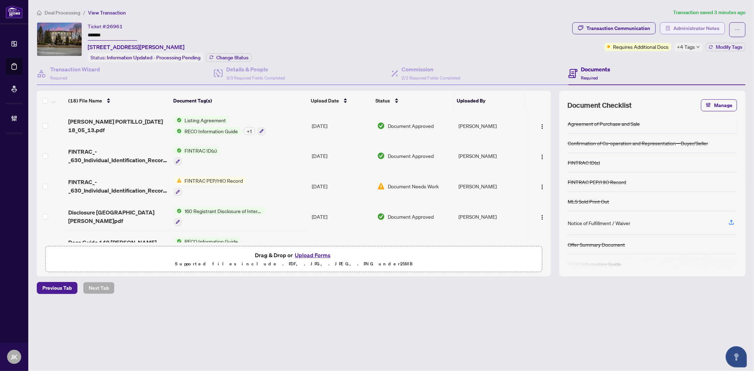
click at [678, 28] on span "Administrator Notes" at bounding box center [696, 28] width 46 height 11
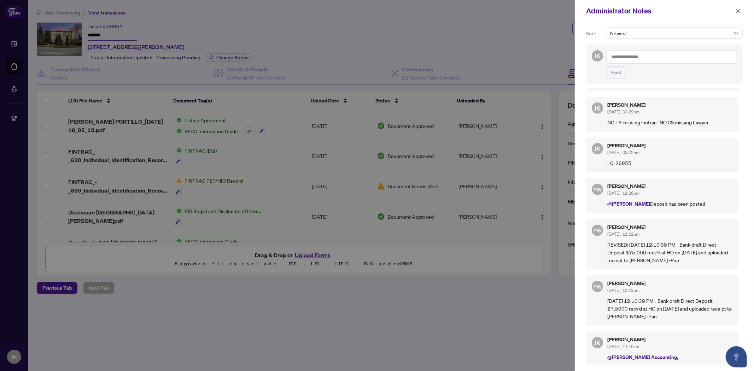
scroll to position [543, 0]
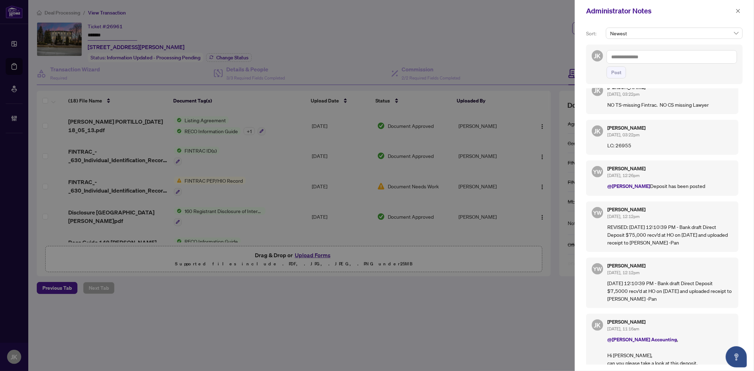
drag, startPoint x: 732, startPoint y: 9, endPoint x: 738, endPoint y: 19, distance: 11.2
click at [678, 9] on div "Administrator Notes" at bounding box center [659, 11] width 147 height 11
click at [678, 11] on icon "close" at bounding box center [738, 10] width 5 height 5
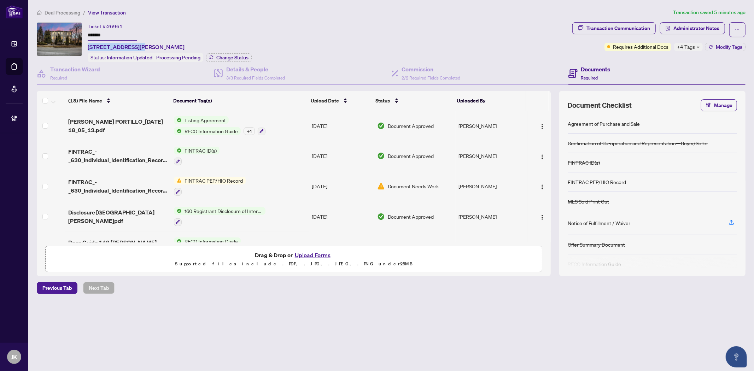
drag, startPoint x: 136, startPoint y: 48, endPoint x: 86, endPoint y: 49, distance: 50.2
click at [86, 49] on div "Ticket #: 26961 ******* 149 Glen Park Ave, Toronto, Ontario M6B 2C6, Canada Sta…" at bounding box center [303, 42] width 533 height 40
copy span "149 Glen Park Ave,"
click at [322, 255] on button "Upload Forms" at bounding box center [313, 255] width 40 height 9
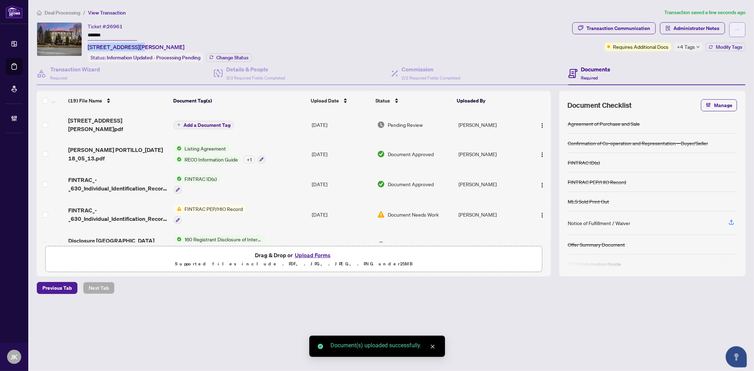
click at [678, 31] on button "button" at bounding box center [737, 29] width 16 height 15
click at [678, 44] on span "Transaction Permissions" at bounding box center [713, 45] width 54 height 8
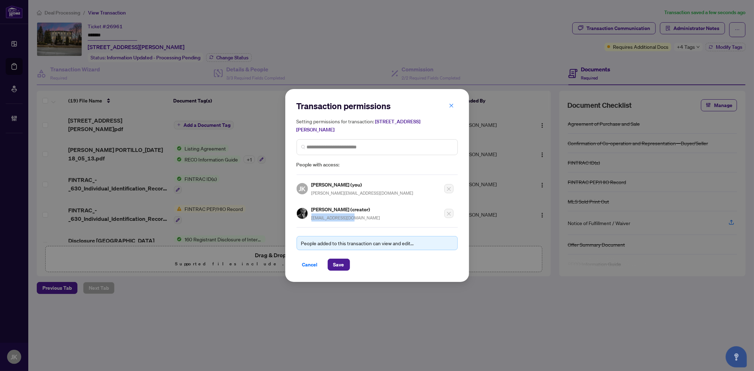
drag, startPoint x: 352, startPoint y: 218, endPoint x: 309, endPoint y: 221, distance: 43.2
click at [309, 221] on div "Transaction permissions Setting permissions for transaction: 149 Glen Park Ave,…" at bounding box center [377, 185] width 161 height 170
copy span "johertiz@gmail.com"
click at [311, 265] on span "Cancel" at bounding box center [310, 264] width 16 height 11
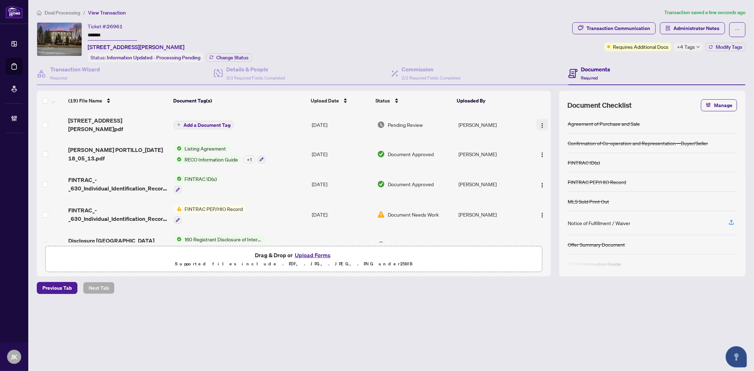
click at [541, 123] on img "button" at bounding box center [542, 126] width 6 height 6
click at [569, 180] on span "Document Permissions" at bounding box center [574, 180] width 68 height 8
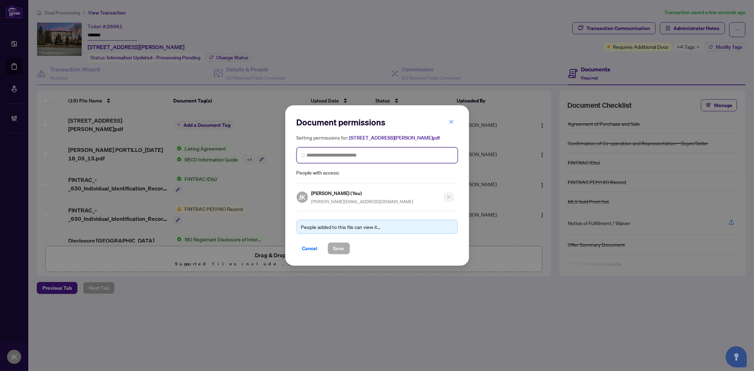
click at [338, 156] on input "search" at bounding box center [380, 155] width 146 height 7
paste input "**********"
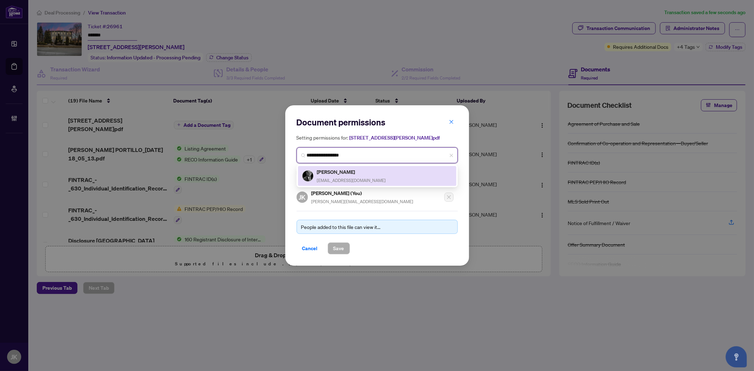
click at [372, 181] on div "Jorge Ortiz johertiz@gmail.com" at bounding box center [377, 176] width 150 height 16
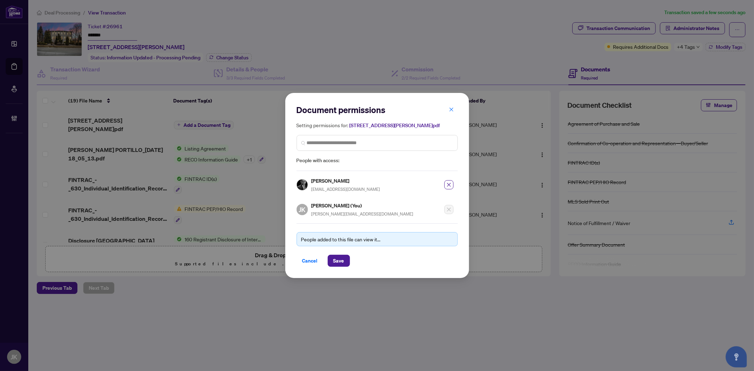
drag, startPoint x: 340, startPoint y: 259, endPoint x: 345, endPoint y: 253, distance: 7.8
click at [341, 257] on span "Save" at bounding box center [338, 260] width 11 height 11
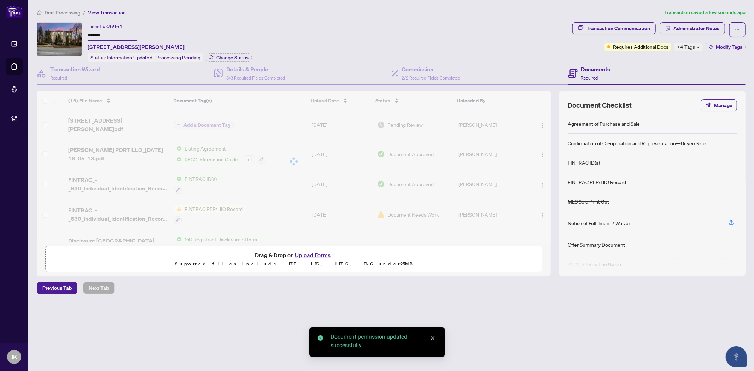
click at [608, 27] on div "Transaction Communication" at bounding box center [618, 28] width 64 height 11
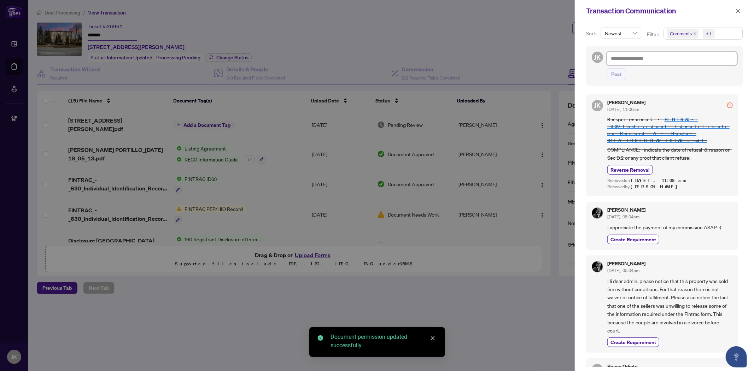
click at [631, 58] on textarea at bounding box center [672, 58] width 130 height 13
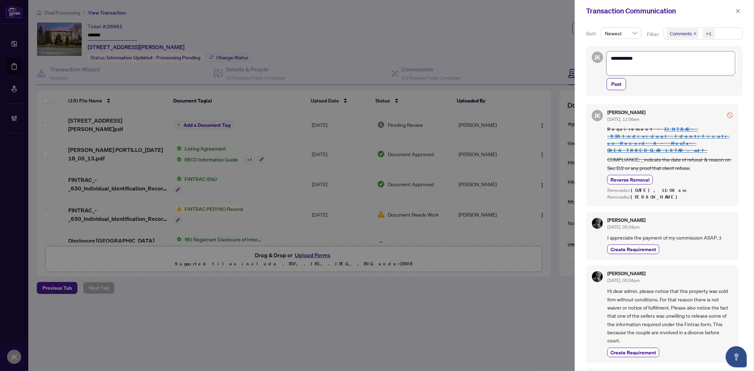
scroll to position [0, 0]
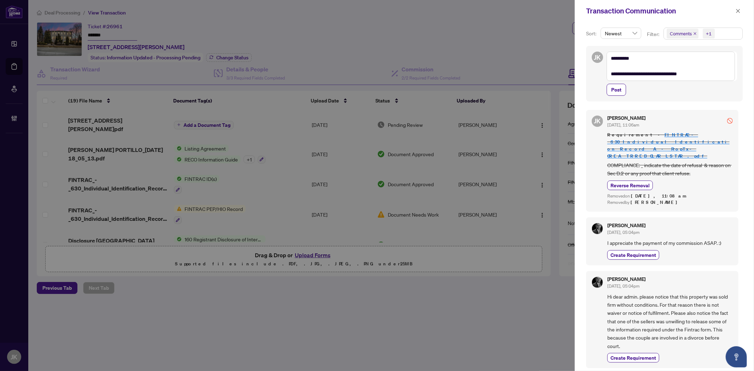
drag, startPoint x: 615, startPoint y: 92, endPoint x: 744, endPoint y: 101, distance: 128.6
click at [616, 92] on span "Post" at bounding box center [616, 89] width 10 height 11
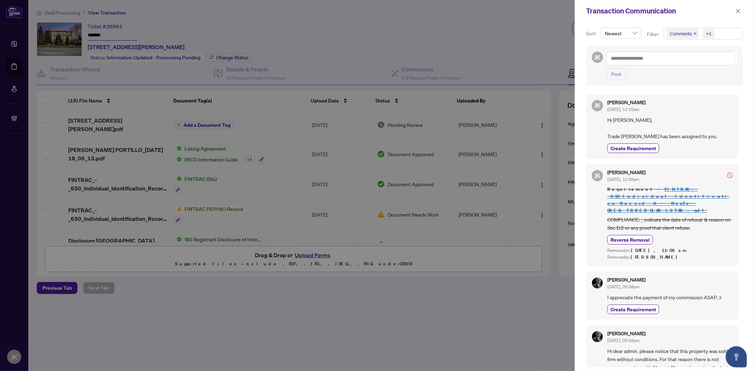
drag, startPoint x: 743, startPoint y: 5, endPoint x: 231, endPoint y: 65, distance: 515.3
click at [678, 6] on div "Transaction Communication" at bounding box center [664, 11] width 179 height 22
click at [678, 11] on icon "close" at bounding box center [738, 10] width 5 height 5
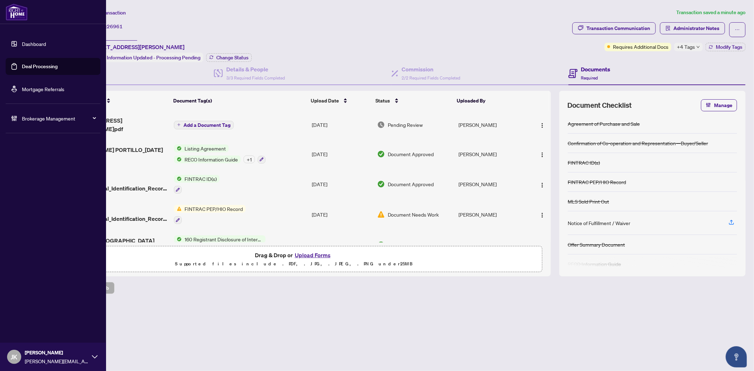
click at [47, 65] on link "Deal Processing" at bounding box center [40, 66] width 36 height 6
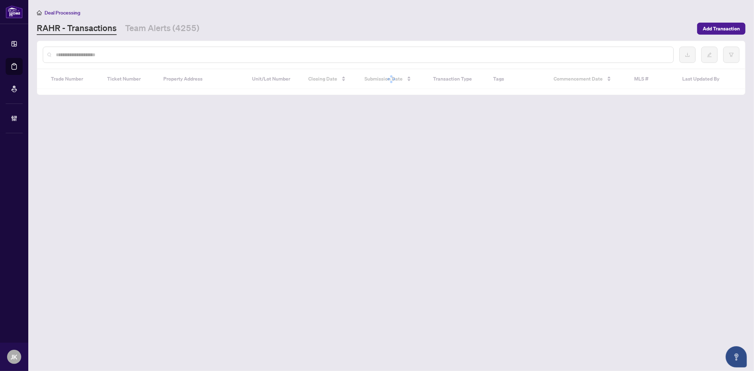
click at [141, 54] on input "text" at bounding box center [362, 55] width 612 height 8
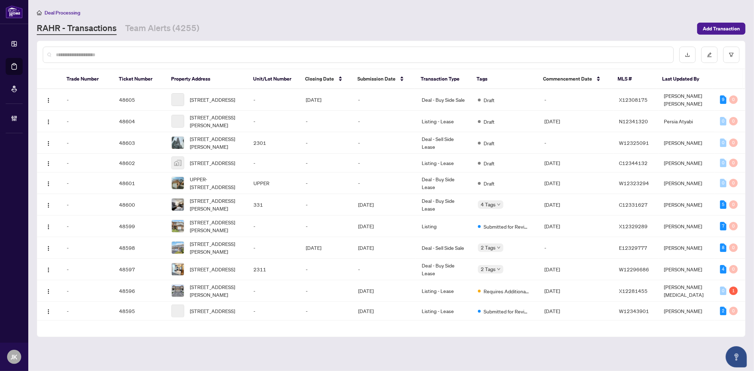
paste input "*****"
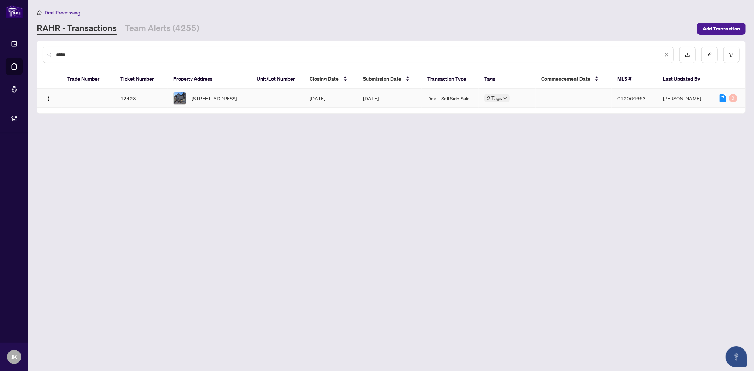
click at [314, 104] on td "Aug/27/2025" at bounding box center [330, 98] width 53 height 19
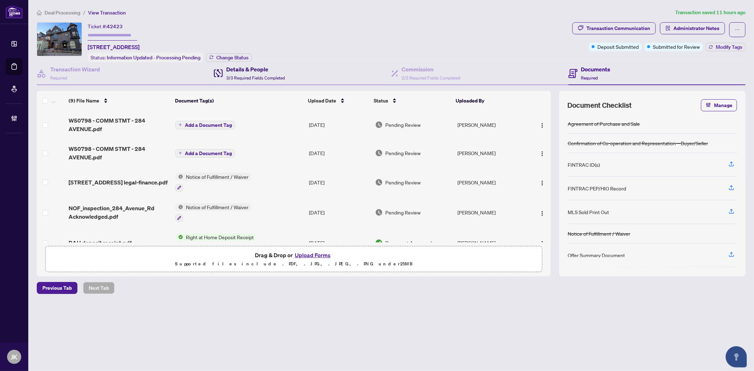
click at [236, 70] on h4 "Details & People" at bounding box center [255, 69] width 59 height 8
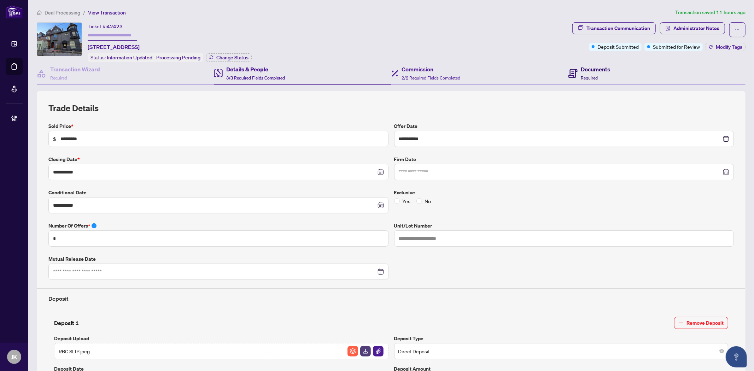
click at [581, 69] on h4 "Documents" at bounding box center [595, 69] width 29 height 8
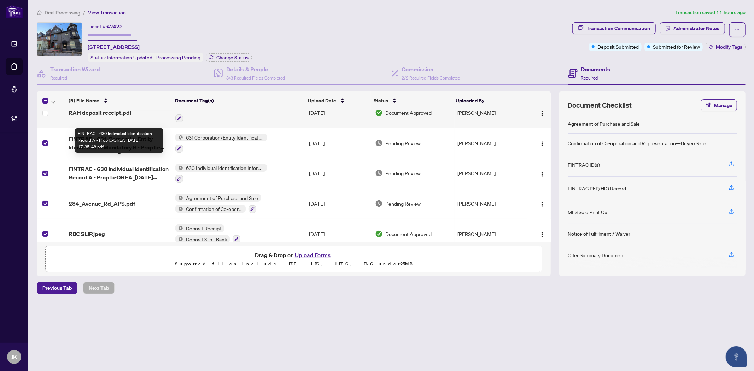
scroll to position [135, 0]
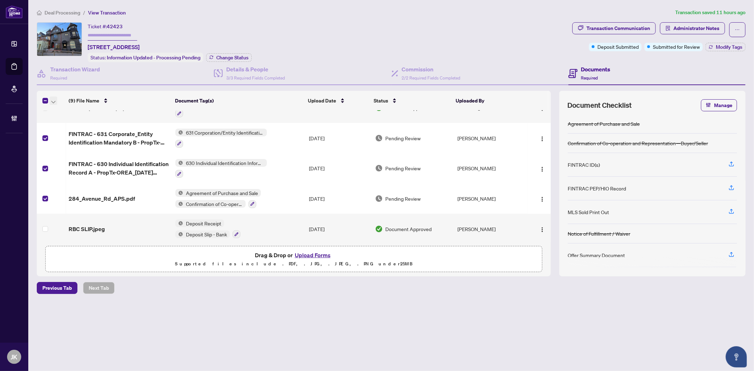
click at [52, 97] on span "button" at bounding box center [53, 101] width 4 height 8
click at [75, 107] on li "Open Selected in New Tab(s)" at bounding box center [86, 111] width 71 height 11
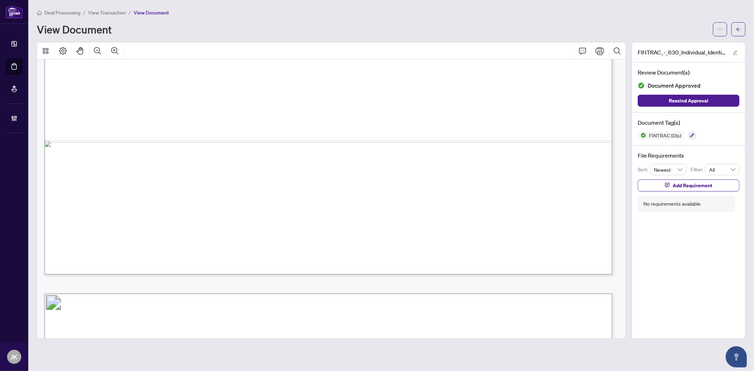
scroll to position [589, 0]
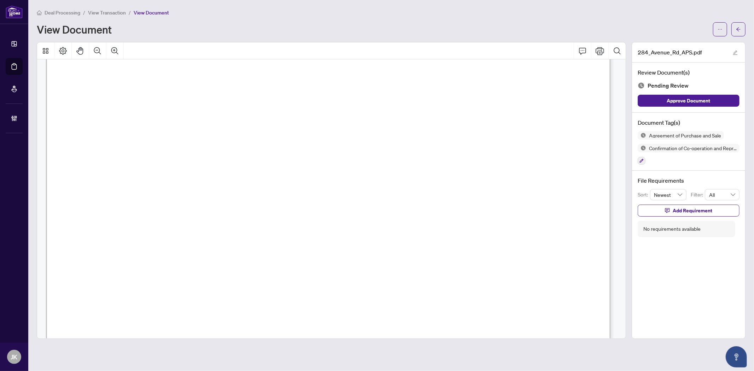
scroll to position [235, 0]
